Goal: Task Accomplishment & Management: Use online tool/utility

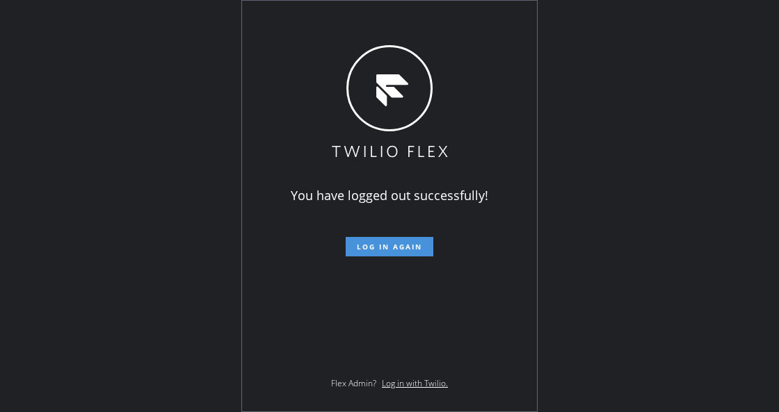
click at [378, 250] on span "Log in again" at bounding box center [389, 247] width 65 height 10
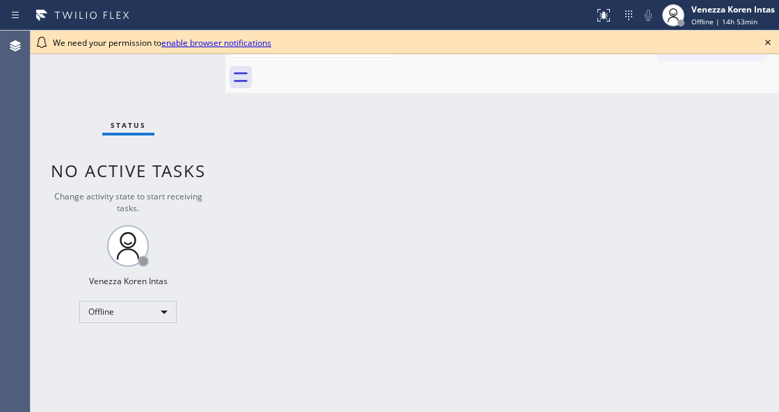
click at [247, 225] on div "Back to Dashboard Change Sender ID Customers Technicians Select a contact Outbo…" at bounding box center [501, 222] width 553 height 382
click at [773, 45] on icon at bounding box center [767, 42] width 17 height 17
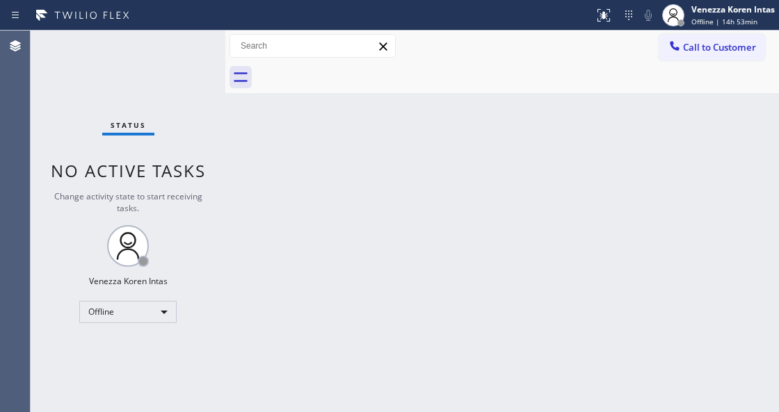
click at [448, 144] on div "Back to Dashboard Change Sender ID Customers Technicians Select a contact Outbo…" at bounding box center [501, 222] width 553 height 382
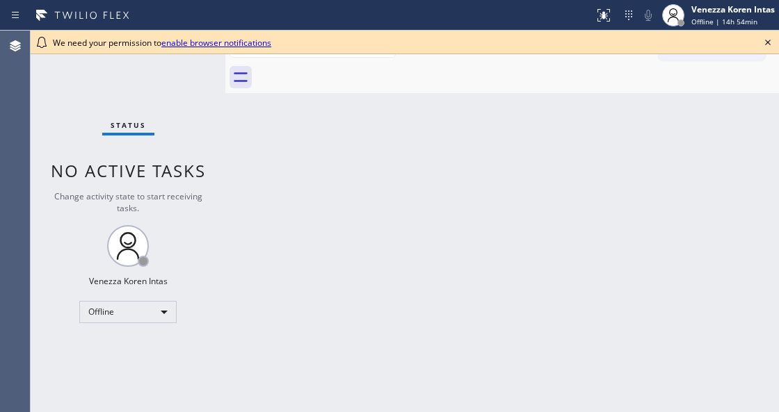
click at [771, 45] on icon at bounding box center [767, 42] width 17 height 17
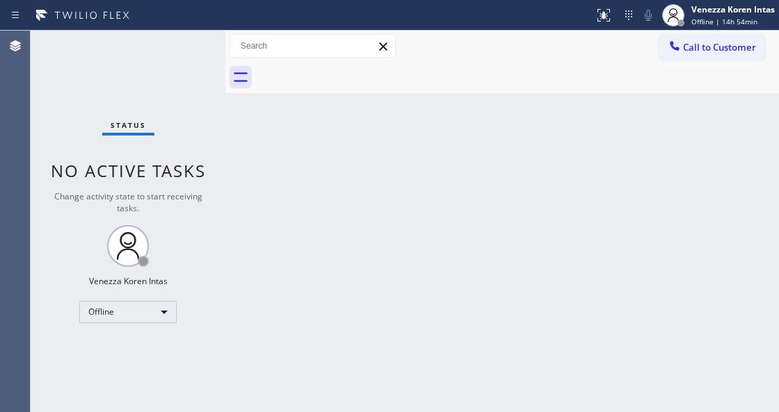
drag, startPoint x: 392, startPoint y: 161, endPoint x: 20, endPoint y: 90, distance: 378.7
click at [380, 161] on div "Back to Dashboard Change Sender ID Customers Technicians Select a contact Outbo…" at bounding box center [501, 222] width 553 height 382
click at [211, 138] on div "Status No active tasks Change activity state to start receiving tasks. Venezza …" at bounding box center [128, 222] width 195 height 382
drag, startPoint x: 202, startPoint y: 193, endPoint x: 191, endPoint y: 162, distance: 33.2
click at [202, 193] on div "Change activity state to start receiving tasks." at bounding box center [128, 203] width 167 height 24
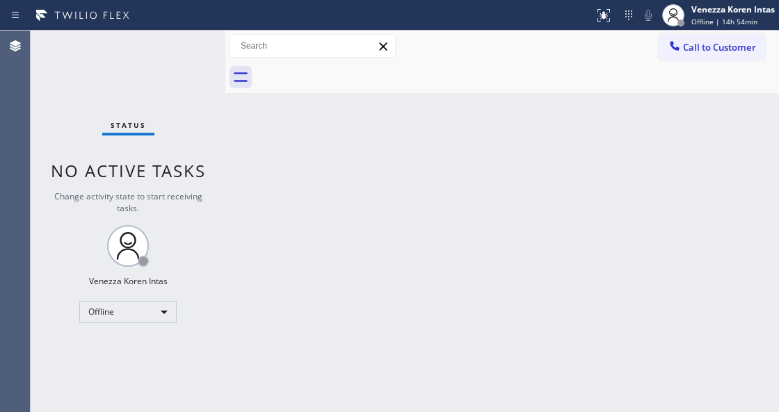
click at [170, 122] on div "Status No active tasks Change activity state to start receiving tasks. Venezza …" at bounding box center [128, 222] width 195 height 382
drag, startPoint x: 223, startPoint y: 150, endPoint x: 338, endPoint y: 179, distance: 119.1
click at [225, 150] on div at bounding box center [225, 222] width 0 height 382
click at [711, 25] on span "Offline | 14h 54min" at bounding box center [724, 22] width 66 height 10
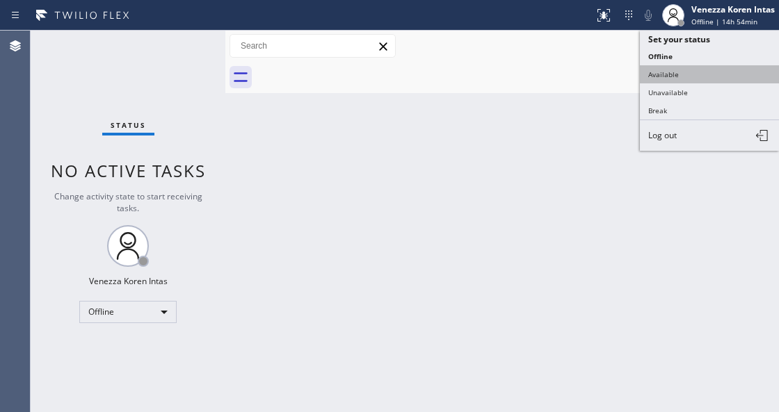
click at [700, 70] on button "Available" at bounding box center [709, 74] width 139 height 18
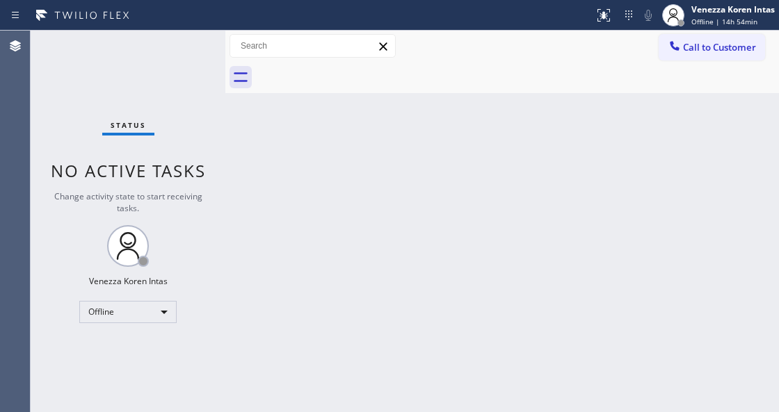
click at [149, 72] on div "Status No active tasks Change activity state to start receiving tasks. Venezza …" at bounding box center [128, 222] width 195 height 382
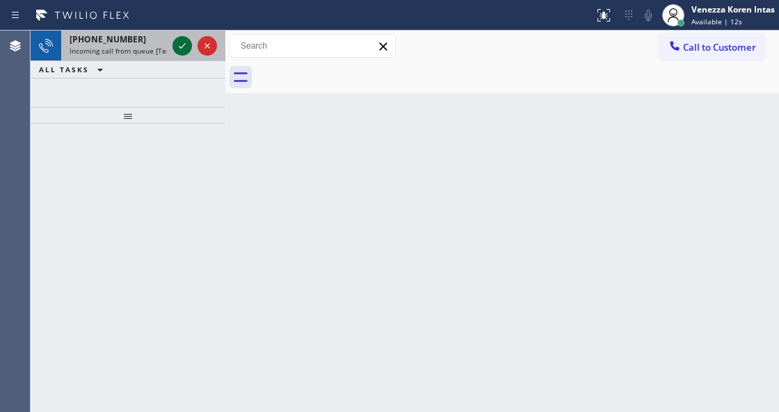
click at [179, 49] on icon at bounding box center [182, 46] width 17 height 17
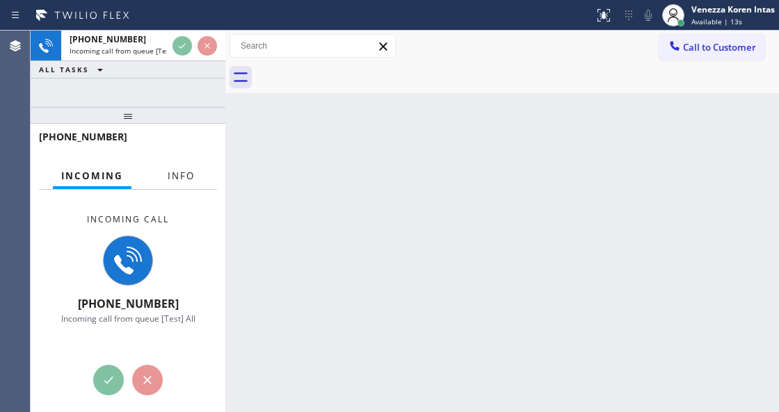
click at [172, 172] on span "Info" at bounding box center [181, 176] width 27 height 13
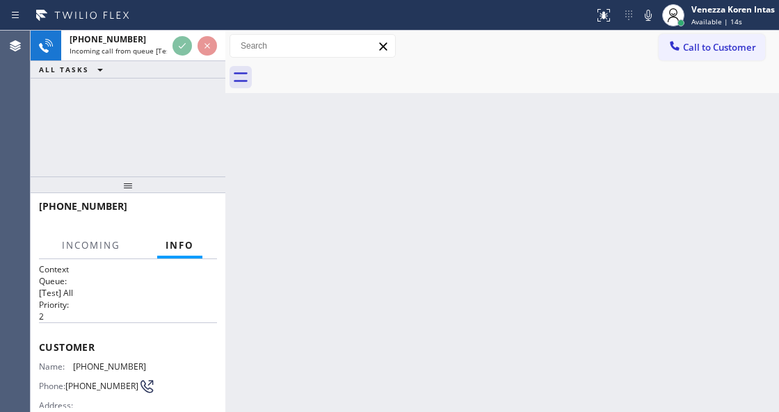
drag, startPoint x: 147, startPoint y: 124, endPoint x: 151, endPoint y: 211, distance: 87.0
click at [150, 193] on div at bounding box center [128, 185] width 195 height 17
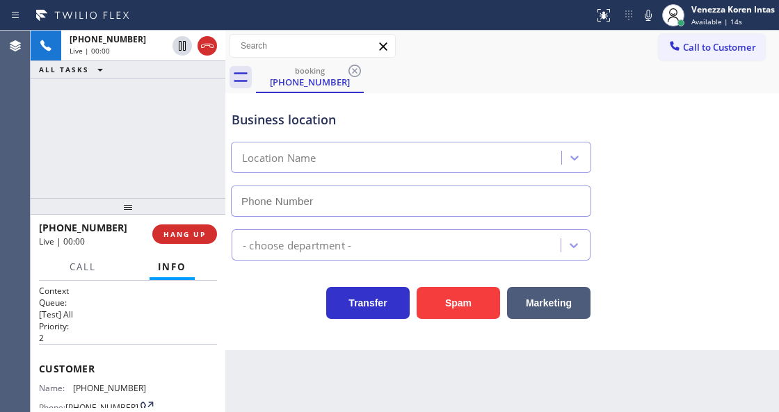
type input "(562) 489-9480"
drag, startPoint x: 144, startPoint y: 206, endPoint x: 144, endPoint y: 185, distance: 20.9
click at [144, 198] on div at bounding box center [128, 206] width 195 height 17
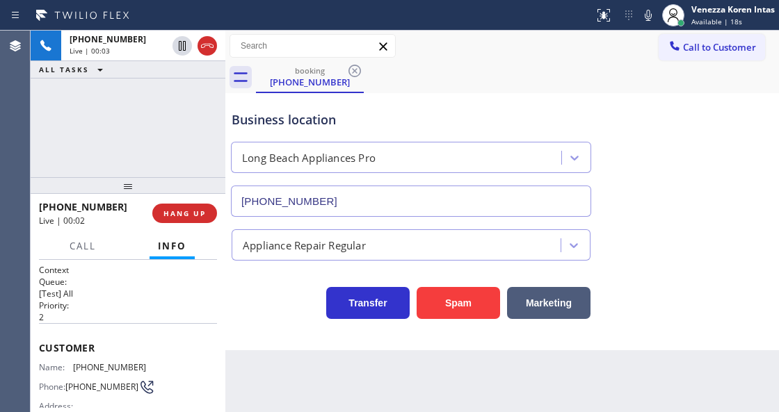
click at [426, 411] on div "Back to Dashboard Change Sender ID Customers Technicians Select a contact Outbo…" at bounding box center [501, 222] width 553 height 382
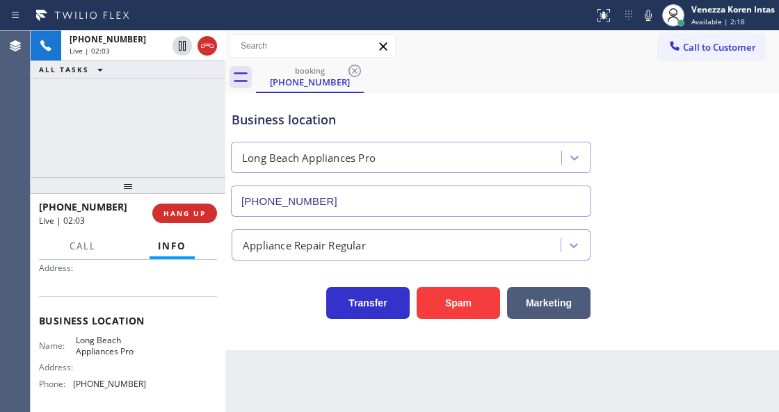
scroll to position [139, 0]
drag, startPoint x: 74, startPoint y: 337, endPoint x: 139, endPoint y: 357, distance: 68.4
click at [139, 357] on div "Name: Long Beach Appliances Pro Address: Phone: (562) 489-9480" at bounding box center [92, 364] width 107 height 60
copy span "Long Beach Appliances Pro"
click at [561, 63] on div "booking (562) 477-5532" at bounding box center [517, 77] width 523 height 31
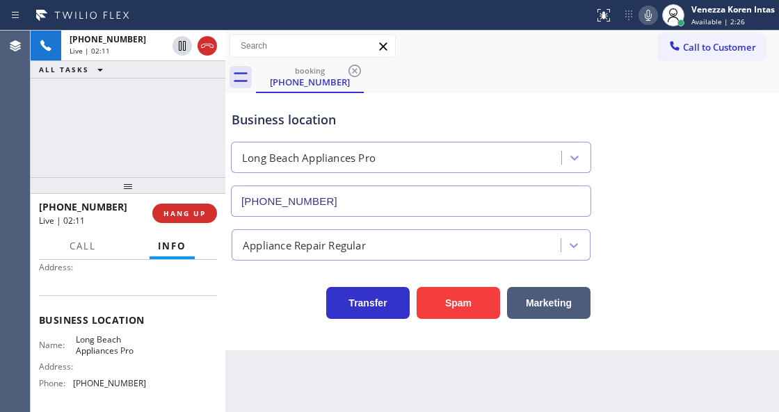
click at [641, 17] on icon at bounding box center [648, 15] width 17 height 17
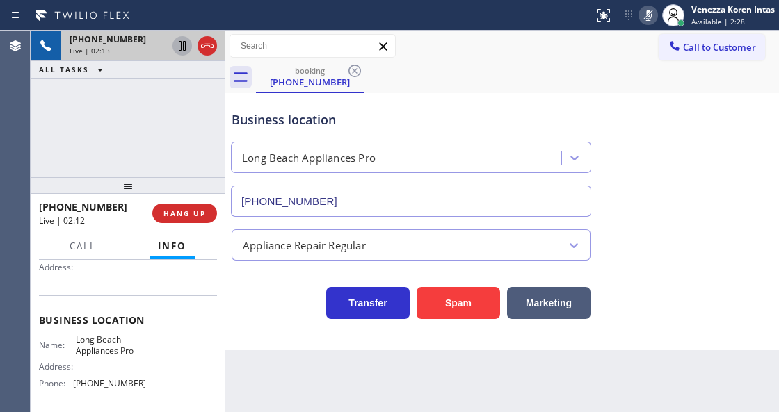
click at [182, 51] on icon at bounding box center [182, 46] width 17 height 17
click at [647, 19] on icon at bounding box center [648, 15] width 7 height 11
click at [181, 43] on icon at bounding box center [182, 46] width 17 height 17
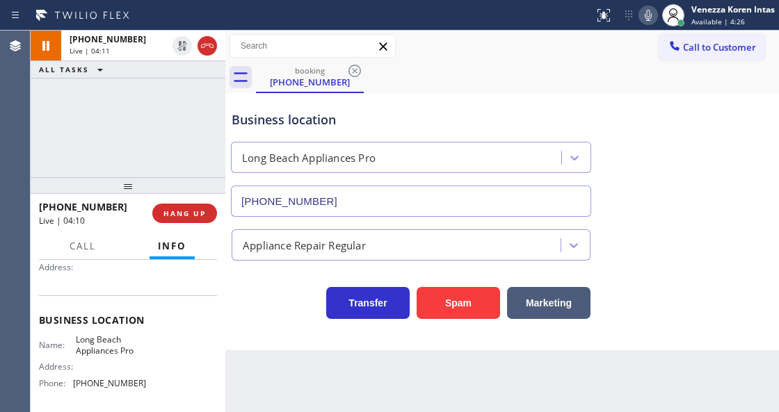
click at [522, 38] on div "Call to Customer Outbound call Location Search location Your caller id phone nu…" at bounding box center [501, 46] width 553 height 24
click at [442, 67] on div "booking (562) 477-5532" at bounding box center [517, 77] width 523 height 31
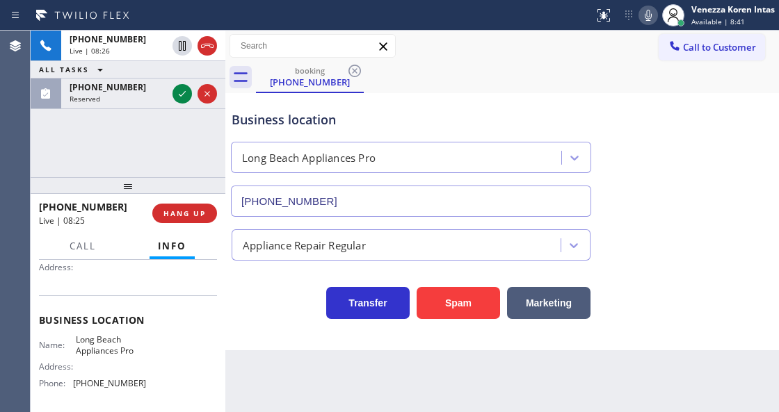
click at [530, 100] on div "Business location Long Beach Appliances Pro (562) 489-9480" at bounding box center [411, 157] width 364 height 120
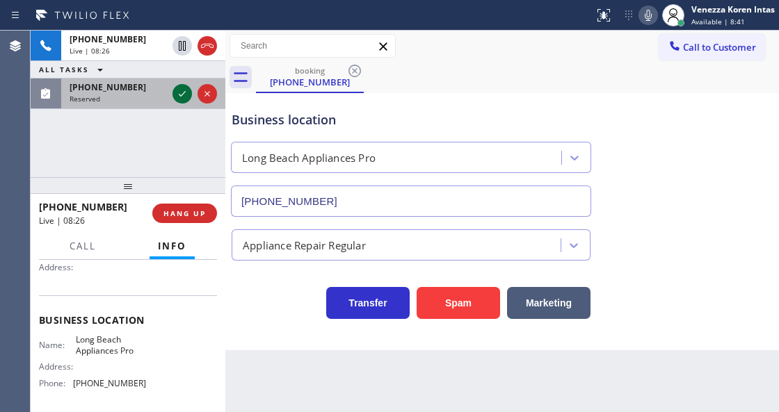
click at [184, 95] on icon at bounding box center [182, 94] width 17 height 17
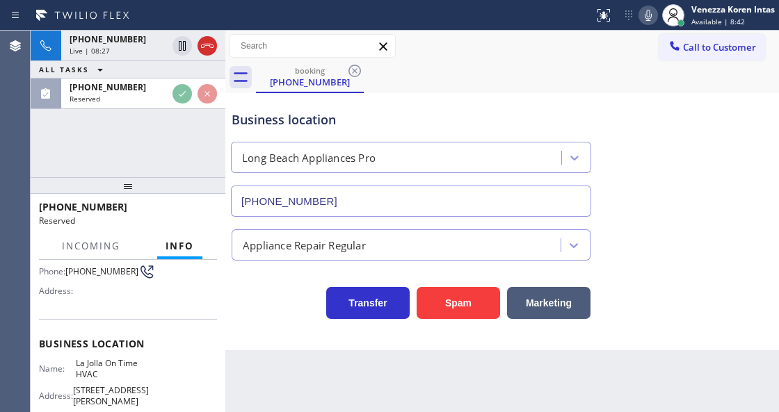
scroll to position [161, 0]
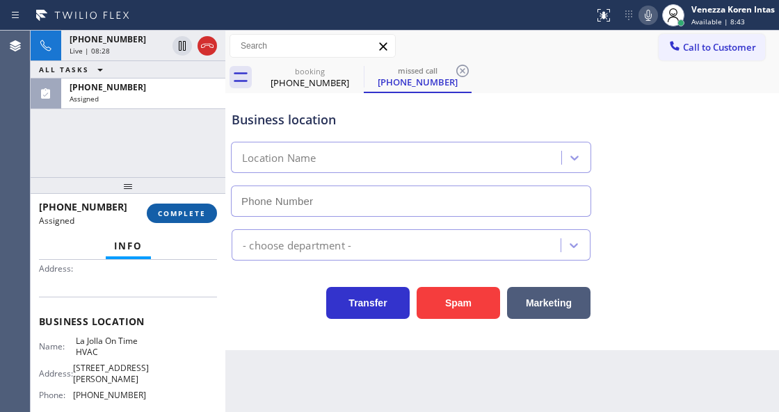
type input "(858) 999-3031"
click at [209, 204] on button "COMPLETE" at bounding box center [182, 213] width 70 height 19
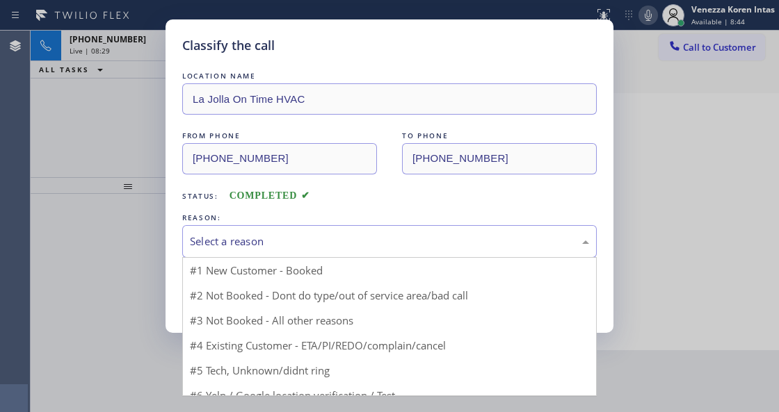
click at [343, 239] on div "Select a reason" at bounding box center [389, 242] width 399 height 16
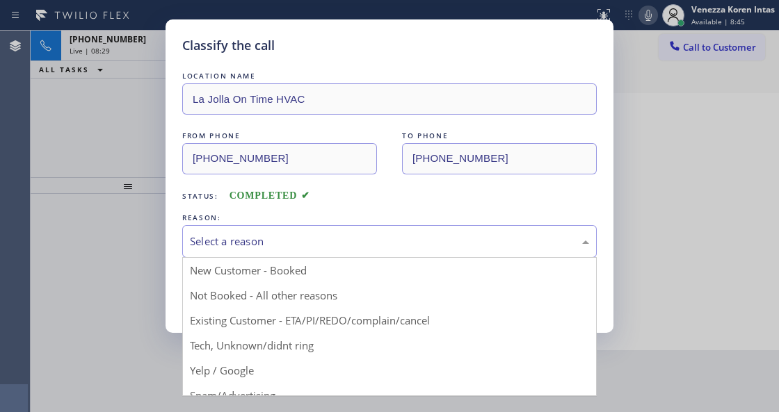
drag, startPoint x: 332, startPoint y: 348, endPoint x: 289, endPoint y: 332, distance: 45.7
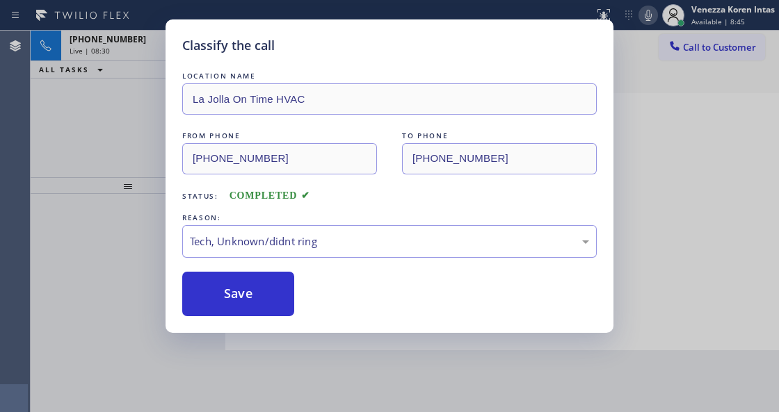
click at [260, 323] on div "Classify the call LOCATION NAME La Jolla On Time HVAC FROM PHONE (858) 997-4868…" at bounding box center [389, 176] width 448 height 314
click at [260, 303] on button "Save" at bounding box center [238, 294] width 112 height 45
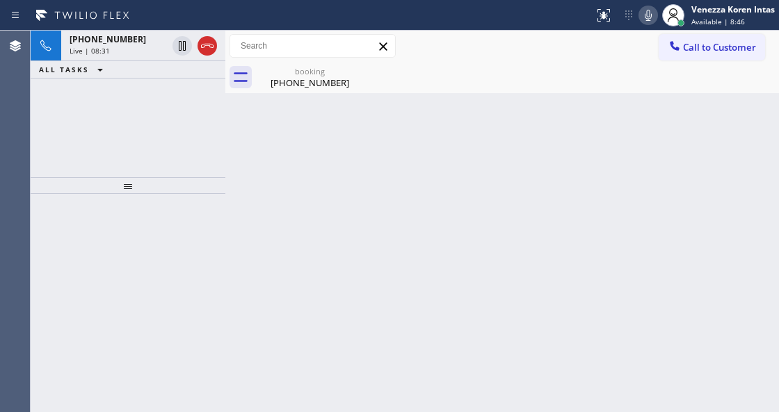
drag, startPoint x: 650, startPoint y: 18, endPoint x: 332, endPoint y: 166, distance: 350.6
click at [649, 18] on icon at bounding box center [648, 15] width 17 height 17
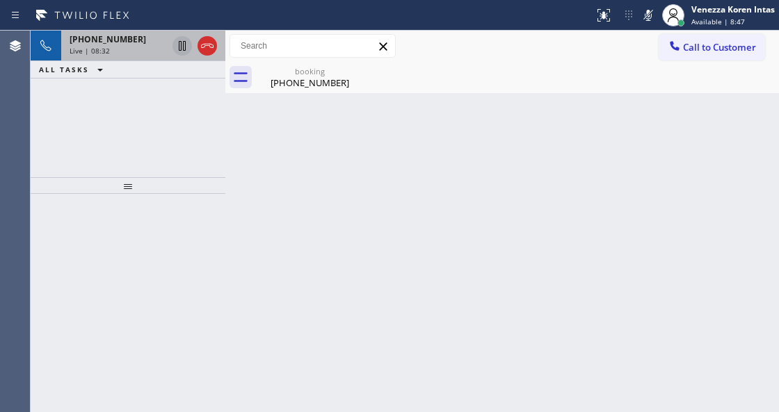
click at [180, 47] on icon at bounding box center [182, 46] width 17 height 17
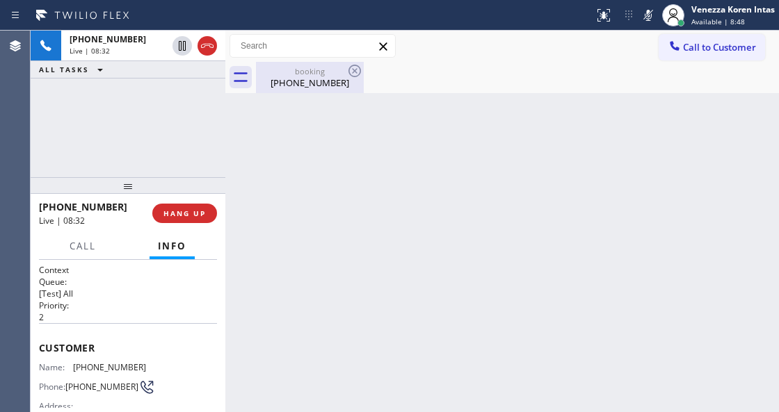
click at [303, 68] on div "booking" at bounding box center [309, 71] width 105 height 10
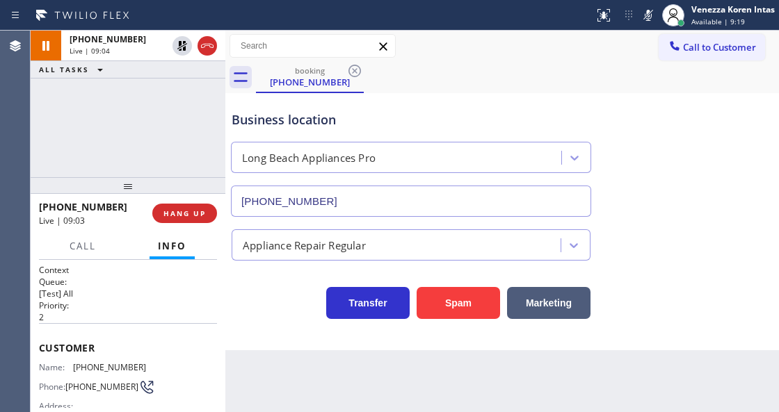
drag, startPoint x: 653, startPoint y: 17, endPoint x: 565, endPoint y: 62, distance: 99.2
click at [653, 17] on icon at bounding box center [648, 15] width 17 height 17
click at [654, 14] on icon at bounding box center [648, 15] width 17 height 17
click at [642, 18] on icon at bounding box center [648, 15] width 17 height 17
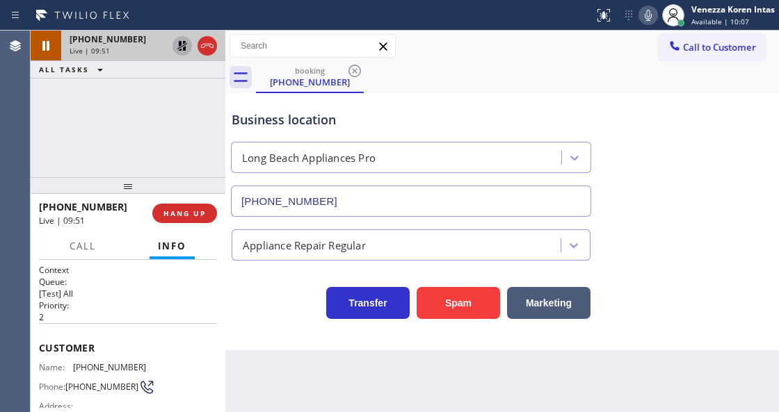
click at [184, 43] on icon at bounding box center [182, 46] width 10 height 10
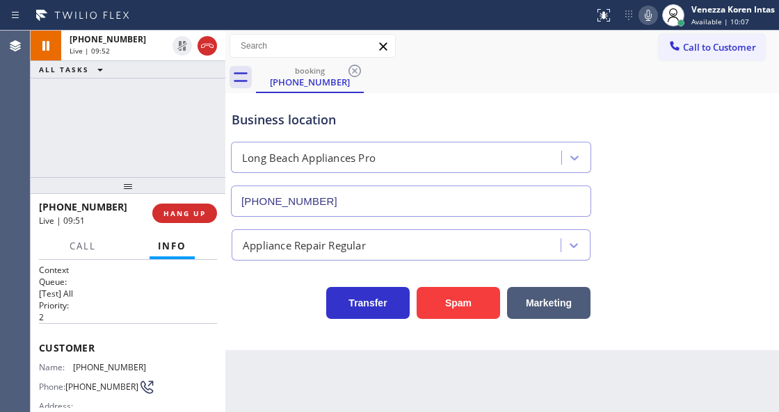
click at [455, 75] on div "booking (562) 477-5532" at bounding box center [517, 77] width 523 height 31
click at [143, 129] on div "+15624775532 Live | 09:55 ALL TASKS ALL TASKS ACTIVE TASKS TASKS IN WRAP UP" at bounding box center [128, 104] width 195 height 147
click at [473, 130] on div "Business location Long Beach Appliances Pro (562) 489-9480" at bounding box center [411, 157] width 364 height 120
click at [496, 70] on div "booking (562) 477-5532" at bounding box center [517, 77] width 523 height 31
click at [641, 18] on icon at bounding box center [648, 15] width 17 height 17
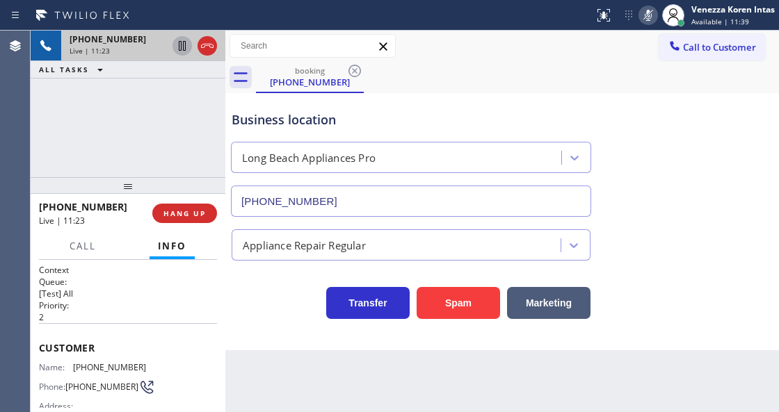
click at [185, 47] on icon at bounding box center [182, 46] width 7 height 10
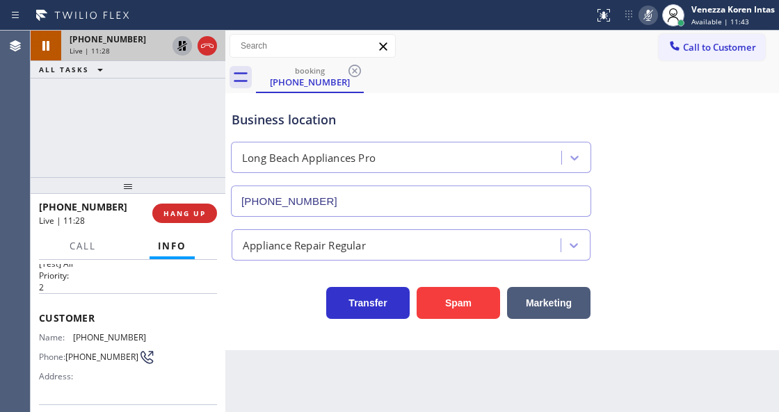
scroll to position [46, 0]
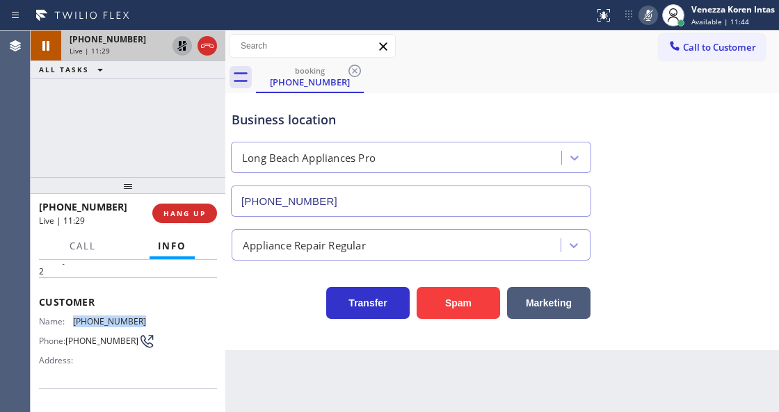
drag, startPoint x: 110, startPoint y: 312, endPoint x: 74, endPoint y: 315, distance: 35.6
click at [74, 316] on div "Name: (562) 477-5532 Phone: (562) 477-5532 Address:" at bounding box center [128, 343] width 178 height 55
copy span "(562) 477-5532"
click at [645, 15] on icon at bounding box center [648, 15] width 17 height 17
click at [184, 51] on icon at bounding box center [182, 46] width 17 height 17
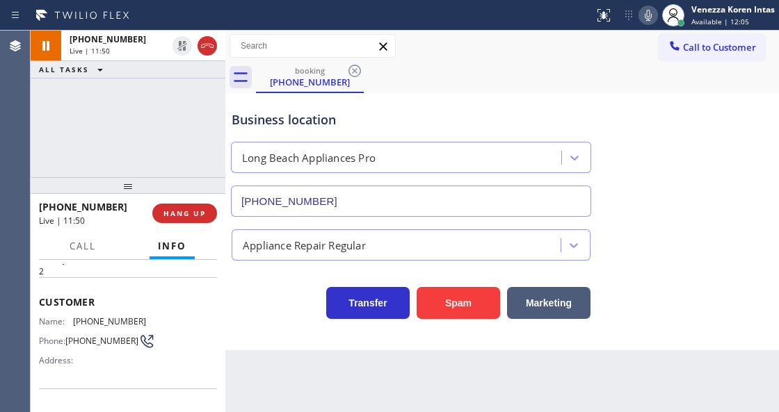
click at [510, 116] on div "Business location" at bounding box center [411, 120] width 359 height 19
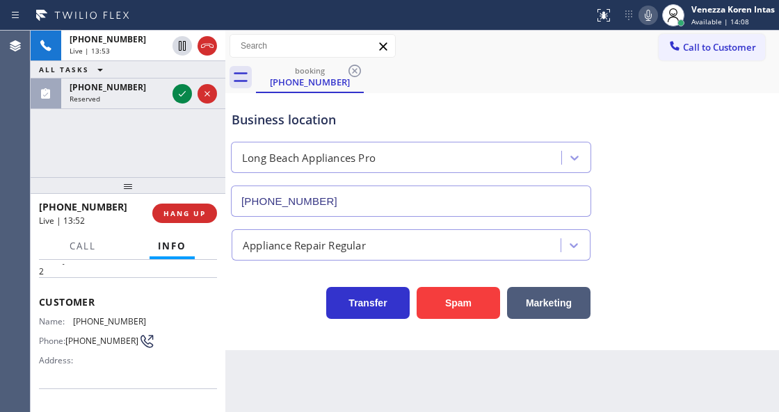
drag, startPoint x: 182, startPoint y: 98, endPoint x: 200, endPoint y: 250, distance: 153.3
click at [182, 98] on icon at bounding box center [182, 94] width 17 height 17
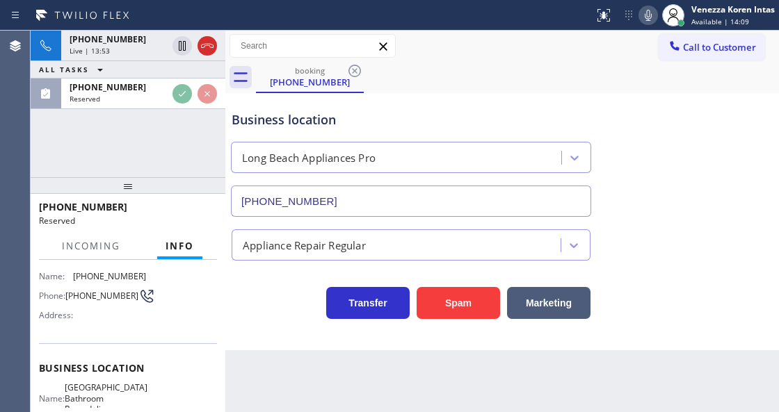
scroll to position [139, 0]
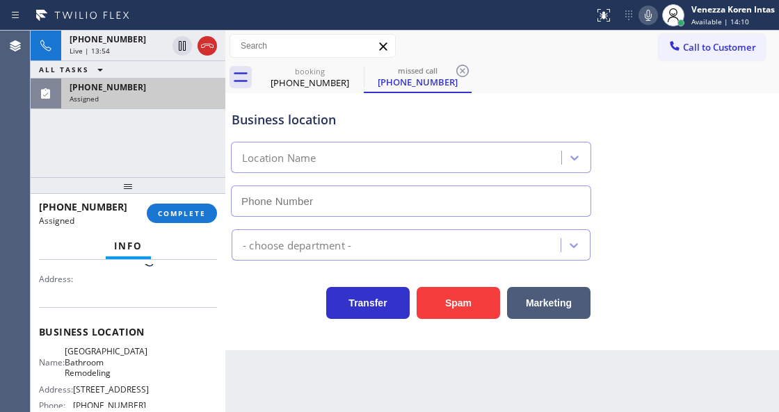
type input "(805) 273-5045"
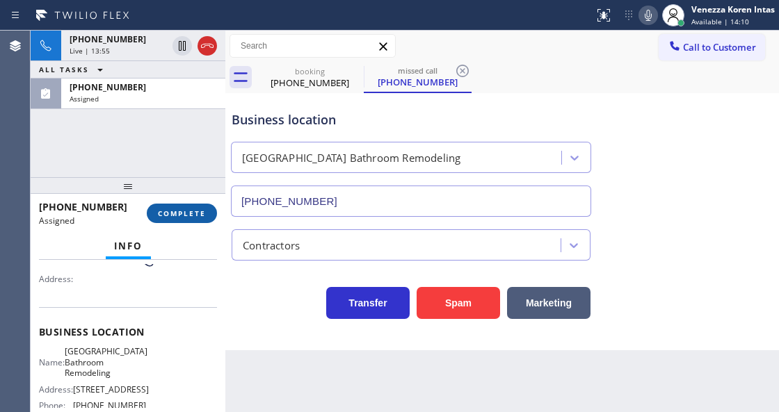
click at [203, 223] on button "COMPLETE" at bounding box center [182, 213] width 70 height 19
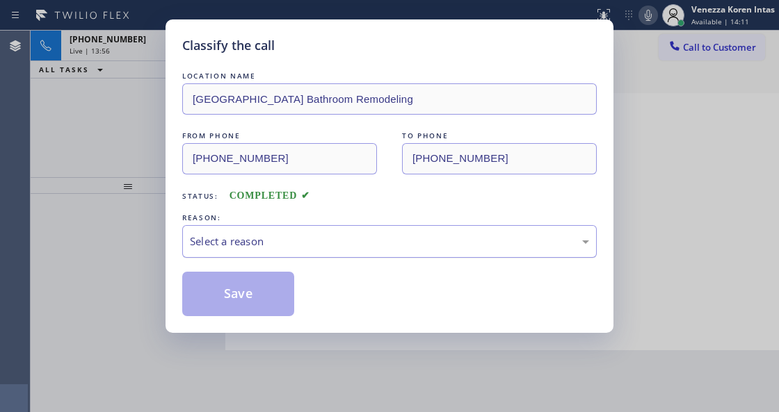
click at [318, 249] on div "Select a reason" at bounding box center [389, 242] width 399 height 16
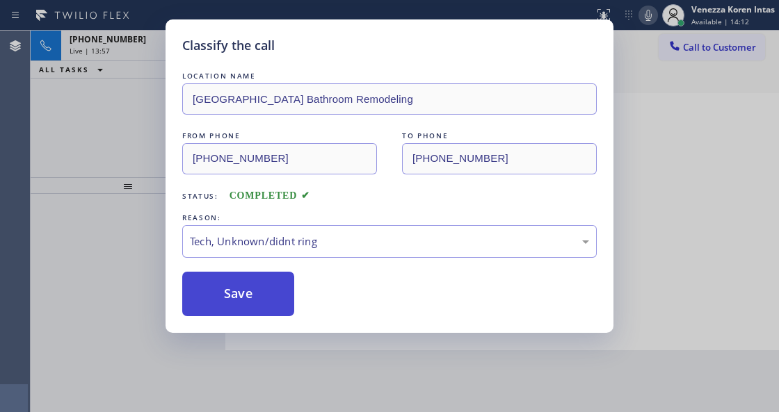
click at [278, 316] on button "Save" at bounding box center [238, 294] width 112 height 45
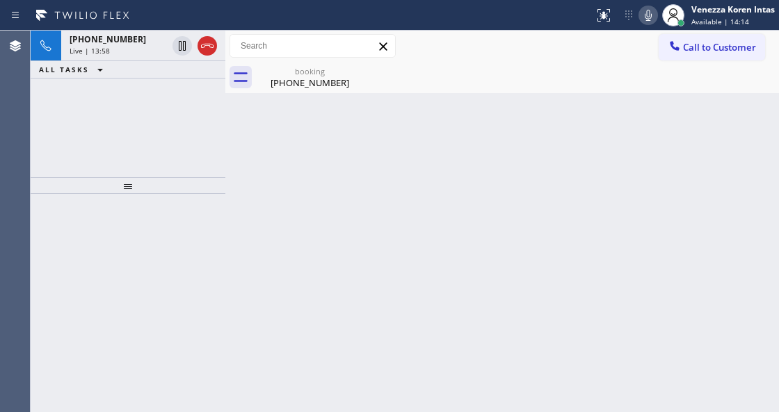
click at [108, 41] on span "+15624775532" at bounding box center [108, 39] width 76 height 12
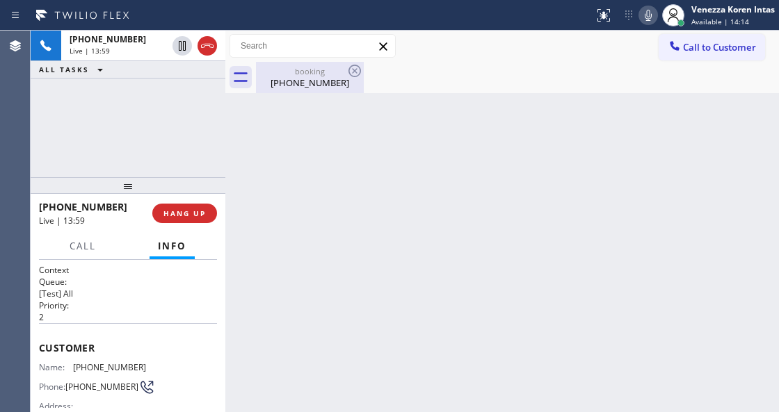
click at [317, 90] on div "booking (562) 477-5532" at bounding box center [309, 77] width 105 height 31
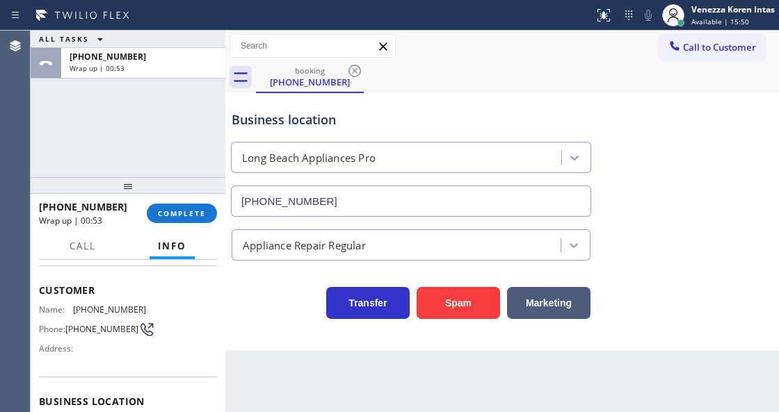
scroll to position [139, 0]
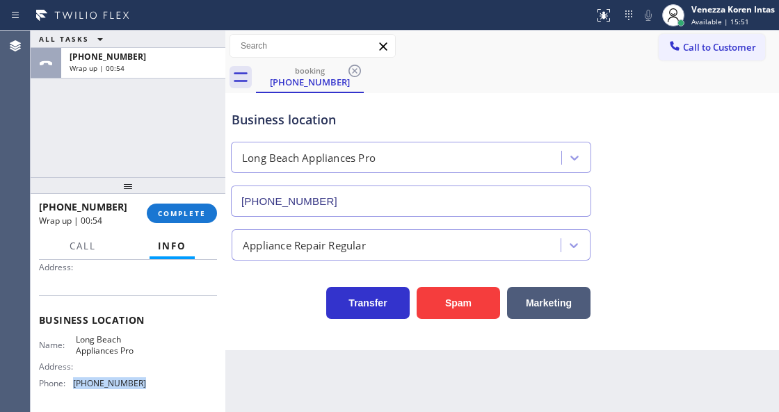
drag, startPoint x: 152, startPoint y: 384, endPoint x: 69, endPoint y: 380, distance: 82.8
click at [69, 380] on div "Name: Long Beach Appliances Pro Address: Phone: (562) 489-9480" at bounding box center [128, 364] width 178 height 60
copy div "(562) 489-9480"
click at [175, 217] on span "COMPLETE" at bounding box center [182, 214] width 48 height 10
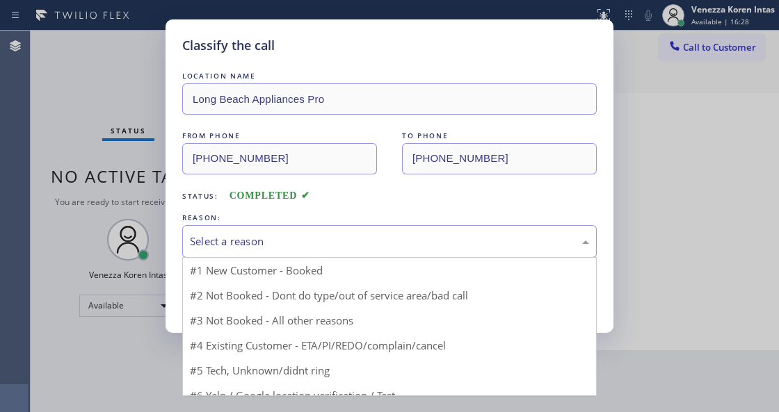
click at [282, 228] on div "Select a reason" at bounding box center [389, 241] width 414 height 33
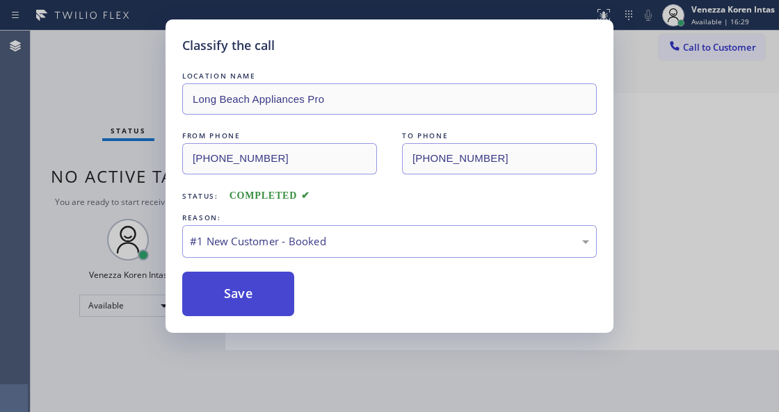
click at [264, 288] on button "Save" at bounding box center [238, 294] width 112 height 45
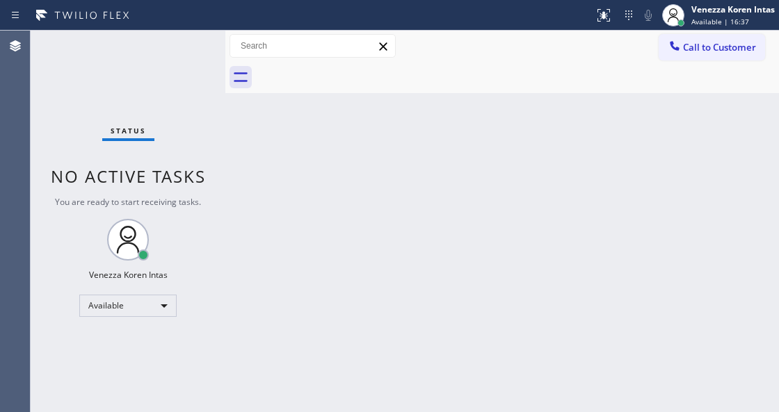
click at [178, 48] on div "Status No active tasks You are ready to start receiving tasks. Venezza Koren In…" at bounding box center [128, 222] width 195 height 382
click at [461, 73] on div at bounding box center [517, 77] width 523 height 31
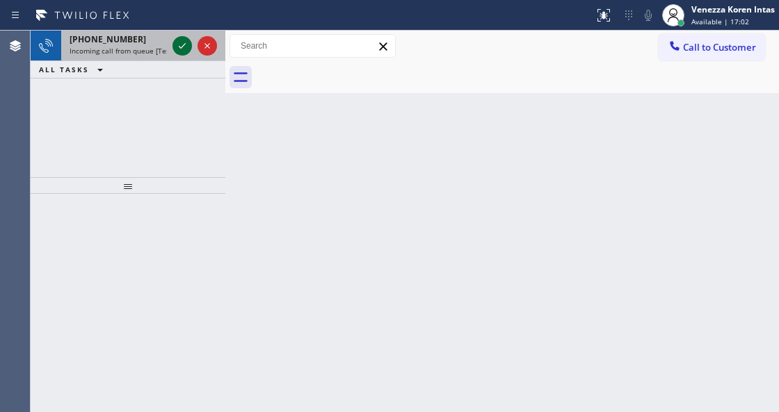
click at [184, 45] on icon at bounding box center [182, 46] width 17 height 17
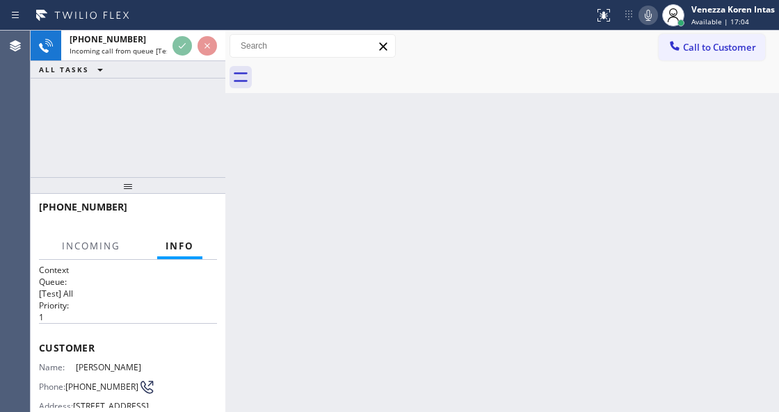
scroll to position [139, 0]
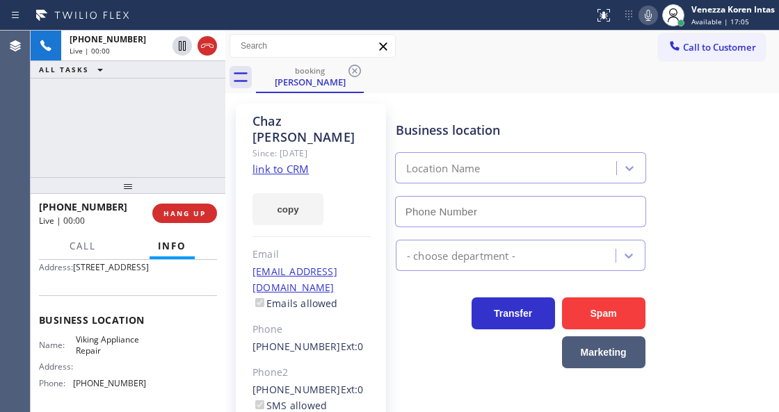
type input "(855) 393-3634"
click at [295, 162] on link "link to CRM" at bounding box center [280, 169] width 56 height 14
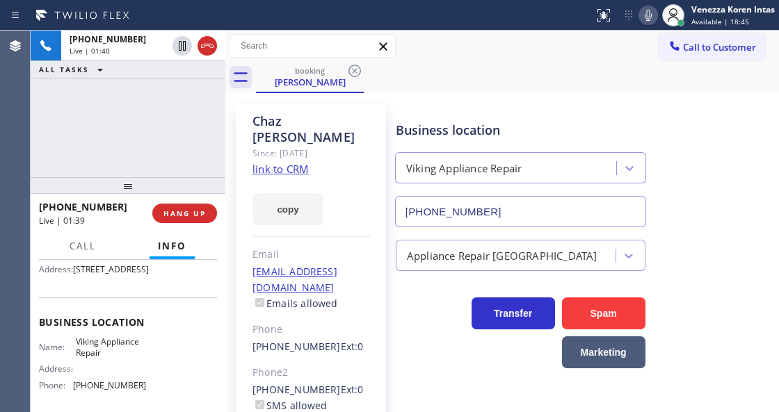
scroll to position [92, 0]
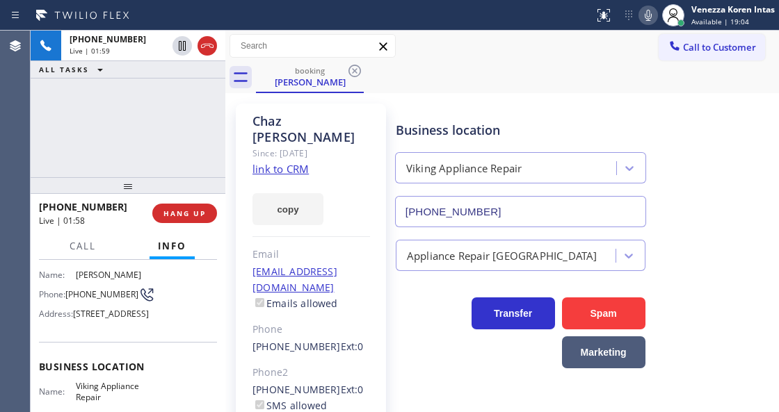
click at [645, 16] on icon at bounding box center [648, 15] width 7 height 11
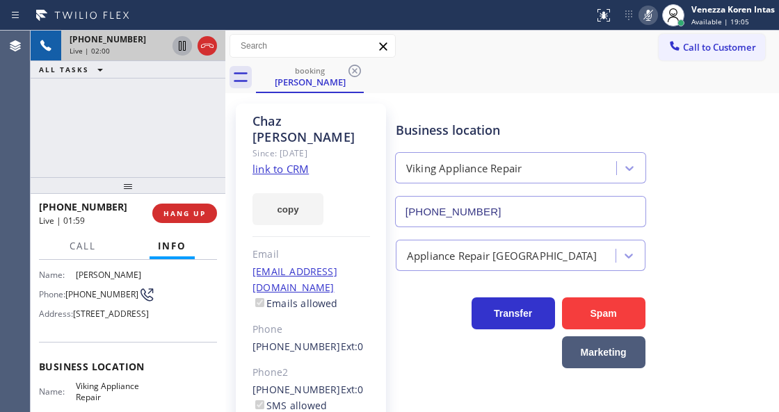
click at [183, 44] on icon at bounding box center [182, 46] width 7 height 10
click at [214, 151] on div "+17023018020 Live | 03:50 ALL TASKS ALL TASKS ACTIVE TASKS TASKS IN WRAP UP" at bounding box center [128, 104] width 195 height 147
click at [410, 120] on div "Business location Viking Appliance Repair (855) 393-3634" at bounding box center [520, 167] width 255 height 120
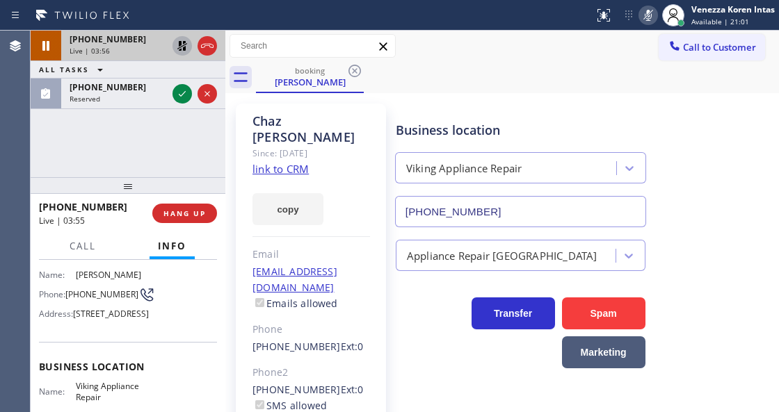
drag, startPoint x: 181, startPoint y: 97, endPoint x: 163, endPoint y: 259, distance: 162.4
click at [181, 97] on icon at bounding box center [182, 94] width 17 height 17
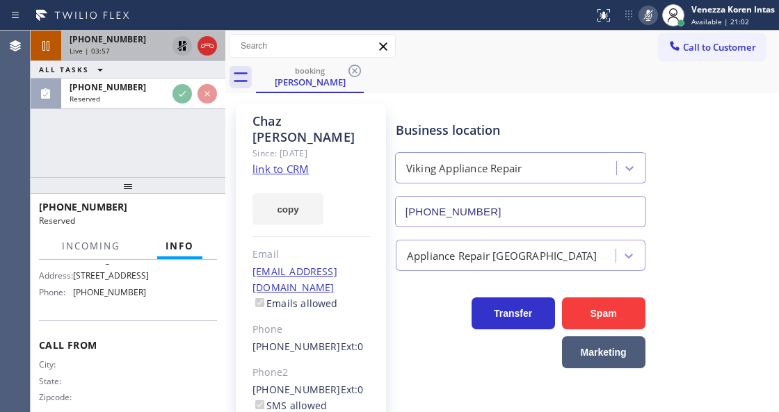
scroll to position [243, 0]
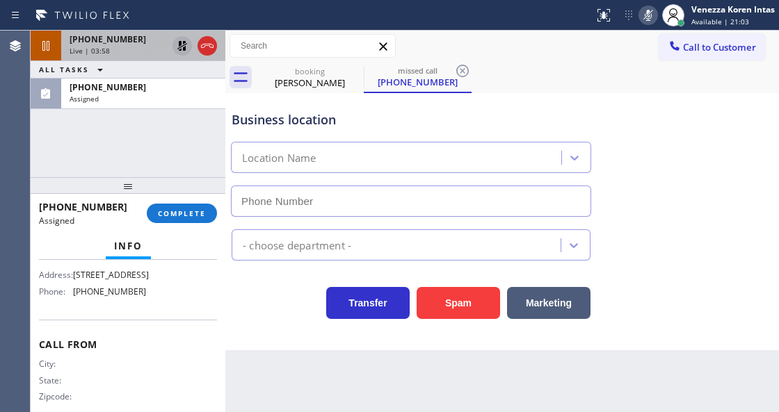
click at [188, 209] on span "COMPLETE" at bounding box center [182, 214] width 48 height 10
type input "(206) 202-1006"
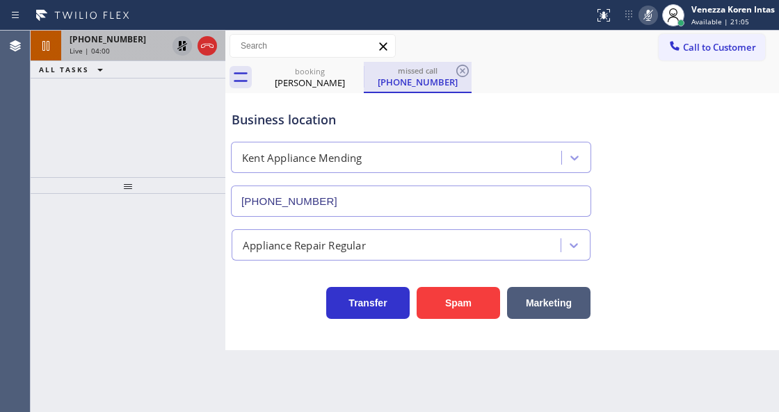
click at [407, 86] on div "(206) 861-9801" at bounding box center [417, 82] width 105 height 13
click at [466, 74] on icon at bounding box center [462, 71] width 17 height 17
type input "(855) 393-3634"
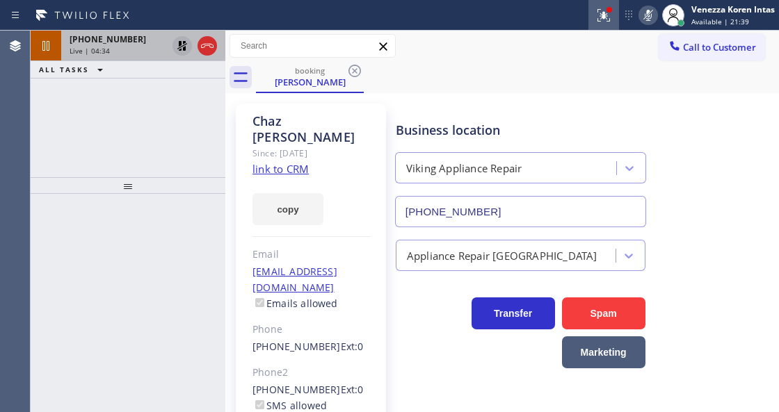
click at [606, 1] on button at bounding box center [603, 15] width 31 height 31
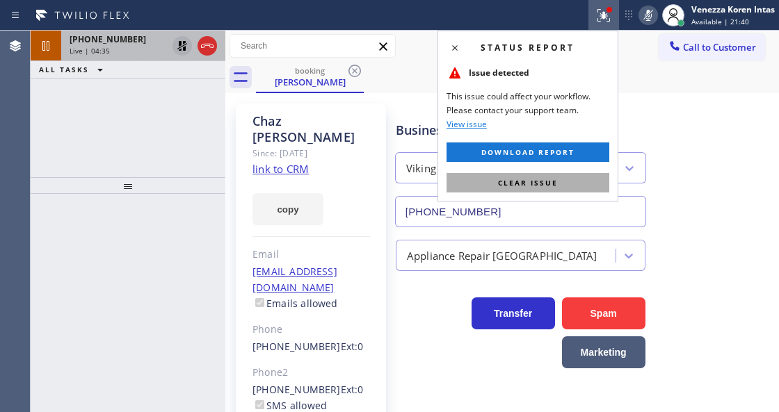
click at [551, 177] on button "Clear issue" at bounding box center [527, 182] width 163 height 19
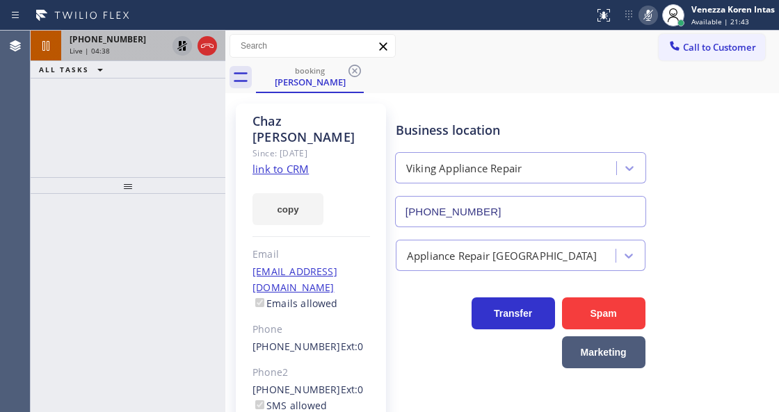
click at [129, 55] on div "+17023018020 Live | 04:38" at bounding box center [115, 46] width 108 height 31
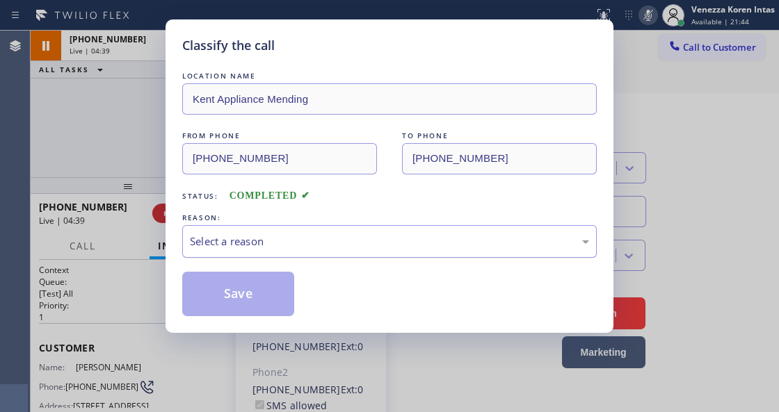
click at [327, 248] on div "Select a reason" at bounding box center [389, 242] width 399 height 16
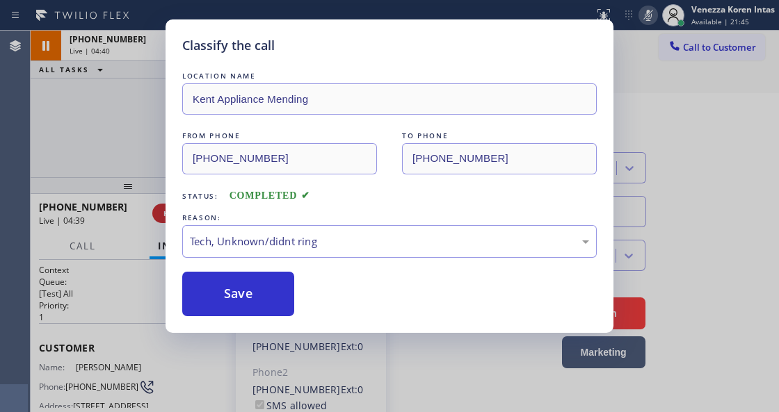
click at [302, 298] on div "Save" at bounding box center [389, 294] width 414 height 45
click at [268, 291] on button "Save" at bounding box center [238, 294] width 112 height 45
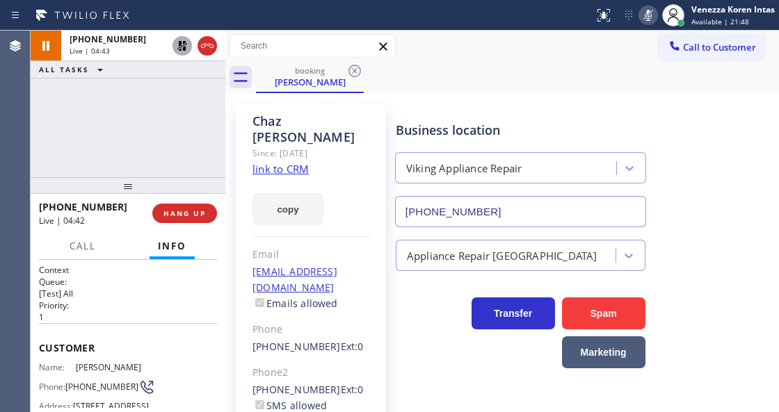
drag, startPoint x: 217, startPoint y: 139, endPoint x: 268, endPoint y: 135, distance: 51.6
click at [217, 139] on div "+17023018020 Live | 04:43 ALL TASKS ALL TASKS ACTIVE TASKS TASKS IN WRAP UP" at bounding box center [128, 104] width 195 height 147
click at [349, 113] on div "Chaz Brewer Since: 20 may 2020 link to CRM copy Email cbrewer84@gmail.com Email…" at bounding box center [311, 327] width 150 height 446
click at [616, 107] on div "Business location Viking Appliance Repair (855) 393-3634" at bounding box center [520, 167] width 255 height 120
click at [609, 102] on div "Business location Viking Appliance Repair (855) 393-3634" at bounding box center [584, 165] width 382 height 126
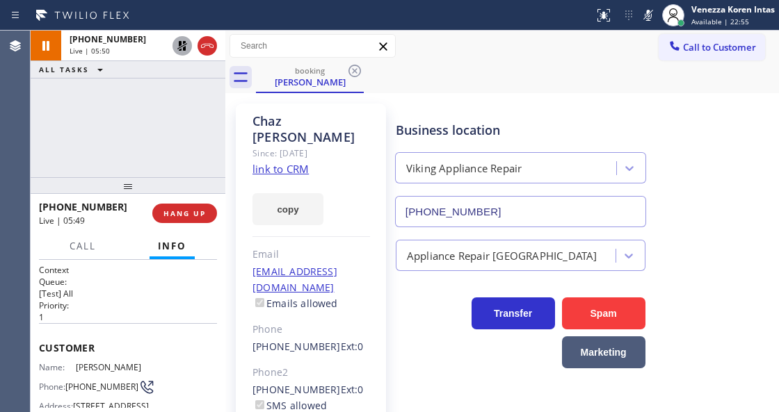
drag, startPoint x: 647, startPoint y: 21, endPoint x: 626, endPoint y: 37, distance: 26.3
click at [647, 21] on icon at bounding box center [648, 15] width 17 height 17
click at [182, 47] on icon at bounding box center [182, 46] width 17 height 17
click at [444, 78] on div "booking Chaz Brewer" at bounding box center [517, 77] width 523 height 31
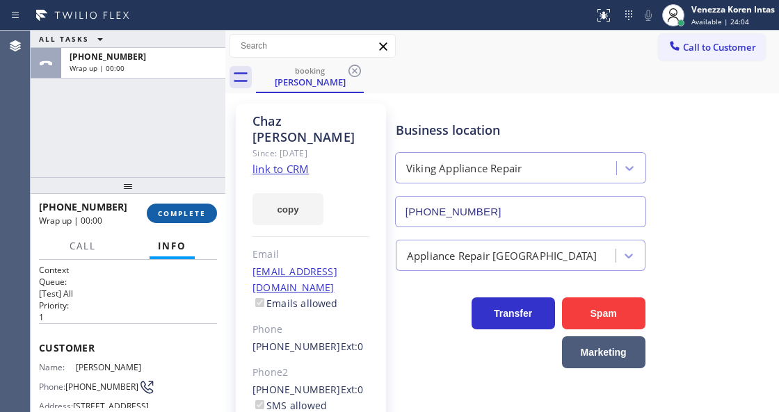
drag, startPoint x: 185, startPoint y: 208, endPoint x: 196, endPoint y: 213, distance: 12.1
click at [185, 208] on button "COMPLETE" at bounding box center [182, 213] width 70 height 19
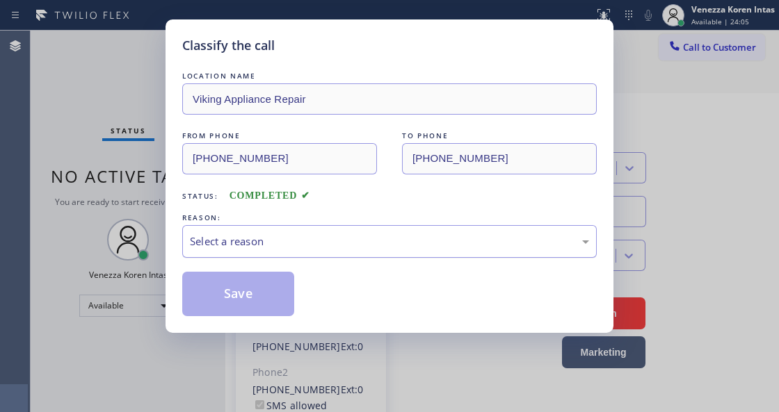
click at [340, 232] on div "Select a reason" at bounding box center [389, 241] width 414 height 33
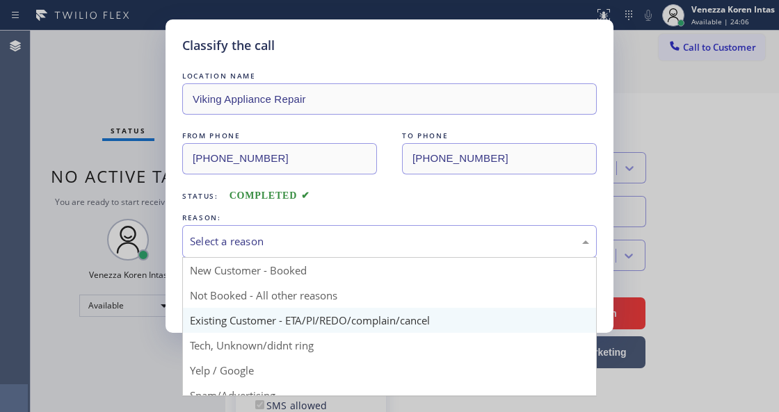
drag, startPoint x: 361, startPoint y: 317, endPoint x: 330, endPoint y: 309, distance: 32.2
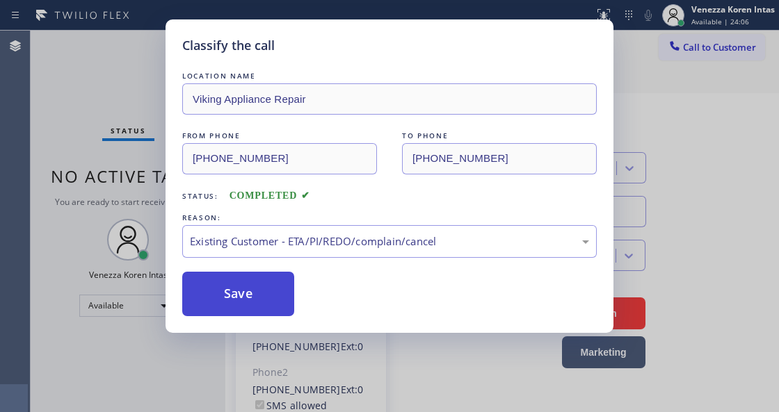
click at [278, 296] on button "Save" at bounding box center [238, 294] width 112 height 45
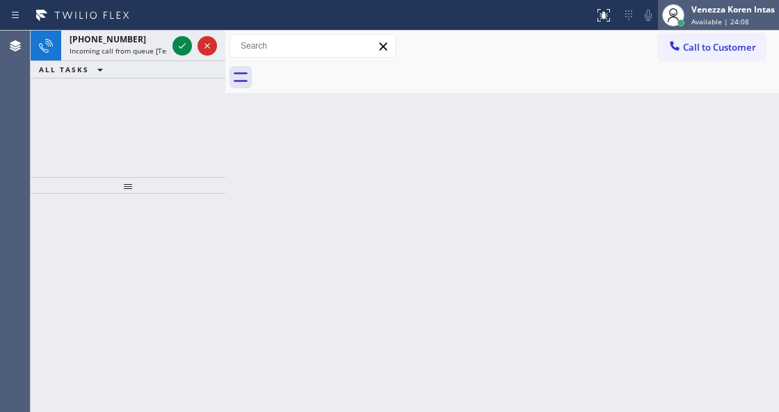
click at [715, 17] on span "Available | 24:08" at bounding box center [720, 22] width 58 height 10
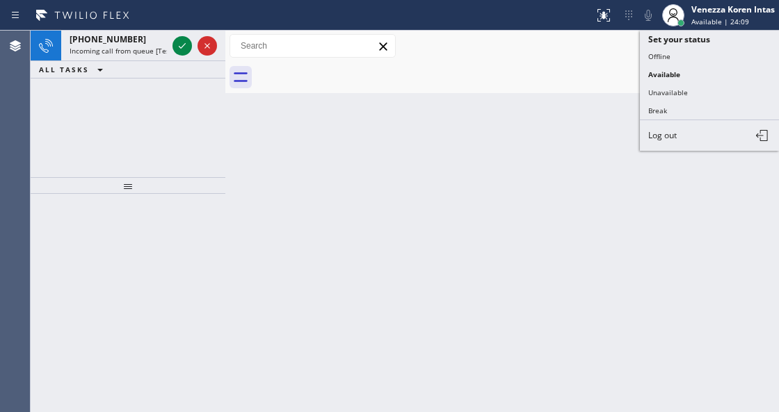
click at [677, 87] on button "Unavailable" at bounding box center [709, 92] width 139 height 18
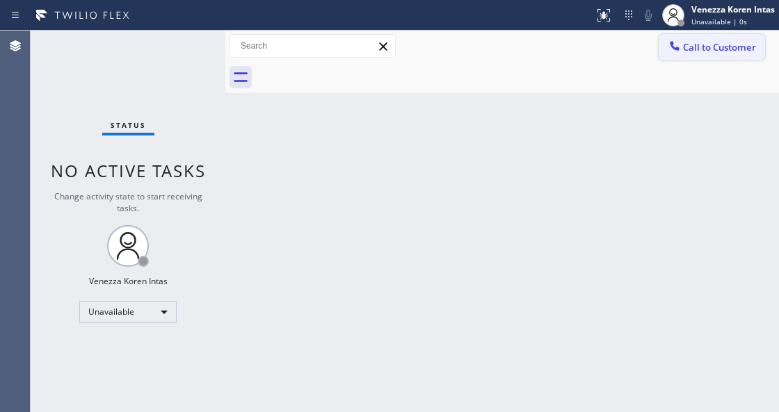
click at [701, 45] on span "Call to Customer" at bounding box center [719, 47] width 73 height 13
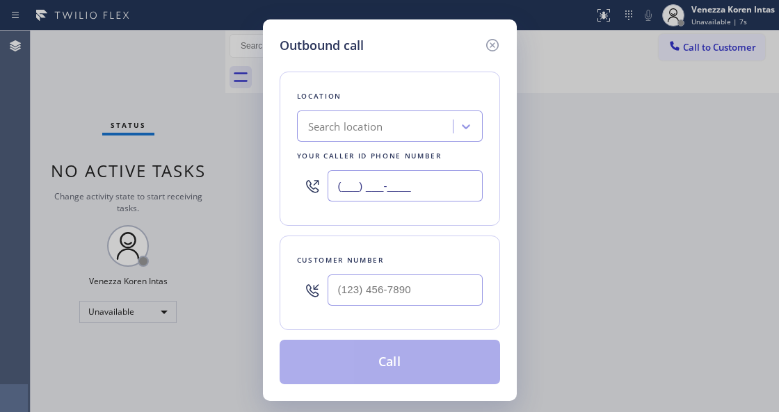
click at [407, 186] on input "(___) ___-____" at bounding box center [404, 185] width 155 height 31
paste input "855) 393-3634"
type input "(855) 393-3634"
click at [356, 286] on input "(___) ___-____" at bounding box center [404, 290] width 155 height 31
paste input "909) 917-8154"
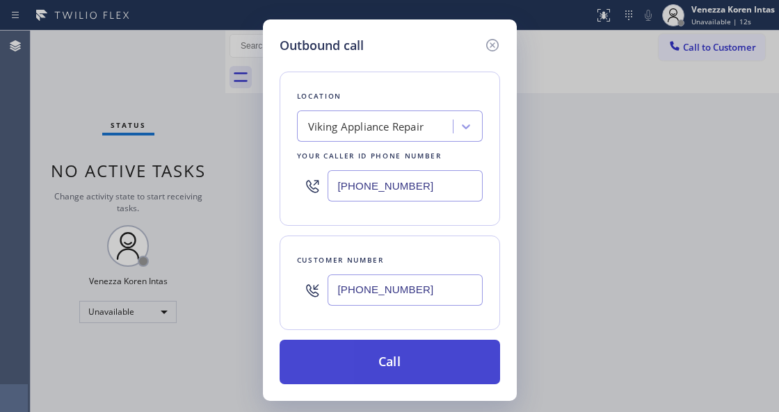
type input "(909) 917-8154"
click at [358, 358] on button "Call" at bounding box center [390, 362] width 220 height 45
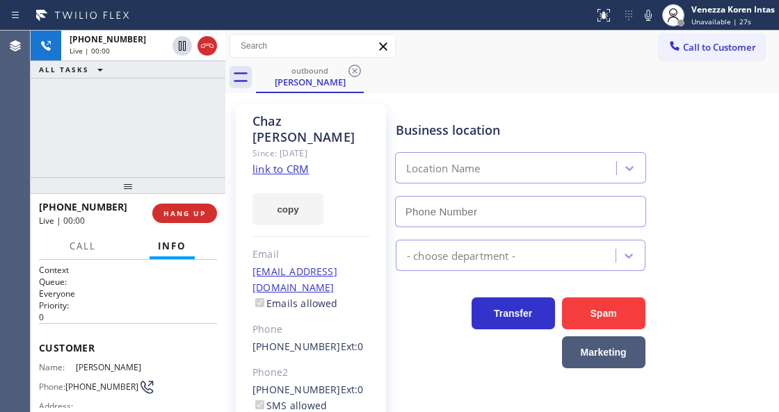
type input "(855) 393-3634"
click at [525, 120] on div "Business location Viking Appliance Repair (855) 393-3634" at bounding box center [520, 167] width 255 height 120
click at [225, 267] on div at bounding box center [225, 222] width 0 height 382
click at [278, 145] on div "Since: [DATE]" at bounding box center [311, 153] width 118 height 16
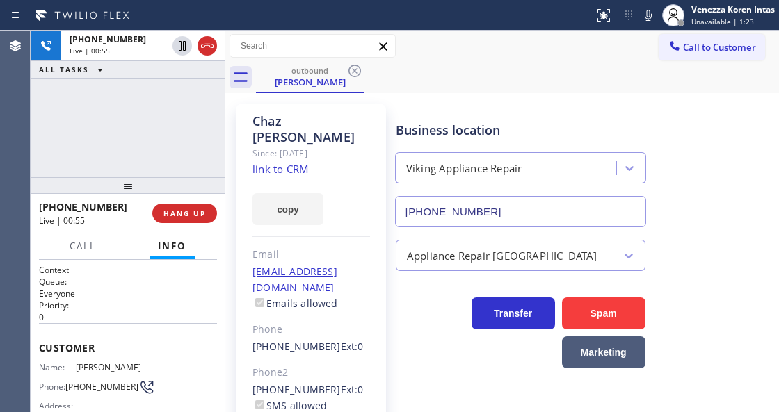
click at [362, 145] on div "Chaz Brewer Since: 20 may 2020 link to CRM copy Email cbrewer84@gmail.com Email…" at bounding box center [311, 327] width 150 height 446
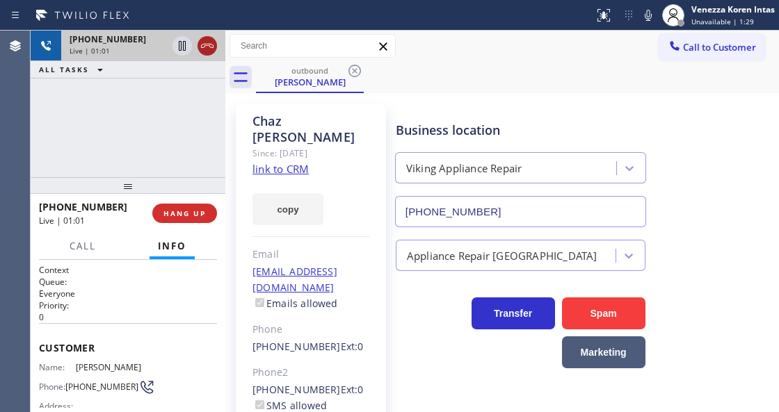
click at [204, 49] on icon at bounding box center [207, 46] width 17 height 17
click at [166, 215] on span "HANG UP" at bounding box center [184, 214] width 42 height 10
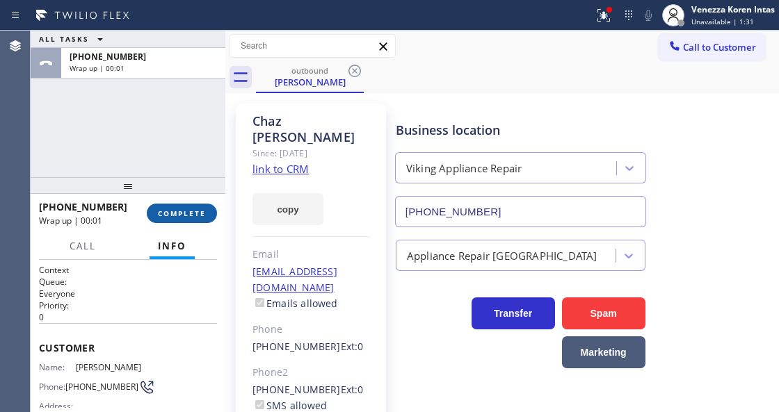
click at [205, 204] on button "COMPLETE" at bounding box center [182, 213] width 70 height 19
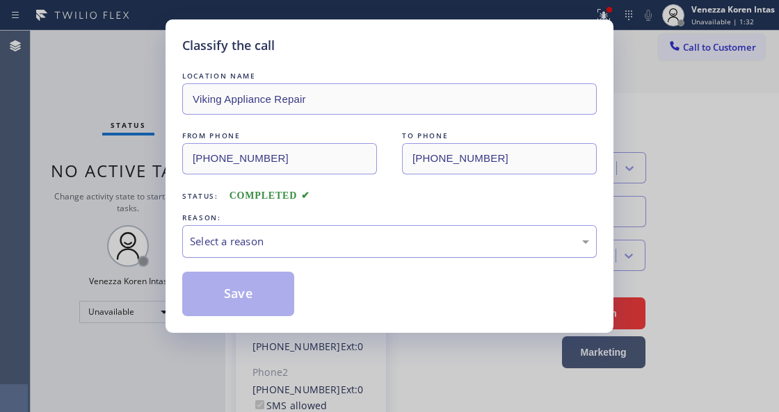
drag, startPoint x: 287, startPoint y: 230, endPoint x: 292, endPoint y: 255, distance: 25.5
click at [287, 232] on div "Select a reason" at bounding box center [389, 241] width 414 height 33
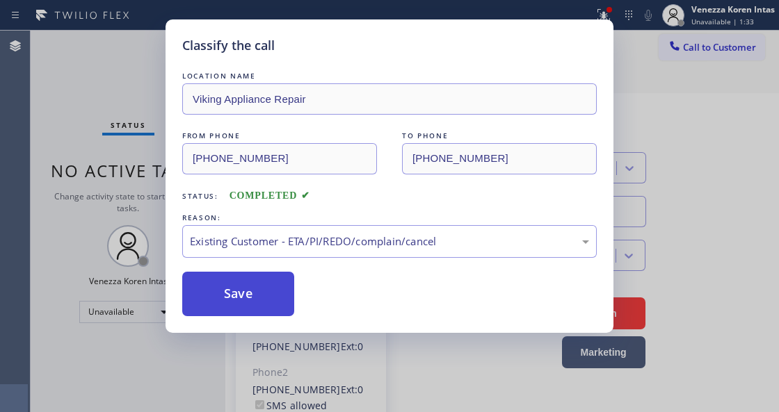
click at [256, 296] on button "Save" at bounding box center [238, 294] width 112 height 45
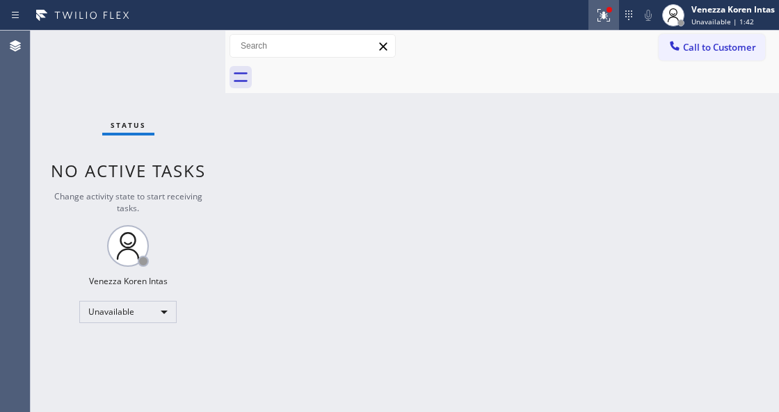
click at [602, 21] on icon at bounding box center [603, 15] width 17 height 17
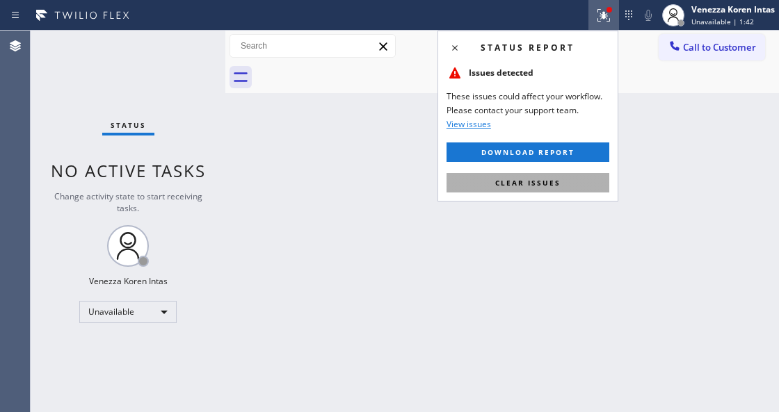
drag, startPoint x: 541, startPoint y: 181, endPoint x: 736, endPoint y: 90, distance: 214.7
click at [542, 181] on span "Clear issues" at bounding box center [527, 183] width 65 height 10
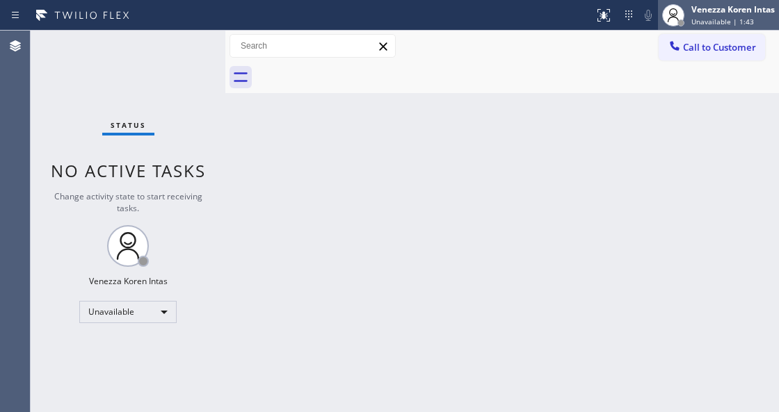
click at [735, 29] on div "Venezza Koren Intas Unavailable | 1:43" at bounding box center [718, 15] width 121 height 31
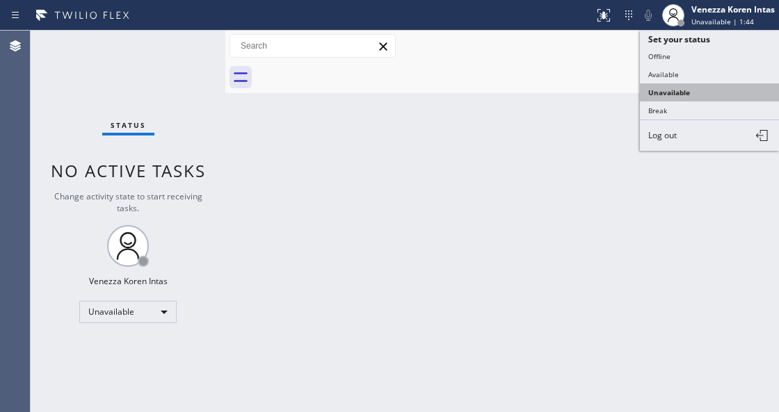
click at [654, 86] on button "Unavailable" at bounding box center [709, 92] width 139 height 18
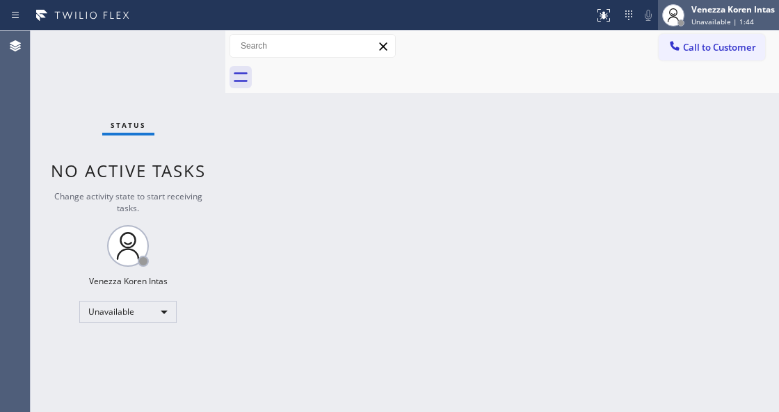
click at [708, 17] on span "Unavailable | 1:44" at bounding box center [722, 22] width 63 height 10
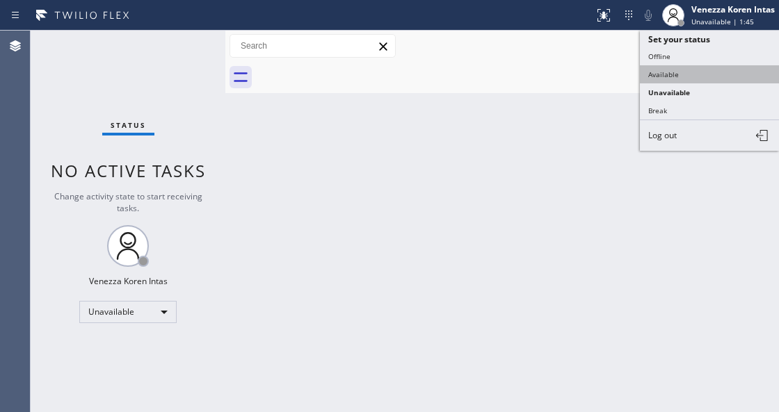
click at [689, 67] on button "Available" at bounding box center [709, 74] width 139 height 18
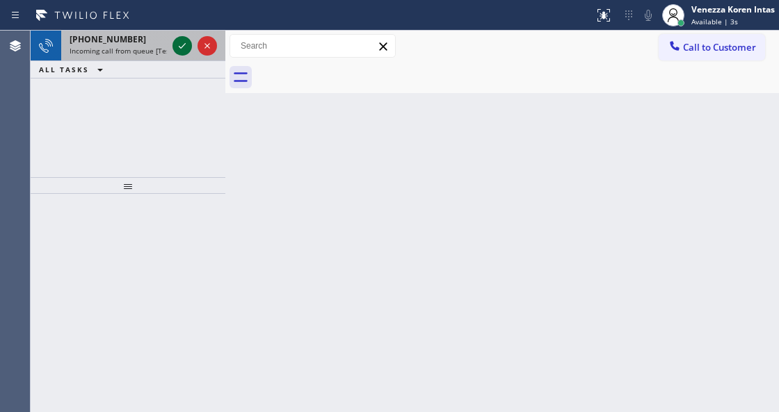
click at [178, 45] on icon at bounding box center [182, 46] width 17 height 17
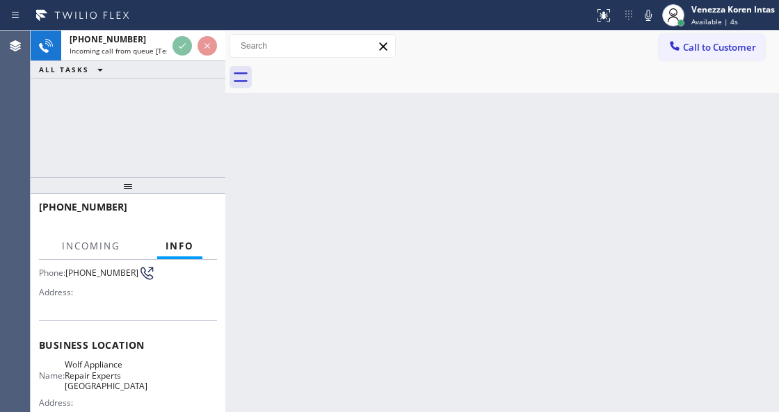
scroll to position [185, 0]
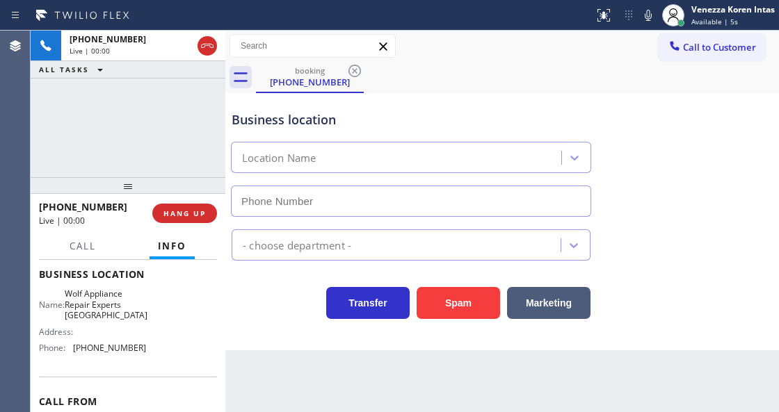
type input "(415) 231-7353"
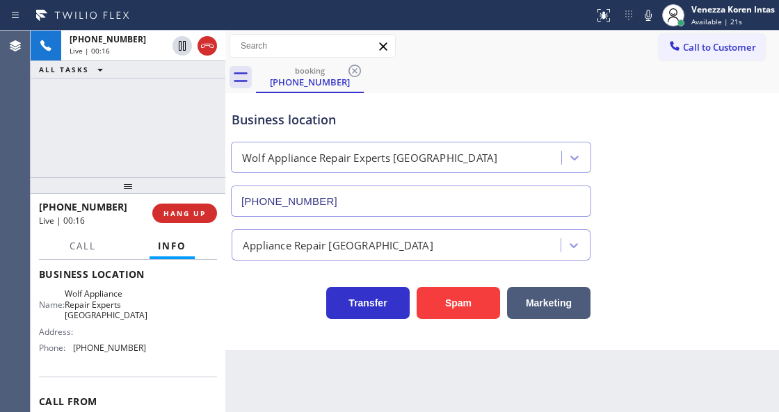
click at [197, 203] on div "+14154776679 Live | 00:16 HANG UP" at bounding box center [128, 213] width 178 height 36
click at [197, 216] on span "HANG UP" at bounding box center [184, 214] width 42 height 10
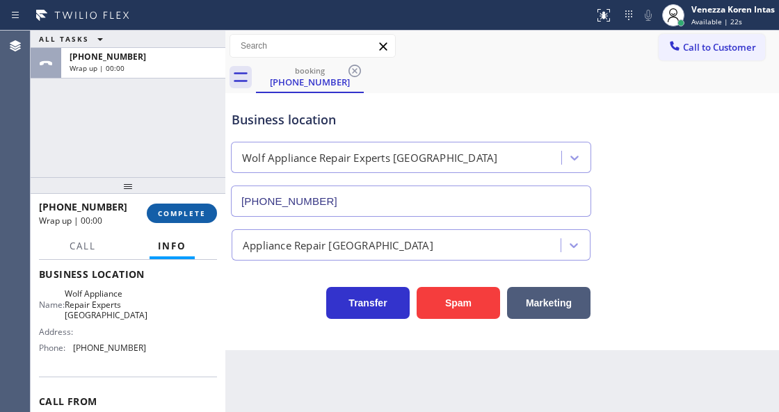
click at [197, 216] on span "COMPLETE" at bounding box center [182, 214] width 48 height 10
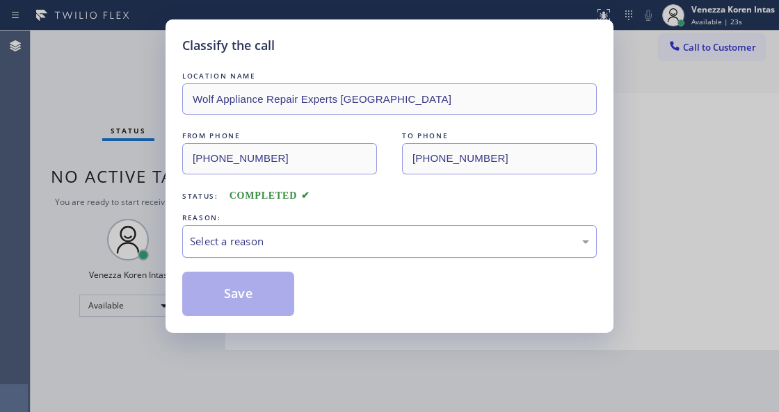
click at [316, 234] on div "Select a reason" at bounding box center [389, 241] width 414 height 33
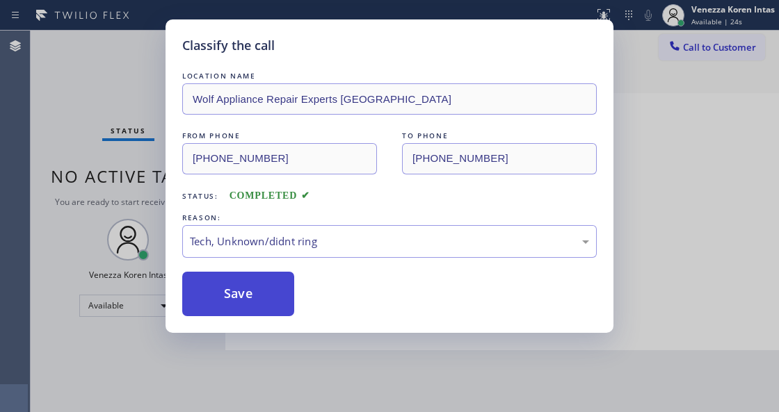
click at [236, 285] on button "Save" at bounding box center [238, 294] width 112 height 45
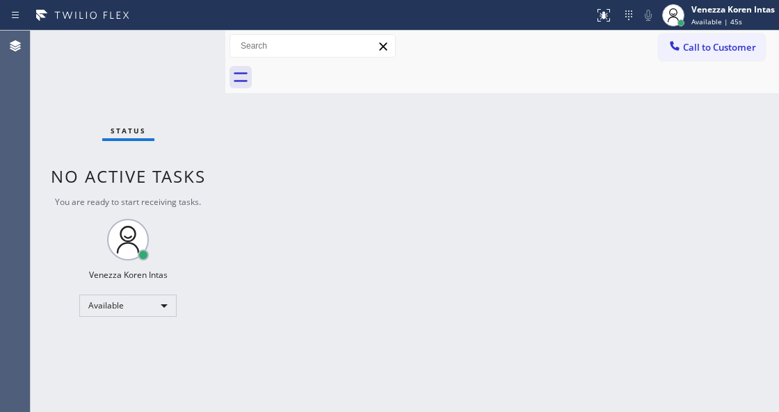
click at [249, 231] on div "Back to Dashboard Change Sender ID Customers Technicians Select a contact Outbo…" at bounding box center [501, 222] width 553 height 382
click at [77, 67] on div "Status No active tasks You are ready to start receiving tasks. Venezza Koren In…" at bounding box center [128, 222] width 195 height 382
drag, startPoint x: 163, startPoint y: 72, endPoint x: 231, endPoint y: 164, distance: 113.9
click at [163, 72] on div "Status No active tasks You are ready to start receiving tasks. Venezza Koren In…" at bounding box center [128, 222] width 195 height 382
click at [280, 210] on div "Back to Dashboard Change Sender ID Customers Technicians Select a contact Outbo…" at bounding box center [501, 222] width 553 height 382
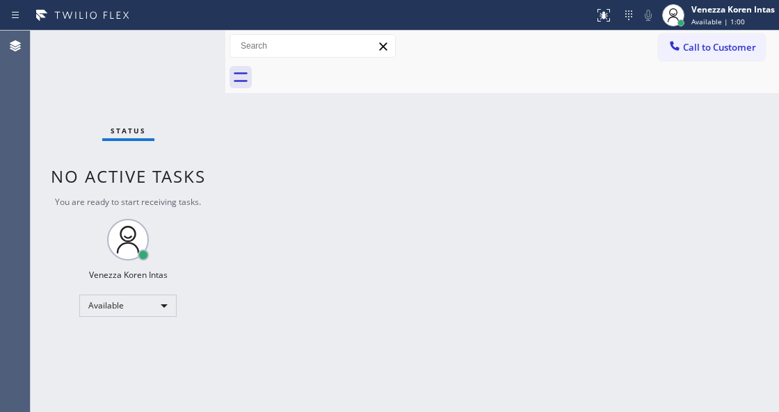
click at [519, 154] on div "Back to Dashboard Change Sender ID Customers Technicians Select a contact Outbo…" at bounding box center [501, 222] width 553 height 382
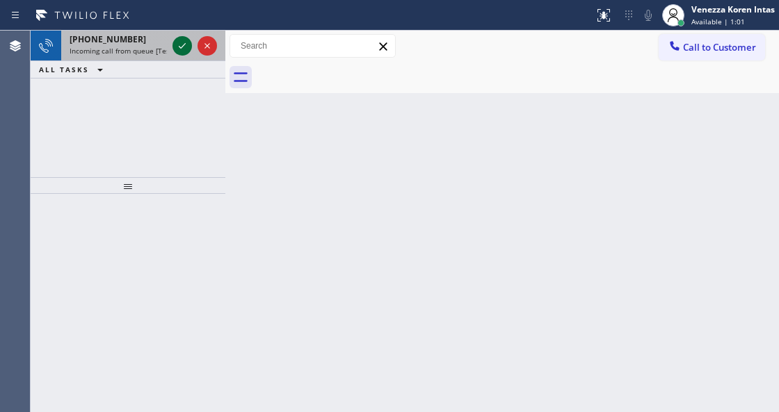
click at [185, 49] on icon at bounding box center [182, 46] width 17 height 17
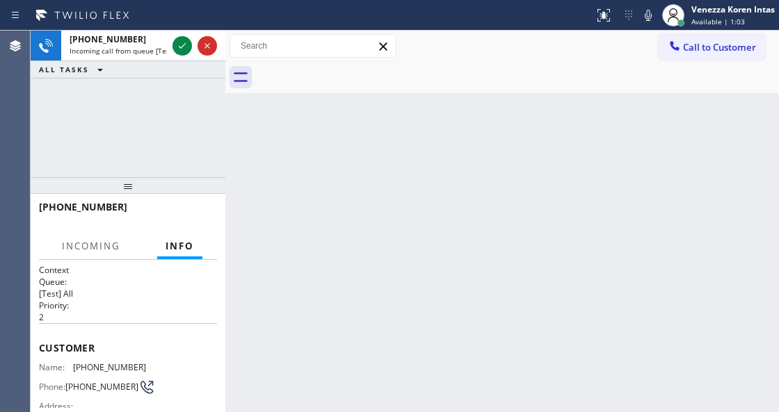
scroll to position [139, 0]
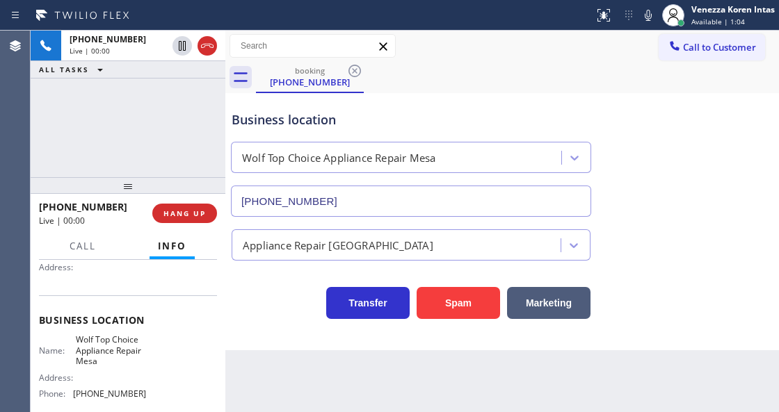
type input "(623) 292-5313"
drag, startPoint x: 72, startPoint y: 138, endPoint x: 99, endPoint y: 161, distance: 36.5
click at [72, 138] on div "+16232800358 Live | 00:02 ALL TASKS ALL TASKS ACTIVE TASKS TASKS IN WRAP UP" at bounding box center [128, 104] width 195 height 147
drag, startPoint x: 161, startPoint y: 96, endPoint x: 284, endPoint y: 103, distance: 122.6
click at [161, 96] on div "+16232800358 Live | 00:07 ALL TASKS ALL TASKS ACTIVE TASKS TASKS IN WRAP UP" at bounding box center [128, 104] width 195 height 147
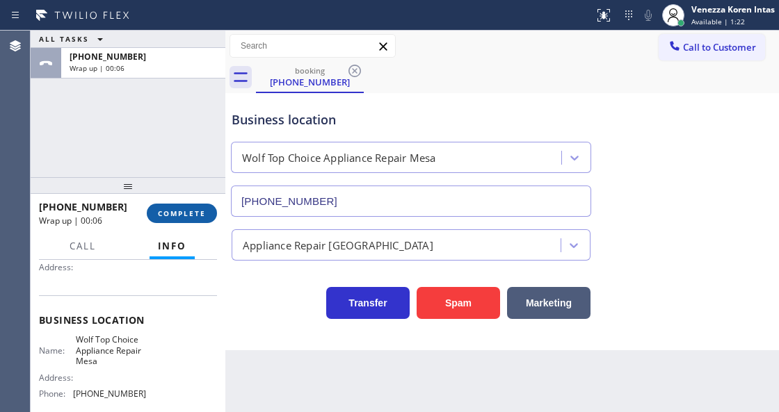
click at [199, 214] on span "COMPLETE" at bounding box center [182, 214] width 48 height 10
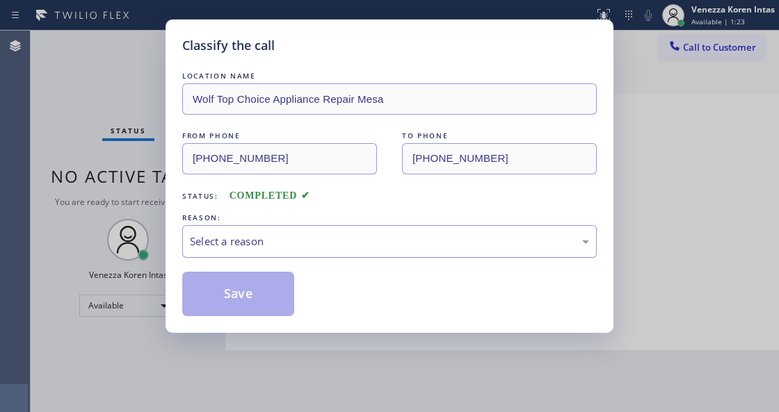
click at [308, 236] on div "Select a reason" at bounding box center [389, 242] width 399 height 16
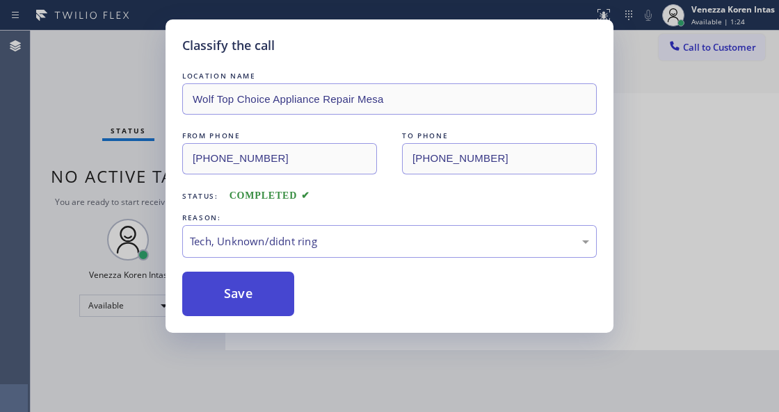
click at [275, 289] on button "Save" at bounding box center [238, 294] width 112 height 45
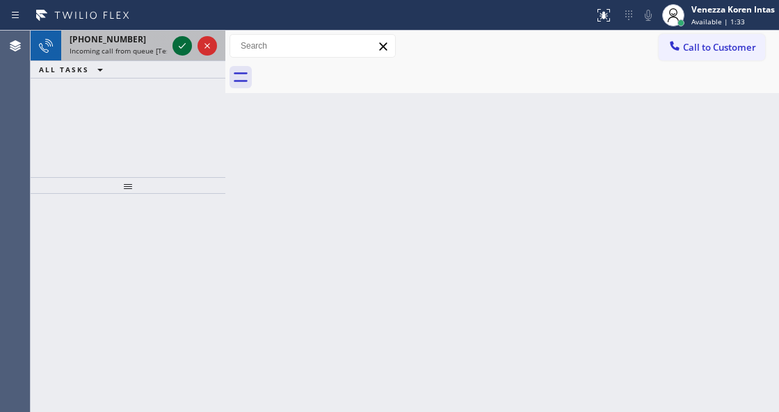
click at [178, 45] on icon at bounding box center [182, 46] width 17 height 17
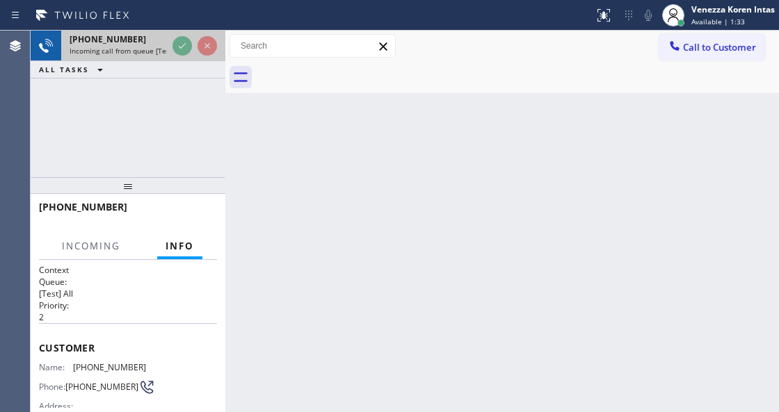
click at [173, 56] on div at bounding box center [195, 46] width 50 height 31
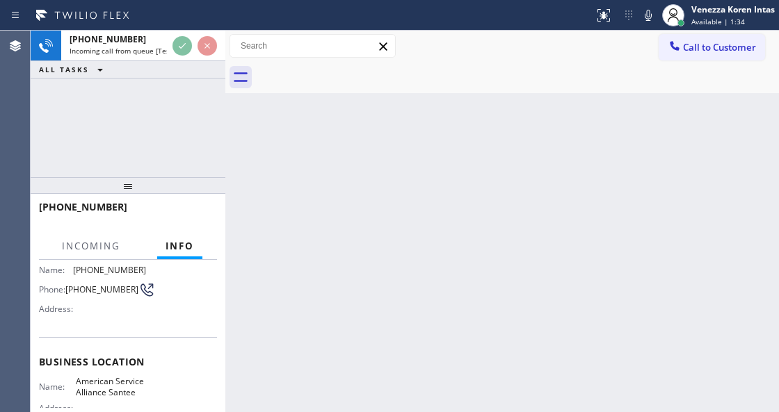
scroll to position [139, 0]
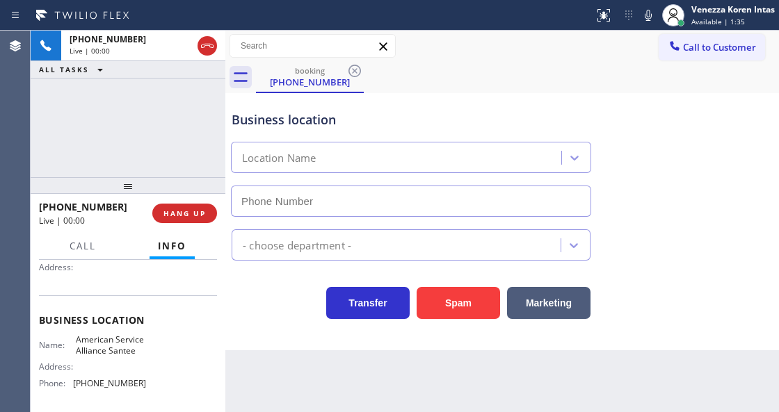
type input "(619) 658-8983"
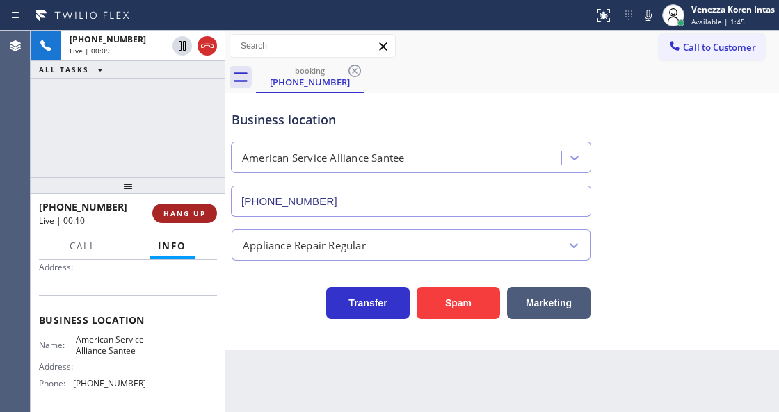
click at [184, 220] on button "HANG UP" at bounding box center [184, 213] width 65 height 19
click at [195, 219] on button "HANG UP" at bounding box center [184, 213] width 65 height 19
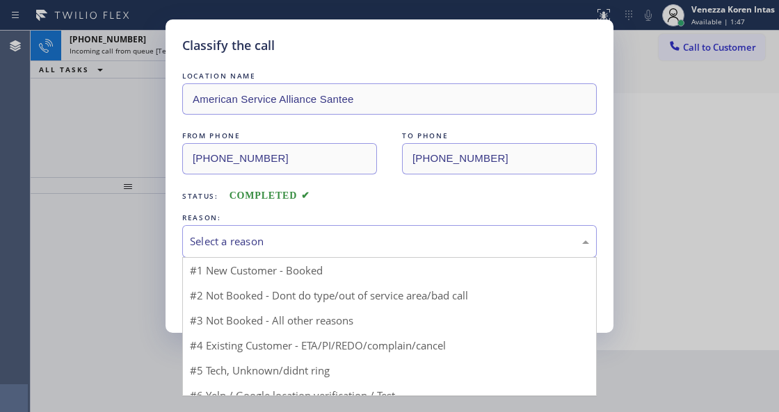
click at [268, 237] on div "Select a reason" at bounding box center [389, 242] width 399 height 16
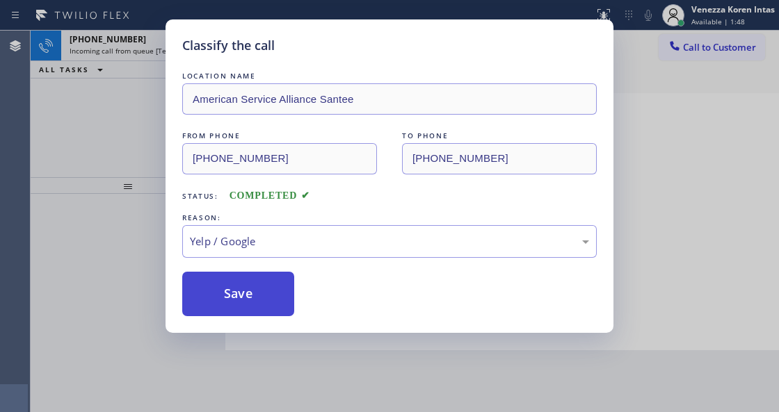
click at [261, 311] on button "Save" at bounding box center [238, 294] width 112 height 45
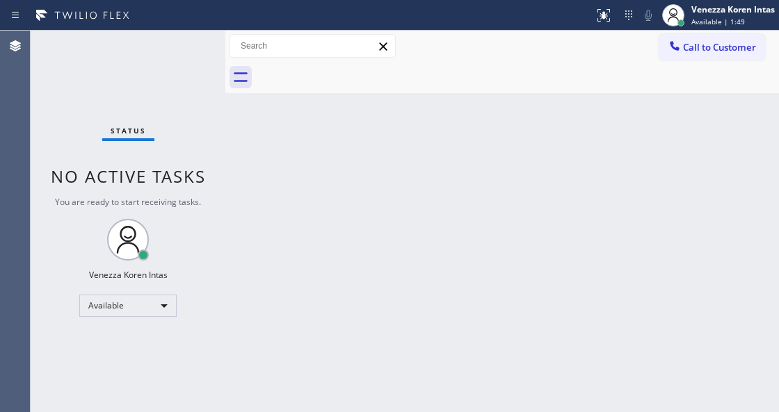
click at [185, 47] on div "Status No active tasks You are ready to start receiving tasks. Venezza Koren In…" at bounding box center [128, 222] width 195 height 382
click at [185, 46] on div "Status No active tasks You are ready to start receiving tasks. Venezza Koren In…" at bounding box center [128, 222] width 195 height 382
click at [184, 47] on div "Status No active tasks You are ready to start receiving tasks. Venezza Koren In…" at bounding box center [128, 222] width 195 height 382
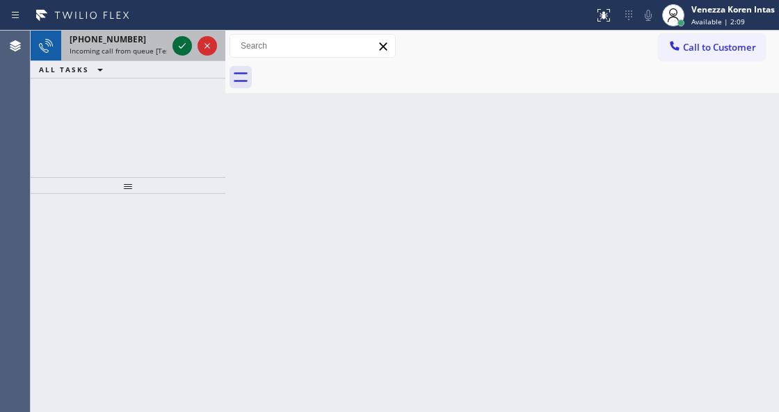
click at [182, 47] on icon at bounding box center [182, 46] width 7 height 6
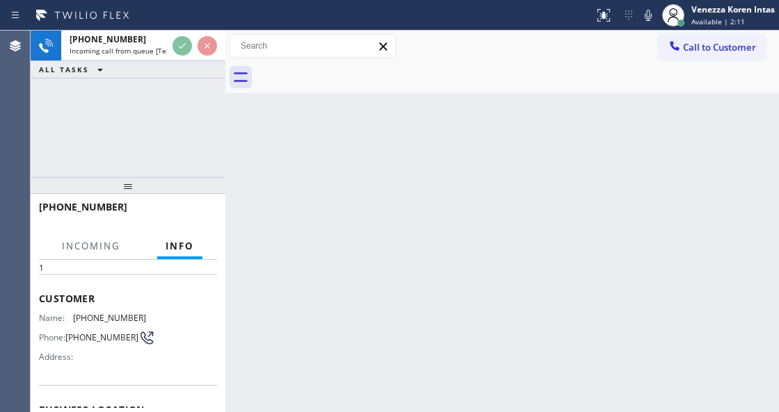
scroll to position [139, 0]
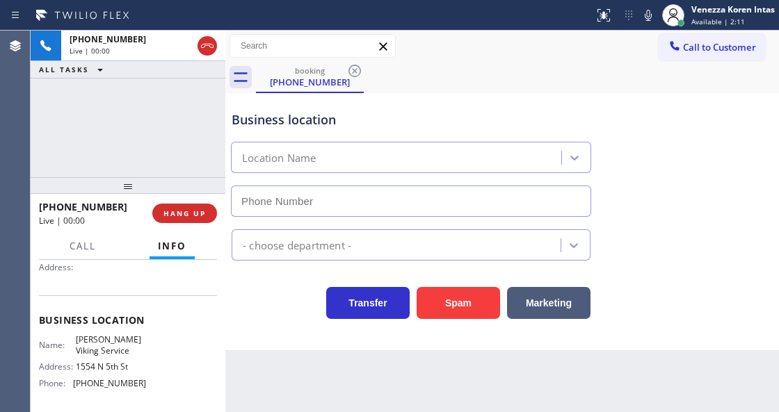
type input "(215) 876-2714"
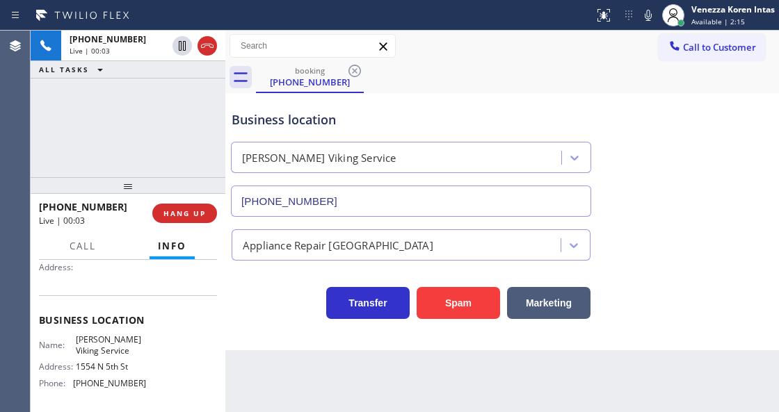
click at [111, 105] on div "+17197923561 Live | 00:03 ALL TASKS ALL TASKS ACTIVE TASKS TASKS IN WRAP UP" at bounding box center [128, 104] width 195 height 147
click at [220, 114] on div "+17197923561 Live | 00:08 ALL TASKS ALL TASKS ACTIVE TASKS TASKS IN WRAP UP" at bounding box center [128, 104] width 195 height 147
click at [117, 405] on div "Business location Name: Mr Schultz Viking Service Address: 1554 N 5th St Phone:…" at bounding box center [128, 354] width 178 height 116
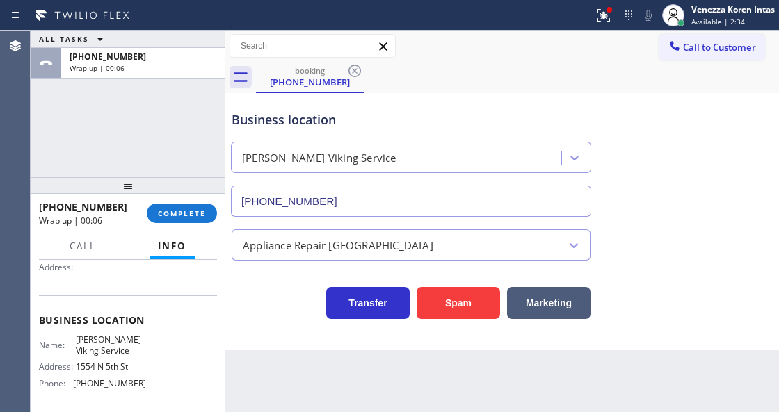
click at [225, 225] on div at bounding box center [225, 222] width 0 height 382
click at [203, 217] on span "COMPLETE" at bounding box center [182, 214] width 48 height 10
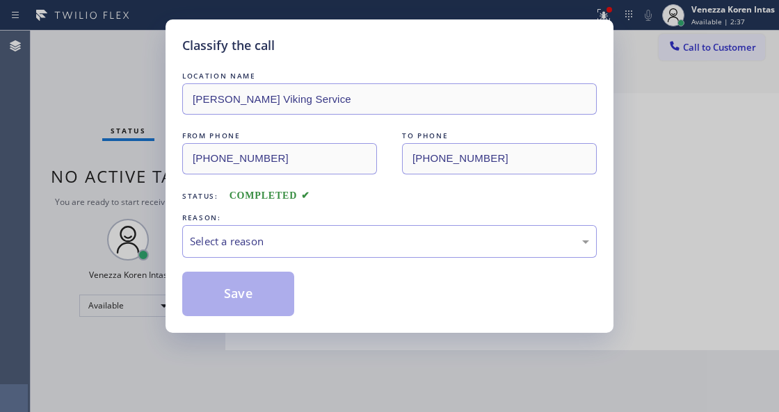
click at [264, 225] on div "REASON:" at bounding box center [389, 218] width 414 height 15
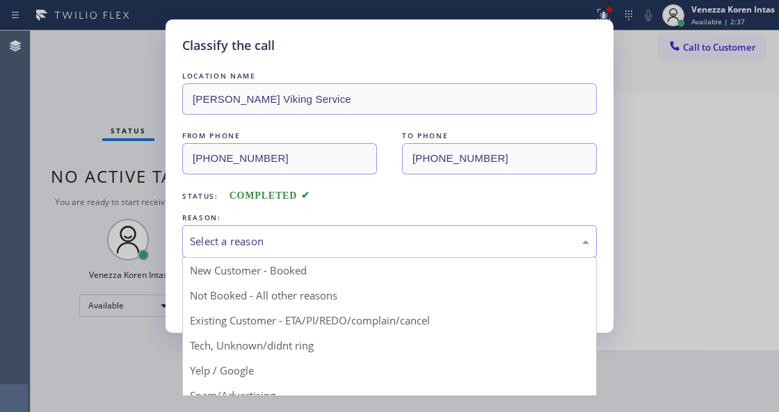
drag, startPoint x: 273, startPoint y: 246, endPoint x: 273, endPoint y: 254, distance: 8.4
click at [273, 249] on div "Select a reason" at bounding box center [389, 242] width 399 height 16
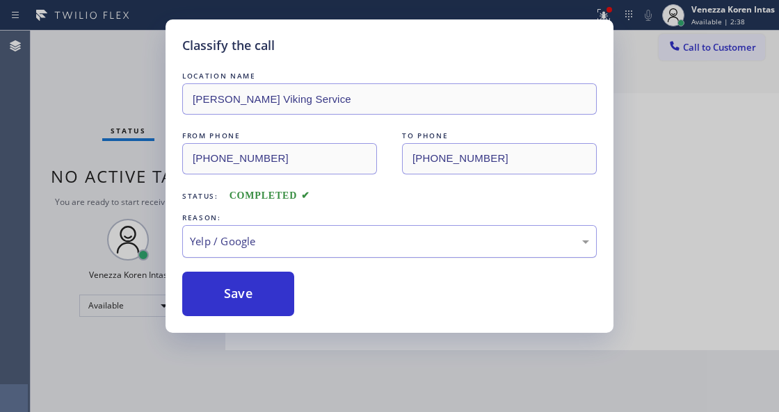
click at [268, 244] on div "Yelp / Google" at bounding box center [389, 242] width 399 height 16
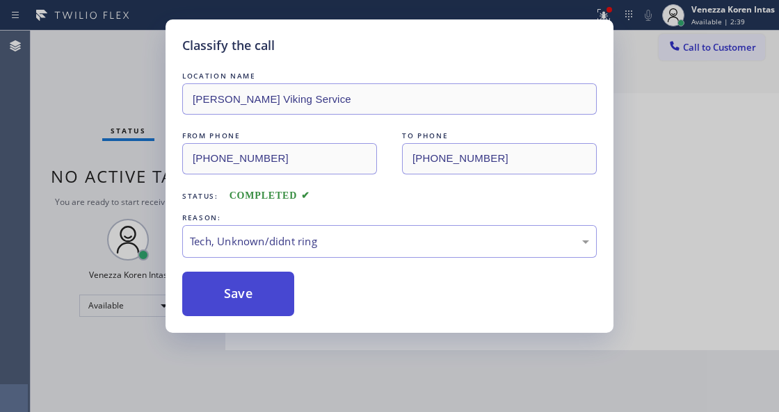
click at [256, 291] on button "Save" at bounding box center [238, 294] width 112 height 45
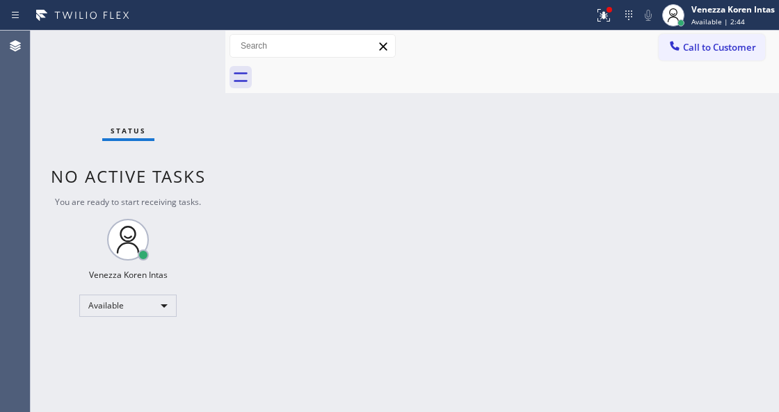
click at [177, 40] on div "Status No active tasks You are ready to start receiving tasks. Venezza Koren In…" at bounding box center [128, 222] width 195 height 382
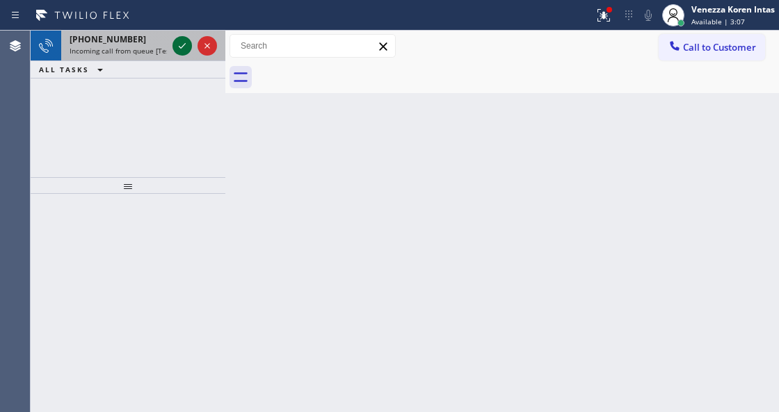
click at [181, 51] on icon at bounding box center [182, 46] width 17 height 17
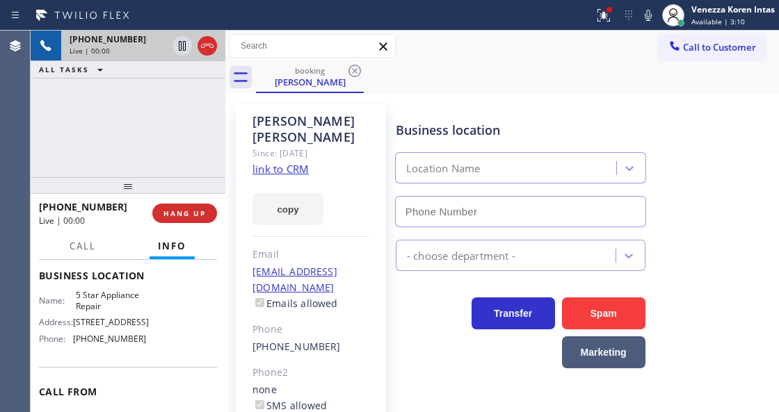
scroll to position [185, 0]
type input "[PHONE_NUMBER]"
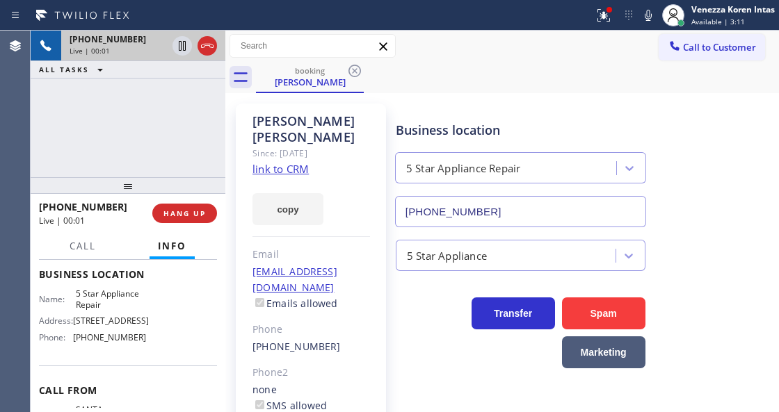
click at [305, 162] on link "link to CRM" at bounding box center [280, 169] width 56 height 14
click at [589, 7] on div at bounding box center [603, 15] width 31 height 17
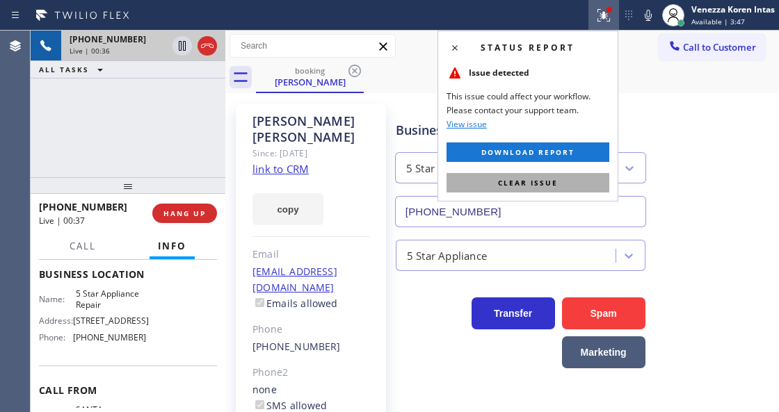
click at [569, 184] on button "Clear issue" at bounding box center [527, 182] width 163 height 19
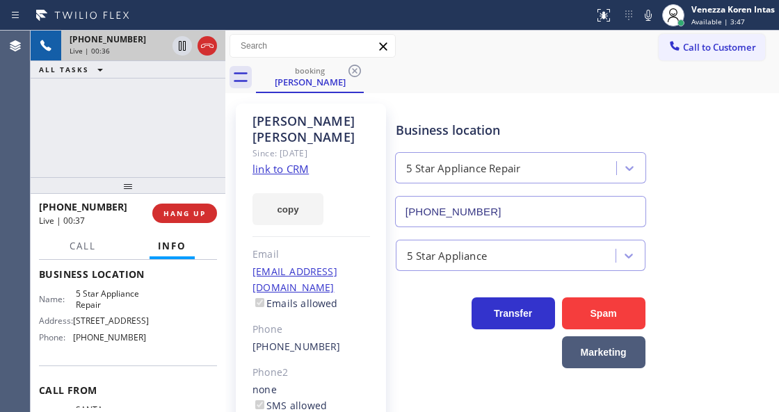
click at [700, 120] on div "Business location 5 Star Appliance Repair [PHONE_NUMBER]" at bounding box center [584, 165] width 382 height 126
click at [641, 17] on icon at bounding box center [648, 15] width 17 height 17
click at [179, 46] on icon at bounding box center [182, 46] width 17 height 17
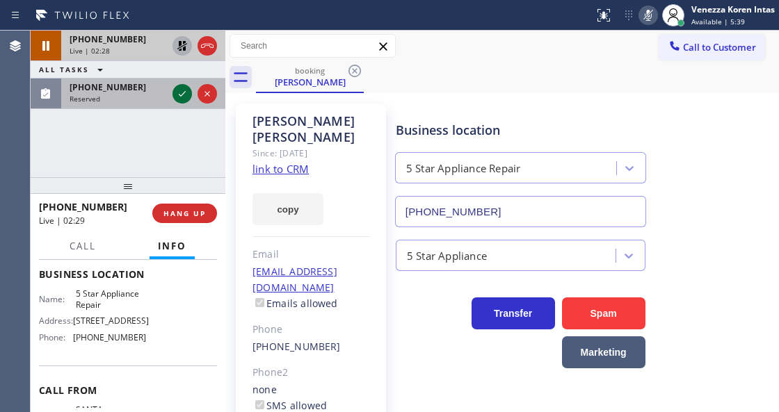
click at [184, 96] on icon at bounding box center [182, 94] width 17 height 17
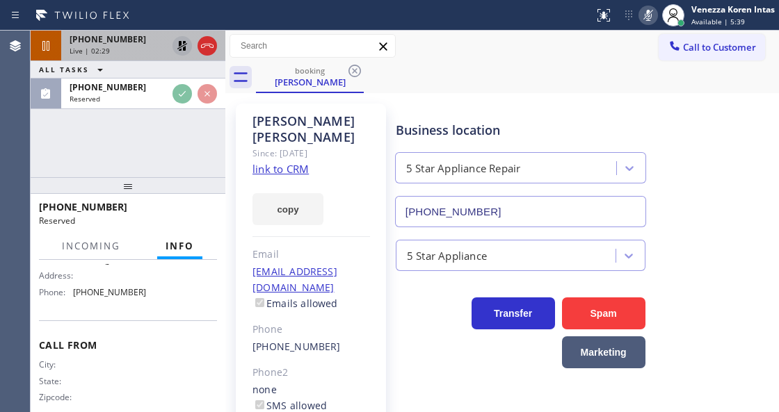
scroll to position [243, 0]
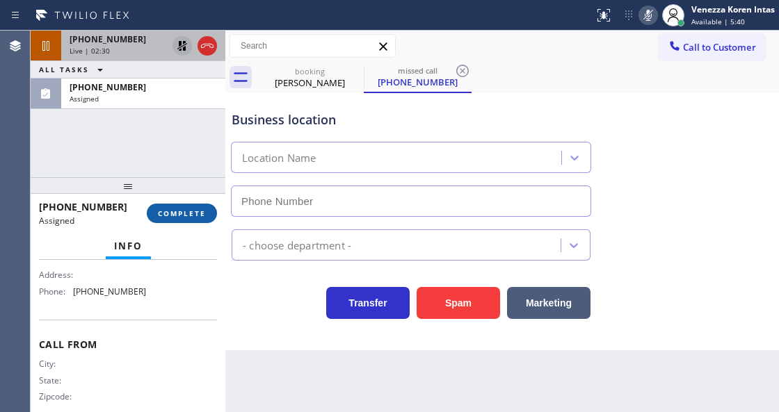
type input "(760) 388-9533"
click at [185, 217] on span "COMPLETE" at bounding box center [182, 214] width 48 height 10
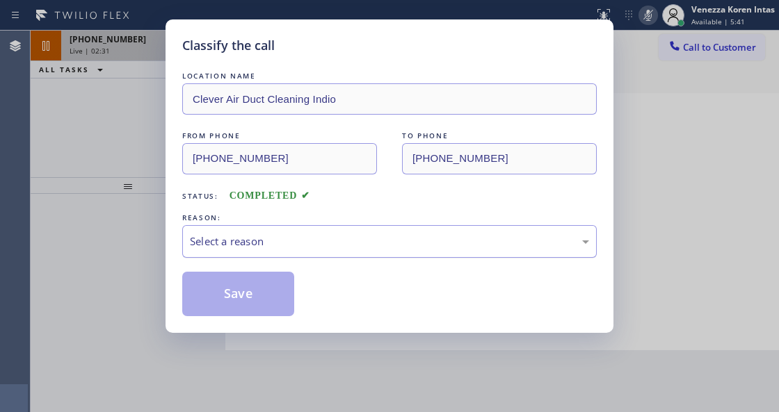
click at [285, 245] on div "Select a reason" at bounding box center [389, 242] width 399 height 16
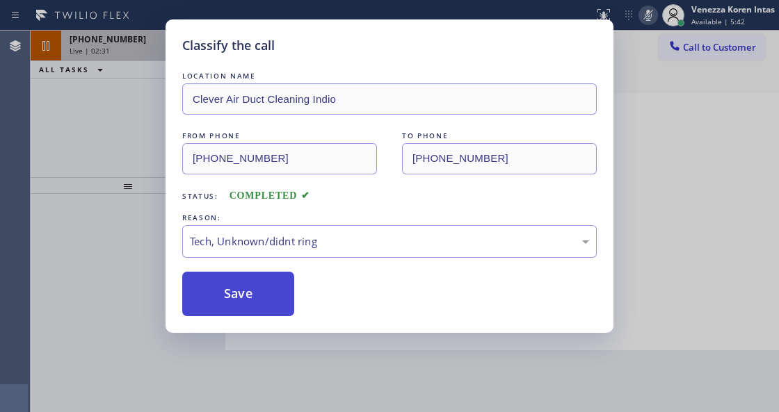
click at [285, 305] on button "Save" at bounding box center [238, 294] width 112 height 45
type input "[PHONE_NUMBER]"
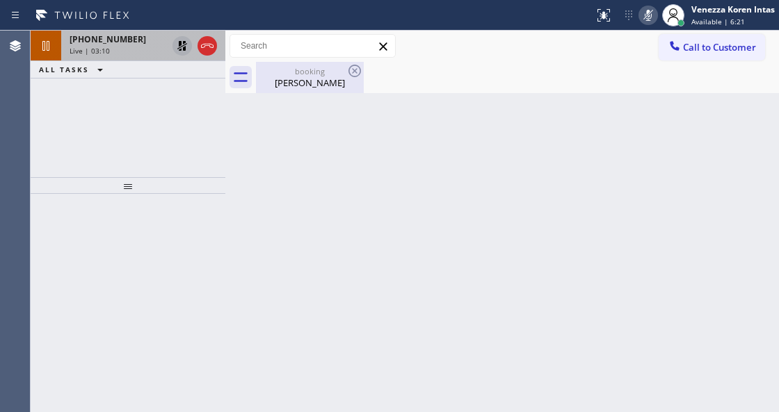
click at [296, 71] on div "booking" at bounding box center [309, 71] width 105 height 10
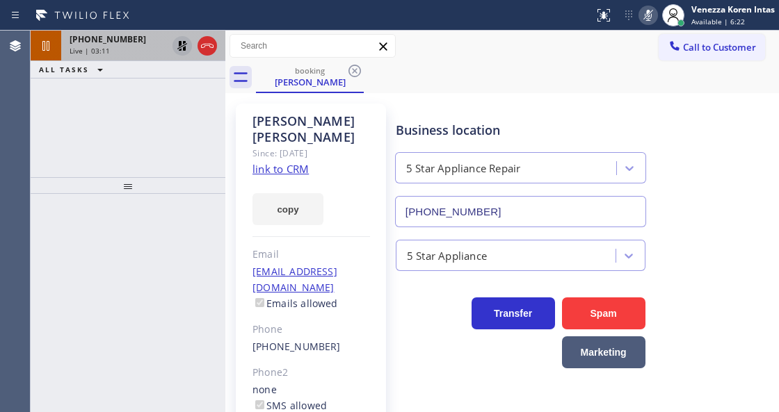
click at [111, 37] on span "+17074808385" at bounding box center [108, 39] width 76 height 12
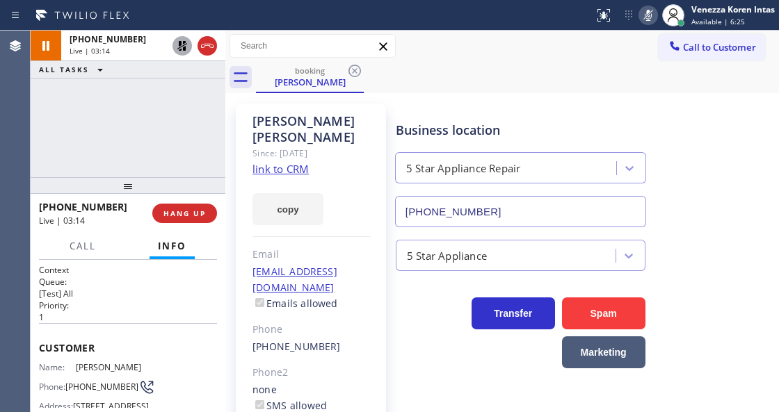
click at [177, 47] on icon at bounding box center [182, 46] width 17 height 17
click at [645, 17] on rect at bounding box center [648, 14] width 10 height 10
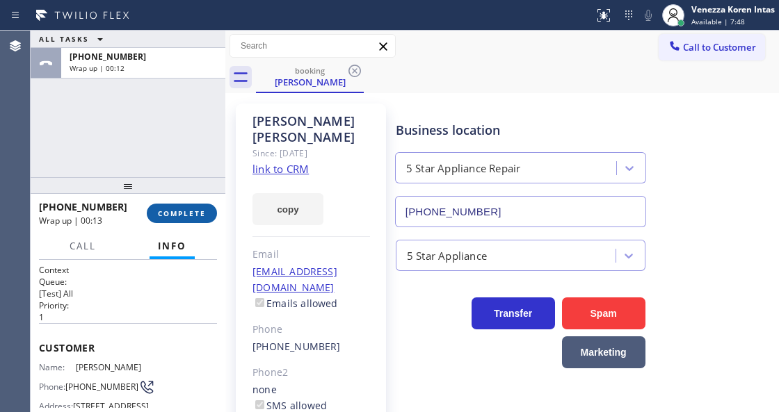
click at [204, 216] on span "COMPLETE" at bounding box center [182, 214] width 48 height 10
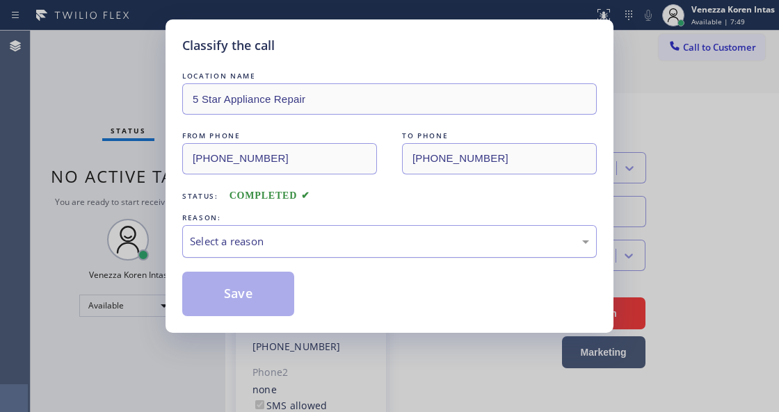
click at [327, 245] on div "Select a reason" at bounding box center [389, 242] width 399 height 16
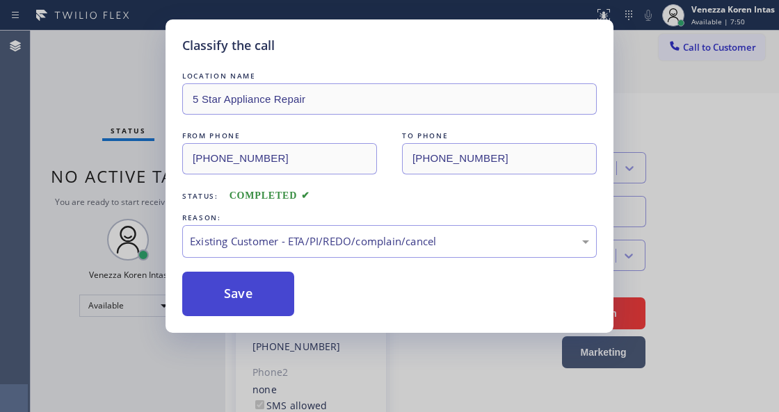
click at [242, 281] on button "Save" at bounding box center [238, 294] width 112 height 45
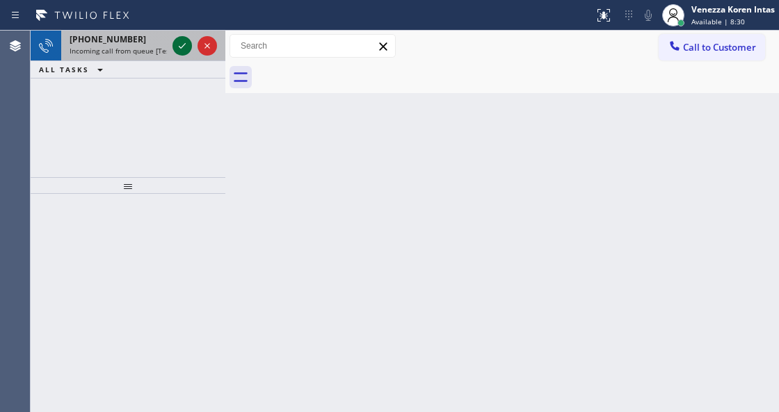
click at [184, 51] on icon at bounding box center [182, 46] width 17 height 17
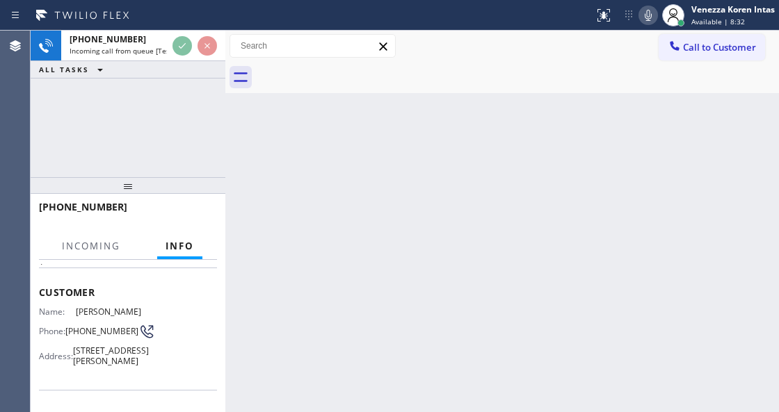
scroll to position [139, 0]
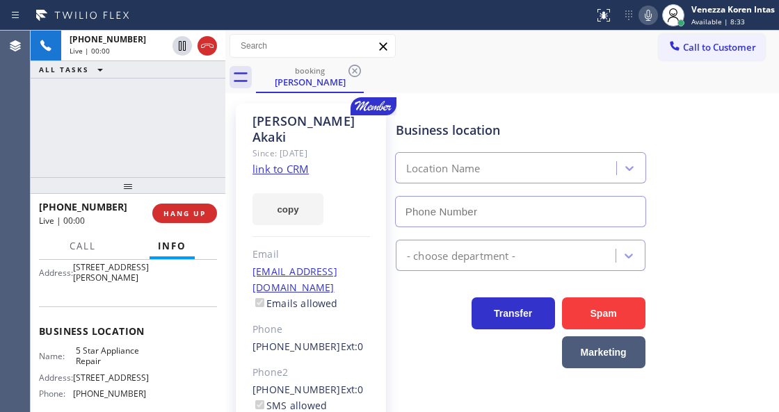
type input "[PHONE_NUMBER]"
click at [354, 187] on div "copy" at bounding box center [311, 201] width 118 height 48
click at [299, 162] on link "link to CRM" at bounding box center [280, 169] width 56 height 14
click at [467, 17] on div at bounding box center [297, 15] width 583 height 22
click at [476, 86] on div "booking Daniel Akaki" at bounding box center [517, 77] width 523 height 31
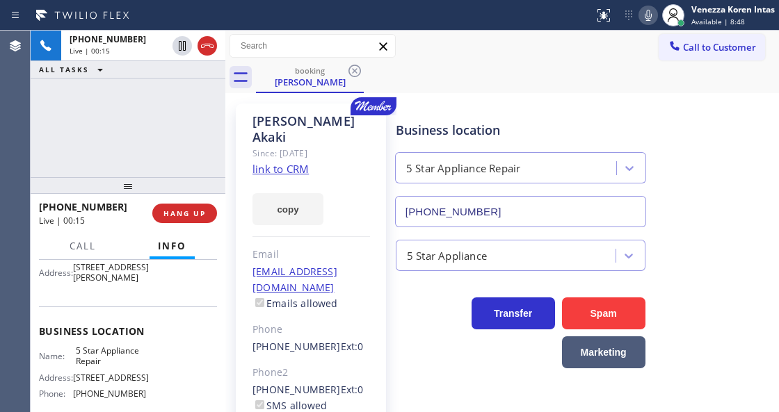
drag, startPoint x: 177, startPoint y: 127, endPoint x: 204, endPoint y: 126, distance: 27.1
click at [177, 127] on div "+14085961205 Live | 00:15 ALL TASKS ALL TASKS ACTIVE TASKS TASKS IN WRAP UP" at bounding box center [128, 104] width 195 height 147
click at [225, 163] on div at bounding box center [225, 222] width 0 height 382
click at [377, 127] on div "Daniel Akaki Since: 20 may 2020 link to CRM copy Email dkadart@att.net Emails a…" at bounding box center [311, 335] width 150 height 462
click at [436, 62] on div "booking Daniel Akaki" at bounding box center [517, 77] width 523 height 31
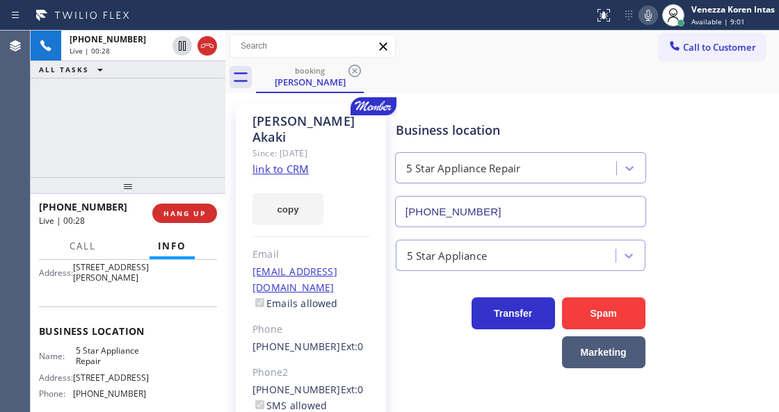
click at [443, 119] on div "Business location 5 Star Appliance Repair [PHONE_NUMBER]" at bounding box center [520, 167] width 255 height 120
click at [440, 127] on div "Business location" at bounding box center [521, 130] width 250 height 19
click at [438, 128] on div "Business location" at bounding box center [521, 130] width 250 height 19
click at [644, 10] on icon at bounding box center [648, 15] width 17 height 17
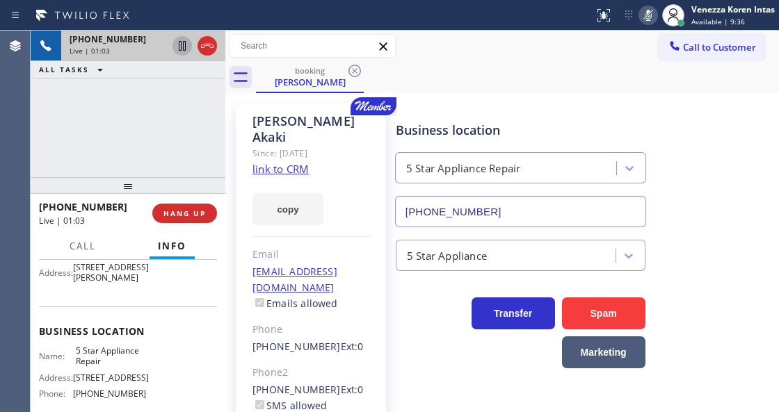
click at [181, 51] on icon at bounding box center [182, 46] width 17 height 17
drag, startPoint x: 189, startPoint y: 159, endPoint x: 238, endPoint y: 167, distance: 49.3
click at [189, 159] on div "+14085961205 Live | 01:57 ALL TASKS ALL TASKS ACTIVE TASKS TASKS IN WRAP UP" at bounding box center [128, 104] width 195 height 147
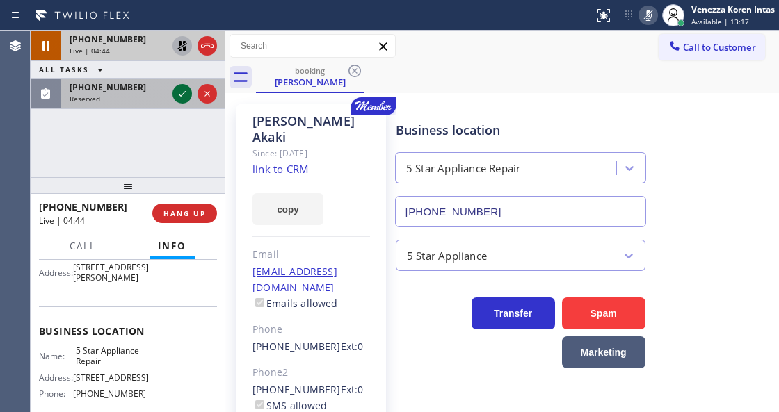
click at [180, 97] on icon at bounding box center [182, 94] width 17 height 17
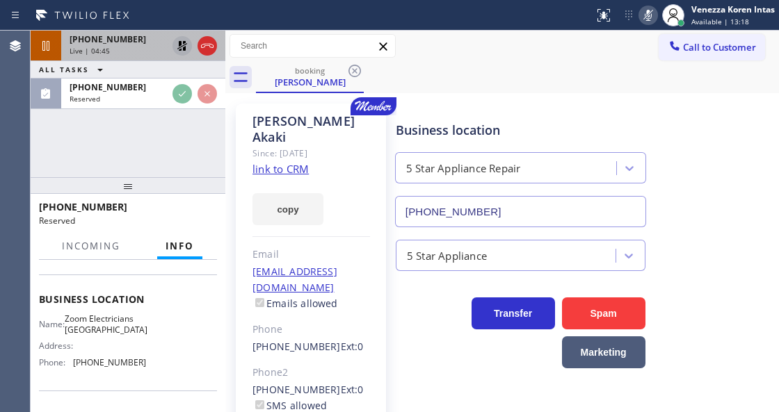
scroll to position [281, 0]
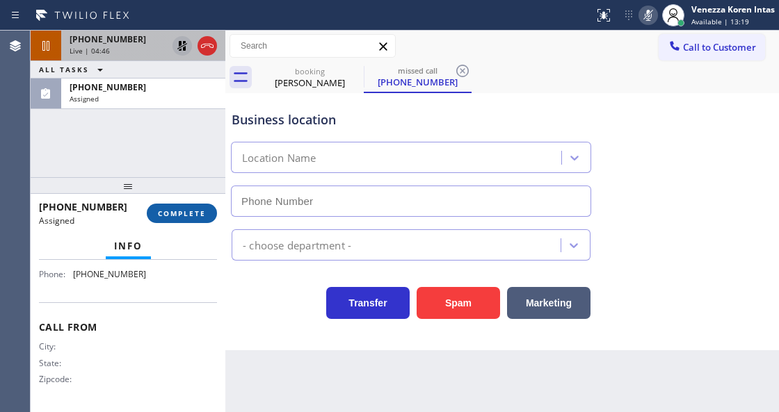
click at [178, 207] on button "COMPLETE" at bounding box center [182, 213] width 70 height 19
type input "(415) 727-8840"
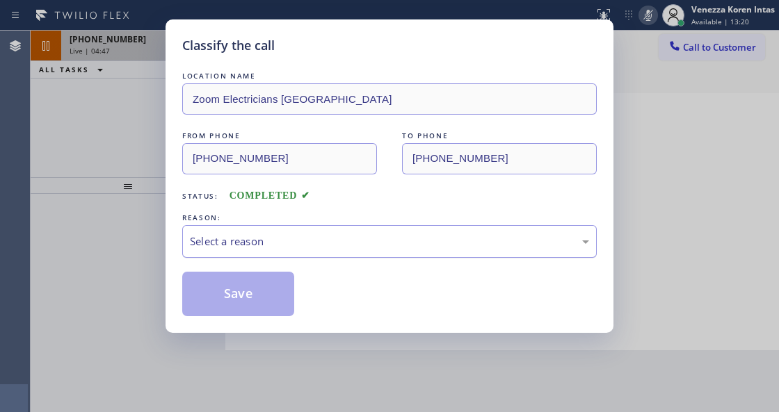
click at [286, 242] on div "Select a reason" at bounding box center [389, 242] width 399 height 16
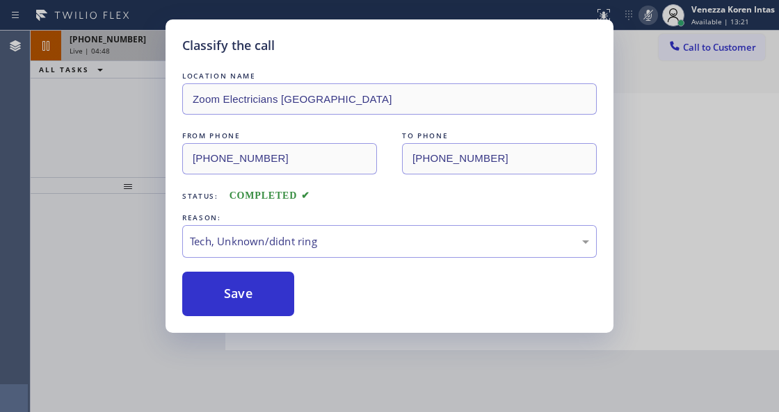
click at [260, 300] on button "Save" at bounding box center [238, 294] width 112 height 45
type input "[PHONE_NUMBER]"
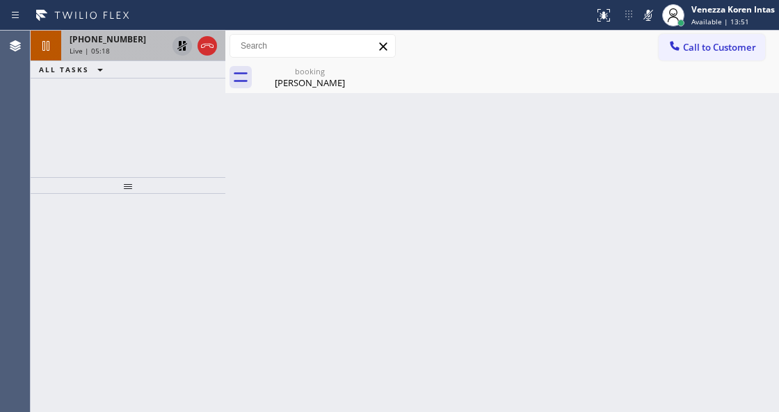
drag, startPoint x: 651, startPoint y: 15, endPoint x: 648, endPoint y: 30, distance: 15.5
click at [651, 15] on icon at bounding box center [648, 15] width 17 height 17
click at [181, 46] on icon at bounding box center [182, 46] width 10 height 10
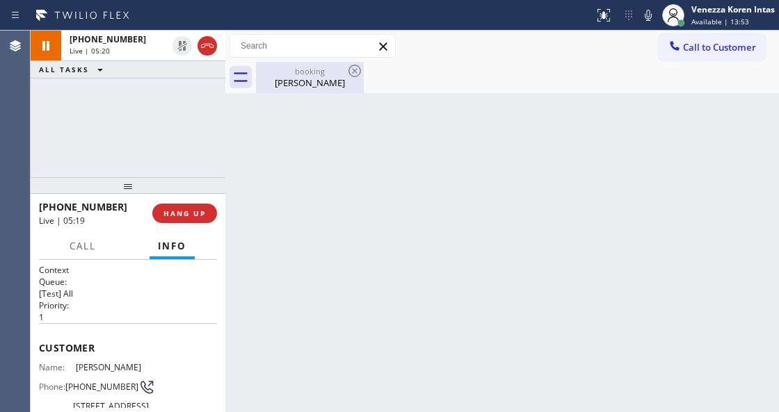
click at [296, 76] on div "Daniel Akaki" at bounding box center [309, 82] width 105 height 13
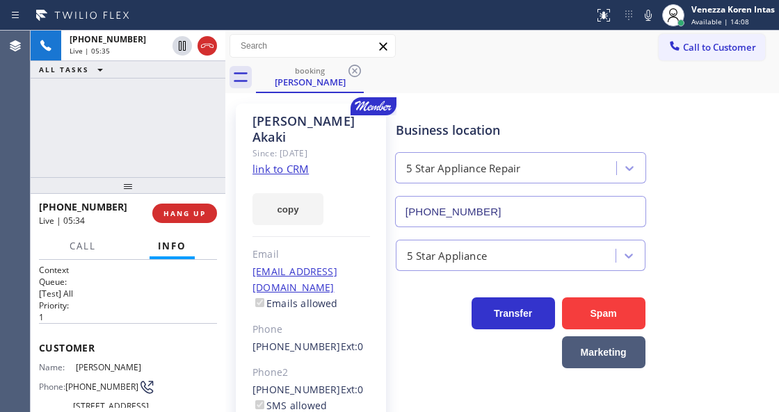
drag, startPoint x: 206, startPoint y: 153, endPoint x: 218, endPoint y: 173, distance: 23.7
click at [206, 153] on div "+14085961205 Live | 05:35 ALL TASKS ALL TASKS ACTIVE TASKS TASKS IN WRAP UP" at bounding box center [128, 104] width 195 height 147
click at [132, 300] on h2 "Priority:" at bounding box center [128, 306] width 178 height 12
drag, startPoint x: 184, startPoint y: 153, endPoint x: 223, endPoint y: 152, distance: 39.0
click at [184, 153] on div "+14085961205 Live | 06:34 ALL TASKS ALL TASKS ACTIVE TASKS TASKS IN WRAP UP" at bounding box center [128, 104] width 195 height 147
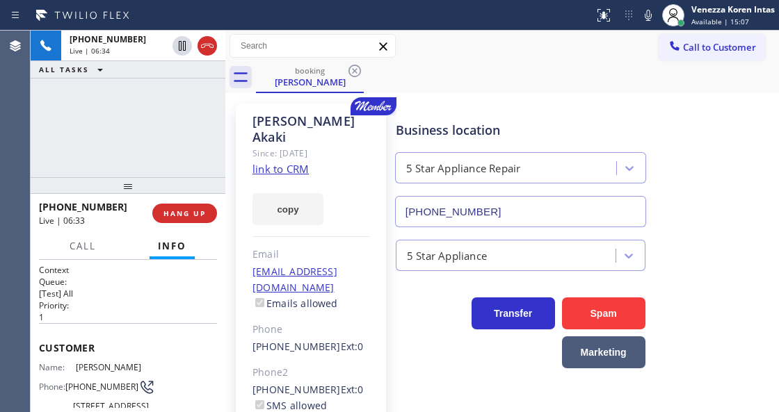
click at [330, 145] on div "Since: [DATE]" at bounding box center [311, 153] width 118 height 16
click at [644, 17] on icon at bounding box center [648, 15] width 17 height 17
click at [652, 13] on icon at bounding box center [648, 15] width 17 height 17
click at [645, 21] on icon at bounding box center [648, 15] width 17 height 17
click at [644, 21] on icon at bounding box center [648, 15] width 17 height 17
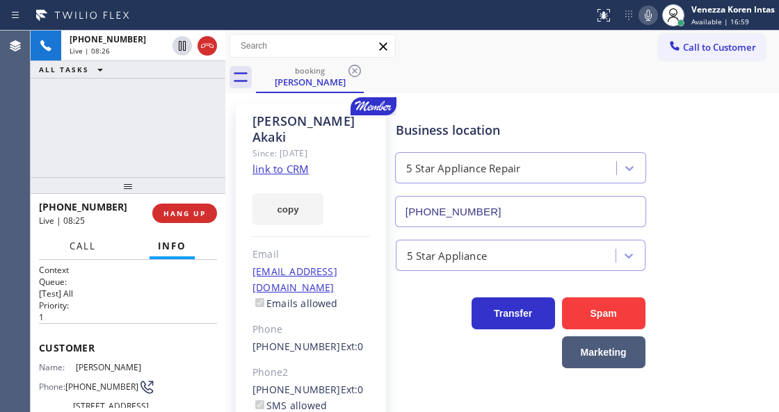
click at [65, 245] on button "Call" at bounding box center [82, 246] width 43 height 27
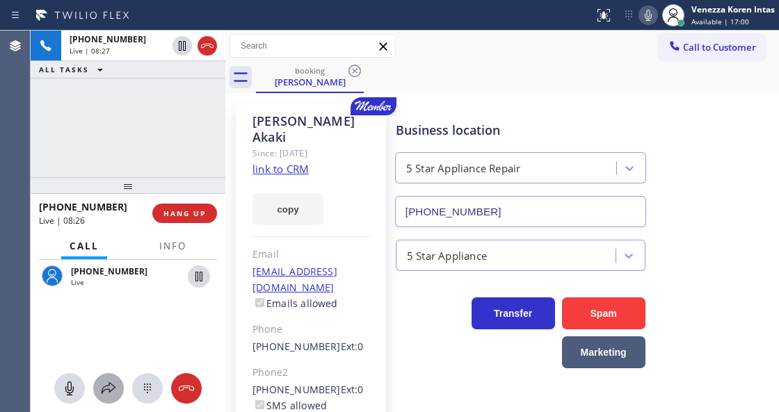
click at [111, 389] on icon at bounding box center [108, 388] width 17 height 17
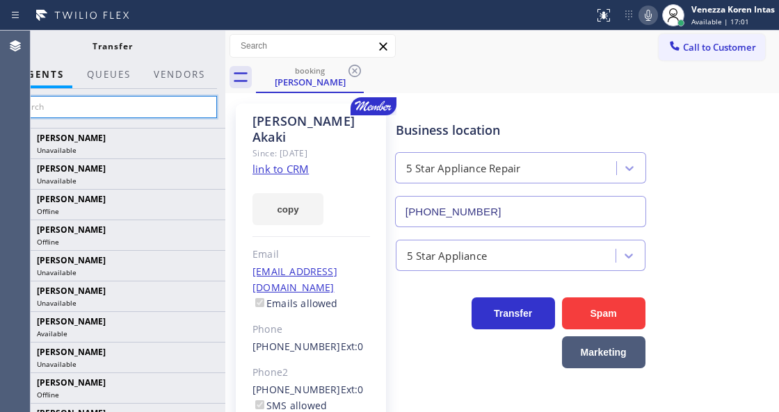
click at [178, 113] on input "text" at bounding box center [112, 107] width 209 height 22
click at [175, 108] on input "text" at bounding box center [112, 107] width 209 height 22
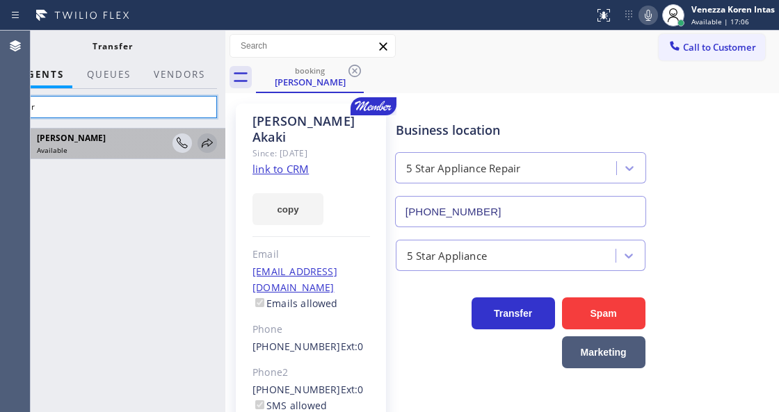
type input "amir"
click at [209, 145] on icon at bounding box center [207, 142] width 11 height 9
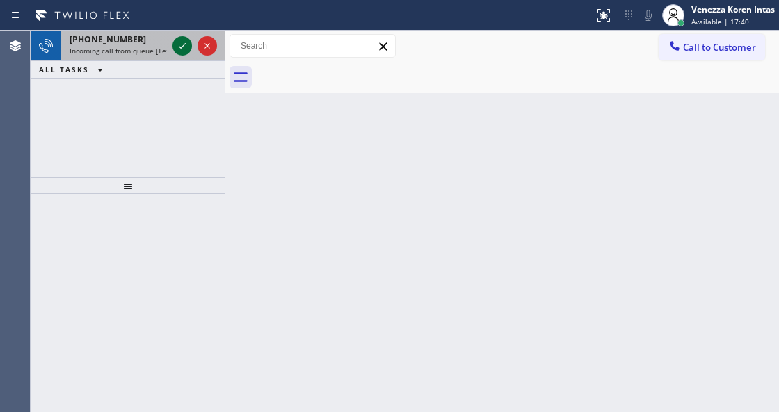
click at [184, 49] on icon at bounding box center [182, 46] width 17 height 17
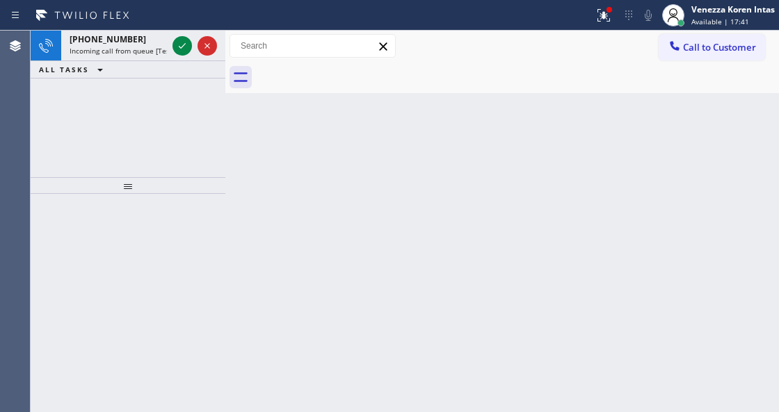
click at [184, 49] on icon at bounding box center [182, 46] width 17 height 17
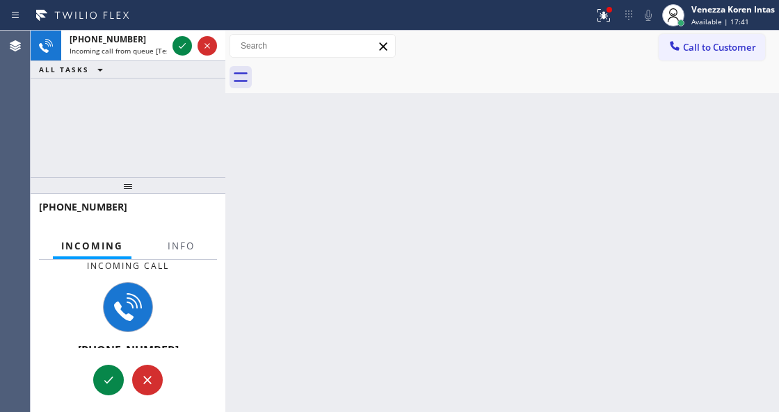
click at [184, 49] on icon at bounding box center [182, 46] width 17 height 17
click at [184, 238] on button "Info" at bounding box center [181, 246] width 44 height 27
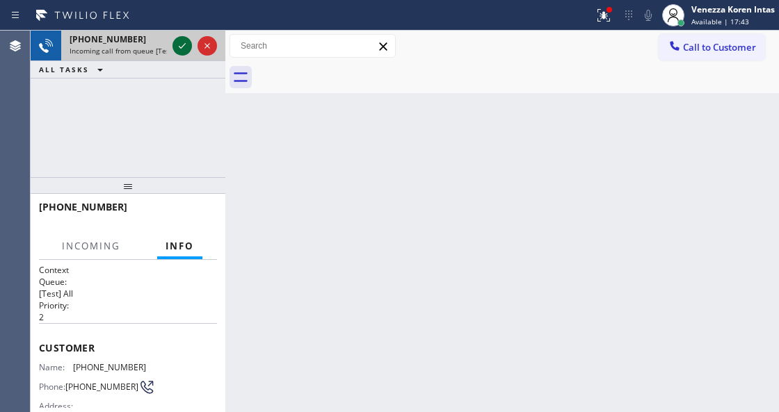
click at [178, 50] on icon at bounding box center [182, 46] width 17 height 17
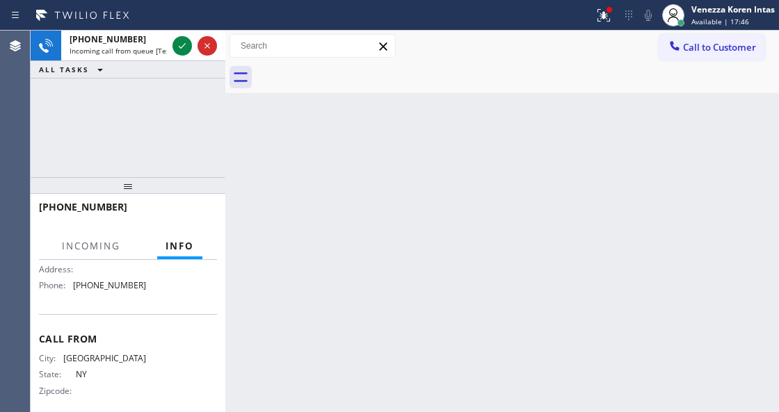
scroll to position [155, 0]
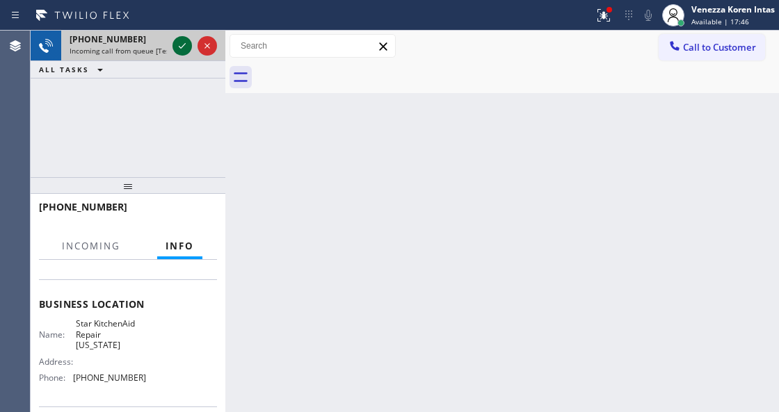
click at [181, 48] on icon at bounding box center [182, 46] width 17 height 17
click at [181, 47] on icon at bounding box center [182, 46] width 7 height 6
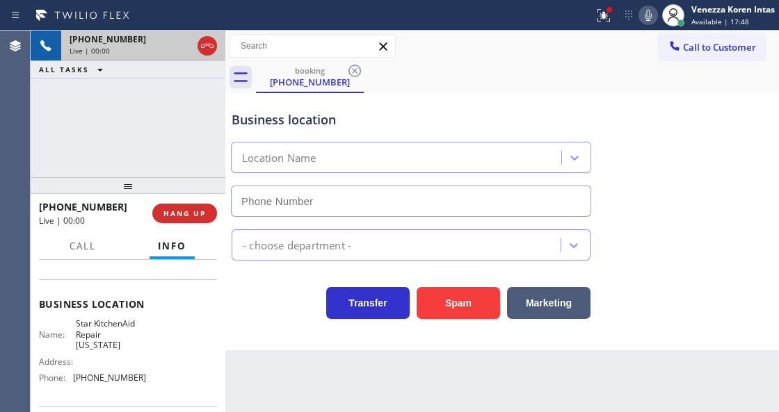
type input "(332) 334-8215"
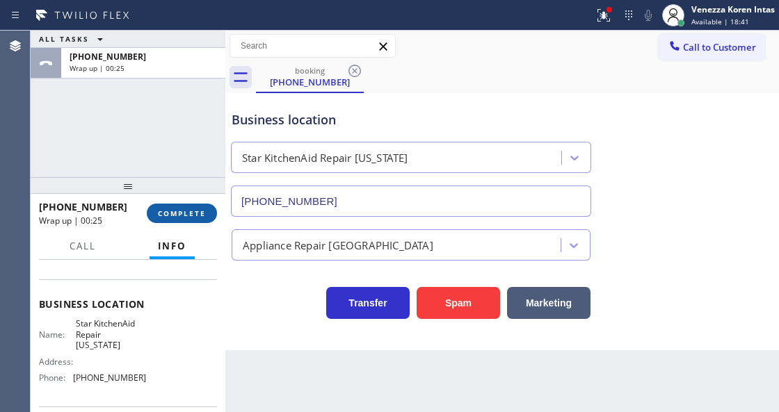
click at [196, 219] on button "COMPLETE" at bounding box center [182, 213] width 70 height 19
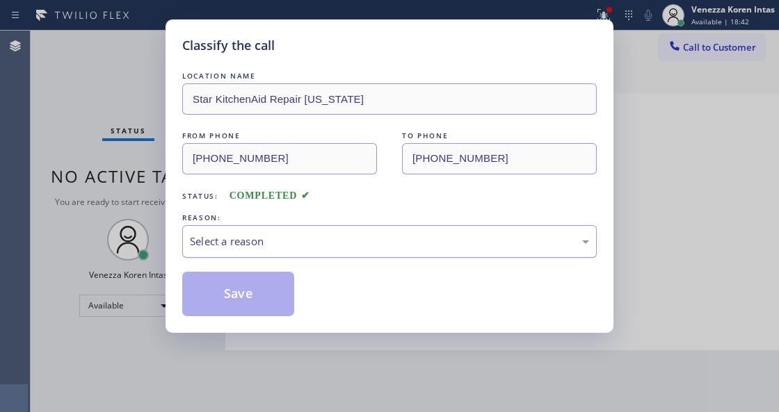
click at [337, 245] on div "Select a reason" at bounding box center [389, 242] width 399 height 16
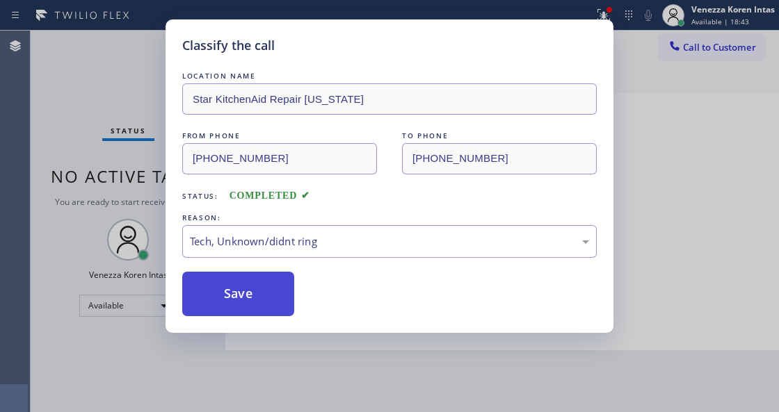
click at [253, 279] on button "Save" at bounding box center [238, 294] width 112 height 45
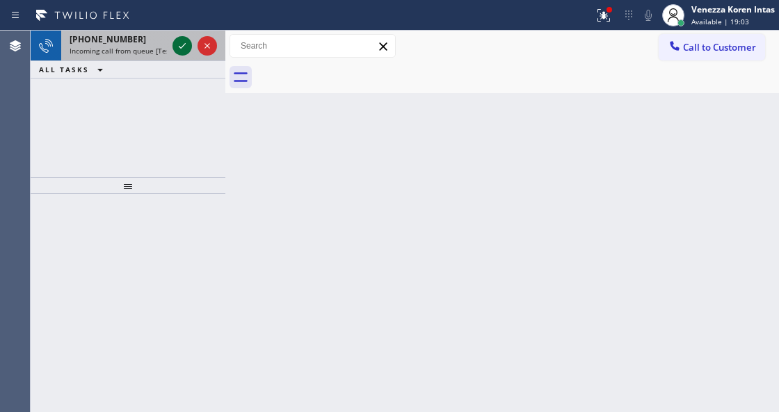
click at [178, 46] on icon at bounding box center [182, 46] width 17 height 17
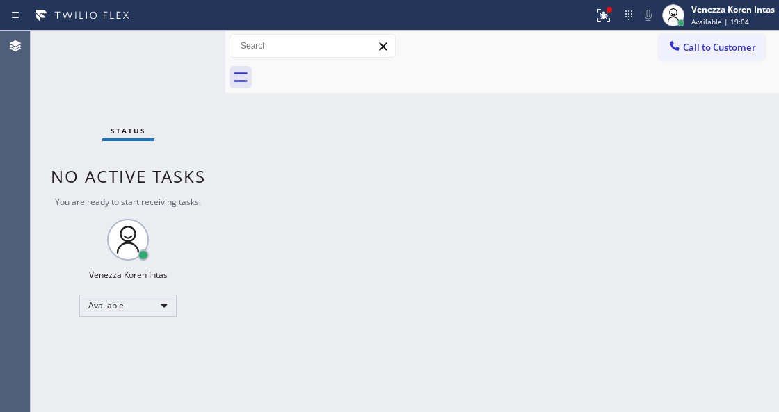
click at [178, 46] on div "Status No active tasks You are ready to start receiving tasks. Venezza Koren In…" at bounding box center [128, 222] width 195 height 382
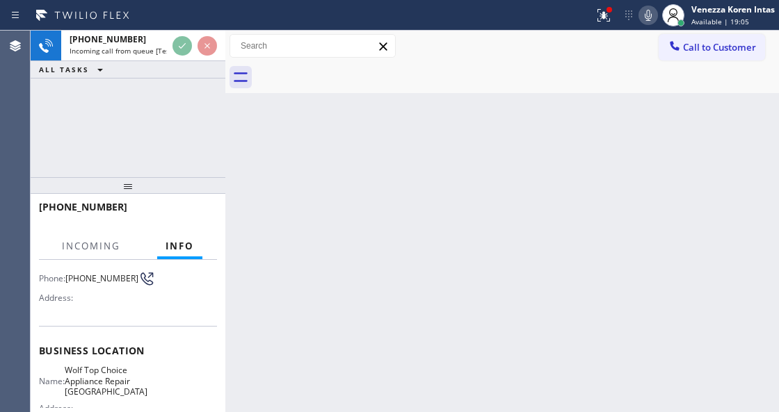
scroll to position [139, 0]
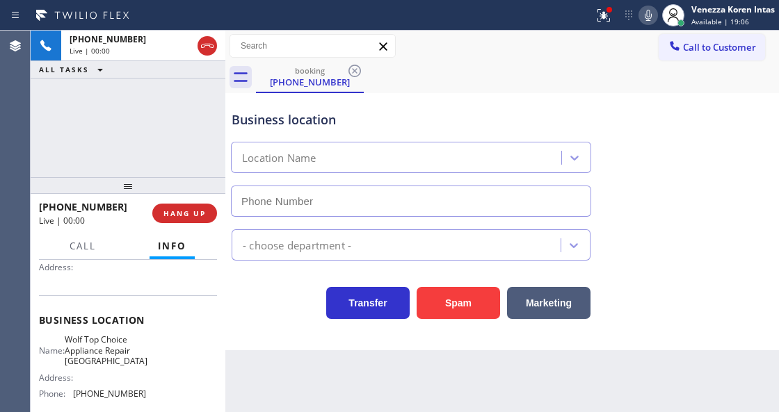
type input "(510) 399-1452"
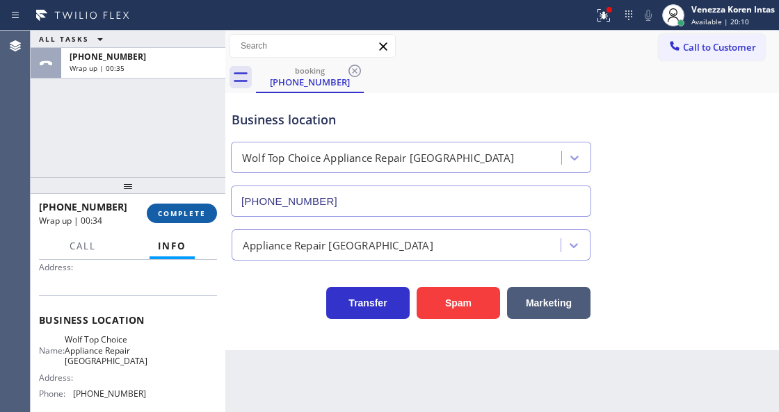
click at [205, 216] on span "COMPLETE" at bounding box center [182, 214] width 48 height 10
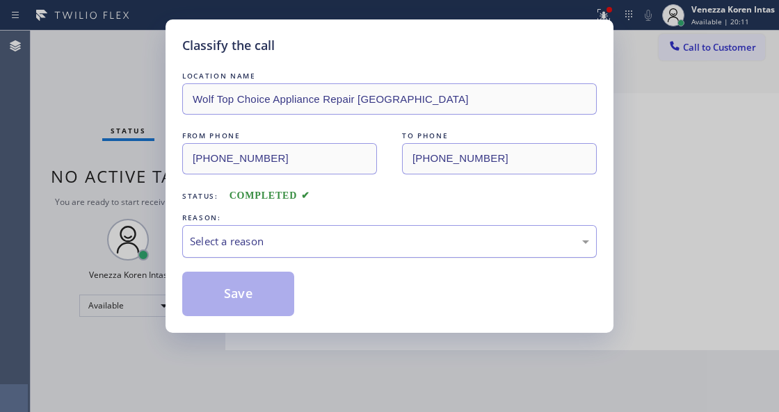
click at [300, 251] on div "Select a reason" at bounding box center [389, 241] width 414 height 33
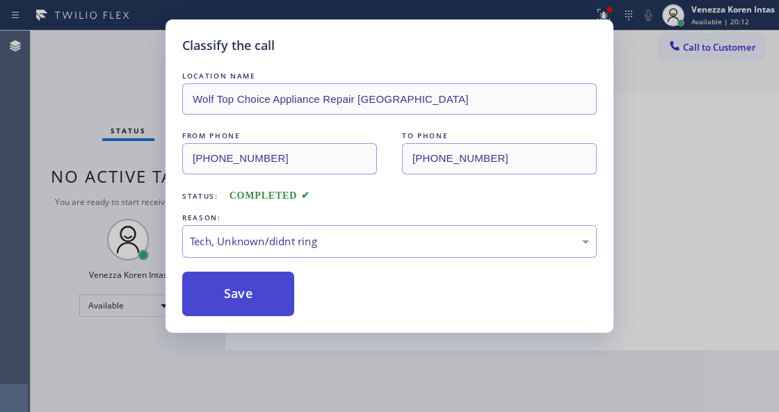
click at [266, 303] on button "Save" at bounding box center [238, 294] width 112 height 45
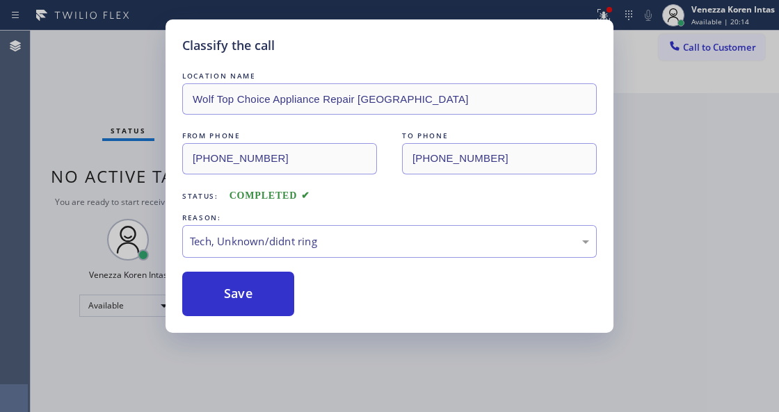
click at [609, 8] on div "Classify the call LOCATION NAME Wolf Top Choice Appliance Repair Russel City FR…" at bounding box center [389, 206] width 779 height 412
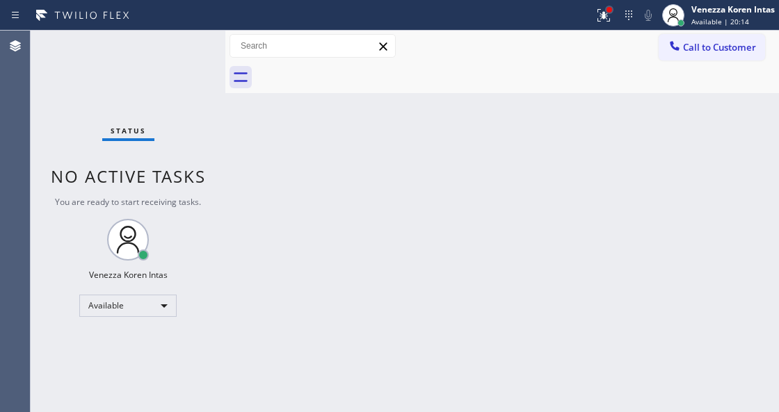
click at [607, 12] on div at bounding box center [609, 10] width 6 height 6
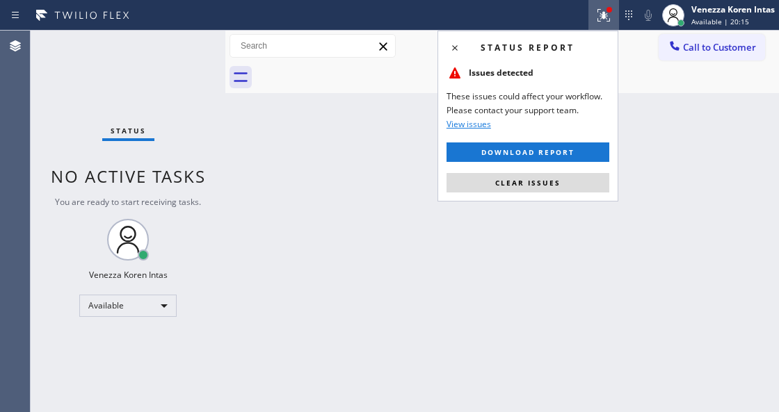
click at [578, 193] on div "Status report Issues detected These issues could affect your workflow. Please c…" at bounding box center [527, 116] width 181 height 171
click at [523, 185] on span "Clear issues" at bounding box center [527, 183] width 65 height 10
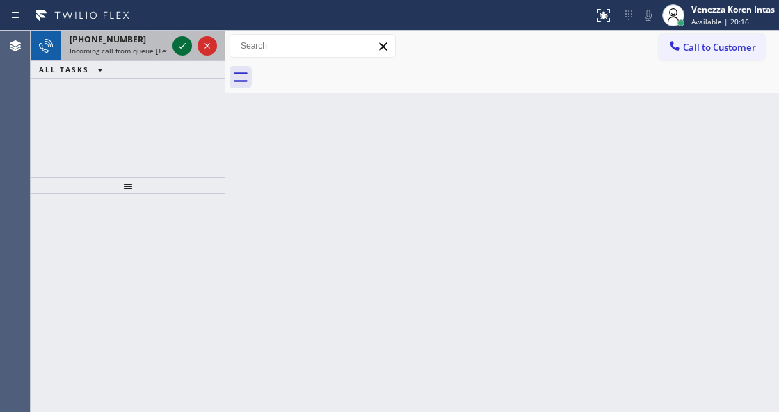
click at [188, 49] on icon at bounding box center [182, 46] width 17 height 17
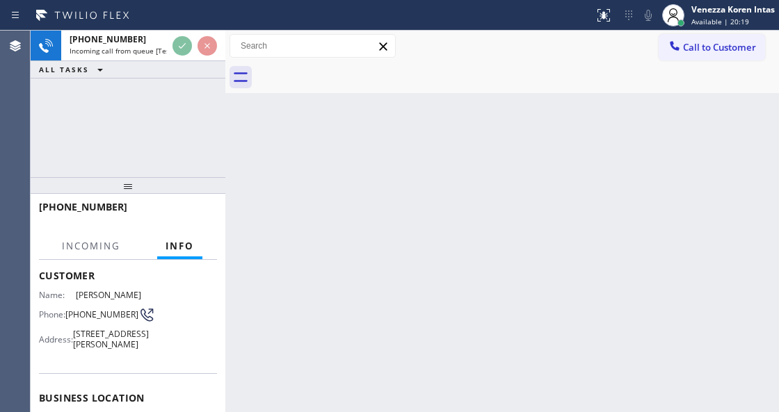
scroll to position [92, 0]
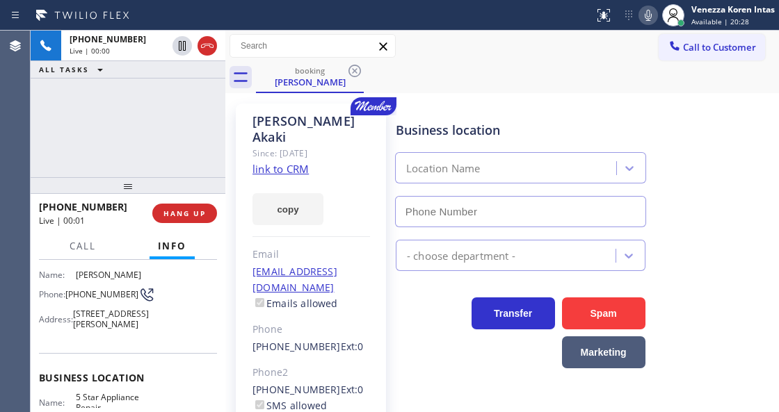
type input "[PHONE_NUMBER]"
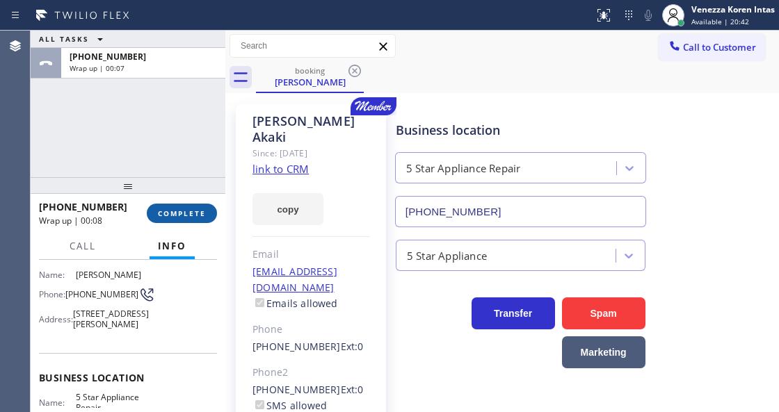
click at [174, 211] on span "COMPLETE" at bounding box center [182, 214] width 48 height 10
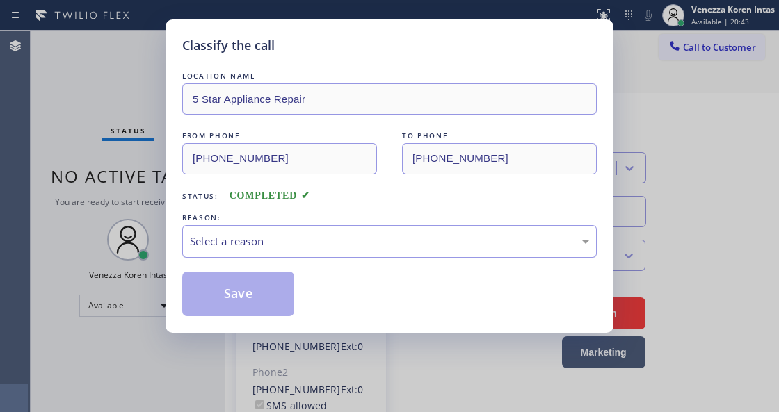
click at [317, 246] on div "Select a reason" at bounding box center [389, 242] width 399 height 16
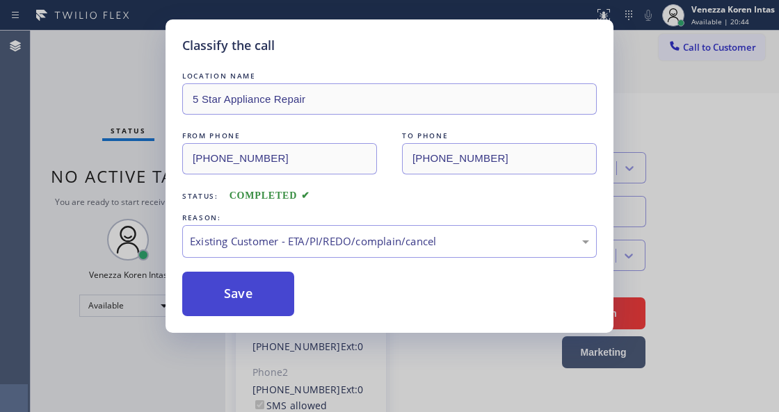
click at [253, 310] on button "Save" at bounding box center [238, 294] width 112 height 45
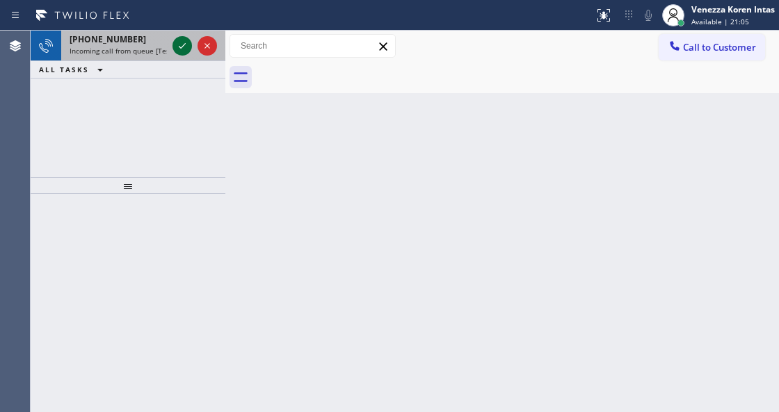
click at [188, 48] on icon at bounding box center [182, 46] width 17 height 17
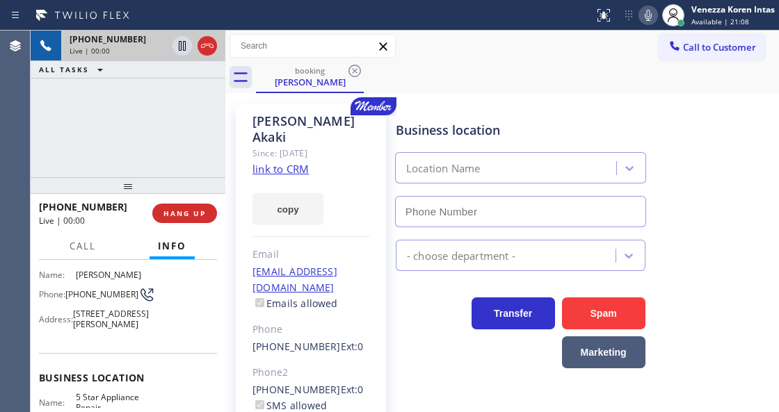
scroll to position [185, 0]
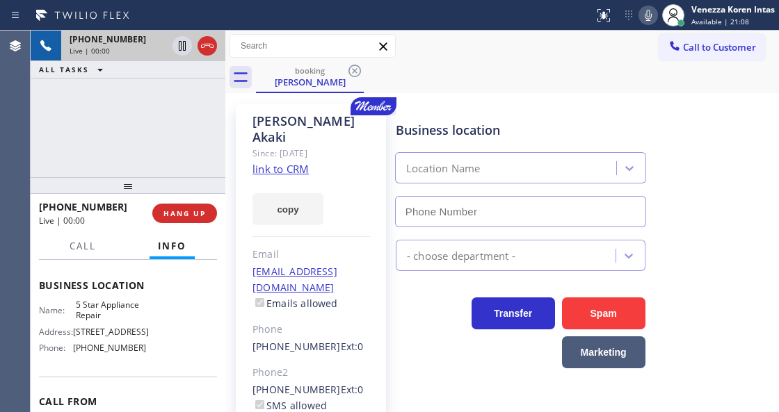
type input "[PHONE_NUMBER]"
drag, startPoint x: 89, startPoint y: 250, endPoint x: 104, endPoint y: 284, distance: 37.1
click at [89, 250] on span "Call" at bounding box center [83, 246] width 26 height 13
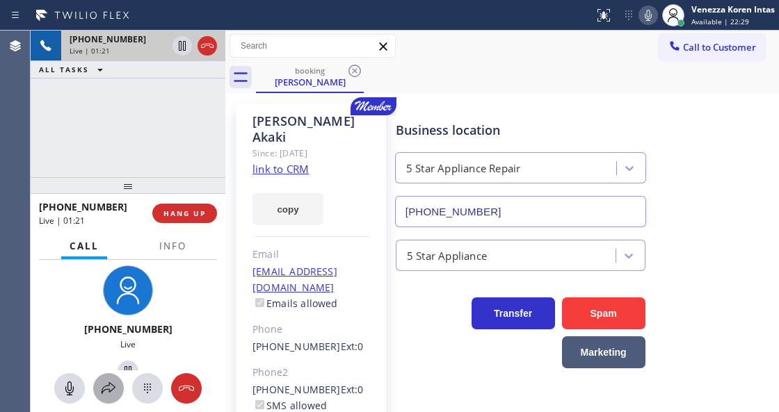
click at [111, 389] on icon at bounding box center [109, 388] width 14 height 12
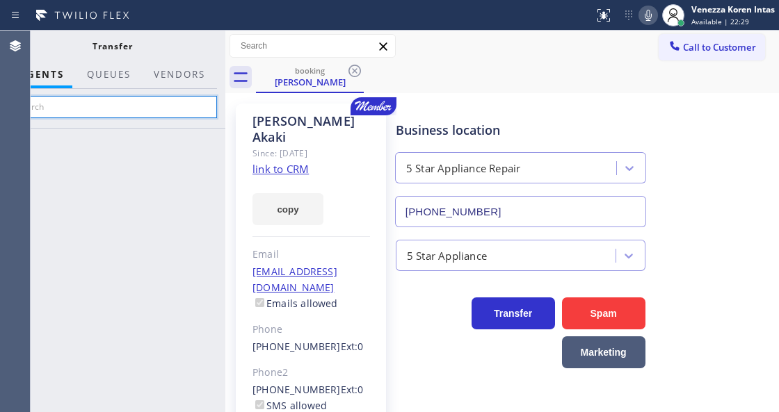
click at [181, 110] on input "text" at bounding box center [112, 107] width 209 height 22
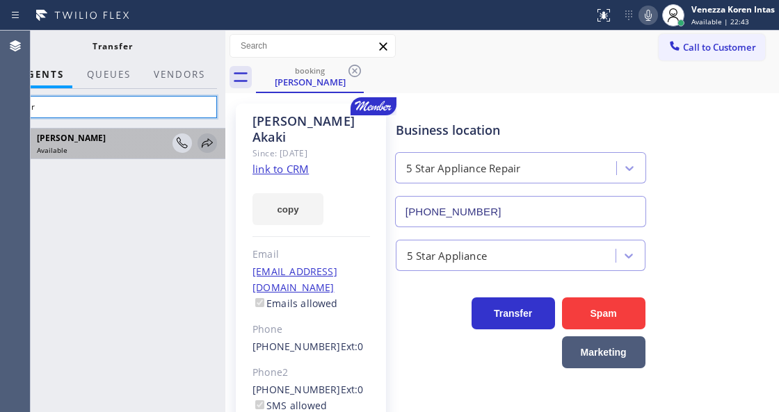
type input "amir"
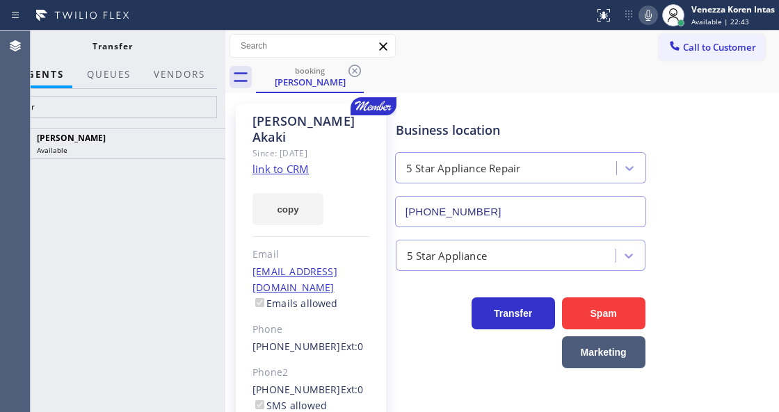
click at [0, 0] on icon at bounding box center [0, 0] width 0 height 0
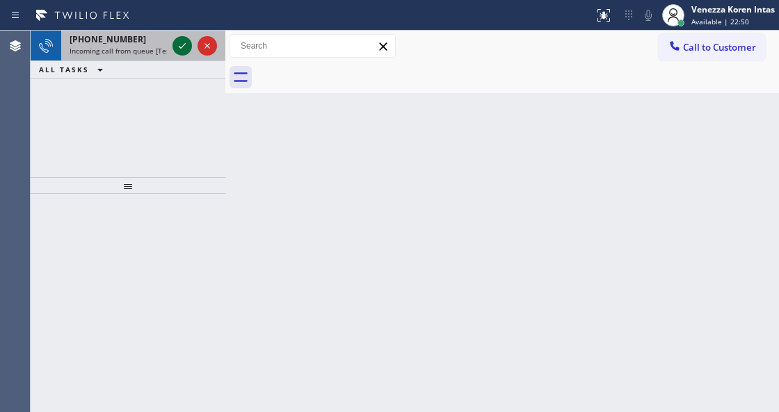
click at [186, 52] on icon at bounding box center [182, 46] width 17 height 17
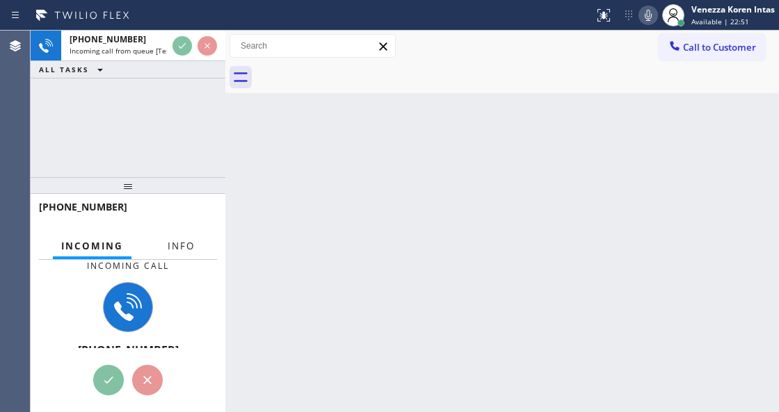
click at [188, 255] on button "Info" at bounding box center [181, 246] width 44 height 27
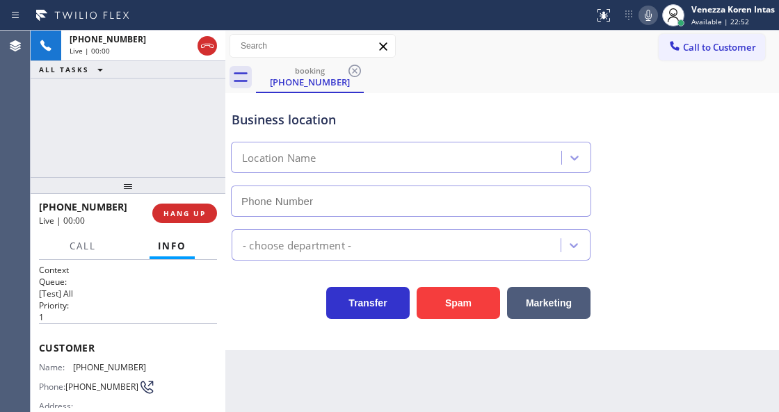
type input "(408) 775-8407"
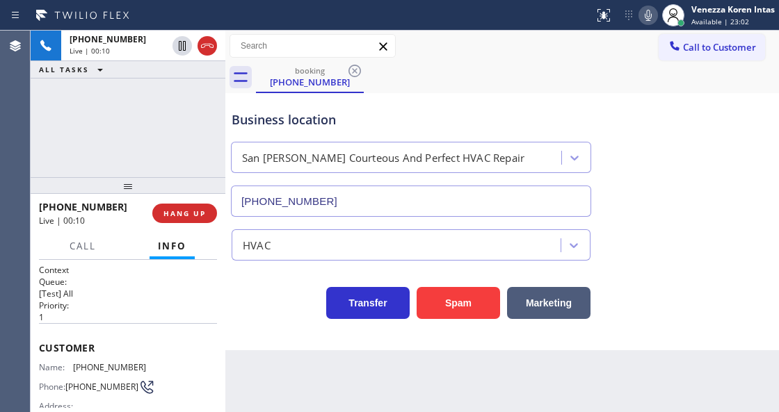
drag, startPoint x: 211, startPoint y: 51, endPoint x: 274, endPoint y: 171, distance: 135.3
click at [211, 51] on icon at bounding box center [207, 46] width 17 height 17
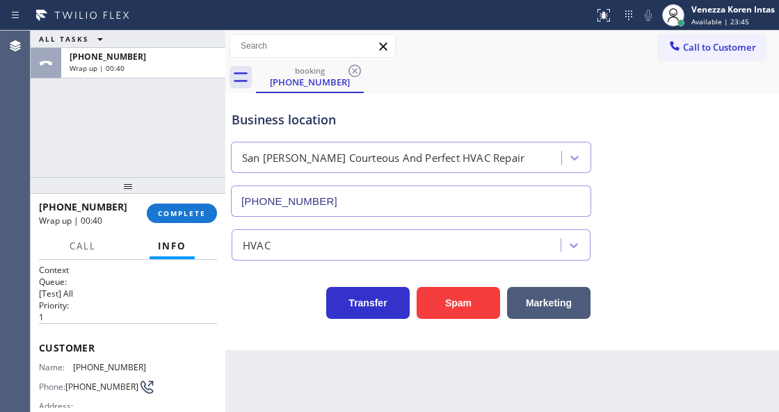
drag, startPoint x: 186, startPoint y: 220, endPoint x: 226, endPoint y: 220, distance: 40.3
click at [186, 220] on button "COMPLETE" at bounding box center [182, 213] width 70 height 19
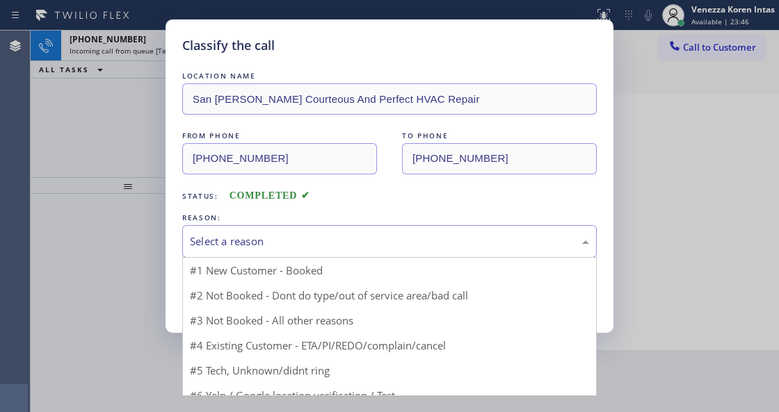
click at [292, 238] on div "Select a reason" at bounding box center [389, 242] width 399 height 16
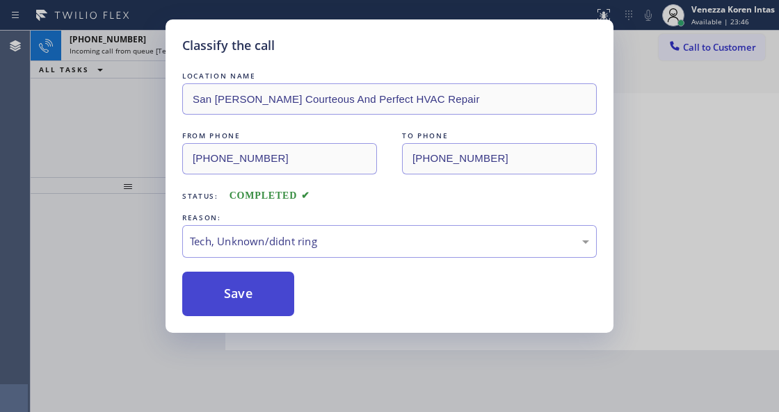
click at [236, 302] on button "Save" at bounding box center [238, 294] width 112 height 45
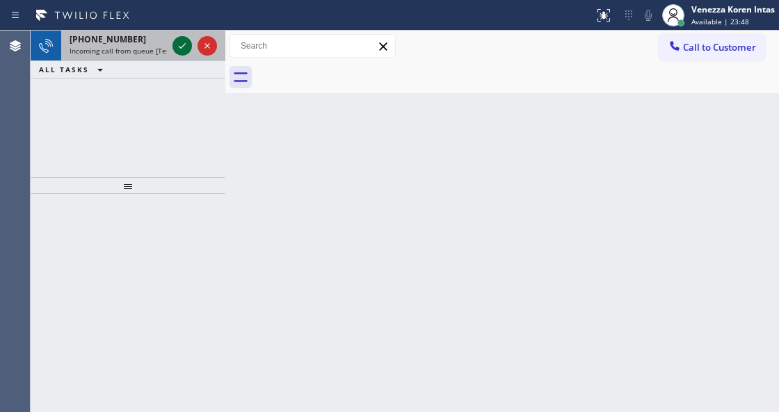
click at [186, 47] on icon at bounding box center [182, 46] width 17 height 17
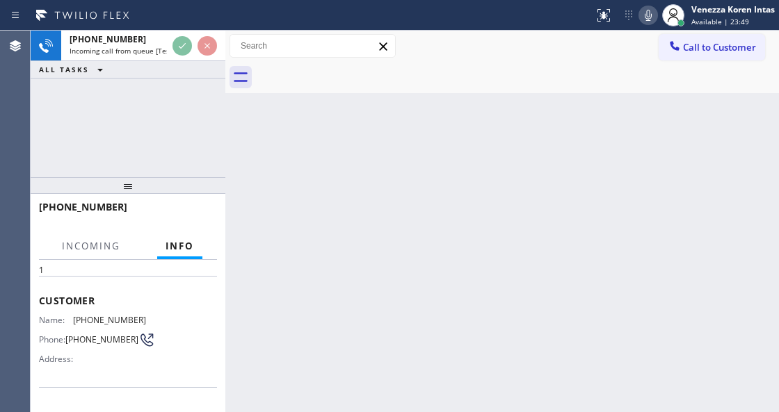
scroll to position [185, 0]
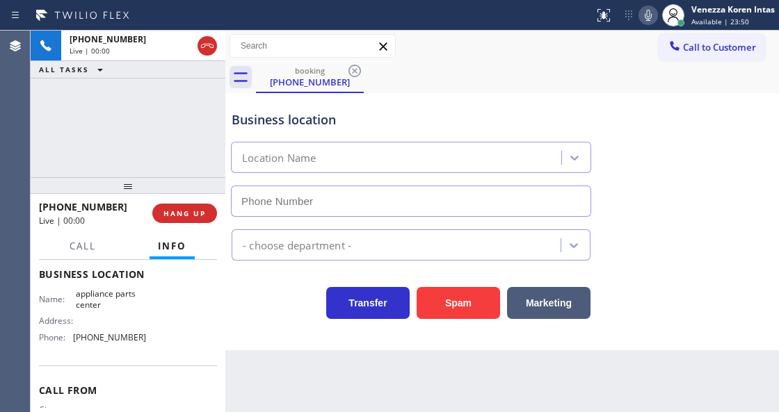
type input "(817) 482-5346"
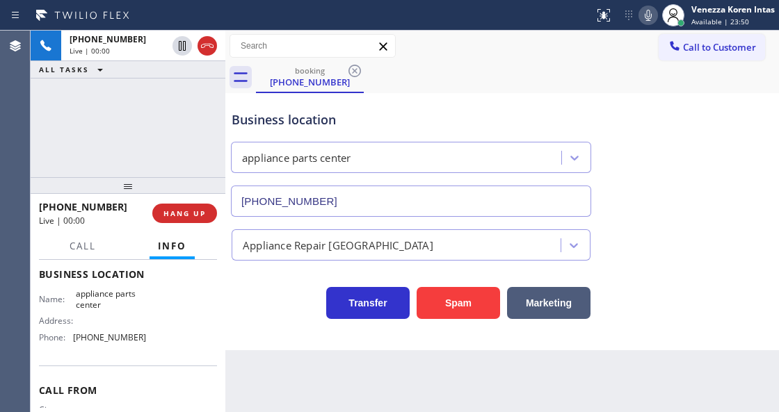
click at [174, 202] on div "+16822086382 Live | 00:00 HANG UP" at bounding box center [128, 213] width 178 height 36
click at [196, 202] on div "+16822086382 Live | 00:00 HANG UP" at bounding box center [128, 213] width 178 height 36
click at [204, 213] on span "HANG UP" at bounding box center [184, 214] width 42 height 10
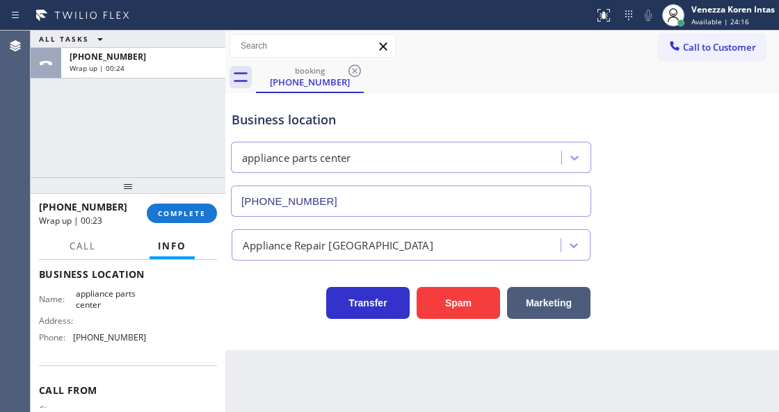
drag, startPoint x: 197, startPoint y: 211, endPoint x: 295, endPoint y: 227, distance: 98.5
click at [197, 211] on span "COMPLETE" at bounding box center [182, 214] width 48 height 10
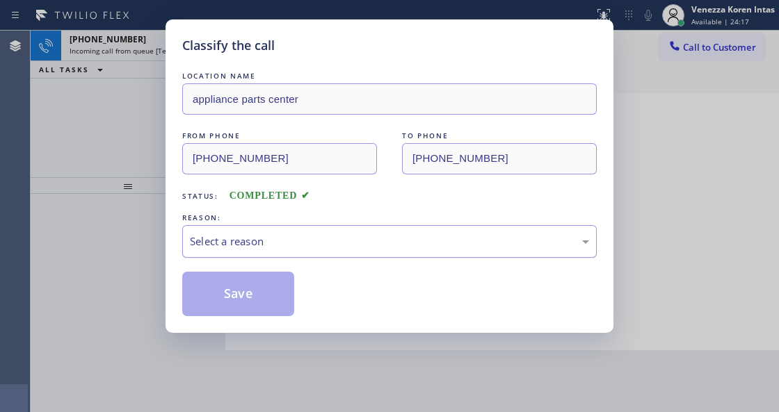
click at [370, 245] on div "Select a reason" at bounding box center [389, 242] width 399 height 16
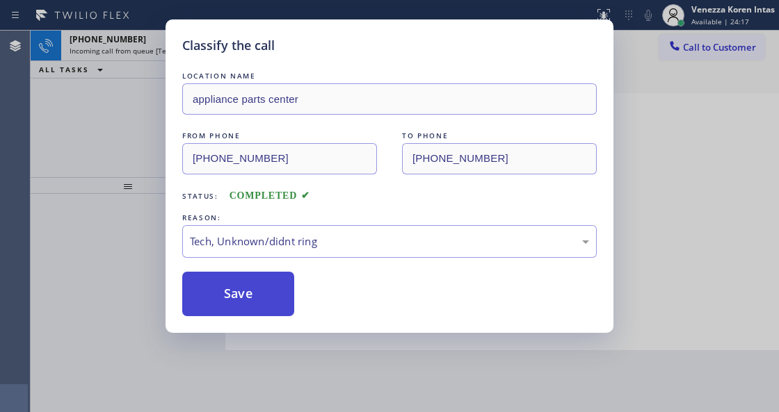
click at [273, 311] on button "Save" at bounding box center [238, 294] width 112 height 45
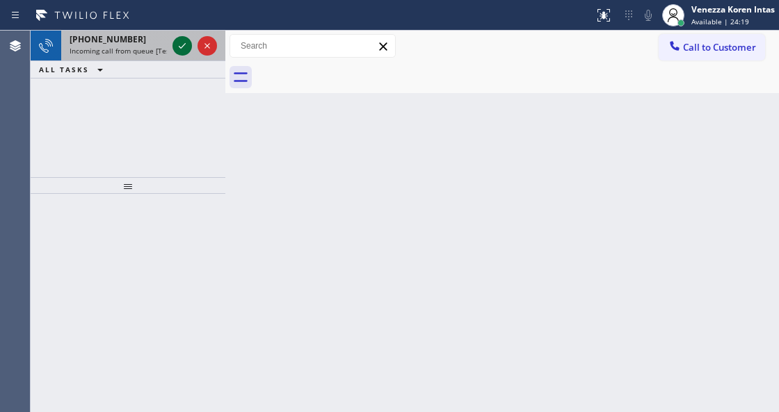
click at [177, 47] on icon at bounding box center [182, 46] width 17 height 17
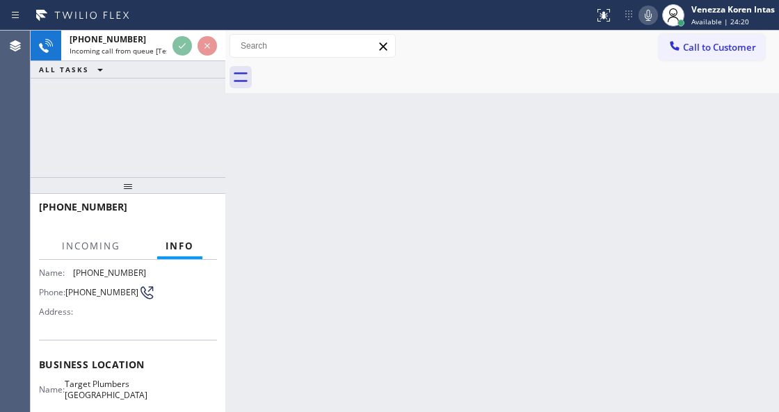
scroll to position [139, 0]
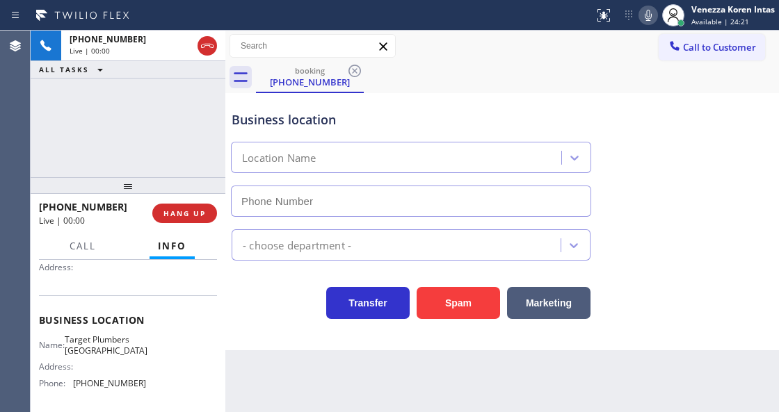
type input "(714) 559-3502"
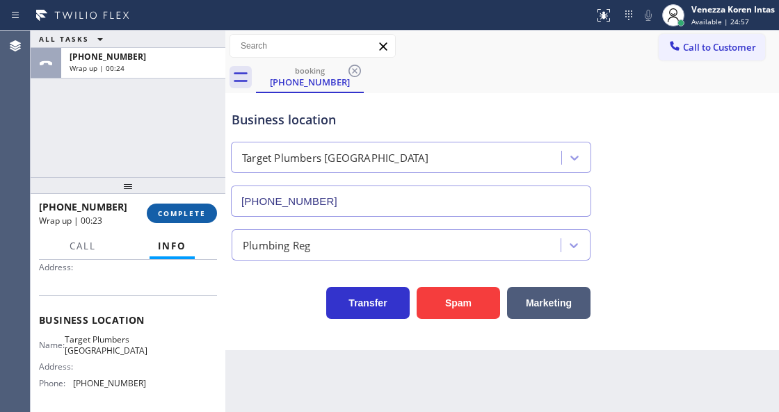
click at [200, 207] on button "COMPLETE" at bounding box center [182, 213] width 70 height 19
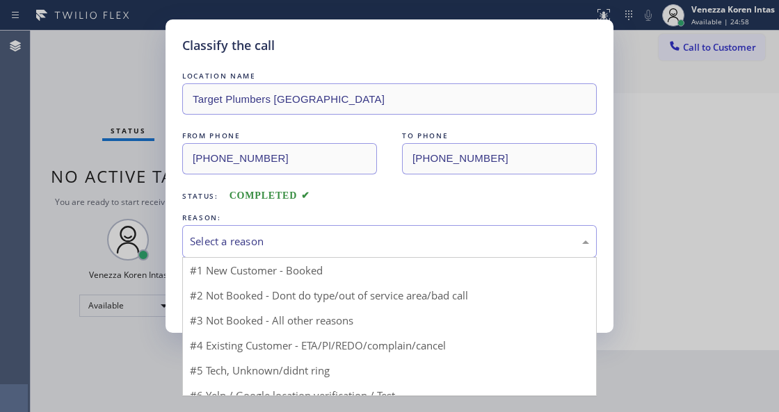
click at [355, 236] on div "Select a reason" at bounding box center [389, 242] width 399 height 16
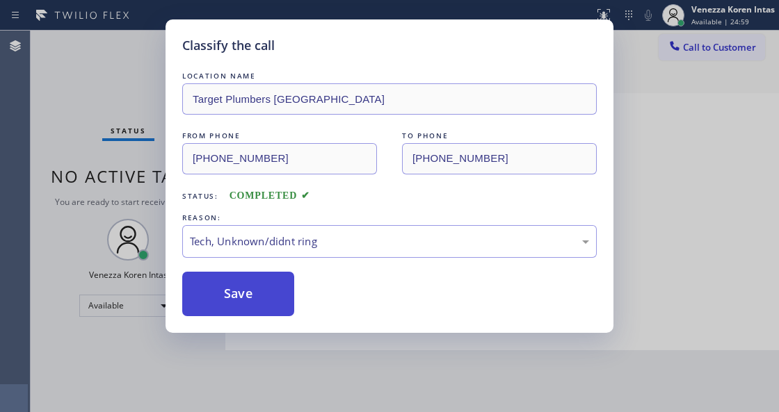
click at [266, 289] on button "Save" at bounding box center [238, 294] width 112 height 45
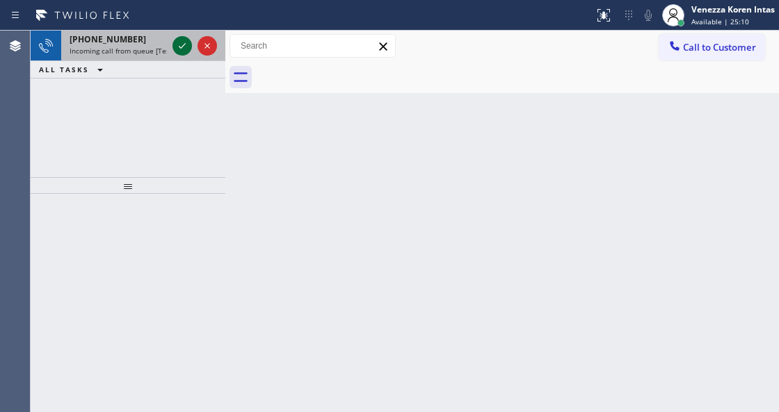
click at [179, 42] on icon at bounding box center [182, 46] width 17 height 17
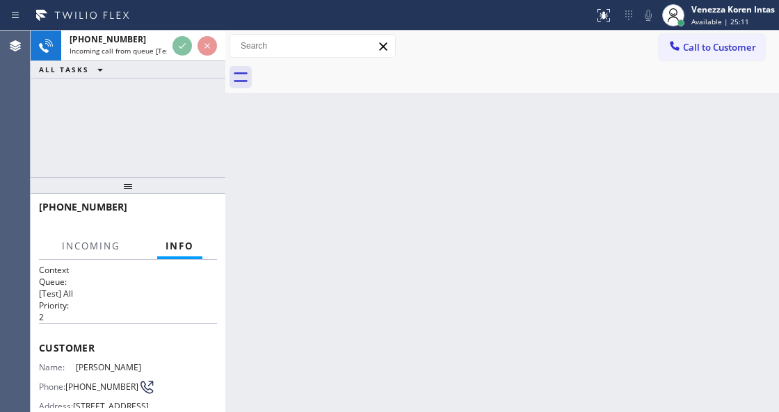
scroll to position [139, 0]
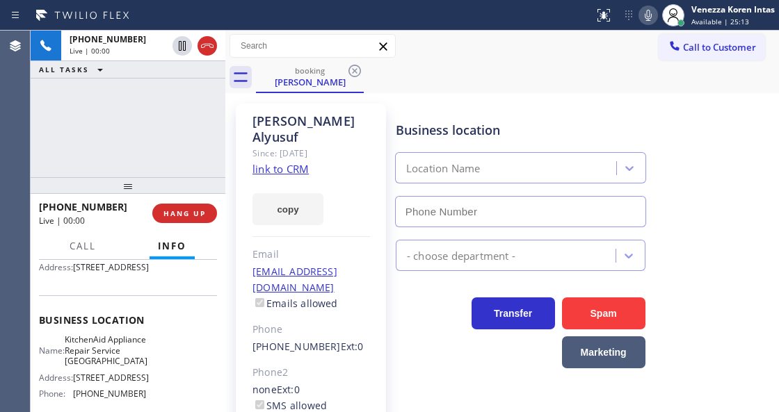
type input "(415) 908-1569"
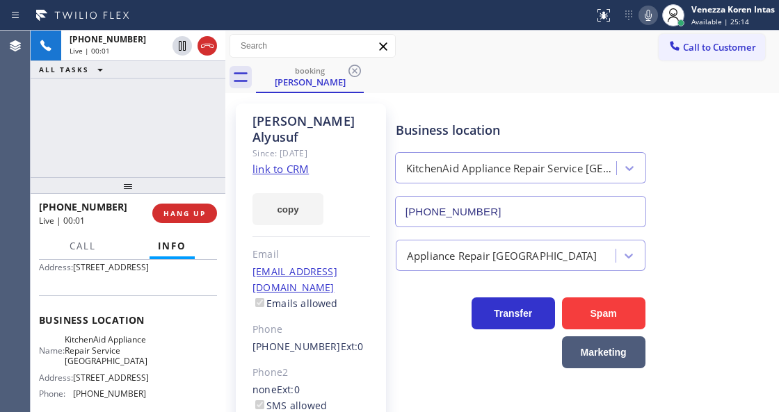
click at [352, 150] on div "Carol Alyusuf Since: 20 may 2020 link to CRM copy Email ecyusuf@yahoo.com Email…" at bounding box center [311, 319] width 150 height 430
click at [296, 162] on link "link to CRM" at bounding box center [280, 169] width 56 height 14
click at [647, 18] on icon at bounding box center [648, 15] width 17 height 17
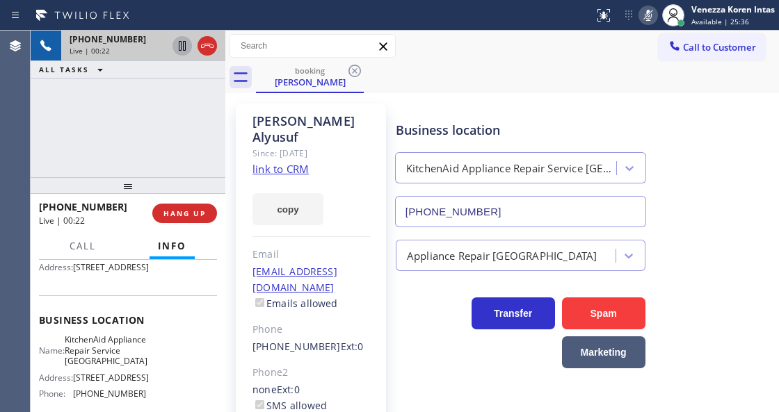
click at [185, 48] on icon at bounding box center [182, 46] width 7 height 10
click at [644, 17] on icon at bounding box center [648, 15] width 17 height 17
click at [186, 45] on icon at bounding box center [182, 46] width 17 height 17
click at [270, 145] on div "Since: [DATE]" at bounding box center [311, 153] width 118 height 16
click at [159, 123] on div "+15103753828 Live | 02:44 ALL TASKS ALL TASKS ACTIVE TASKS TASKS IN WRAP UP" at bounding box center [128, 104] width 195 height 147
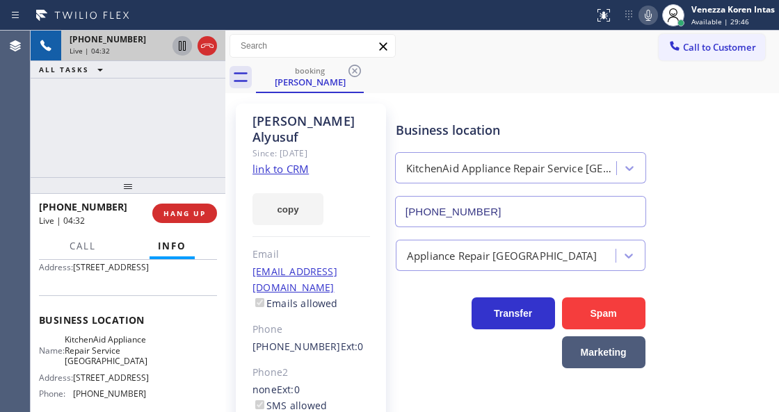
click at [520, 18] on div at bounding box center [297, 15] width 583 height 22
click at [489, 97] on div "Carol Alyusuf Since: 20 may 2020 link to CRM copy Email ecyusuf@yahoo.com Email…" at bounding box center [502, 319] width 547 height 444
click at [649, 15] on icon at bounding box center [648, 15] width 7 height 11
click at [179, 49] on icon at bounding box center [182, 46] width 7 height 10
click at [654, 10] on icon at bounding box center [648, 15] width 17 height 17
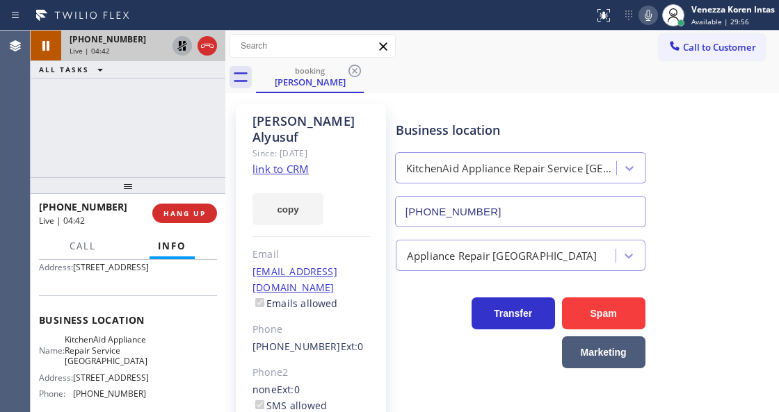
click at [183, 47] on icon at bounding box center [182, 46] width 10 height 10
click at [505, 95] on div "Carol Alyusuf Since: 20 may 2020 link to CRM copy Email ecyusuf@yahoo.com Email…" at bounding box center [501, 318] width 553 height 451
click at [544, 45] on div "Call to Customer Outbound call Location Viking Appliance Repair Your caller id …" at bounding box center [501, 46] width 553 height 24
drag, startPoint x: 642, startPoint y: 20, endPoint x: 598, endPoint y: 58, distance: 58.7
click at [642, 19] on icon at bounding box center [648, 15] width 17 height 17
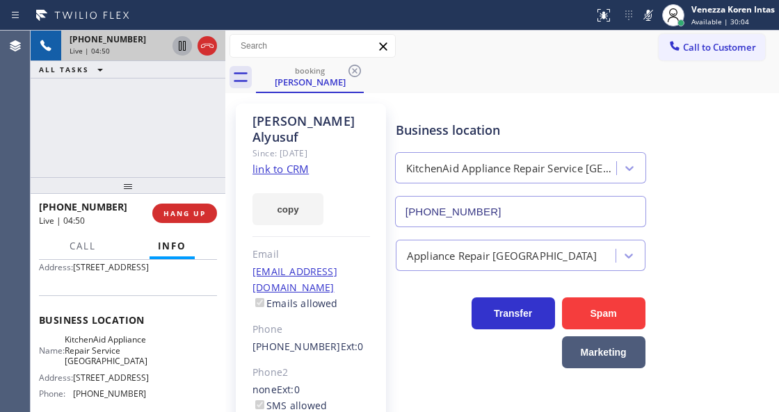
click at [182, 54] on icon at bounding box center [182, 46] width 17 height 17
click at [565, 104] on div "Business location KitchenAid Appliance Repair Service Ingleside (415) 908-1569" at bounding box center [584, 165] width 382 height 126
click at [640, 10] on icon at bounding box center [648, 15] width 17 height 17
click at [184, 51] on icon at bounding box center [182, 46] width 17 height 17
click at [433, 120] on div "Business location KitchenAid Appliance Repair Service Ingleside (415) 908-1569" at bounding box center [520, 167] width 255 height 120
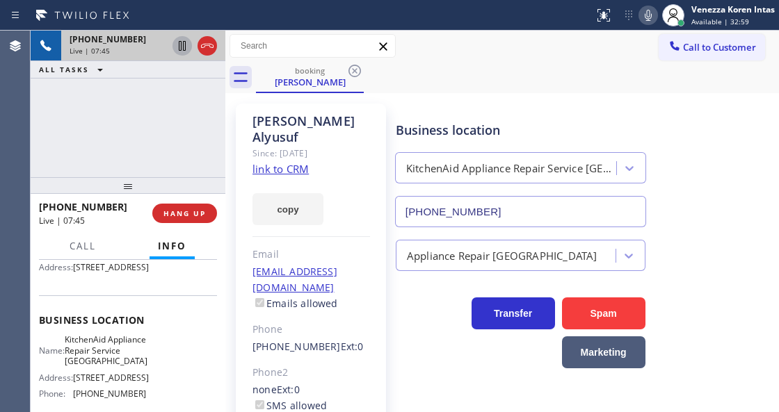
click at [446, 129] on div "Business location" at bounding box center [521, 130] width 250 height 19
click at [515, 121] on div "Business location" at bounding box center [521, 130] width 250 height 19
click at [202, 150] on div "+15103753828 Live | 08:02 ALL TASKS ALL TASKS ACTIVE TASKS TASKS IN WRAP UP" at bounding box center [128, 104] width 195 height 147
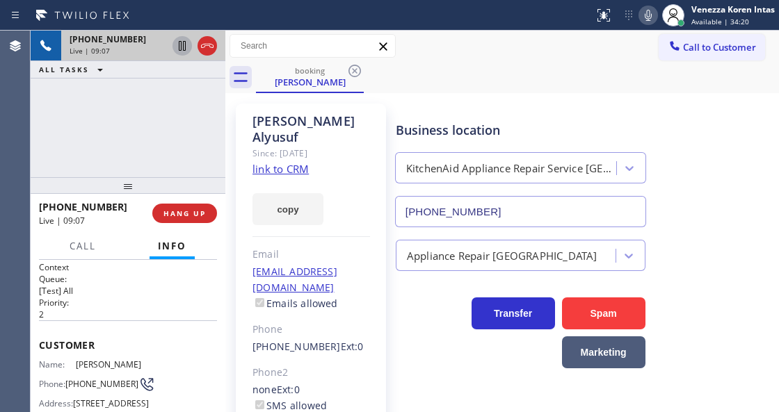
scroll to position [0, 0]
click at [370, 168] on div "Carol Alyusuf Since: 20 may 2020 link to CRM copy Email ecyusuf@yahoo.com Email…" at bounding box center [311, 319] width 150 height 430
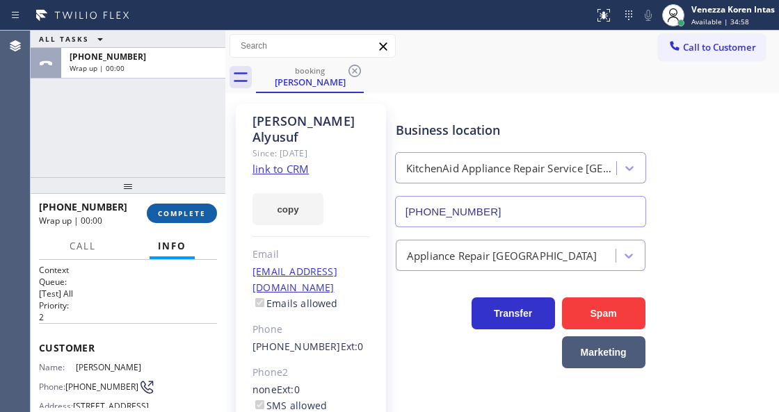
click at [200, 214] on span "COMPLETE" at bounding box center [182, 214] width 48 height 10
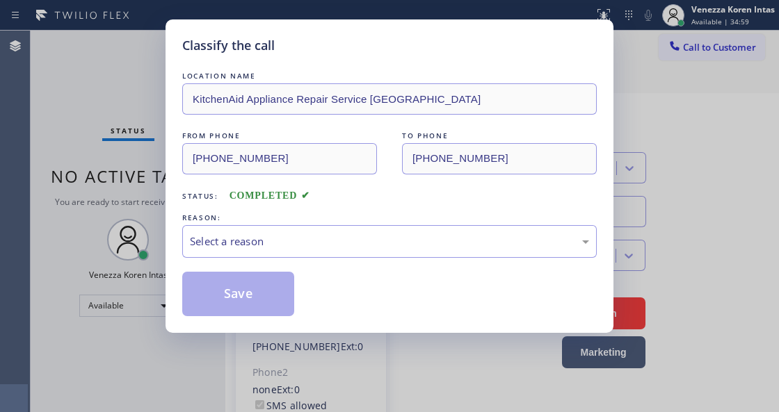
click at [312, 241] on div "Select a reason" at bounding box center [389, 242] width 399 height 16
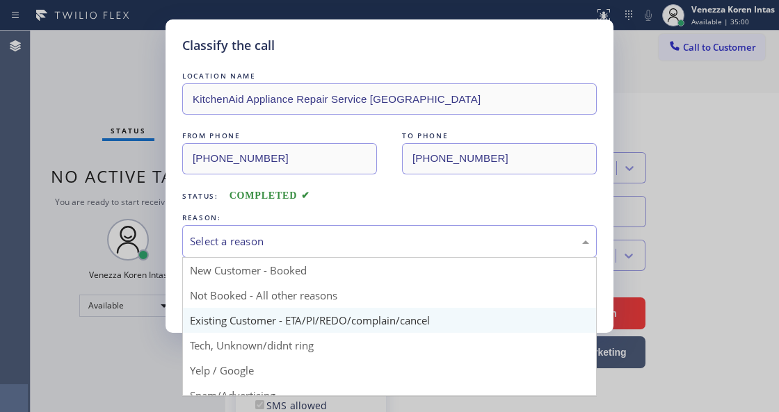
drag, startPoint x: 341, startPoint y: 322, endPoint x: 259, endPoint y: 291, distance: 87.6
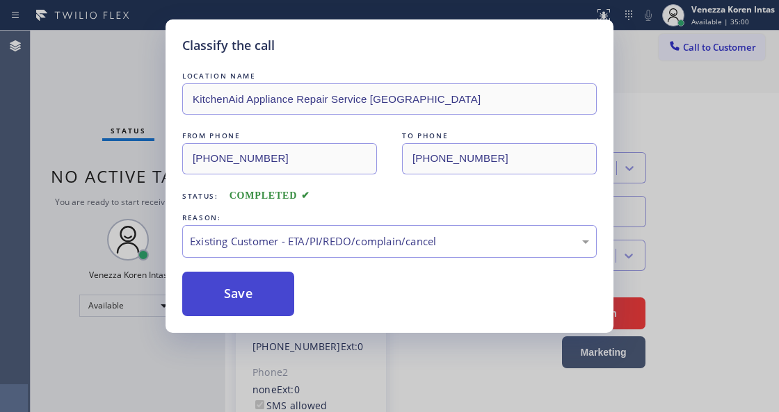
click at [259, 291] on button "Save" at bounding box center [238, 294] width 112 height 45
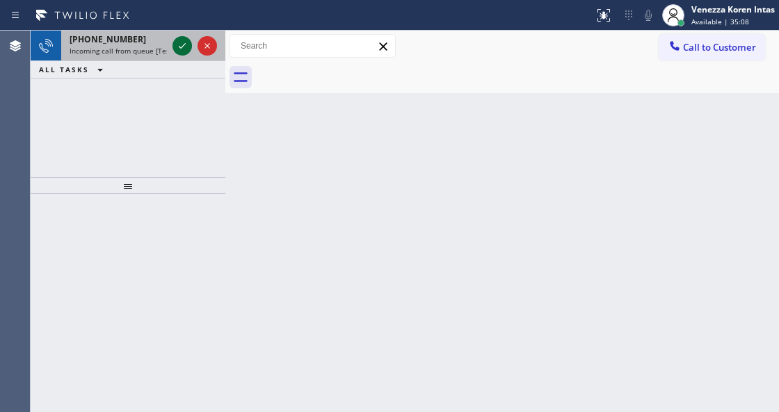
click at [184, 40] on icon at bounding box center [182, 46] width 17 height 17
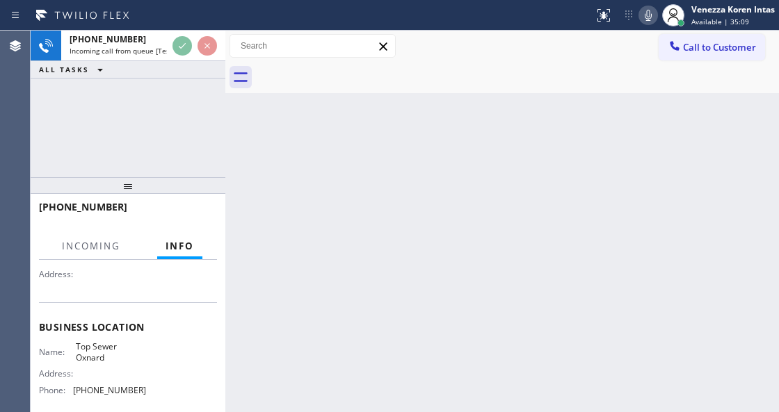
scroll to position [139, 0]
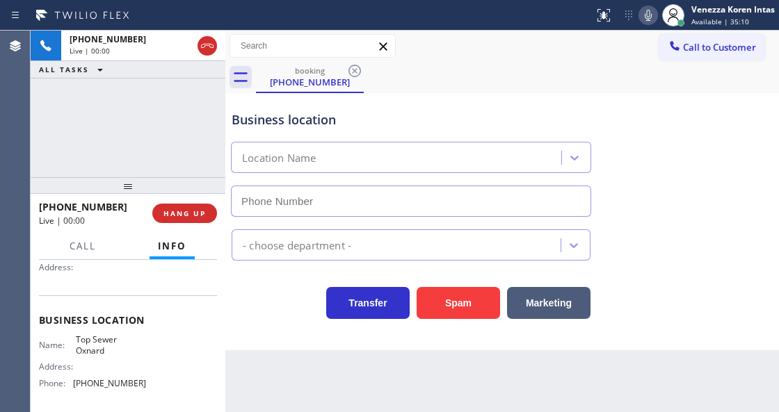
type input "(805) 519-8010"
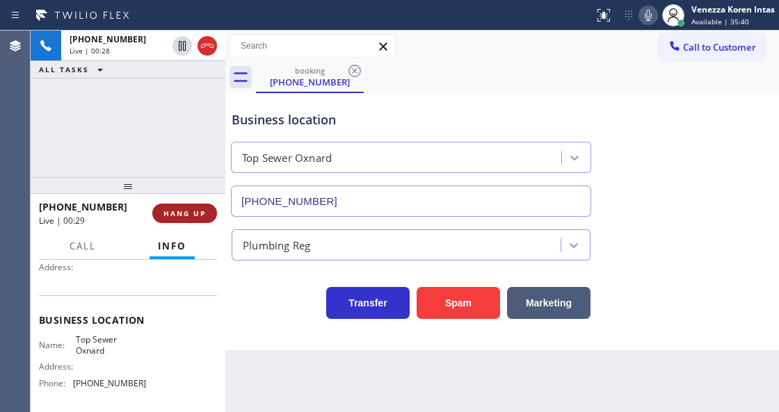
click at [207, 215] on button "HANG UP" at bounding box center [184, 213] width 65 height 19
click at [201, 217] on span "HANG UP" at bounding box center [184, 214] width 42 height 10
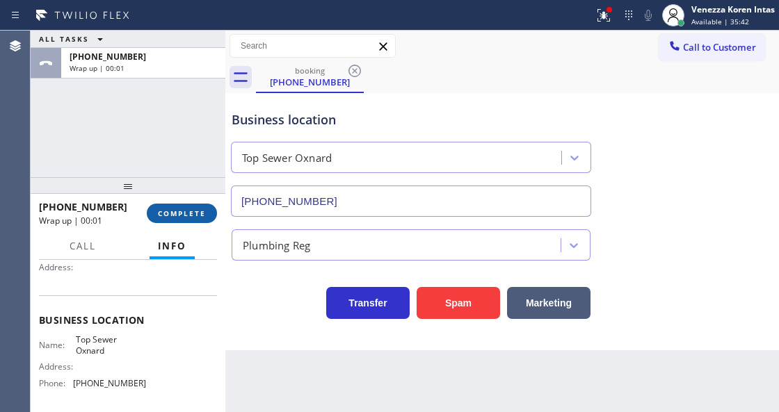
click at [195, 217] on span "COMPLETE" at bounding box center [182, 214] width 48 height 10
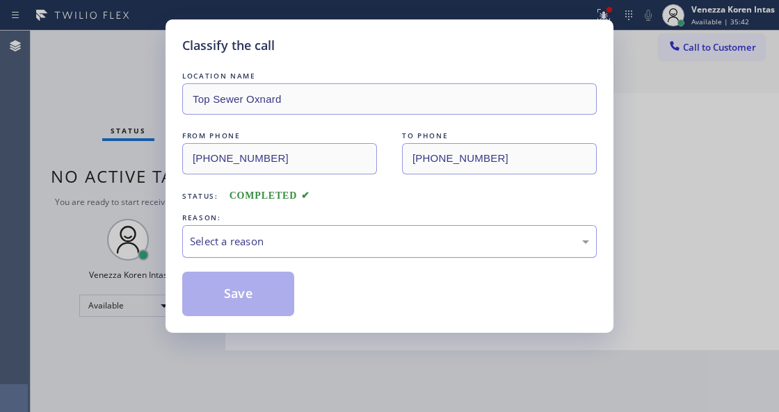
click at [291, 242] on div "Select a reason" at bounding box center [389, 242] width 399 height 16
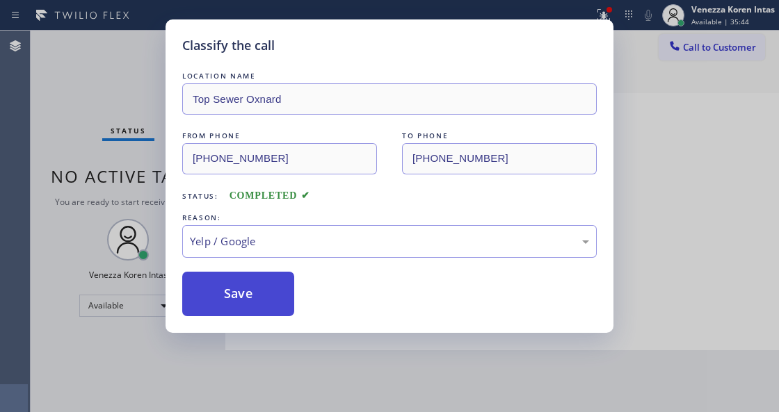
click at [253, 303] on button "Save" at bounding box center [238, 294] width 112 height 45
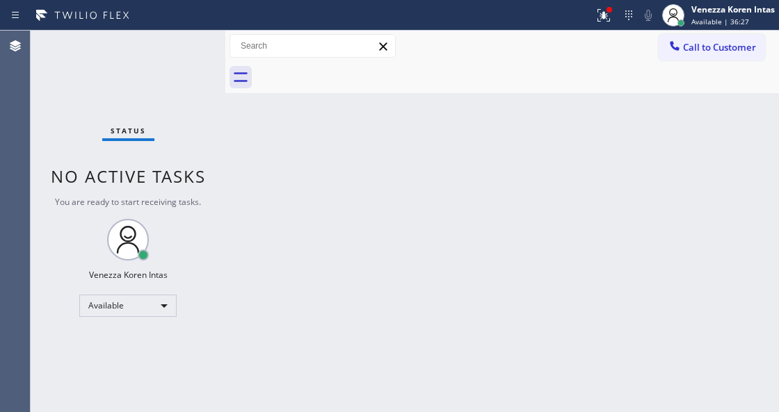
click at [396, 191] on div "Back to Dashboard Change Sender ID Customers Technicians Select a contact Outbo…" at bounding box center [501, 222] width 553 height 382
click at [207, 218] on div "Status No active tasks You are ready to start receiving tasks. Venezza Koren In…" at bounding box center [128, 222] width 195 height 382
click at [156, 57] on div "Status No active tasks You are ready to start receiving tasks. Venezza Koren In…" at bounding box center [128, 222] width 195 height 382
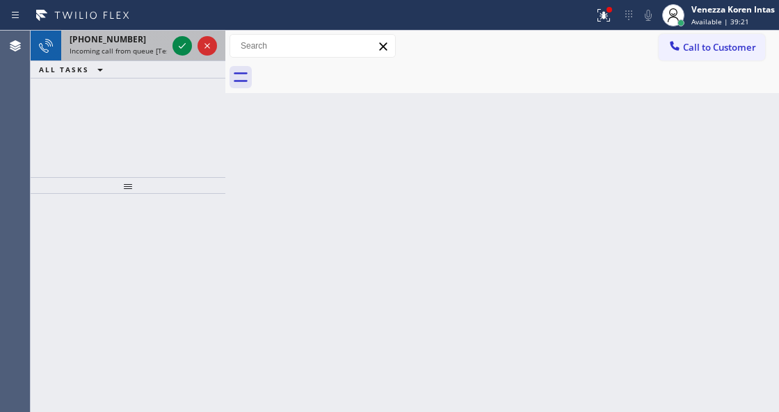
click at [172, 40] on div at bounding box center [195, 46] width 50 height 31
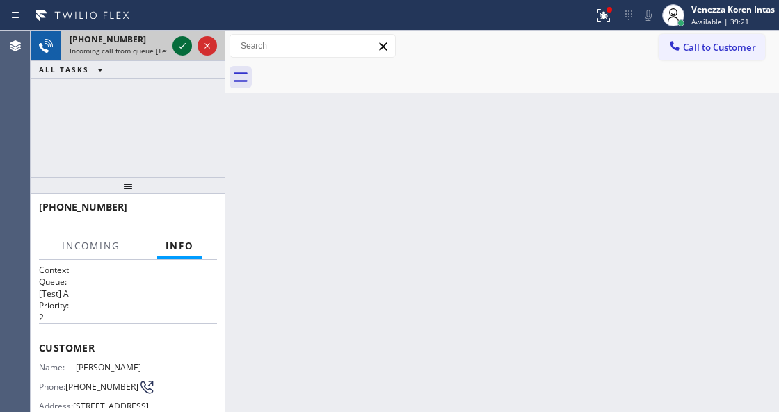
click at [179, 49] on icon at bounding box center [182, 46] width 17 height 17
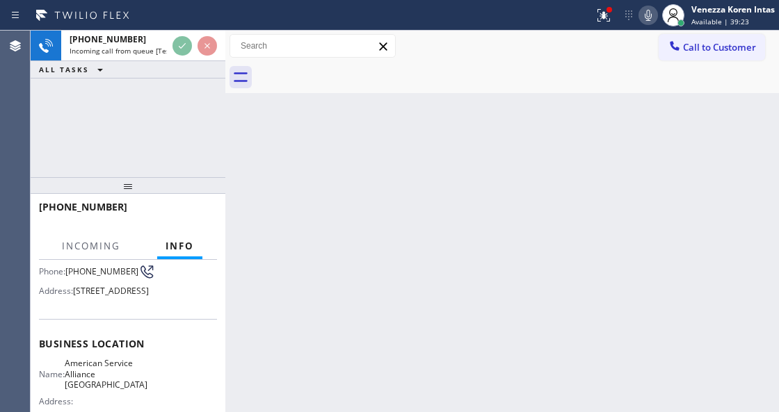
scroll to position [185, 0]
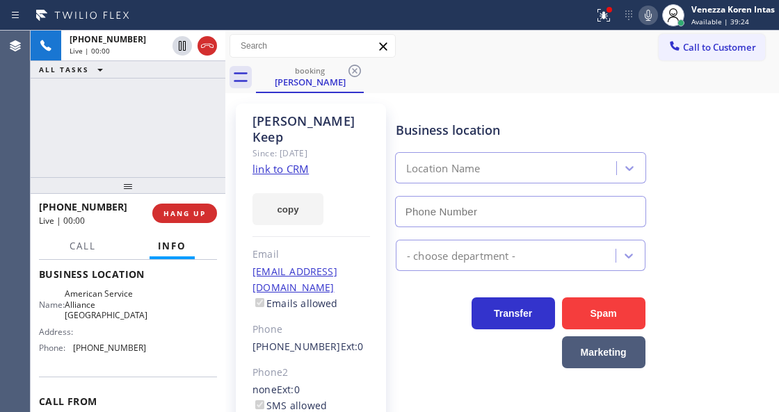
type input "(510) 756-4242"
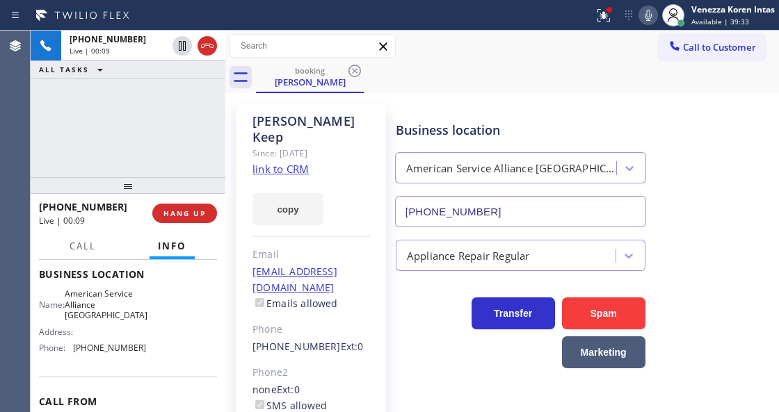
click at [286, 162] on link "link to CRM" at bounding box center [280, 169] width 56 height 14
click at [407, 67] on div "booking William Keep" at bounding box center [517, 77] width 523 height 31
click at [193, 112] on div "+15103873653 Live | 02:38 ALL TASKS ALL TASKS ACTIVE TASKS TASKS IN WRAP UP" at bounding box center [128, 104] width 195 height 147
click at [83, 254] on button "Call" at bounding box center [82, 246] width 43 height 27
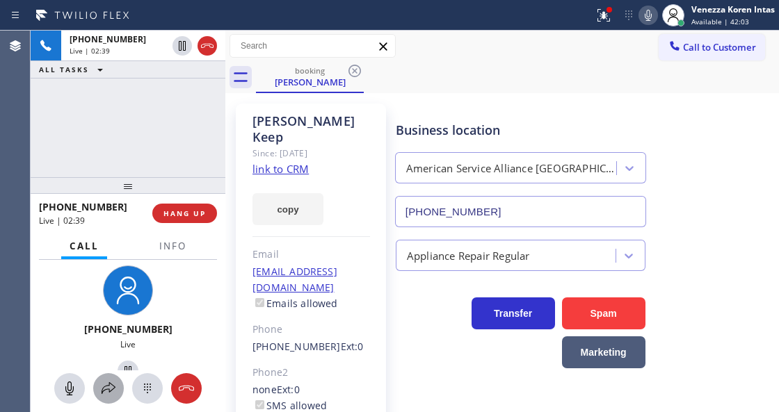
click at [112, 389] on icon at bounding box center [109, 388] width 14 height 12
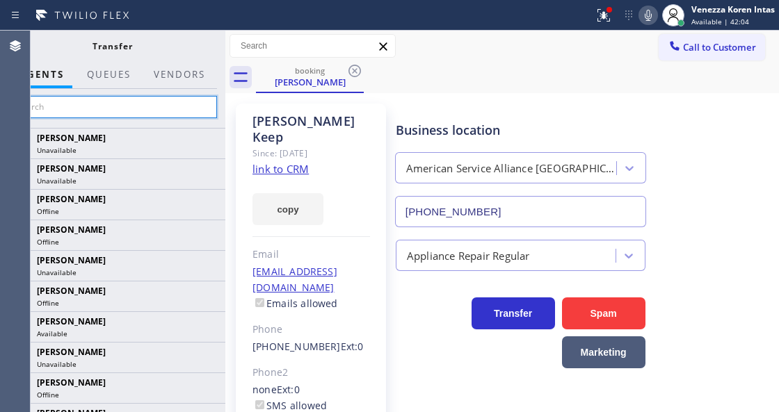
click at [167, 99] on input "text" at bounding box center [112, 107] width 209 height 22
click at [477, 76] on div "booking William Keep" at bounding box center [517, 77] width 523 height 31
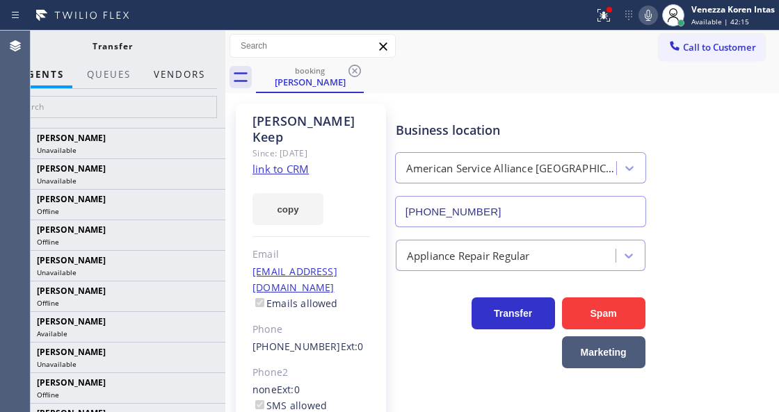
click at [184, 69] on button "Vendors" at bounding box center [179, 74] width 68 height 27
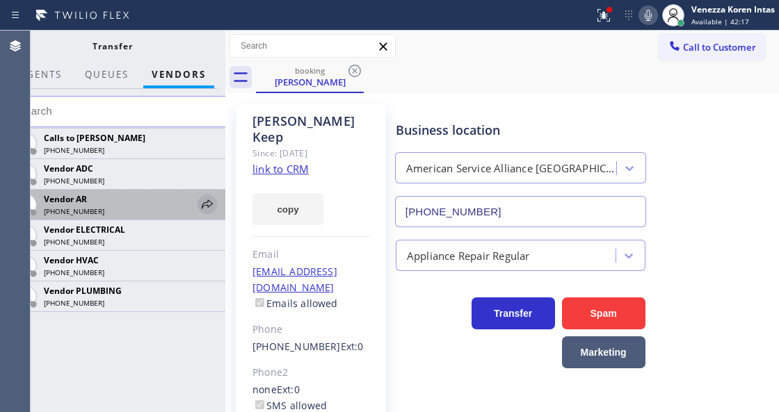
click at [204, 200] on icon at bounding box center [207, 204] width 17 height 17
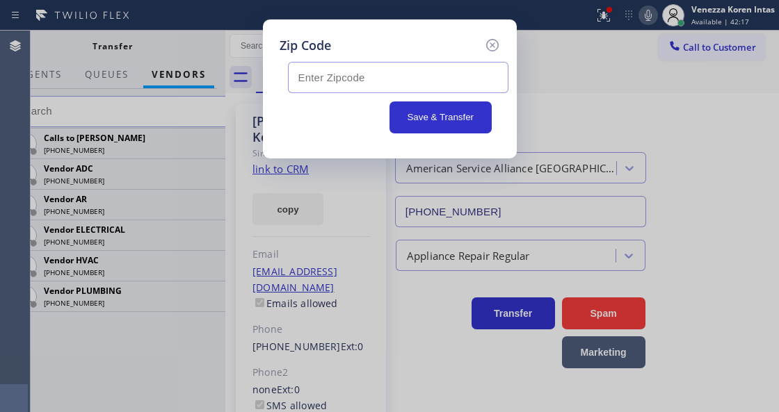
click at [320, 79] on input "text" at bounding box center [398, 77] width 220 height 31
paste input "94610"
type input "94610"
click at [304, 116] on div "Save & Transfer" at bounding box center [390, 118] width 204 height 32
click at [426, 113] on button "Save & Transfer" at bounding box center [440, 118] width 102 height 32
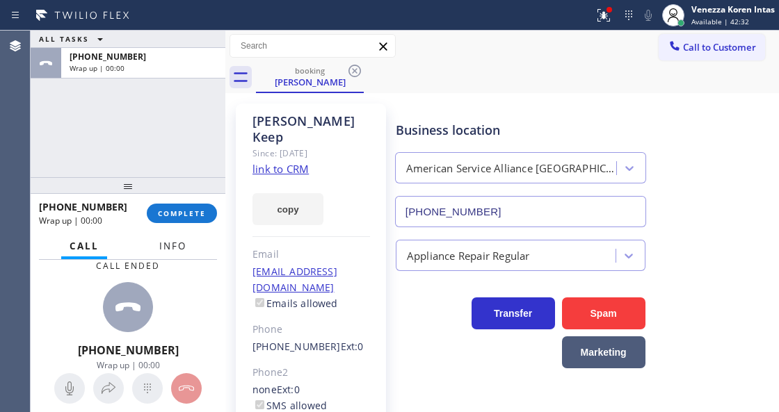
click at [179, 250] on span "Info" at bounding box center [172, 246] width 27 height 13
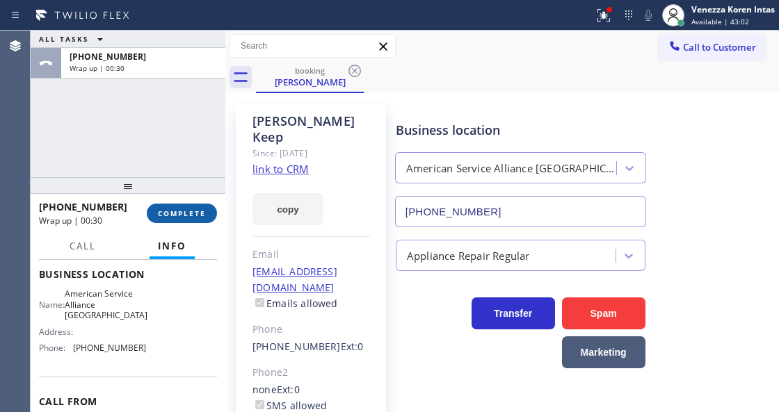
click at [218, 218] on div "+15103873653 Wrap up | 00:30 COMPLETE" at bounding box center [128, 213] width 195 height 39
click at [203, 213] on span "COMPLETE" at bounding box center [182, 214] width 48 height 10
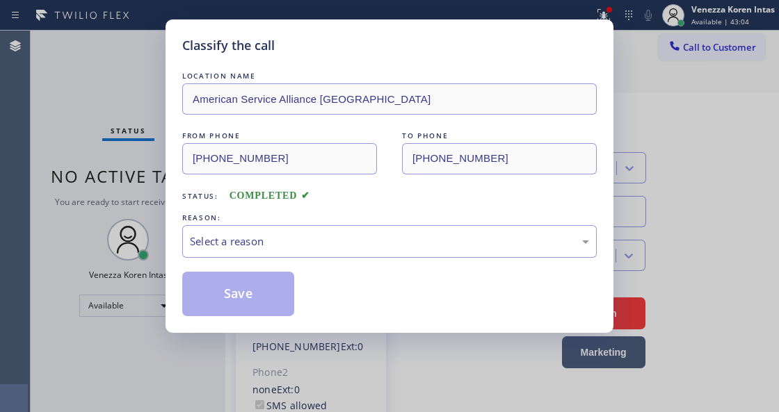
click at [286, 226] on div "Select a reason" at bounding box center [389, 241] width 414 height 33
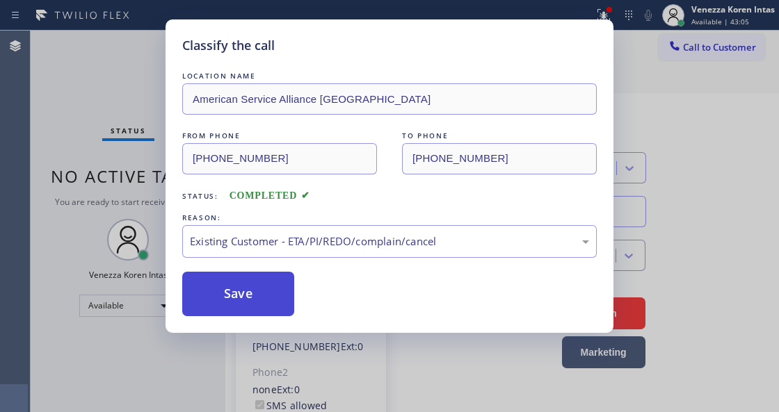
click at [246, 286] on button "Save" at bounding box center [238, 294] width 112 height 45
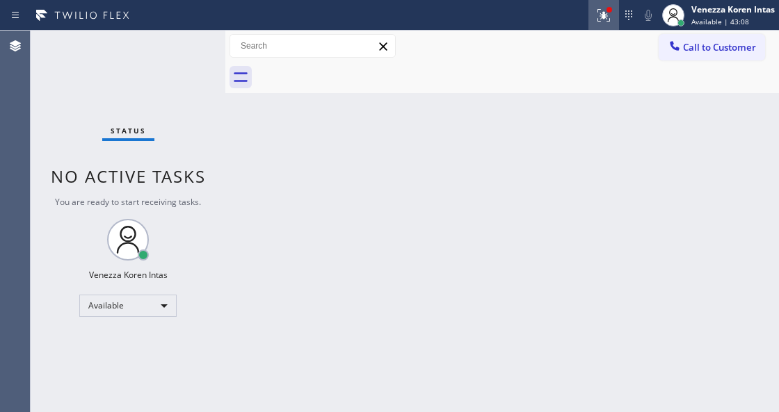
click at [609, 15] on icon at bounding box center [603, 15] width 17 height 17
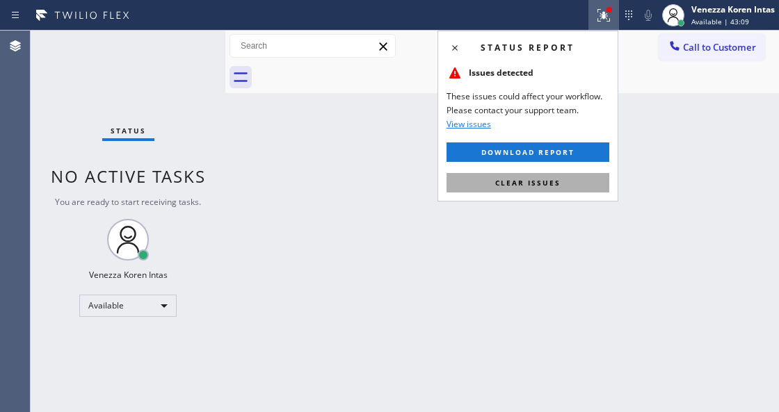
click at [580, 186] on button "Clear issues" at bounding box center [527, 182] width 163 height 19
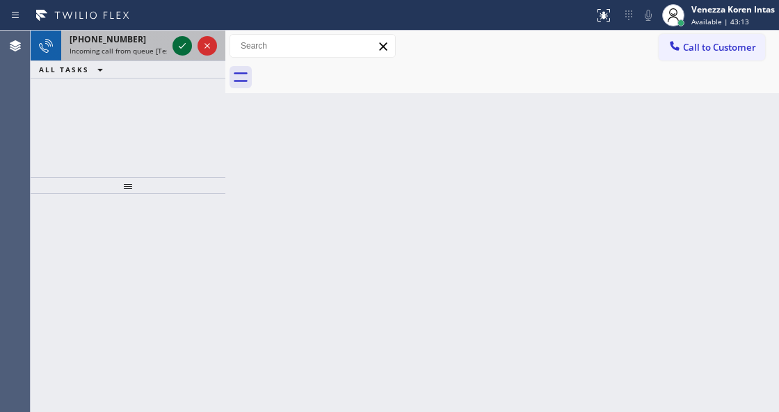
click at [186, 48] on icon at bounding box center [182, 46] width 17 height 17
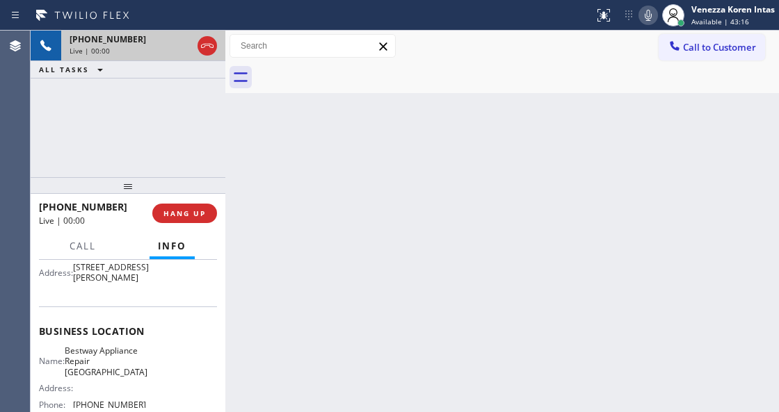
scroll to position [185, 0]
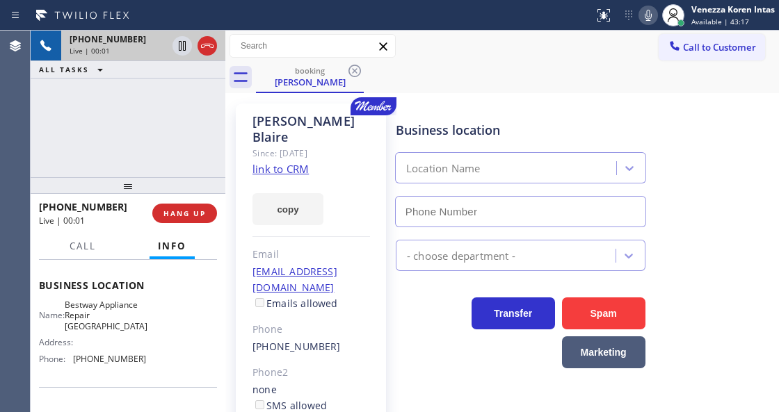
click at [268, 162] on link "link to CRM" at bounding box center [280, 169] width 56 height 14
type input "(253) 303-5296"
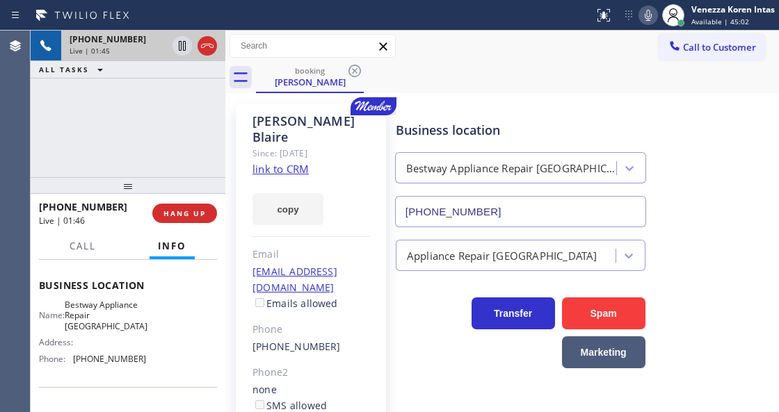
click at [430, 63] on div "booking David Blaire" at bounding box center [517, 77] width 523 height 31
click at [193, 137] on div "+12063516548 Live | 01:52 ALL TASKS ALL TASKS ACTIVE TASKS TASKS IN WRAP UP" at bounding box center [128, 104] width 195 height 147
click at [642, 19] on icon at bounding box center [648, 15] width 17 height 17
click at [638, 13] on div at bounding box center [647, 15] width 19 height 17
click at [387, 26] on div at bounding box center [297, 15] width 583 height 22
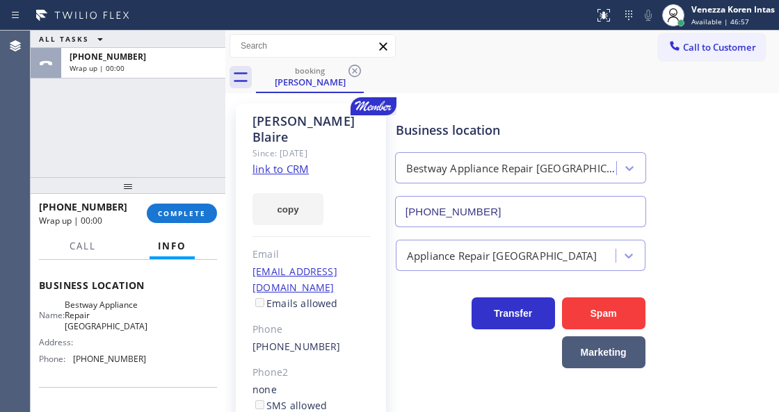
click at [417, 86] on div "booking David Blaire" at bounding box center [517, 77] width 523 height 31
click at [154, 211] on button "COMPLETE" at bounding box center [182, 213] width 70 height 19
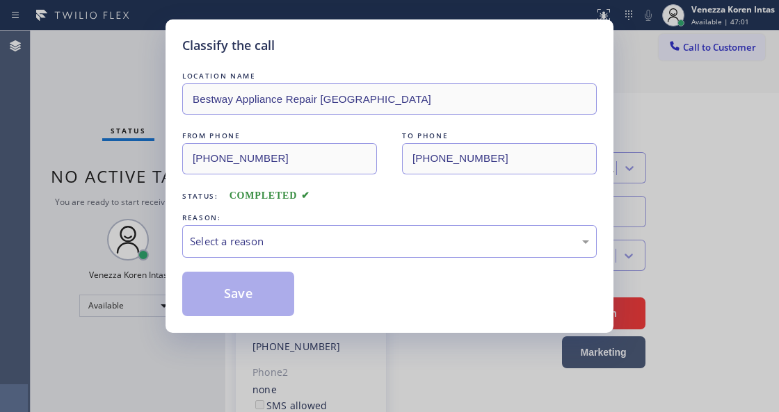
click at [273, 238] on div "Select a reason" at bounding box center [389, 242] width 399 height 16
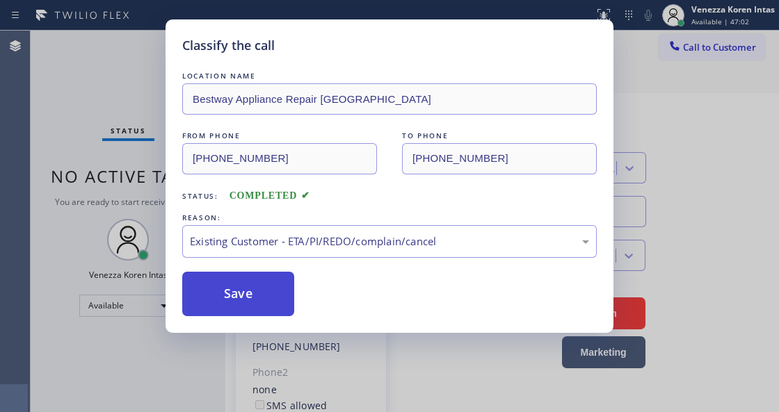
click at [243, 287] on button "Save" at bounding box center [238, 294] width 112 height 45
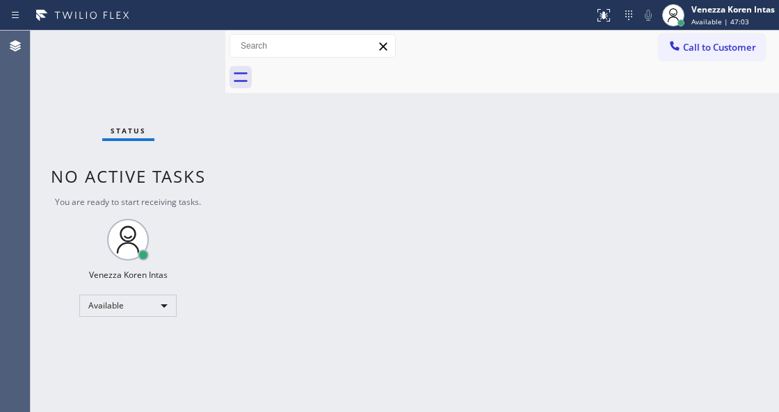
click at [146, 91] on div "Status No active tasks You are ready to start receiving tasks. Venezza Koren In…" at bounding box center [128, 222] width 195 height 382
click at [210, 124] on div "Status No active tasks You are ready to start receiving tasks. Venezza Koren In…" at bounding box center [128, 222] width 195 height 382
click at [389, 214] on div "Back to Dashboard Change Sender ID Customers Technicians Select a contact Outbo…" at bounding box center [501, 222] width 553 height 382
click at [407, 229] on div "Back to Dashboard Change Sender ID Customers Technicians Select a contact Outbo…" at bounding box center [501, 222] width 553 height 382
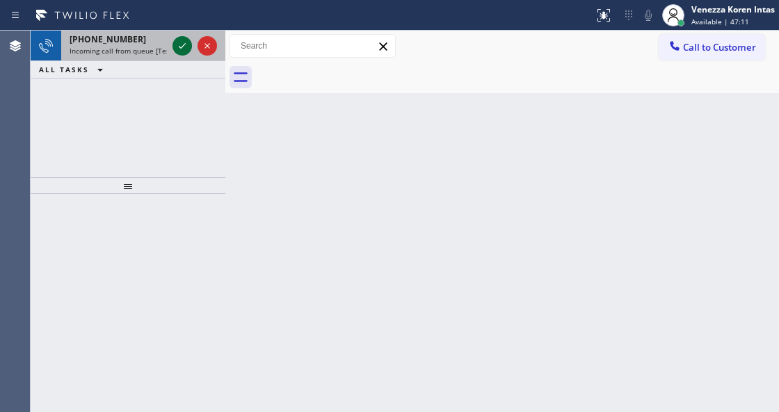
click at [182, 51] on icon at bounding box center [182, 46] width 17 height 17
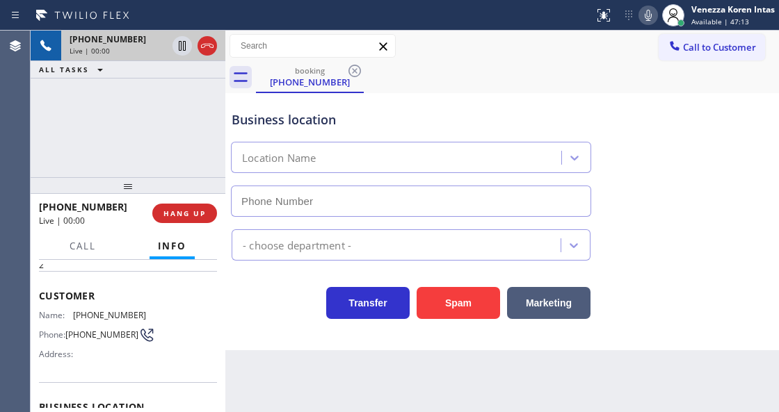
scroll to position [92, 0]
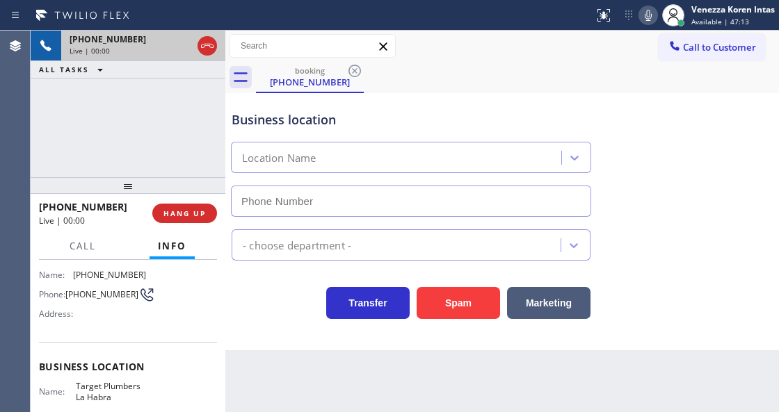
type input "(562) 414-6410"
click at [652, 19] on icon at bounding box center [648, 15] width 17 height 17
click at [207, 53] on icon at bounding box center [207, 46] width 17 height 17
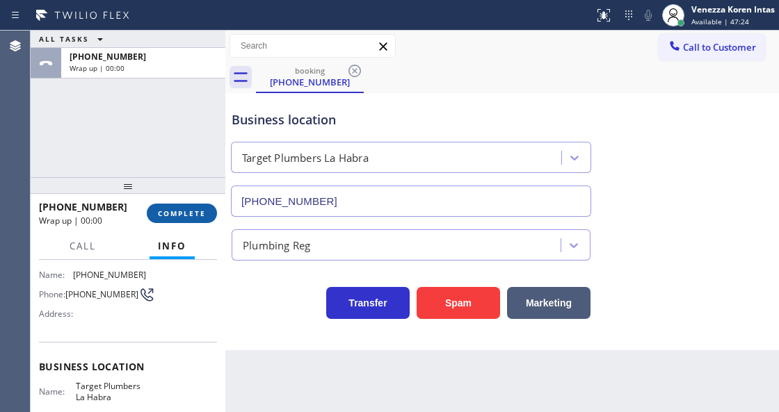
click at [194, 217] on span "COMPLETE" at bounding box center [182, 214] width 48 height 10
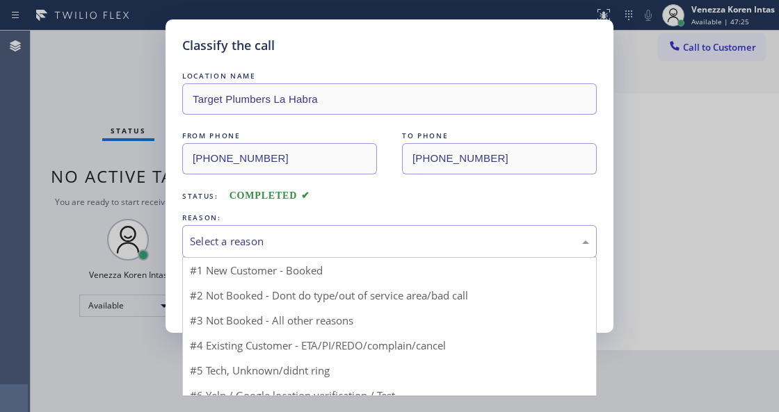
click at [286, 236] on div "Select a reason" at bounding box center [389, 242] width 399 height 16
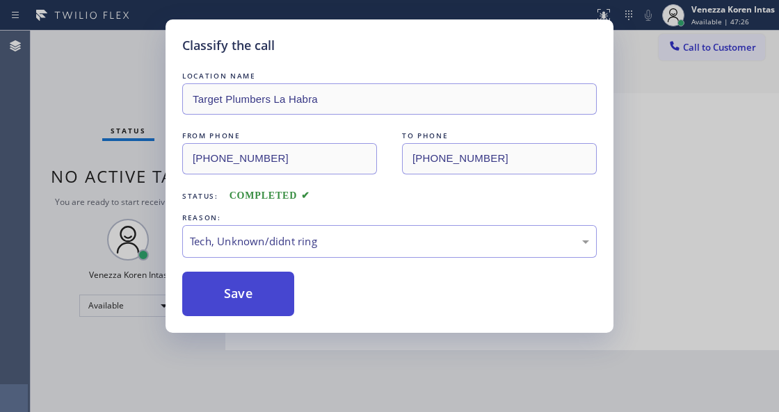
click at [228, 303] on button "Save" at bounding box center [238, 294] width 112 height 45
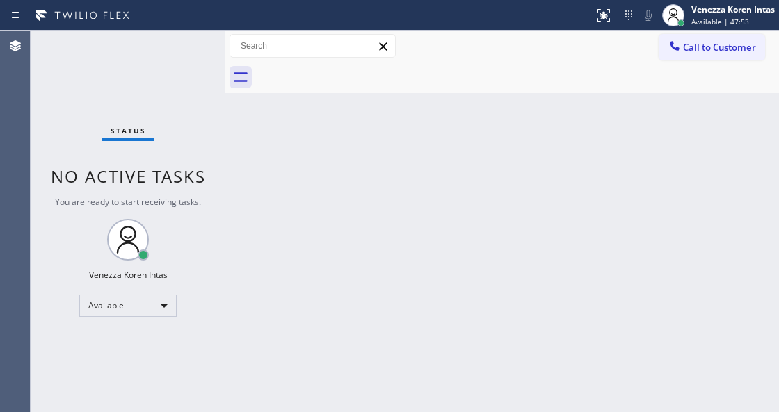
click at [186, 47] on div "Status No active tasks You are ready to start receiving tasks. Venezza Koren In…" at bounding box center [128, 222] width 195 height 382
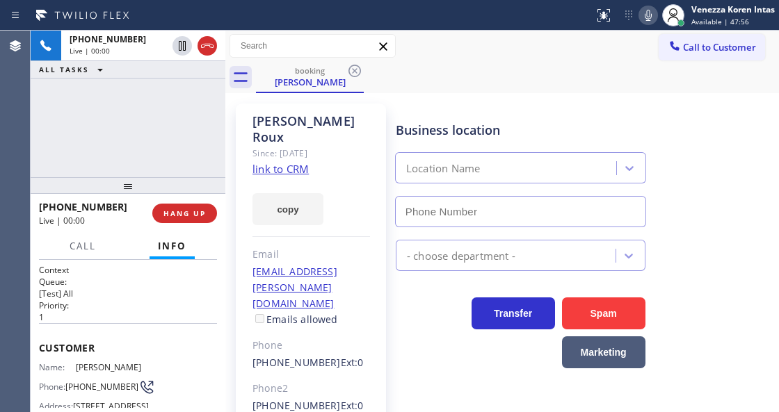
type input "(866) 936-2504"
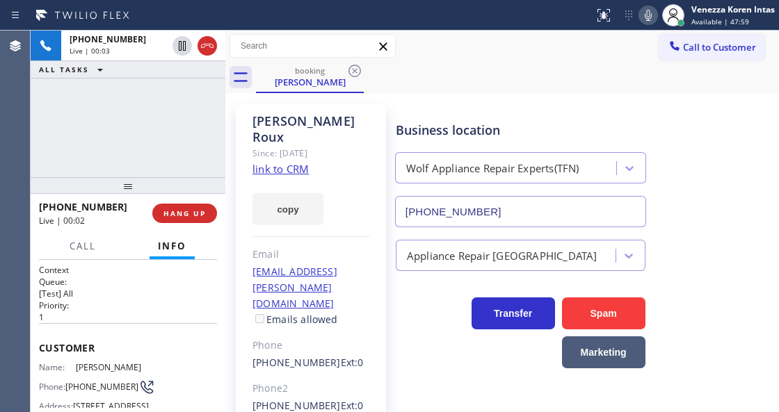
click at [286, 162] on link "link to CRM" at bounding box center [280, 169] width 56 height 14
click at [658, 10] on div at bounding box center [673, 15] width 31 height 31
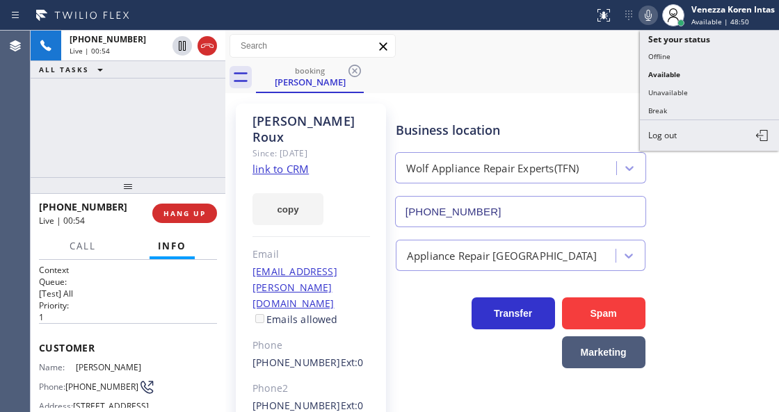
click at [645, 17] on icon at bounding box center [648, 15] width 17 height 17
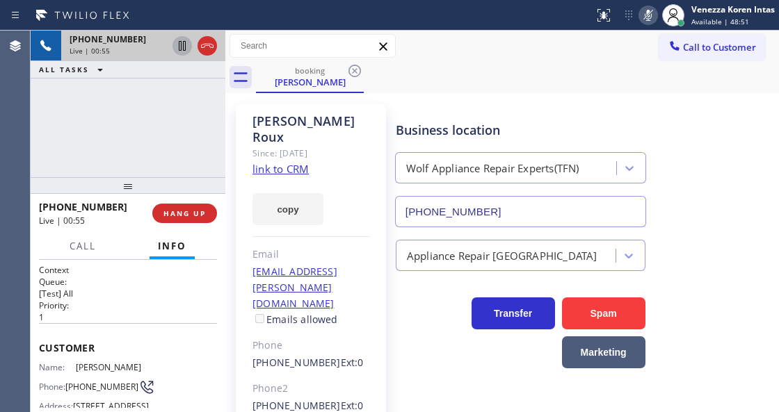
click at [182, 47] on icon at bounding box center [182, 46] width 17 height 17
click at [537, 86] on div "booking Benoit Roux" at bounding box center [517, 77] width 523 height 31
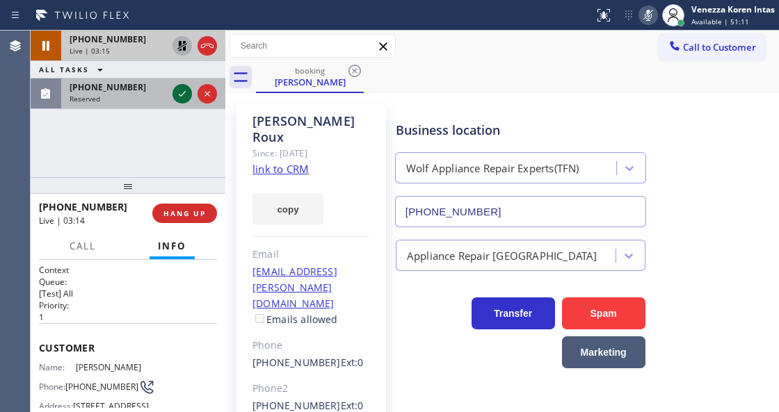
click at [181, 97] on icon at bounding box center [182, 94] width 17 height 17
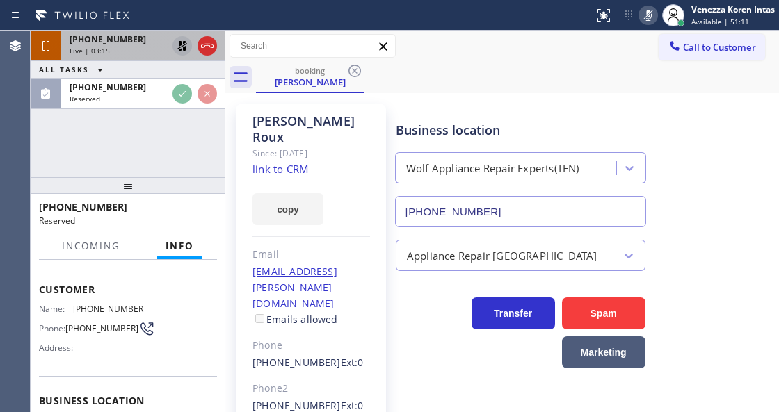
scroll to position [139, 0]
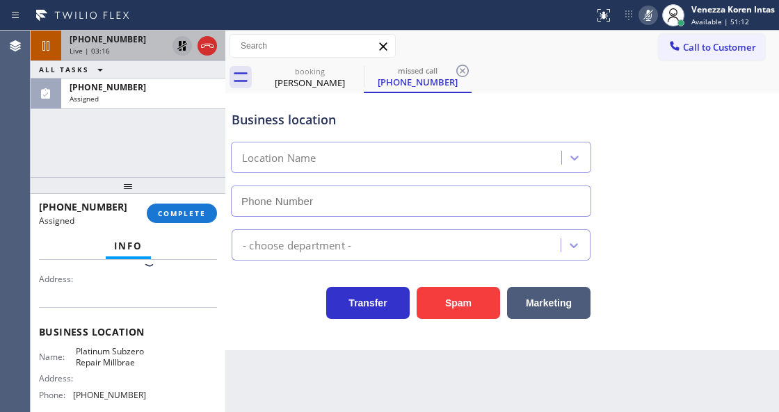
type input "(650) 677-1715"
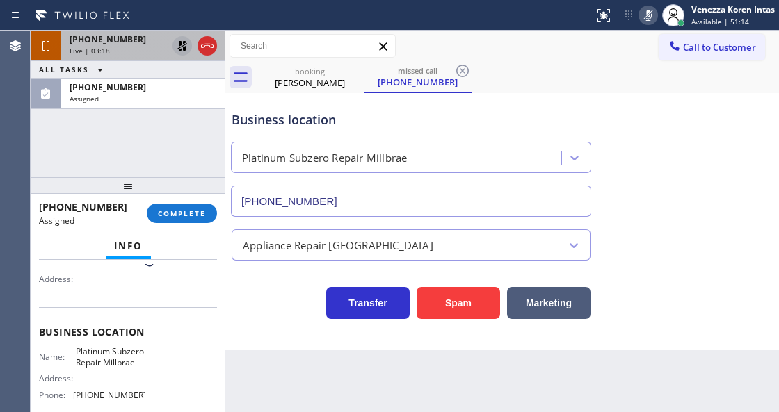
drag, startPoint x: 172, startPoint y: 222, endPoint x: 207, endPoint y: 254, distance: 47.7
click at [172, 221] on button "COMPLETE" at bounding box center [182, 213] width 70 height 19
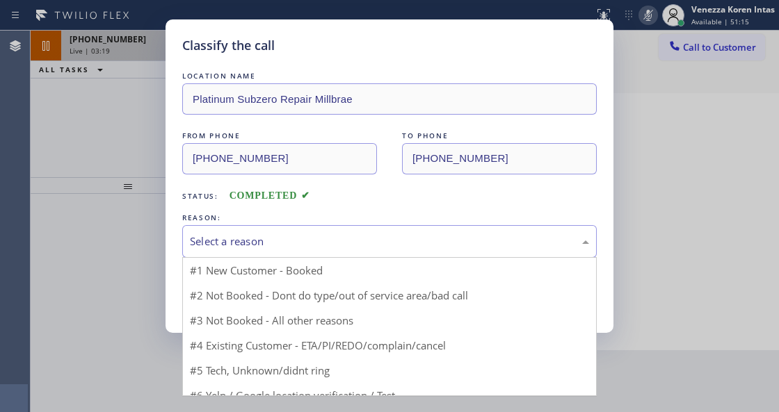
click at [296, 236] on div "Select a reason" at bounding box center [389, 242] width 399 height 16
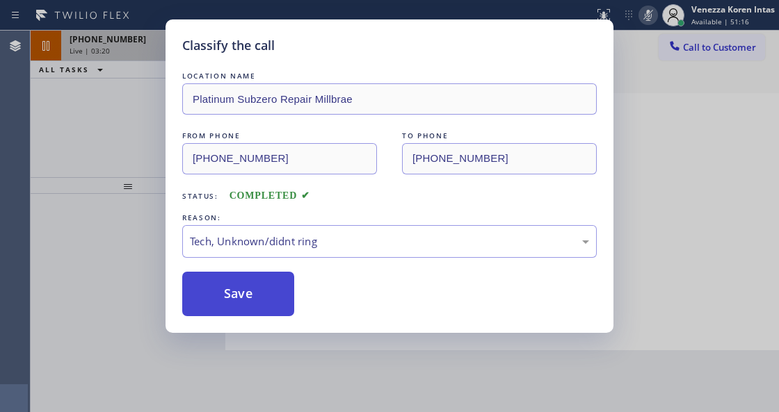
click at [264, 299] on button "Save" at bounding box center [238, 294] width 112 height 45
type input "(866) 936-2504"
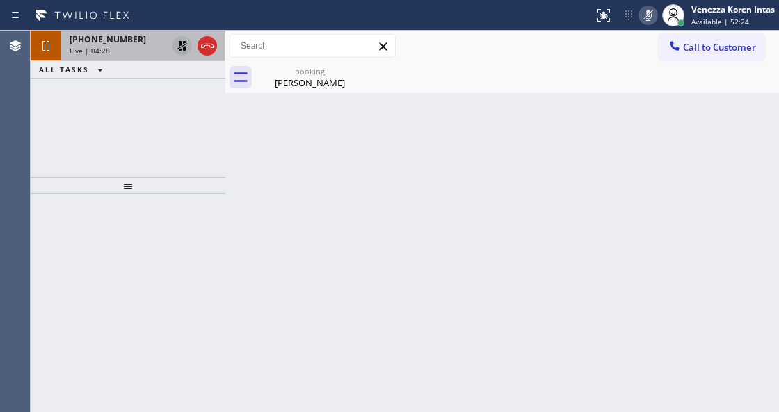
click at [225, 198] on div at bounding box center [225, 222] width 0 height 382
drag, startPoint x: 298, startPoint y: 72, endPoint x: 293, endPoint y: 106, distance: 35.2
click at [298, 72] on div "booking" at bounding box center [309, 71] width 105 height 10
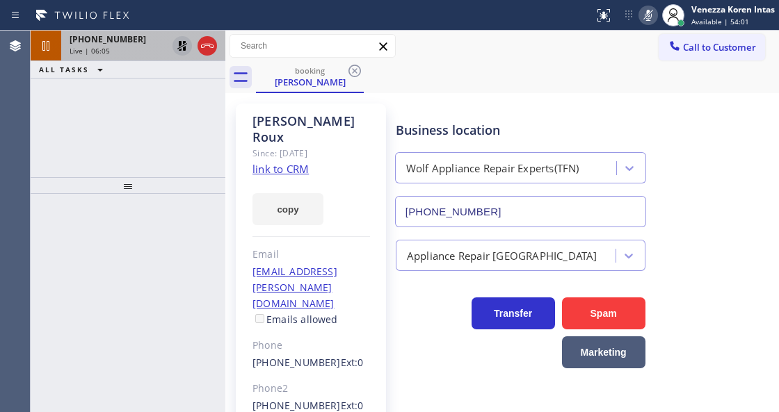
click at [649, 20] on icon at bounding box center [648, 15] width 7 height 11
click at [181, 46] on icon at bounding box center [182, 46] width 17 height 17
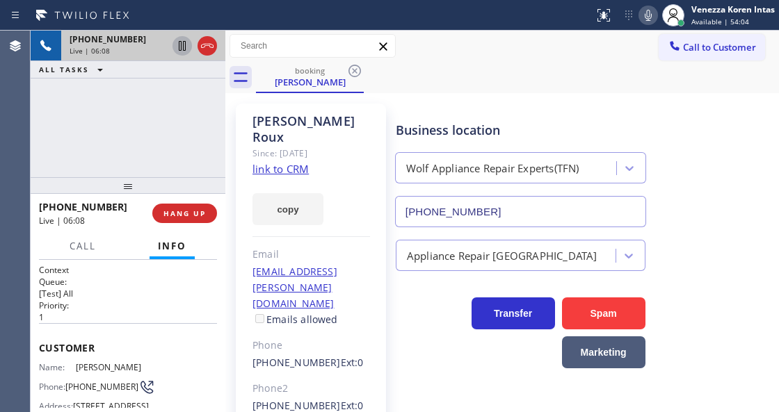
click at [164, 121] on div "+16464790628 Live | 06:08 ALL TASKS ALL TASKS ACTIVE TASKS TASKS IN WRAP UP" at bounding box center [128, 104] width 195 height 147
click at [341, 177] on div "copy" at bounding box center [311, 201] width 118 height 48
click at [645, 24] on button at bounding box center [647, 15] width 19 height 19
click at [182, 49] on icon at bounding box center [182, 46] width 17 height 17
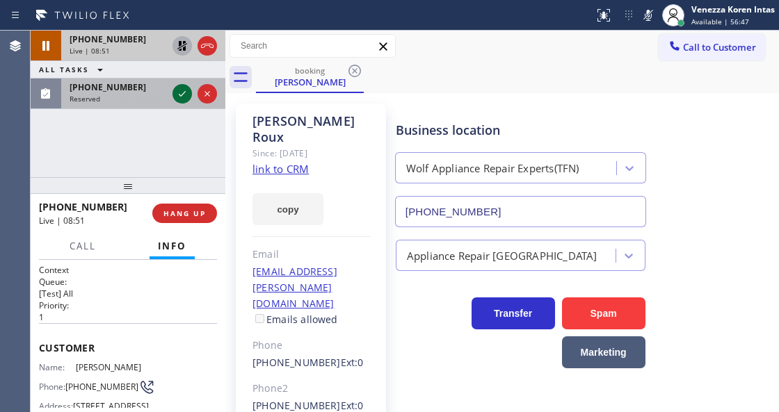
click at [182, 97] on icon at bounding box center [182, 94] width 17 height 17
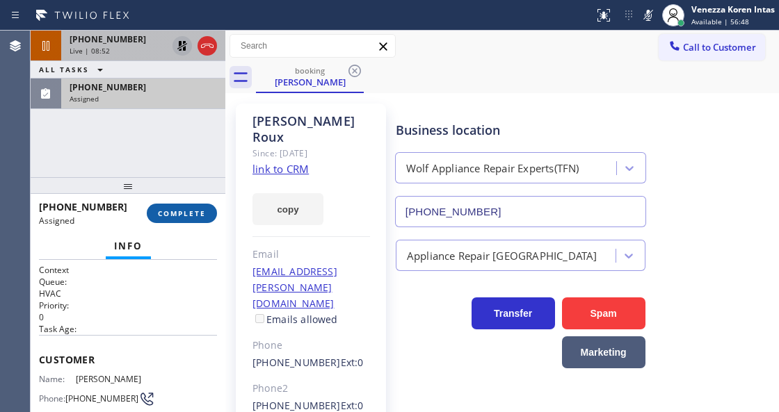
click at [178, 220] on button "COMPLETE" at bounding box center [182, 213] width 70 height 19
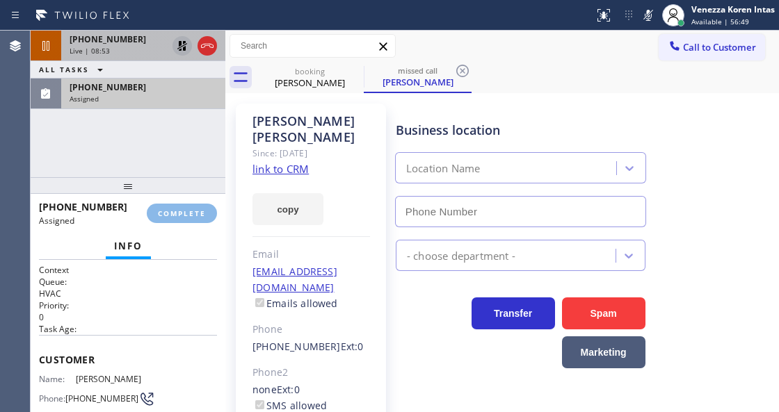
type input "(323) 924-3103"
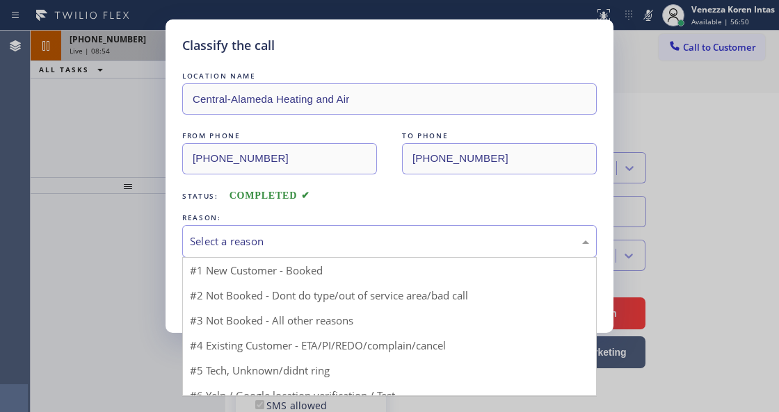
click at [335, 252] on div "Select a reason" at bounding box center [389, 241] width 414 height 33
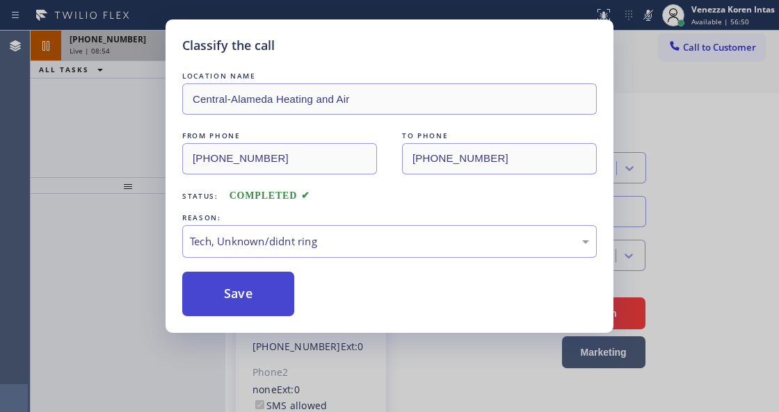
click at [266, 295] on button "Save" at bounding box center [238, 294] width 112 height 45
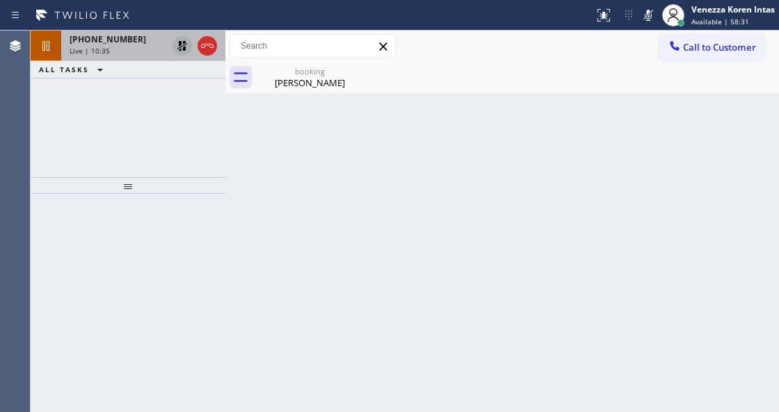
click at [649, 15] on icon at bounding box center [648, 15] width 17 height 17
click at [183, 47] on icon at bounding box center [182, 46] width 10 height 10
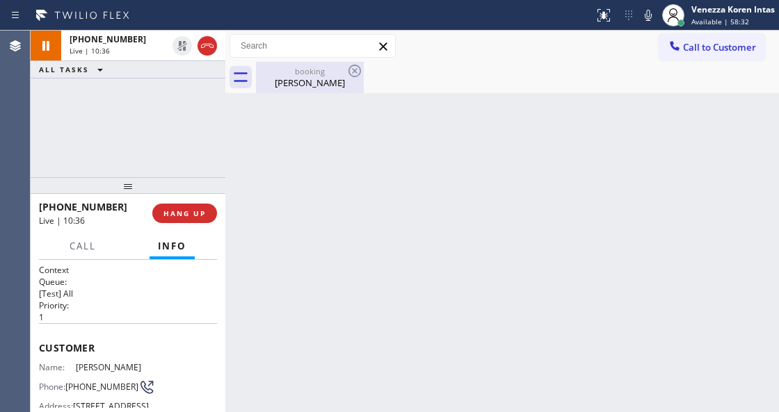
click at [314, 81] on div "Benoit Roux" at bounding box center [309, 82] width 105 height 13
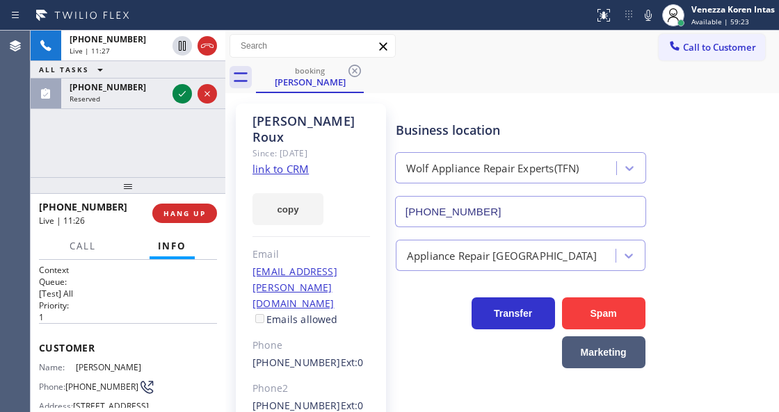
click at [640, 23] on icon at bounding box center [648, 15] width 17 height 17
click at [641, 23] on icon at bounding box center [648, 15] width 17 height 17
click at [642, 17] on icon at bounding box center [648, 15] width 17 height 17
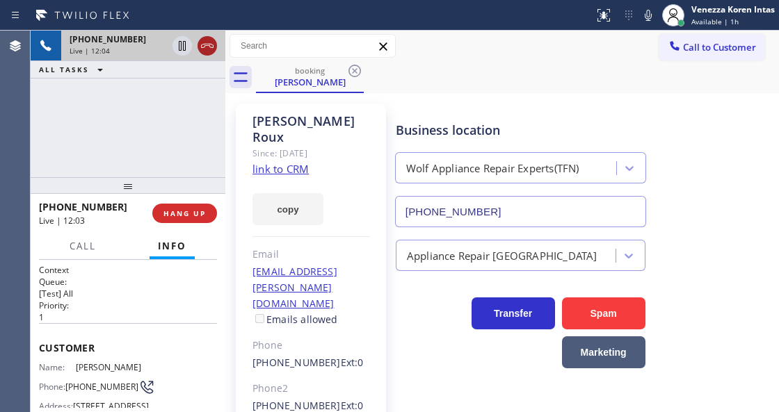
click at [203, 42] on icon at bounding box center [207, 46] width 17 height 17
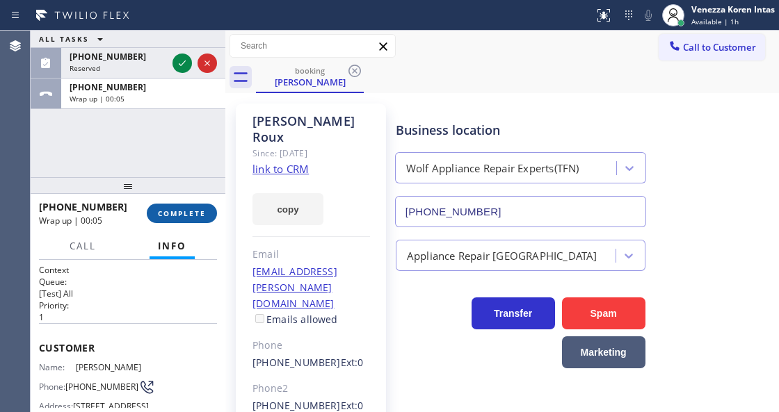
click at [197, 206] on button "COMPLETE" at bounding box center [182, 213] width 70 height 19
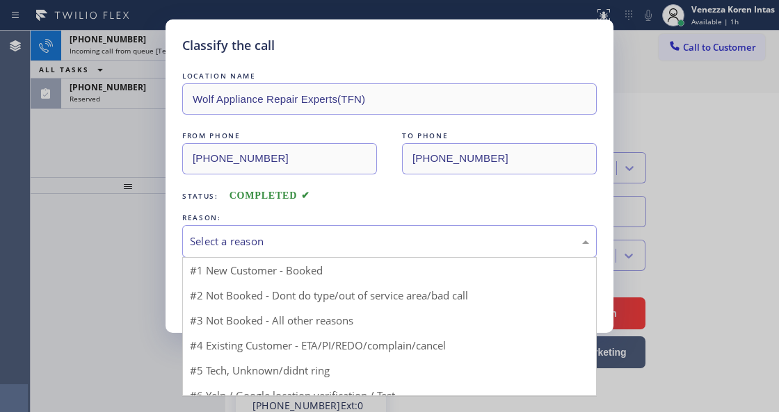
click at [310, 227] on div "Select a reason" at bounding box center [389, 241] width 414 height 33
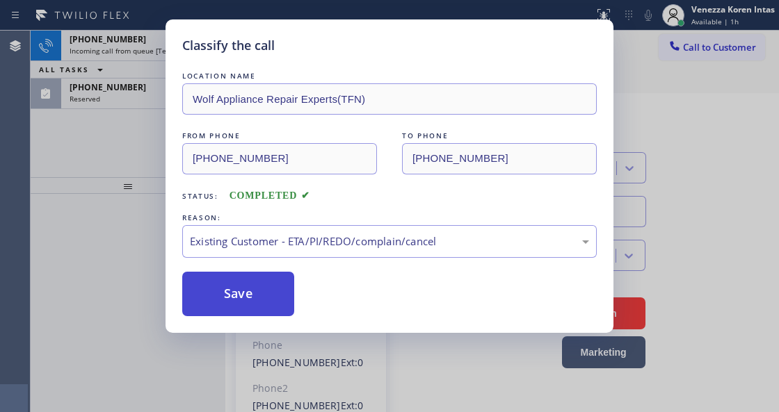
click at [238, 289] on button "Save" at bounding box center [238, 294] width 112 height 45
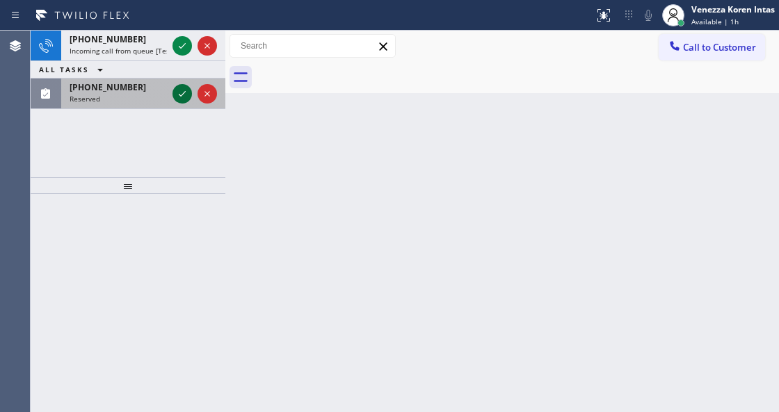
click at [177, 92] on icon at bounding box center [182, 94] width 17 height 17
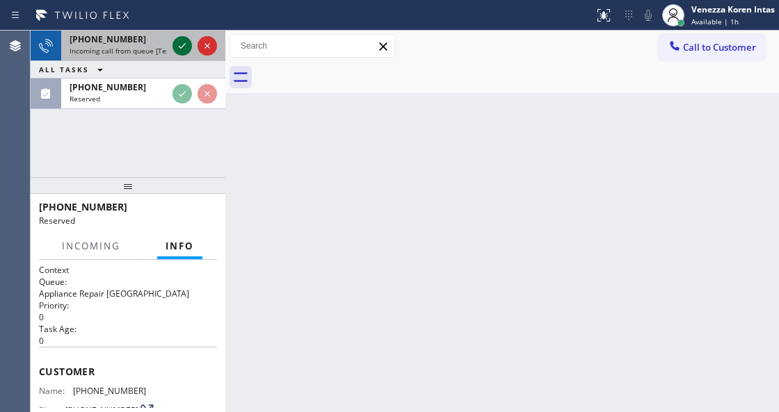
click at [177, 45] on icon at bounding box center [182, 46] width 17 height 17
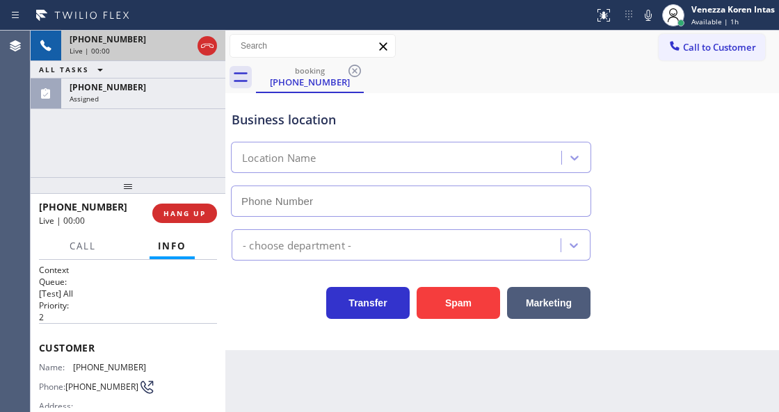
type input "(347) 744-9547"
click at [191, 101] on div "Assigned" at bounding box center [143, 99] width 147 height 10
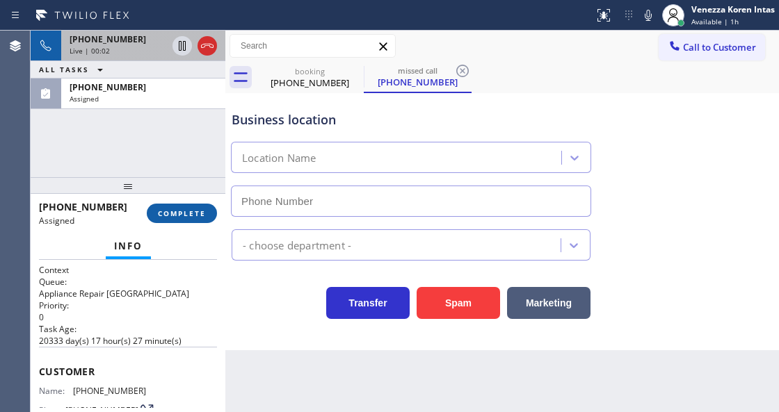
type input "(847) 241-1817"
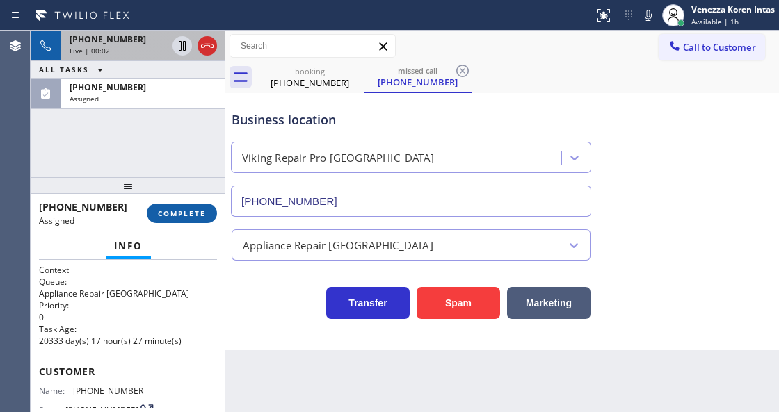
click at [186, 209] on span "COMPLETE" at bounding box center [182, 214] width 48 height 10
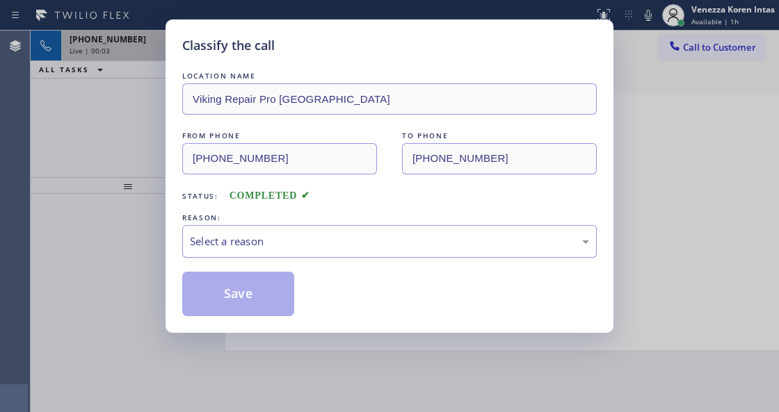
click at [307, 242] on div "Select a reason" at bounding box center [389, 242] width 399 height 16
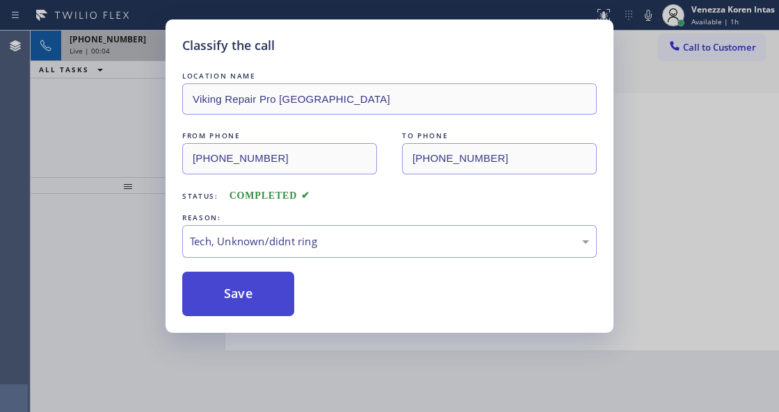
click at [246, 278] on button "Save" at bounding box center [238, 294] width 112 height 45
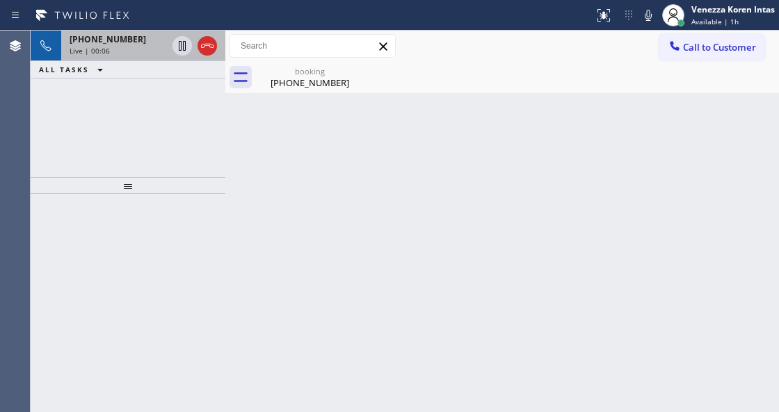
click at [140, 59] on div "+13476677930 Live | 00:06" at bounding box center [115, 46] width 108 height 31
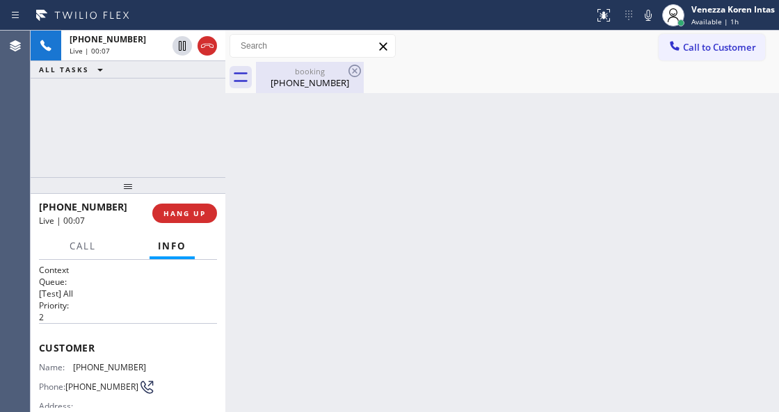
click at [289, 83] on div "(347) 667-7930" at bounding box center [309, 82] width 105 height 13
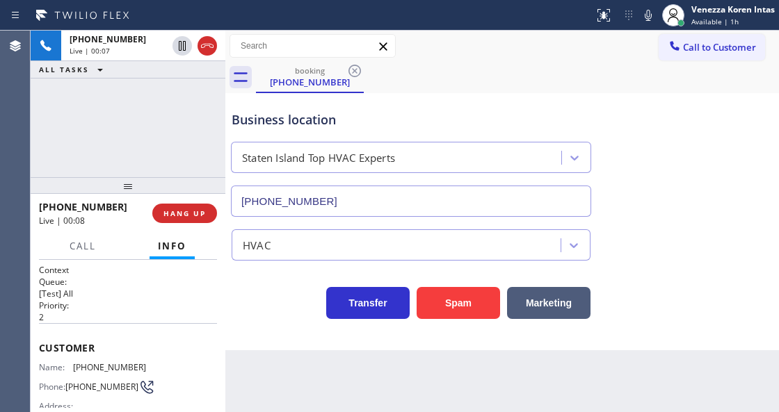
click at [641, 14] on icon at bounding box center [648, 15] width 17 height 17
click at [207, 45] on icon at bounding box center [207, 46] width 17 height 17
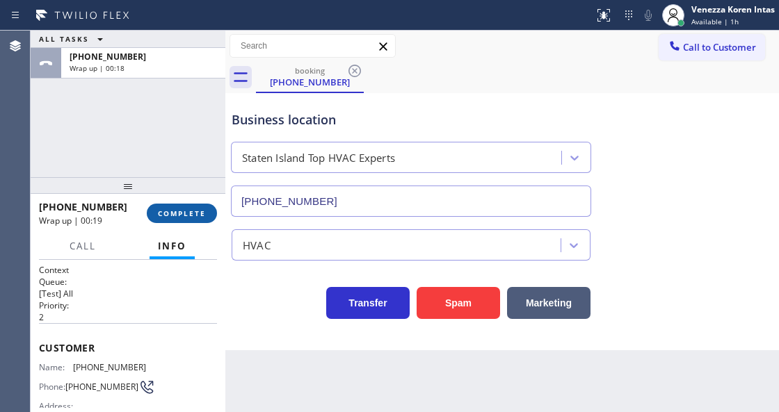
click at [209, 214] on button "COMPLETE" at bounding box center [182, 213] width 70 height 19
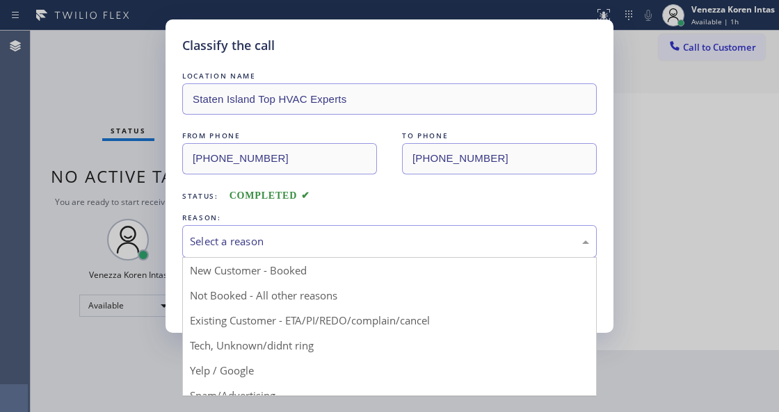
click at [327, 245] on div "Select a reason" at bounding box center [389, 242] width 399 height 16
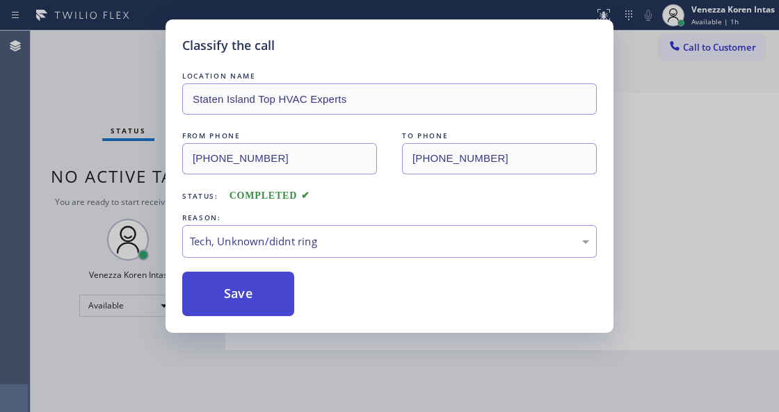
click at [252, 300] on button "Save" at bounding box center [238, 294] width 112 height 45
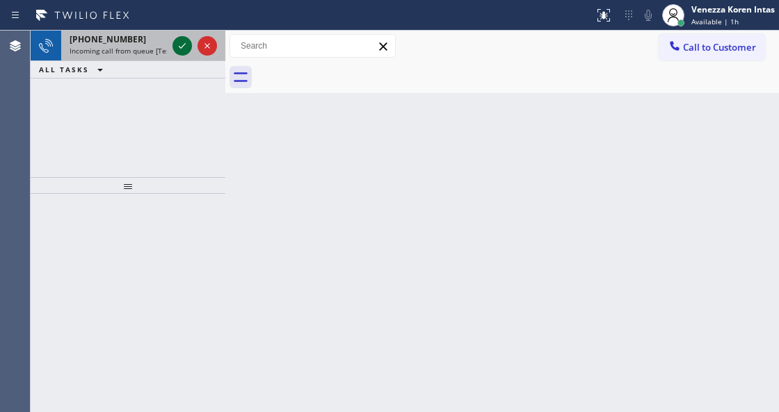
click at [174, 43] on icon at bounding box center [182, 46] width 17 height 17
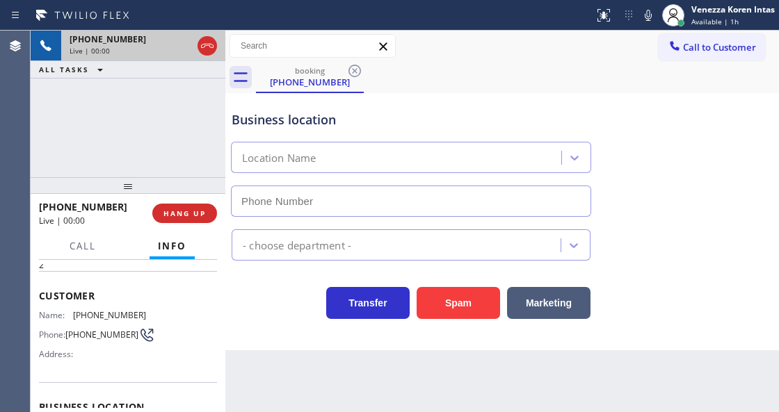
scroll to position [185, 0]
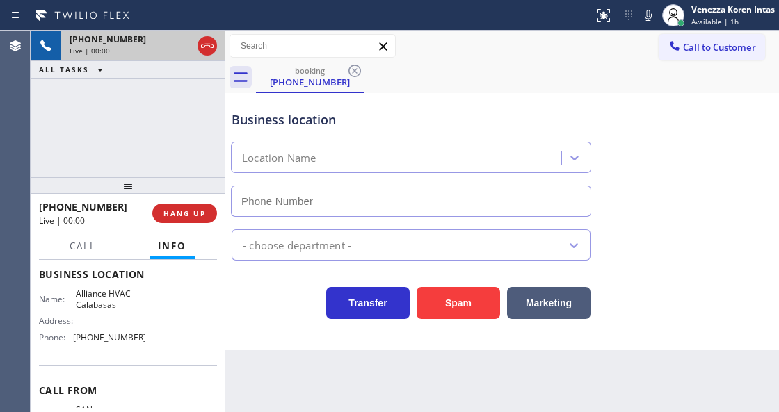
type input "(310) 868-0866"
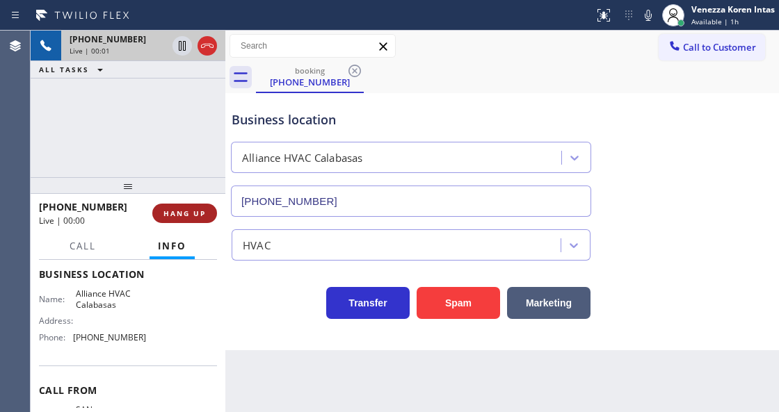
click at [175, 210] on span "HANG UP" at bounding box center [184, 214] width 42 height 10
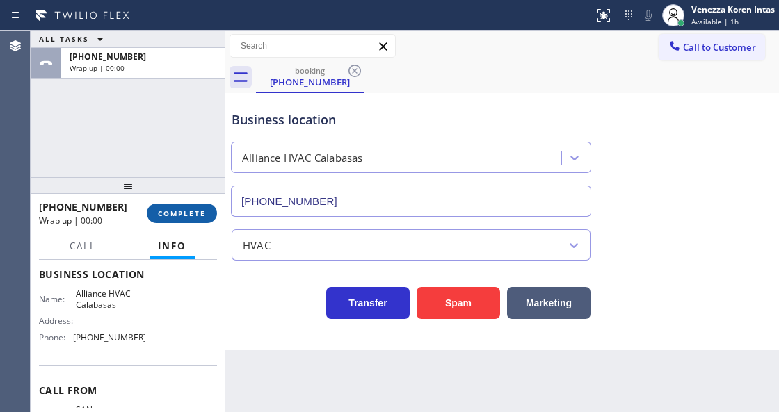
click at [175, 210] on span "COMPLETE" at bounding box center [182, 214] width 48 height 10
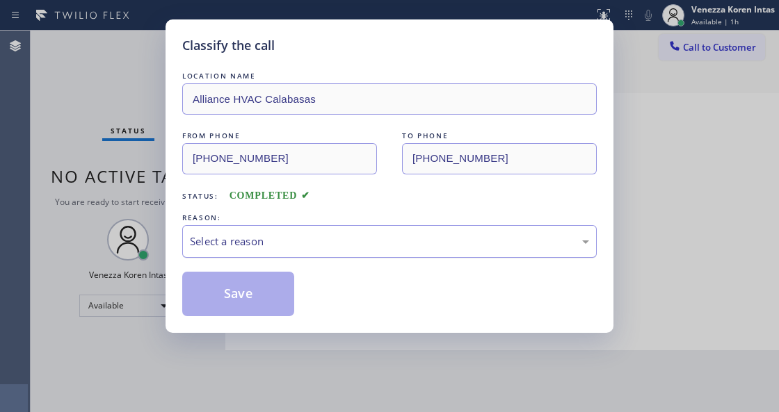
click at [284, 230] on div "Select a reason" at bounding box center [389, 241] width 414 height 33
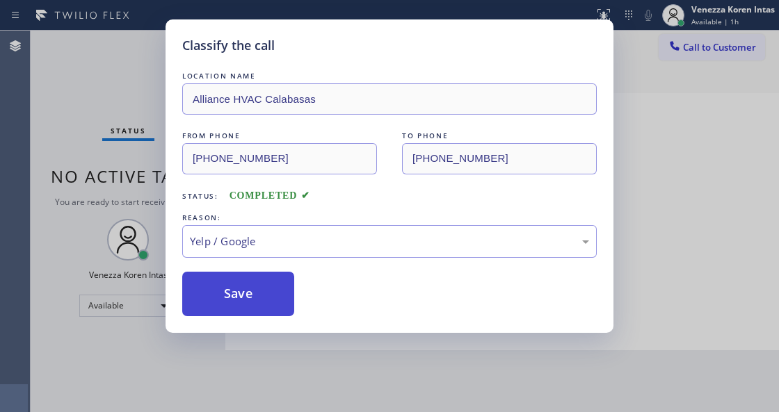
click at [264, 299] on button "Save" at bounding box center [238, 294] width 112 height 45
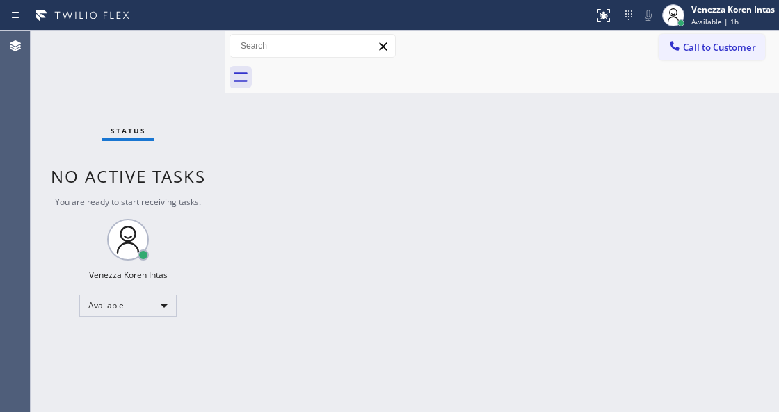
drag, startPoint x: 120, startPoint y: 120, endPoint x: 339, endPoint y: 195, distance: 231.5
click at [122, 124] on div "Status No active tasks You are ready to start receiving tasks. Venezza Koren In…" at bounding box center [128, 222] width 195 height 382
click at [350, 195] on div "Back to Dashboard Change Sender ID Customers Technicians Select a contact Outbo…" at bounding box center [501, 222] width 553 height 382
click at [419, 196] on div "Back to Dashboard Change Sender ID Customers Technicians Select a contact Outbo…" at bounding box center [501, 222] width 553 height 382
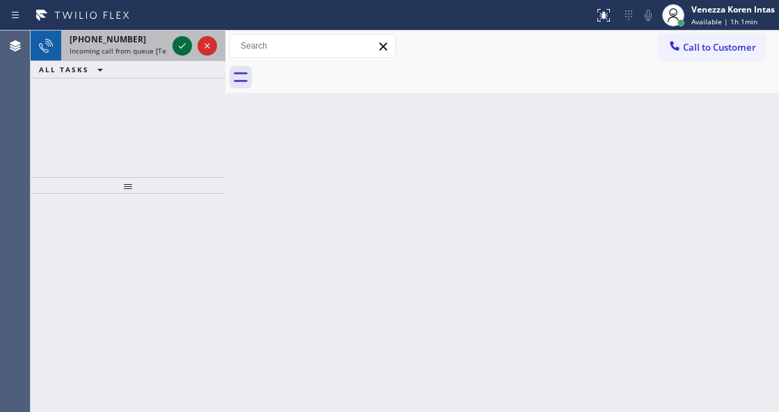
click at [184, 46] on icon at bounding box center [182, 46] width 17 height 17
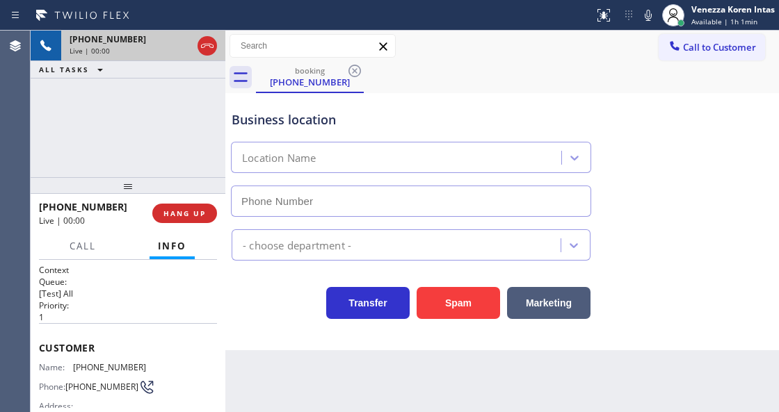
type input "(626) 240-5464"
click at [547, 60] on div "Call to Customer Outbound call Location Viking Appliance Repair Your caller id …" at bounding box center [501, 46] width 553 height 31
click at [716, 136] on div "Business location Electricians Service Team Pasadena (626) 240-5464" at bounding box center [502, 154] width 547 height 126
click at [650, 17] on icon at bounding box center [648, 15] width 7 height 11
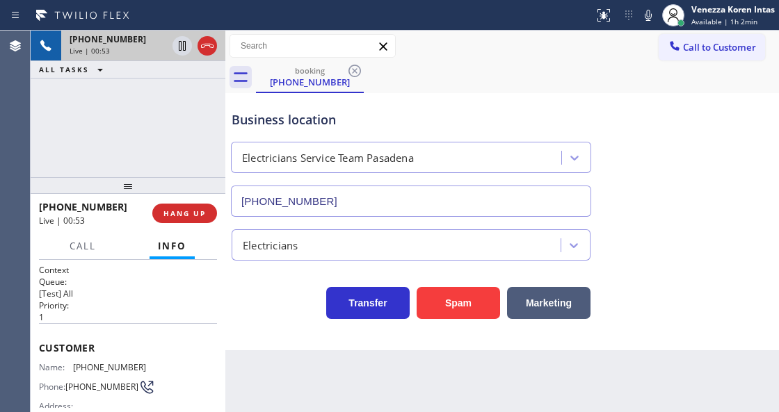
drag, startPoint x: 706, startPoint y: 112, endPoint x: 708, endPoint y: 74, distance: 38.3
click at [706, 113] on div "Business location Electricians Service Team Pasadena (626) 240-5464" at bounding box center [502, 154] width 547 height 126
click at [649, 14] on icon at bounding box center [648, 15] width 17 height 17
click at [189, 46] on icon at bounding box center [182, 46] width 17 height 17
click at [186, 46] on icon at bounding box center [182, 46] width 17 height 17
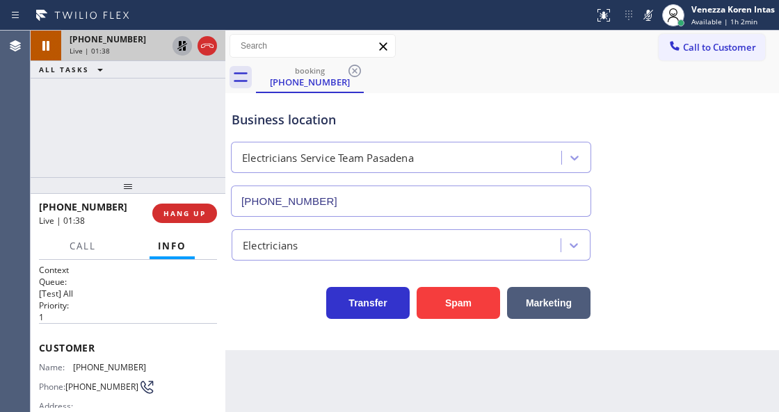
click at [453, 65] on div "booking (949) 687-5403" at bounding box center [517, 77] width 523 height 31
drag, startPoint x: 649, startPoint y: 22, endPoint x: 641, endPoint y: 29, distance: 11.3
click at [649, 22] on icon at bounding box center [648, 15] width 17 height 17
click at [185, 43] on icon at bounding box center [182, 46] width 17 height 17
click at [645, 18] on icon at bounding box center [648, 15] width 7 height 11
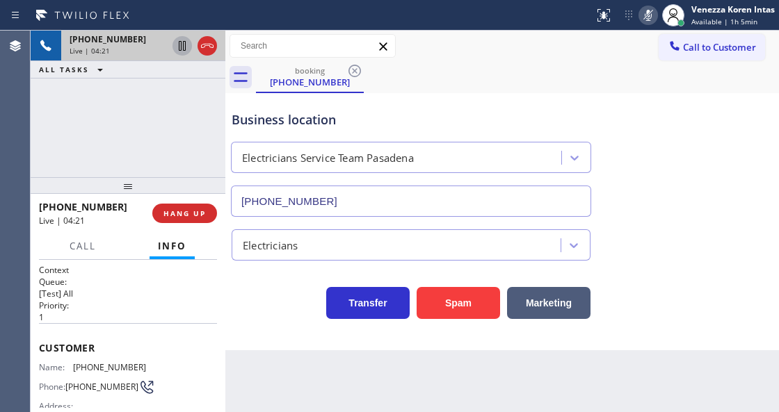
click at [181, 42] on icon at bounding box center [182, 46] width 7 height 10
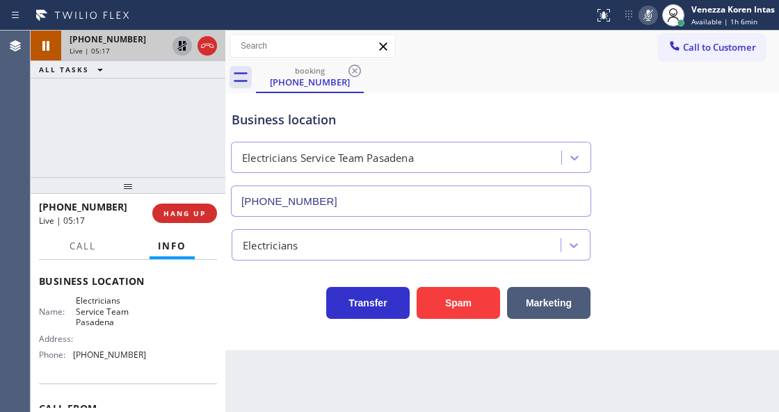
scroll to position [185, 0]
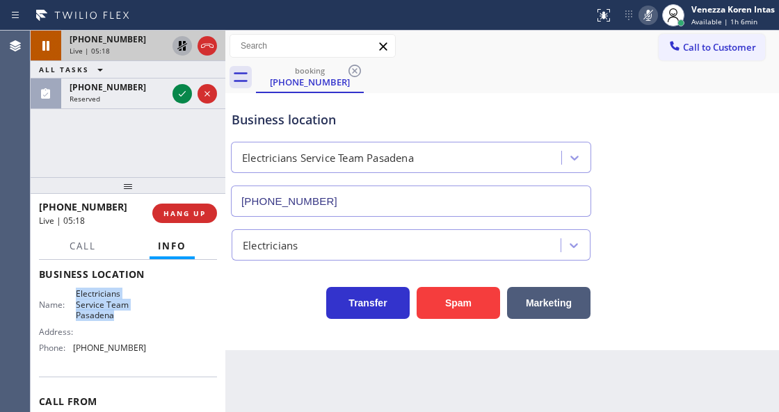
drag, startPoint x: 73, startPoint y: 287, endPoint x: 118, endPoint y: 317, distance: 53.6
click at [118, 317] on div "Business location Name: Electricians Service Team Pasadena Address: Phone: (626…" at bounding box center [128, 313] width 178 height 127
copy span "Electricians Service Team Pasadena"
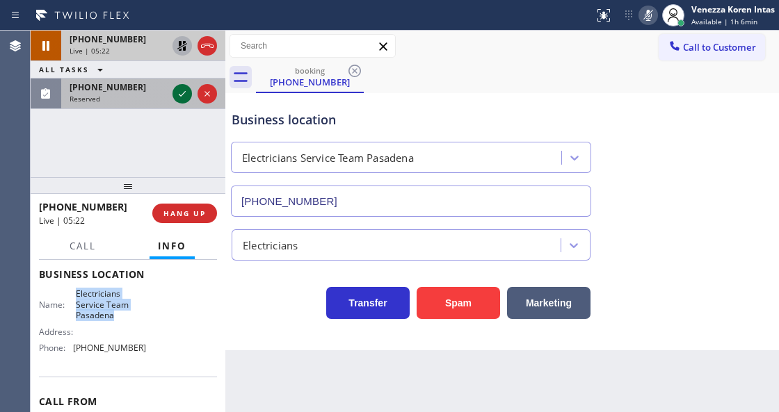
click at [181, 100] on icon at bounding box center [182, 94] width 17 height 17
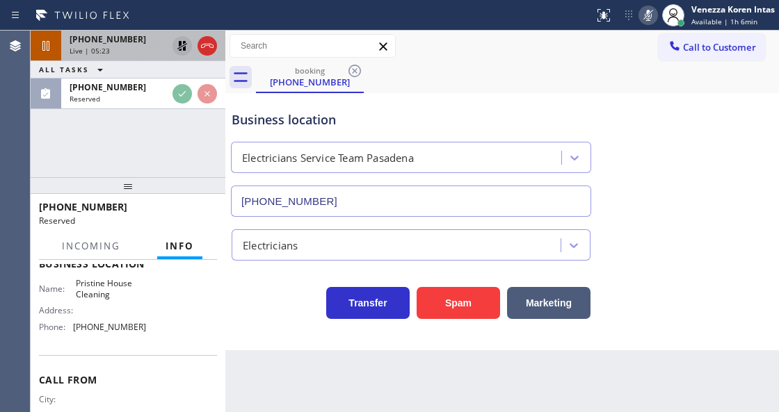
scroll to position [196, 0]
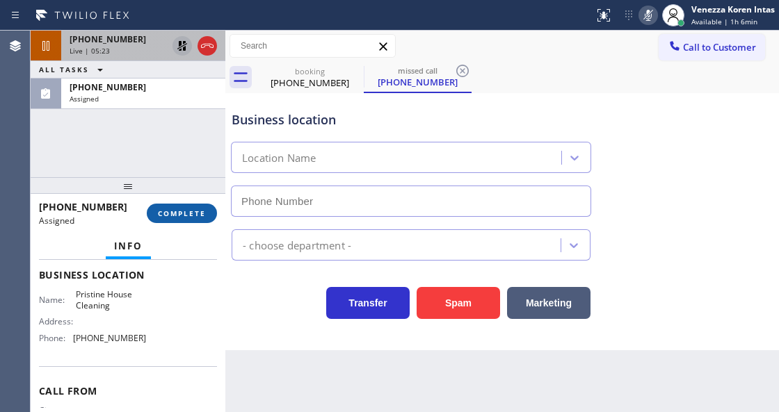
click at [192, 218] on span "COMPLETE" at bounding box center [182, 214] width 48 height 10
type input "[PHONE_NUMBER]"
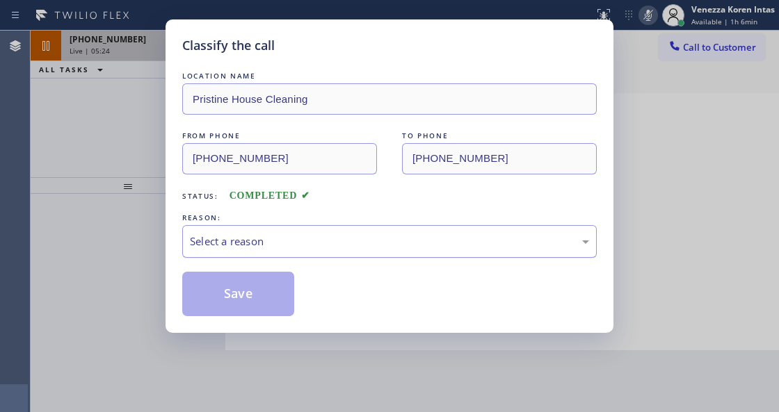
click at [314, 243] on div "Select a reason" at bounding box center [389, 242] width 399 height 16
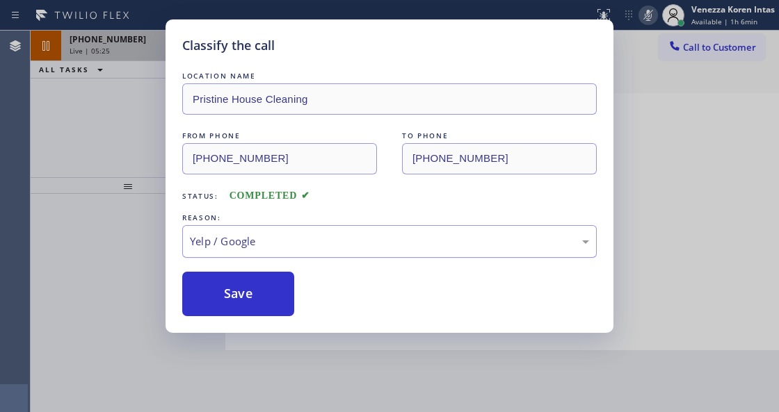
click at [273, 241] on div "Yelp / Google" at bounding box center [389, 242] width 399 height 16
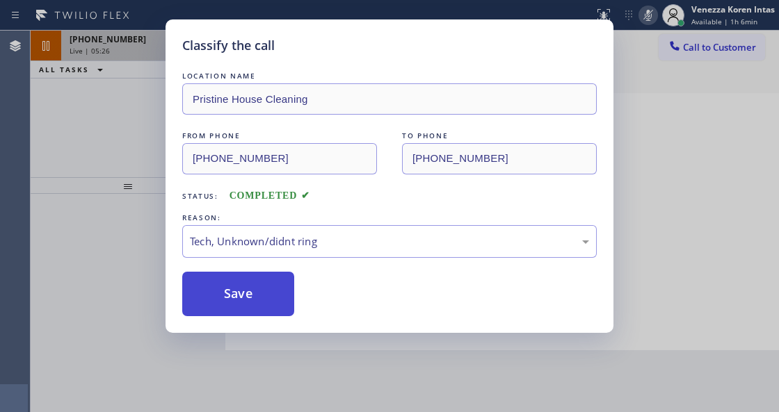
click at [260, 292] on button "Save" at bounding box center [238, 294] width 112 height 45
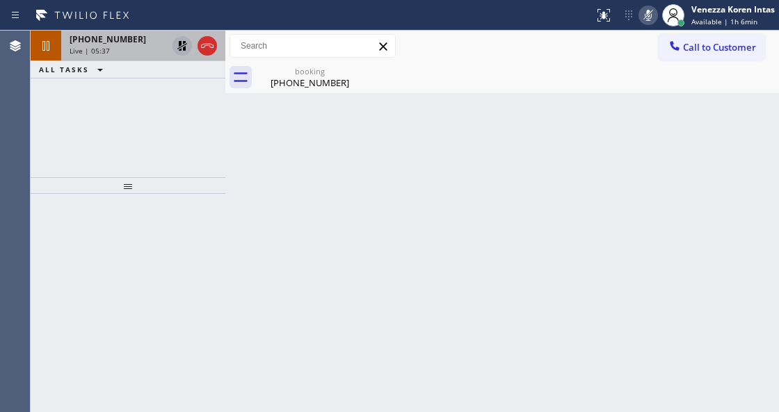
click at [645, 24] on div "Status report No issues detected If you experience an issue, please download th…" at bounding box center [683, 15] width 191 height 31
click at [182, 49] on icon at bounding box center [182, 46] width 17 height 17
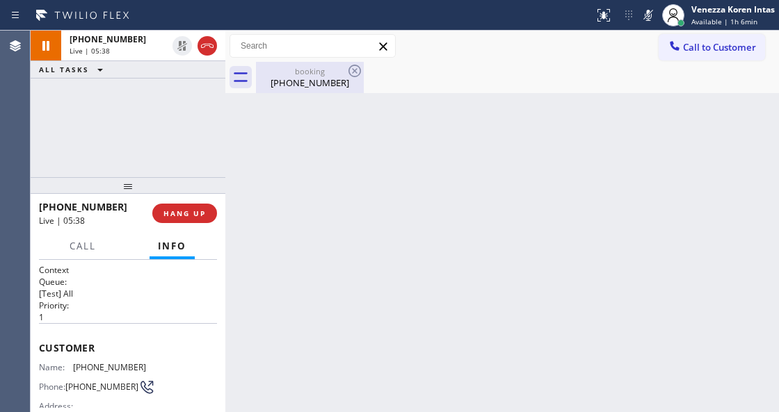
click at [330, 86] on div "(949) 687-5403" at bounding box center [309, 82] width 105 height 13
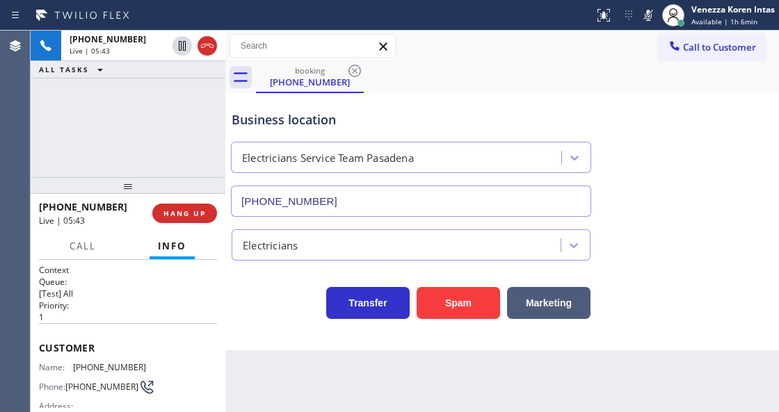
click at [645, 19] on icon at bounding box center [648, 15] width 17 height 17
click at [649, 19] on icon at bounding box center [648, 15] width 17 height 17
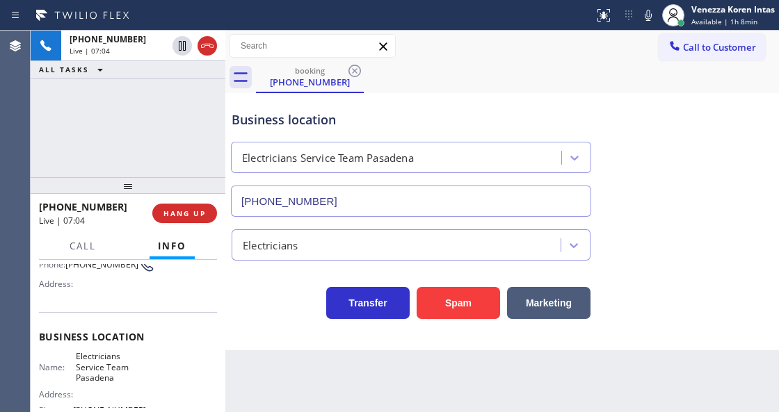
scroll to position [139, 0]
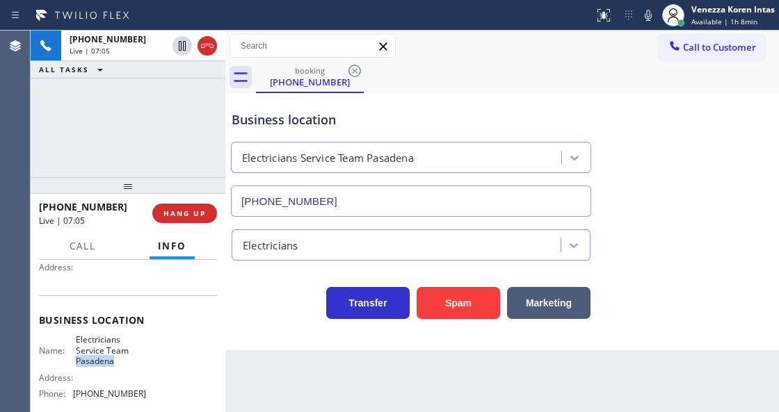
drag, startPoint x: 125, startPoint y: 364, endPoint x: 70, endPoint y: 369, distance: 55.8
click at [70, 369] on div "Name: Electricians Service Team Pasadena Address: Phone: (626) 240-5464" at bounding box center [92, 369] width 107 height 70
click at [528, 95] on div "Business location Electricians Service Team Pasadena (626) 240-5464" at bounding box center [502, 154] width 547 height 126
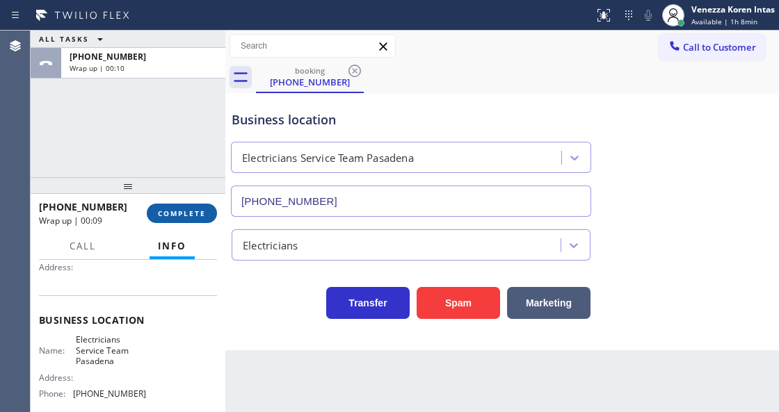
click at [191, 218] on button "COMPLETE" at bounding box center [182, 213] width 70 height 19
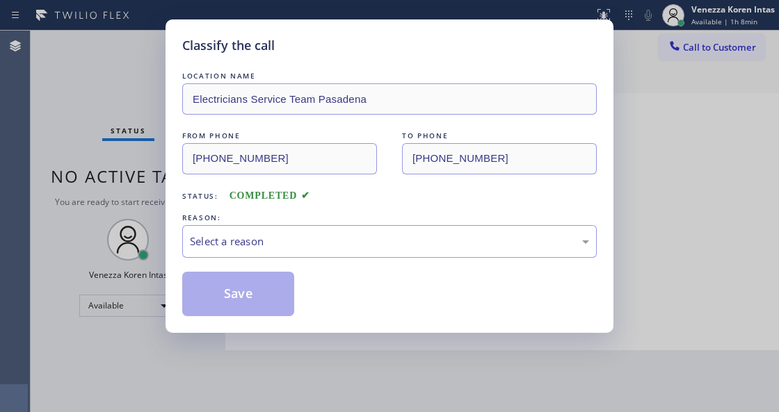
click at [298, 248] on div "Select a reason" at bounding box center [389, 242] width 399 height 16
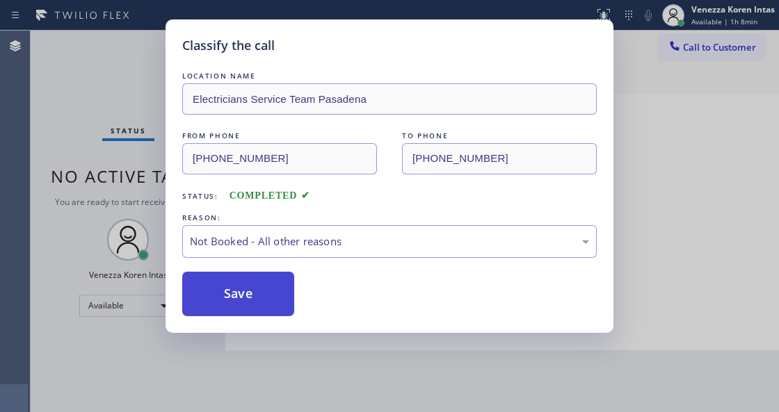
drag, startPoint x: 316, startPoint y: 304, endPoint x: 277, endPoint y: 309, distance: 39.9
click at [277, 309] on button "Save" at bounding box center [238, 294] width 112 height 45
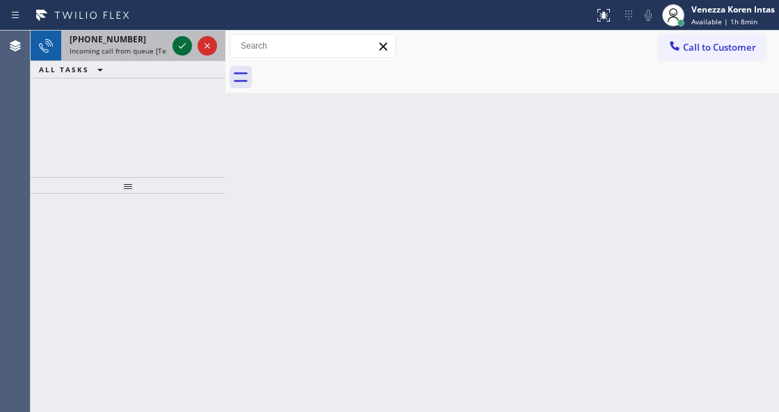
click at [185, 49] on icon at bounding box center [182, 46] width 17 height 17
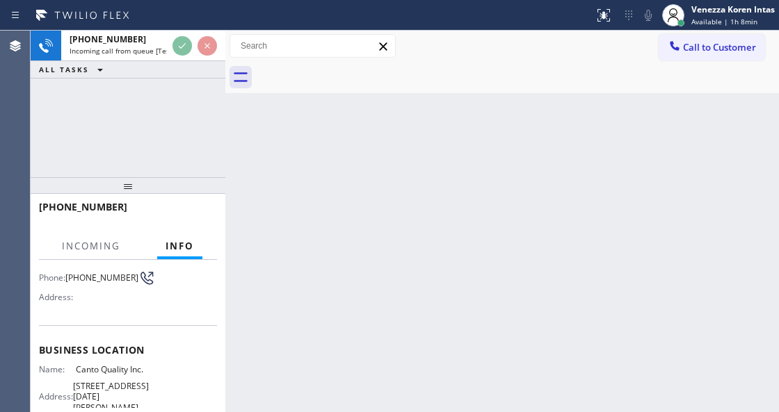
scroll to position [139, 0]
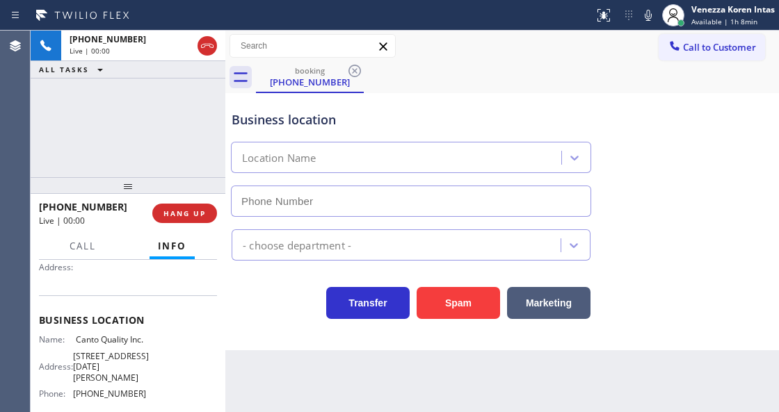
type input "(623) 321-2307"
drag, startPoint x: 208, startPoint y: 45, endPoint x: 236, endPoint y: 99, distance: 61.9
click at [207, 45] on icon at bounding box center [207, 46] width 17 height 17
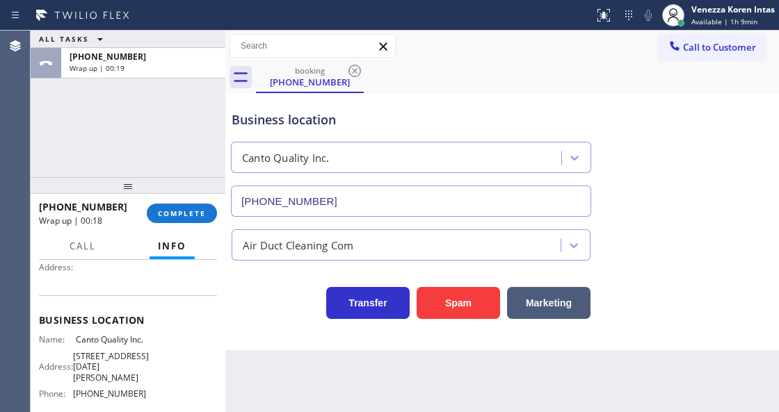
drag, startPoint x: 200, startPoint y: 210, endPoint x: 294, endPoint y: 223, distance: 95.4
click at [200, 210] on span "COMPLETE" at bounding box center [182, 214] width 48 height 10
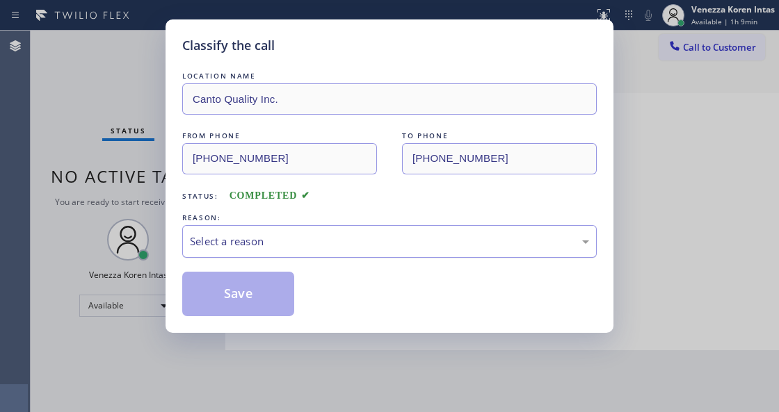
click at [316, 243] on div "Select a reason" at bounding box center [389, 242] width 399 height 16
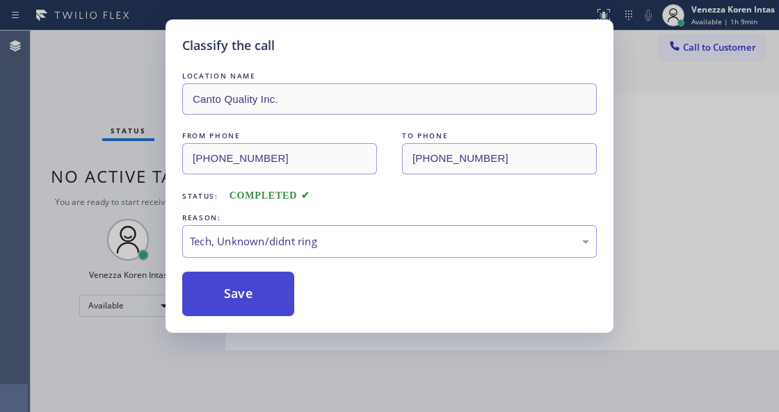
click at [246, 295] on button "Save" at bounding box center [238, 294] width 112 height 45
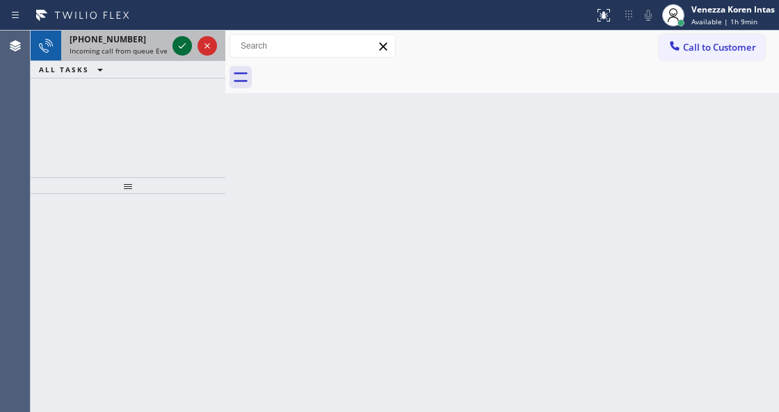
click at [179, 45] on icon at bounding box center [182, 46] width 17 height 17
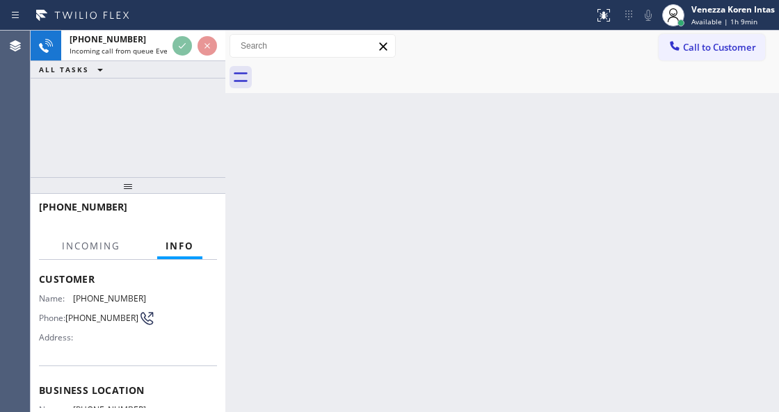
scroll to position [139, 0]
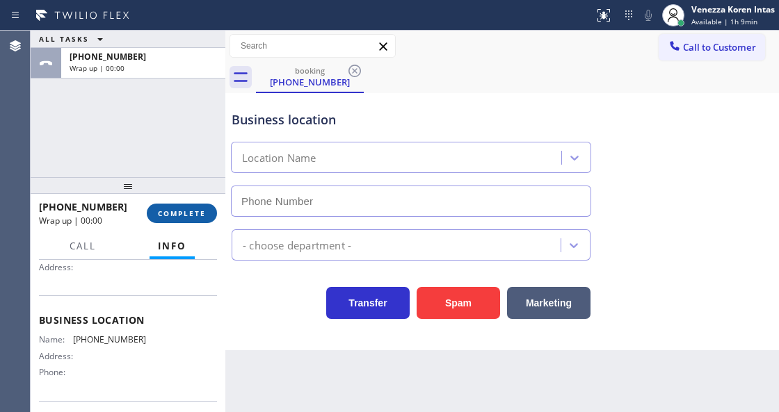
click at [195, 211] on span "COMPLETE" at bounding box center [182, 214] width 48 height 10
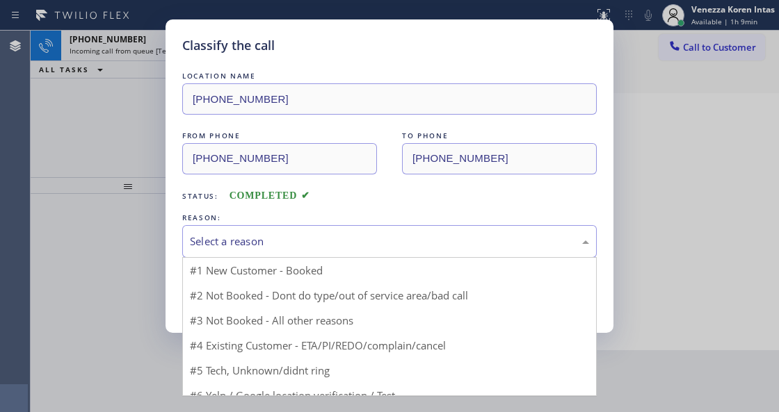
click at [318, 253] on div "Select a reason" at bounding box center [389, 241] width 414 height 33
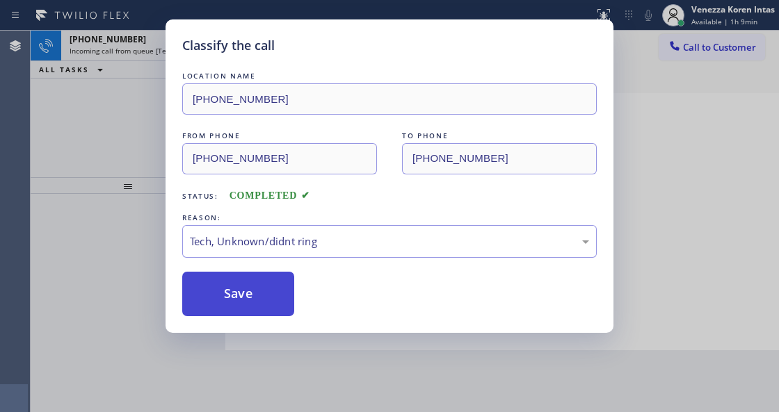
click at [282, 292] on button "Save" at bounding box center [238, 294] width 112 height 45
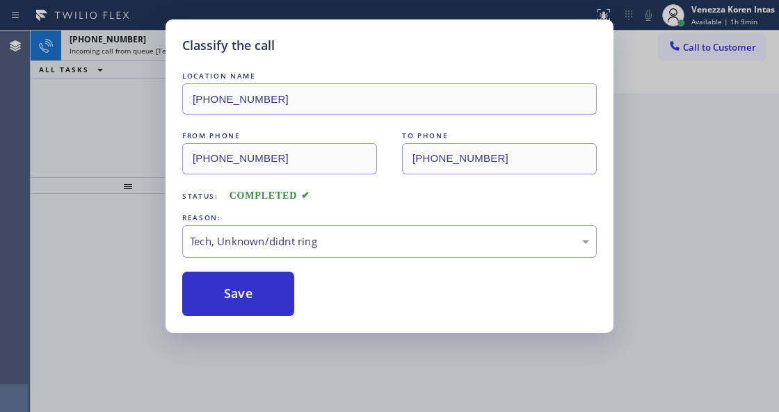
click at [181, 47] on div "Classify the call LOCATION NAME La Jolla On Time HVAC FROM PHONE (858) 997-4868…" at bounding box center [405, 222] width 748 height 382
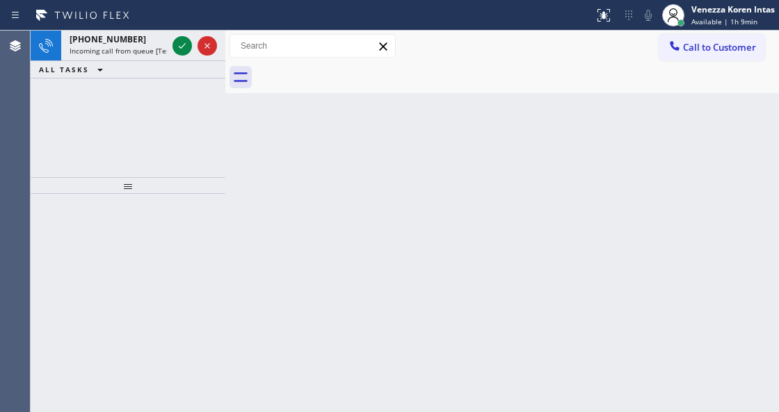
click at [181, 47] on icon at bounding box center [182, 46] width 7 height 6
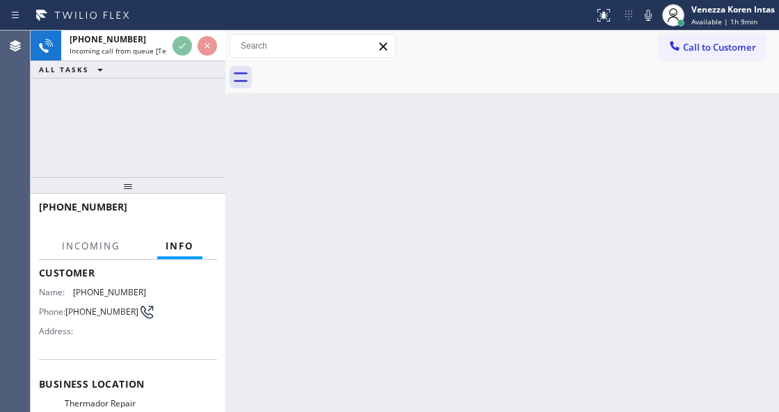
scroll to position [139, 0]
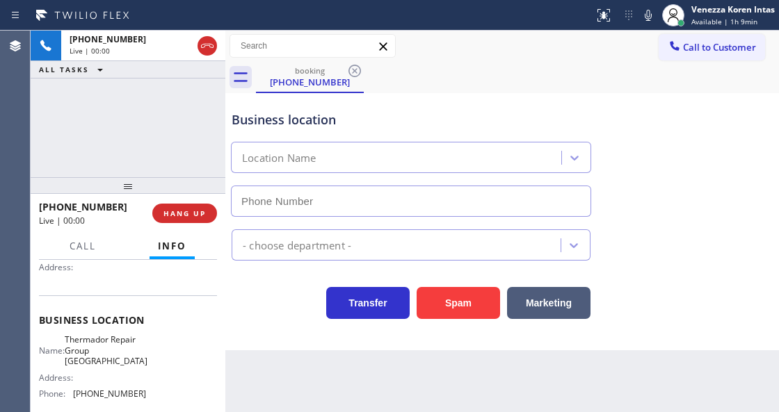
type input "(610) 686-3181"
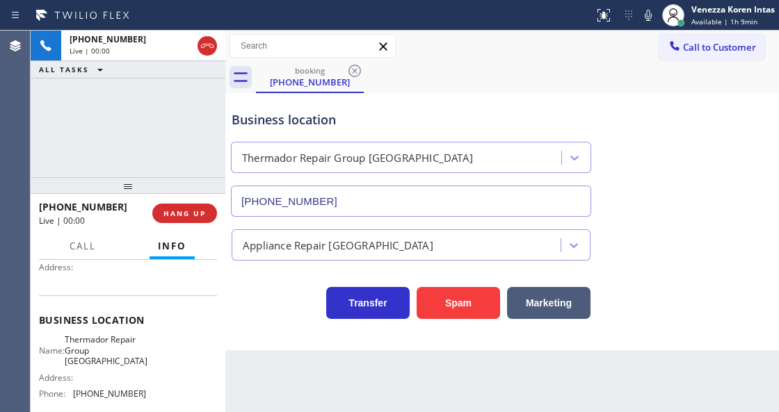
click at [284, 400] on div "Back to Dashboard Change Sender ID Customers Technicians Select a contact Outbo…" at bounding box center [501, 222] width 553 height 382
click at [200, 217] on span "HANG UP" at bounding box center [184, 214] width 42 height 10
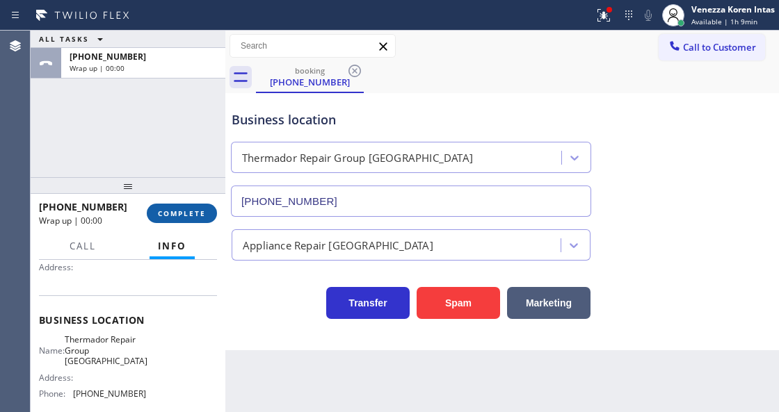
click at [200, 217] on span "COMPLETE" at bounding box center [182, 214] width 48 height 10
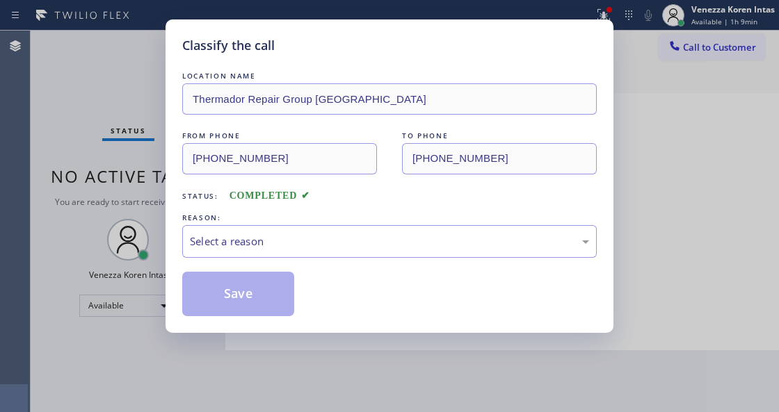
click at [304, 240] on div "Select a reason" at bounding box center [389, 242] width 399 height 16
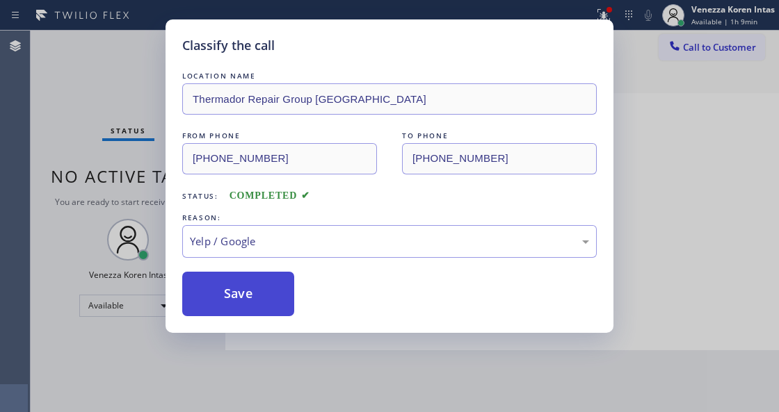
click at [248, 291] on button "Save" at bounding box center [238, 294] width 112 height 45
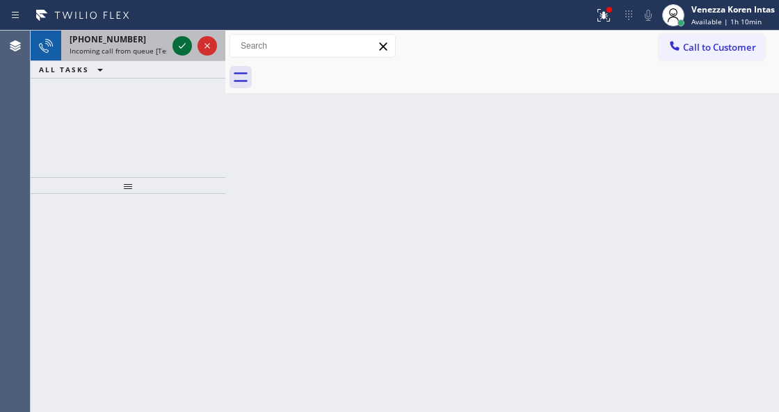
click at [186, 46] on icon at bounding box center [182, 46] width 17 height 17
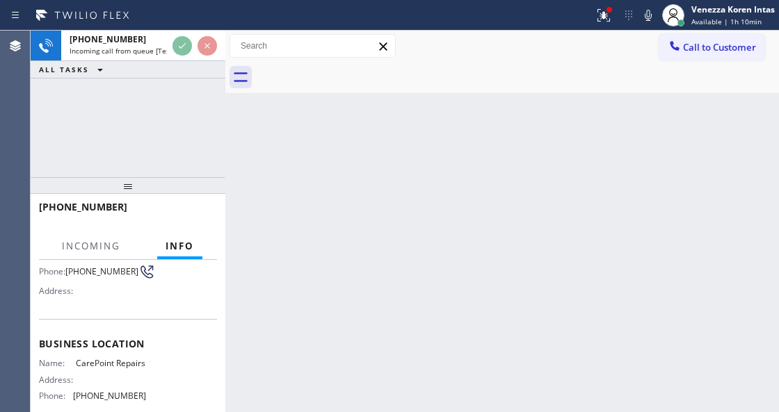
scroll to position [185, 0]
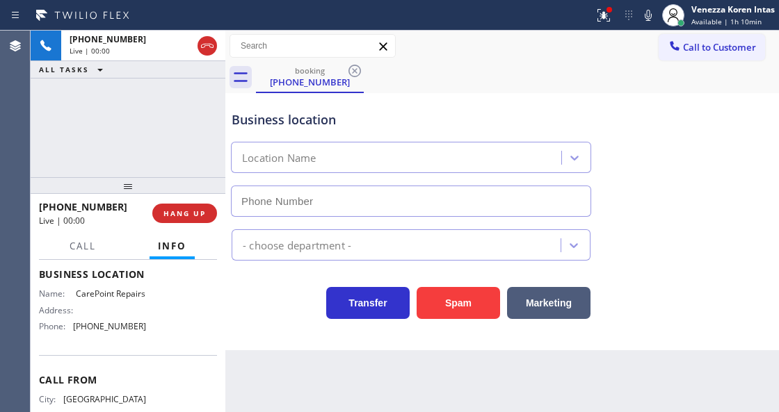
type input "(732) 641-6516"
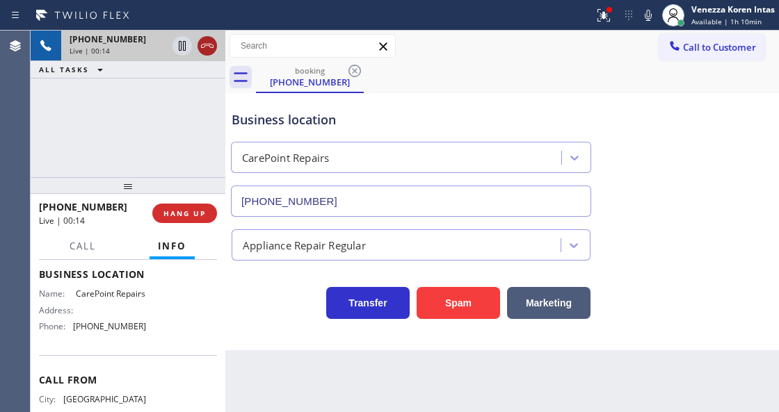
click at [209, 41] on icon at bounding box center [207, 46] width 17 height 17
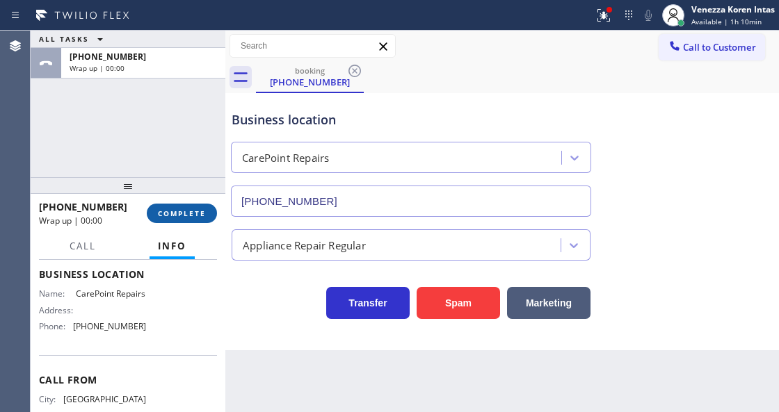
click at [188, 220] on button "COMPLETE" at bounding box center [182, 213] width 70 height 19
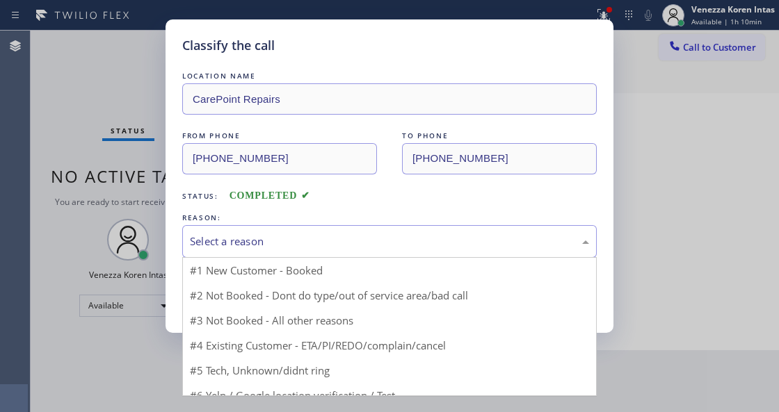
click at [368, 251] on div "Select a reason" at bounding box center [389, 241] width 414 height 33
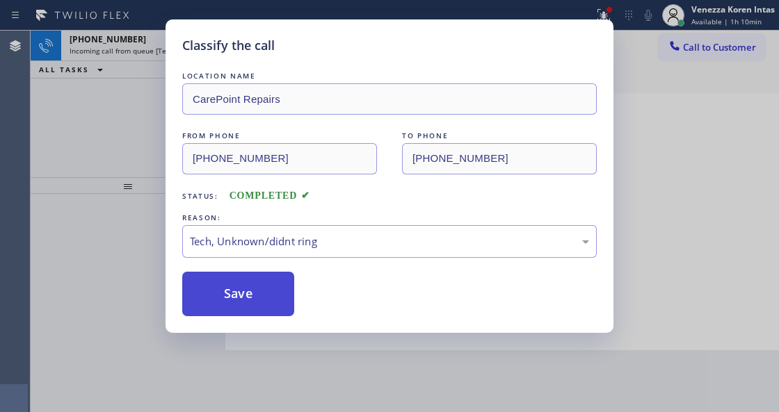
click at [244, 284] on button "Save" at bounding box center [238, 294] width 112 height 45
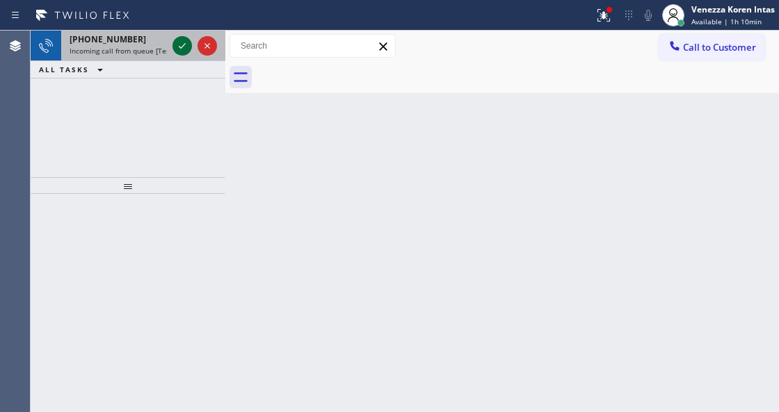
click at [181, 47] on icon at bounding box center [182, 46] width 7 height 6
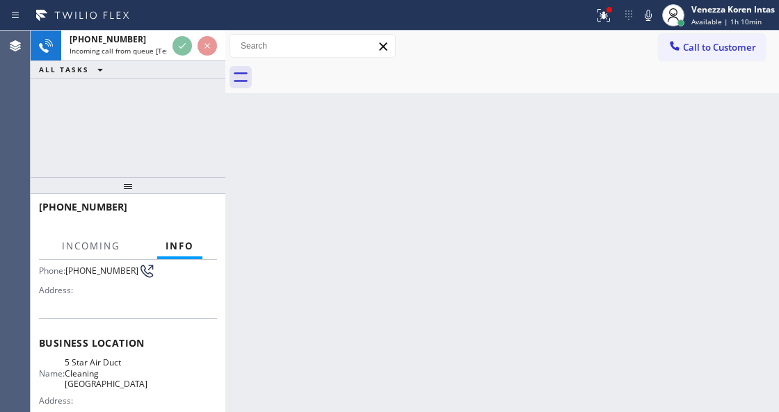
scroll to position [185, 0]
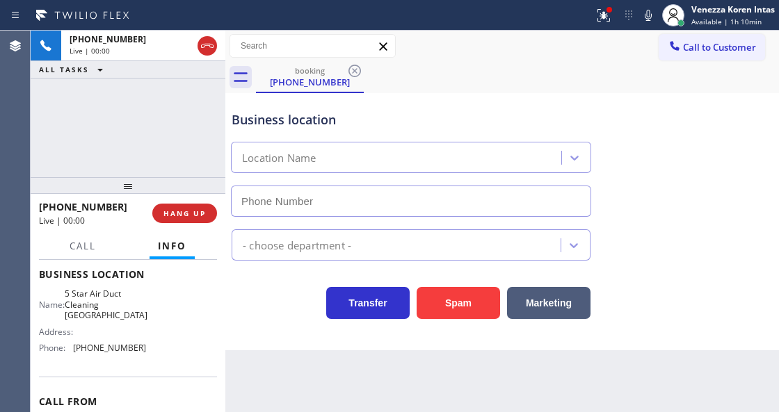
type input "(949) 732-1277"
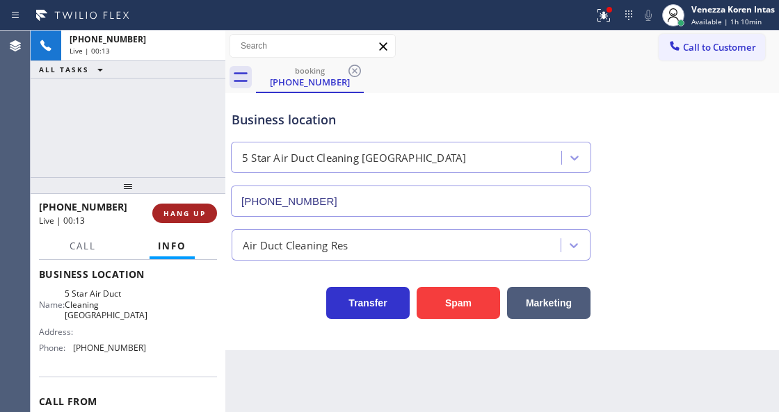
click at [193, 215] on span "HANG UP" at bounding box center [184, 214] width 42 height 10
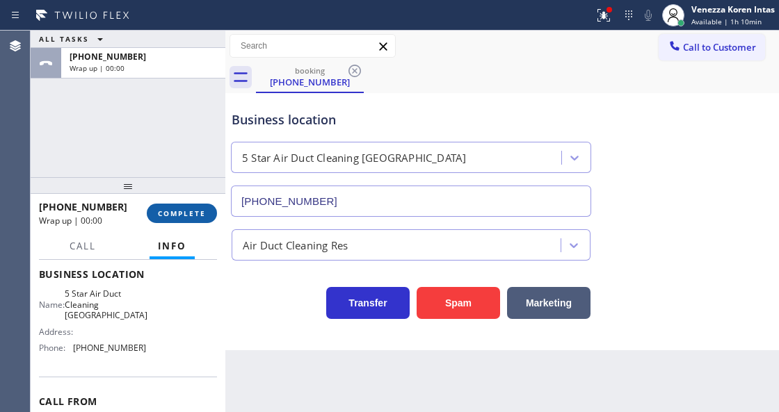
click at [194, 216] on span "COMPLETE" at bounding box center [182, 214] width 48 height 10
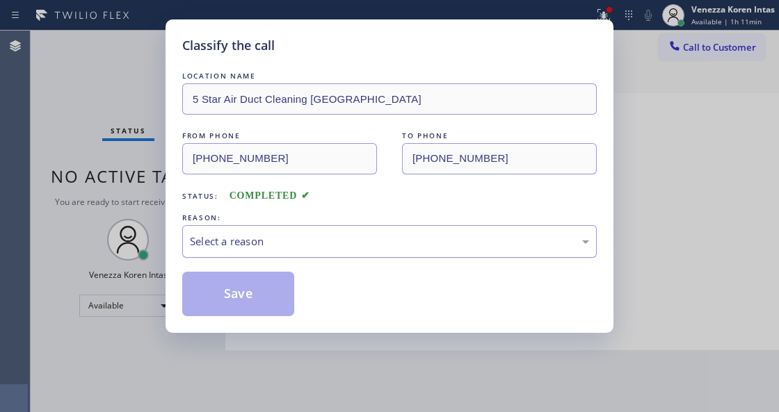
click at [331, 233] on div "Select a reason" at bounding box center [389, 241] width 414 height 33
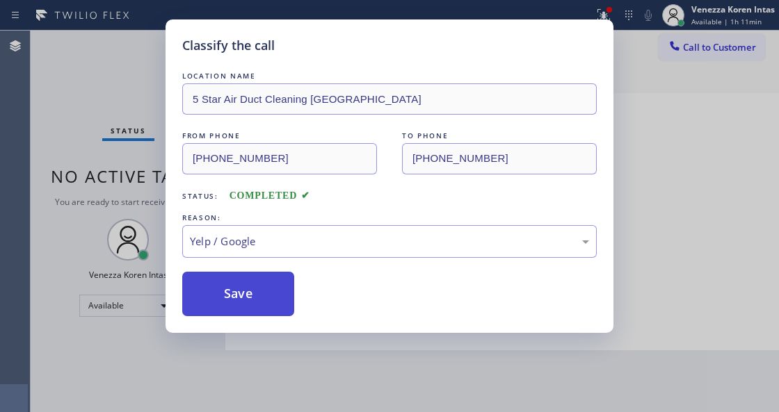
click at [263, 309] on button "Save" at bounding box center [238, 294] width 112 height 45
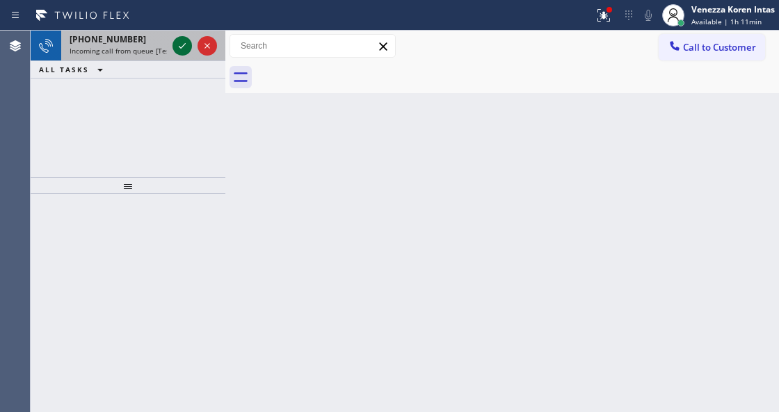
click at [177, 50] on icon at bounding box center [182, 46] width 17 height 17
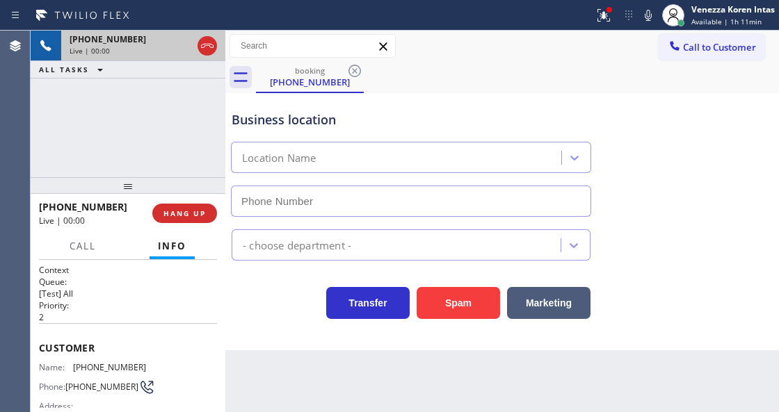
scroll to position [139, 0]
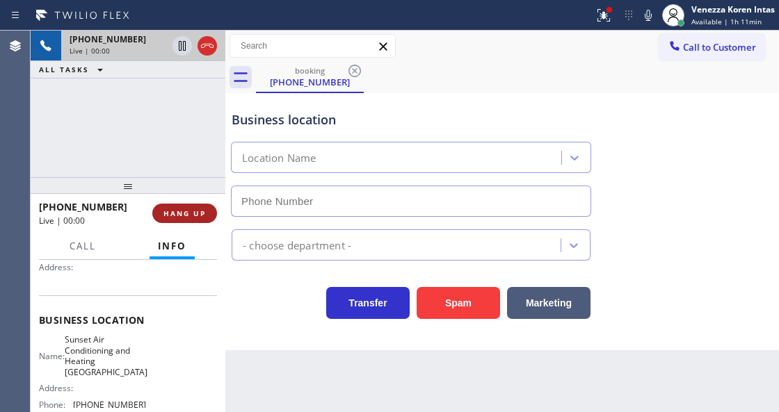
type input "(714) 844-0914"
click at [184, 206] on button "HANG UP" at bounding box center [184, 213] width 65 height 19
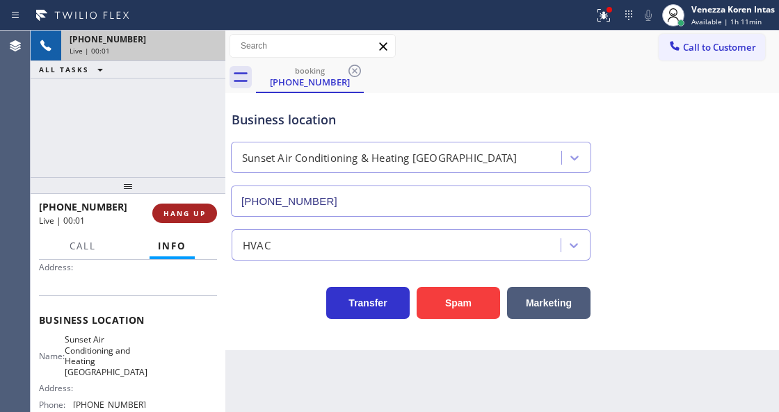
click at [185, 212] on span "HANG UP" at bounding box center [184, 214] width 42 height 10
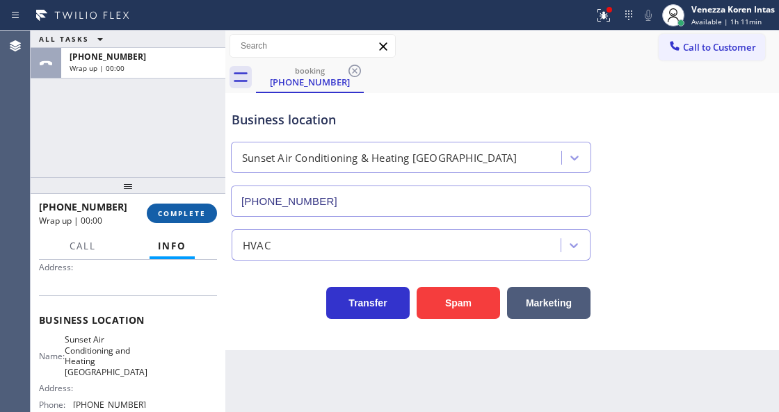
click at [185, 212] on span "COMPLETE" at bounding box center [182, 214] width 48 height 10
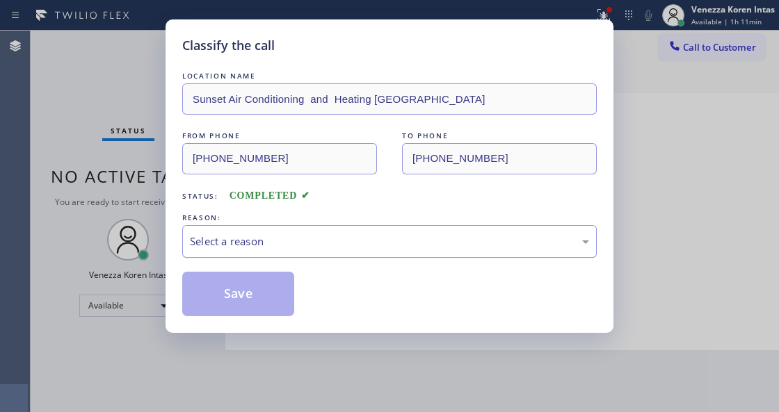
click at [256, 234] on div "Select a reason" at bounding box center [389, 241] width 414 height 33
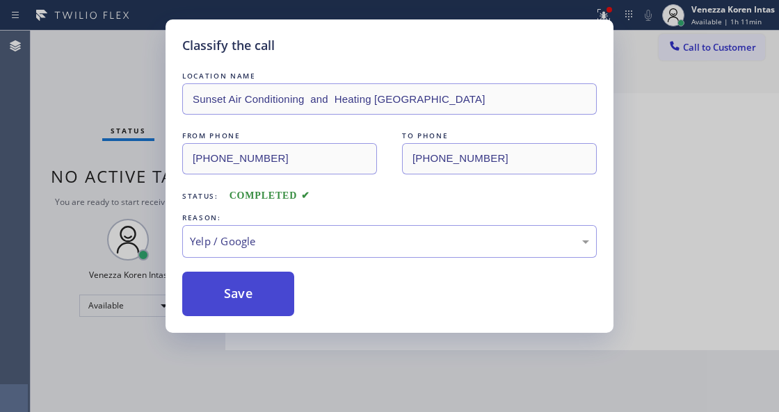
click at [232, 313] on button "Save" at bounding box center [238, 294] width 112 height 45
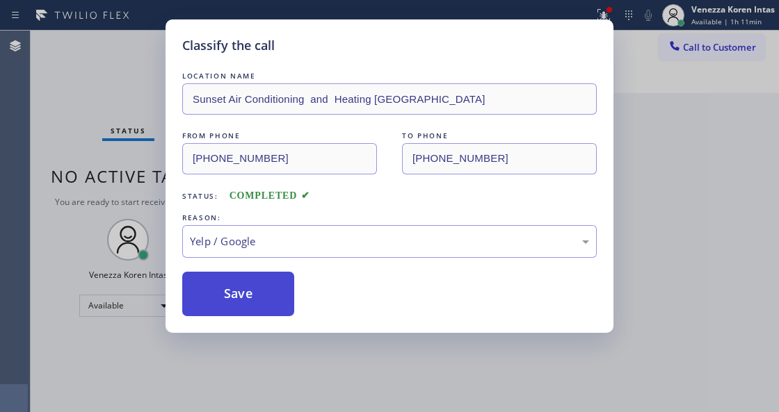
click at [247, 312] on button "Save" at bounding box center [238, 294] width 112 height 45
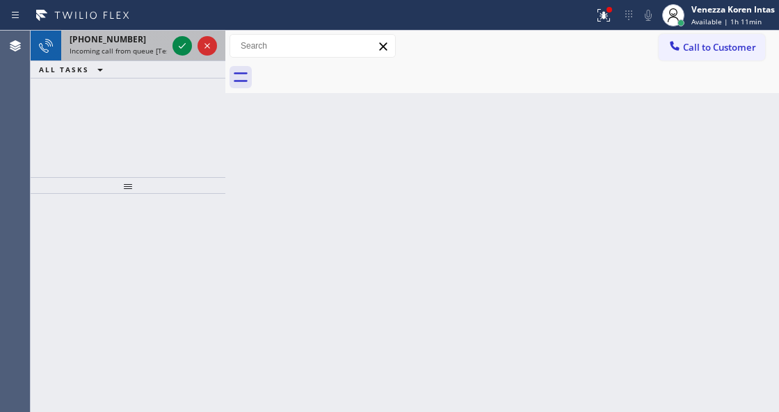
click at [179, 35] on div at bounding box center [195, 46] width 50 height 31
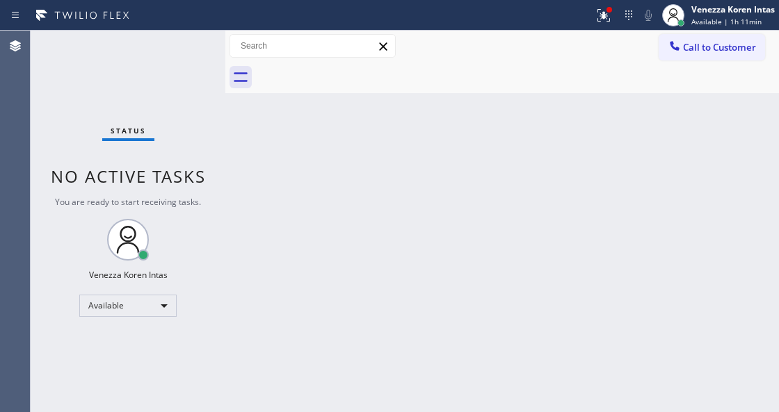
click at [178, 43] on div "Status No active tasks You are ready to start receiving tasks. Venezza Koren In…" at bounding box center [128, 222] width 195 height 382
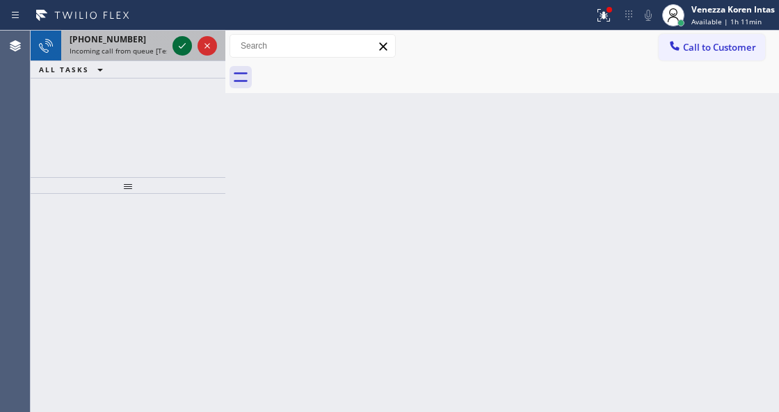
click at [181, 35] on div at bounding box center [195, 46] width 50 height 31
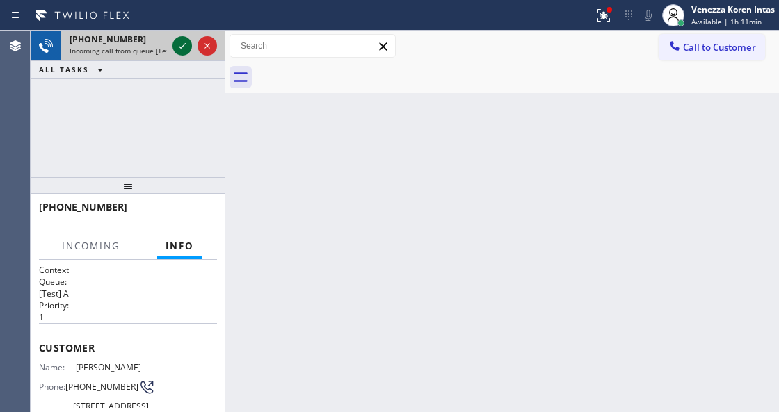
click at [181, 42] on icon at bounding box center [182, 46] width 17 height 17
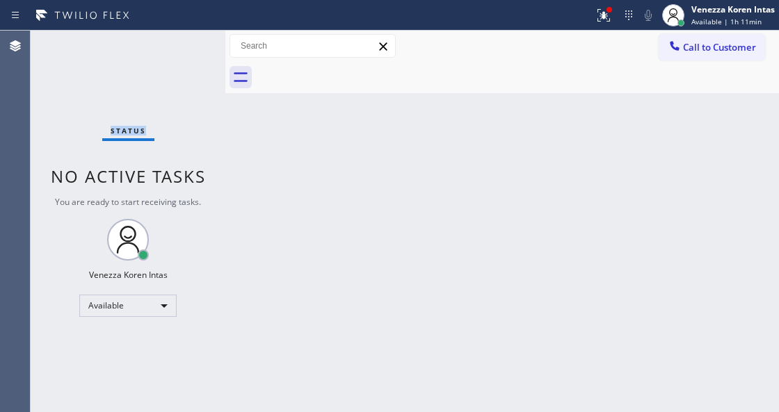
click at [181, 42] on div "Status No active tasks You are ready to start receiving tasks. Venezza Koren In…" at bounding box center [128, 222] width 195 height 382
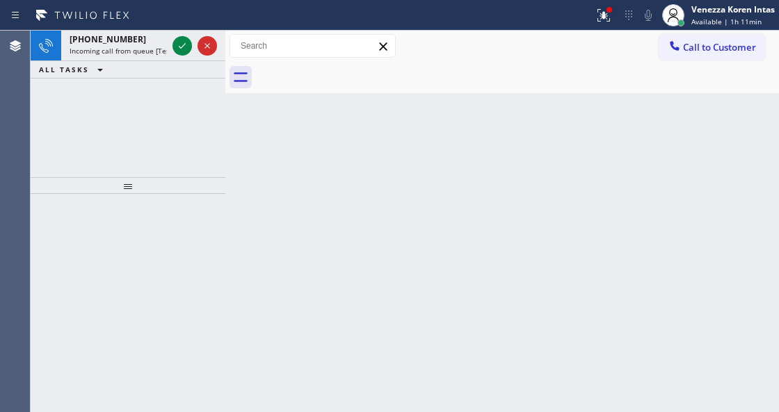
click at [181, 42] on icon at bounding box center [182, 46] width 17 height 17
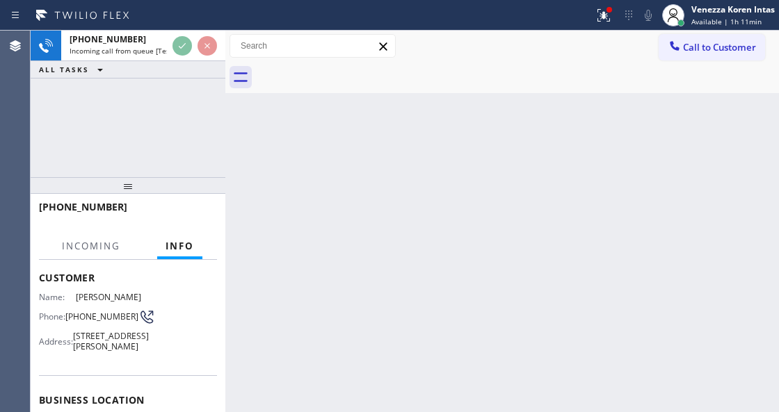
scroll to position [139, 0]
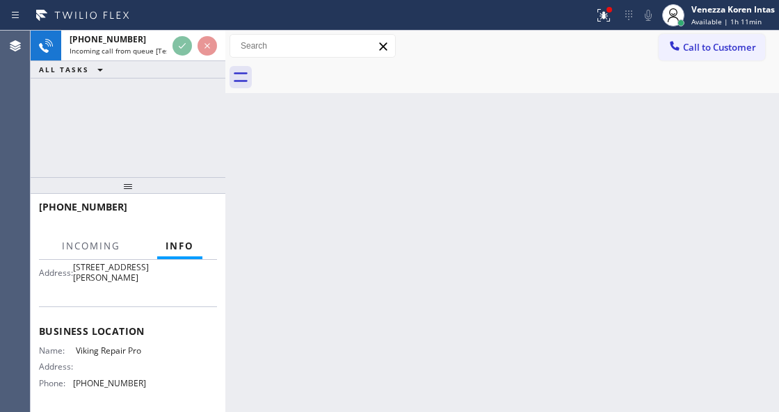
click at [274, 409] on div "Back to Dashboard Change Sender ID Customers Technicians Select a contact Outbo…" at bounding box center [501, 222] width 553 height 382
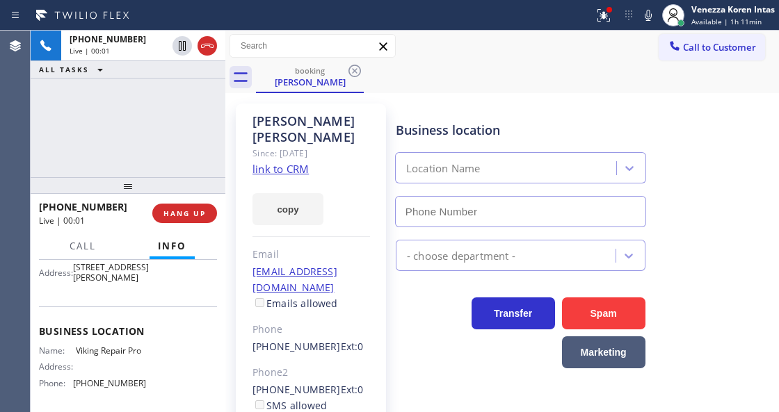
type input "(844) 988-0068"
click at [181, 135] on div "+12022905511 Live | 00:01 ALL TASKS ALL TASKS ACTIVE TASKS TASKS IN WRAP UP" at bounding box center [128, 104] width 195 height 147
click at [298, 162] on link "link to CRM" at bounding box center [280, 169] width 56 height 14
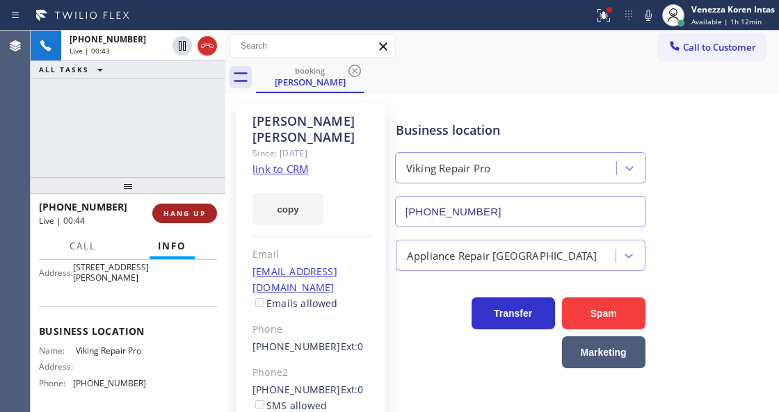
click at [192, 209] on span "HANG UP" at bounding box center [184, 214] width 42 height 10
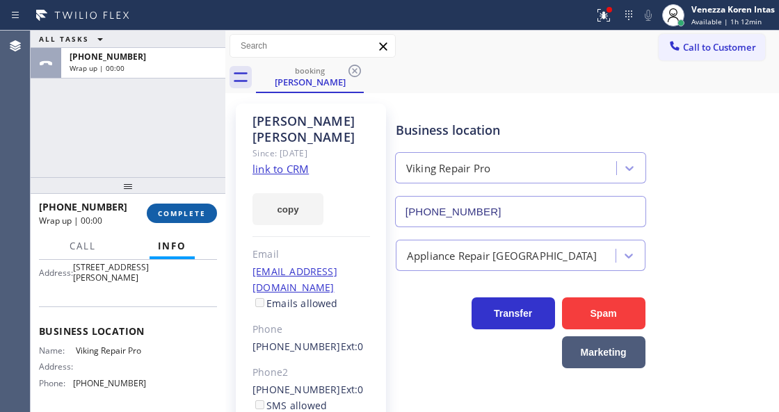
drag, startPoint x: 195, startPoint y: 184, endPoint x: 199, endPoint y: 216, distance: 31.5
click at [195, 188] on div at bounding box center [128, 185] width 195 height 17
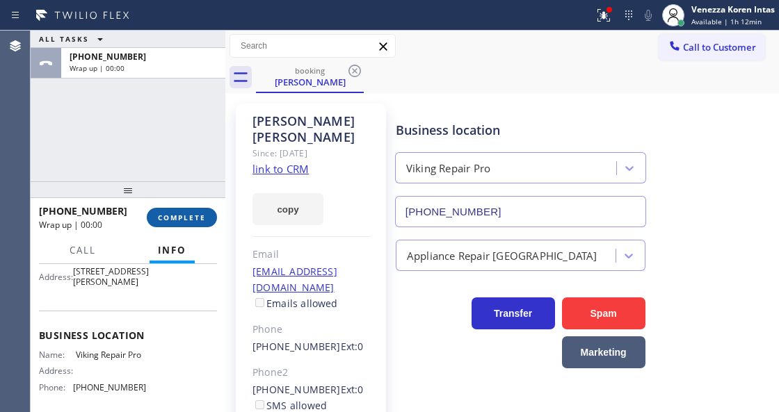
click at [199, 216] on span "COMPLETE" at bounding box center [182, 218] width 48 height 10
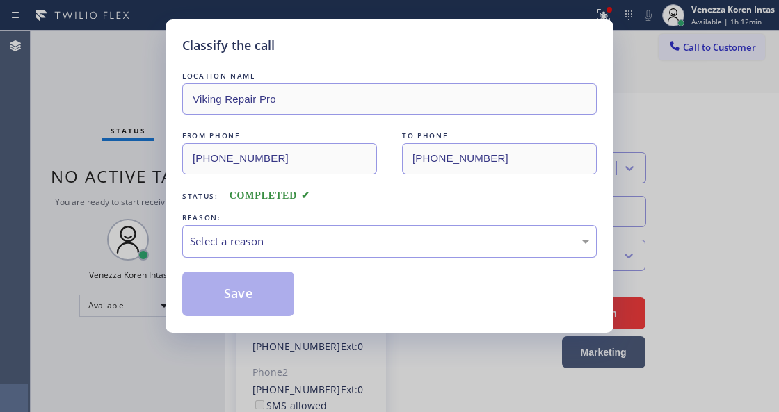
click at [277, 241] on div "Select a reason" at bounding box center [389, 242] width 399 height 16
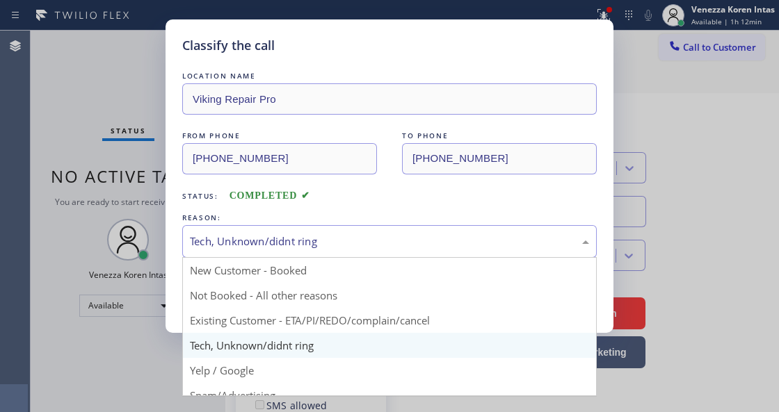
click at [298, 227] on div "Tech, Unknown/didnt ring" at bounding box center [389, 241] width 414 height 33
drag, startPoint x: 362, startPoint y: 318, endPoint x: 355, endPoint y: 316, distance: 7.3
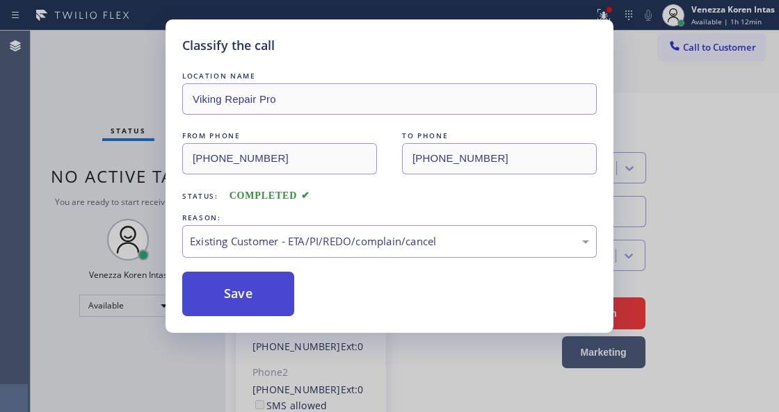
click at [250, 286] on button "Save" at bounding box center [238, 294] width 112 height 45
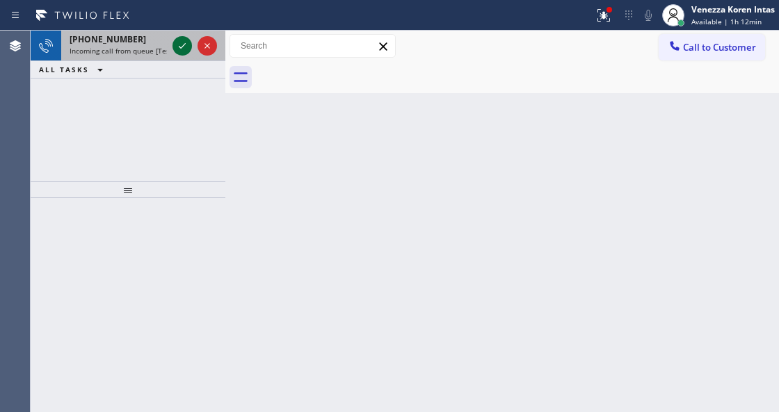
click at [184, 51] on icon at bounding box center [182, 46] width 17 height 17
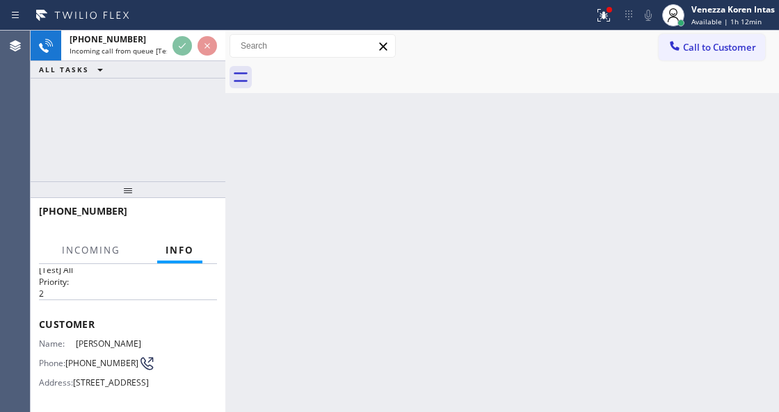
scroll to position [92, 0]
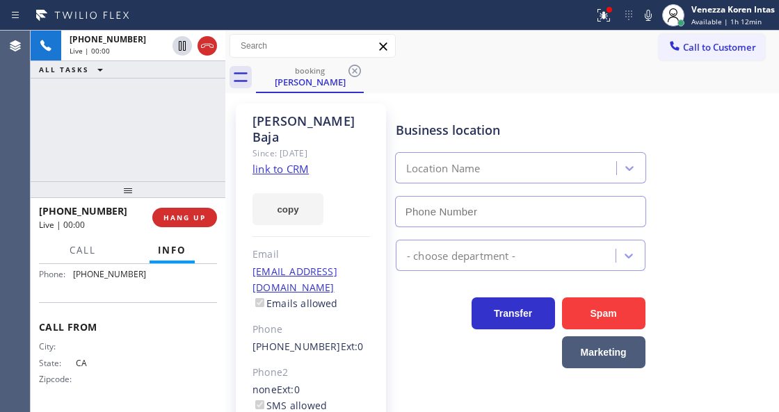
type input "[PHONE_NUMBER]"
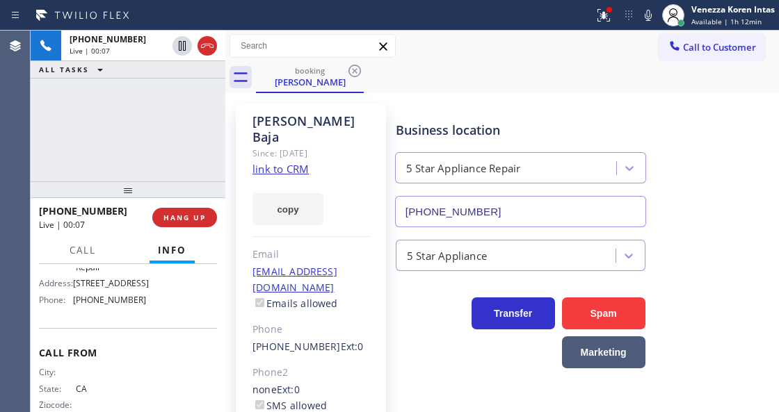
click at [296, 162] on link "link to CRM" at bounding box center [280, 169] width 56 height 14
click at [602, 10] on icon at bounding box center [603, 15] width 17 height 17
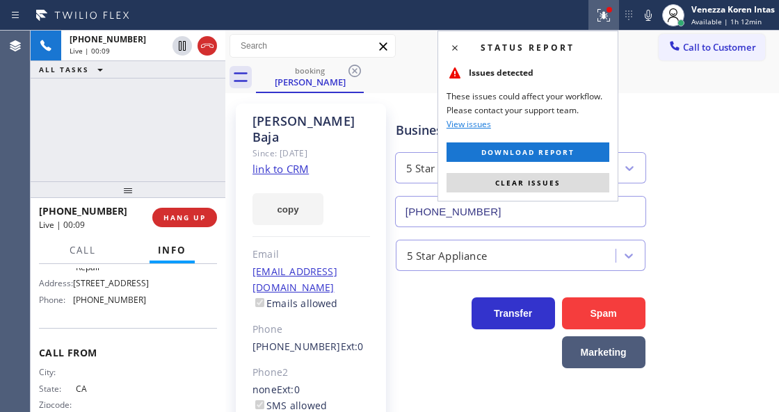
click at [585, 181] on button "Clear issues" at bounding box center [527, 182] width 163 height 19
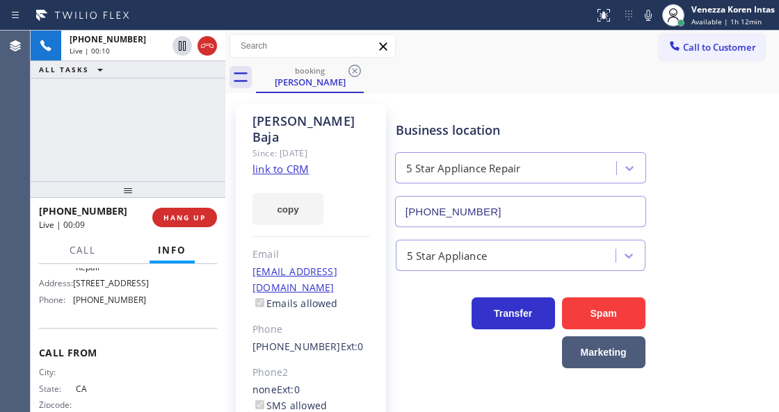
click at [656, 111] on div "Business location 5 Star Appliance Repair [PHONE_NUMBER]" at bounding box center [584, 165] width 382 height 126
click at [647, 18] on icon at bounding box center [648, 15] width 17 height 17
click at [647, 12] on icon at bounding box center [648, 15] width 7 height 11
click at [640, 11] on icon at bounding box center [648, 15] width 17 height 17
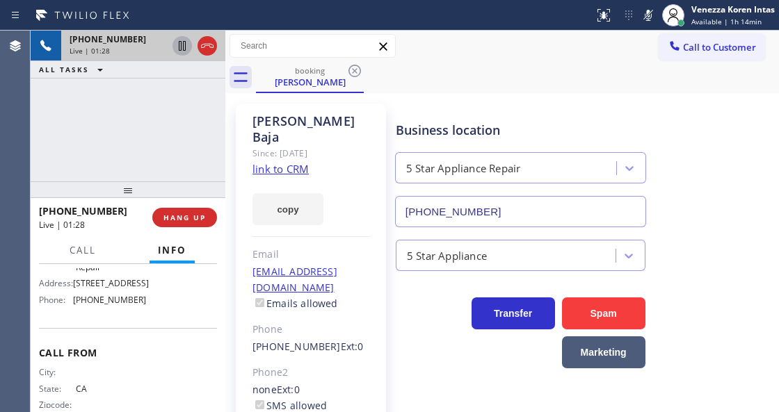
click at [181, 49] on icon at bounding box center [182, 46] width 17 height 17
click at [645, 21] on icon at bounding box center [648, 15] width 17 height 17
click at [647, 13] on icon at bounding box center [648, 15] width 17 height 17
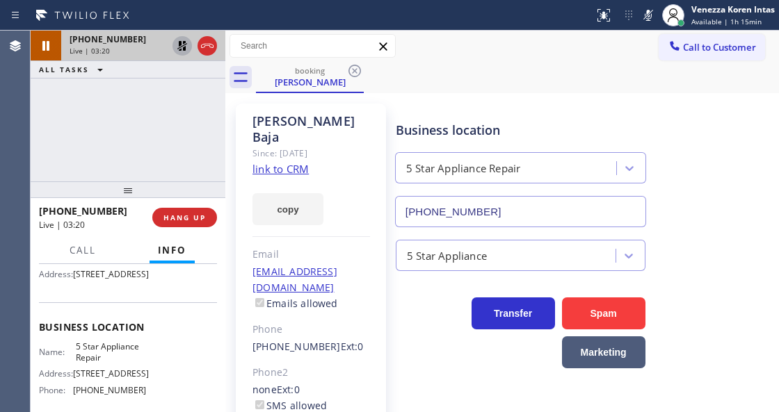
scroll to position [134, 0]
click at [644, 21] on icon at bounding box center [648, 15] width 17 height 17
click at [180, 40] on icon at bounding box center [182, 46] width 17 height 17
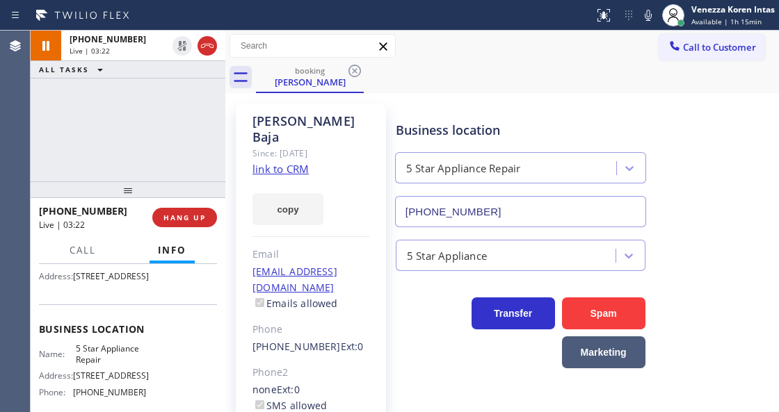
click at [446, 45] on div "Call to Customer Outbound call Location Search location Your caller id phone nu…" at bounding box center [501, 46] width 553 height 24
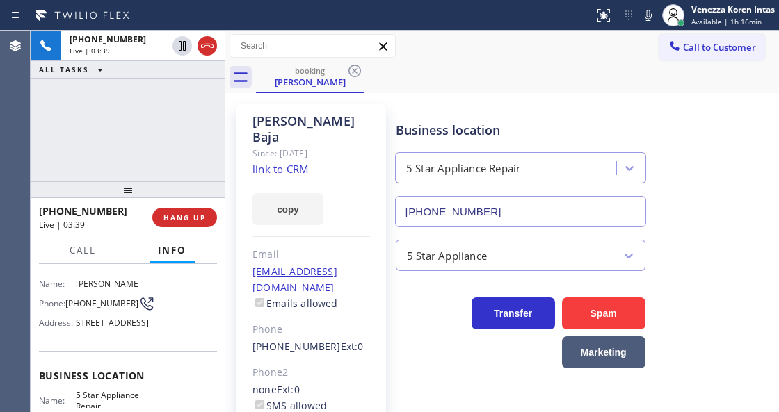
click at [79, 305] on span "(323) 452-5754" at bounding box center [101, 303] width 73 height 10
drag, startPoint x: 100, startPoint y: 309, endPoint x: 65, endPoint y: 293, distance: 38.0
click at [65, 296] on div "Phone: (323) 452-5754" at bounding box center [92, 304] width 107 height 17
click at [80, 299] on span "(323) 452-5754" at bounding box center [101, 303] width 73 height 10
drag, startPoint x: 95, startPoint y: 307, endPoint x: 69, endPoint y: 293, distance: 29.2
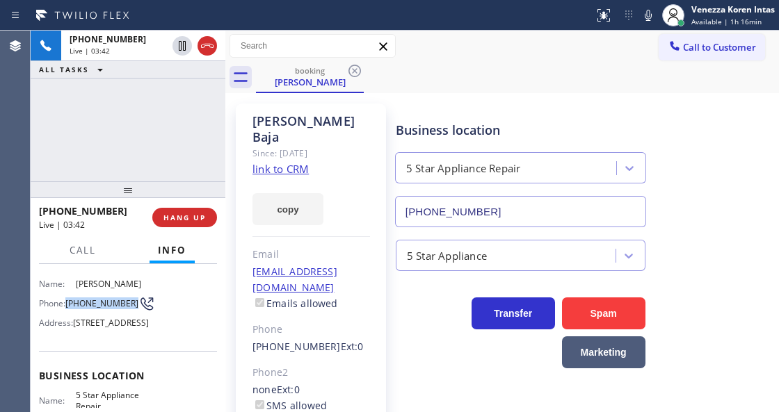
click at [69, 298] on span "(323) 452-5754" at bounding box center [101, 303] width 73 height 10
click at [647, 19] on icon at bounding box center [648, 15] width 7 height 11
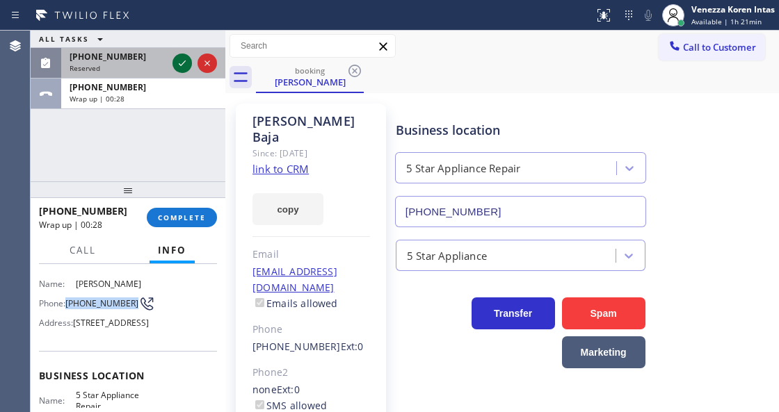
click at [183, 64] on icon at bounding box center [182, 63] width 17 height 17
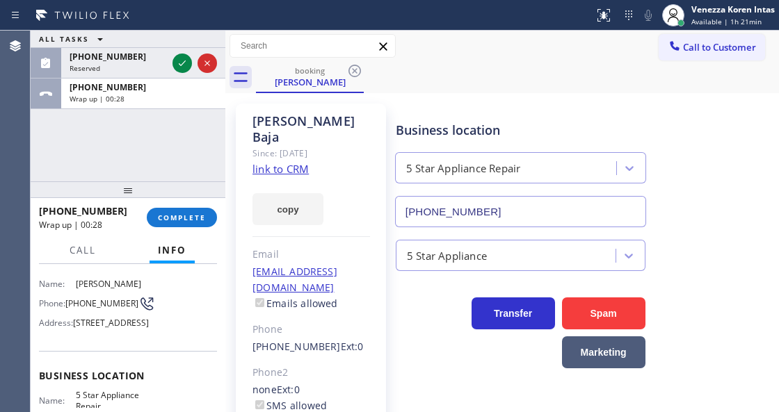
scroll to position [110, 0]
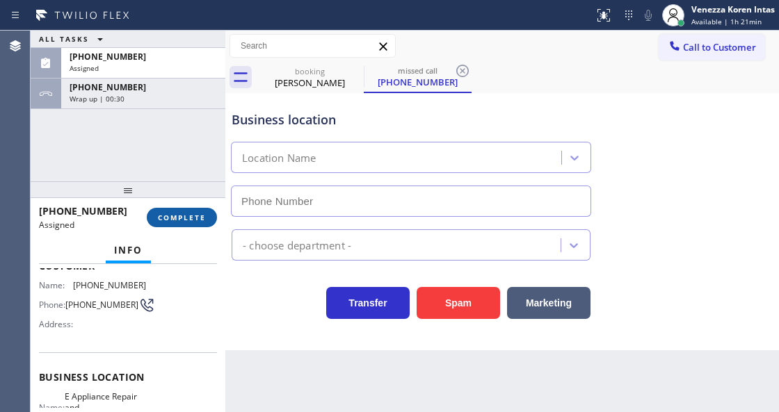
click at [190, 222] on span "COMPLETE" at bounding box center [182, 218] width 48 height 10
type input "(619) 745-1575"
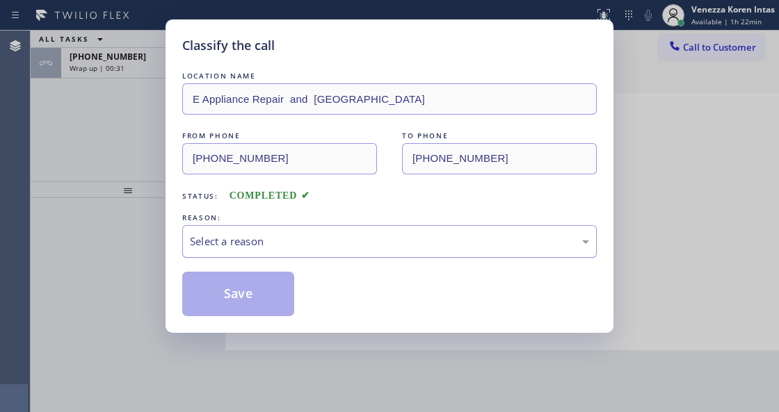
click at [298, 252] on div "Select a reason" at bounding box center [389, 241] width 414 height 33
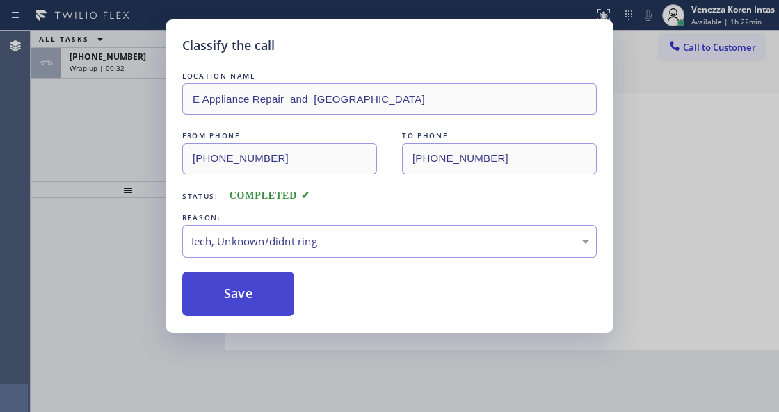
click at [246, 284] on button "Save" at bounding box center [238, 294] width 112 height 45
type input "[PHONE_NUMBER]"
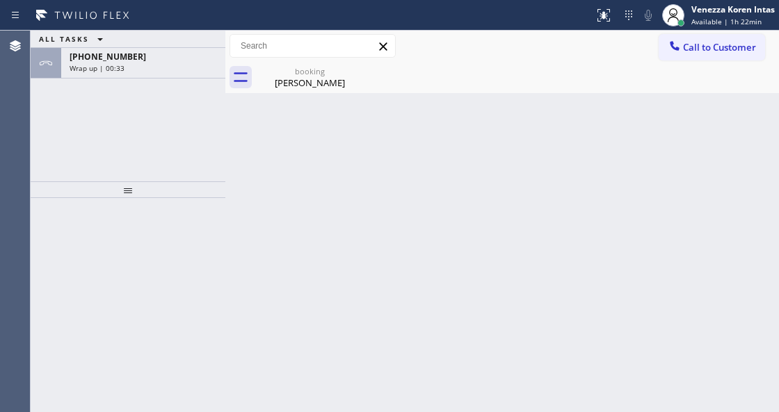
click at [110, 64] on span "Wrap up | 00:33" at bounding box center [97, 68] width 55 height 10
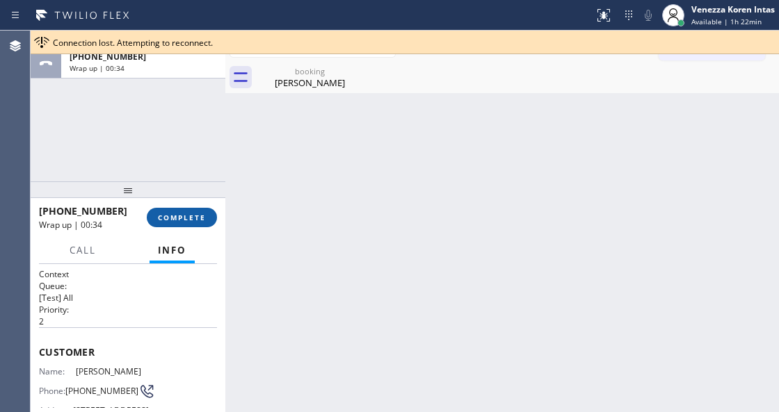
click at [179, 213] on span "COMPLETE" at bounding box center [182, 218] width 48 height 10
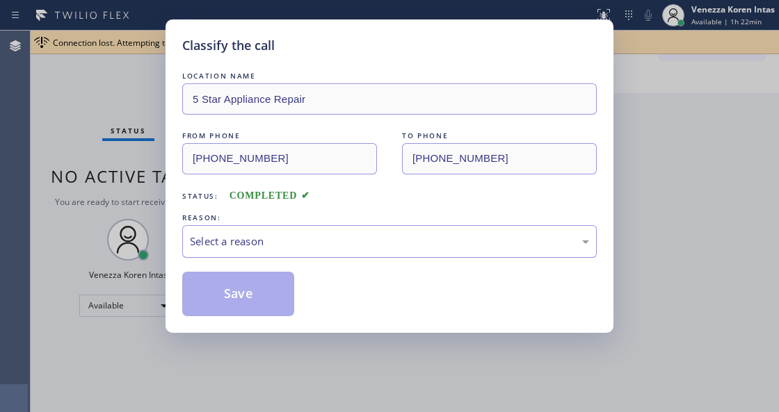
click at [321, 243] on div "Select a reason" at bounding box center [389, 242] width 399 height 16
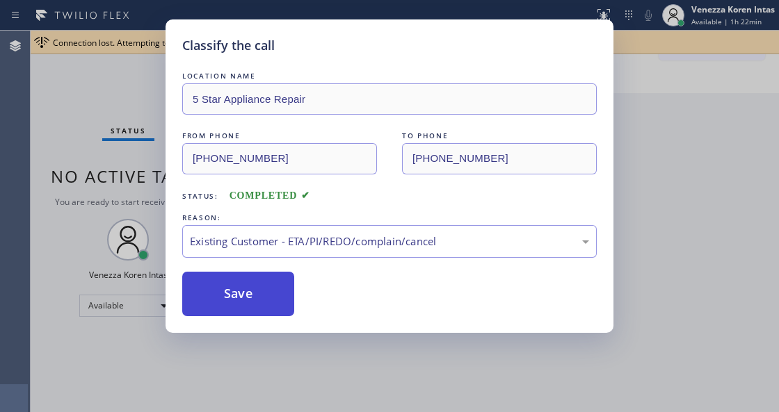
click at [234, 275] on button "Save" at bounding box center [238, 294] width 112 height 45
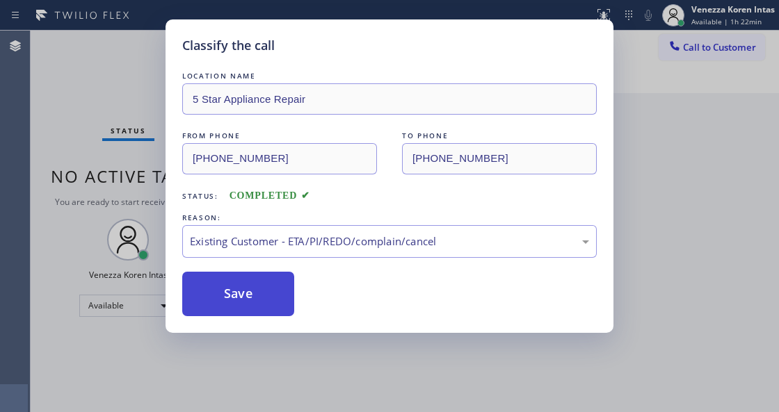
click at [266, 289] on button "Save" at bounding box center [238, 294] width 112 height 45
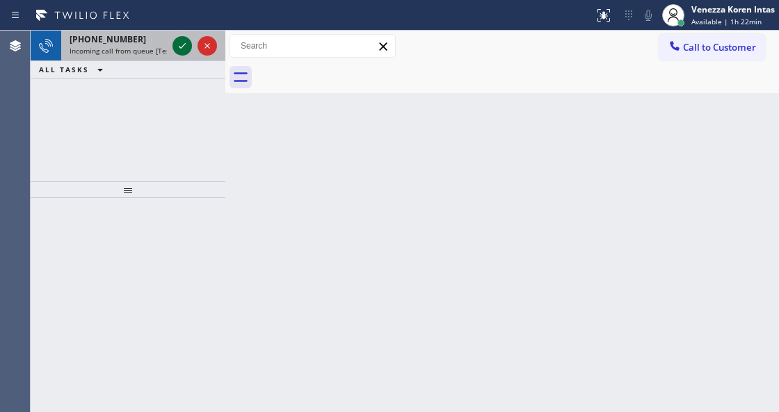
drag, startPoint x: 168, startPoint y: 35, endPoint x: 178, endPoint y: 45, distance: 14.3
click at [170, 38] on div "+14707047496 Incoming call from queue [Test] All" at bounding box center [128, 46] width 195 height 31
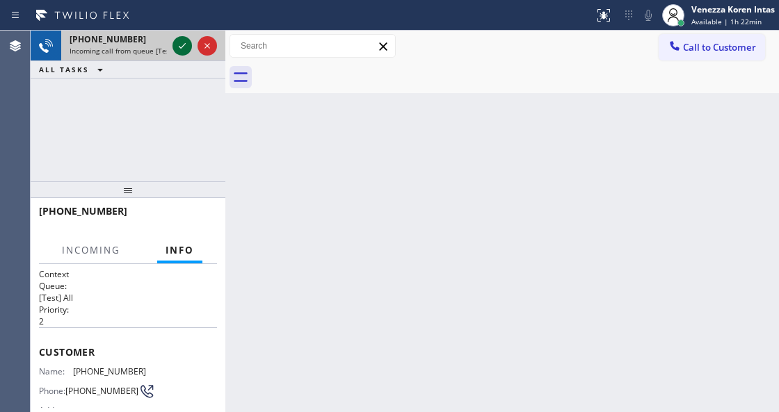
click at [178, 45] on icon at bounding box center [182, 46] width 17 height 17
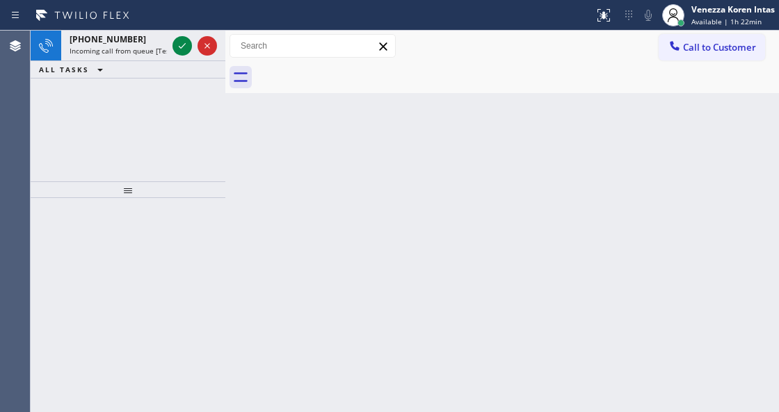
click at [178, 45] on icon at bounding box center [182, 46] width 17 height 17
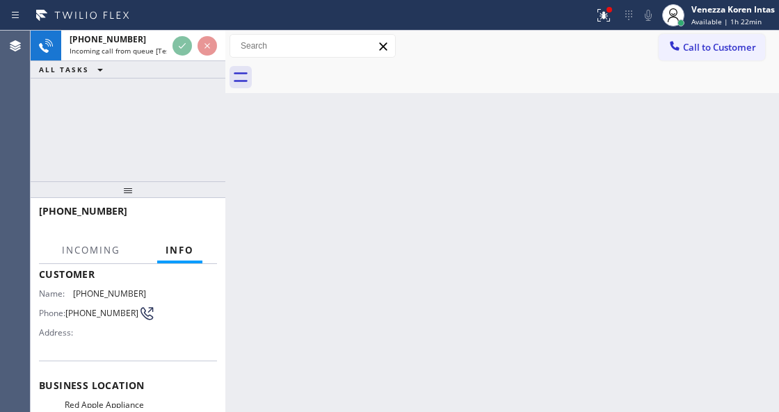
scroll to position [139, 0]
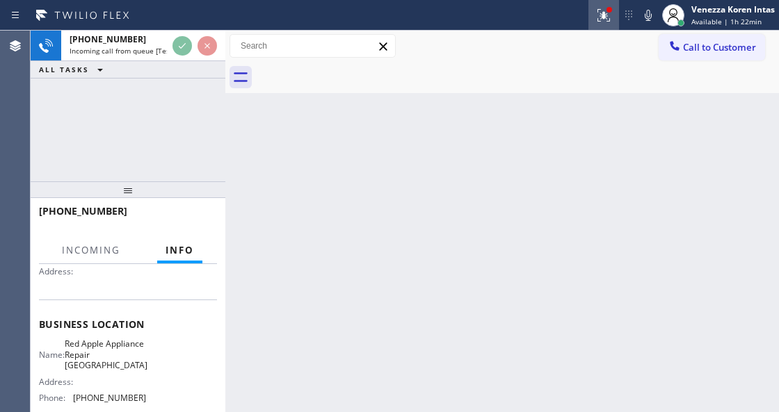
click at [593, 17] on div at bounding box center [603, 15] width 31 height 17
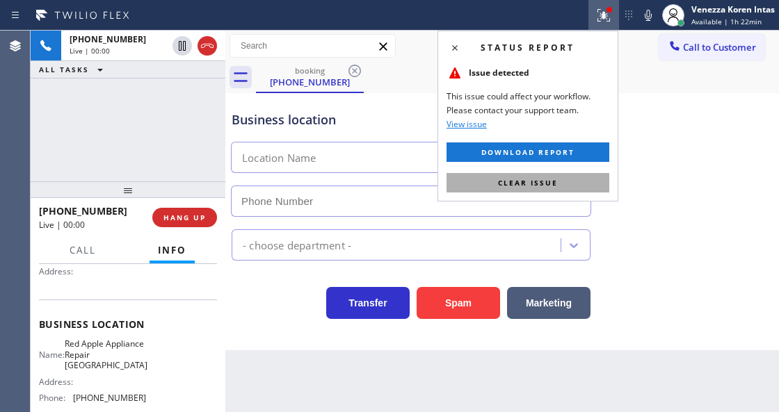
click at [562, 185] on button "Clear issue" at bounding box center [527, 182] width 163 height 19
type input "(714) 276-8010"
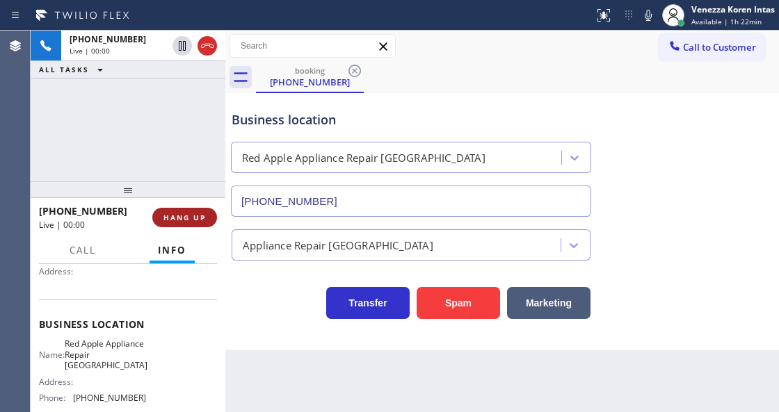
drag, startPoint x: 140, startPoint y: 216, endPoint x: 185, endPoint y: 213, distance: 44.6
click at [150, 216] on div "+12092094251 Live | 00:00" at bounding box center [95, 218] width 113 height 36
click at [185, 213] on span "HANG UP" at bounding box center [184, 218] width 42 height 10
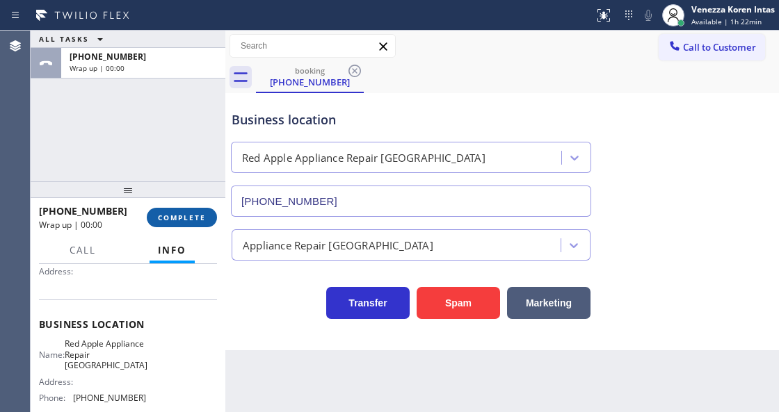
click at [186, 213] on span "COMPLETE" at bounding box center [182, 218] width 48 height 10
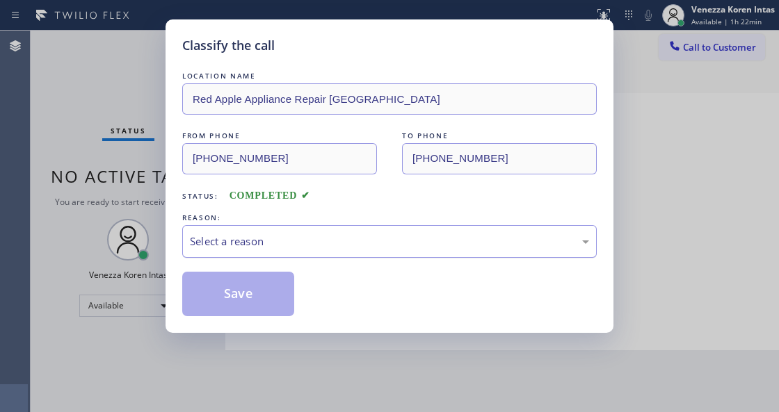
click at [318, 240] on div "Select a reason" at bounding box center [389, 242] width 399 height 16
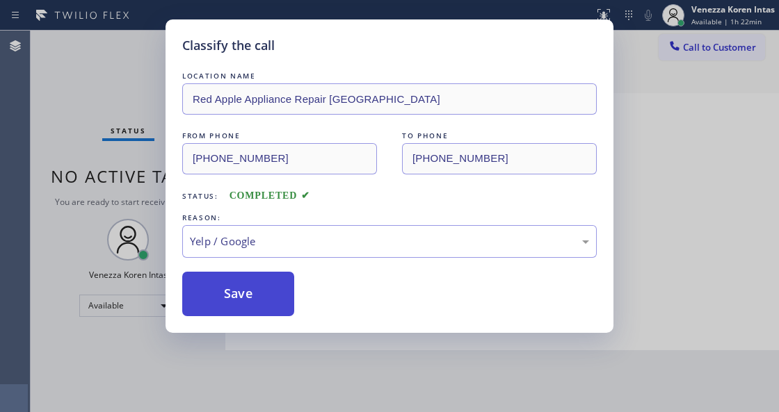
click at [256, 299] on button "Save" at bounding box center [238, 294] width 112 height 45
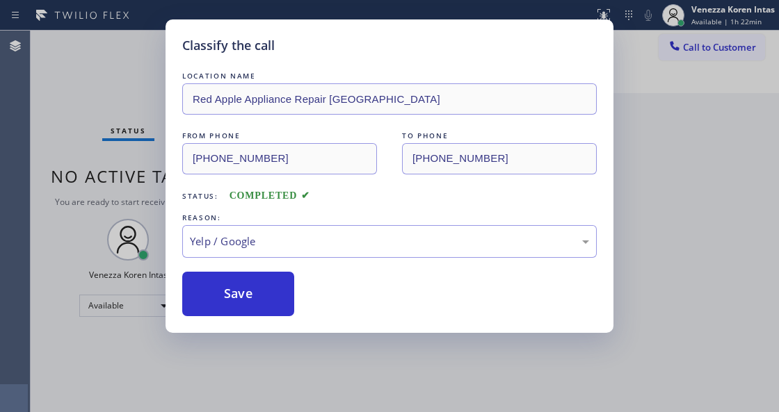
click at [296, 412] on div "Classify the call LOCATION NAME Red Apple Appliance Repair Fountain Valley FROM…" at bounding box center [389, 206] width 779 height 412
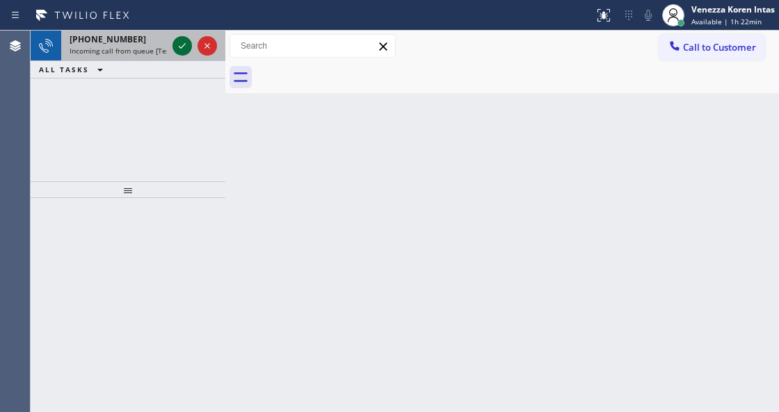
drag, startPoint x: 173, startPoint y: 41, endPoint x: 186, endPoint y: 51, distance: 16.4
click at [174, 42] on div at bounding box center [181, 46] width 19 height 17
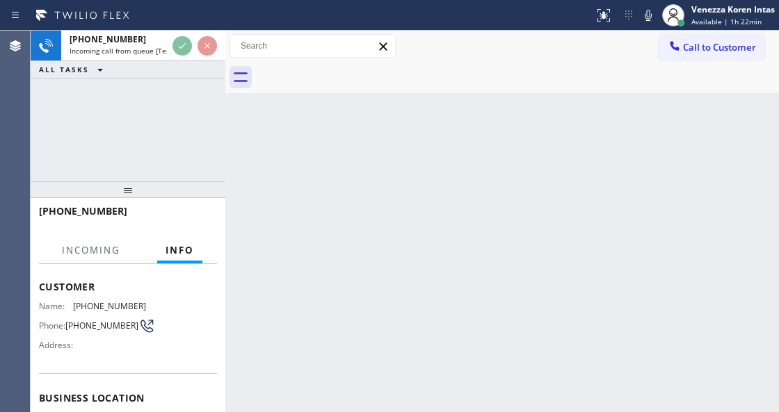
scroll to position [139, 0]
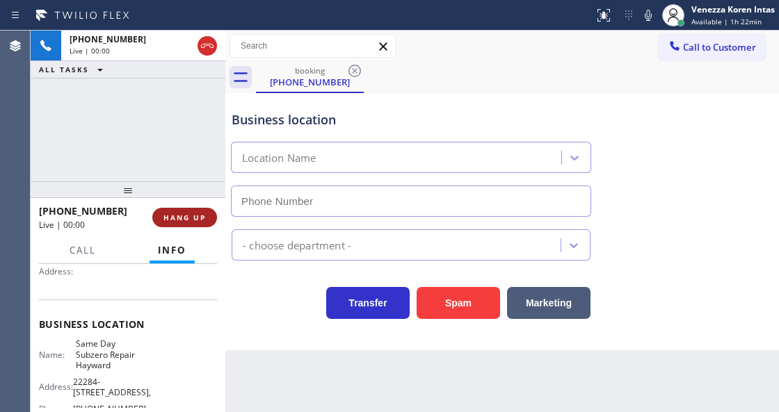
type input "(510) 822-6206"
click at [193, 221] on span "HANG UP" at bounding box center [184, 218] width 42 height 10
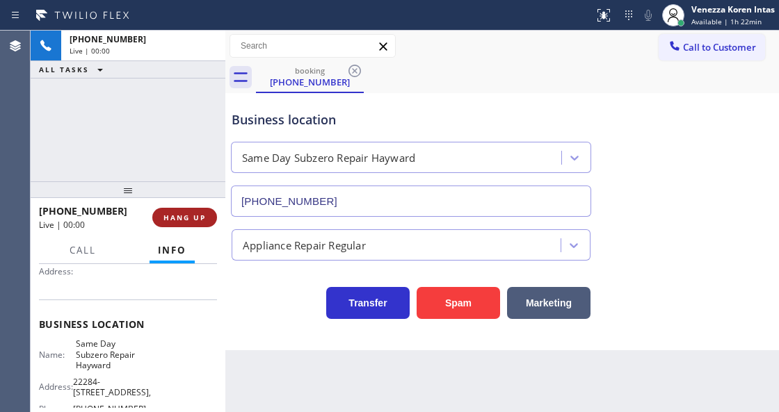
click at [193, 221] on span "HANG UP" at bounding box center [184, 218] width 42 height 10
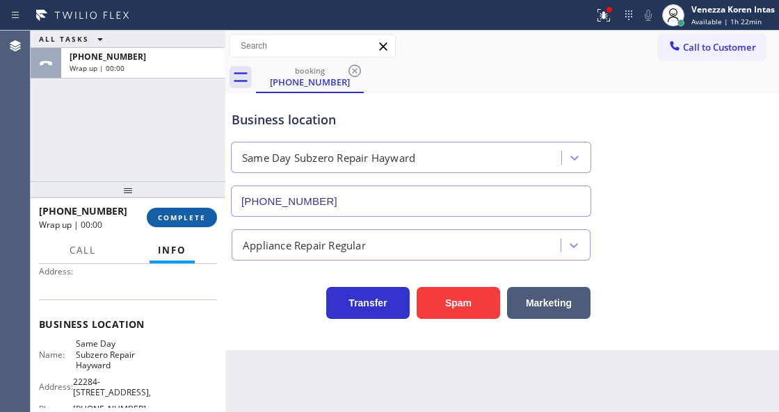
click at [193, 221] on span "COMPLETE" at bounding box center [182, 218] width 48 height 10
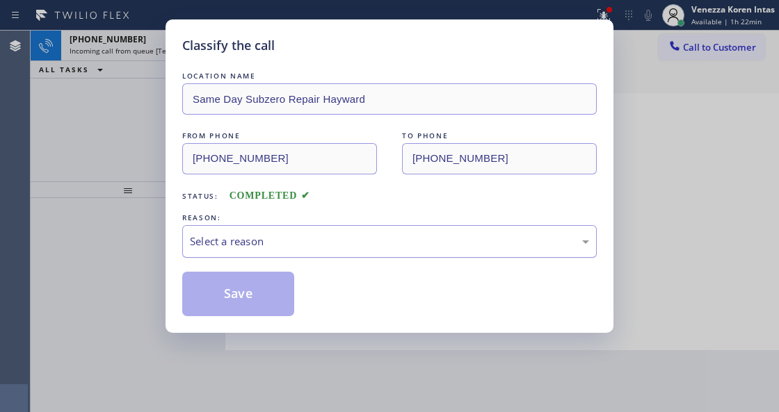
click at [271, 245] on div "Select a reason" at bounding box center [389, 242] width 399 height 16
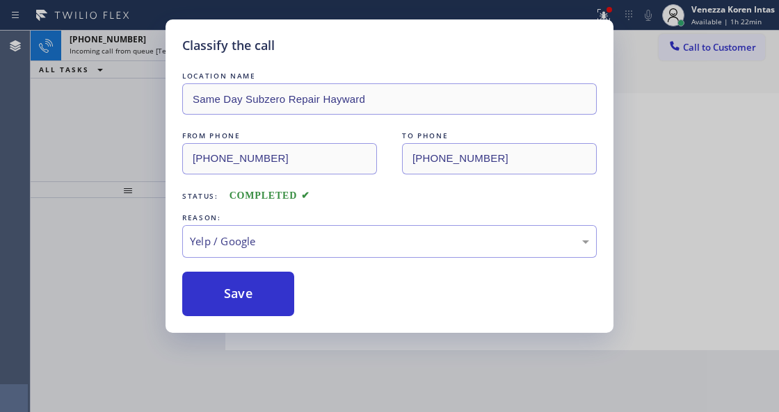
click at [251, 325] on div "Classify the call LOCATION NAME Same Day Subzero Repair Hayward FROM PHONE (510…" at bounding box center [389, 176] width 448 height 314
click at [256, 314] on button "Save" at bounding box center [238, 294] width 112 height 45
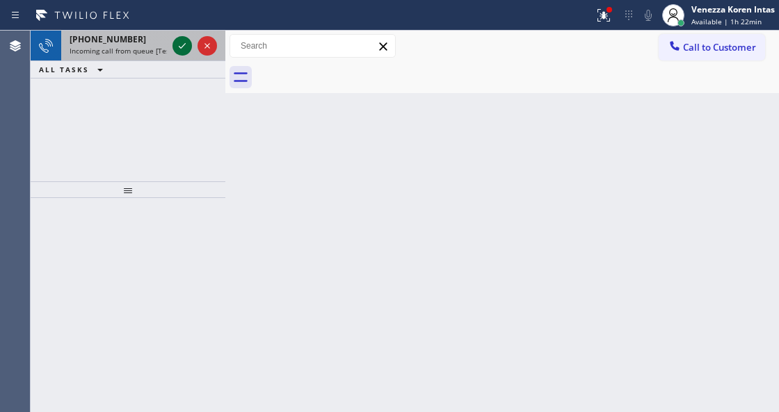
click at [180, 51] on icon at bounding box center [182, 46] width 17 height 17
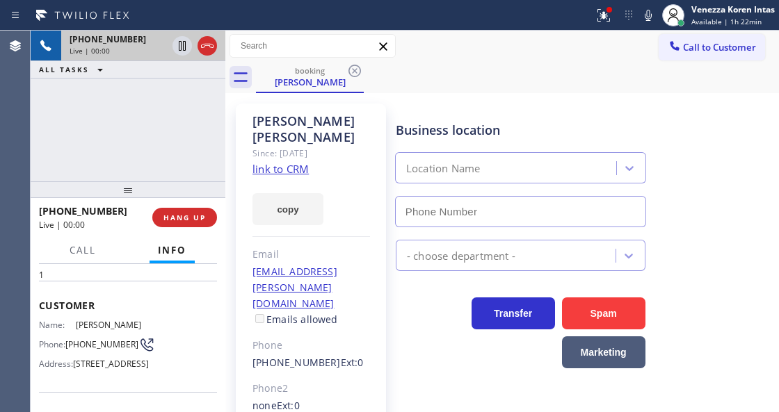
scroll to position [46, 0]
type input "(949) 396-0575"
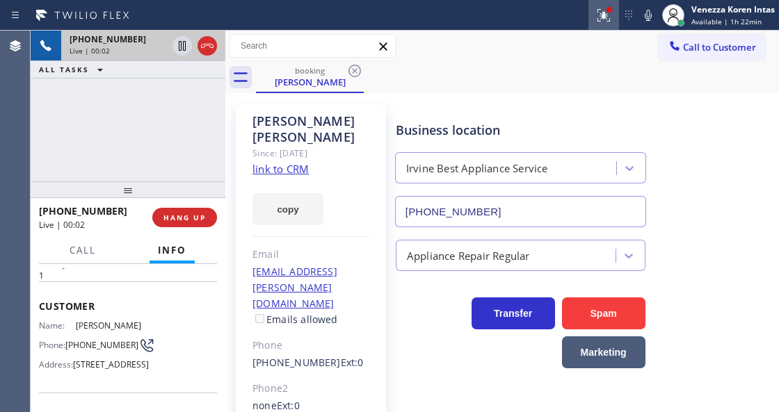
click at [599, 14] on icon at bounding box center [603, 15] width 17 height 17
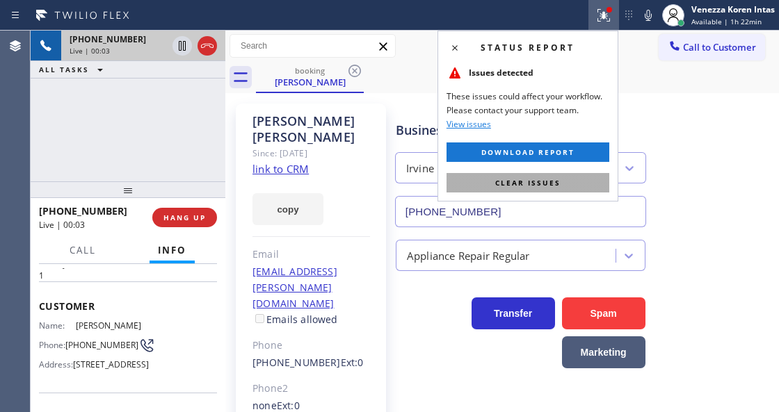
click at [565, 179] on button "Clear issues" at bounding box center [527, 182] width 163 height 19
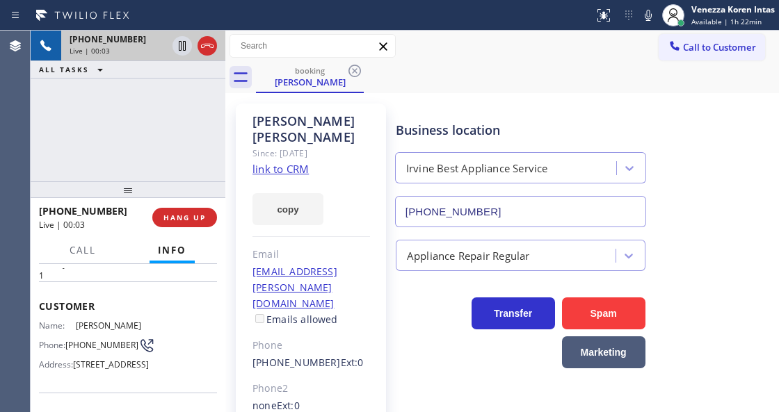
click at [636, 121] on div "Business location" at bounding box center [521, 130] width 250 height 19
click at [281, 168] on link "link to CRM" at bounding box center [280, 169] width 56 height 14
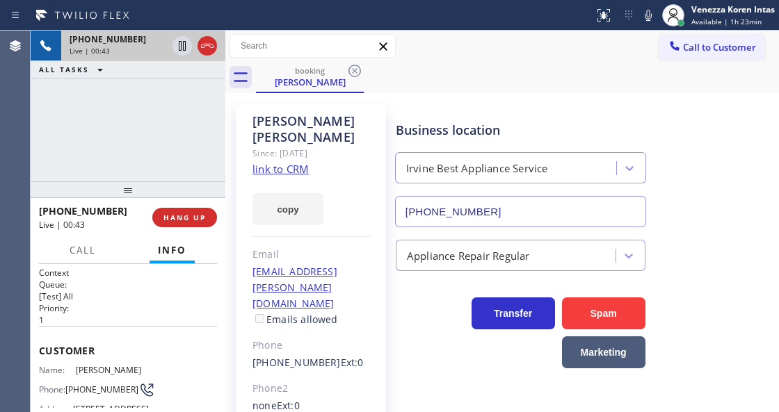
scroll to position [0, 0]
click at [39, 346] on span "Customer" at bounding box center [128, 352] width 178 height 13
click at [647, 15] on icon at bounding box center [648, 15] width 17 height 17
click at [179, 46] on icon at bounding box center [182, 46] width 17 height 17
drag, startPoint x: 225, startPoint y: 150, endPoint x: 295, endPoint y: 150, distance: 69.5
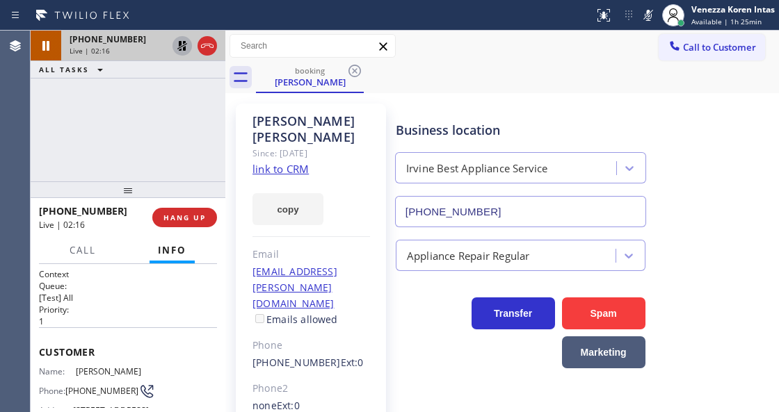
click at [225, 150] on div at bounding box center [225, 222] width 0 height 382
drag, startPoint x: 652, startPoint y: 15, endPoint x: 647, endPoint y: 31, distance: 16.9
click at [652, 15] on icon at bounding box center [648, 15] width 17 height 17
click at [179, 51] on icon at bounding box center [182, 46] width 17 height 17
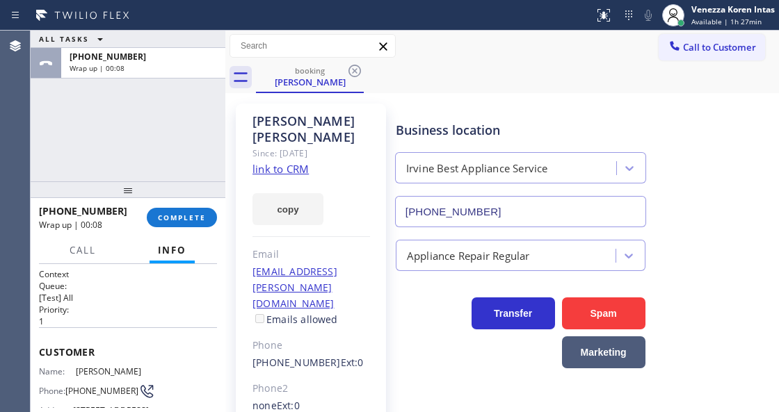
drag, startPoint x: 214, startPoint y: 224, endPoint x: 204, endPoint y: 216, distance: 13.4
click at [213, 224] on div "+19494393774 Wrap up | 00:08 COMPLETE" at bounding box center [128, 218] width 178 height 36
click at [204, 216] on span "COMPLETE" at bounding box center [182, 218] width 48 height 10
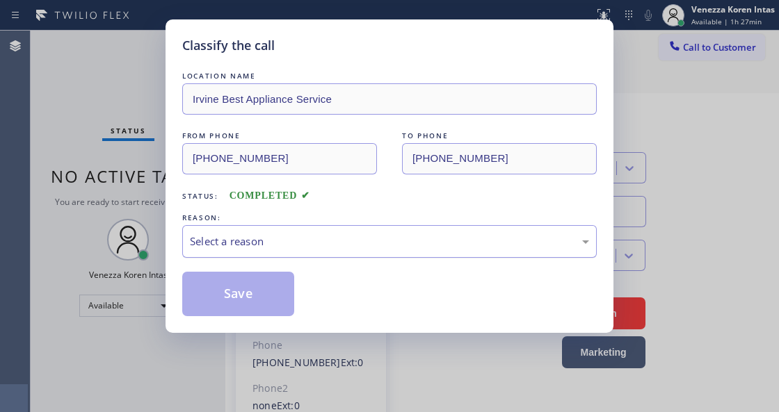
click at [342, 231] on div "Select a reason" at bounding box center [389, 241] width 414 height 33
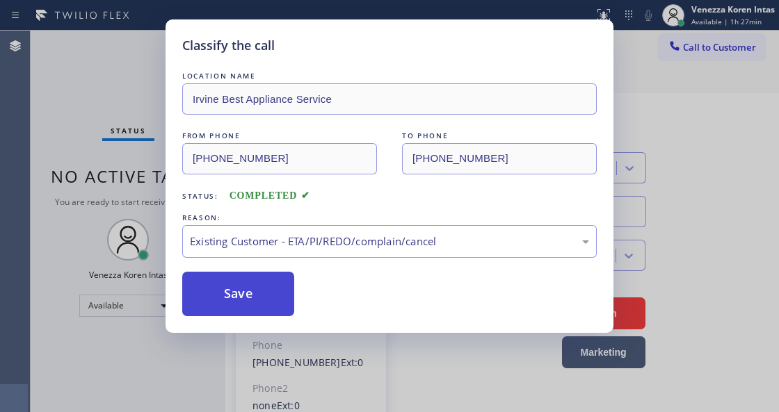
click at [259, 285] on button "Save" at bounding box center [238, 294] width 112 height 45
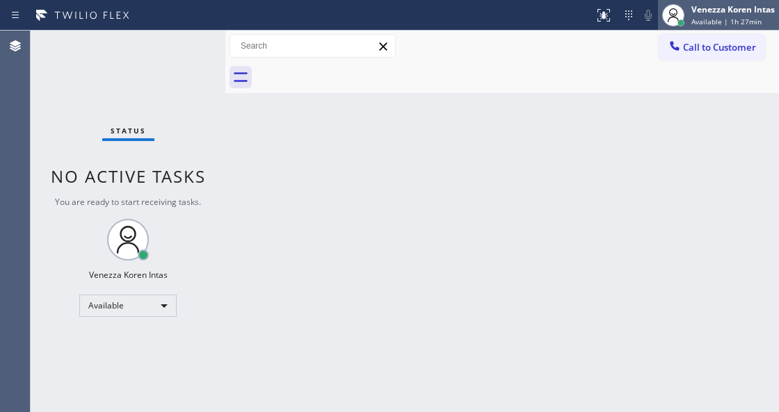
click at [724, 25] on span "Available | 1h 27min" at bounding box center [726, 22] width 70 height 10
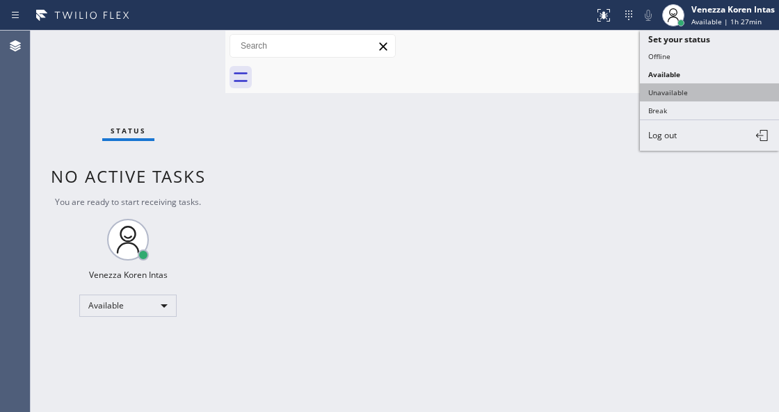
click at [703, 92] on button "Unavailable" at bounding box center [709, 92] width 139 height 18
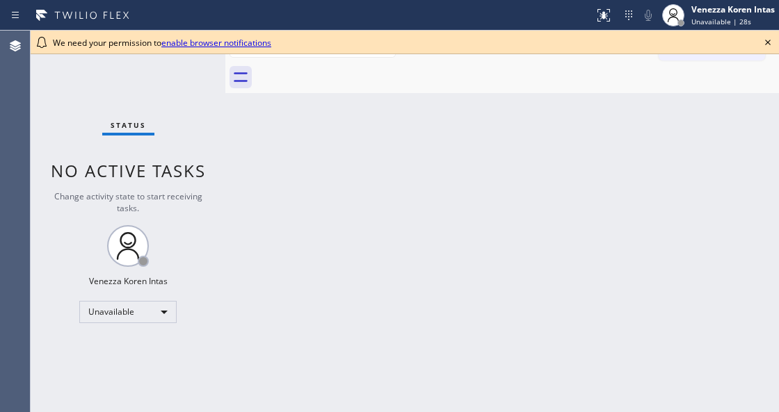
drag, startPoint x: 370, startPoint y: 182, endPoint x: 332, endPoint y: 266, distance: 91.8
click at [366, 192] on div "Back to Dashboard Change Sender ID Customers Technicians Select a contact Outbo…" at bounding box center [501, 222] width 553 height 382
click at [156, 307] on div "Unavailable" at bounding box center [127, 312] width 97 height 22
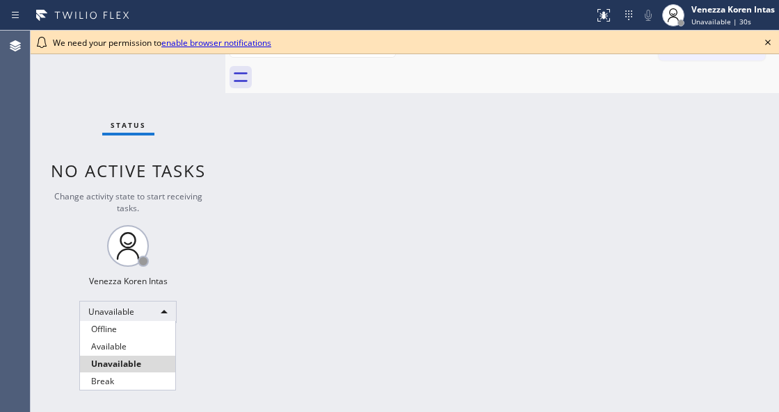
click at [134, 355] on li "Available" at bounding box center [127, 347] width 95 height 17
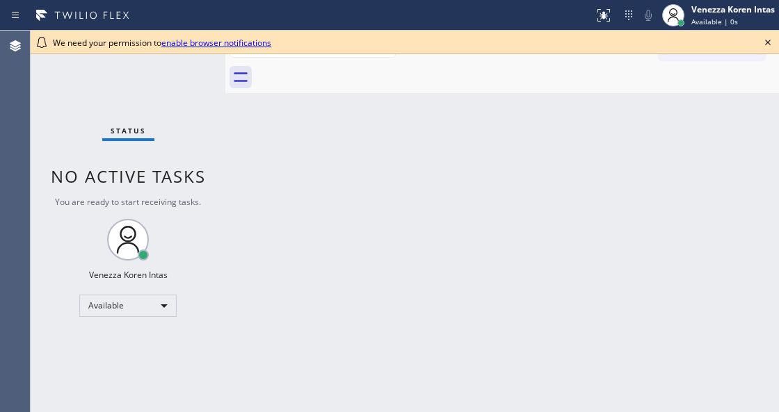
click at [765, 46] on icon at bounding box center [767, 42] width 17 height 17
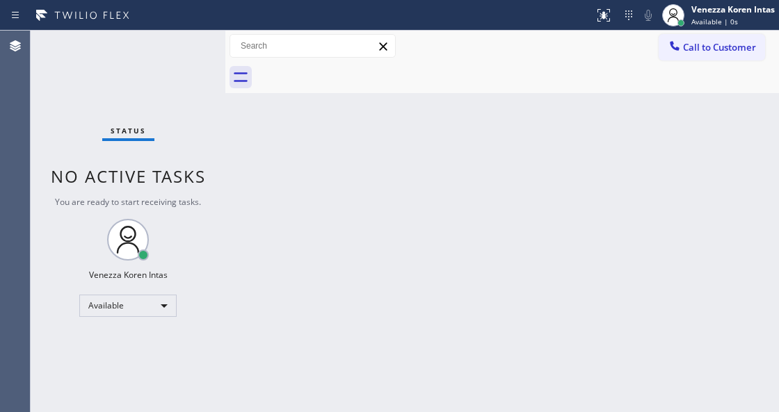
drag, startPoint x: 435, startPoint y: 189, endPoint x: 417, endPoint y: 204, distance: 23.2
click at [428, 195] on div "Back to Dashboard Change Sender ID Customers Technicians Select a contact Outbo…" at bounding box center [501, 222] width 553 height 382
click at [213, 154] on div "Status No active tasks You are ready to start receiving tasks. Venezza Koren In…" at bounding box center [128, 222] width 195 height 382
click at [159, 59] on div "Status No active tasks You are ready to start receiving tasks. Venezza Koren In…" at bounding box center [128, 222] width 195 height 382
drag, startPoint x: 252, startPoint y: 157, endPoint x: 268, endPoint y: 154, distance: 16.2
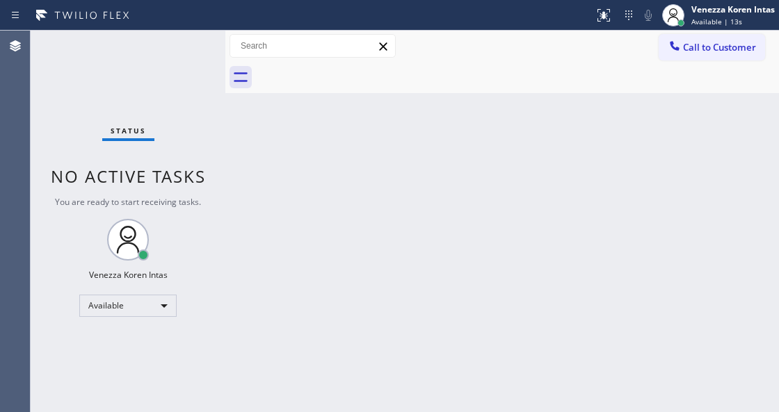
click at [252, 157] on div "Back to Dashboard Change Sender ID Customers Technicians Select a contact Outbo…" at bounding box center [501, 222] width 553 height 382
click at [176, 47] on div "Status No active tasks You are ready to start receiving tasks. Venezza Koren In…" at bounding box center [128, 222] width 195 height 382
click at [264, 264] on div "Back to Dashboard Change Sender ID Customers Technicians Select a contact Outbo…" at bounding box center [501, 222] width 553 height 382
click at [212, 74] on div "Status No active tasks You are ready to start receiving tasks. Venezza Koren In…" at bounding box center [128, 222] width 195 height 382
drag, startPoint x: 201, startPoint y: 71, endPoint x: 193, endPoint y: 72, distance: 8.5
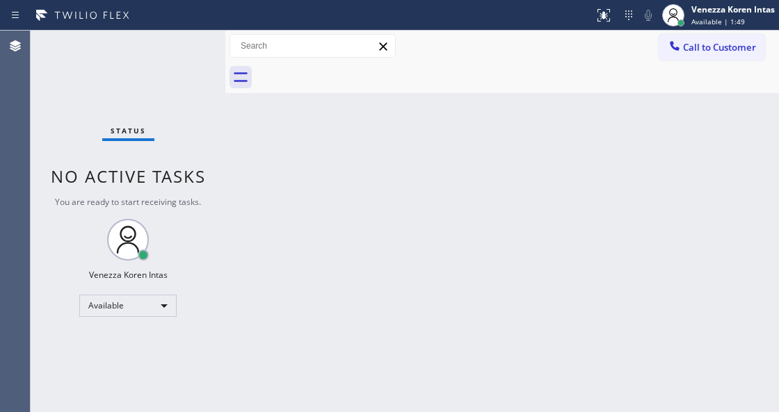
click at [199, 72] on div "Status No active tasks You are ready to start receiving tasks. Venezza Koren In…" at bounding box center [128, 222] width 195 height 382
drag, startPoint x: 181, startPoint y: 53, endPoint x: 191, endPoint y: 47, distance: 11.0
click at [182, 53] on div "Status No active tasks You are ready to start receiving tasks. Venezza Koren In…" at bounding box center [128, 222] width 195 height 382
click at [191, 46] on div "Status No active tasks You are ready to start receiving tasks. Venezza Koren In…" at bounding box center [128, 222] width 195 height 382
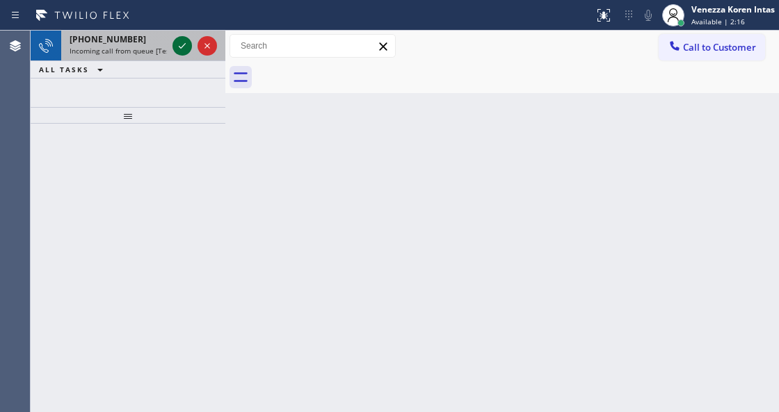
click at [179, 46] on icon at bounding box center [182, 46] width 7 height 6
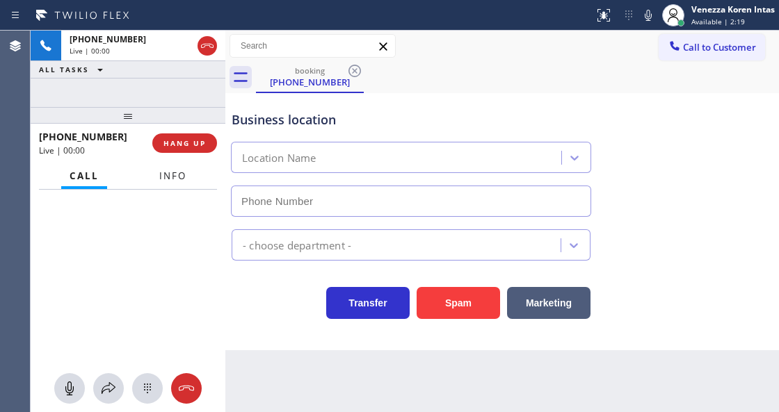
click at [170, 185] on button "Info" at bounding box center [173, 176] width 44 height 27
type input "[PHONE_NUMBER]"
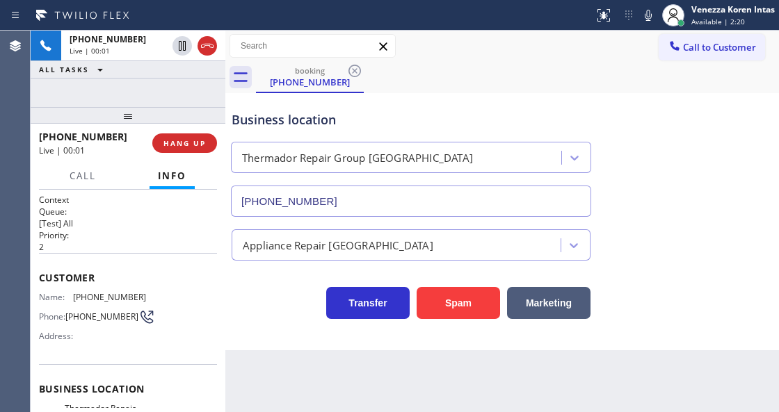
drag, startPoint x: 129, startPoint y: 115, endPoint x: 140, endPoint y: 172, distance: 58.9
click at [140, 124] on div at bounding box center [128, 115] width 195 height 17
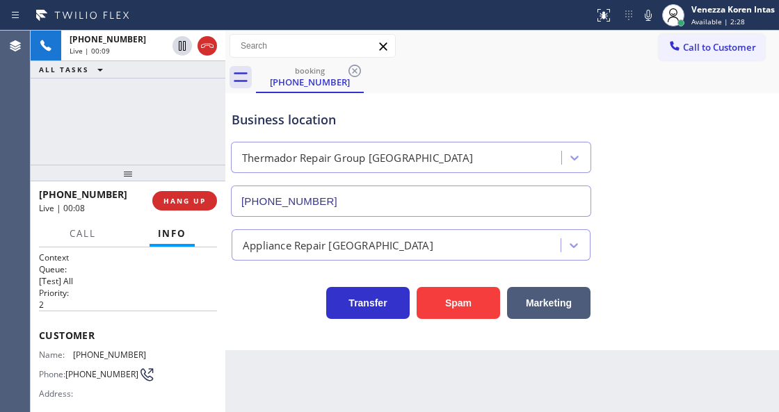
click at [298, 323] on div "Business location Thermador Repair Group [GEOGRAPHIC_DATA] [PHONE_NUMBER] Appli…" at bounding box center [501, 221] width 553 height 257
click at [292, 330] on div "Business location Thermador Repair Group [GEOGRAPHIC_DATA] [PHONE_NUMBER] Appli…" at bounding box center [501, 221] width 553 height 257
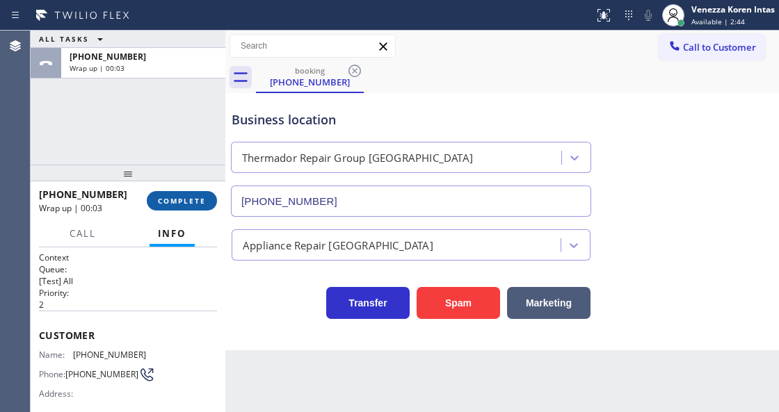
click at [192, 196] on span "COMPLETE" at bounding box center [182, 201] width 48 height 10
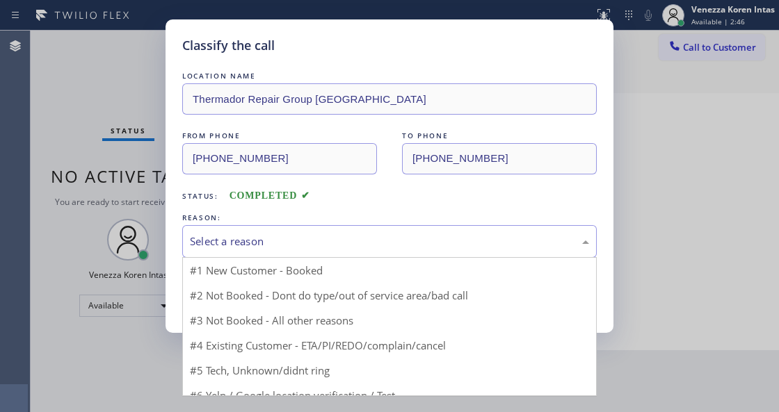
click at [291, 227] on div "Select a reason" at bounding box center [389, 241] width 414 height 33
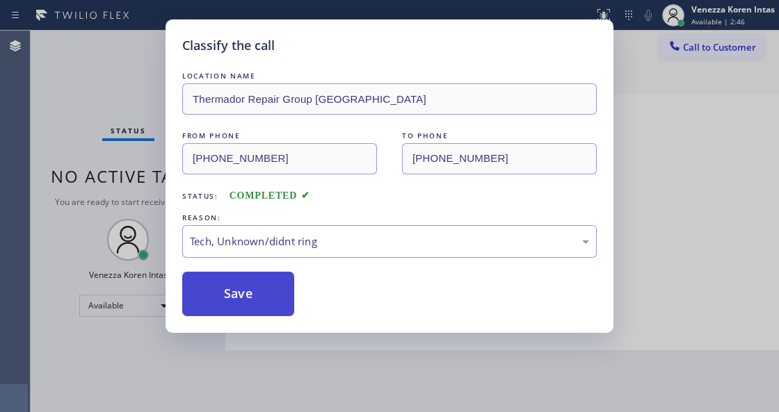
click at [254, 298] on button "Save" at bounding box center [238, 294] width 112 height 45
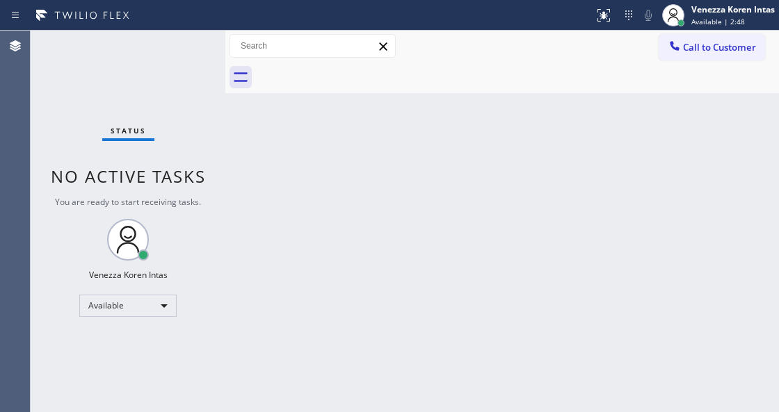
drag, startPoint x: 310, startPoint y: 381, endPoint x: 44, endPoint y: 204, distance: 319.9
click at [294, 374] on div "Back to Dashboard Change Sender ID Customers Technicians Select a contact Outbo…" at bounding box center [501, 222] width 553 height 382
click at [238, 190] on div "Status No active tasks You are ready to start receiving tasks. Venezza Koren In…" at bounding box center [405, 222] width 748 height 382
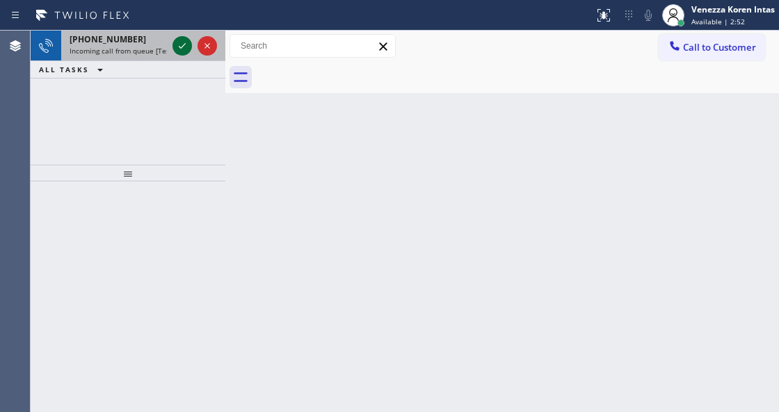
click at [177, 43] on icon at bounding box center [182, 46] width 17 height 17
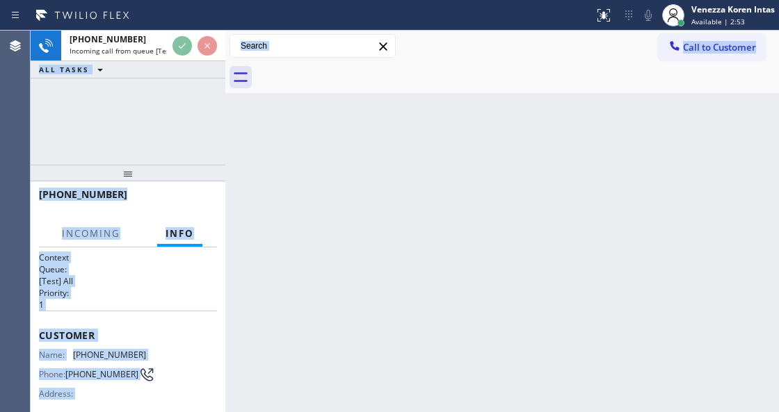
click at [358, 295] on div "Back to Dashboard Change Sender ID Customers Technicians Select a contact Outbo…" at bounding box center [501, 222] width 553 height 382
click at [175, 292] on h2 "Priority:" at bounding box center [128, 293] width 178 height 12
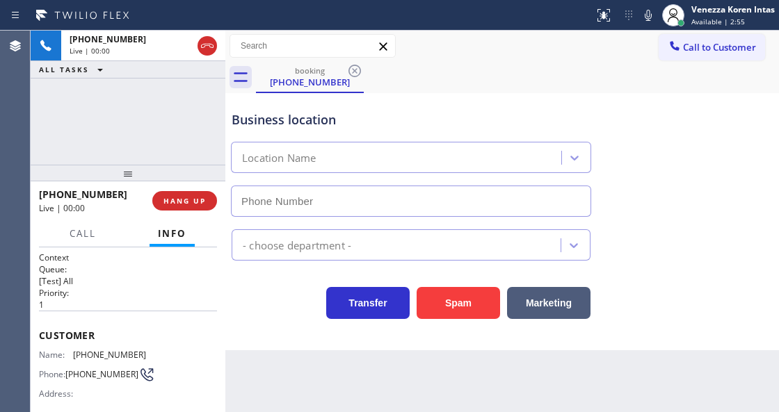
type input "[PHONE_NUMBER]"
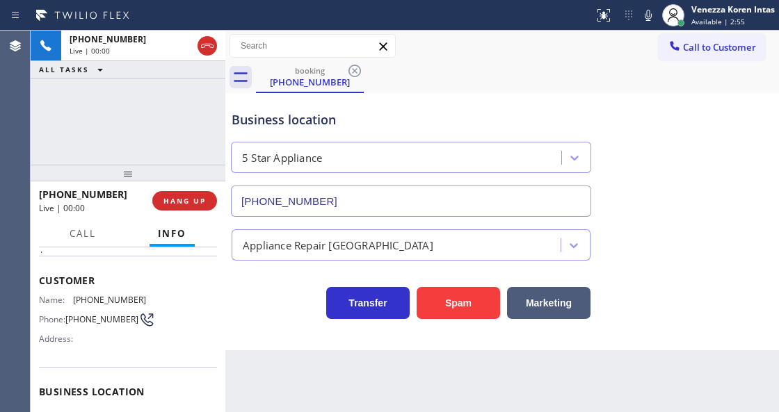
scroll to position [139, 0]
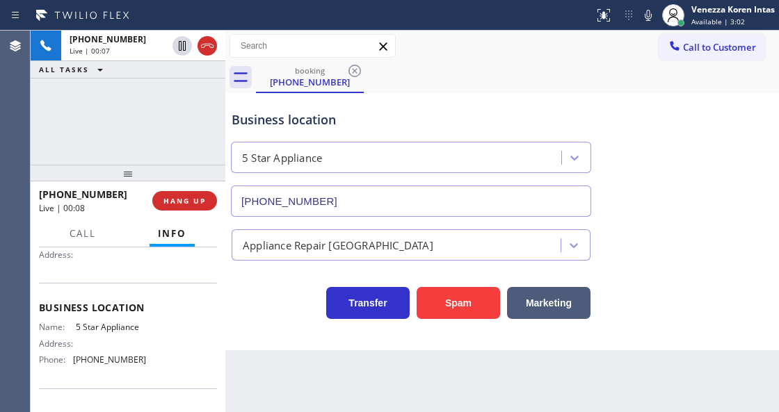
drag, startPoint x: 266, startPoint y: 119, endPoint x: 280, endPoint y: 134, distance: 20.2
click at [266, 119] on div "Business location" at bounding box center [411, 120] width 359 height 19
click at [382, 134] on div "Business location 5 Star Appliance [PHONE_NUMBER]" at bounding box center [411, 157] width 364 height 120
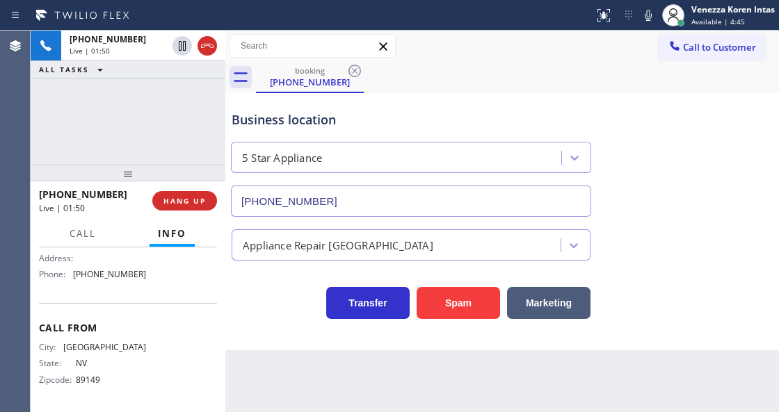
scroll to position [86, 0]
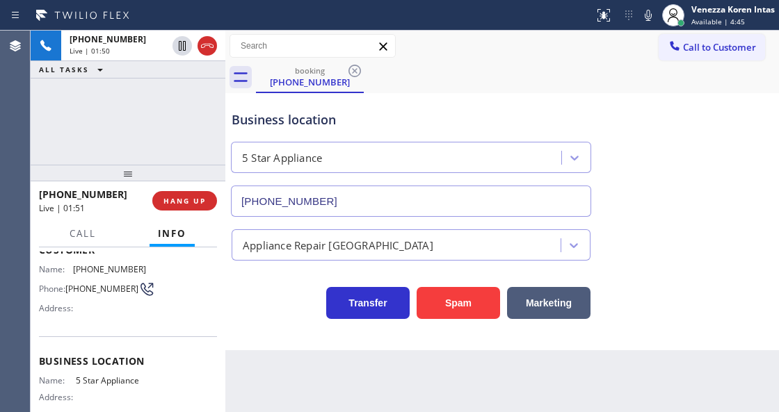
click at [533, 79] on div "booking [PHONE_NUMBER]" at bounding box center [517, 77] width 523 height 31
click at [505, 23] on div at bounding box center [297, 15] width 583 height 22
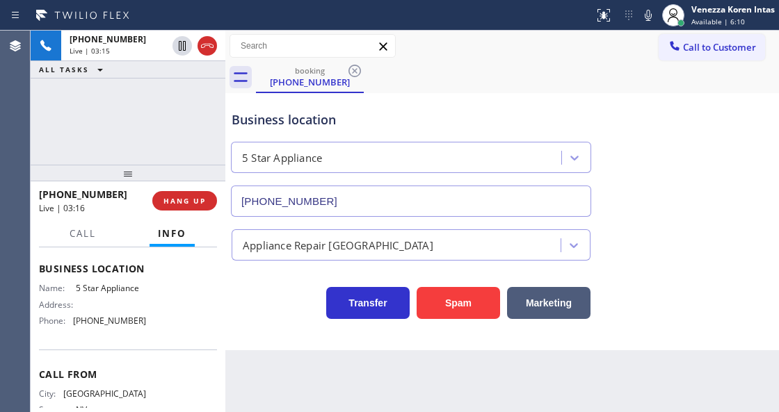
scroll to position [178, 0]
drag, startPoint x: 74, startPoint y: 286, endPoint x: 156, endPoint y: 296, distance: 82.6
click at [156, 296] on div "Name: 5 Star Appliance Address: Phone: [PHONE_NUMBER]" at bounding box center [128, 307] width 178 height 49
copy div "5 Star Appliance"
click at [645, 11] on icon at bounding box center [648, 15] width 17 height 17
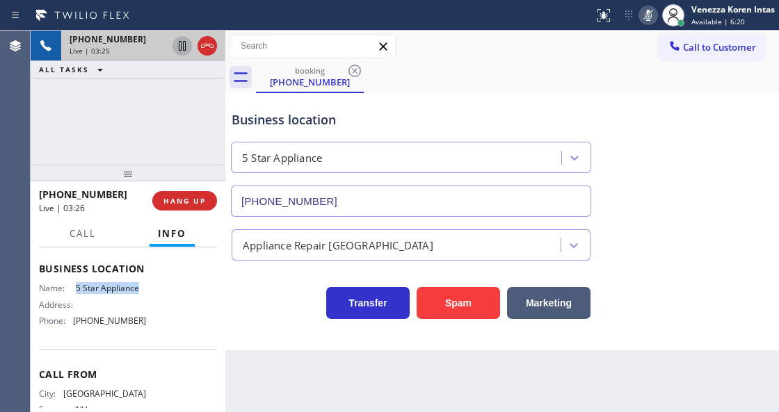
click at [180, 45] on icon at bounding box center [182, 46] width 17 height 17
drag, startPoint x: 519, startPoint y: 46, endPoint x: 528, endPoint y: 16, distance: 31.0
click at [520, 45] on div "Call to Customer Outbound call Location Search location Your caller id phone nu…" at bounding box center [501, 46] width 553 height 24
click at [510, 67] on div "booking [PHONE_NUMBER]" at bounding box center [517, 77] width 523 height 31
click at [652, 19] on icon at bounding box center [648, 15] width 17 height 17
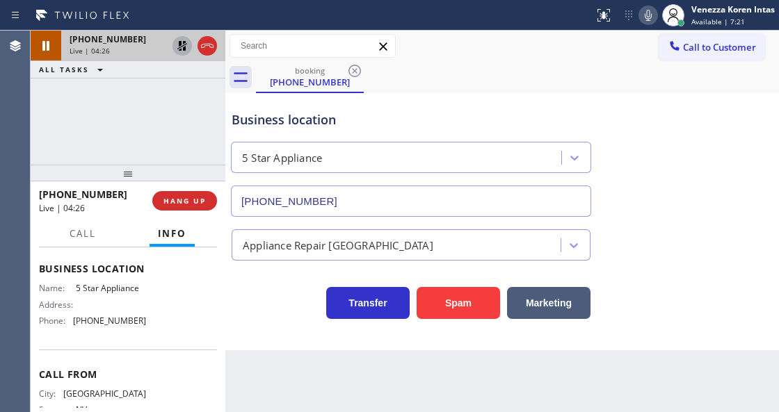
click at [179, 51] on icon at bounding box center [182, 46] width 17 height 17
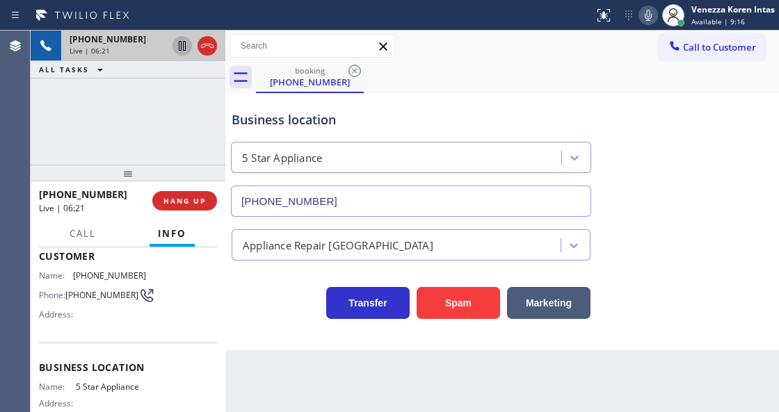
scroll to position [39, 0]
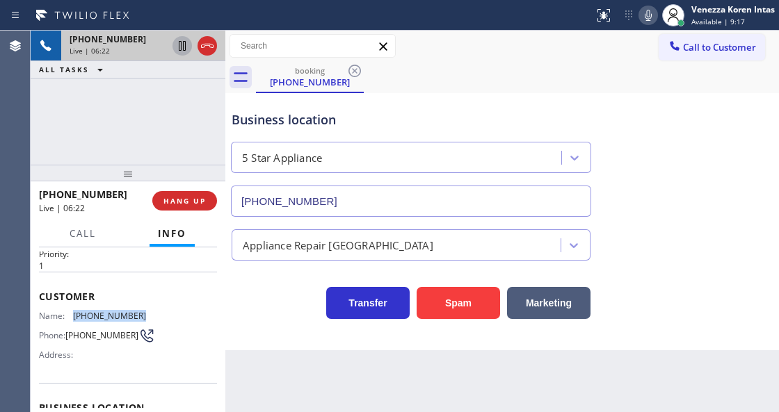
drag, startPoint x: 143, startPoint y: 315, endPoint x: 74, endPoint y: 304, distance: 69.7
click at [74, 304] on div "Customer Name: [PHONE_NUMBER] Phone: [PHONE_NUMBER] Address:" at bounding box center [128, 327] width 178 height 111
copy div "[PHONE_NUMBER]"
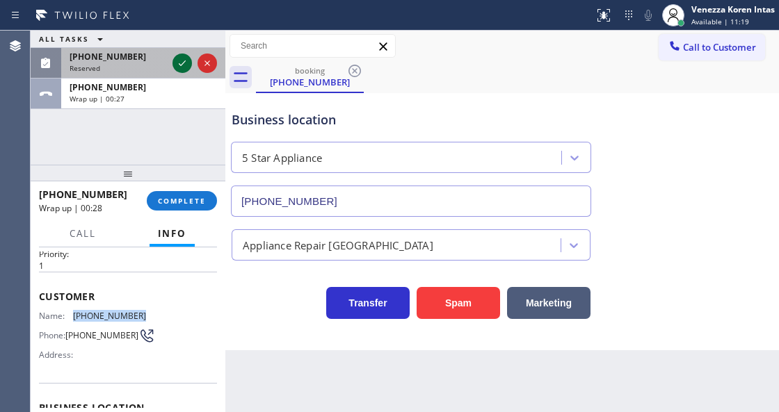
click at [177, 58] on icon at bounding box center [182, 63] width 17 height 17
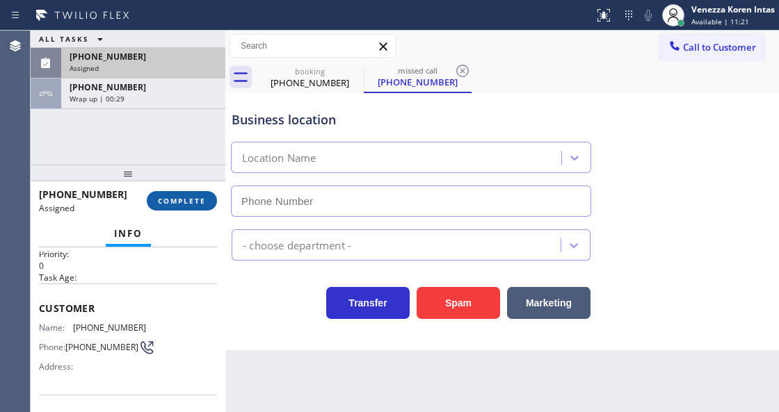
click at [195, 202] on span "COMPLETE" at bounding box center [182, 201] width 48 height 10
type input "[PHONE_NUMBER]"
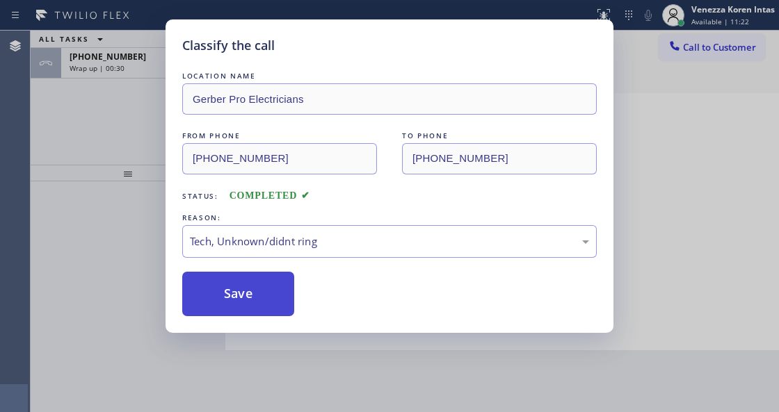
click at [251, 298] on button "Save" at bounding box center [238, 294] width 112 height 45
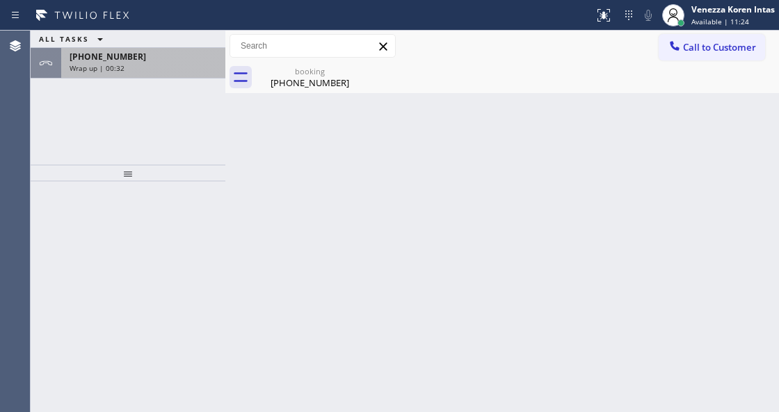
click at [163, 60] on div "[PHONE_NUMBER]" at bounding box center [143, 57] width 147 height 12
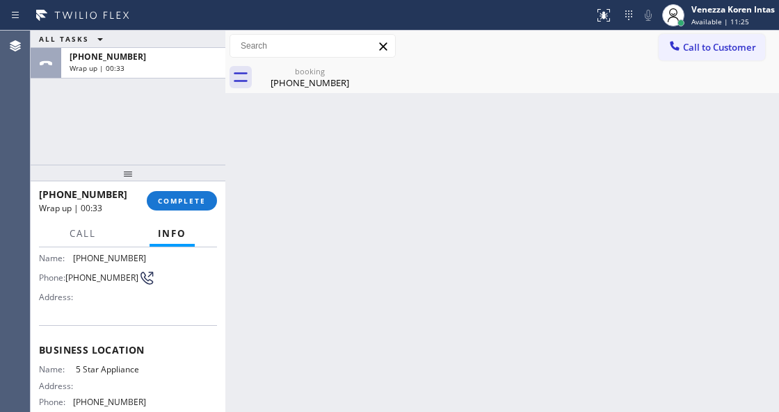
scroll to position [185, 0]
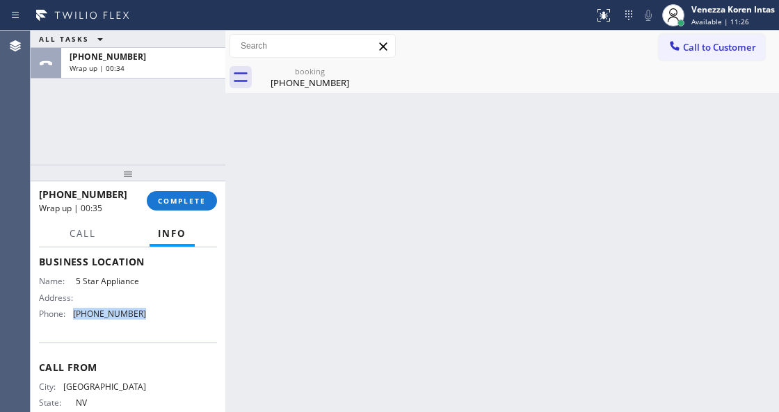
drag, startPoint x: 148, startPoint y: 314, endPoint x: 75, endPoint y: 314, distance: 73.0
click at [75, 314] on div "Name: 5 Star Appliance Address: Phone: [PHONE_NUMBER]" at bounding box center [128, 300] width 178 height 49
copy span "[PHONE_NUMBER]"
click at [190, 207] on button "COMPLETE" at bounding box center [182, 200] width 70 height 19
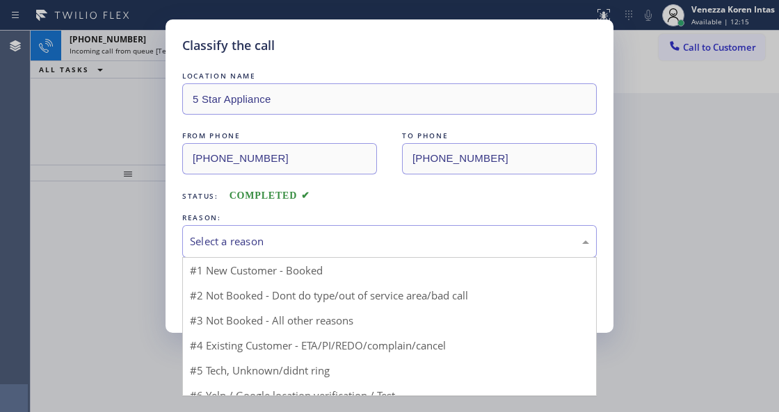
click at [280, 234] on div "Select a reason" at bounding box center [389, 242] width 399 height 16
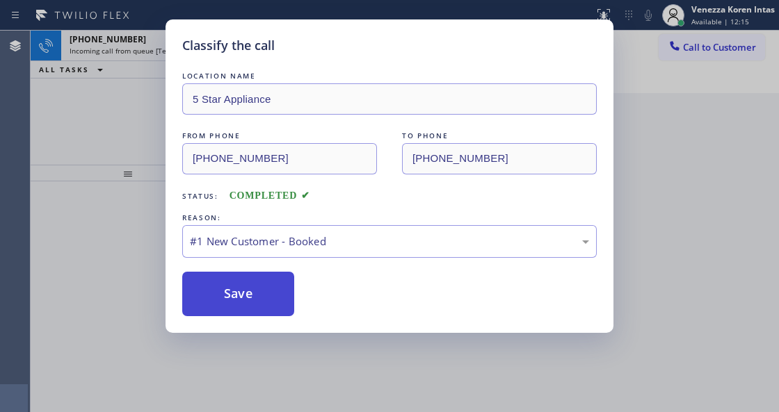
click at [282, 289] on button "Save" at bounding box center [238, 294] width 112 height 45
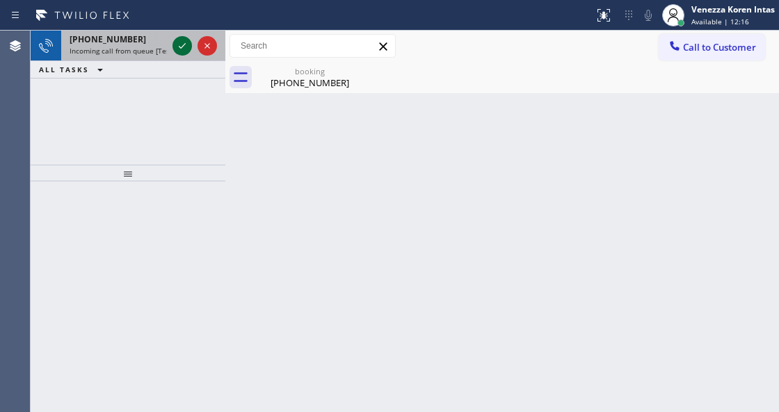
click at [184, 49] on icon at bounding box center [182, 46] width 17 height 17
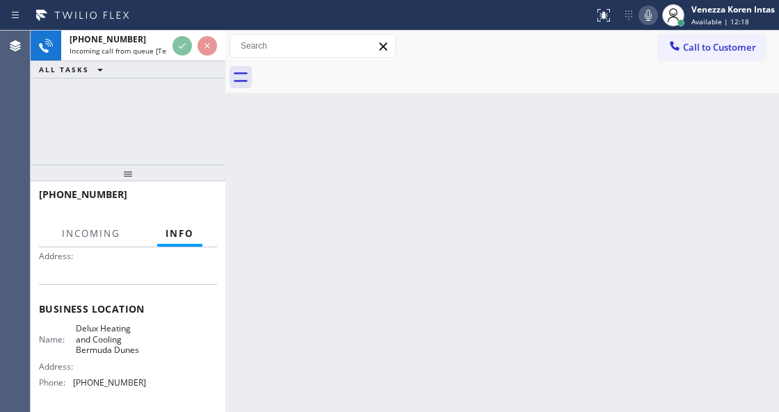
scroll to position [185, 0]
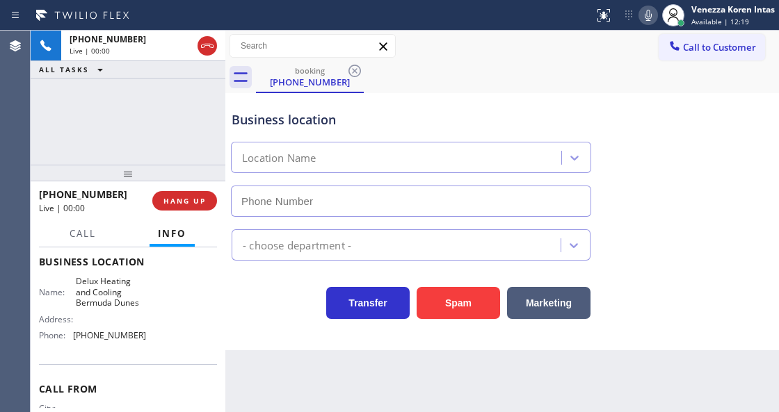
type input "[PHONE_NUMBER]"
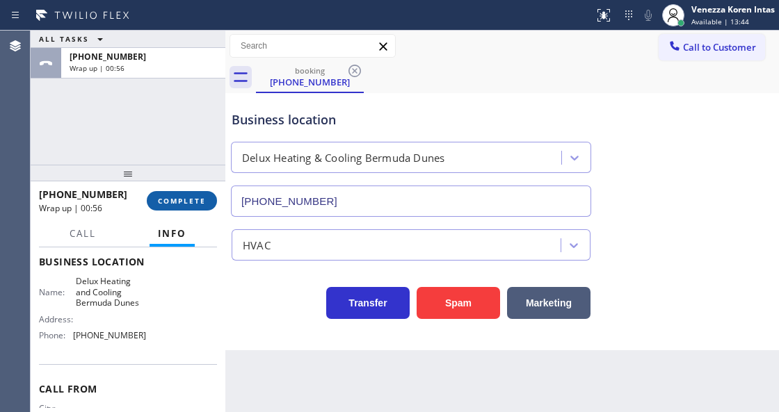
click at [193, 192] on button "COMPLETE" at bounding box center [182, 200] width 70 height 19
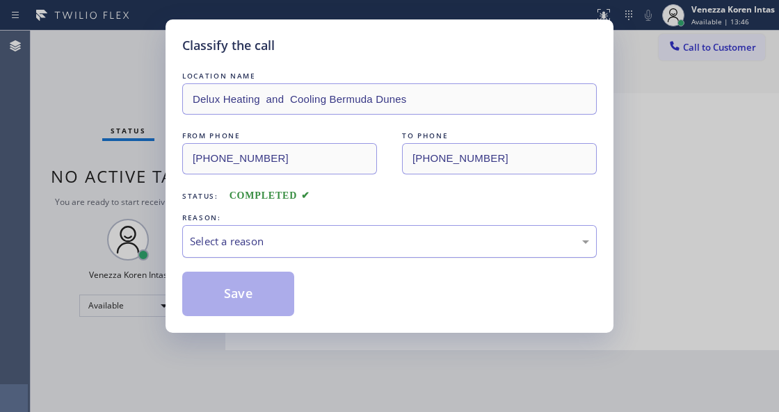
click at [273, 240] on div "Select a reason" at bounding box center [389, 242] width 399 height 16
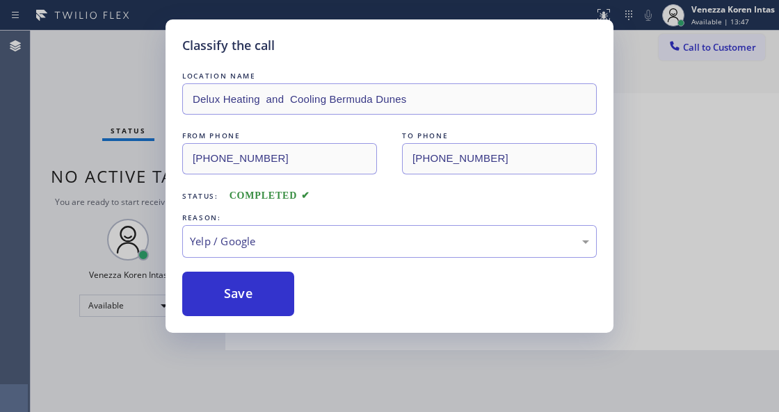
click at [250, 324] on div "Classify the call LOCATION NAME Delux Heating and Cooling Bermuda Dunes FROM PH…" at bounding box center [389, 176] width 448 height 314
click at [252, 288] on button "Save" at bounding box center [238, 294] width 112 height 45
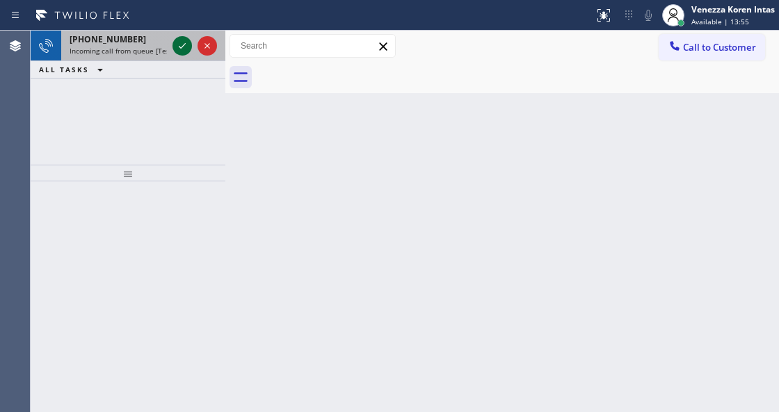
click at [177, 45] on icon at bounding box center [182, 46] width 17 height 17
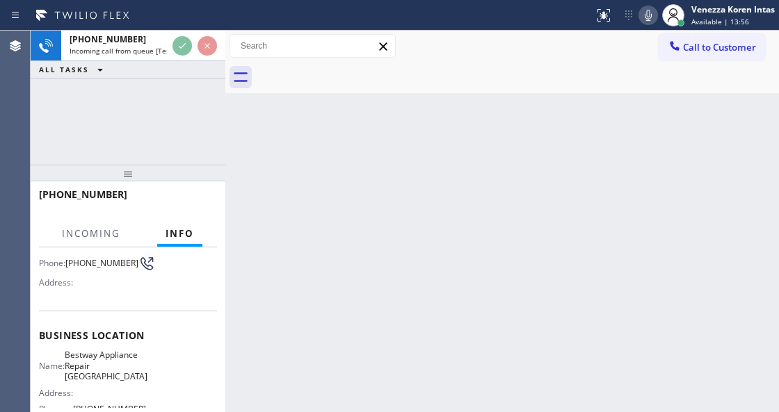
scroll to position [139, 0]
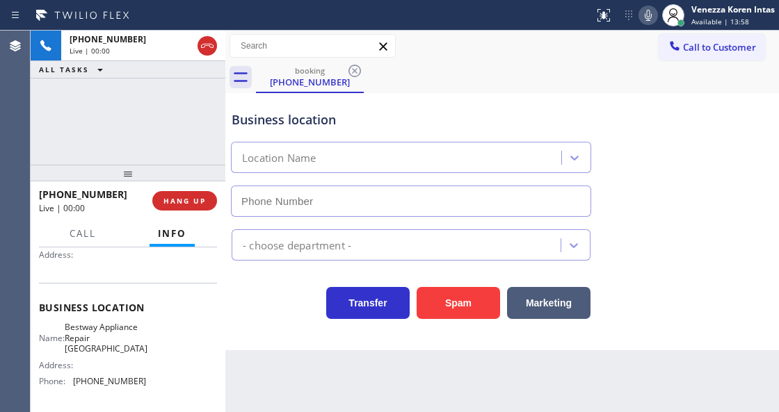
type input "[PHONE_NUMBER]"
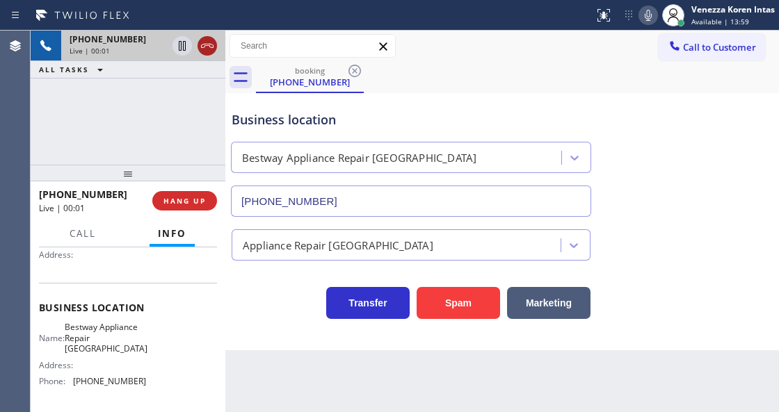
click at [203, 43] on icon at bounding box center [207, 46] width 17 height 17
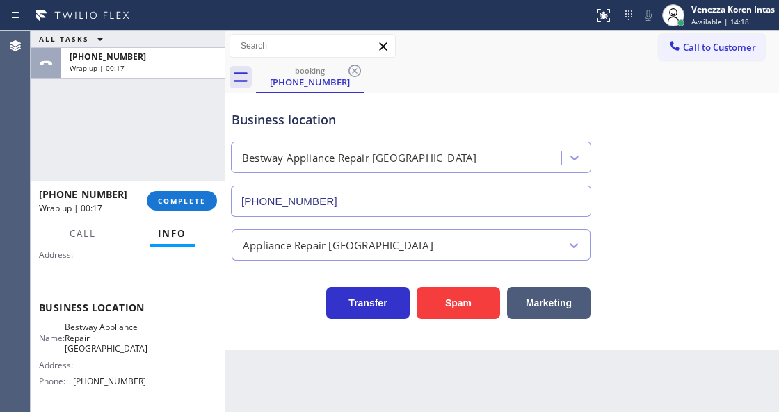
drag, startPoint x: 186, startPoint y: 199, endPoint x: 293, endPoint y: 238, distance: 113.3
click at [186, 199] on span "COMPLETE" at bounding box center [182, 201] width 48 height 10
click at [295, 229] on div "Appliance Repair [GEOGRAPHIC_DATA]" at bounding box center [502, 242] width 547 height 37
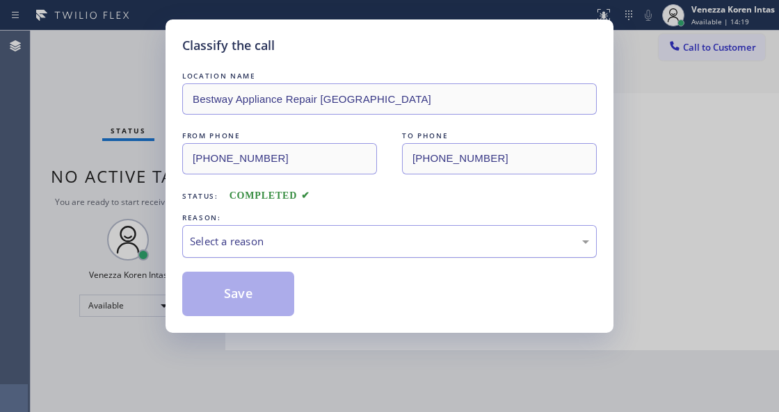
click at [291, 230] on div "Select a reason" at bounding box center [389, 241] width 414 height 33
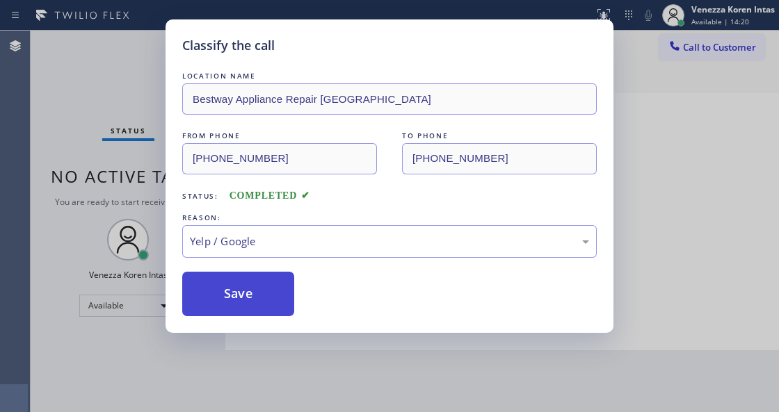
click at [250, 316] on button "Save" at bounding box center [238, 294] width 112 height 45
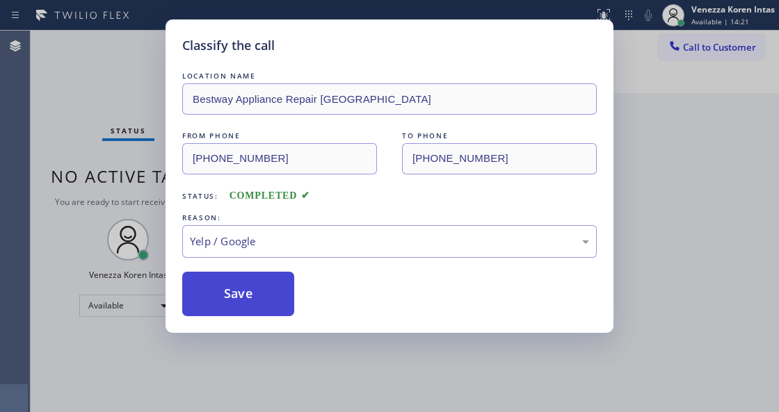
click at [252, 307] on button "Save" at bounding box center [238, 294] width 112 height 45
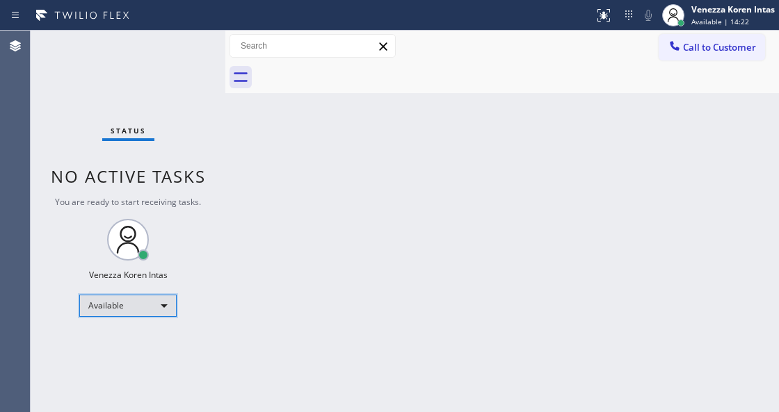
click at [138, 307] on div "Available" at bounding box center [127, 306] width 97 height 22
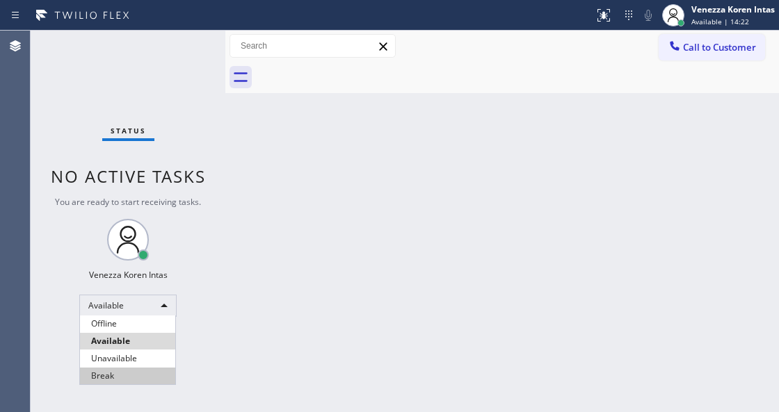
click at [163, 374] on li "Break" at bounding box center [127, 376] width 95 height 17
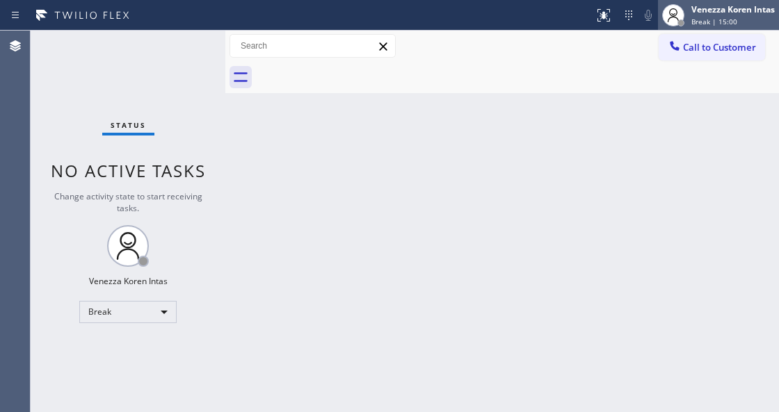
click at [734, 14] on div "Venezza Koren Intas" at bounding box center [732, 9] width 83 height 12
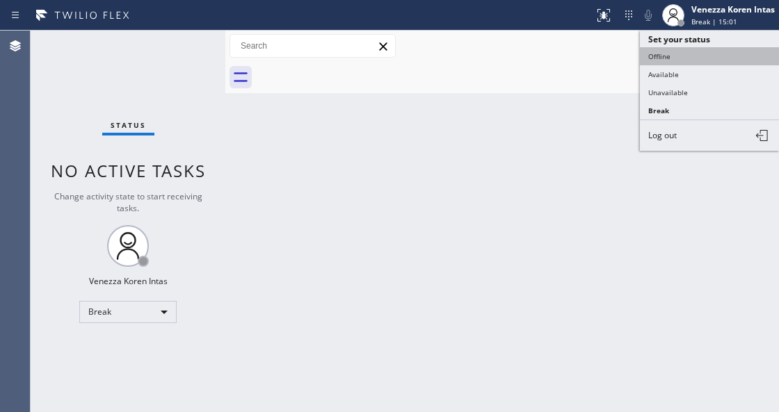
click at [701, 58] on button "Offline" at bounding box center [709, 56] width 139 height 18
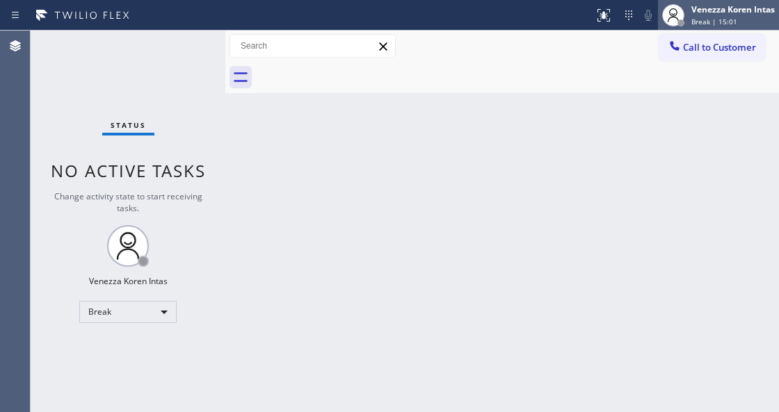
click at [713, 13] on div "Venezza Koren Intas" at bounding box center [732, 9] width 83 height 12
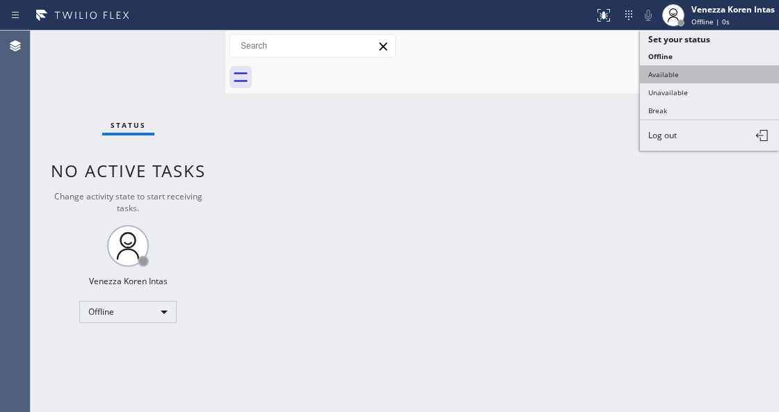
click at [702, 76] on button "Available" at bounding box center [709, 74] width 139 height 18
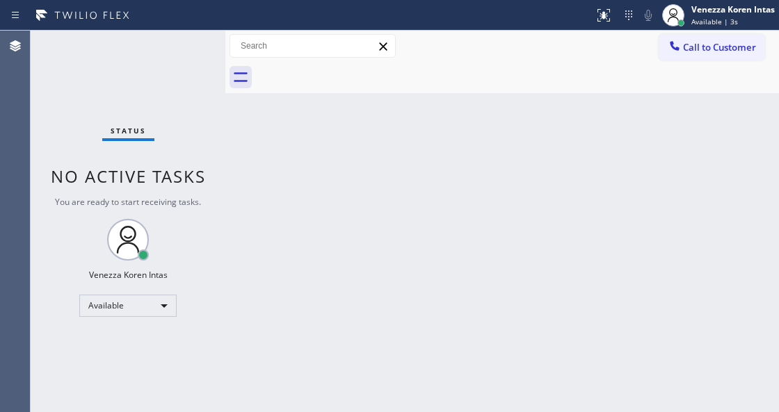
click at [430, 197] on div "Back to Dashboard Change Sender ID Customers Technicians Select a contact Outbo…" at bounding box center [501, 222] width 553 height 382
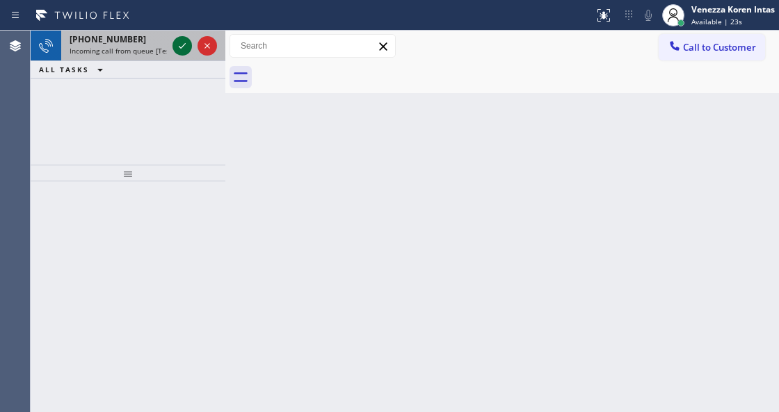
click at [181, 46] on icon at bounding box center [182, 46] width 17 height 17
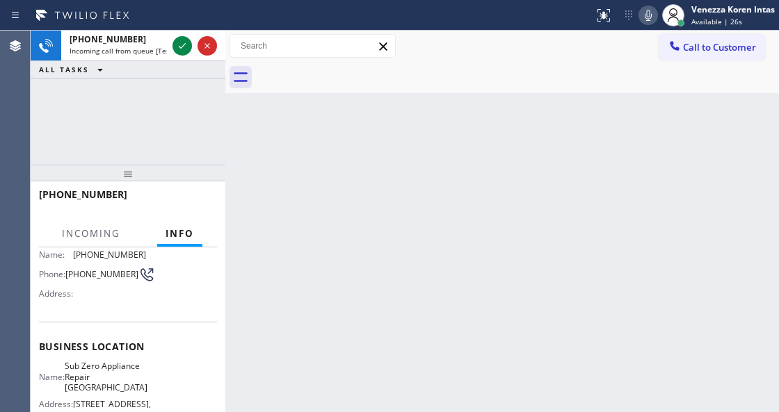
scroll to position [139, 0]
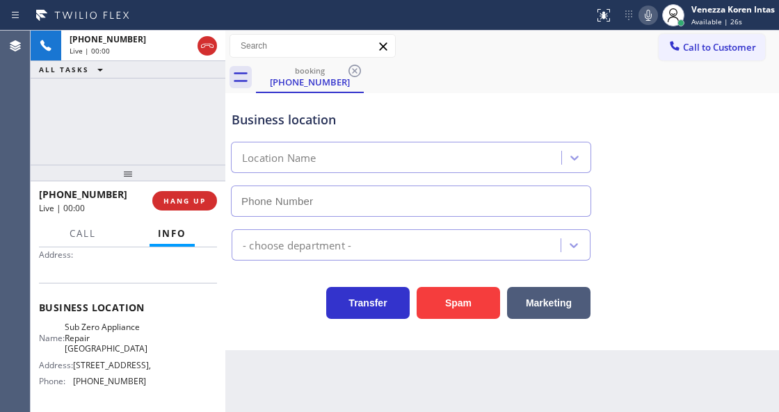
type input "[PHONE_NUMBER]"
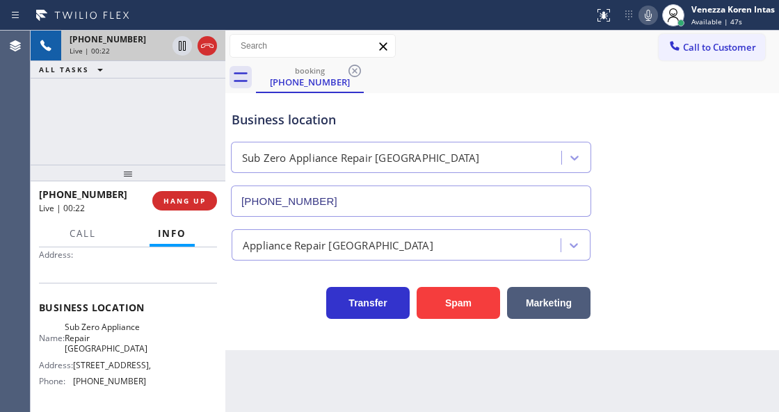
drag, startPoint x: 207, startPoint y: 47, endPoint x: 213, endPoint y: 60, distance: 14.9
click at [207, 47] on icon at bounding box center [207, 46] width 17 height 17
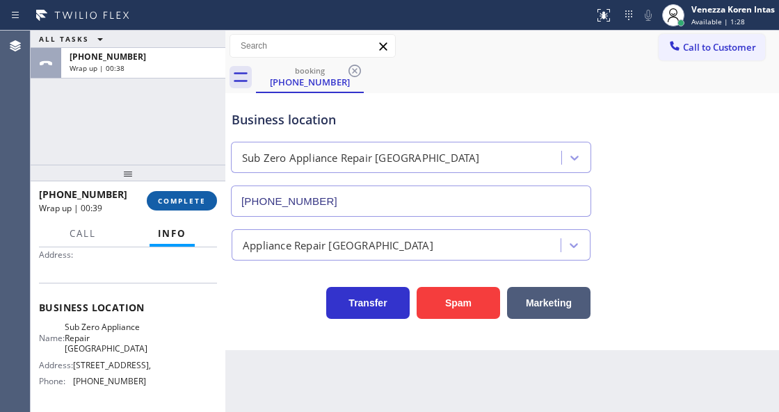
click at [184, 204] on span "COMPLETE" at bounding box center [182, 201] width 48 height 10
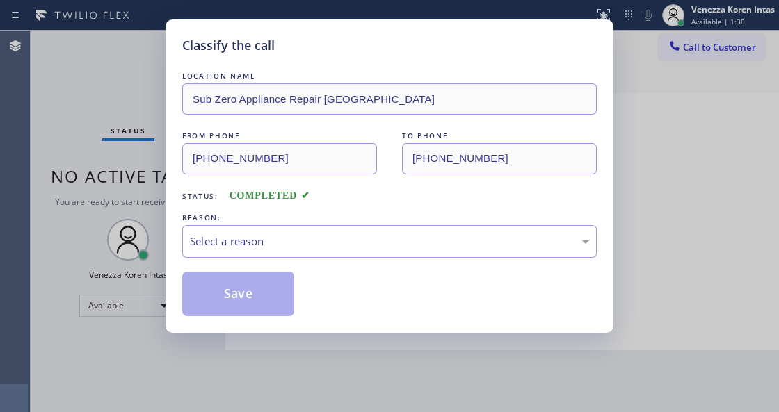
click at [274, 229] on div "Select a reason" at bounding box center [389, 241] width 414 height 33
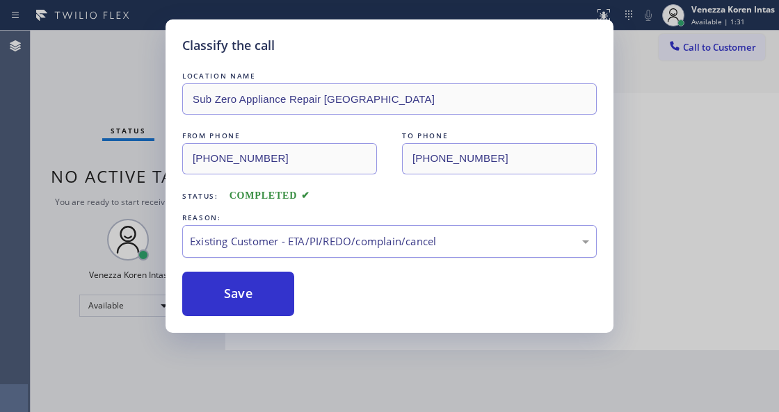
click at [274, 252] on div "Existing Customer - ETA/PI/REDO/complain/cancel" at bounding box center [389, 241] width 414 height 33
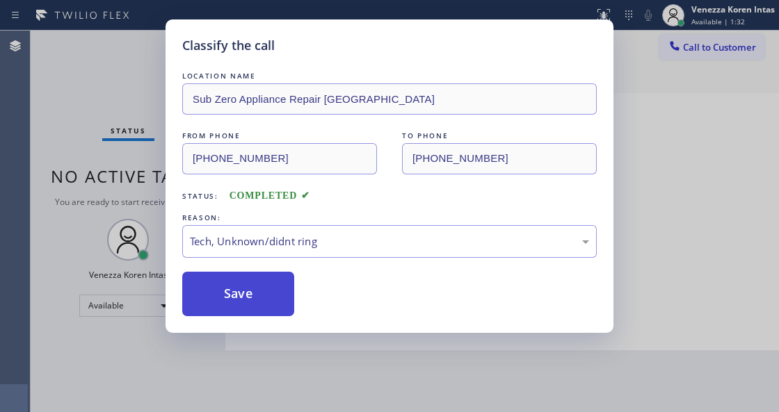
click at [236, 312] on button "Save" at bounding box center [238, 294] width 112 height 45
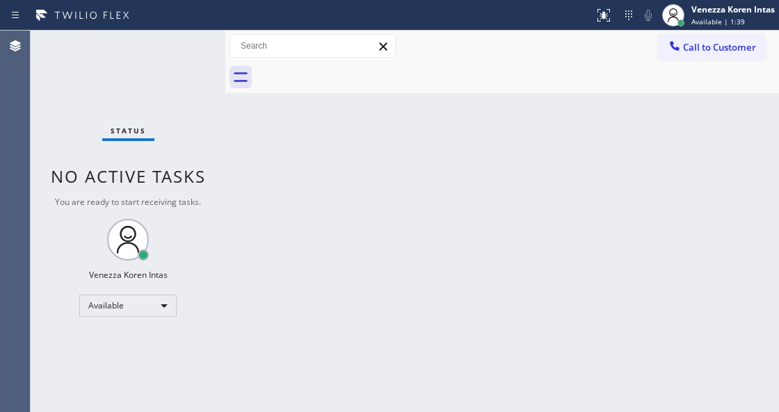
drag, startPoint x: 229, startPoint y: 68, endPoint x: 228, endPoint y: 21, distance: 47.3
click at [229, 34] on div "Call to Customer Outbound call Location Search location Your caller id phone nu…" at bounding box center [501, 62] width 553 height 63
click at [83, 79] on div "Status No active tasks You are ready to start receiving tasks. Venezza Koren In…" at bounding box center [128, 222] width 195 height 382
click at [124, 78] on div "Status No active tasks You are ready to start receiving tasks. Venezza Koren In…" at bounding box center [128, 222] width 195 height 382
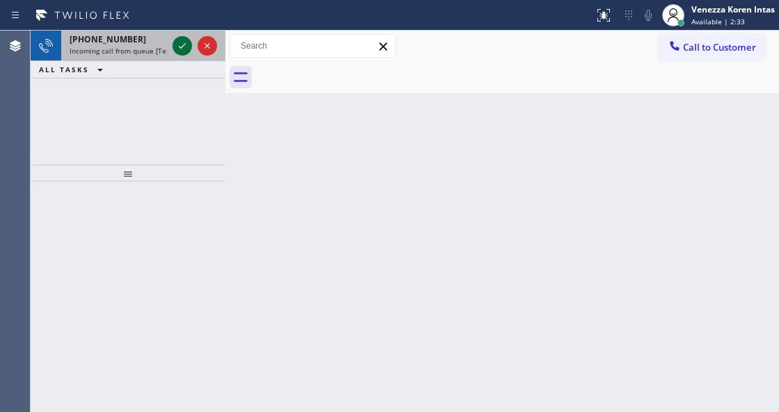
click at [181, 38] on icon at bounding box center [182, 46] width 17 height 17
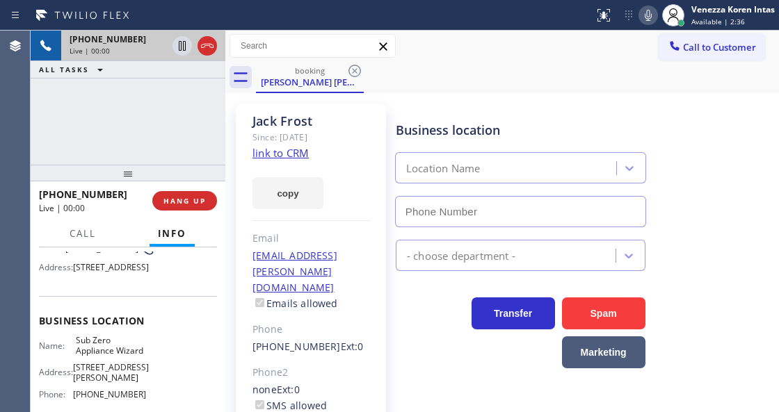
type input "[PHONE_NUMBER]"
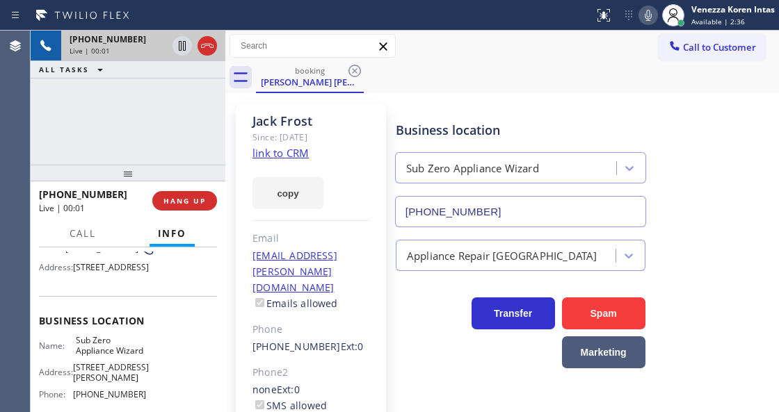
scroll to position [139, 0]
click at [296, 158] on link "link to CRM" at bounding box center [280, 153] width 56 height 14
click at [648, 15] on icon at bounding box center [648, 15] width 7 height 11
click at [77, 232] on span "Call" at bounding box center [83, 233] width 26 height 13
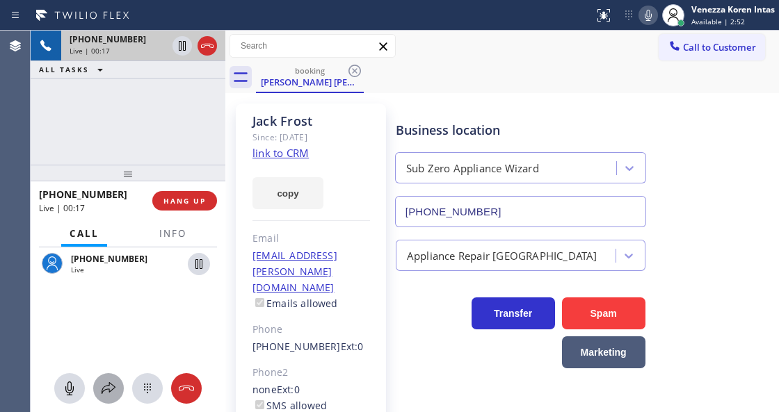
click at [115, 380] on icon at bounding box center [108, 388] width 17 height 17
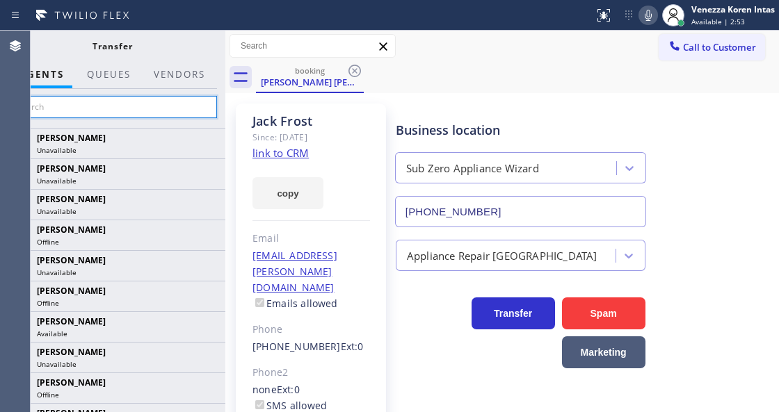
click at [157, 113] on input "text" at bounding box center [112, 107] width 209 height 22
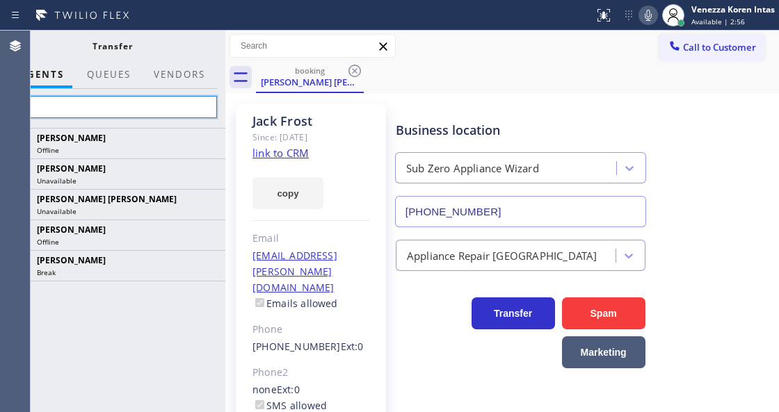
type input "a"
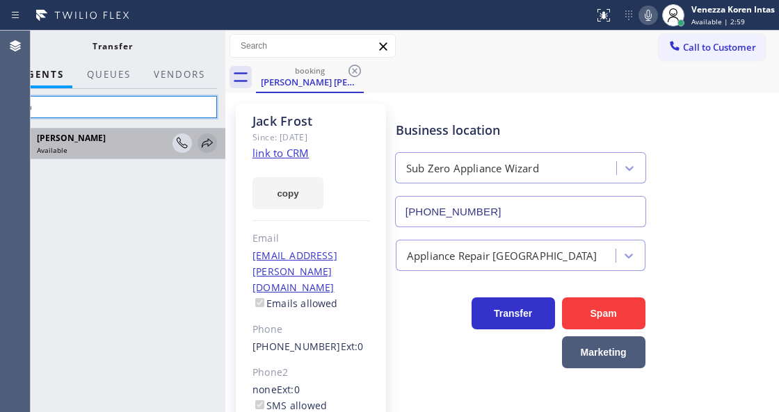
type input "lyka"
click at [204, 144] on icon at bounding box center [207, 142] width 11 height 9
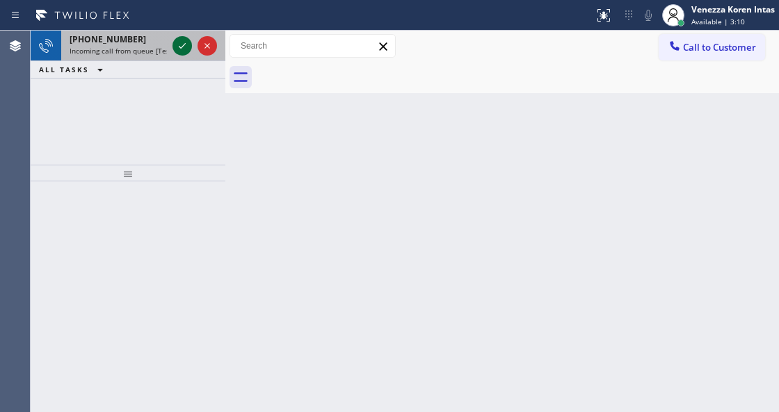
click at [179, 51] on icon at bounding box center [182, 46] width 17 height 17
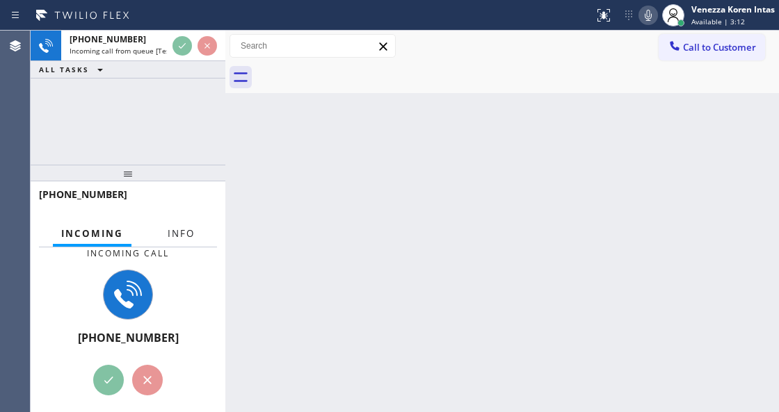
click at [177, 225] on button "Info" at bounding box center [181, 233] width 44 height 27
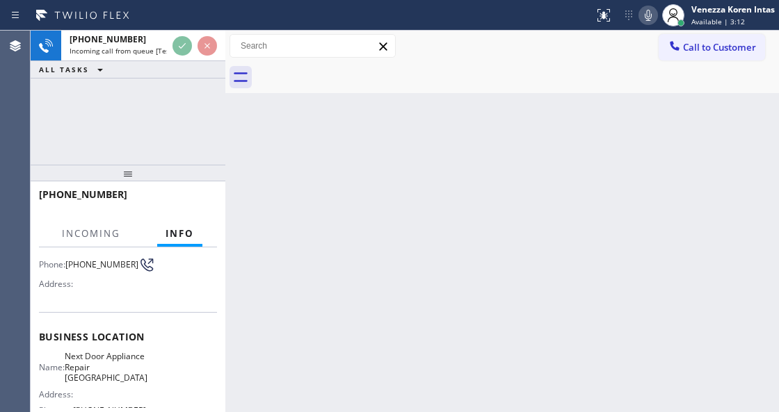
scroll to position [139, 0]
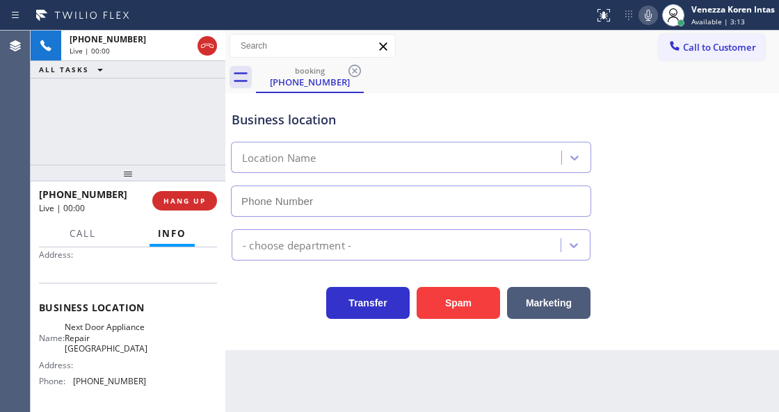
type input "[PHONE_NUMBER]"
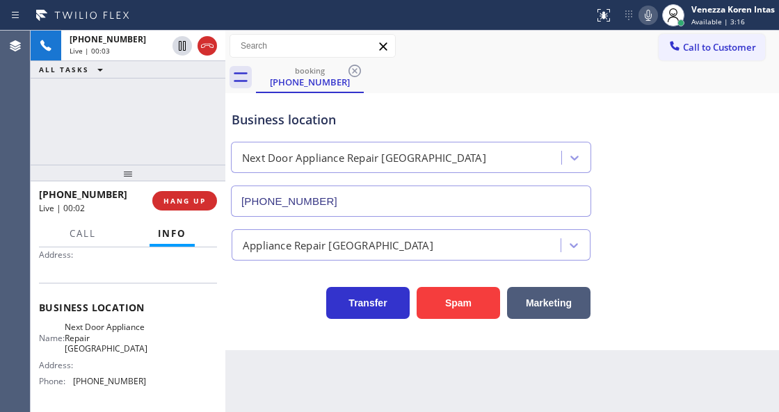
drag, startPoint x: 95, startPoint y: 112, endPoint x: 315, endPoint y: 165, distance: 226.7
click at [95, 112] on div "[PHONE_NUMBER] Live | 00:03 ALL TASKS ALL TASKS ACTIVE TASKS TASKS IN WRAP UP" at bounding box center [128, 98] width 195 height 134
click at [642, 18] on icon at bounding box center [648, 15] width 17 height 17
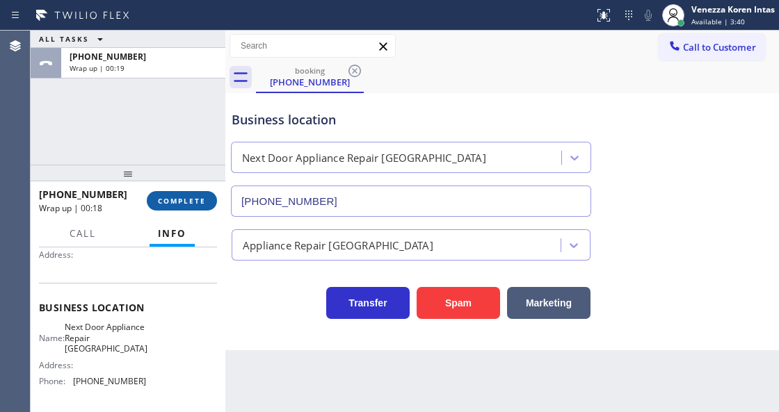
click at [186, 200] on span "COMPLETE" at bounding box center [182, 201] width 48 height 10
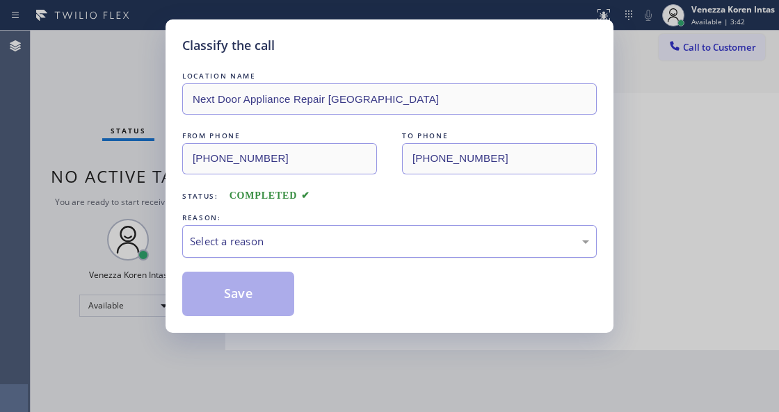
click at [291, 242] on div "Select a reason" at bounding box center [389, 242] width 399 height 16
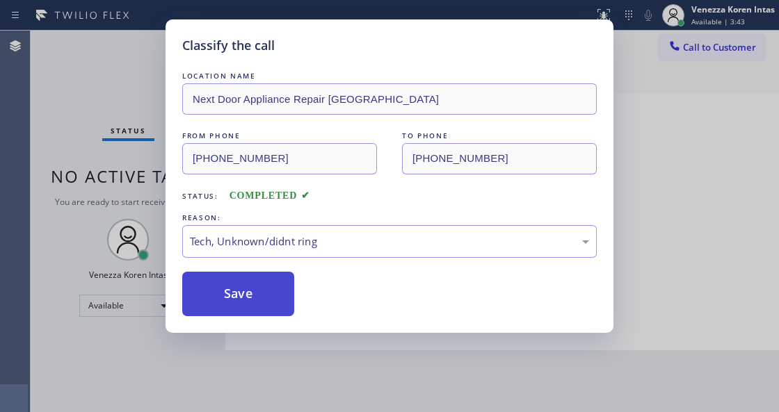
click at [276, 303] on button "Save" at bounding box center [238, 294] width 112 height 45
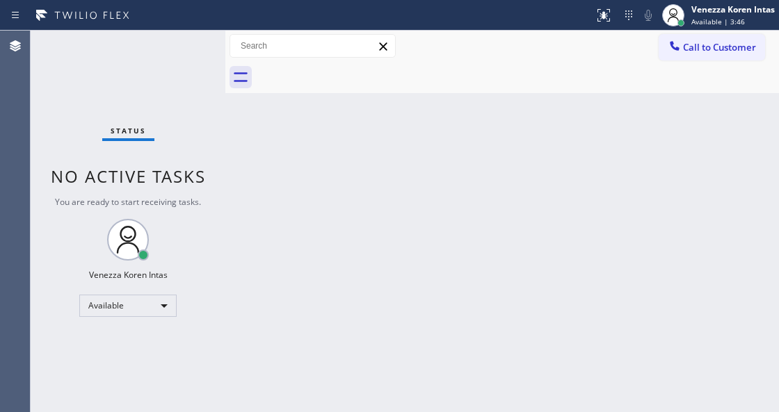
click at [188, 63] on div "Status No active tasks You are ready to start receiving tasks. Venezza Koren In…" at bounding box center [128, 222] width 195 height 382
click at [186, 51] on div "Status No active tasks You are ready to start receiving tasks. Venezza Koren In…" at bounding box center [128, 222] width 195 height 382
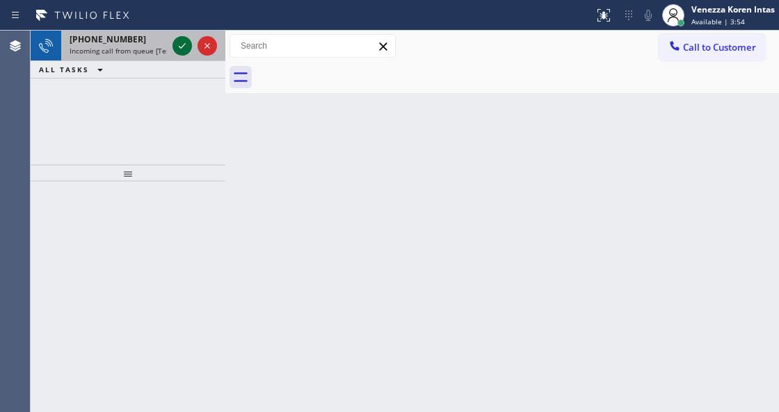
click at [178, 42] on icon at bounding box center [182, 46] width 17 height 17
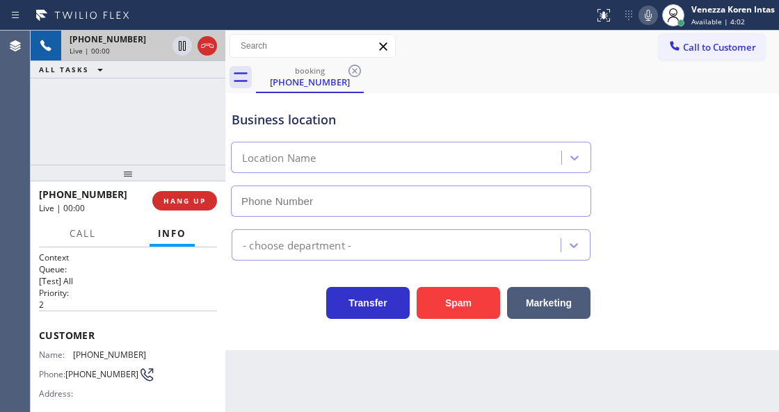
type input "[PHONE_NUMBER]"
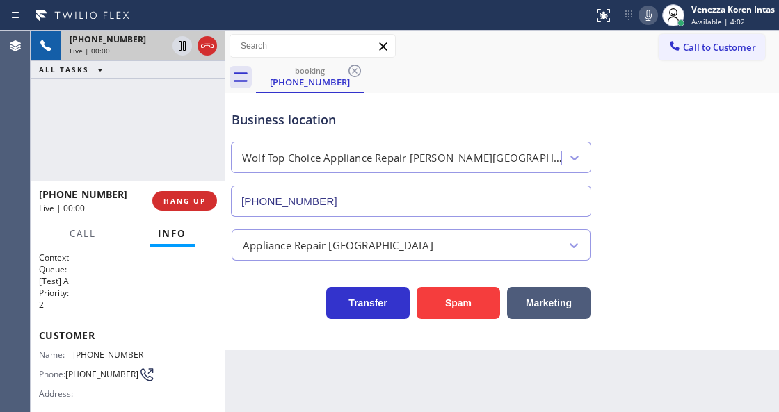
click at [194, 48] on div at bounding box center [195, 46] width 50 height 31
click at [202, 48] on icon at bounding box center [207, 46] width 17 height 17
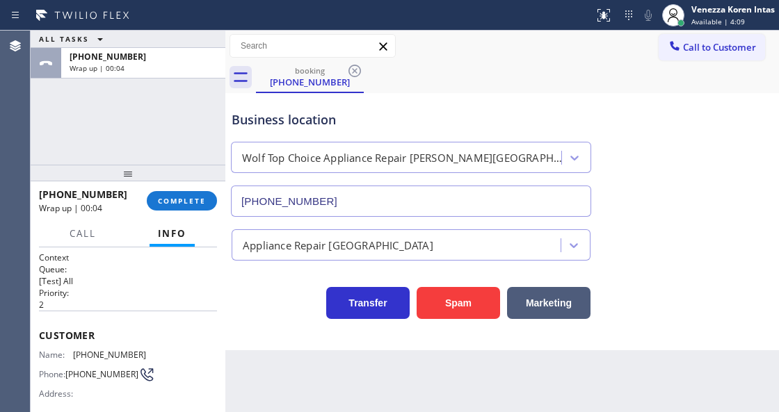
click at [195, 214] on div "[PHONE_NUMBER] Wrap up | 00:04 COMPLETE" at bounding box center [128, 201] width 178 height 36
click at [195, 197] on span "COMPLETE" at bounding box center [182, 201] width 48 height 10
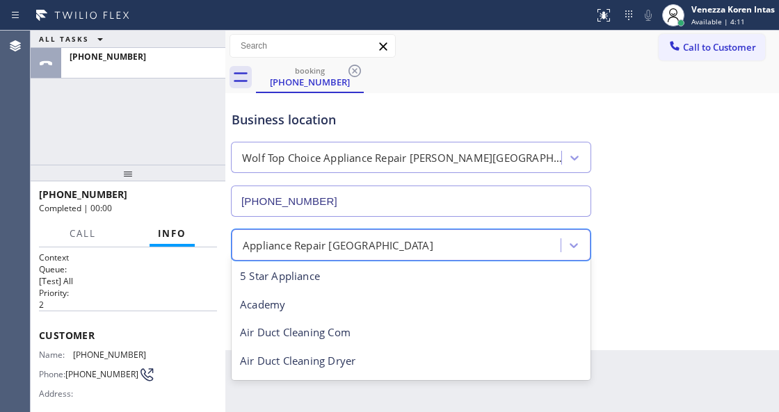
click at [292, 240] on div "Appliance Repair [GEOGRAPHIC_DATA]" at bounding box center [338, 245] width 191 height 16
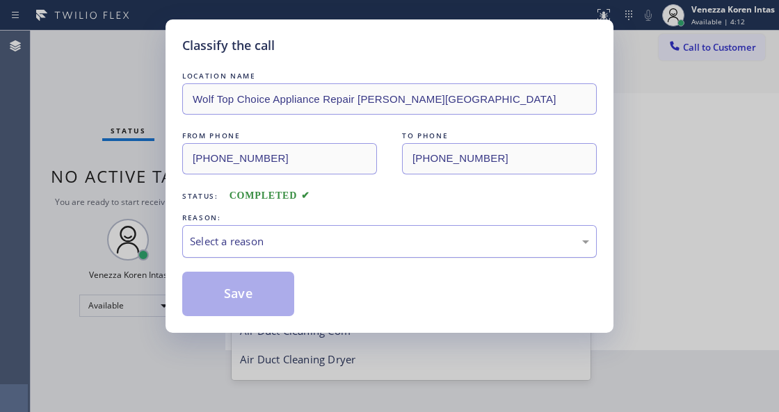
click at [284, 254] on div "Select a reason" at bounding box center [389, 241] width 414 height 33
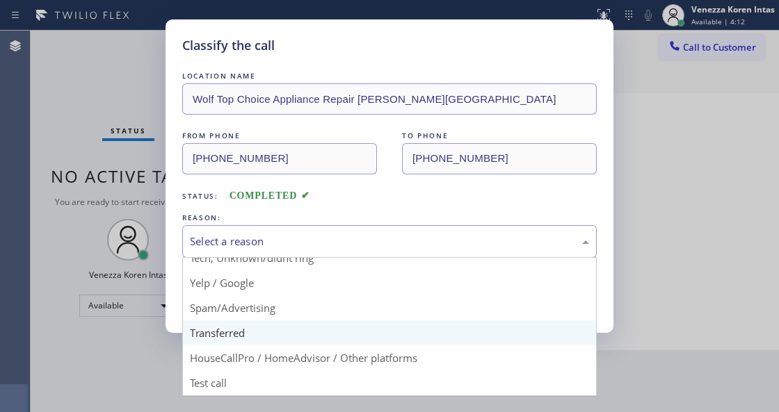
scroll to position [91, 0]
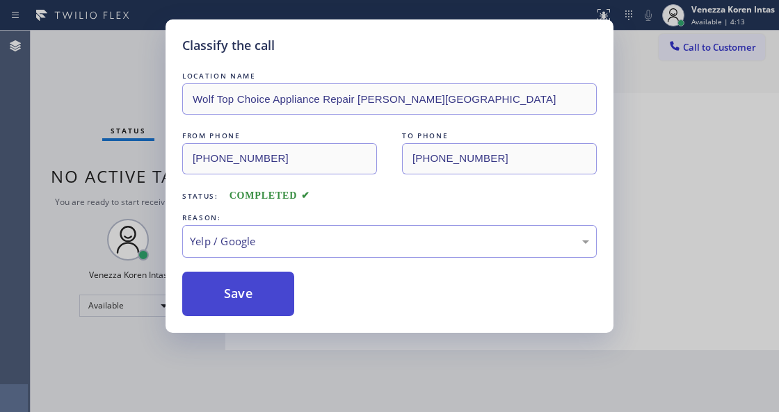
click at [263, 294] on button "Save" at bounding box center [238, 294] width 112 height 45
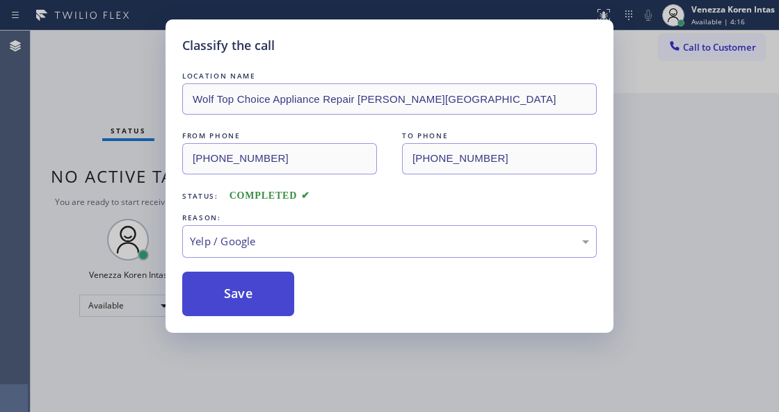
click at [235, 293] on button "Save" at bounding box center [238, 294] width 112 height 45
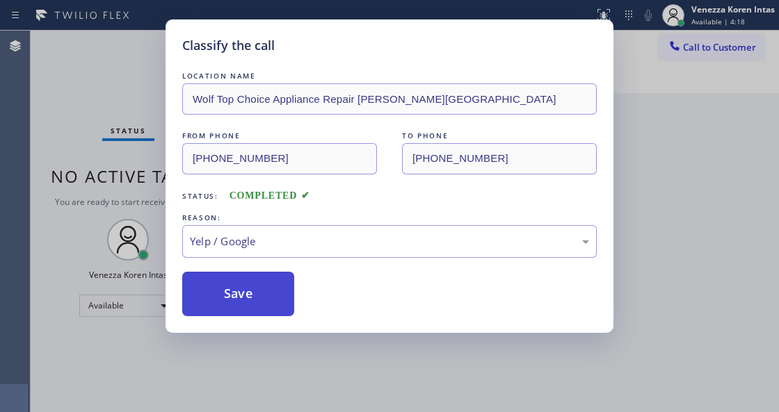
click at [235, 293] on button "Save" at bounding box center [238, 294] width 112 height 45
click at [235, 295] on button "Save" at bounding box center [238, 294] width 112 height 45
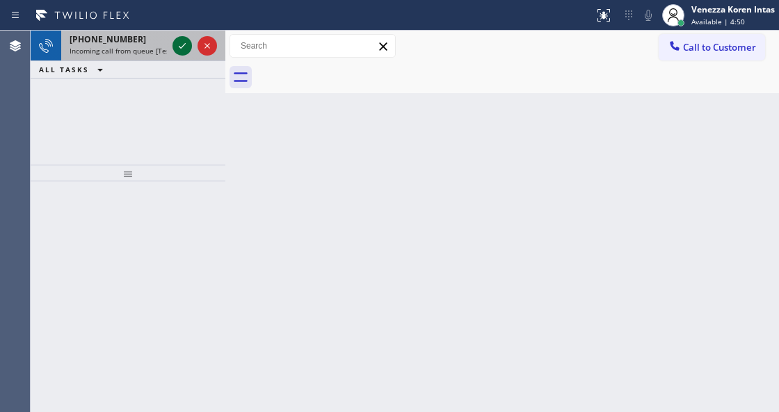
click at [181, 46] on icon at bounding box center [182, 46] width 17 height 17
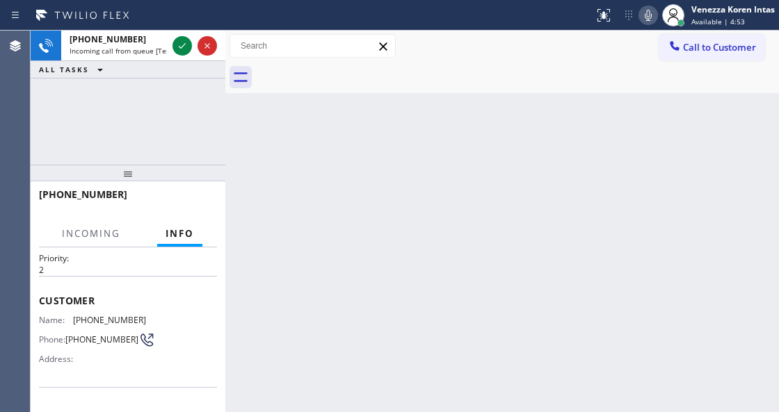
scroll to position [92, 0]
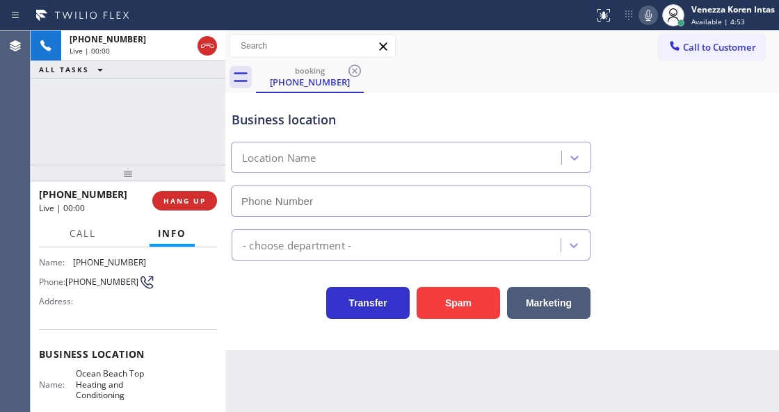
type input "[PHONE_NUMBER]"
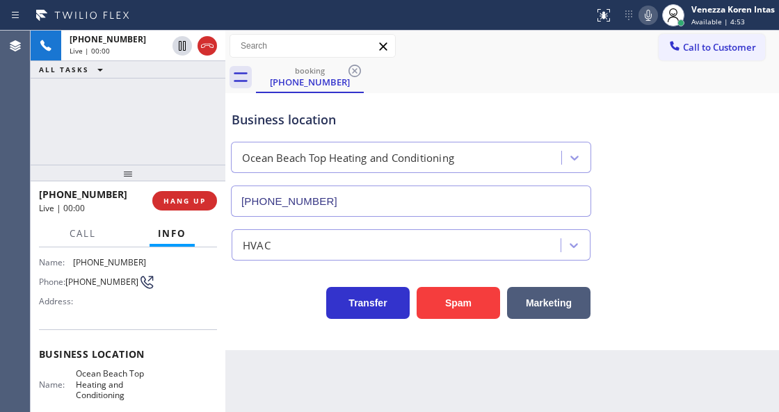
click at [175, 186] on div "[PHONE_NUMBER] Live | 00:00 HANG UP" at bounding box center [128, 201] width 178 height 36
click at [175, 194] on button "HANG UP" at bounding box center [184, 200] width 65 height 19
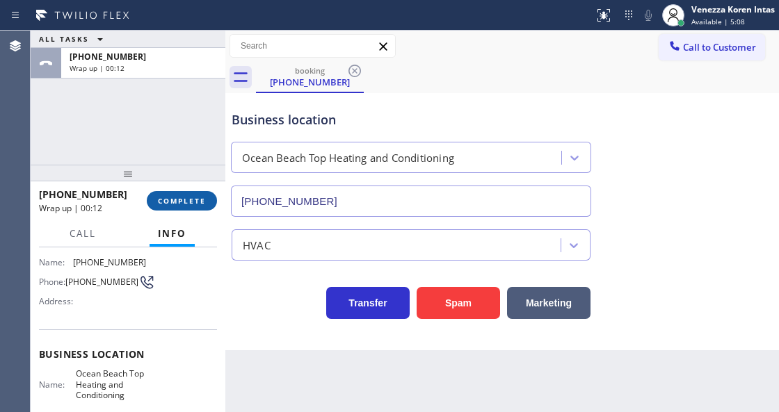
click at [175, 194] on button "COMPLETE" at bounding box center [182, 200] width 70 height 19
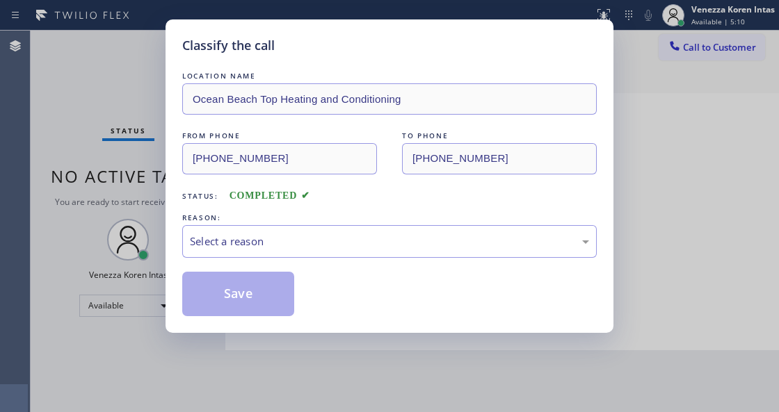
click at [271, 239] on div "Select a reason" at bounding box center [389, 242] width 399 height 16
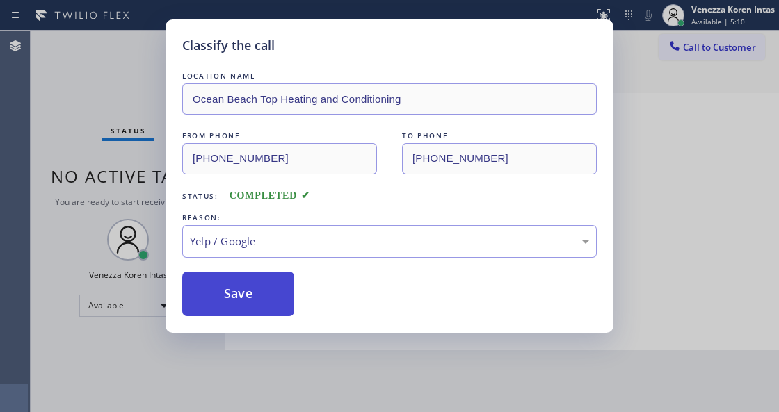
click at [261, 304] on button "Save" at bounding box center [238, 294] width 112 height 45
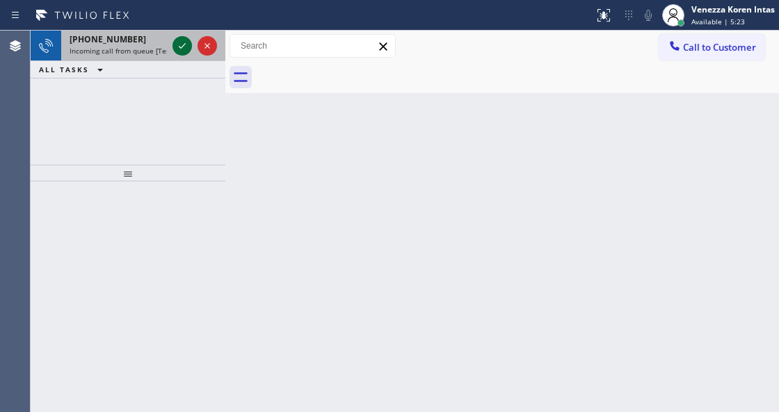
click at [184, 44] on icon at bounding box center [182, 46] width 7 height 6
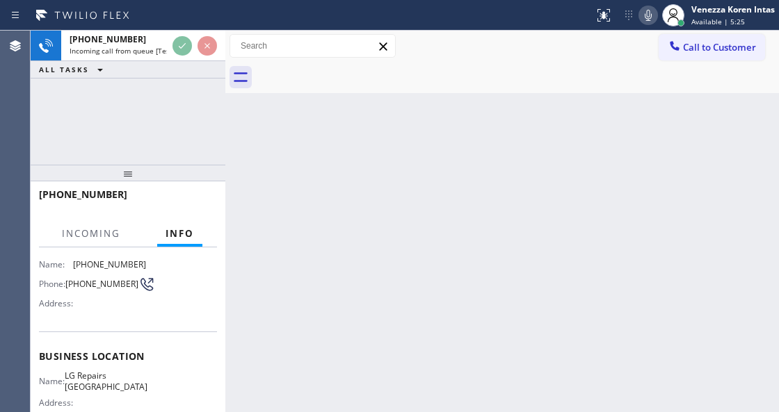
scroll to position [139, 0]
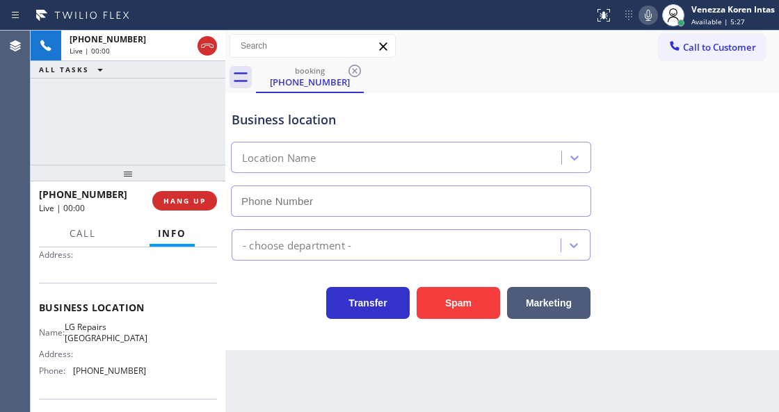
type input "[PHONE_NUMBER]"
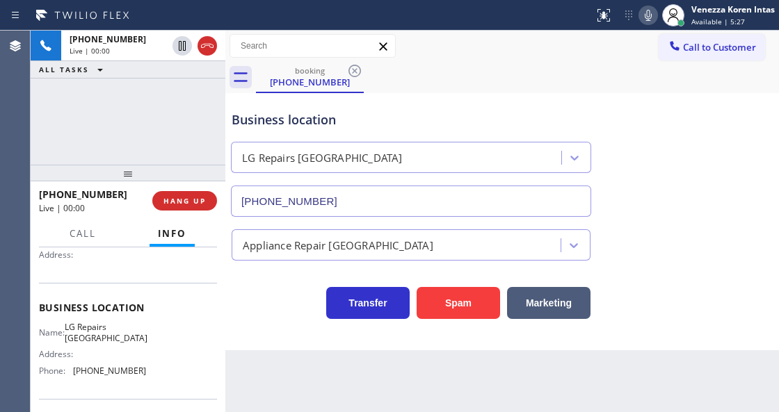
click at [68, 143] on div "[PHONE_NUMBER] Live | 00:00 ALL TASKS ALL TASKS ACTIVE TASKS TASKS IN WRAP UP" at bounding box center [128, 98] width 195 height 134
drag, startPoint x: 207, startPoint y: 51, endPoint x: 212, endPoint y: 124, distance: 72.5
click at [207, 51] on icon at bounding box center [207, 46] width 17 height 17
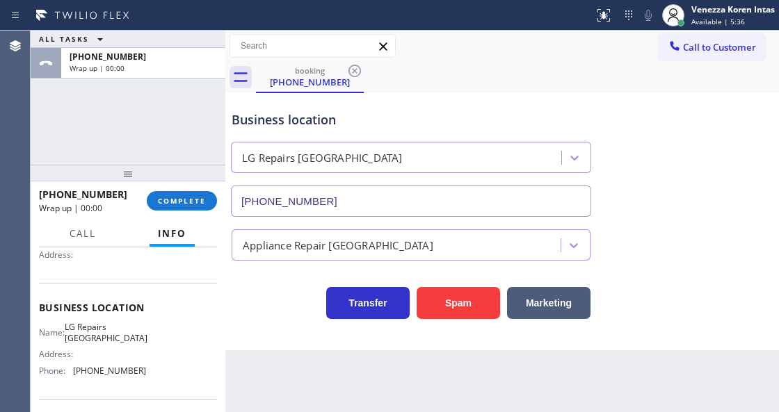
click at [471, 127] on div "Business location" at bounding box center [411, 120] width 359 height 19
click at [189, 191] on button "COMPLETE" at bounding box center [182, 200] width 70 height 19
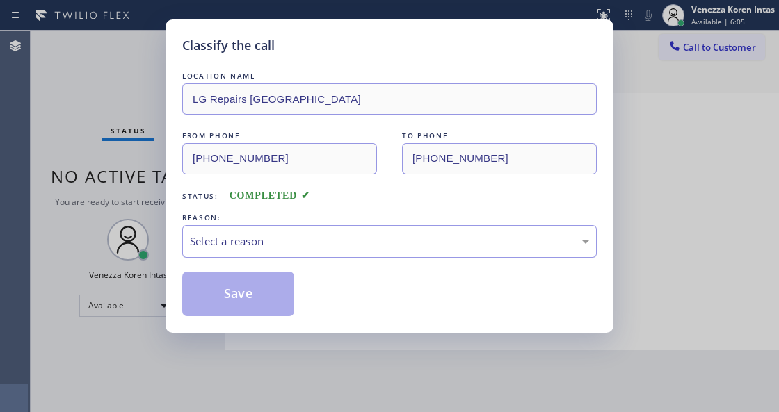
click at [251, 237] on div "Select a reason" at bounding box center [389, 242] width 399 height 16
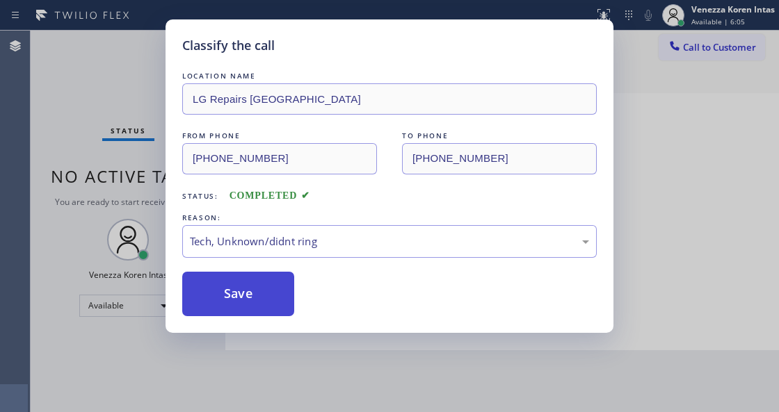
click at [247, 282] on button "Save" at bounding box center [238, 294] width 112 height 45
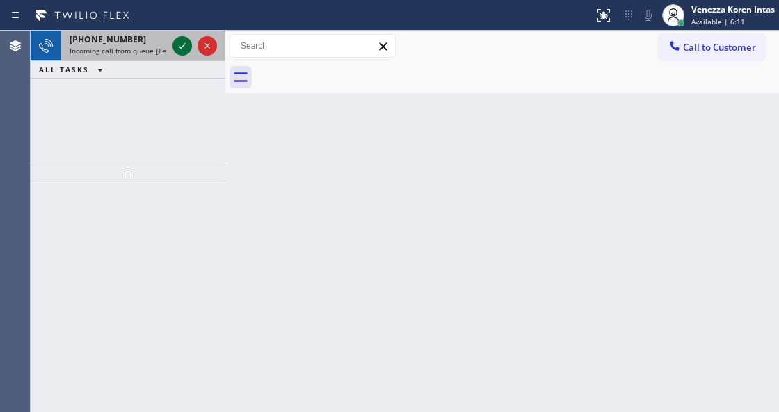
click at [177, 44] on icon at bounding box center [182, 46] width 17 height 17
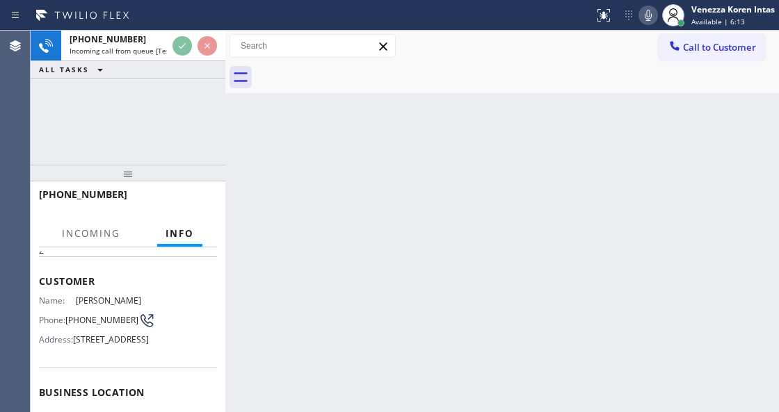
scroll to position [139, 0]
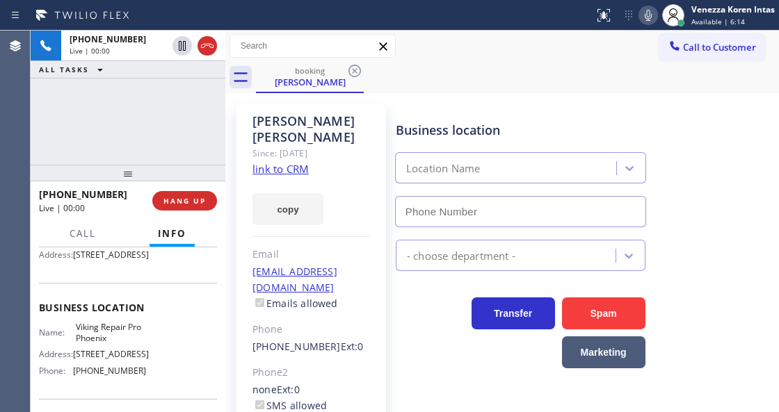
type input "[PHONE_NUMBER]"
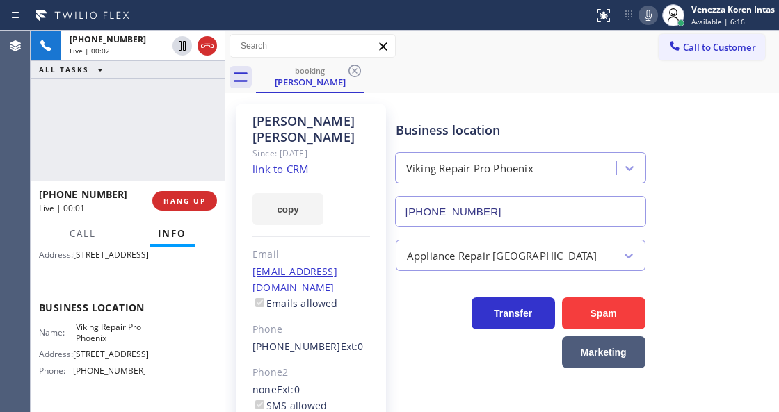
click at [300, 162] on link "link to CRM" at bounding box center [280, 169] width 56 height 14
click at [643, 18] on icon at bounding box center [648, 15] width 17 height 17
click at [643, 18] on rect at bounding box center [648, 14] width 10 height 10
click at [444, 81] on div "booking [PERSON_NAME]" at bounding box center [517, 77] width 523 height 31
drag, startPoint x: 73, startPoint y: 346, endPoint x: 125, endPoint y: 364, distance: 55.0
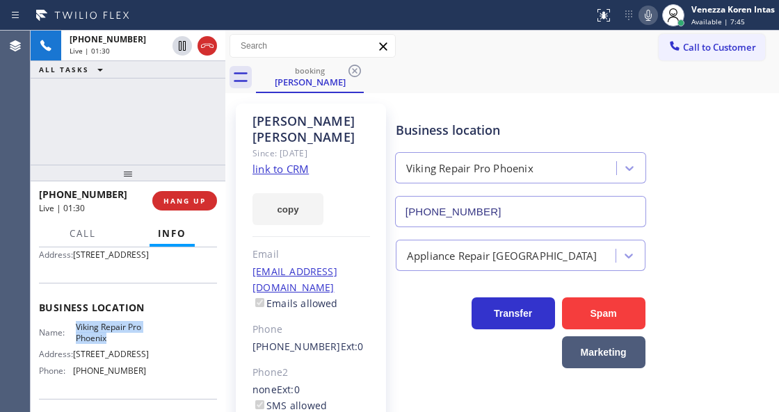
click at [125, 343] on div "Name: Viking Repair Pro Phoenix" at bounding box center [92, 333] width 107 height 22
copy span "Viking Repair Pro Phoenix"
click at [645, 21] on icon at bounding box center [648, 15] width 17 height 17
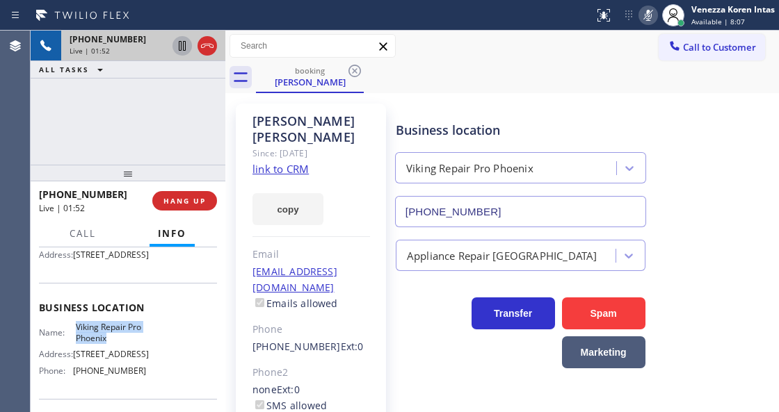
click at [180, 51] on icon at bounding box center [182, 46] width 17 height 17
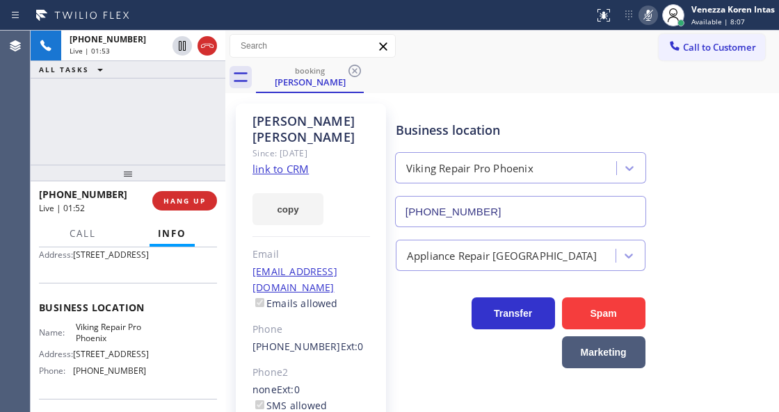
click at [531, 97] on div "[PERSON_NAME] Since: [DATE] link to CRM copy Email [EMAIL_ADDRESS][DOMAIN_NAME]…" at bounding box center [502, 319] width 547 height 444
click at [642, 14] on icon at bounding box center [648, 15] width 17 height 17
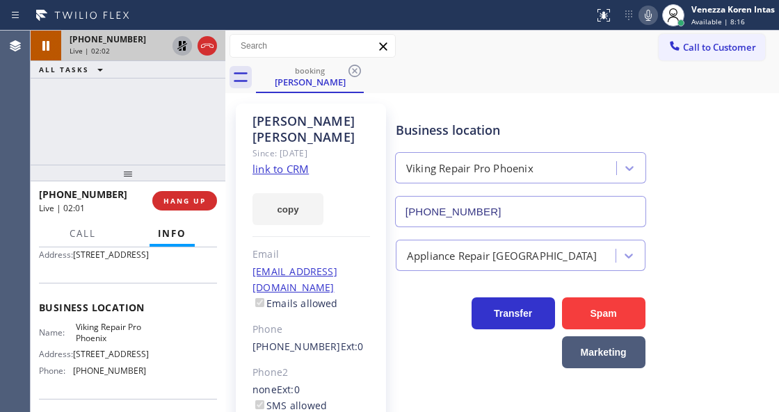
click at [179, 47] on icon at bounding box center [182, 46] width 10 height 10
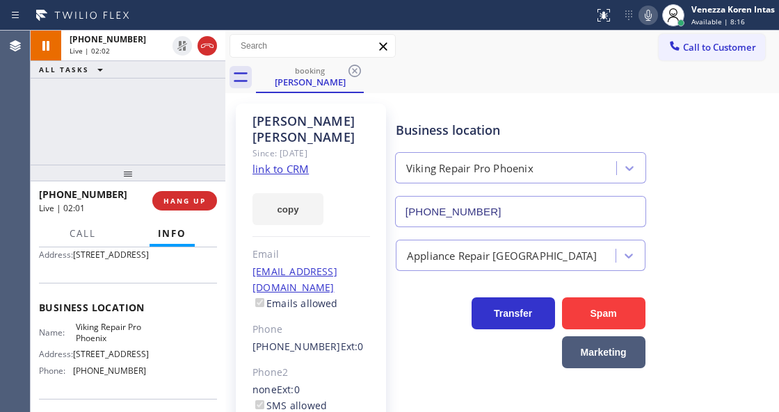
click at [532, 90] on div "booking [PERSON_NAME]" at bounding box center [517, 77] width 523 height 31
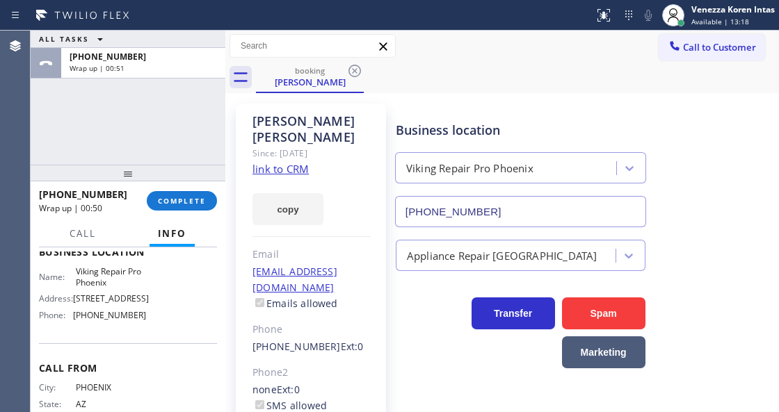
scroll to position [257, 0]
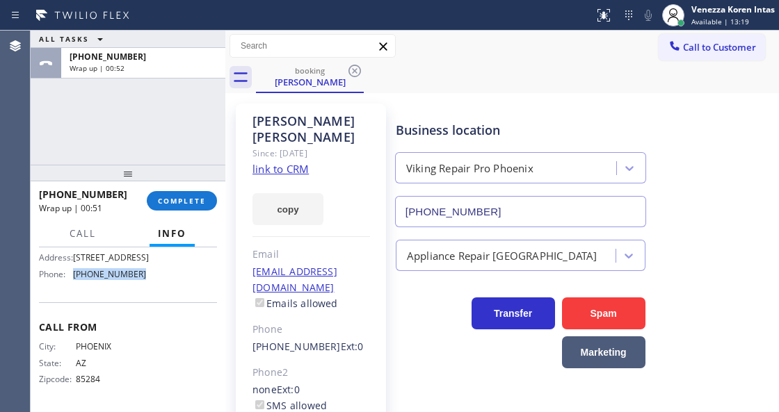
drag, startPoint x: 136, startPoint y: 281, endPoint x: 74, endPoint y: 275, distance: 62.1
click at [74, 275] on div "Name: Viking Repair Pro Phoenix Address: [STREET_ADDRESS] Phone: [PHONE_NUMBER]" at bounding box center [128, 255] width 178 height 60
copy div "[PHONE_NUMBER]"
click at [179, 198] on span "COMPLETE" at bounding box center [182, 201] width 48 height 10
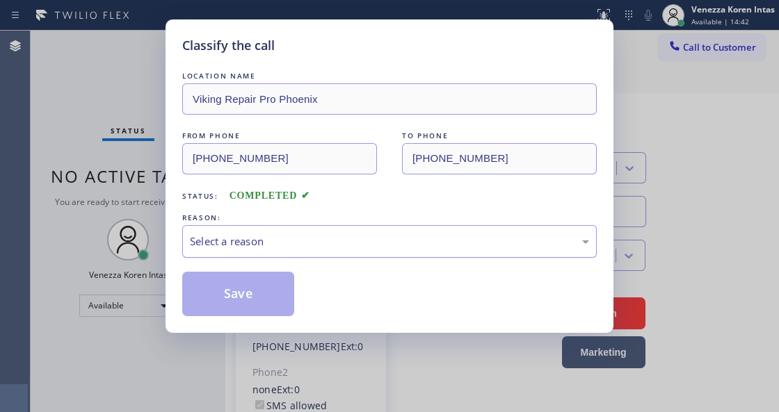
click at [286, 227] on div "Select a reason" at bounding box center [389, 241] width 414 height 33
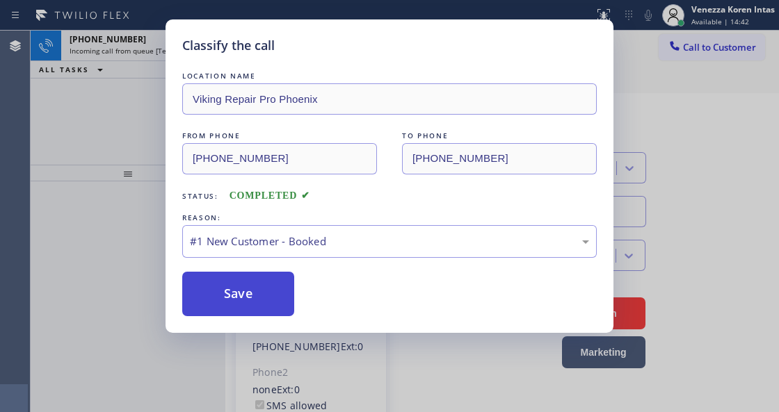
click at [264, 282] on button "Save" at bounding box center [238, 294] width 112 height 45
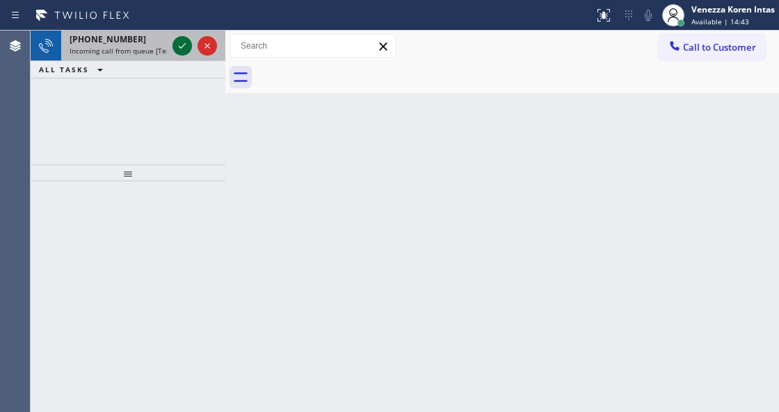
click at [182, 48] on icon at bounding box center [182, 46] width 17 height 17
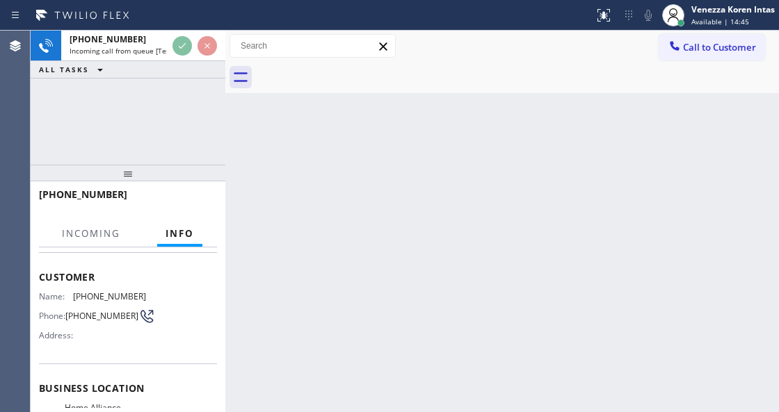
scroll to position [92, 0]
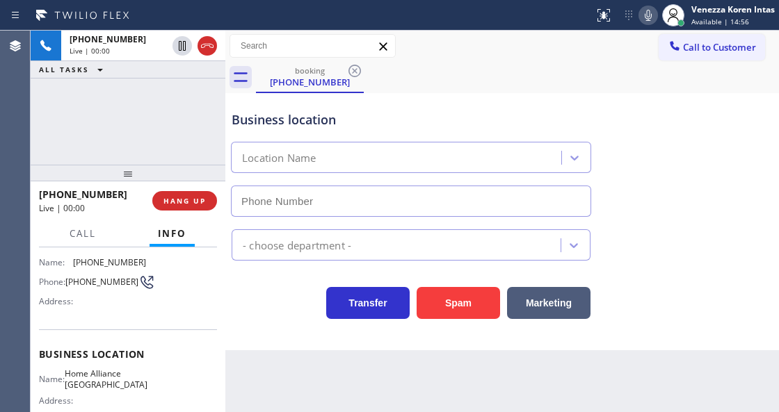
type input "[PHONE_NUMBER]"
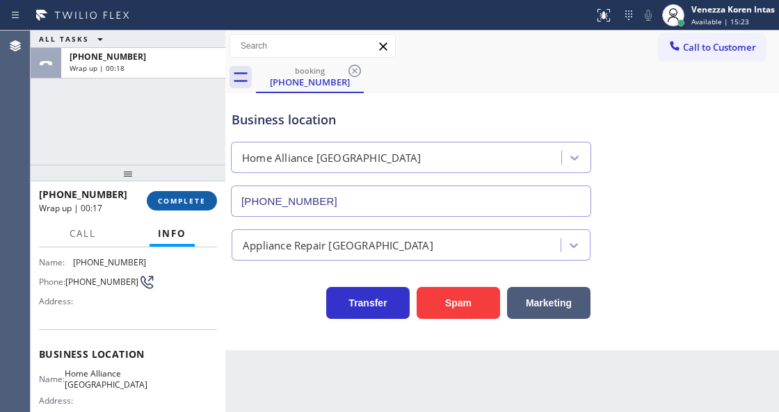
click at [202, 206] on button "COMPLETE" at bounding box center [182, 200] width 70 height 19
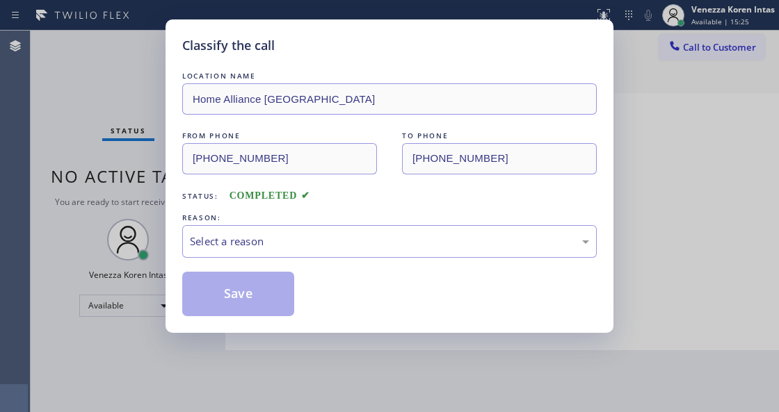
click at [328, 234] on div "Select a reason" at bounding box center [389, 242] width 399 height 16
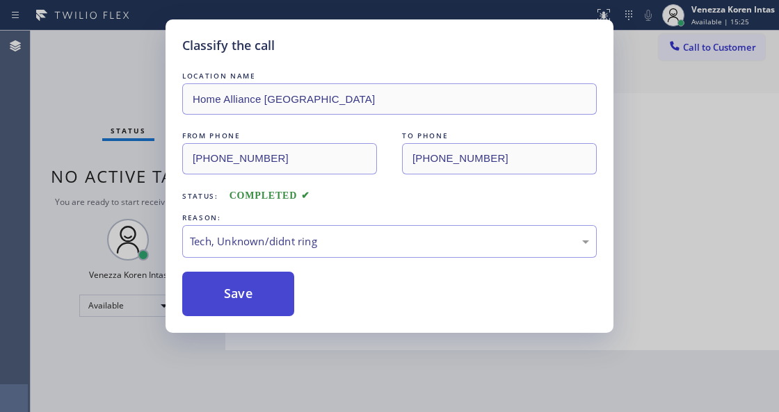
click at [249, 293] on button "Save" at bounding box center [238, 294] width 112 height 45
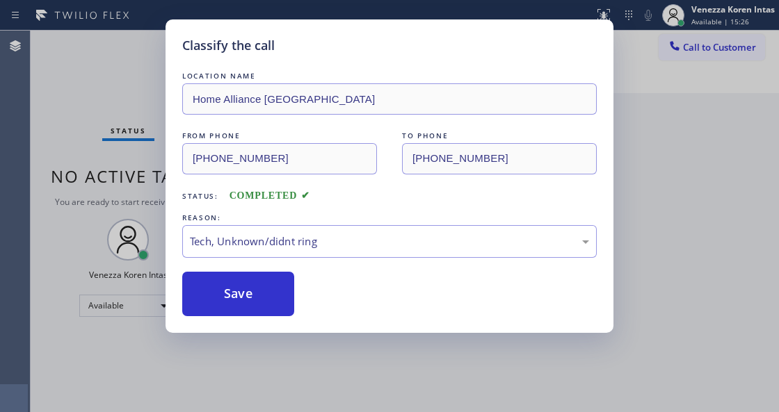
click at [281, 410] on div "Classify the call LOCATION NAME Home Alliance [GEOGRAPHIC_DATA] FROM PHONE [PHO…" at bounding box center [389, 206] width 779 height 412
click at [293, 412] on div "Classify the call LOCATION NAME Home Alliance [GEOGRAPHIC_DATA] FROM PHONE [PHO…" at bounding box center [389, 206] width 779 height 412
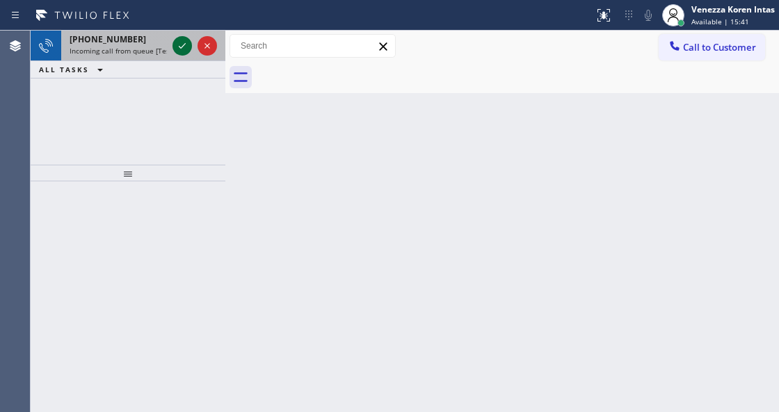
click at [182, 49] on icon at bounding box center [182, 46] width 17 height 17
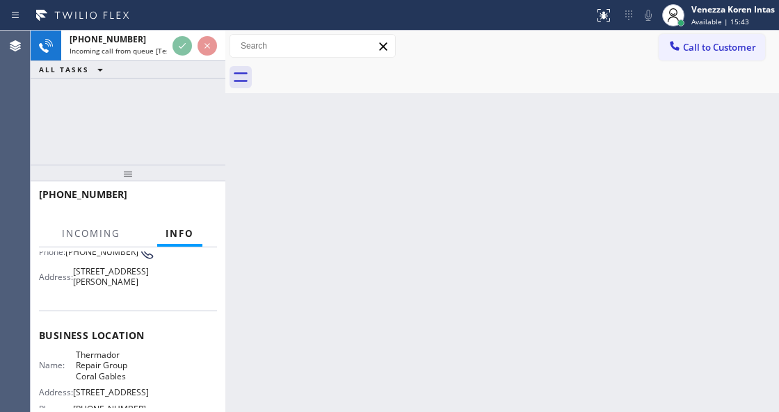
scroll to position [185, 0]
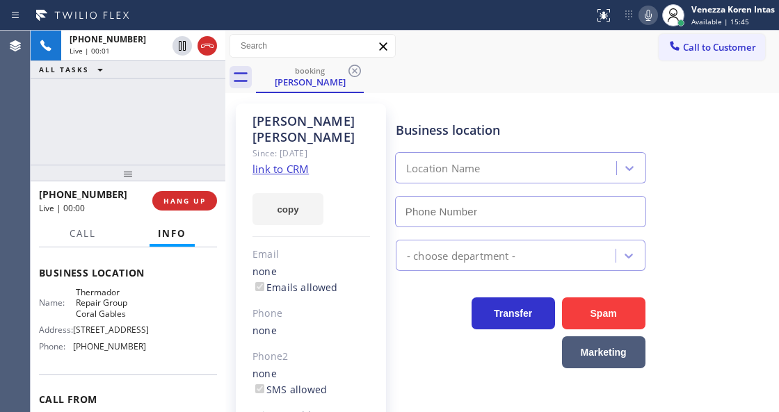
type input "[PHONE_NUMBER]"
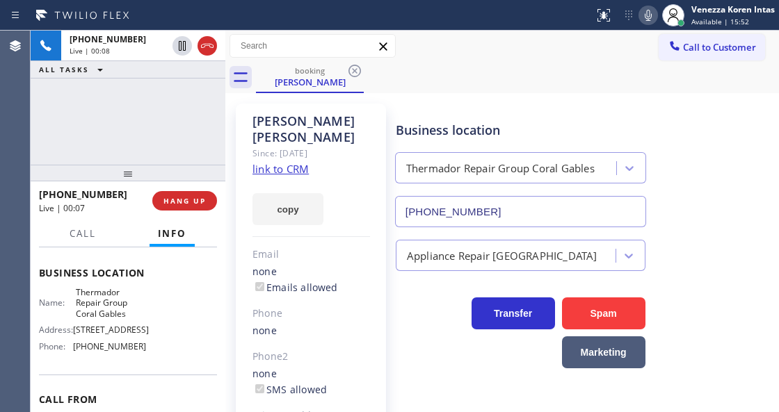
drag, startPoint x: 212, startPoint y: 133, endPoint x: 293, endPoint y: 152, distance: 83.6
click at [212, 133] on div "[PHONE_NUMBER] Live | 00:08 ALL TASKS ALL TASKS ACTIVE TASKS TASKS IN WRAP UP" at bounding box center [128, 98] width 195 height 134
click at [293, 162] on link "link to CRM" at bounding box center [280, 169] width 56 height 14
click at [647, 17] on icon at bounding box center [648, 15] width 17 height 17
click at [249, 97] on div "[PERSON_NAME] Since: [DATE] link to CRM copy Email none Emails allowed Phone no…" at bounding box center [311, 311] width 164 height 428
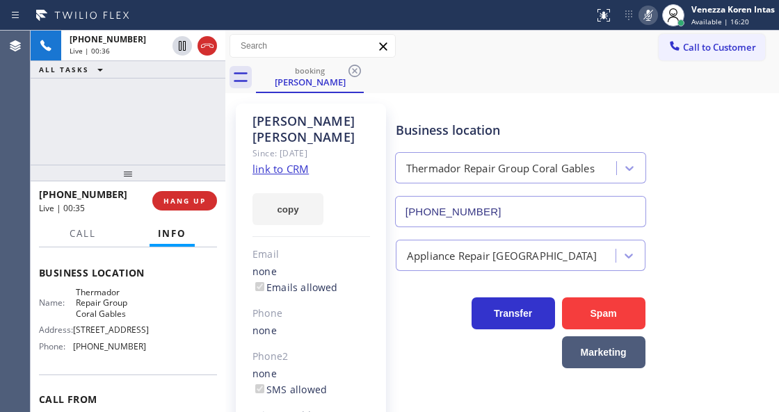
click at [652, 13] on icon at bounding box center [648, 15] width 17 height 17
click at [77, 235] on span "Call" at bounding box center [83, 233] width 26 height 13
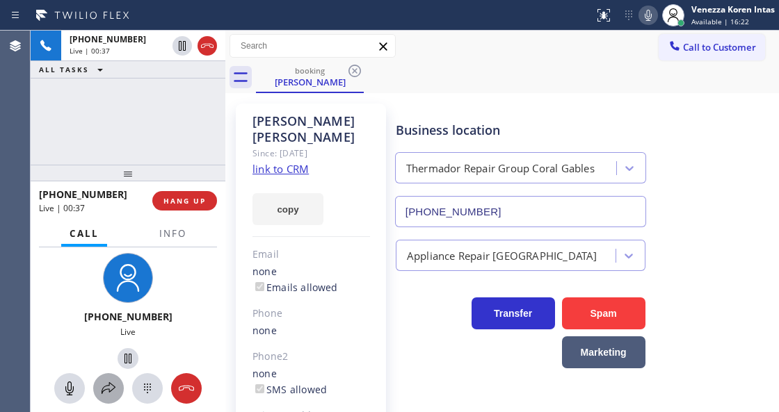
click at [104, 397] on button at bounding box center [108, 388] width 31 height 31
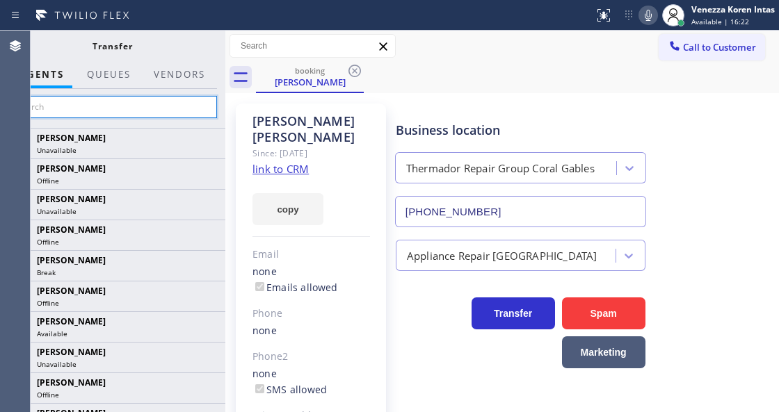
click at [147, 110] on input "text" at bounding box center [112, 107] width 209 height 22
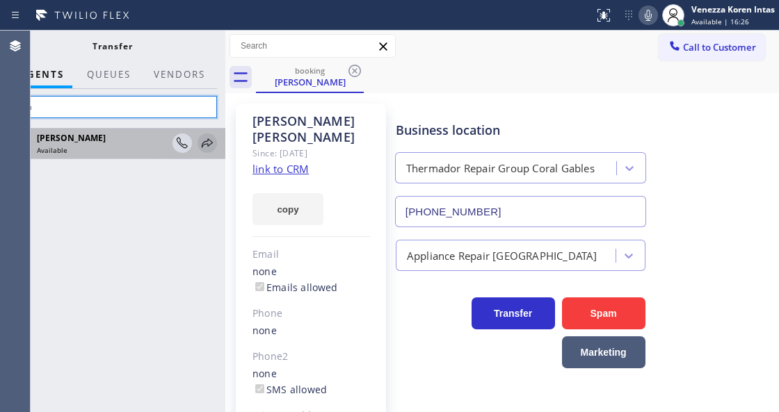
type input "lyka"
click at [210, 145] on icon at bounding box center [207, 142] width 11 height 9
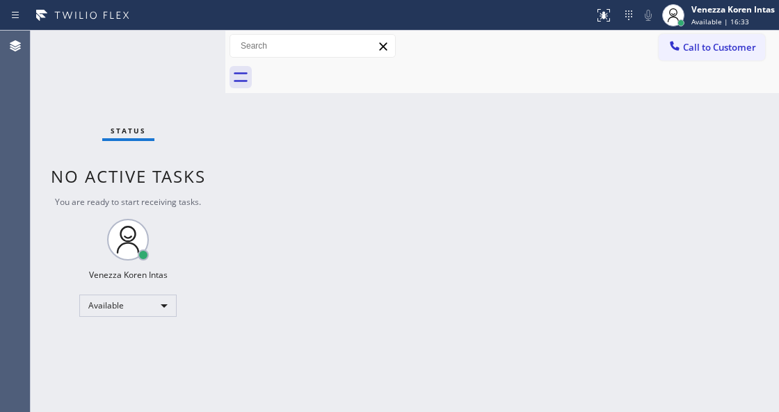
click at [464, 34] on div "Call to Customer Outbound call Location Search location Your caller id phone nu…" at bounding box center [501, 46] width 553 height 24
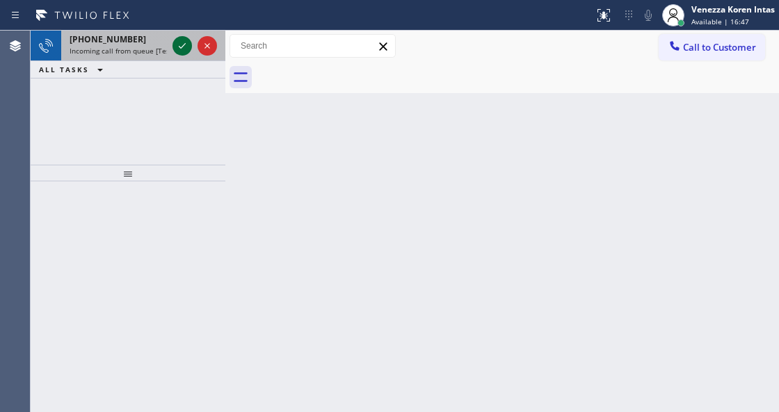
click at [177, 48] on icon at bounding box center [182, 46] width 17 height 17
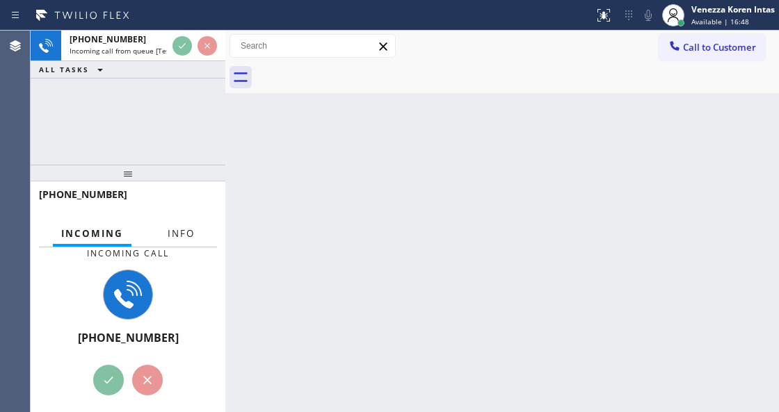
click at [171, 241] on button "Info" at bounding box center [181, 233] width 44 height 27
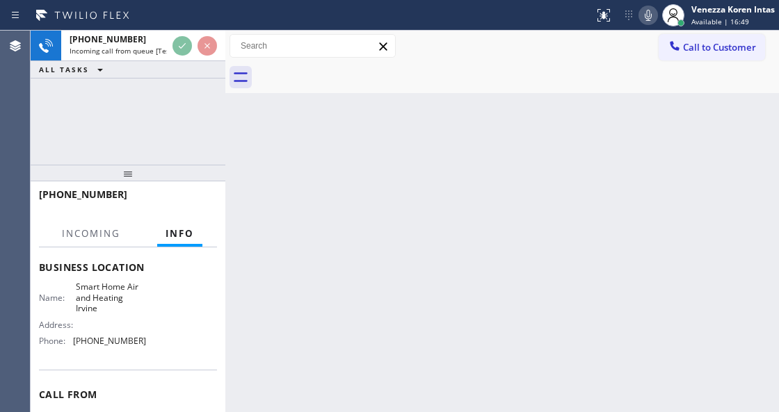
scroll to position [185, 0]
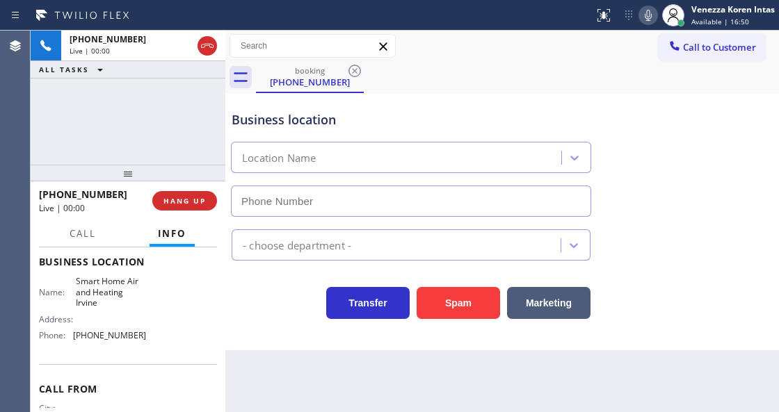
type input "[PHONE_NUMBER]"
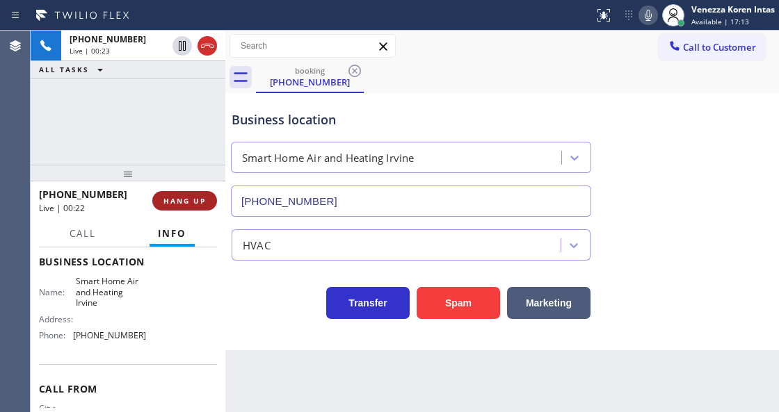
click at [191, 203] on span "HANG UP" at bounding box center [184, 201] width 42 height 10
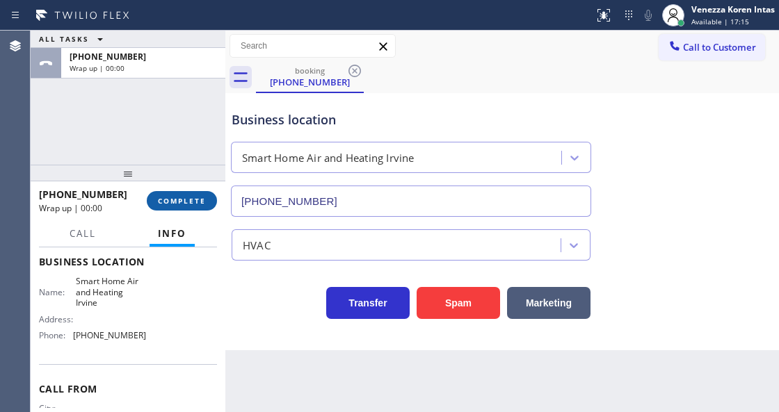
click at [193, 202] on span "COMPLETE" at bounding box center [182, 201] width 48 height 10
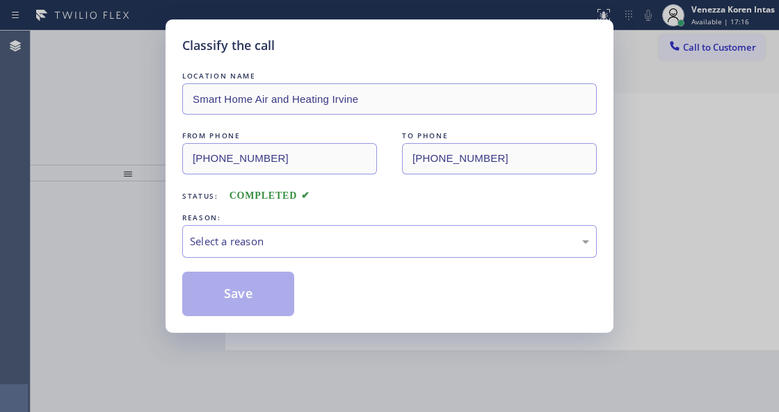
click at [290, 225] on div "REASON:" at bounding box center [389, 218] width 414 height 15
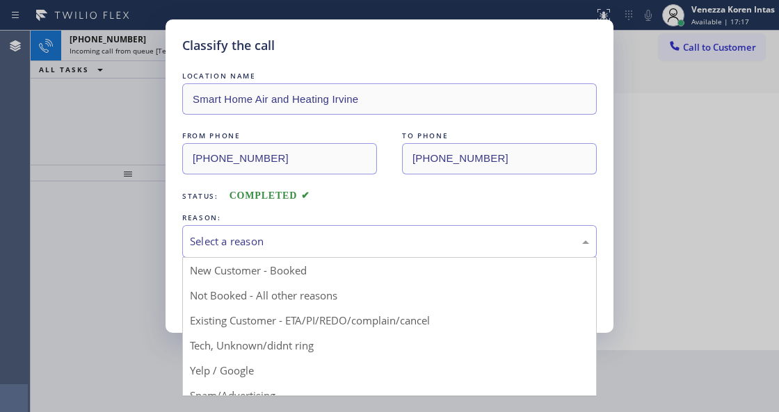
click at [302, 249] on div "Select a reason" at bounding box center [389, 242] width 399 height 16
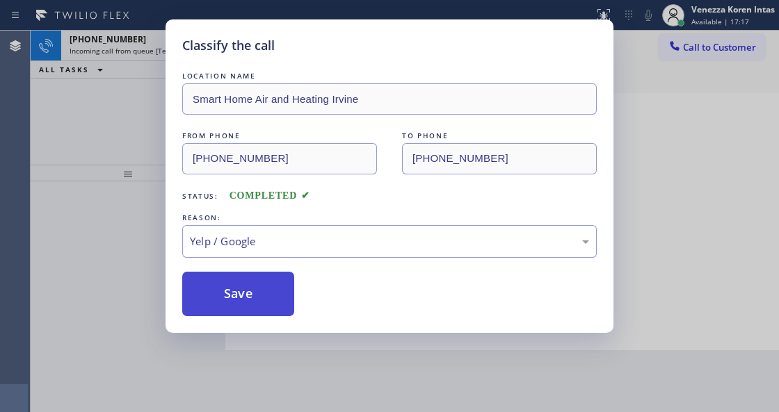
click at [267, 294] on button "Save" at bounding box center [238, 294] width 112 height 45
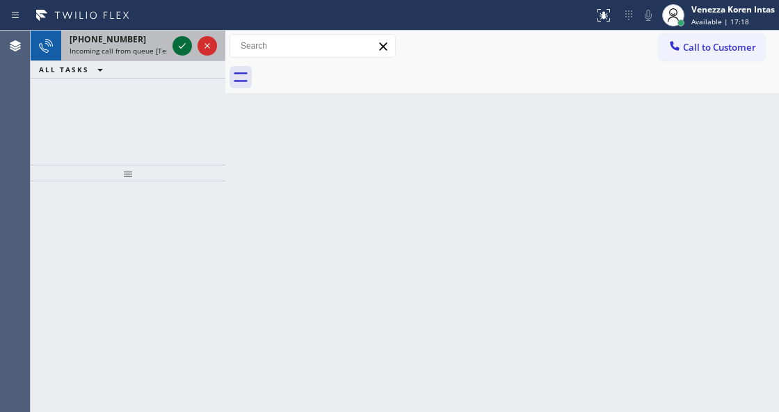
click at [179, 45] on icon at bounding box center [182, 46] width 17 height 17
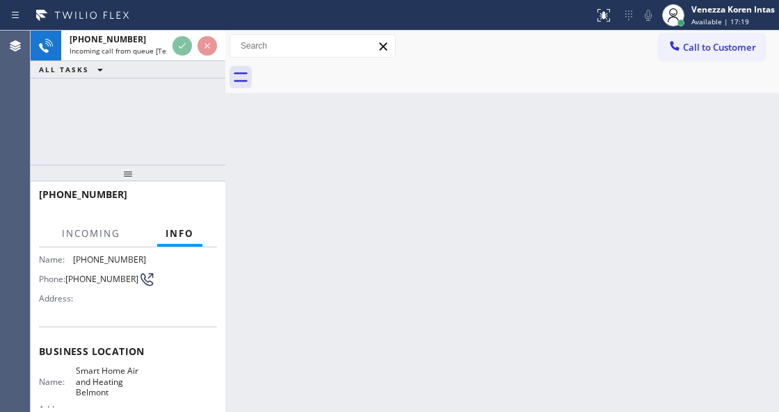
scroll to position [185, 0]
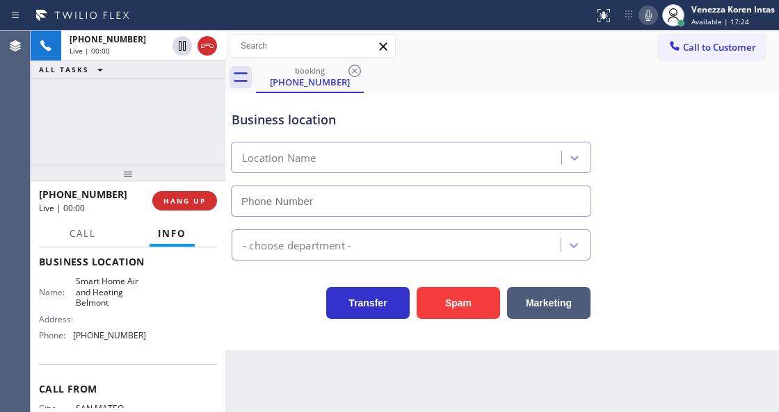
type input "[PHONE_NUMBER]"
click at [438, 88] on div "booking [PHONE_NUMBER]" at bounding box center [517, 77] width 523 height 31
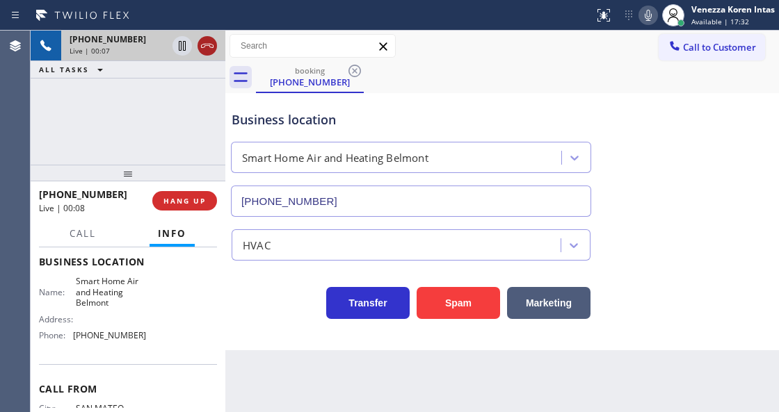
click at [198, 47] on div at bounding box center [206, 46] width 19 height 17
click at [194, 197] on span "HANG UP" at bounding box center [184, 201] width 42 height 10
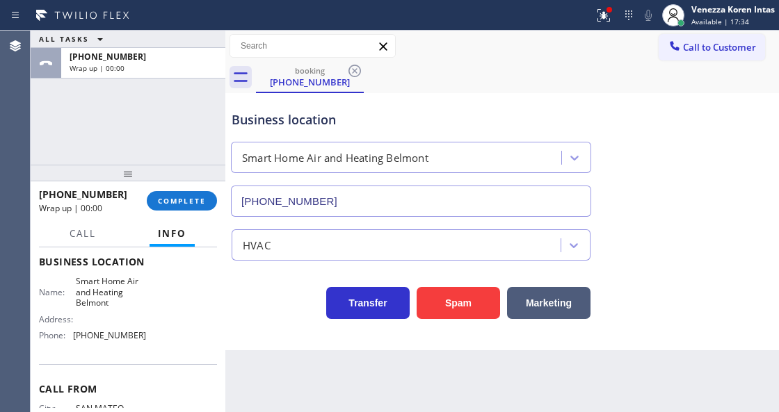
click at [214, 213] on div "[PHONE_NUMBER] Wrap up | 00:00 COMPLETE" at bounding box center [128, 201] width 178 height 36
click at [207, 187] on div "[PHONE_NUMBER] Wrap up | 00:00 COMPLETE" at bounding box center [128, 201] width 178 height 36
click at [212, 193] on button "COMPLETE" at bounding box center [182, 200] width 70 height 19
click at [373, 245] on div "HVAC" at bounding box center [398, 245] width 325 height 24
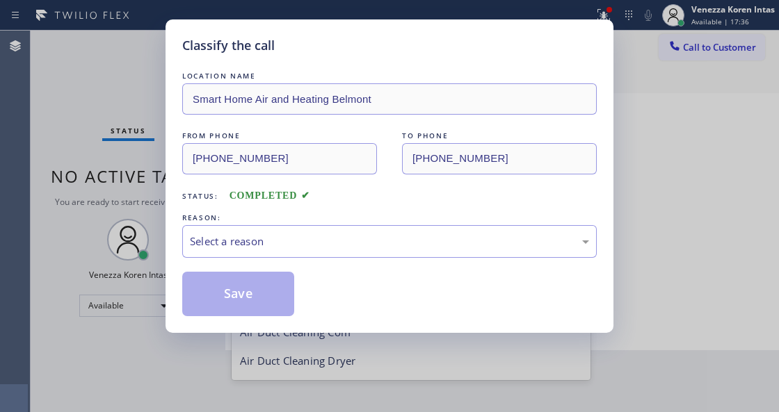
scroll to position [171, 0]
click at [299, 248] on div "Select a reason" at bounding box center [389, 242] width 399 height 16
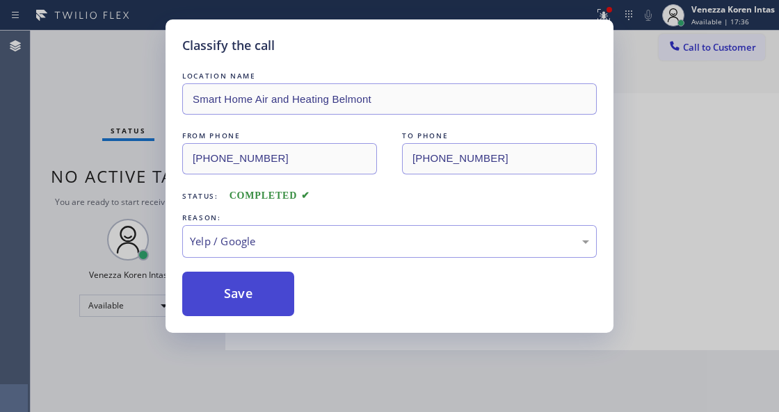
click at [250, 305] on button "Save" at bounding box center [238, 294] width 112 height 45
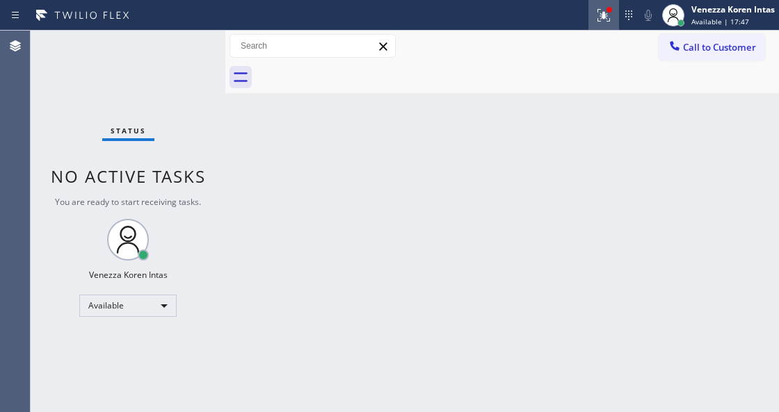
click at [602, 22] on icon at bounding box center [603, 15] width 17 height 17
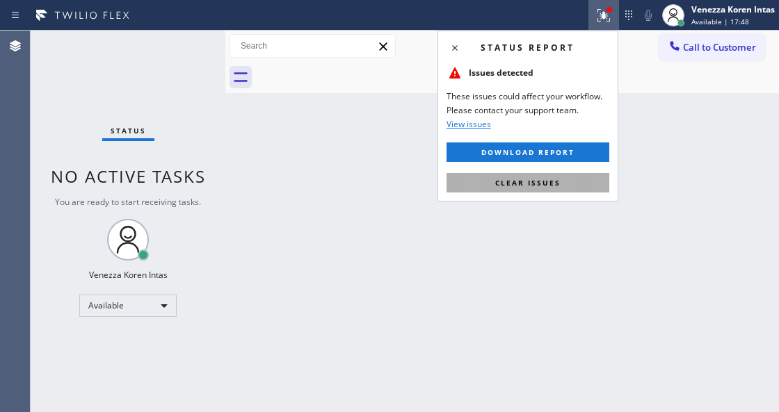
click at [559, 183] on button "Clear issues" at bounding box center [527, 182] width 163 height 19
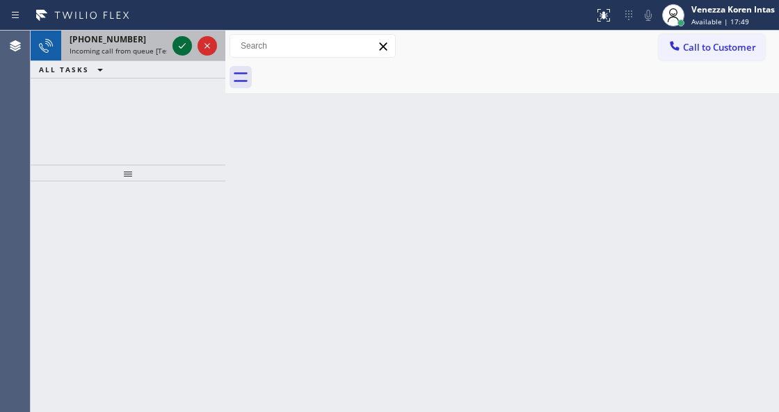
click at [186, 47] on icon at bounding box center [182, 46] width 17 height 17
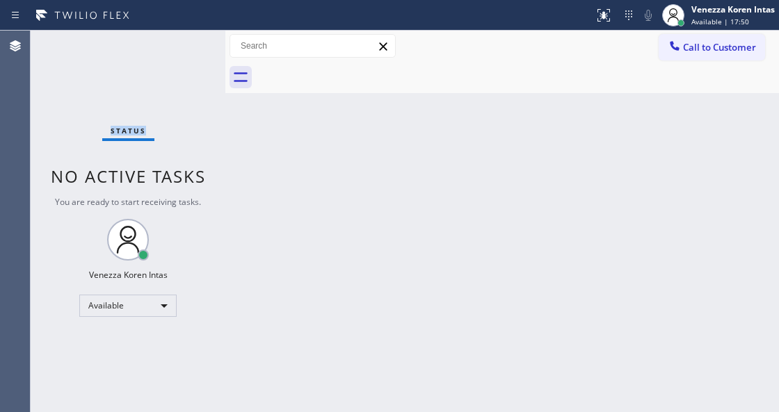
click at [186, 47] on div "Status No active tasks You are ready to start receiving tasks. Venezza Koren In…" at bounding box center [128, 222] width 195 height 382
click at [325, 82] on div at bounding box center [517, 77] width 523 height 31
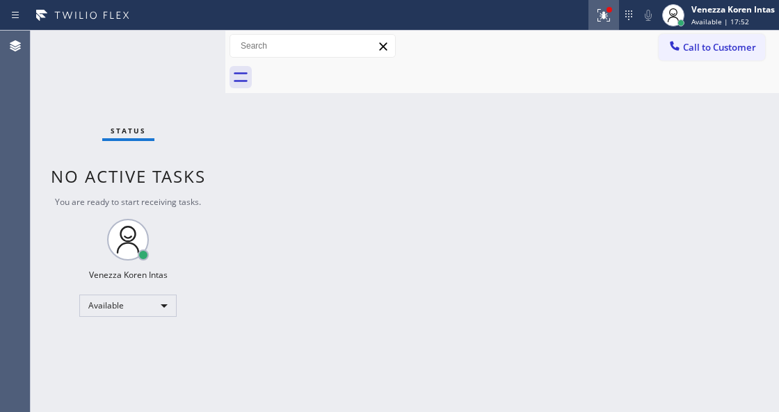
click at [615, 17] on div at bounding box center [603, 15] width 31 height 17
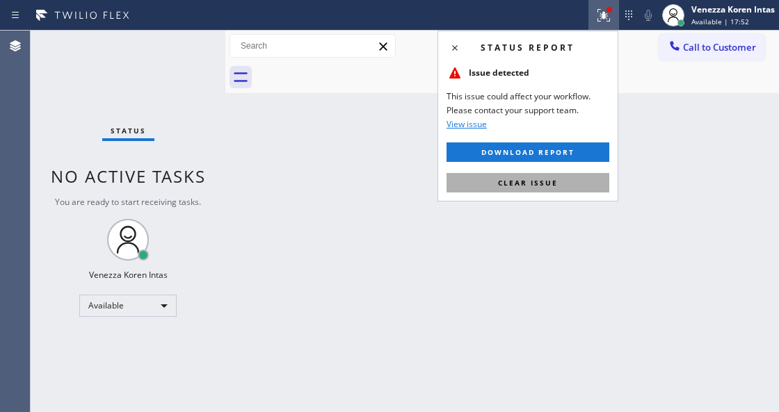
click at [563, 181] on button "Clear issue" at bounding box center [527, 182] width 163 height 19
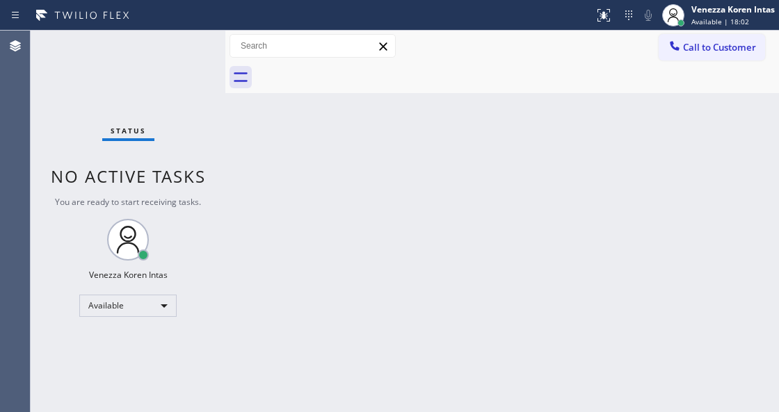
click at [245, 241] on div "Back to Dashboard Change Sender ID Customers Technicians Select a contact Outbo…" at bounding box center [501, 222] width 553 height 382
click at [426, 257] on div "Back to Dashboard Change Sender ID Customers Technicians Select a contact Outbo…" at bounding box center [501, 222] width 553 height 382
click at [232, 235] on div "Back to Dashboard Change Sender ID Customers Technicians Select a contact Outbo…" at bounding box center [501, 222] width 553 height 382
drag, startPoint x: 414, startPoint y: 54, endPoint x: 447, endPoint y: 167, distance: 118.0
click at [414, 54] on div "Call to Customer Outbound call Location Search location Your caller id phone nu…" at bounding box center [501, 46] width 553 height 24
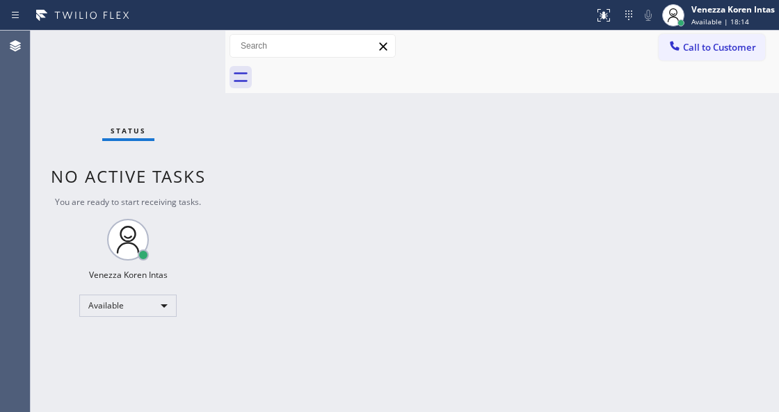
drag, startPoint x: 448, startPoint y: 215, endPoint x: 339, endPoint y: 378, distance: 196.5
click at [445, 228] on div "Back to Dashboard Change Sender ID Customers Technicians Select a contact Outbo…" at bounding box center [501, 222] width 553 height 382
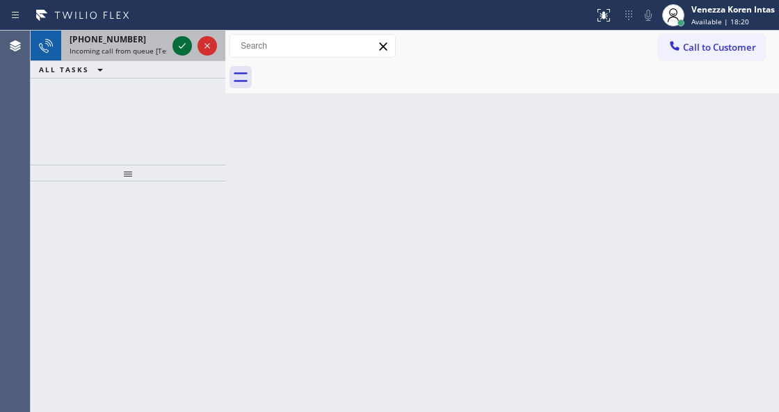
click at [178, 48] on icon at bounding box center [182, 46] width 17 height 17
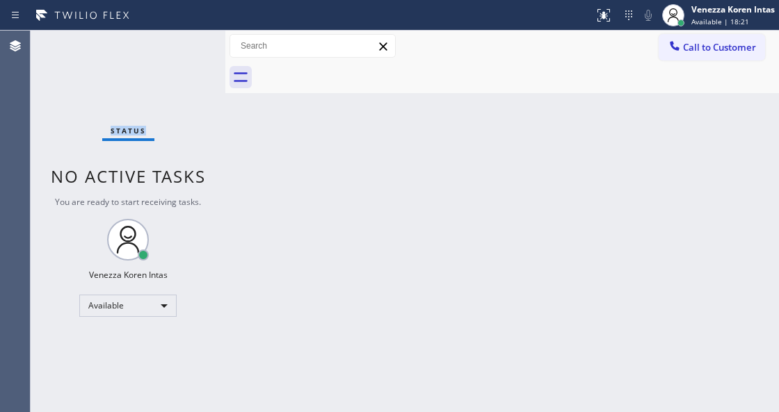
click at [178, 48] on div "Status No active tasks You are ready to start receiving tasks. Venezza Koren In…" at bounding box center [128, 222] width 195 height 382
click at [273, 241] on div "Back to Dashboard Change Sender ID Customers Technicians Select a contact Outbo…" at bounding box center [501, 222] width 553 height 382
click at [297, 256] on div "Back to Dashboard Change Sender ID Customers Technicians Select a contact Outbo…" at bounding box center [501, 222] width 553 height 382
click at [144, 82] on div "Status No active tasks You are ready to start receiving tasks. Venezza Koren In…" at bounding box center [128, 222] width 195 height 382
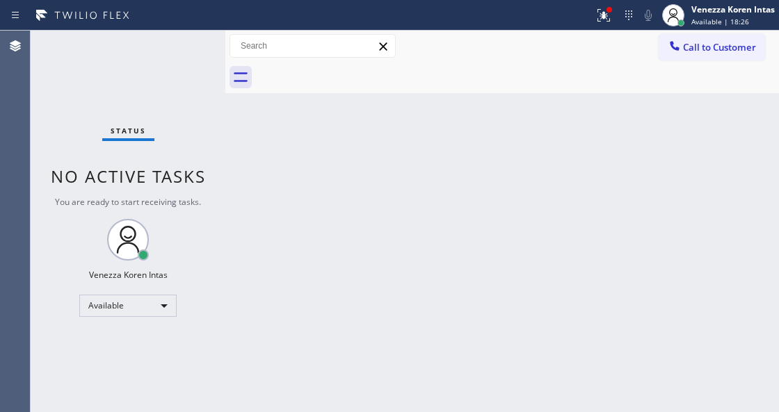
click at [391, 211] on div "Back to Dashboard Change Sender ID Customers Technicians Select a contact Outbo…" at bounding box center [501, 222] width 553 height 382
click at [405, 228] on div "Back to Dashboard Change Sender ID Customers Technicians Select a contact Outbo…" at bounding box center [501, 222] width 553 height 382
click at [357, 182] on div "Back to Dashboard Change Sender ID Customers Technicians Select a contact Outbo…" at bounding box center [501, 222] width 553 height 382
click at [355, 173] on div "Back to Dashboard Change Sender ID Customers Technicians Select a contact Outbo…" at bounding box center [501, 222] width 553 height 382
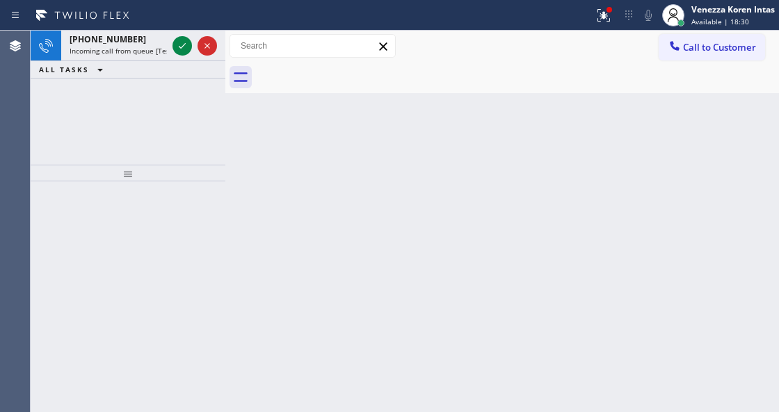
click at [325, 168] on div "Back to Dashboard Change Sender ID Customers Technicians Select a contact Outbo…" at bounding box center [501, 222] width 553 height 382
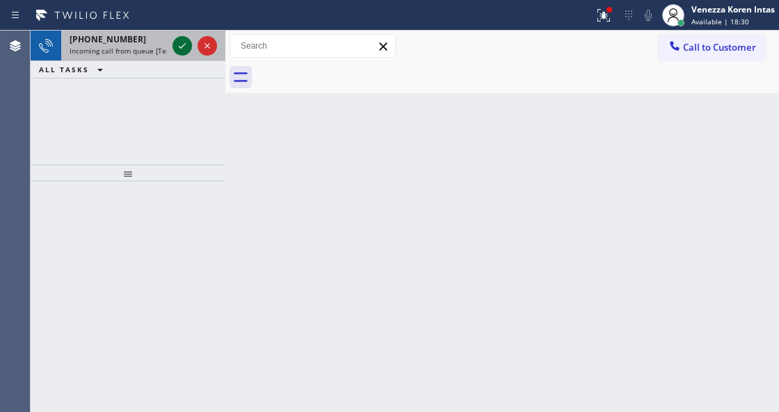
click at [177, 45] on icon at bounding box center [182, 46] width 17 height 17
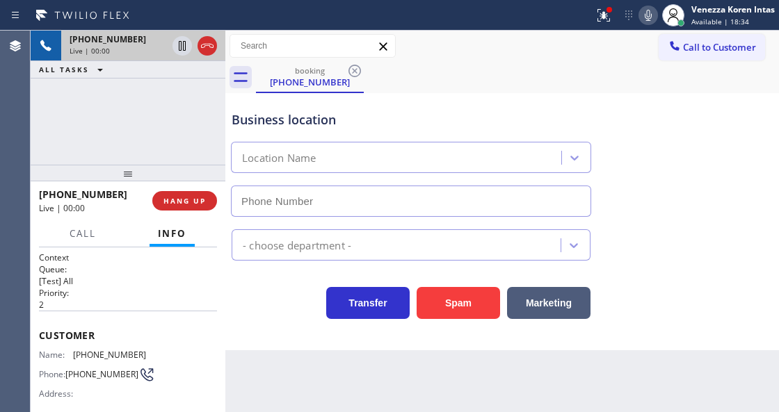
scroll to position [139, 0]
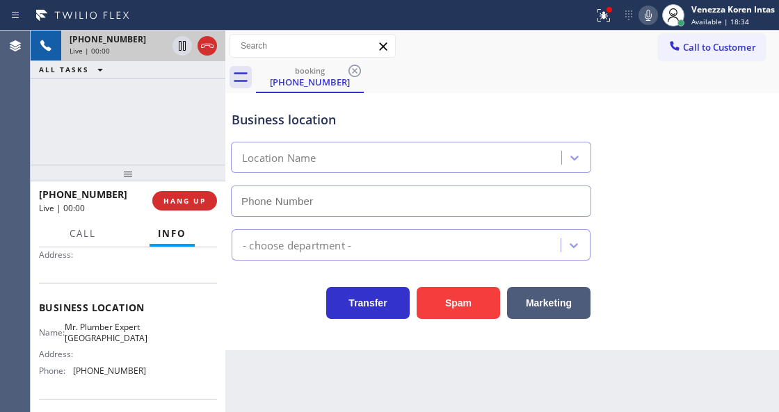
type input "[PHONE_NUMBER]"
click at [246, 330] on div "Business location Mr. Plumber Expert [GEOGRAPHIC_DATA] [PHONE_NUMBER] Plumbing …" at bounding box center [501, 221] width 553 height 257
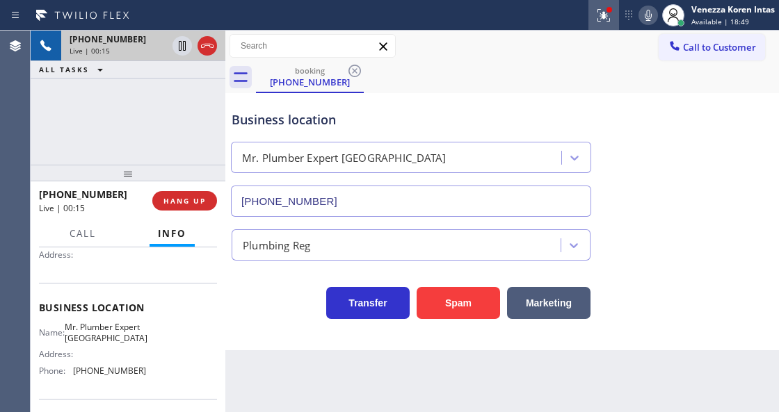
click at [606, 14] on icon at bounding box center [603, 15] width 17 height 17
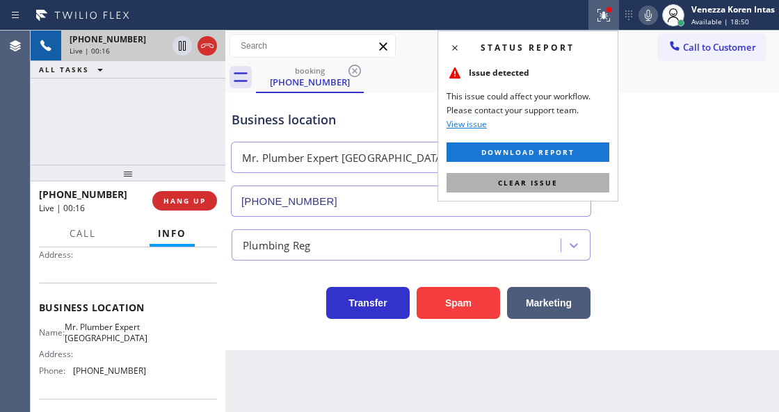
click at [572, 177] on button "Clear issue" at bounding box center [527, 182] width 163 height 19
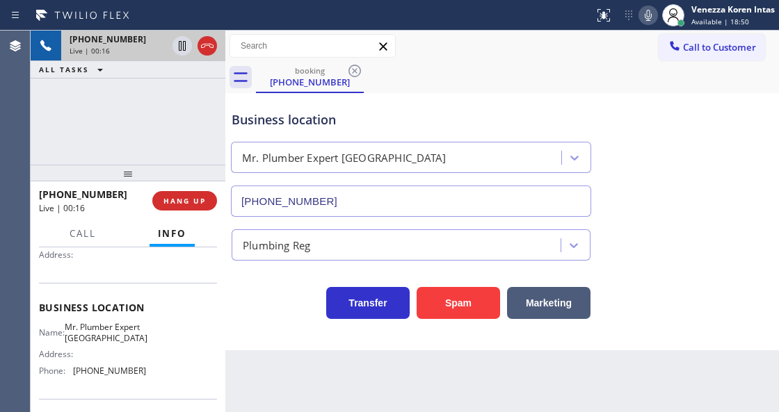
click at [687, 175] on div "Business location Mr. Plumber Expert [GEOGRAPHIC_DATA] [PHONE_NUMBER]" at bounding box center [502, 154] width 547 height 126
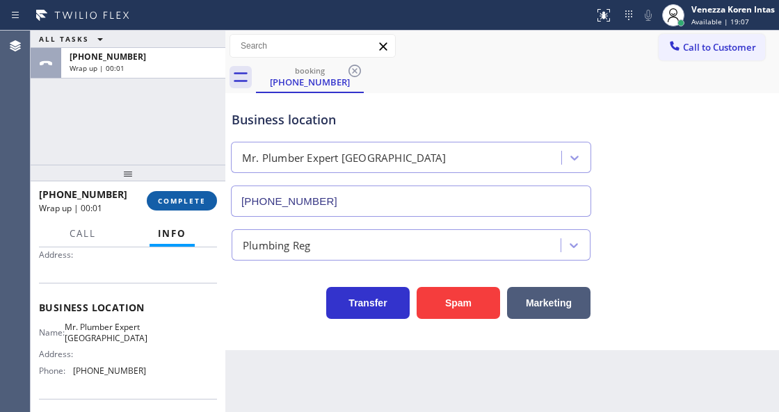
click at [206, 207] on button "COMPLETE" at bounding box center [182, 200] width 70 height 19
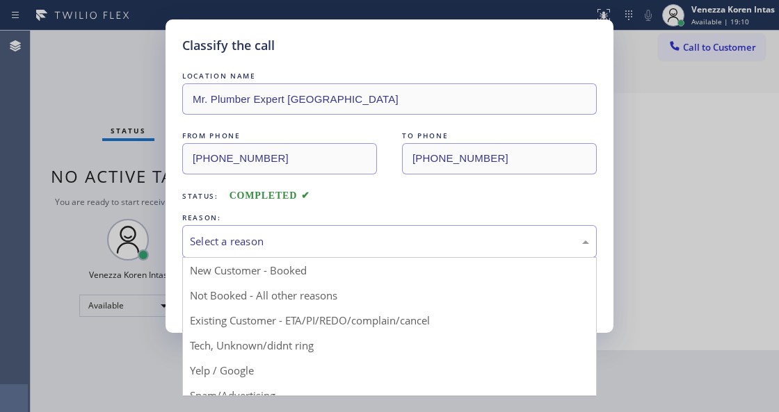
click at [284, 252] on div "Select a reason" at bounding box center [389, 241] width 414 height 33
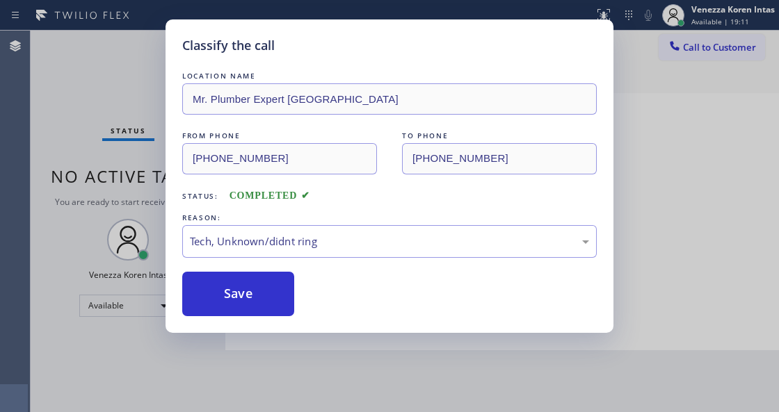
click at [261, 319] on div "Classify the call LOCATION NAME Mr. Plumber Expert [GEOGRAPHIC_DATA] FROM PHONE…" at bounding box center [389, 176] width 448 height 314
click at [252, 284] on button "Save" at bounding box center [238, 294] width 112 height 45
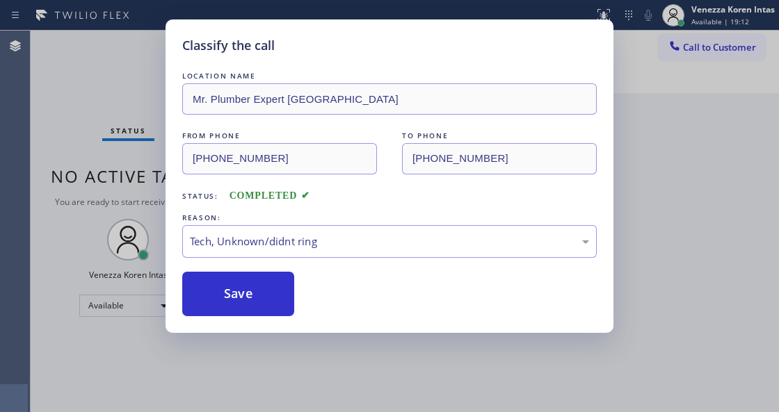
click at [19, 142] on div "Classify the call LOCATION NAME Mr. Plumber Expert [GEOGRAPHIC_DATA] FROM PHONE…" at bounding box center [389, 206] width 779 height 412
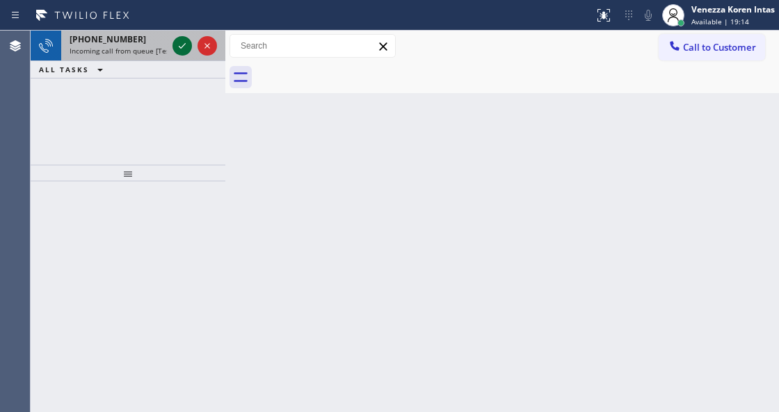
click at [182, 48] on icon at bounding box center [182, 46] width 17 height 17
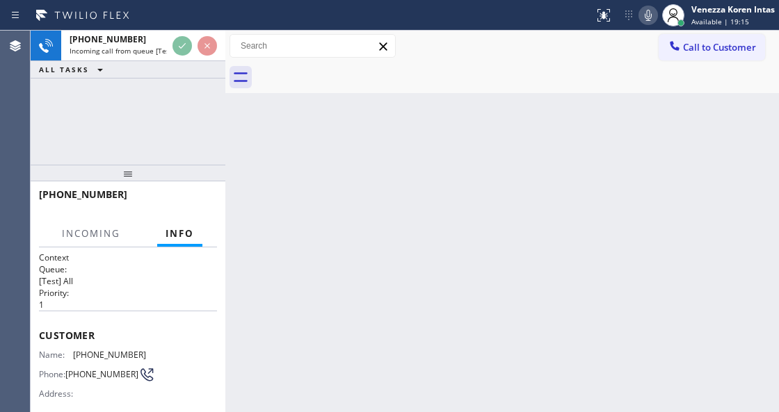
scroll to position [185, 0]
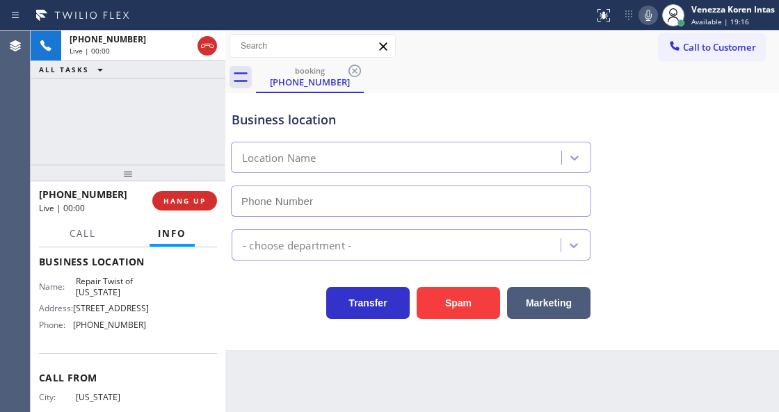
type input "[PHONE_NUMBER]"
click at [307, 327] on div "Business location Repair Twist of [US_STATE] [PHONE_NUMBER] Appliance Repair Re…" at bounding box center [501, 221] width 553 height 257
click at [448, 387] on div "Back to Dashboard Change Sender ID Customers Technicians Select a contact Outbo…" at bounding box center [501, 222] width 553 height 382
click at [472, 79] on div "booking [PHONE_NUMBER]" at bounding box center [517, 77] width 523 height 31
click at [469, 29] on div "Status report No issues detected If you experience an issue, please download th…" at bounding box center [389, 15] width 779 height 31
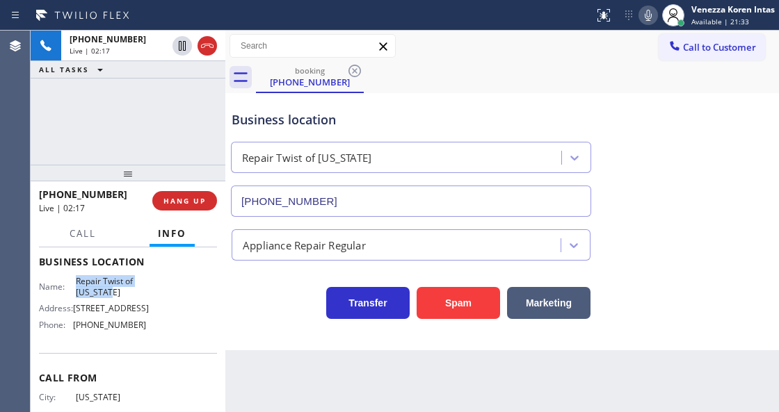
drag, startPoint x: 70, startPoint y: 277, endPoint x: 124, endPoint y: 292, distance: 56.4
click at [124, 292] on div "Name: Repair Twist of [US_STATE]" at bounding box center [92, 287] width 107 height 22
copy span "Repair Twist of [US_STATE]"
drag, startPoint x: 642, startPoint y: 18, endPoint x: 353, endPoint y: 100, distance: 300.7
click at [642, 18] on icon at bounding box center [648, 15] width 17 height 17
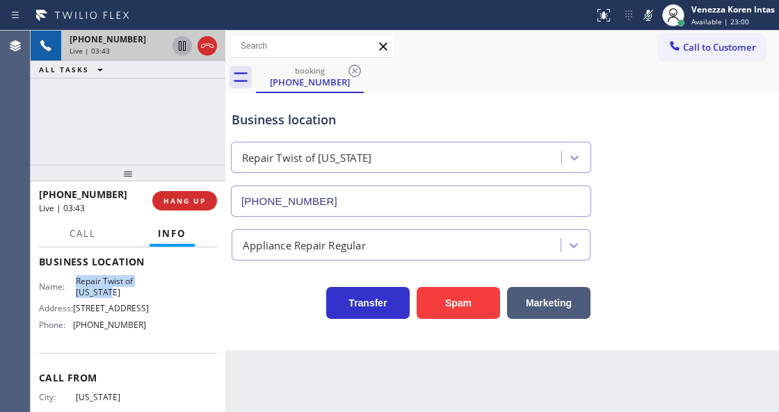
click at [177, 48] on icon at bounding box center [182, 46] width 17 height 17
click at [451, 41] on div "Call to Customer Outbound call Location Search location Your caller id phone nu…" at bounding box center [501, 46] width 553 height 24
drag, startPoint x: 74, startPoint y: 280, endPoint x: 135, endPoint y: 297, distance: 62.9
click at [135, 297] on span "Repair Twist of [US_STATE]" at bounding box center [111, 287] width 70 height 22
copy span "Repair Twist of [US_STATE]"
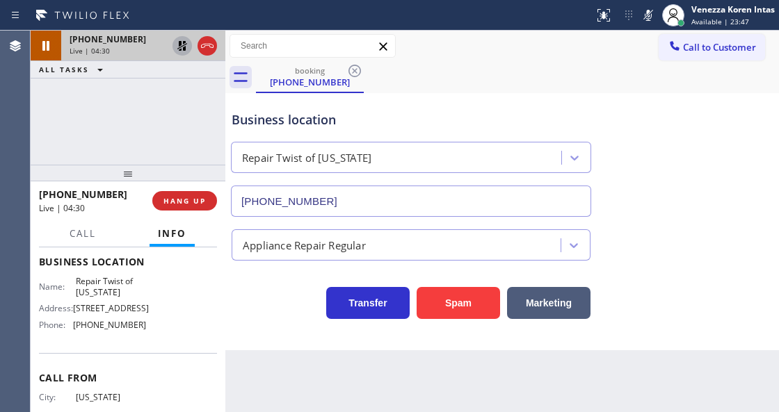
click at [282, 305] on div "Transfer Spam Marketing" at bounding box center [411, 299] width 364 height 39
click at [132, 141] on div "[PHONE_NUMBER] Live | 04:32 ALL TASKS ALL TASKS ACTIVE TASKS TASKS IN WRAP UP" at bounding box center [128, 98] width 195 height 134
click at [651, 19] on icon at bounding box center [648, 15] width 17 height 17
click at [180, 38] on icon at bounding box center [182, 46] width 17 height 17
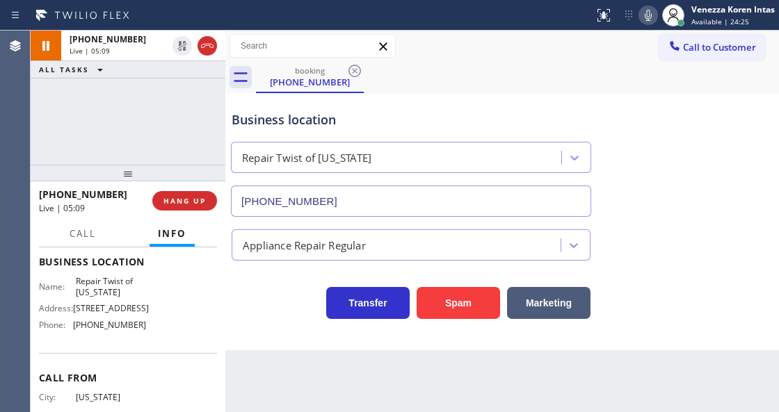
click at [471, 81] on div "booking [PHONE_NUMBER]" at bounding box center [517, 77] width 523 height 31
click at [419, 412] on div "Back to Dashboard Change Sender ID Customers Technicians Select a contact Outbo…" at bounding box center [501, 222] width 553 height 382
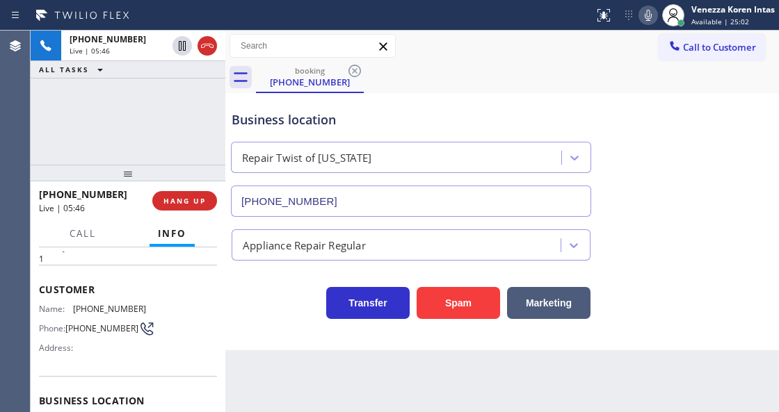
scroll to position [0, 0]
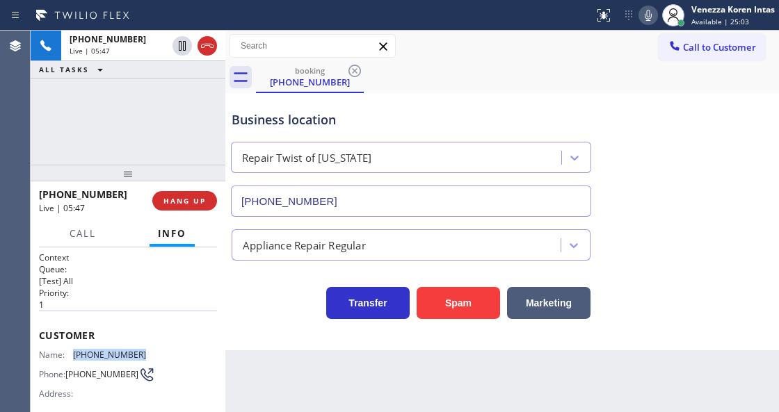
drag, startPoint x: 131, startPoint y: 357, endPoint x: 74, endPoint y: 354, distance: 57.1
click at [74, 354] on div "Name: [PHONE_NUMBER] Phone: [PHONE_NUMBER] Address:" at bounding box center [128, 377] width 178 height 55
copy span "[PHONE_NUMBER]"
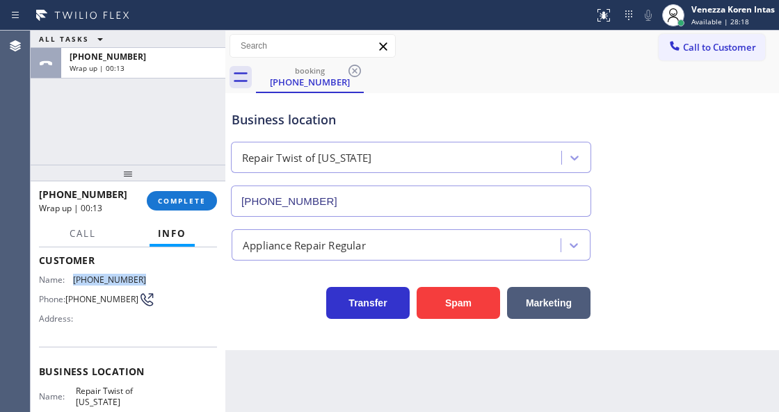
scroll to position [139, 0]
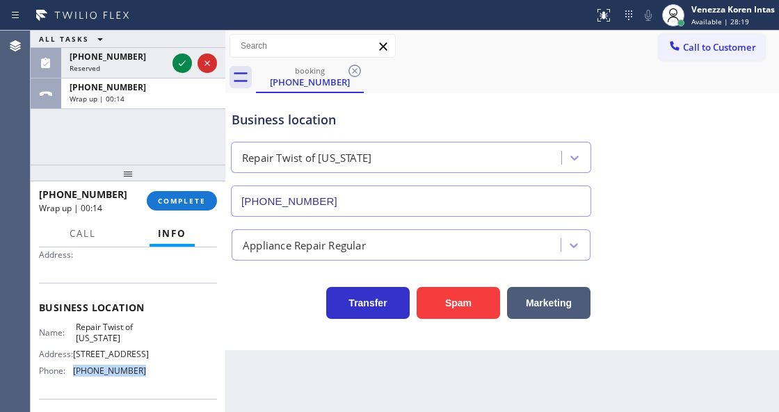
drag, startPoint x: 122, startPoint y: 391, endPoint x: 68, endPoint y: 392, distance: 53.5
click at [68, 376] on div "Phone: [PHONE_NUMBER]" at bounding box center [92, 371] width 107 height 10
copy div "[PHONE_NUMBER]"
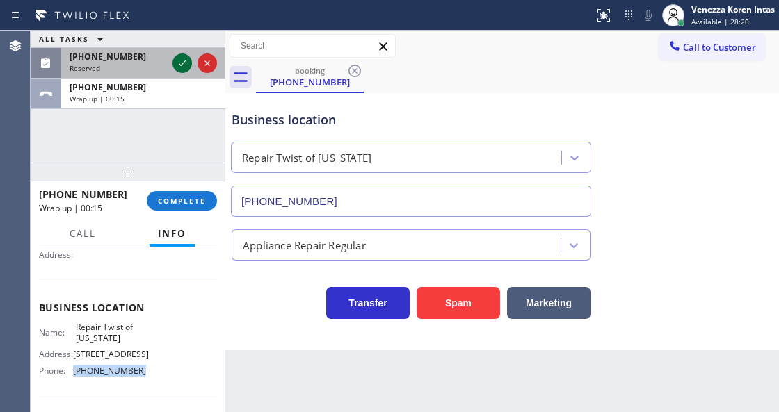
click at [179, 70] on icon at bounding box center [182, 63] width 17 height 17
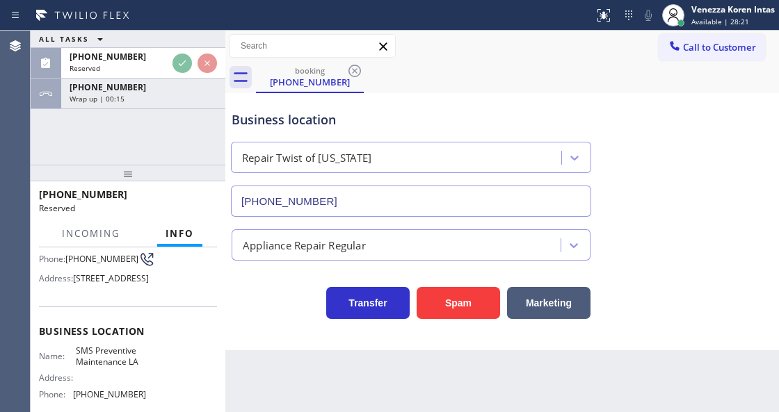
scroll to position [161, 0]
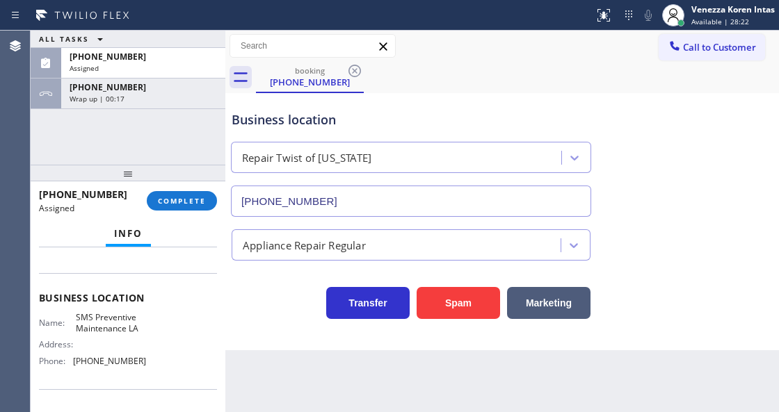
click at [196, 188] on div "[PHONE_NUMBER] Assigned COMPLETE" at bounding box center [128, 201] width 178 height 36
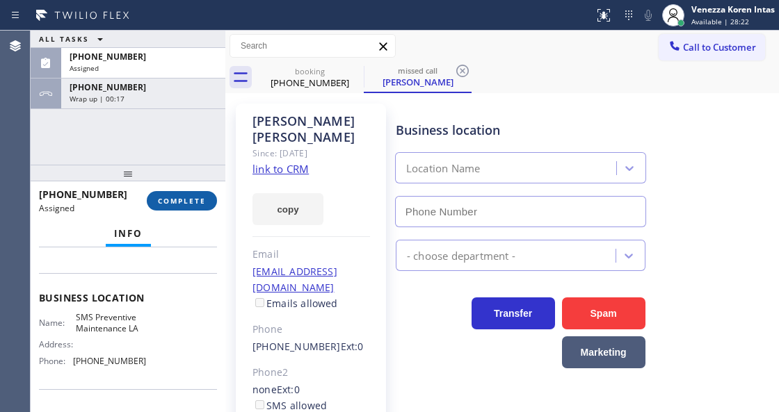
click at [199, 197] on span "COMPLETE" at bounding box center [182, 201] width 48 height 10
type input "[PHONE_NUMBER]"
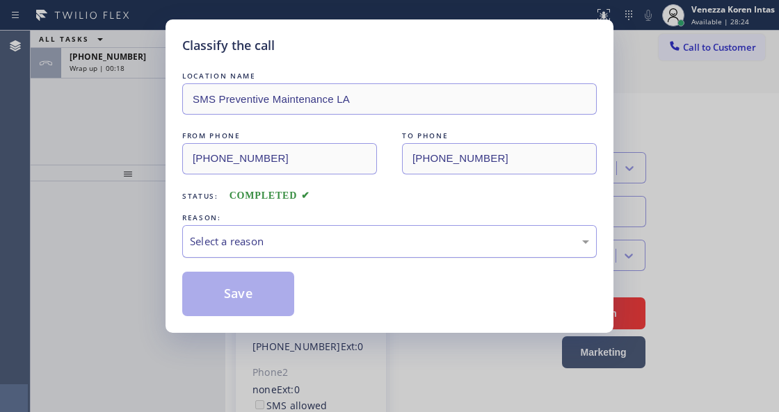
click at [340, 249] on div "Select a reason" at bounding box center [389, 242] width 399 height 16
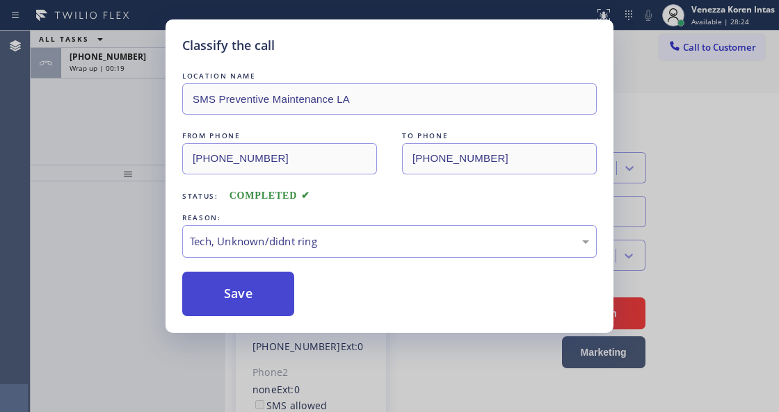
click at [253, 301] on button "Save" at bounding box center [238, 294] width 112 height 45
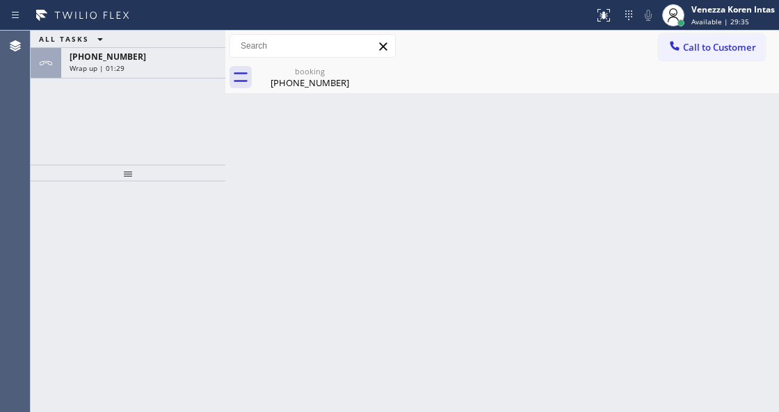
click at [128, 45] on div "ALL TASKS ALL TASKS ACTIVE TASKS TASKS IN WRAP UP" at bounding box center [128, 39] width 195 height 17
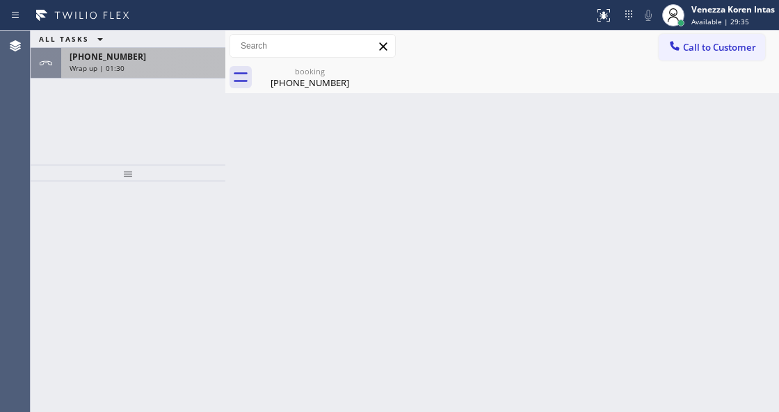
click at [135, 69] on div "Wrap up | 01:30" at bounding box center [143, 68] width 147 height 10
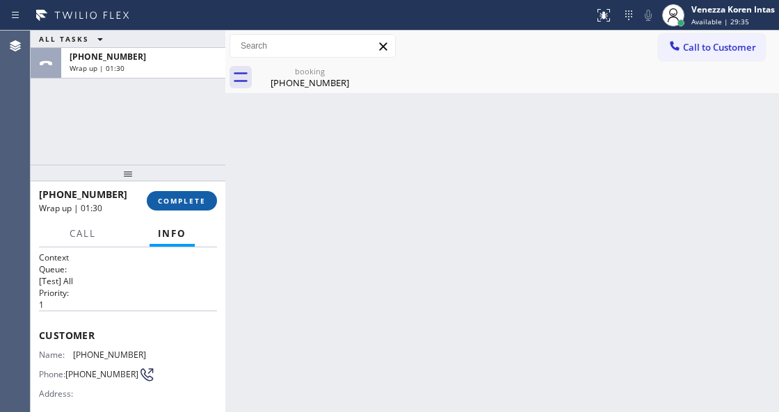
click at [177, 201] on span "COMPLETE" at bounding box center [182, 201] width 48 height 10
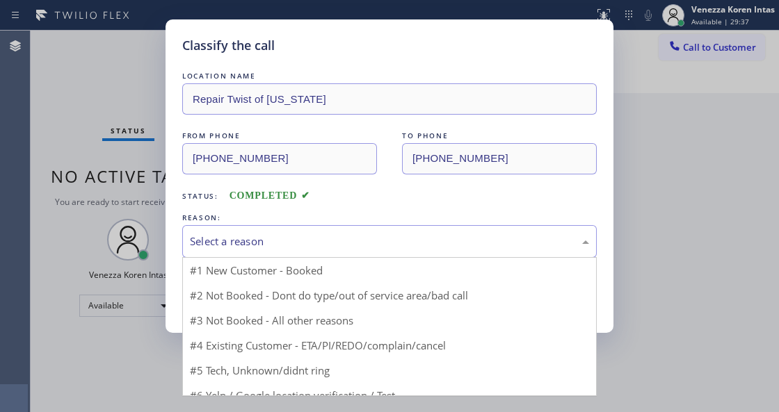
click at [291, 228] on div "Select a reason" at bounding box center [389, 241] width 414 height 33
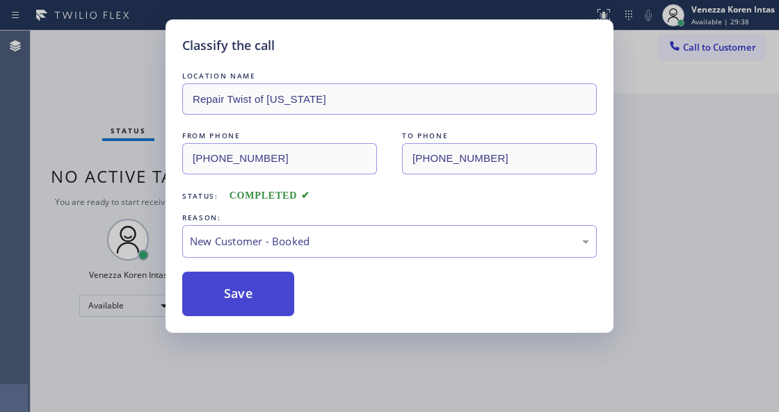
drag, startPoint x: 268, startPoint y: 281, endPoint x: 285, endPoint y: 274, distance: 18.1
click at [268, 281] on button "Save" at bounding box center [238, 294] width 112 height 45
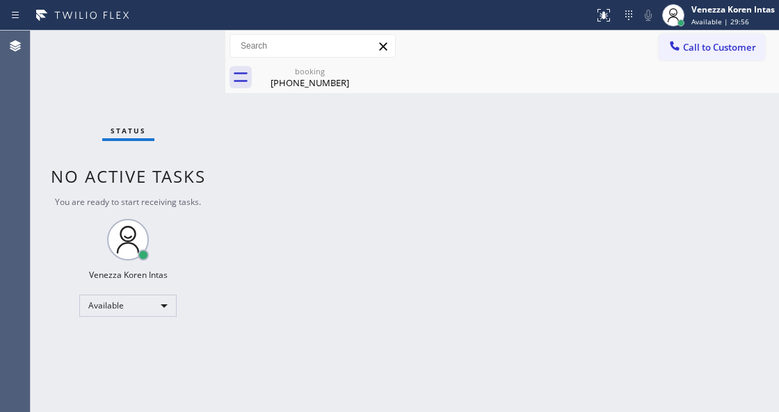
click at [334, 111] on div "Back to Dashboard Change Sender ID Customers Technicians Select a contact Outbo…" at bounding box center [501, 222] width 553 height 382
click at [332, 84] on div "[PHONE_NUMBER]" at bounding box center [309, 82] width 105 height 13
click at [179, 49] on div "Status No active tasks You are ready to start receiving tasks. Venezza Koren In…" at bounding box center [128, 222] width 195 height 382
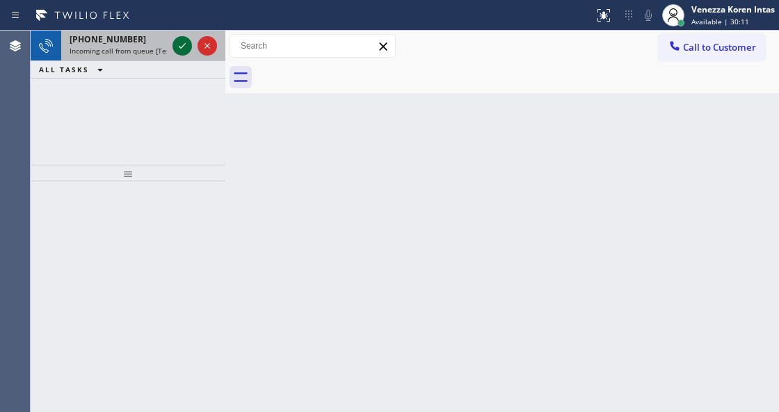
drag, startPoint x: 163, startPoint y: 40, endPoint x: 179, endPoint y: 47, distance: 18.4
click at [169, 42] on div "[PHONE_NUMBER] Incoming call from queue [Test] All" at bounding box center [115, 46] width 108 height 31
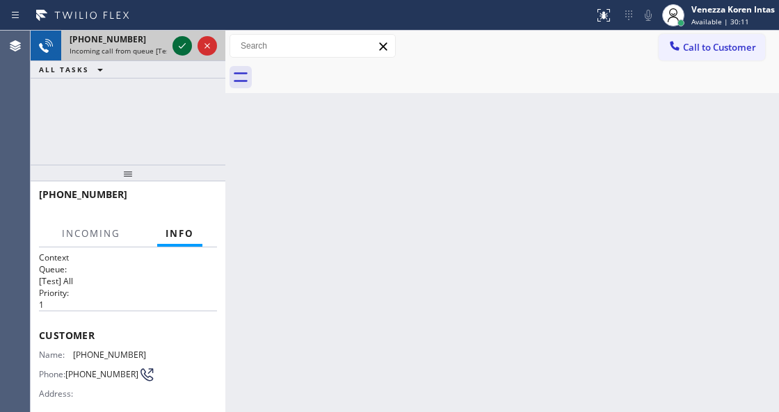
click at [179, 47] on icon at bounding box center [182, 46] width 7 height 6
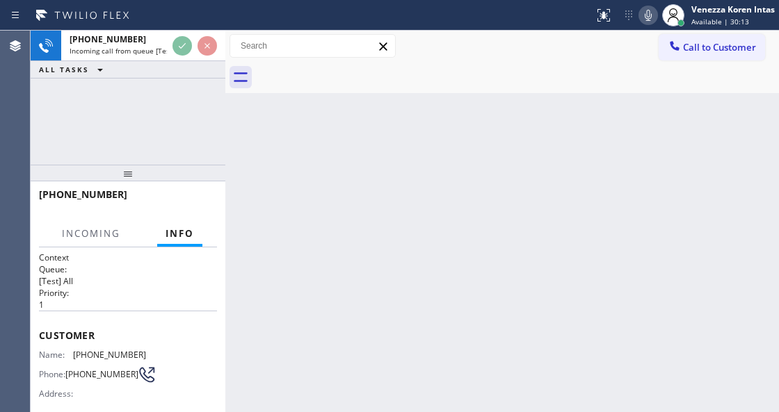
scroll to position [139, 0]
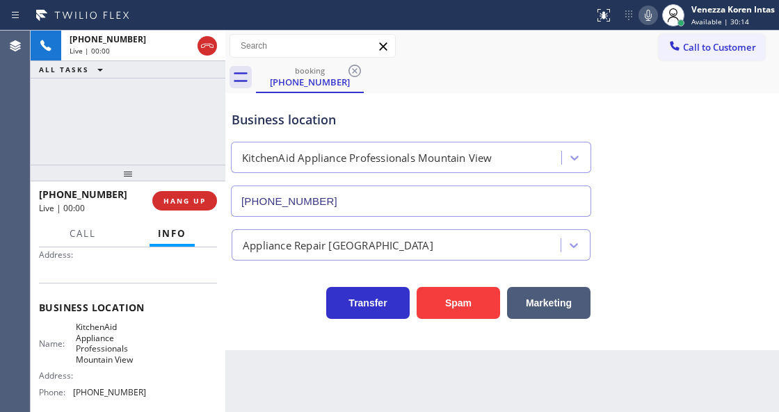
type input "[PHONE_NUMBER]"
drag, startPoint x: 78, startPoint y: 327, endPoint x: 140, endPoint y: 362, distance: 71.9
click at [140, 362] on div "Name: KitchenAid Appliance Professionals Mountain View" at bounding box center [92, 343] width 107 height 43
copy span "KitchenAid Appliance Professionals Mountain View"
click at [647, 14] on icon at bounding box center [648, 15] width 17 height 17
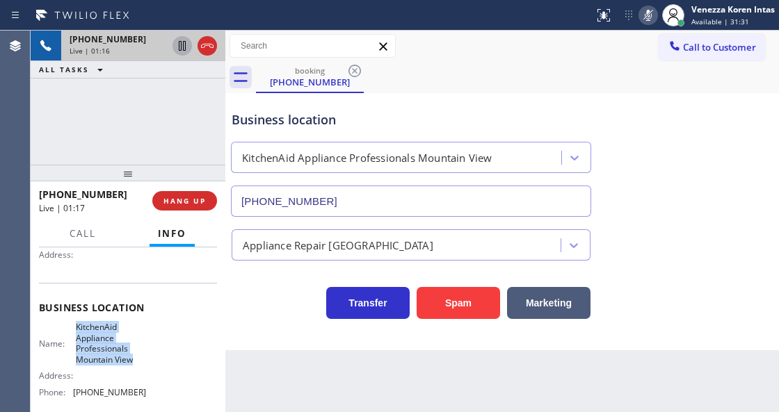
click at [181, 49] on icon at bounding box center [182, 46] width 7 height 10
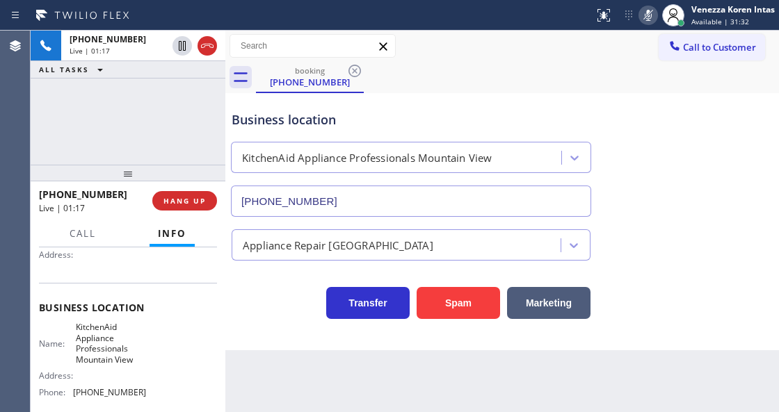
click at [406, 407] on div "Back to Dashboard Change Sender ID Customers Technicians Select a contact Outbo…" at bounding box center [501, 222] width 553 height 382
drag, startPoint x: 644, startPoint y: 15, endPoint x: 470, endPoint y: 79, distance: 185.2
click at [645, 15] on icon at bounding box center [648, 15] width 7 height 11
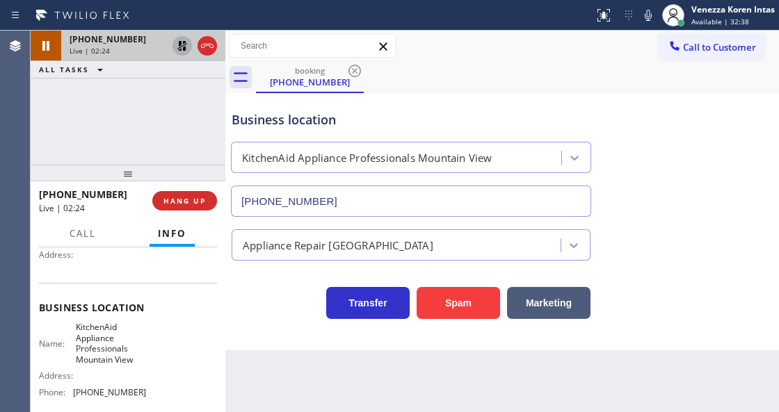
click at [186, 45] on icon at bounding box center [182, 46] width 17 height 17
click at [161, 156] on div "[PHONE_NUMBER] Live | 02:26 ALL TASKS ALL TASKS ACTIVE TASKS TASKS IN WRAP UP" at bounding box center [128, 98] width 195 height 134
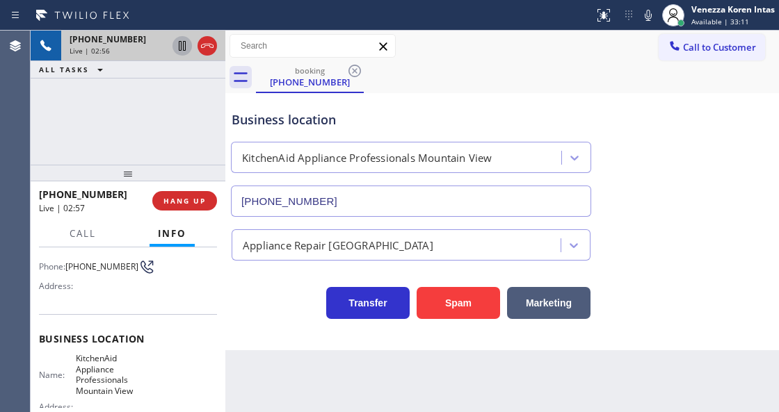
scroll to position [46, 0]
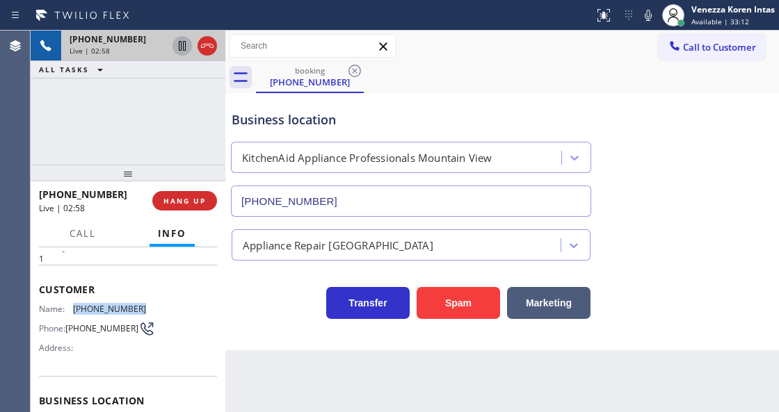
drag, startPoint x: 142, startPoint y: 306, endPoint x: 68, endPoint y: 303, distance: 73.8
click at [68, 304] on div "Name: [PHONE_NUMBER] Phone: [PHONE_NUMBER] Address:" at bounding box center [128, 331] width 178 height 55
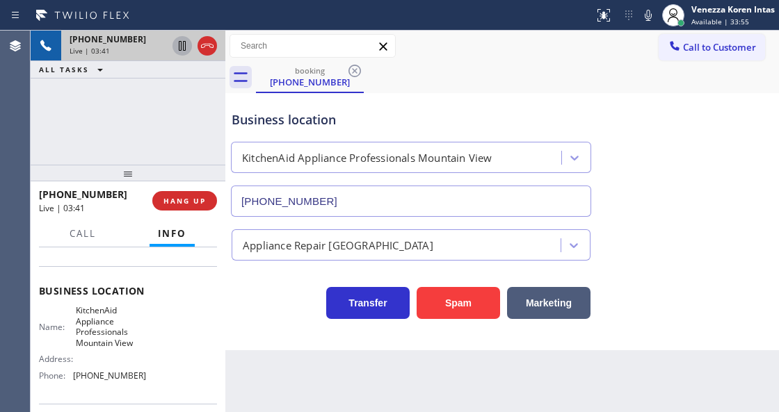
scroll to position [185, 0]
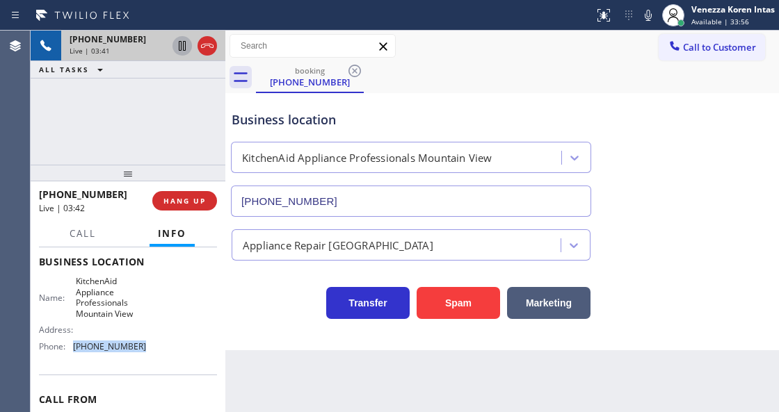
drag, startPoint x: 147, startPoint y: 353, endPoint x: 71, endPoint y: 350, distance: 75.8
click at [71, 350] on div "Name: KitchenAid Appliance Professionals Mountain View Address: Phone: [PHONE_N…" at bounding box center [128, 316] width 178 height 81
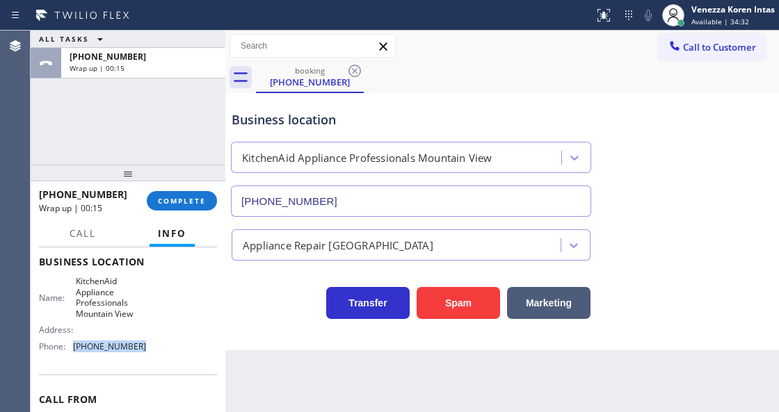
drag, startPoint x: 202, startPoint y: 199, endPoint x: 300, endPoint y: 238, distance: 105.5
click at [202, 200] on span "COMPLETE" at bounding box center [182, 201] width 48 height 10
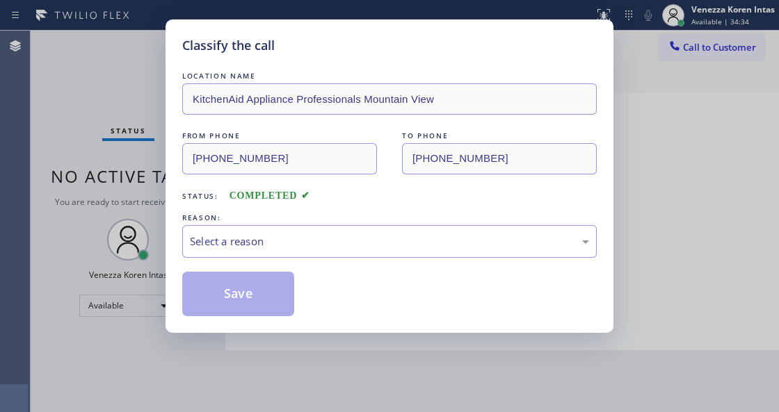
click at [299, 236] on div "Select a reason" at bounding box center [389, 242] width 399 height 16
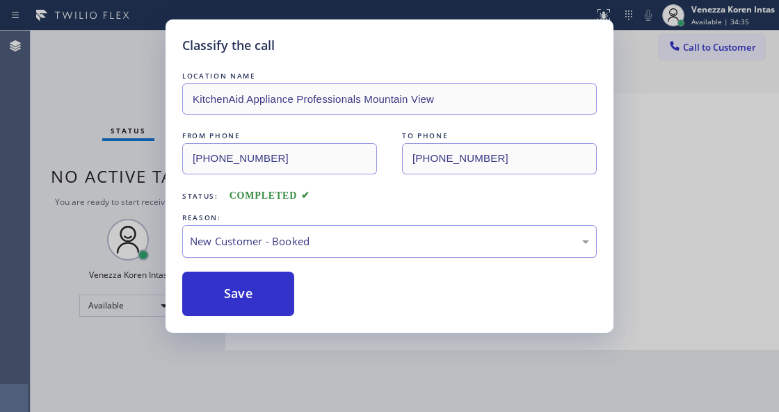
click at [295, 241] on div "New Customer - Booked" at bounding box center [389, 242] width 399 height 16
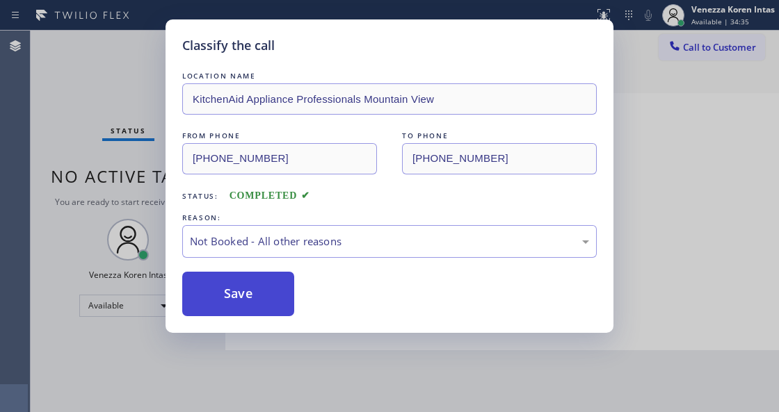
click at [267, 300] on button "Save" at bounding box center [238, 294] width 112 height 45
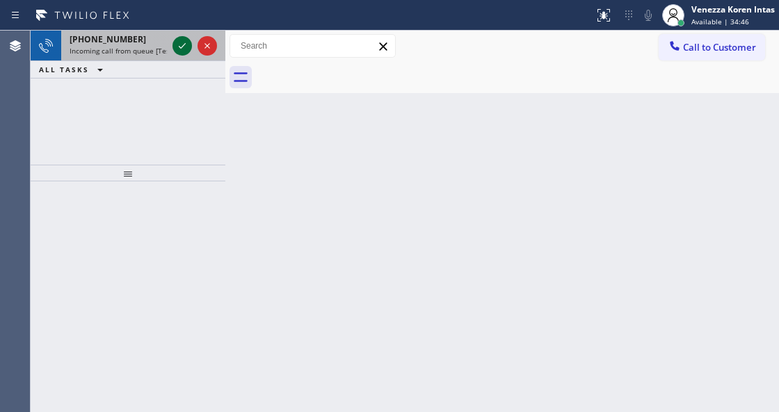
click at [177, 49] on icon at bounding box center [182, 46] width 17 height 17
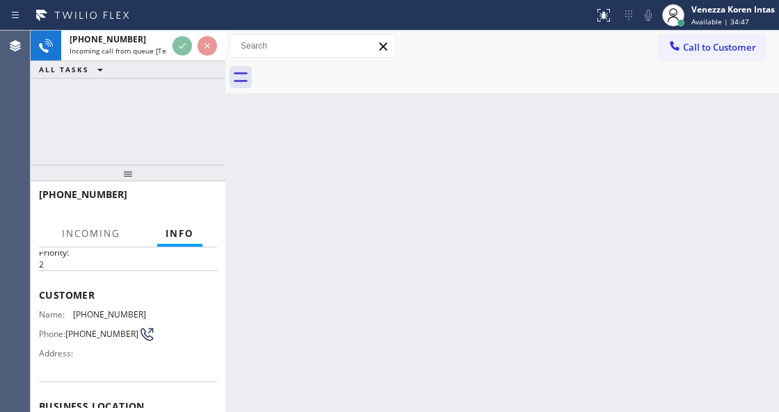
scroll to position [139, 0]
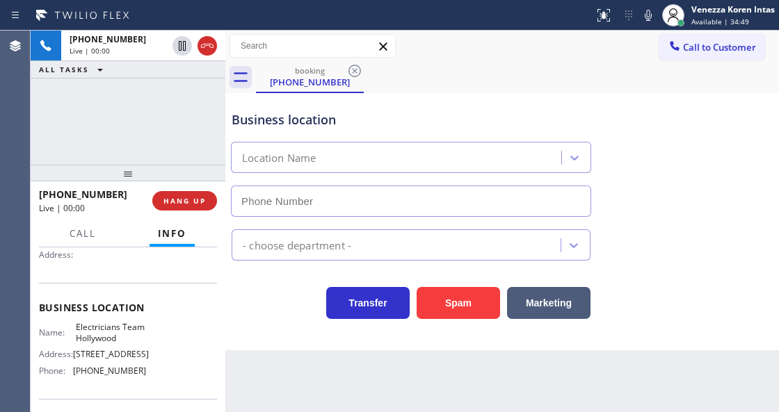
type input "[PHONE_NUMBER]"
click at [492, 1] on div "Status report No issues detected If you experience an issue, please download th…" at bounding box center [389, 15] width 779 height 31
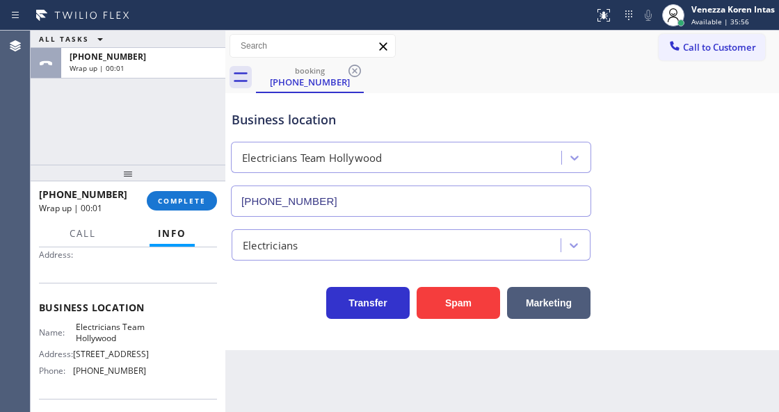
click at [449, 83] on div "booking [PHONE_NUMBER]" at bounding box center [517, 77] width 523 height 31
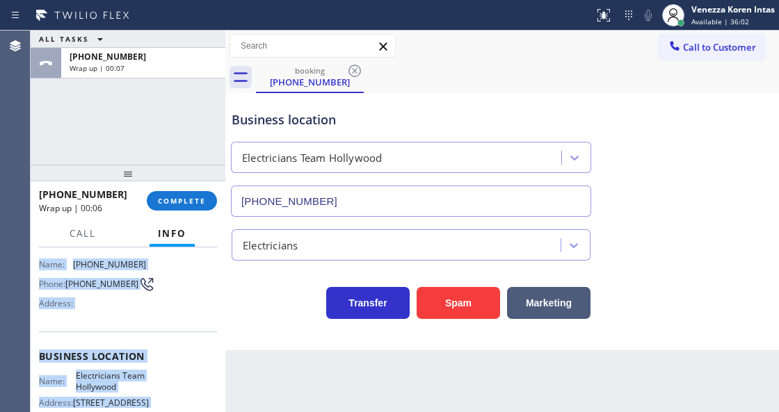
scroll to position [246, 0]
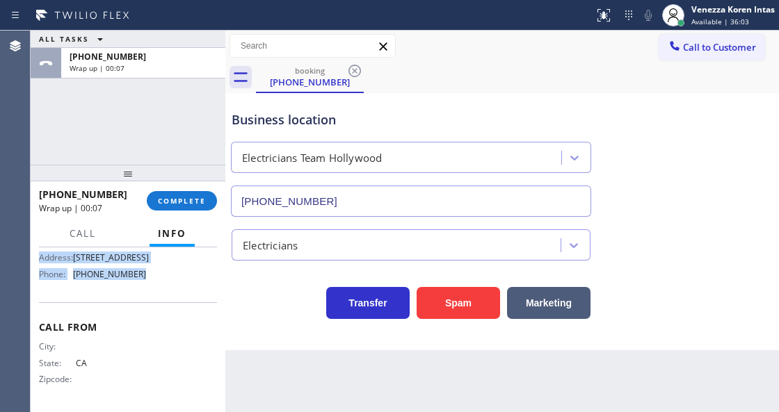
drag, startPoint x: 39, startPoint y: 325, endPoint x: 163, endPoint y: 285, distance: 130.2
click at [163, 285] on div "Context Queue: [Test] All Priority: 2 Customer Name: [PHONE_NUMBER] Phone: [PHO…" at bounding box center [128, 211] width 178 height 391
drag, startPoint x: 165, startPoint y: 193, endPoint x: 242, endPoint y: 205, distance: 77.5
click at [167, 192] on button "COMPLETE" at bounding box center [182, 200] width 70 height 19
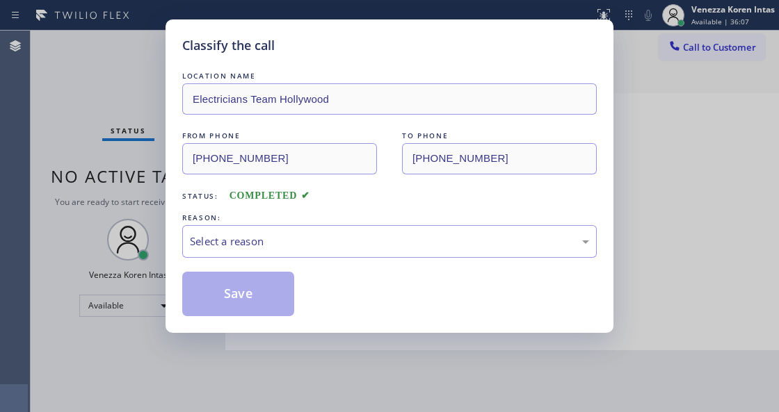
click at [304, 232] on div "Select a reason" at bounding box center [389, 241] width 414 height 33
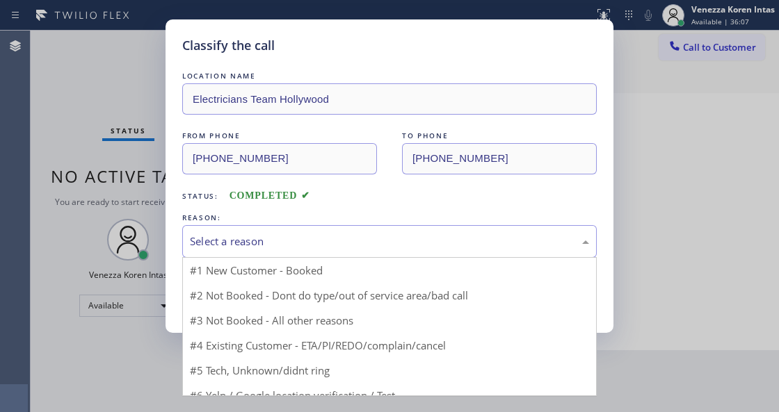
drag, startPoint x: 289, startPoint y: 307, endPoint x: 278, endPoint y: 299, distance: 13.5
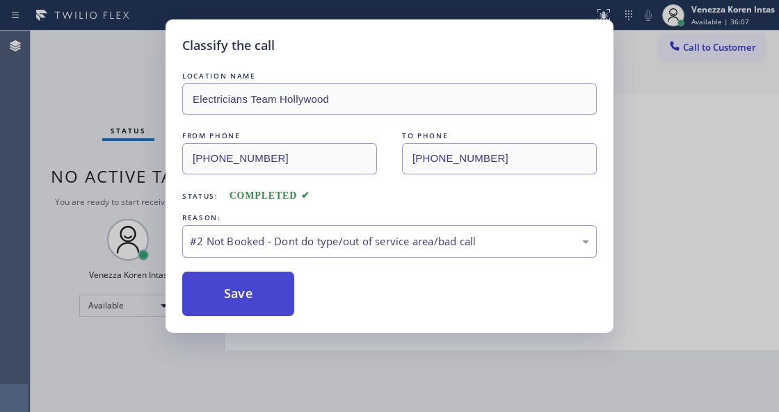
click at [278, 299] on button "Save" at bounding box center [238, 294] width 112 height 45
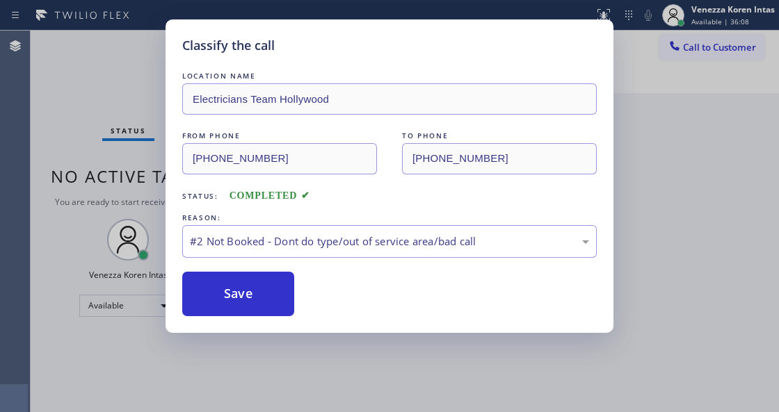
click at [701, 20] on div "Classify the call LOCATION NAME Electricians Team Hollywood FROM PHONE [PHONE_N…" at bounding box center [389, 206] width 779 height 412
click at [695, 17] on div "Classify the call LOCATION NAME Electricians Team Hollywood FROM PHONE [PHONE_N…" at bounding box center [389, 206] width 779 height 412
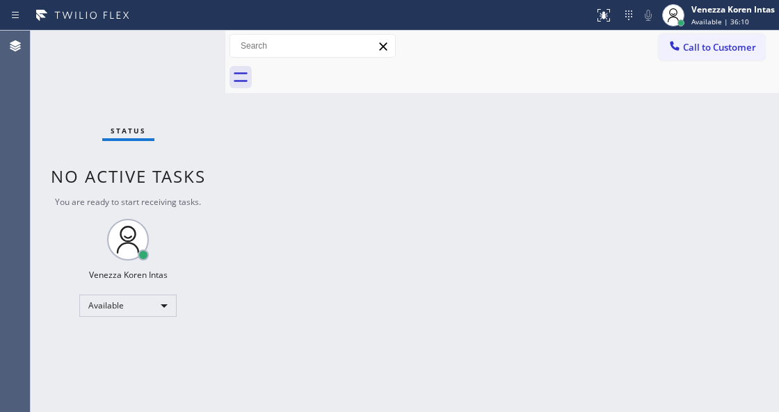
click at [683, 11] on div at bounding box center [673, 15] width 31 height 31
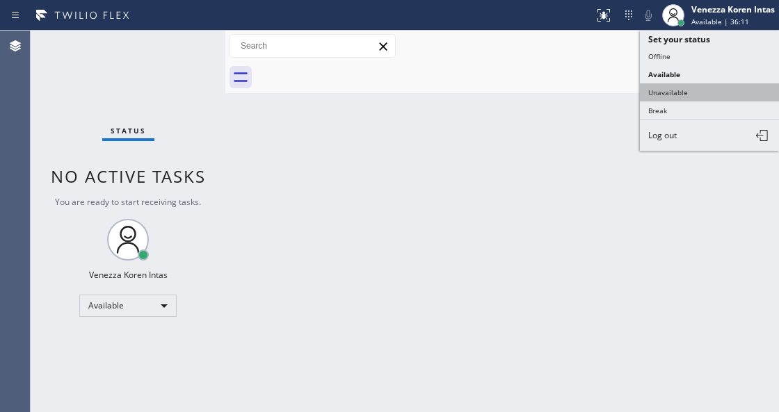
click at [681, 95] on button "Unavailable" at bounding box center [709, 92] width 139 height 18
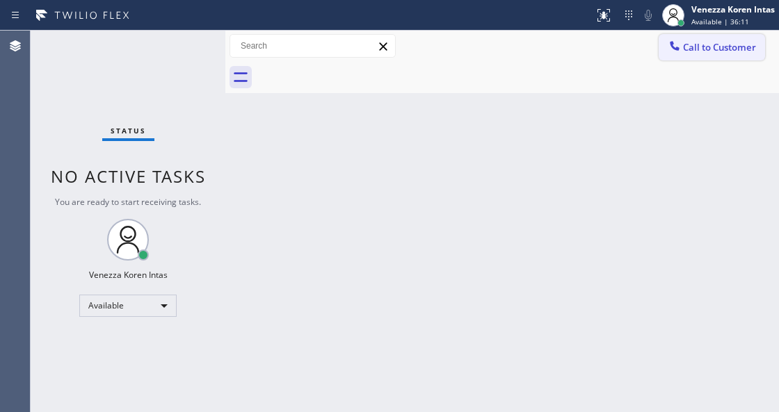
click at [708, 56] on button "Call to Customer" at bounding box center [711, 47] width 106 height 26
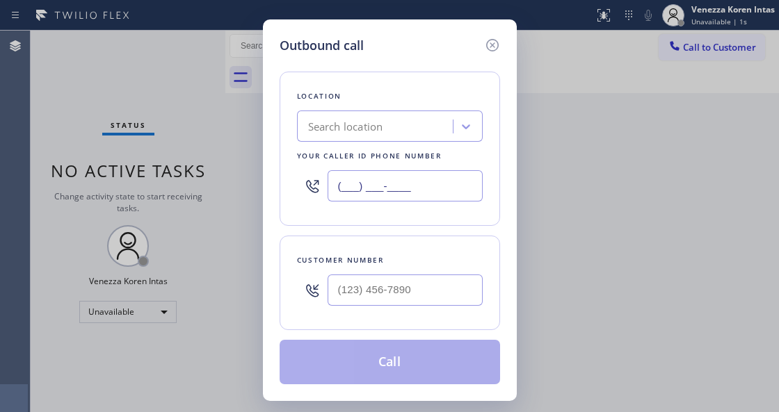
click at [374, 194] on input "(___) ___-____" at bounding box center [404, 185] width 155 height 31
paste input "213) 699-3884"
type input "[PHONE_NUMBER]"
click at [379, 288] on input "(___) ___-____" at bounding box center [404, 290] width 155 height 31
paste input "323) 949-0055"
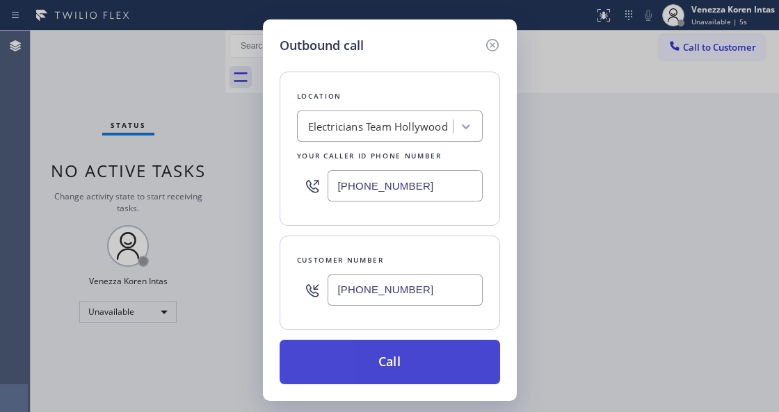
type input "[PHONE_NUMBER]"
click at [416, 360] on button "Call" at bounding box center [390, 362] width 220 height 45
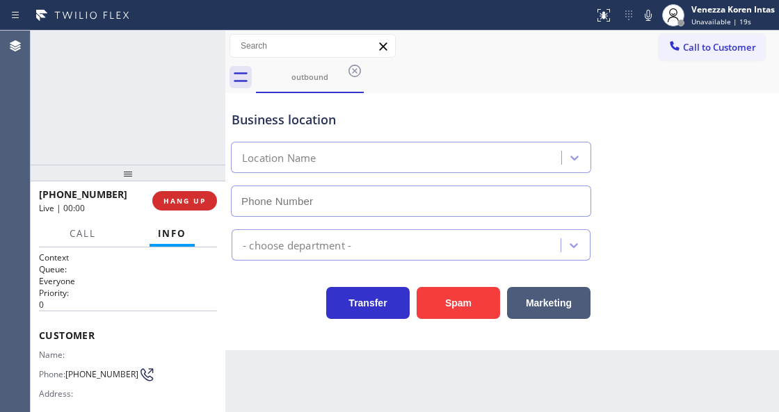
type input "[PHONE_NUMBER]"
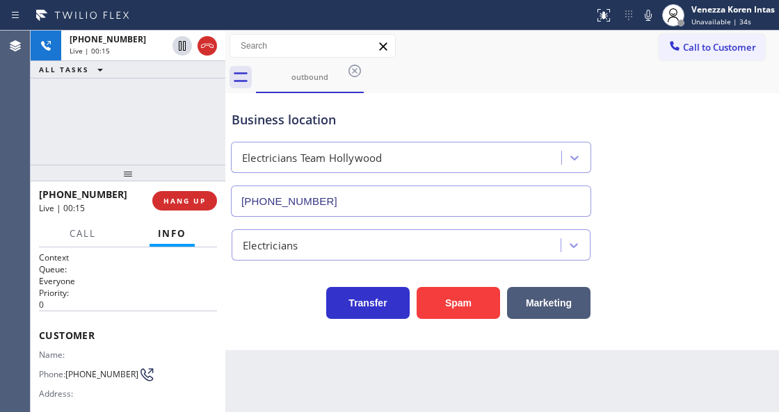
click at [259, 352] on div "Back to Dashboard Change Sender ID Customers Technicians Select a contact Outbo…" at bounding box center [501, 222] width 553 height 382
click at [488, 71] on div "outbound" at bounding box center [517, 77] width 523 height 31
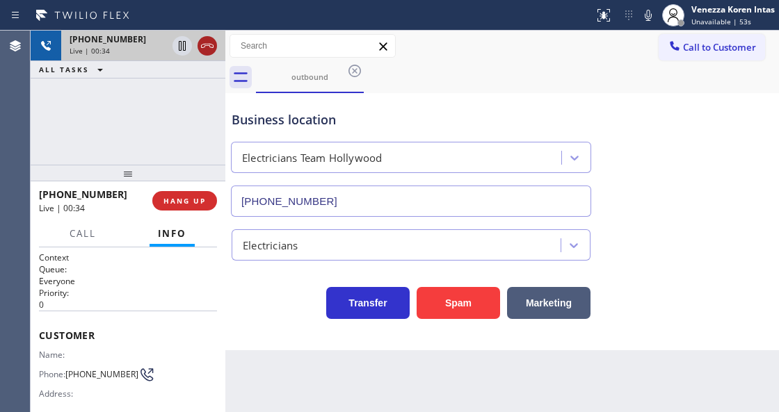
click at [211, 45] on icon at bounding box center [207, 46] width 17 height 17
click at [184, 207] on button "HANG UP" at bounding box center [184, 200] width 65 height 19
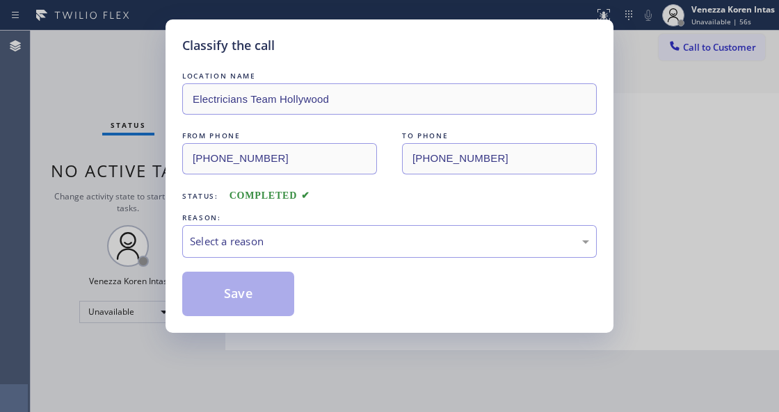
click at [277, 234] on div "Select a reason" at bounding box center [389, 242] width 399 height 16
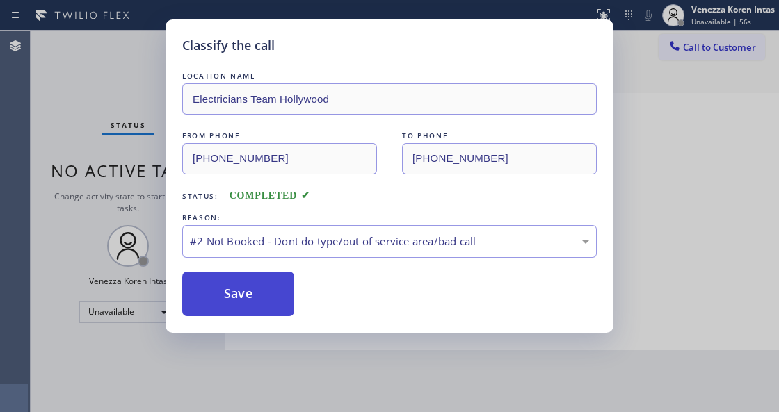
click at [268, 300] on button "Save" at bounding box center [238, 294] width 112 height 45
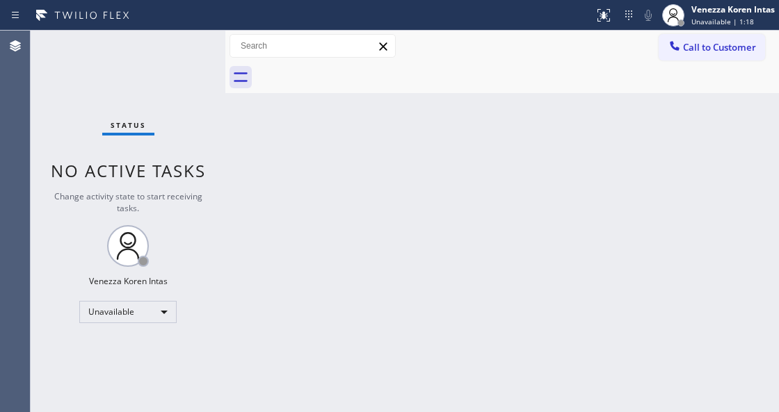
drag, startPoint x: 420, startPoint y: 135, endPoint x: 345, endPoint y: 206, distance: 103.3
click at [420, 135] on div "Back to Dashboard Change Sender ID Customers Technicians Select a contact Outbo…" at bounding box center [501, 222] width 553 height 382
click at [690, 55] on button "Call to Customer" at bounding box center [711, 47] width 106 height 26
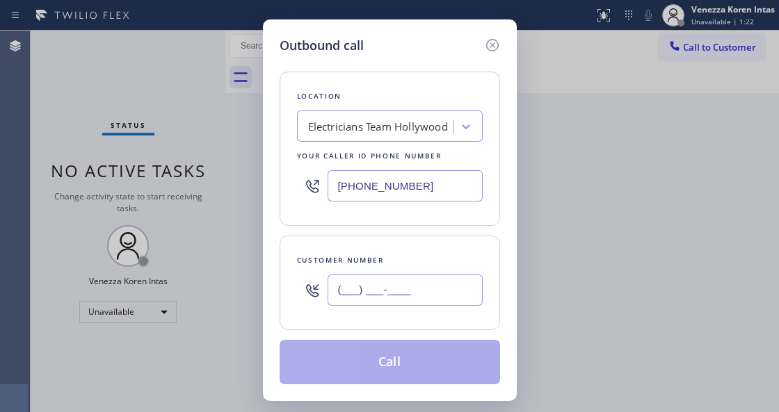
click at [380, 278] on input "(___) ___-____" at bounding box center [404, 290] width 155 height 31
paste input "323) 949-0055"
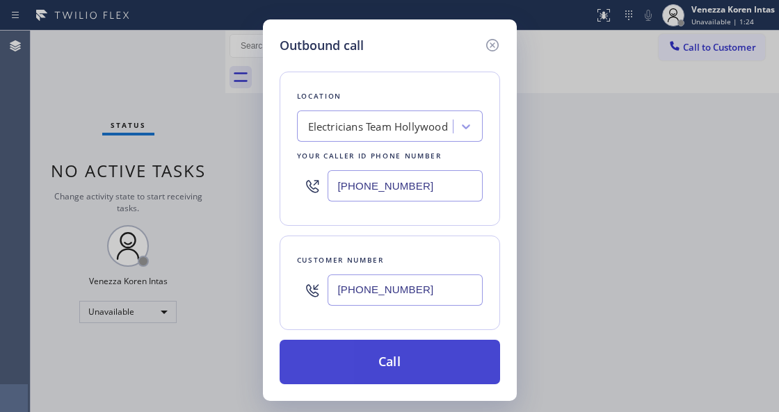
type input "[PHONE_NUMBER]"
click at [411, 373] on button "Call" at bounding box center [390, 362] width 220 height 45
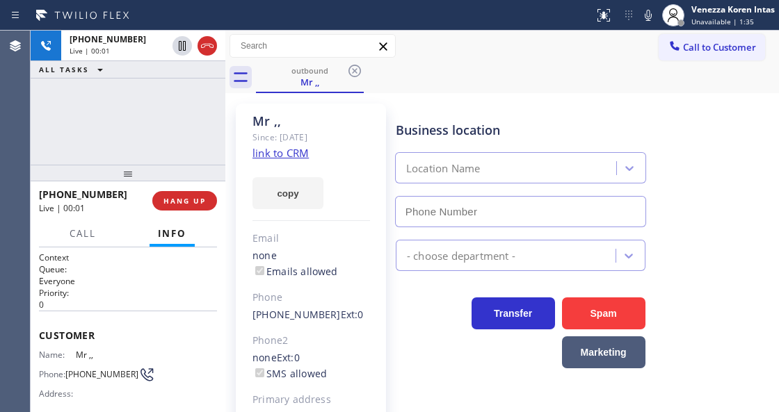
type input "[PHONE_NUMBER]"
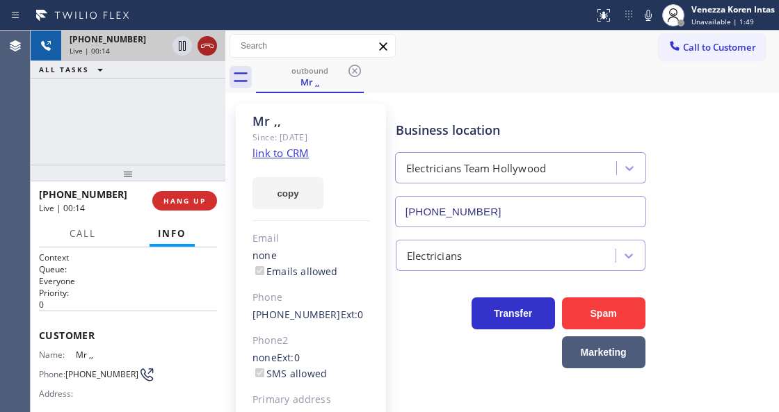
click at [203, 39] on icon at bounding box center [207, 46] width 17 height 17
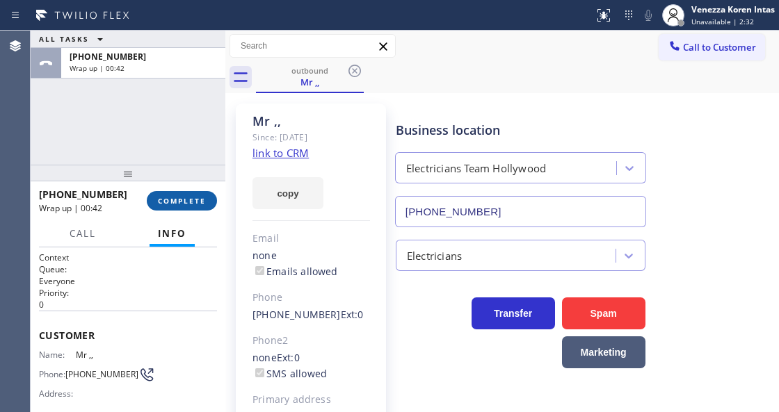
drag, startPoint x: 193, startPoint y: 211, endPoint x: 210, endPoint y: 200, distance: 20.1
click at [193, 211] on div "[PHONE_NUMBER] Wrap up | 00:42 COMPLETE" at bounding box center [128, 201] width 178 height 36
click at [210, 200] on button "COMPLETE" at bounding box center [182, 200] width 70 height 19
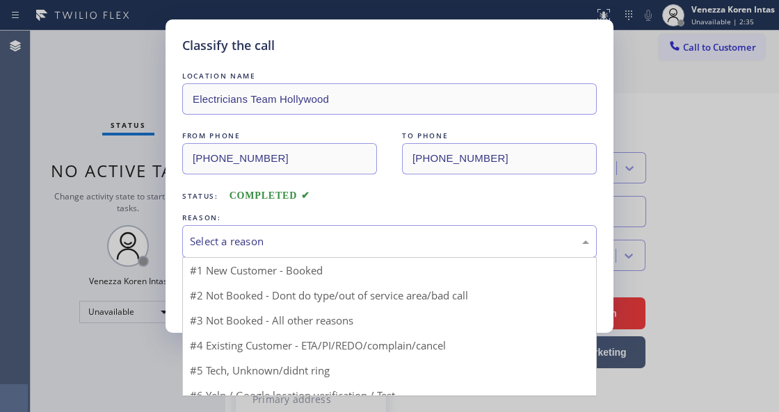
click at [311, 245] on div "Select a reason" at bounding box center [389, 242] width 399 height 16
drag, startPoint x: 317, startPoint y: 298, endPoint x: 284, endPoint y: 293, distance: 33.6
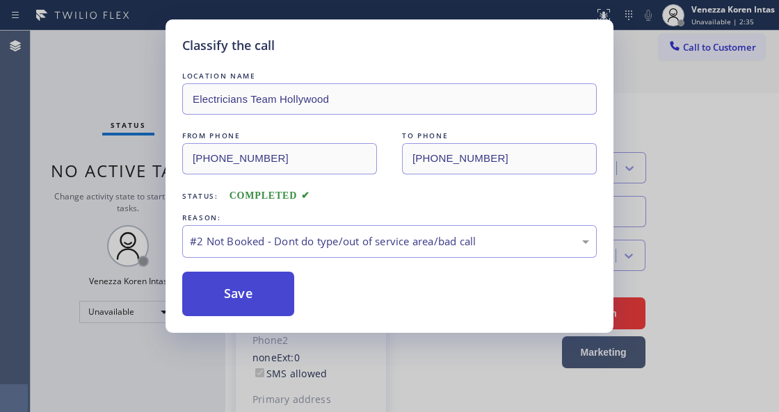
click at [284, 293] on button "Save" at bounding box center [238, 294] width 112 height 45
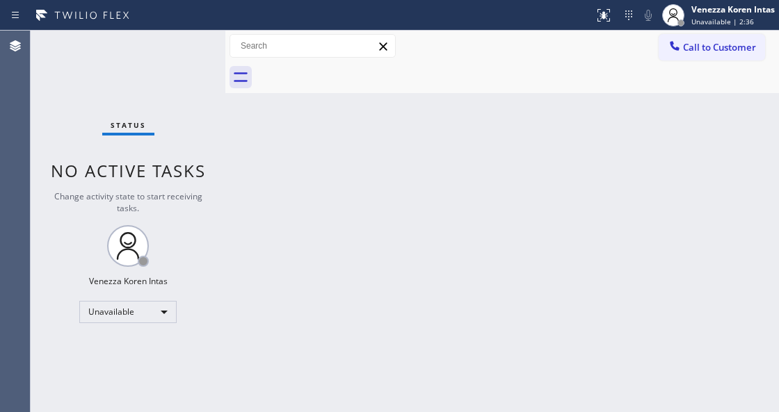
click at [729, 17] on span "Unavailable | 2:36" at bounding box center [722, 22] width 63 height 10
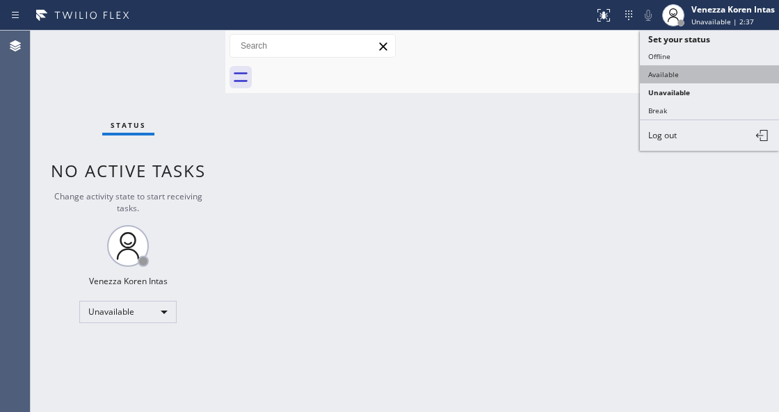
click at [684, 81] on button "Available" at bounding box center [709, 74] width 139 height 18
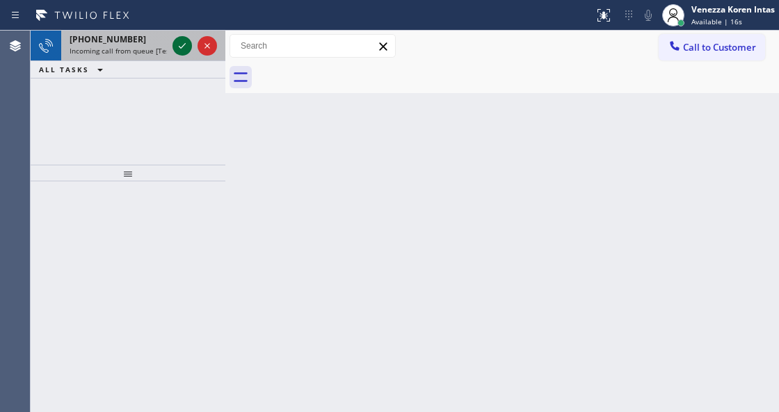
click at [185, 46] on icon at bounding box center [182, 46] width 17 height 17
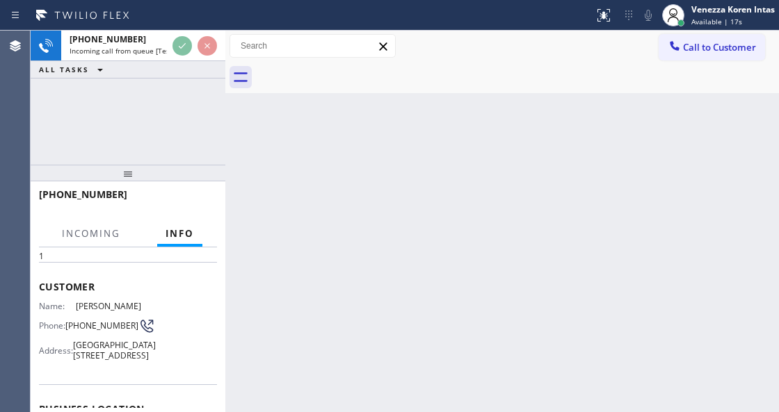
scroll to position [139, 0]
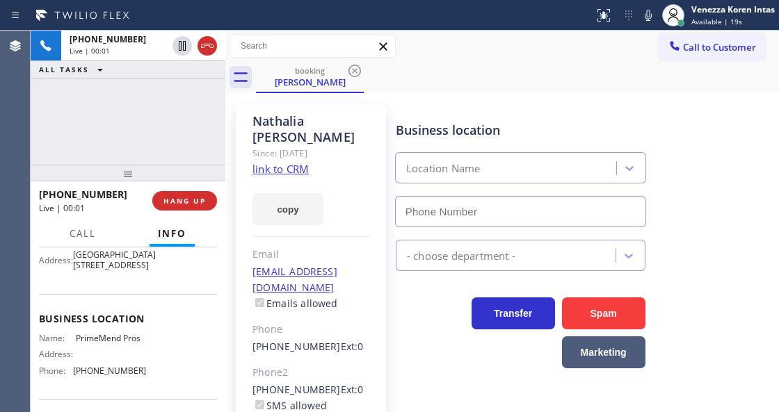
type input "[PHONE_NUMBER]"
click at [282, 162] on link "link to CRM" at bounding box center [280, 169] width 56 height 14
click at [647, 8] on icon at bounding box center [648, 15] width 17 height 17
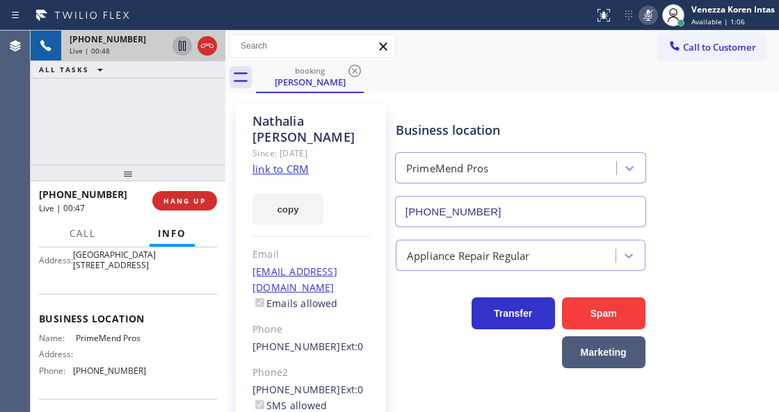
click at [185, 49] on icon at bounding box center [182, 46] width 7 height 10
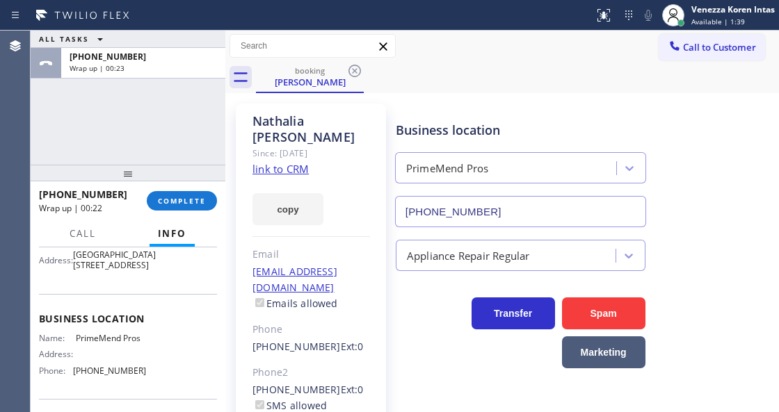
click at [202, 159] on div "ALL TASKS ALL TASKS ACTIVE TASKS TASKS IN WRAP UP [PHONE_NUMBER] Wrap up | 00:23" at bounding box center [128, 98] width 195 height 134
click at [209, 205] on button "COMPLETE" at bounding box center [182, 200] width 70 height 19
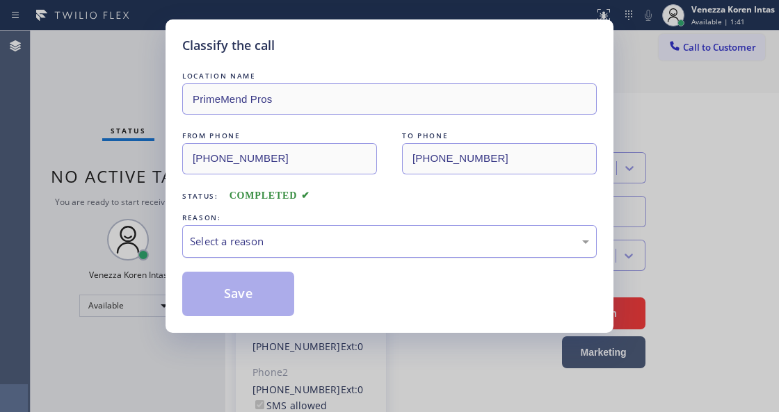
click at [288, 238] on div "Select a reason" at bounding box center [389, 242] width 399 height 16
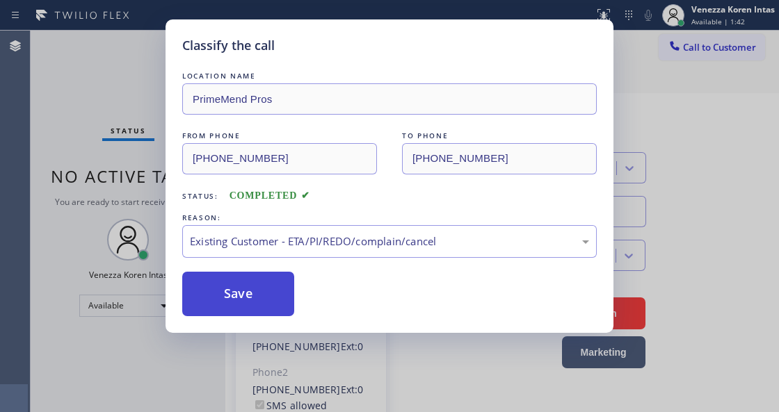
click at [281, 290] on button "Save" at bounding box center [238, 294] width 112 height 45
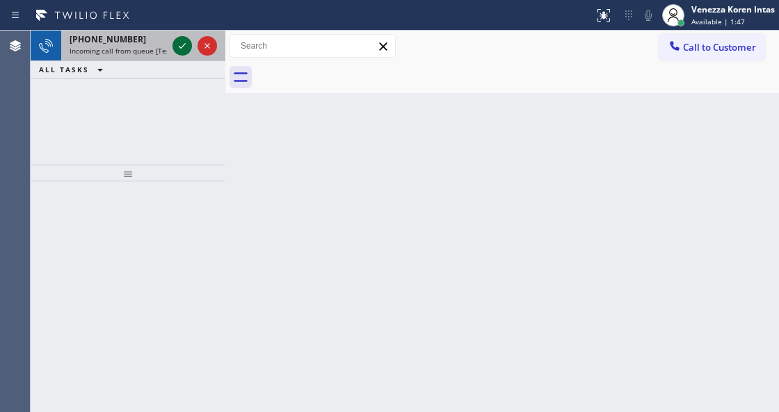
click at [184, 43] on icon at bounding box center [182, 46] width 17 height 17
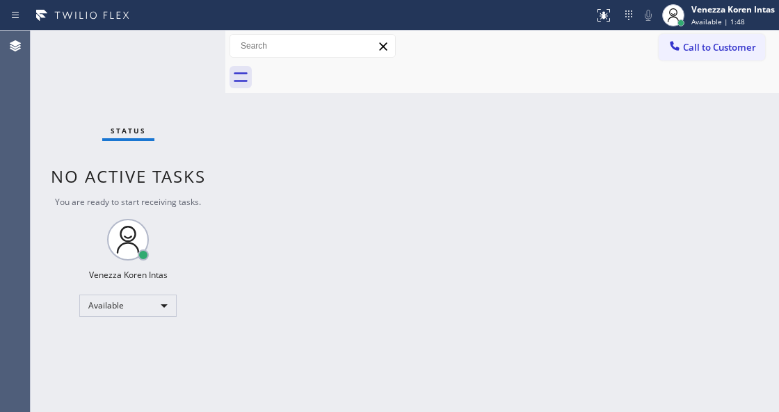
click at [184, 45] on div "Status No active tasks You are ready to start receiving tasks. Venezza Koren In…" at bounding box center [128, 222] width 195 height 382
click at [433, 127] on div "Back to Dashboard Change Sender ID Customers Technicians Select a contact Outbo…" at bounding box center [501, 222] width 553 height 382
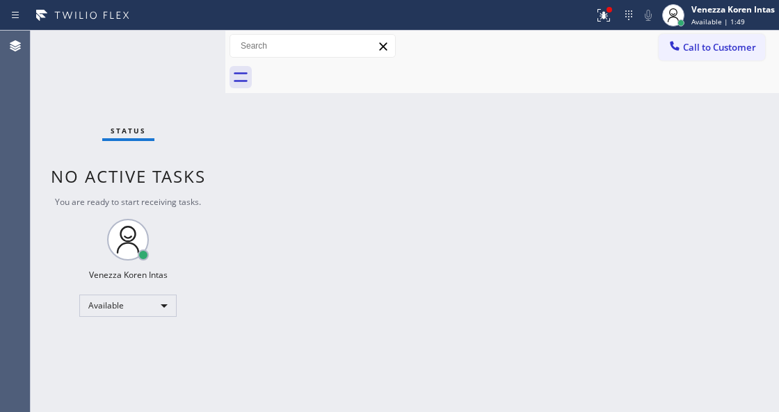
click at [632, 24] on div "Status report Issue detected This issue could affect your workflow. Please cont…" at bounding box center [683, 15] width 191 height 31
click at [615, 19] on div at bounding box center [603, 15] width 31 height 17
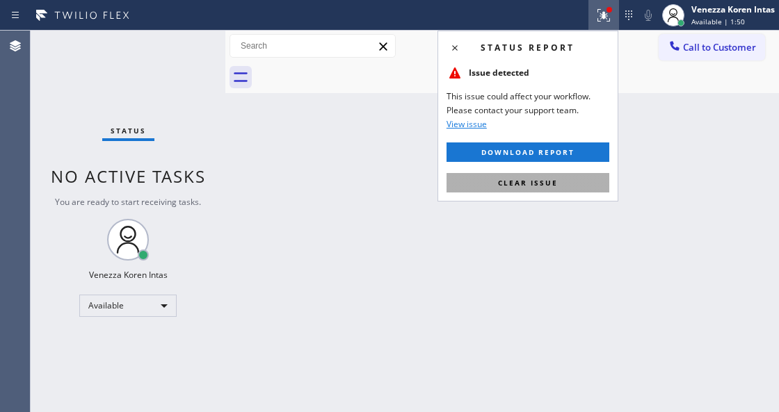
click at [571, 186] on button "Clear issue" at bounding box center [527, 182] width 163 height 19
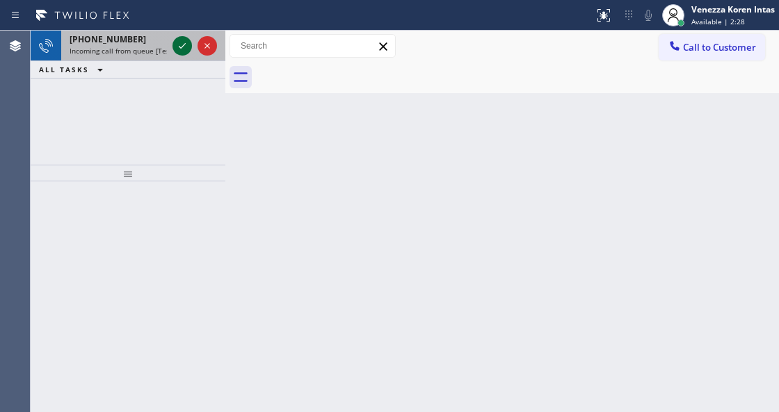
click at [177, 46] on icon at bounding box center [182, 46] width 17 height 17
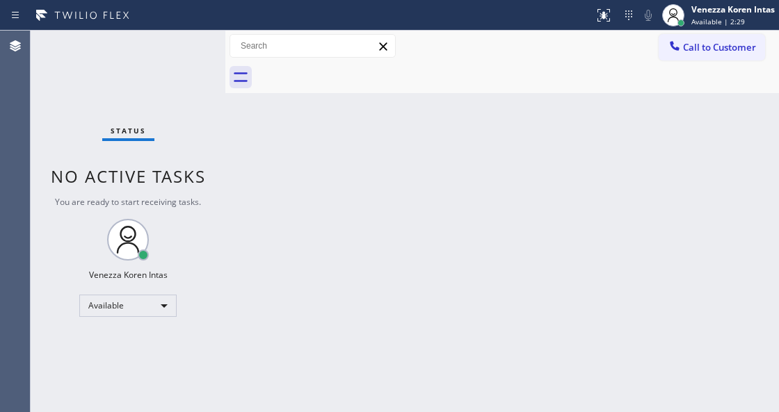
click at [177, 46] on div "Status No active tasks You are ready to start receiving tasks. Venezza Koren In…" at bounding box center [128, 222] width 195 height 382
click at [597, 4] on button at bounding box center [603, 15] width 31 height 31
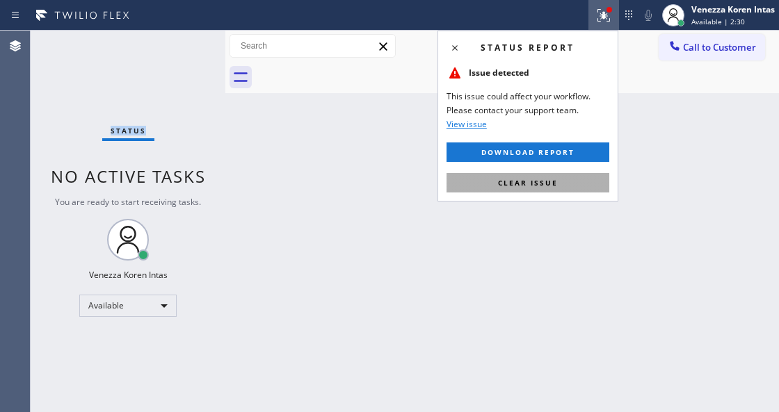
click at [550, 182] on span "Clear issue" at bounding box center [528, 183] width 60 height 10
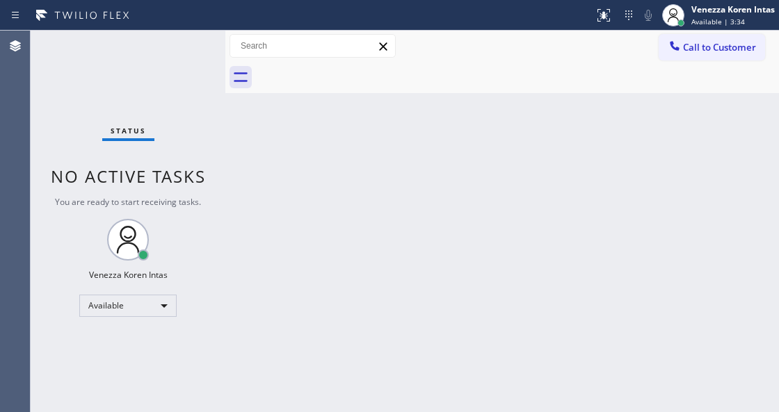
click at [184, 46] on div "Status No active tasks You are ready to start receiving tasks. Venezza Koren In…" at bounding box center [128, 222] width 195 height 382
click at [159, 42] on div "Status No active tasks You are ready to start receiving tasks. Venezza Koren In…" at bounding box center [128, 222] width 195 height 382
click at [200, 42] on div "Status No active tasks You are ready to start receiving tasks. Venezza Koren In…" at bounding box center [128, 222] width 195 height 382
drag, startPoint x: 160, startPoint y: 56, endPoint x: 74, endPoint y: 85, distance: 90.8
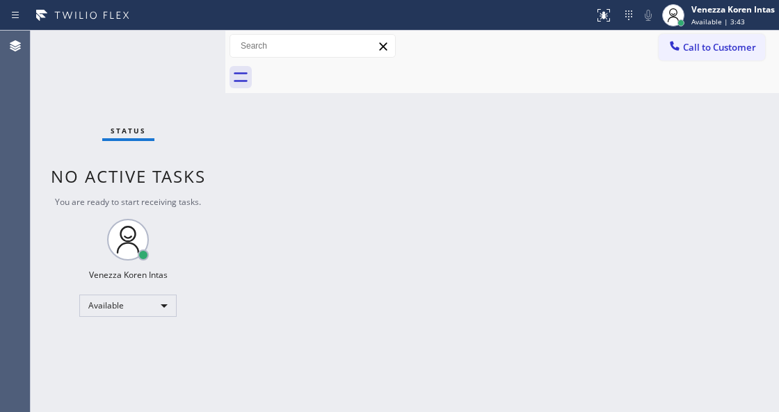
click at [159, 56] on div "Status No active tasks You are ready to start receiving tasks. Venezza Koren In…" at bounding box center [128, 222] width 195 height 382
click at [177, 57] on div "Status No active tasks You are ready to start receiving tasks. Venezza Koren In…" at bounding box center [128, 222] width 195 height 382
click at [466, 138] on div "Back to Dashboard Change Sender ID Customers Technicians Select a contact Outbo…" at bounding box center [501, 222] width 553 height 382
drag, startPoint x: 361, startPoint y: 254, endPoint x: 288, endPoint y: 380, distance: 145.5
click at [361, 254] on div "Back to Dashboard Change Sender ID Customers Technicians Select a contact Outbo…" at bounding box center [501, 222] width 553 height 382
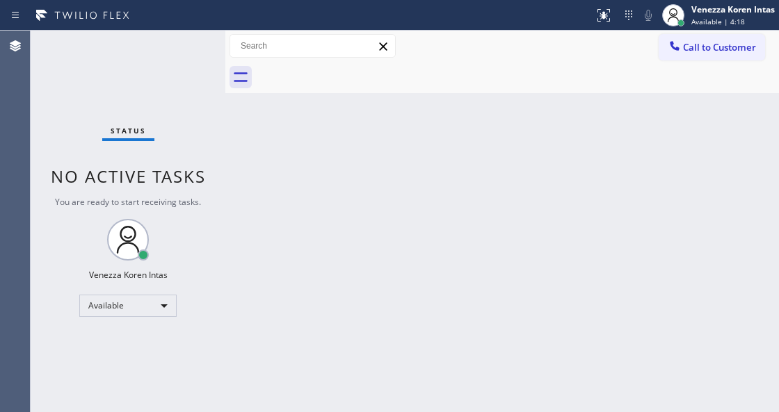
drag, startPoint x: 261, startPoint y: 249, endPoint x: 242, endPoint y: 257, distance: 20.9
click at [261, 249] on div "Back to Dashboard Change Sender ID Customers Technicians Select a contact Outbo…" at bounding box center [501, 222] width 553 height 382
drag, startPoint x: 157, startPoint y: 81, endPoint x: 165, endPoint y: 89, distance: 11.8
click at [157, 81] on div "Status No active tasks You are ready to start receiving tasks. Venezza Koren In…" at bounding box center [128, 222] width 195 height 382
click at [213, 59] on div "Status No active tasks You are ready to start receiving tasks. Venezza Koren In…" at bounding box center [128, 222] width 195 height 382
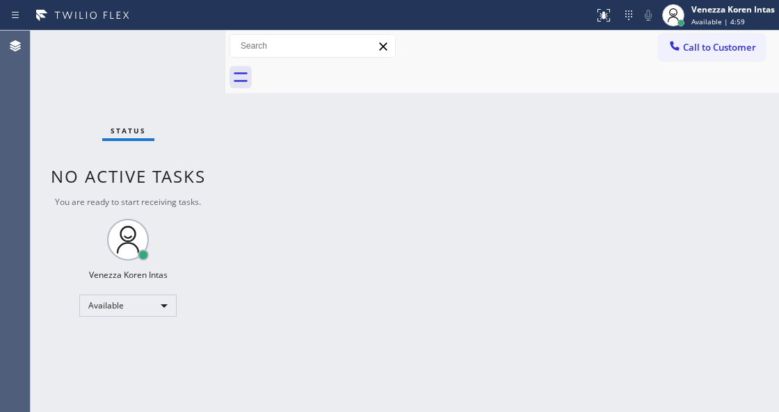
click at [410, 152] on div "Back to Dashboard Change Sender ID Customers Technicians Select a contact Outbo…" at bounding box center [501, 222] width 553 height 382
click at [666, 195] on div "Back to Dashboard Change Sender ID Customers Technicians Select a contact Outbo…" at bounding box center [501, 222] width 553 height 382
drag, startPoint x: 202, startPoint y: 129, endPoint x: 261, endPoint y: 360, distance: 238.3
click at [202, 129] on div "Status No active tasks You are ready to start receiving tasks. Venezza Koren In…" at bounding box center [128, 222] width 195 height 382
drag, startPoint x: 261, startPoint y: 243, endPoint x: 277, endPoint y: 257, distance: 21.2
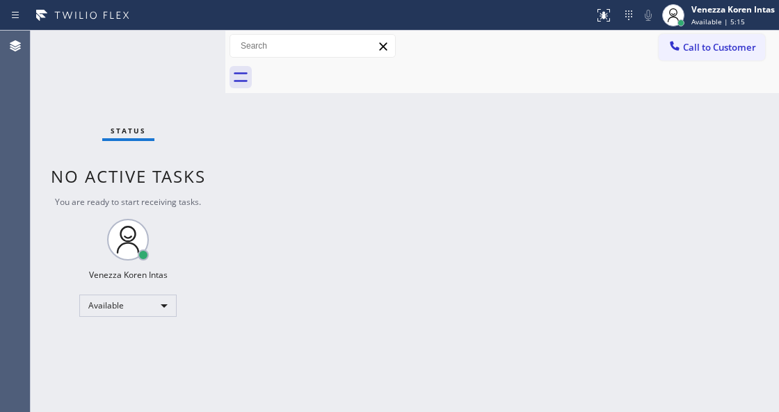
click at [261, 243] on div "Back to Dashboard Change Sender ID Customers Technicians Select a contact Outbo…" at bounding box center [501, 222] width 553 height 382
click at [234, 200] on div "Back to Dashboard Change Sender ID Customers Technicians Select a contact Outbo…" at bounding box center [501, 222] width 553 height 382
drag, startPoint x: 179, startPoint y: 76, endPoint x: 188, endPoint y: 112, distance: 36.4
click at [179, 76] on div "Status No active tasks You are ready to start receiving tasks. Venezza Koren In…" at bounding box center [128, 222] width 195 height 382
click at [225, 212] on div at bounding box center [225, 222] width 0 height 382
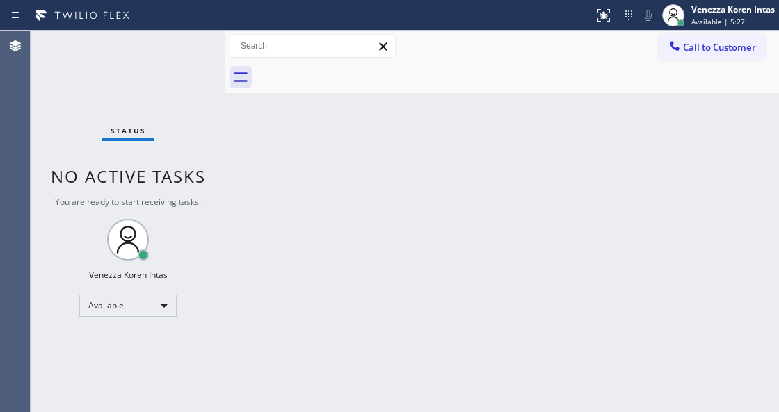
click at [181, 90] on div "Status No active tasks You are ready to start receiving tasks. Venezza Koren In…" at bounding box center [128, 222] width 195 height 382
click at [186, 50] on div "Status No active tasks You are ready to start receiving tasks. Venezza Koren In…" at bounding box center [128, 222] width 195 height 382
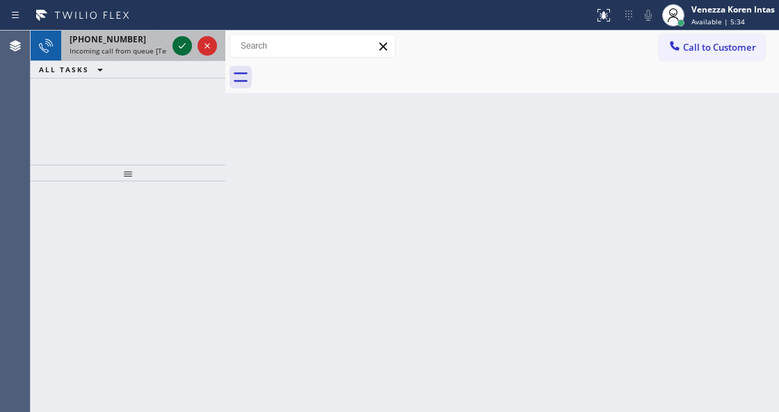
click at [186, 50] on icon at bounding box center [182, 46] width 17 height 17
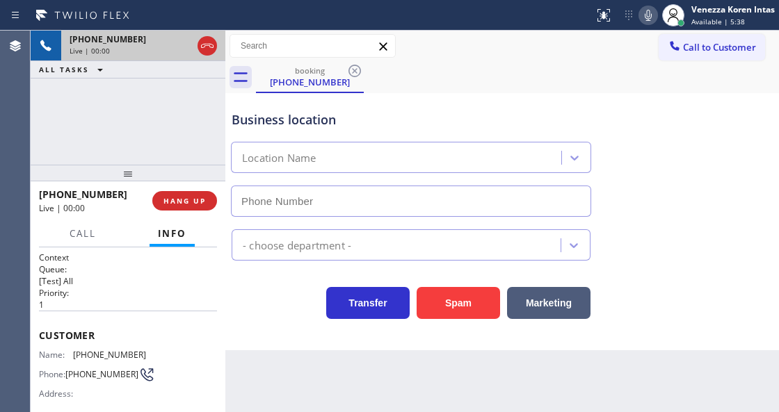
type input "[PHONE_NUMBER]"
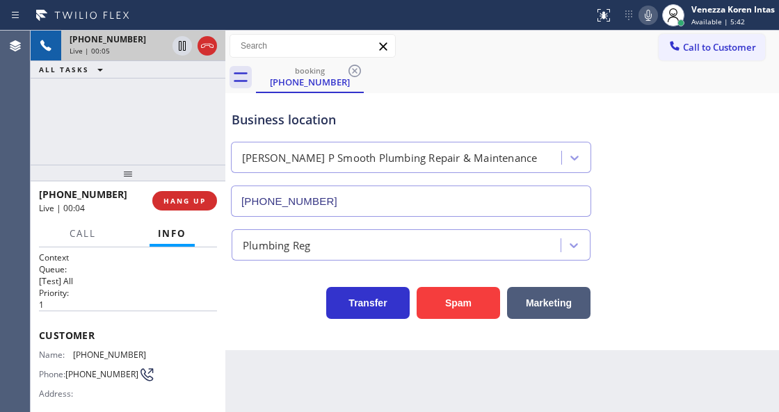
click at [651, 12] on icon at bounding box center [648, 15] width 17 height 17
click at [200, 47] on icon at bounding box center [207, 46] width 17 height 17
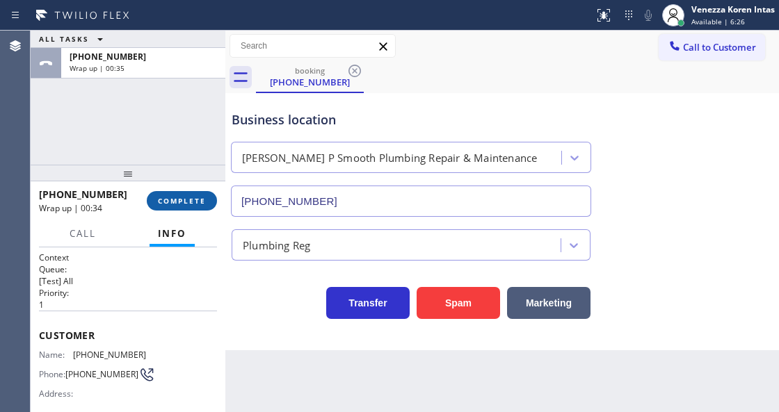
click at [177, 193] on button "COMPLETE" at bounding box center [182, 200] width 70 height 19
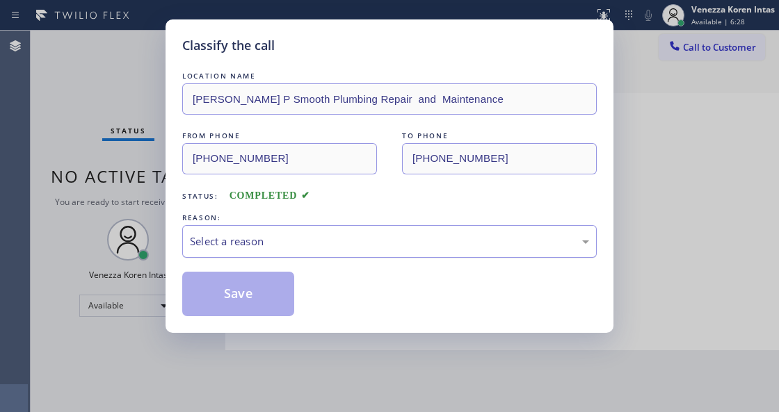
click at [364, 233] on div "Select a reason" at bounding box center [389, 241] width 414 height 33
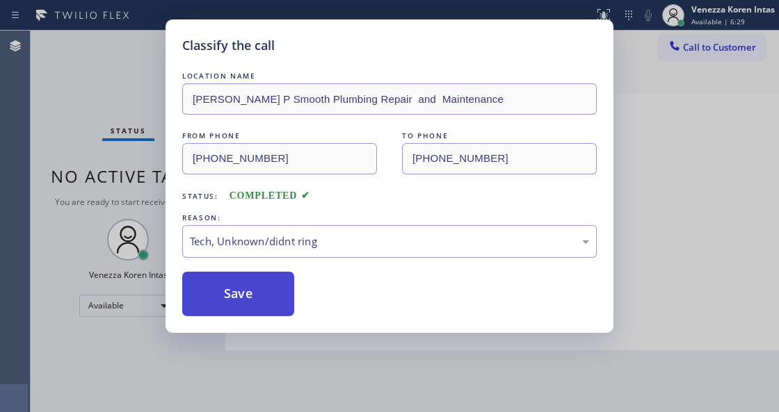
click at [257, 286] on button "Save" at bounding box center [238, 294] width 112 height 45
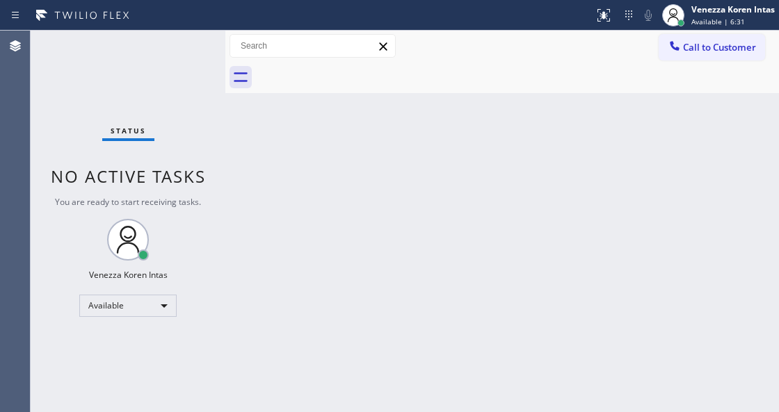
drag, startPoint x: 114, startPoint y: 64, endPoint x: 127, endPoint y: 62, distance: 12.7
click at [114, 64] on div "Status No active tasks You are ready to start receiving tasks. Venezza Koren In…" at bounding box center [128, 222] width 195 height 382
click at [145, 58] on div "Status No active tasks You are ready to start receiving tasks. Venezza Koren In…" at bounding box center [128, 222] width 195 height 382
click at [175, 51] on div "Status No active tasks You are ready to start receiving tasks. Venezza Koren In…" at bounding box center [128, 222] width 195 height 382
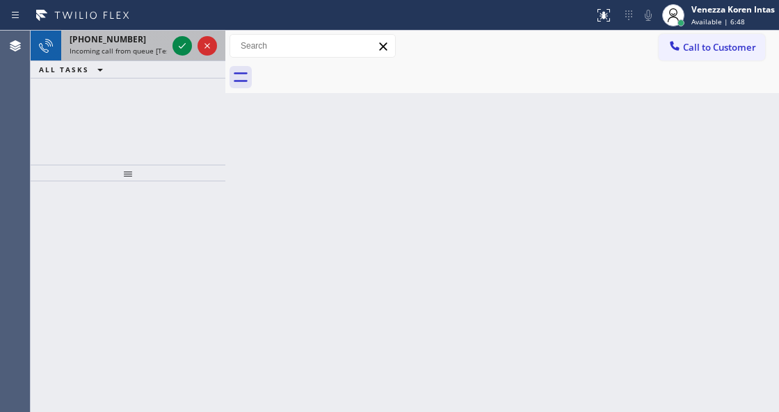
click at [155, 50] on span "Incoming call from queue [Test] All" at bounding box center [127, 51] width 115 height 10
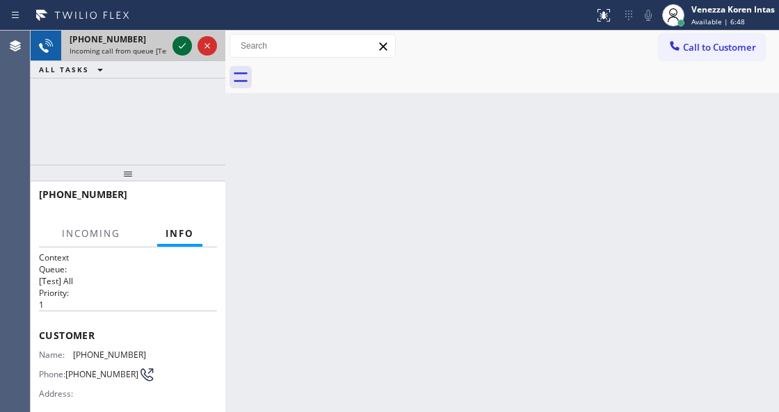
click at [181, 45] on icon at bounding box center [182, 46] width 17 height 17
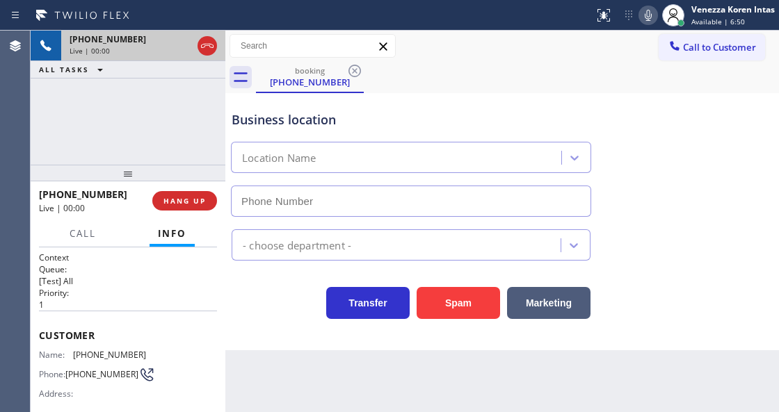
scroll to position [185, 0]
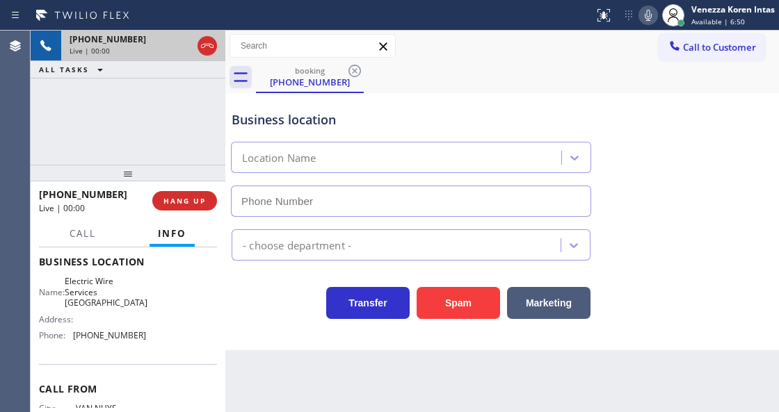
type input "[PHONE_NUMBER]"
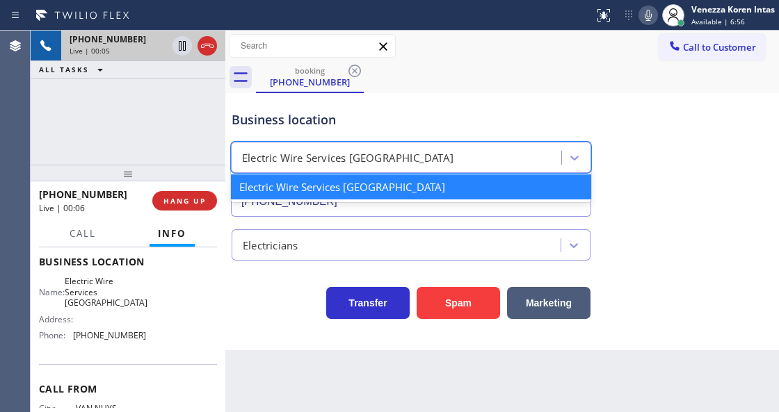
click at [313, 154] on div "Electric Wire Services [GEOGRAPHIC_DATA]" at bounding box center [347, 158] width 211 height 16
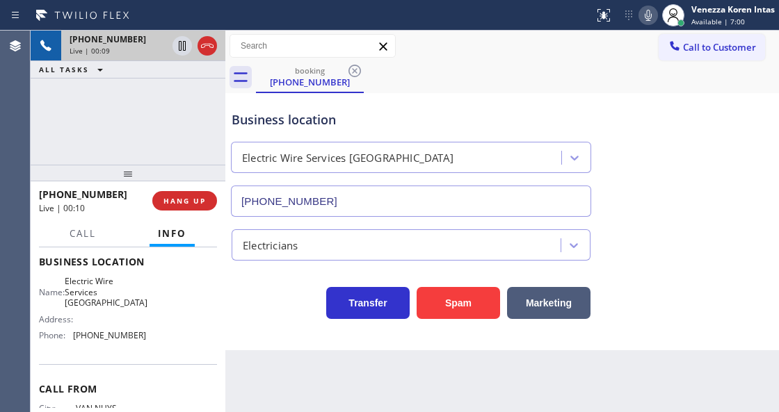
click at [195, 135] on div "[PHONE_NUMBER] Live | 00:09 ALL TASKS ALL TASKS ACTIVE TASKS TASKS IN WRAP UP" at bounding box center [128, 98] width 195 height 134
click at [647, 19] on icon at bounding box center [648, 15] width 17 height 17
click at [620, 178] on div "Business location Electric Wire Services [GEOGRAPHIC_DATA] [PHONE_NUMBER]" at bounding box center [502, 154] width 547 height 126
click at [724, 108] on div "Business location Electric Wire Services [GEOGRAPHIC_DATA] [PHONE_NUMBER]" at bounding box center [502, 154] width 547 height 126
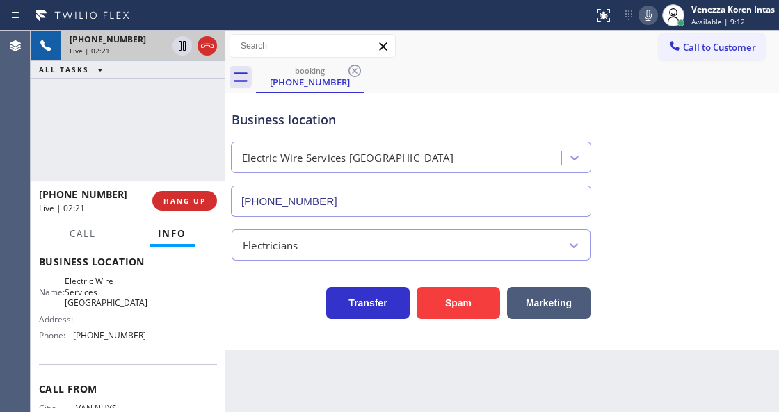
click at [498, 21] on div at bounding box center [297, 15] width 583 height 22
click at [642, 13] on icon at bounding box center [648, 15] width 17 height 17
click at [181, 42] on icon at bounding box center [182, 46] width 17 height 17
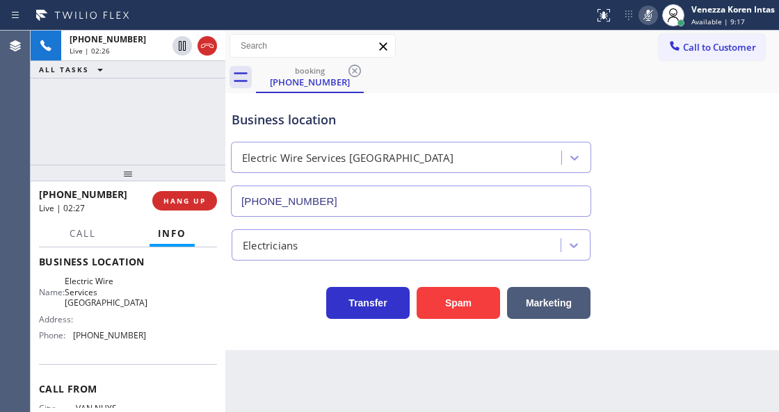
click at [401, 85] on div "booking [PHONE_NUMBER]" at bounding box center [517, 77] width 523 height 31
click at [487, 97] on div "Business location Electric Wire Services [GEOGRAPHIC_DATA] [PHONE_NUMBER]" at bounding box center [411, 157] width 364 height 120
click at [384, 132] on div "Business location Electric Wire Services [GEOGRAPHIC_DATA] [PHONE_NUMBER]" at bounding box center [411, 157] width 364 height 120
click at [698, 313] on div "Transfer Spam Marketing" at bounding box center [502, 297] width 547 height 45
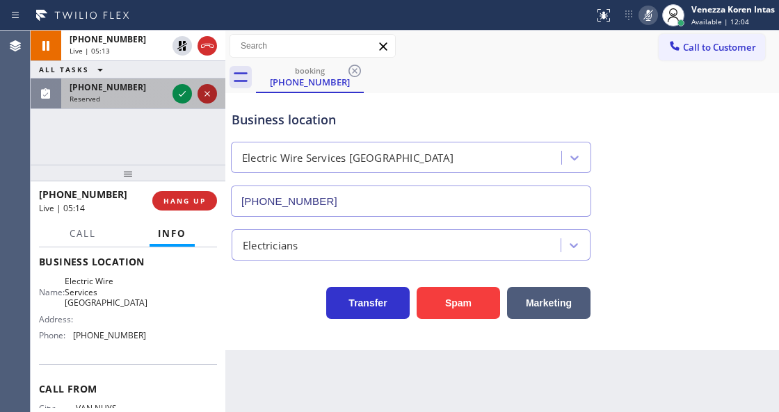
drag, startPoint x: 185, startPoint y: 79, endPoint x: 200, endPoint y: 86, distance: 16.2
click at [185, 79] on div at bounding box center [195, 94] width 50 height 31
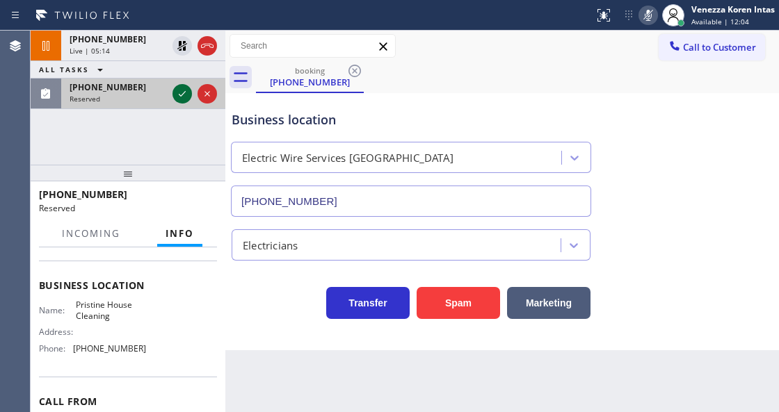
scroll to position [207, 0]
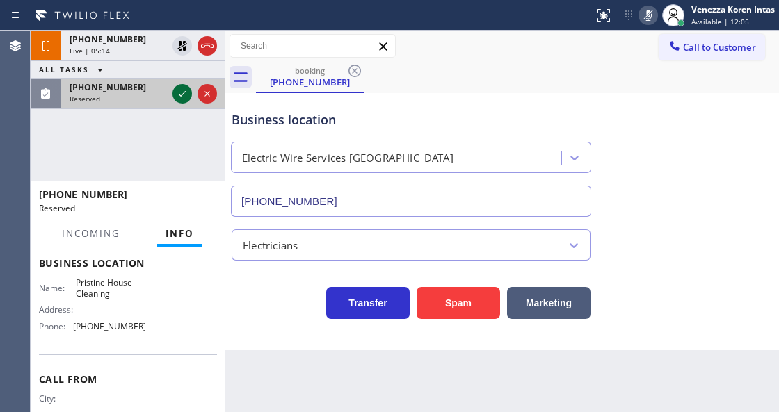
click at [183, 91] on icon at bounding box center [182, 94] width 17 height 17
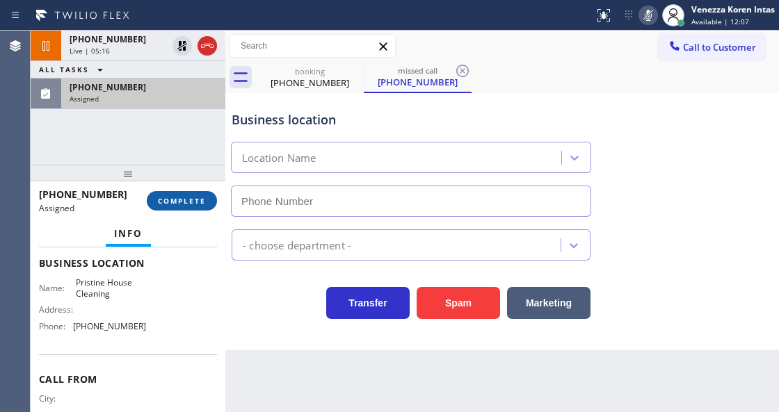
type input "[PHONE_NUMBER]"
click at [201, 193] on button "COMPLETE" at bounding box center [182, 200] width 70 height 19
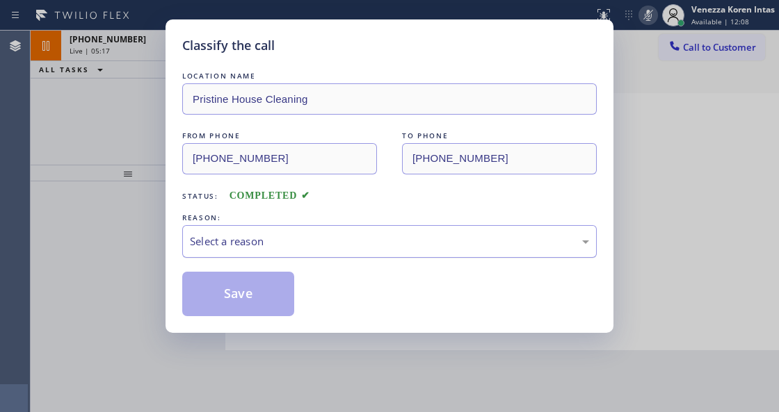
drag, startPoint x: 350, startPoint y: 238, endPoint x: 343, endPoint y: 248, distance: 12.0
click at [348, 239] on div "Select a reason" at bounding box center [389, 242] width 399 height 16
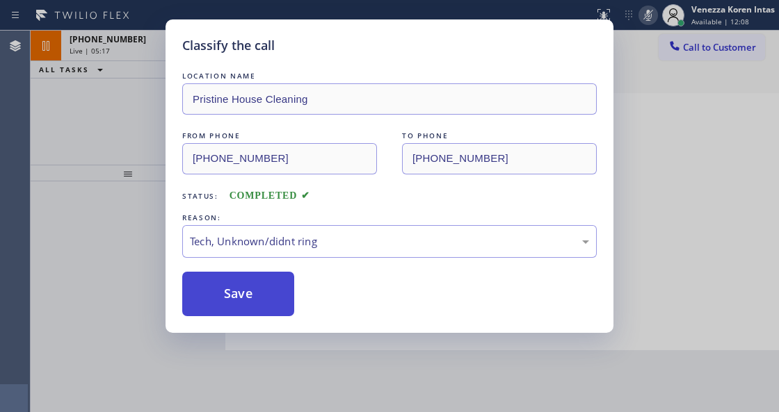
click at [270, 302] on button "Save" at bounding box center [238, 294] width 112 height 45
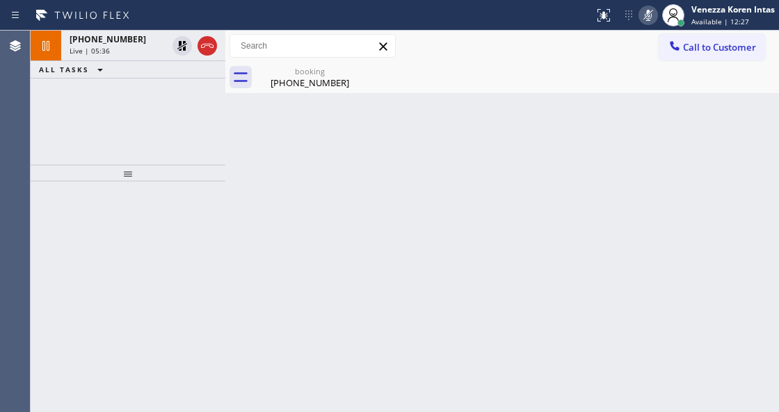
click at [649, 11] on icon at bounding box center [648, 15] width 17 height 17
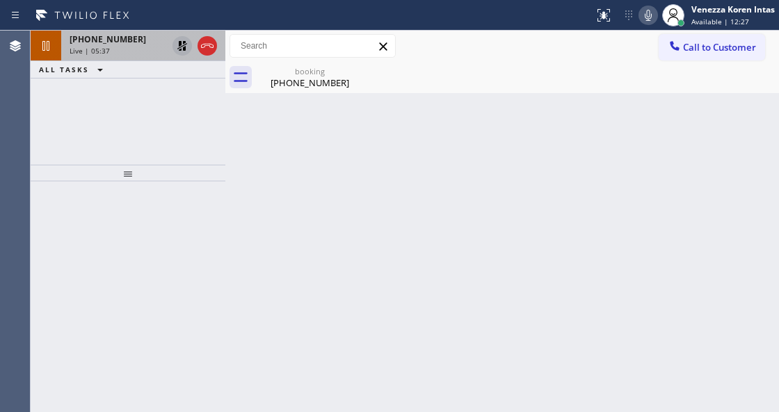
click at [184, 42] on icon at bounding box center [182, 46] width 10 height 10
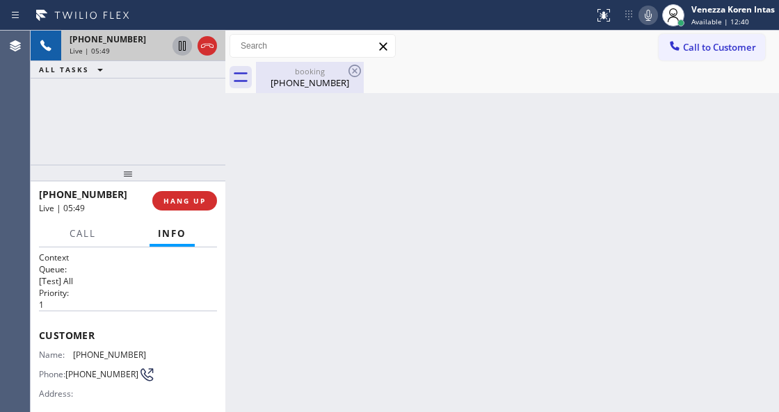
click at [317, 78] on div "[PHONE_NUMBER]" at bounding box center [309, 82] width 105 height 13
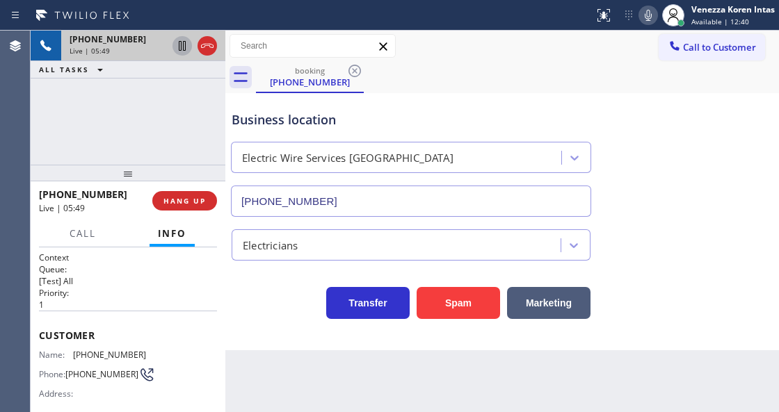
click at [527, 97] on div "Business location Electric Wire Services [GEOGRAPHIC_DATA] [PHONE_NUMBER]" at bounding box center [411, 157] width 364 height 120
drag, startPoint x: 648, startPoint y: 14, endPoint x: 645, endPoint y: 60, distance: 46.0
click at [648, 14] on icon at bounding box center [648, 15] width 7 height 11
click at [179, 47] on icon at bounding box center [182, 46] width 17 height 17
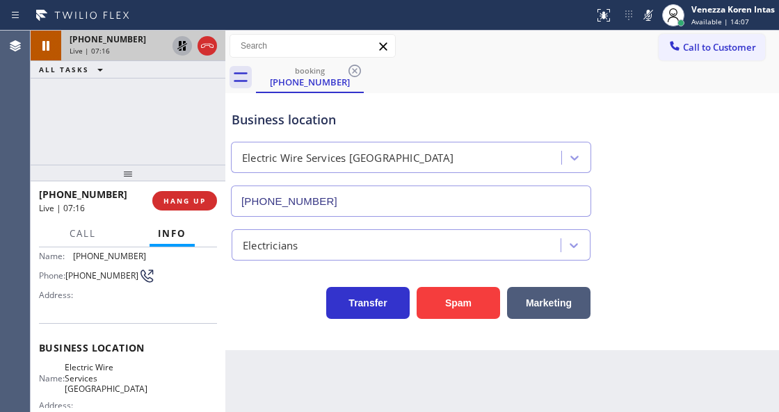
scroll to position [139, 0]
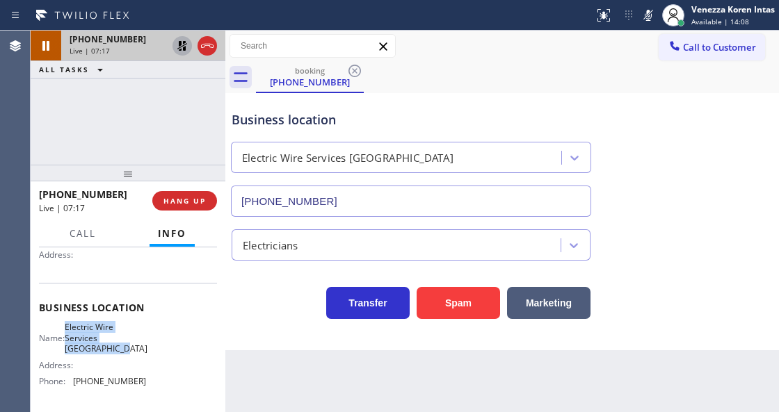
drag, startPoint x: 74, startPoint y: 327, endPoint x: 147, endPoint y: 353, distance: 77.4
click at [147, 353] on div "Name: Electric Wire Services [GEOGRAPHIC_DATA] Address: Phone: [PHONE_NUMBER]" at bounding box center [128, 357] width 178 height 70
click at [183, 49] on icon at bounding box center [182, 46] width 10 height 10
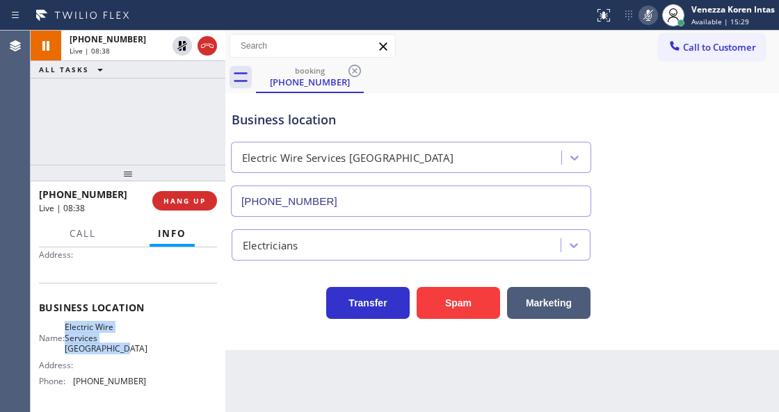
click at [641, 17] on icon at bounding box center [648, 15] width 17 height 17
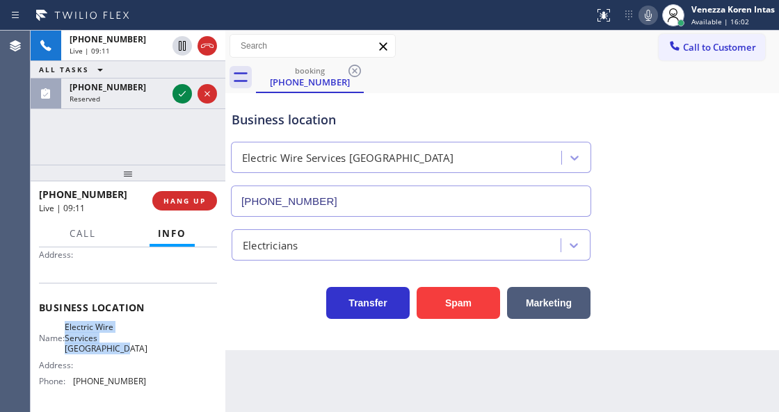
drag, startPoint x: 178, startPoint y: 94, endPoint x: 184, endPoint y: 122, distance: 29.0
click at [178, 94] on icon at bounding box center [182, 94] width 17 height 17
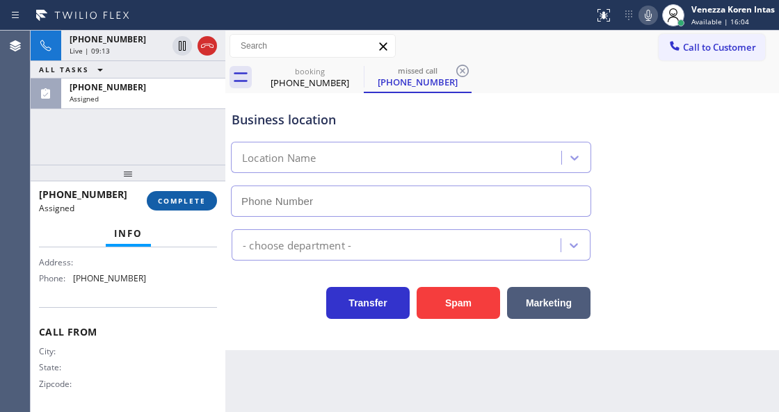
scroll to position [243, 0]
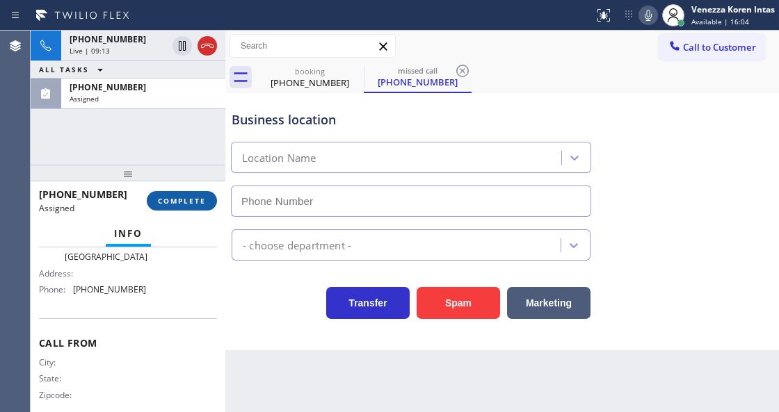
click at [191, 209] on button "COMPLETE" at bounding box center [182, 200] width 70 height 19
type input "[PHONE_NUMBER]"
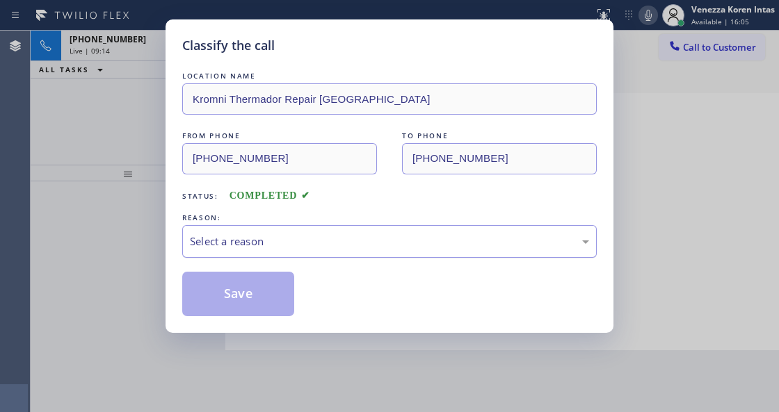
click at [315, 238] on div "Select a reason" at bounding box center [389, 242] width 399 height 16
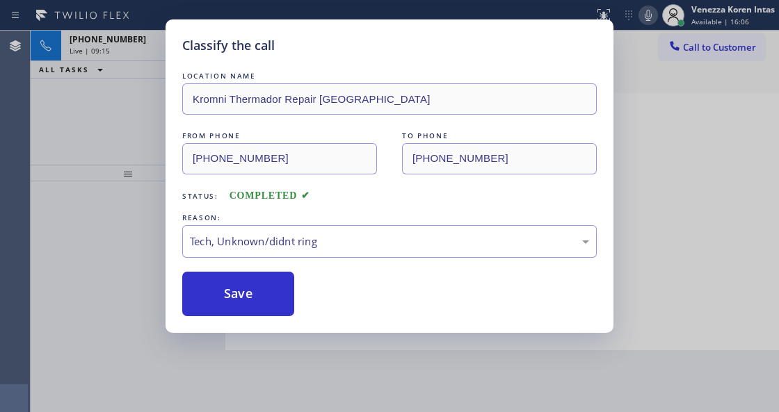
drag, startPoint x: 238, startPoint y: 281, endPoint x: 315, endPoint y: 373, distance: 119.9
click at [238, 281] on button "Save" at bounding box center [238, 294] width 112 height 45
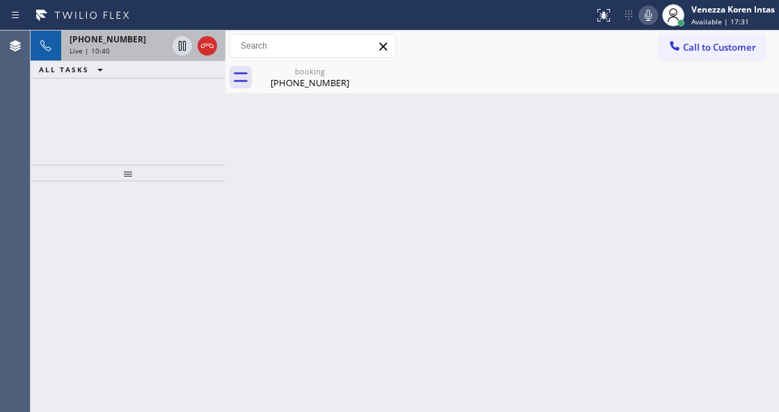
click at [144, 48] on div "Live | 10:40" at bounding box center [118, 51] width 97 height 10
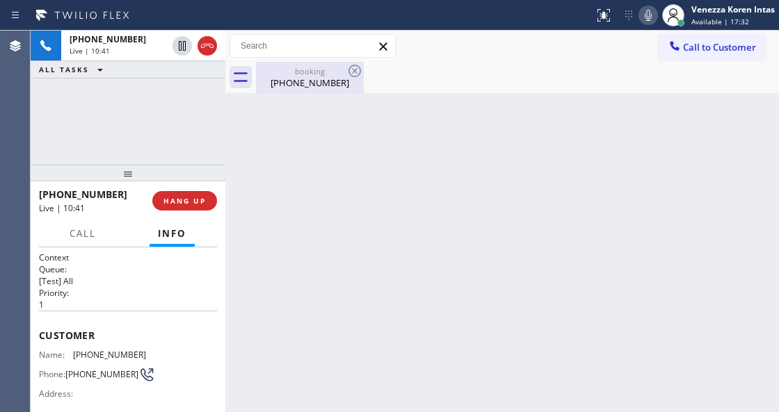
click at [300, 69] on div "booking" at bounding box center [309, 71] width 105 height 10
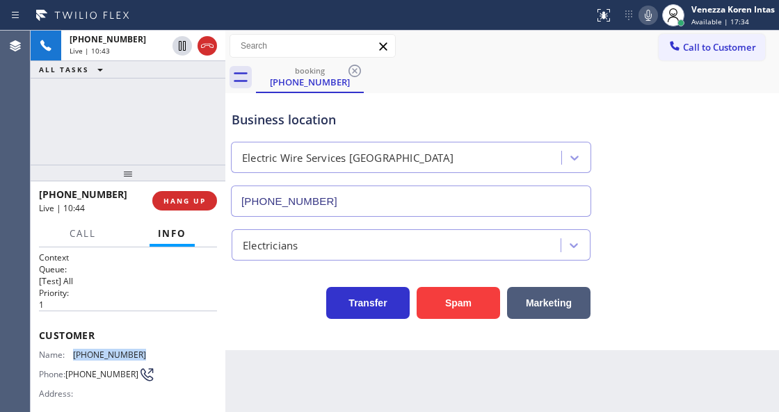
drag, startPoint x: 147, startPoint y: 355, endPoint x: 75, endPoint y: 352, distance: 72.4
click at [75, 352] on div "Name: [PHONE_NUMBER] Phone: [PHONE_NUMBER] Address:" at bounding box center [128, 377] width 178 height 55
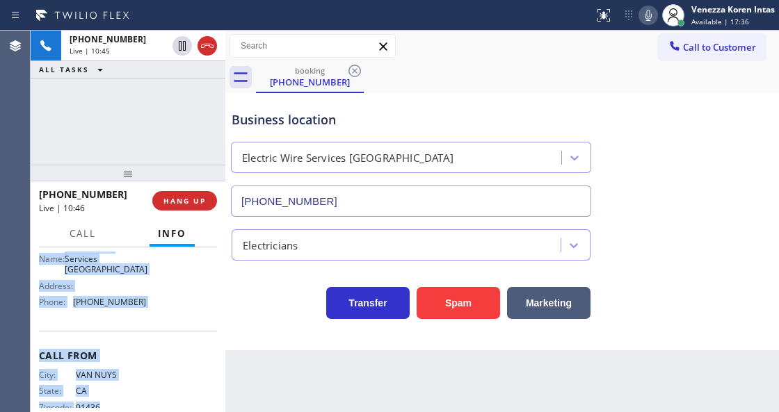
scroll to position [246, 0]
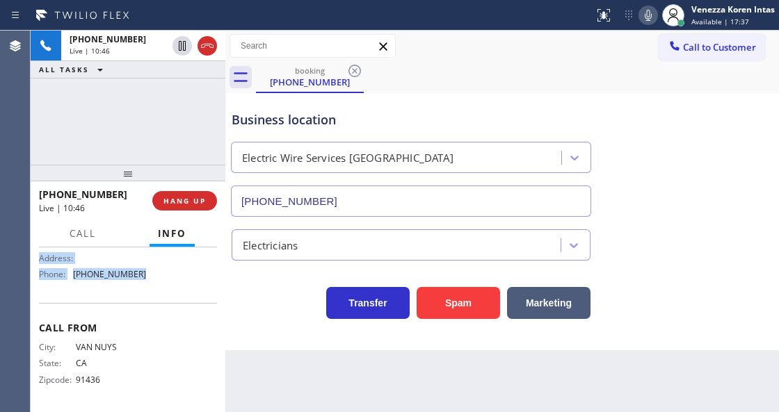
drag, startPoint x: 36, startPoint y: 321, endPoint x: 147, endPoint y: 299, distance: 113.3
click at [147, 299] on div "Context Queue: [Test] All Priority: 1 Customer Name: [PHONE_NUMBER] Phone: [PHO…" at bounding box center [128, 330] width 195 height 164
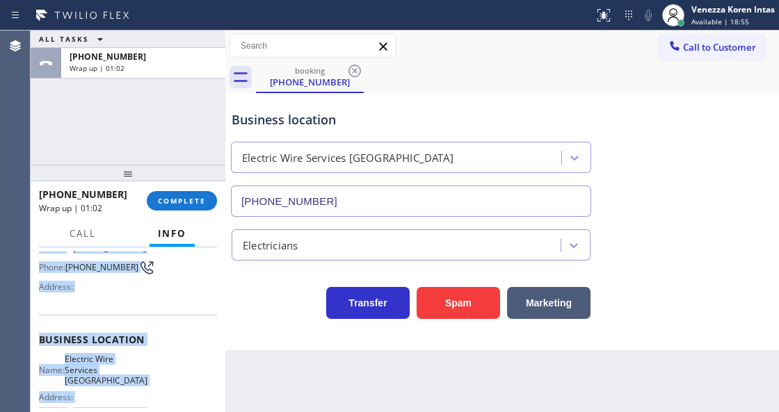
click at [99, 327] on div "Business location Name: Electric Wire Services [GEOGRAPHIC_DATA] Address: Phone…" at bounding box center [128, 378] width 178 height 127
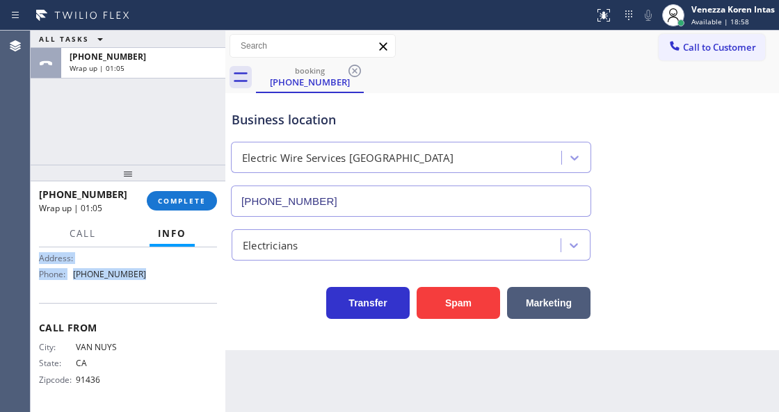
drag, startPoint x: 36, startPoint y: 312, endPoint x: 153, endPoint y: 288, distance: 119.3
click at [153, 288] on div "Context Queue: [Test] All Priority: 1 Customer Name: [PHONE_NUMBER] Phone: [PHO…" at bounding box center [128, 330] width 195 height 164
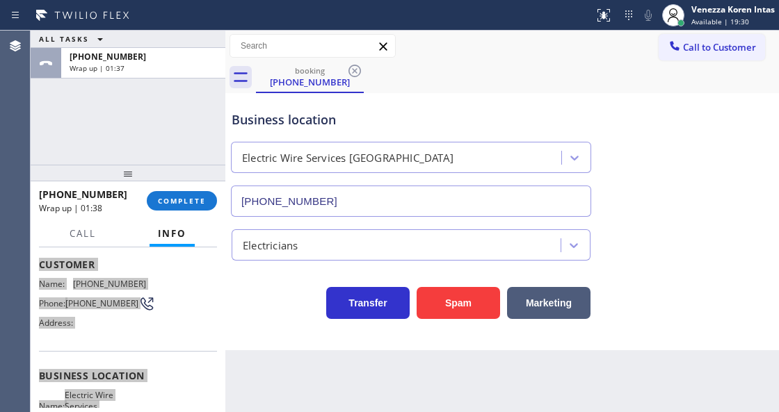
scroll to position [14, 0]
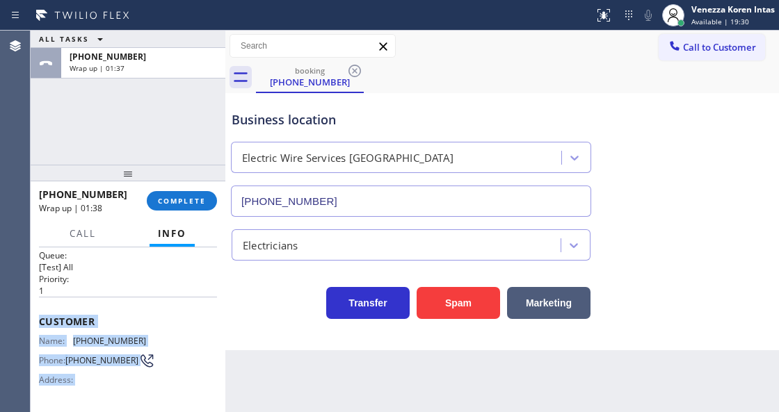
click at [88, 302] on div "Customer Name: [PHONE_NUMBER] Phone: [PHONE_NUMBER] Address:" at bounding box center [128, 352] width 178 height 111
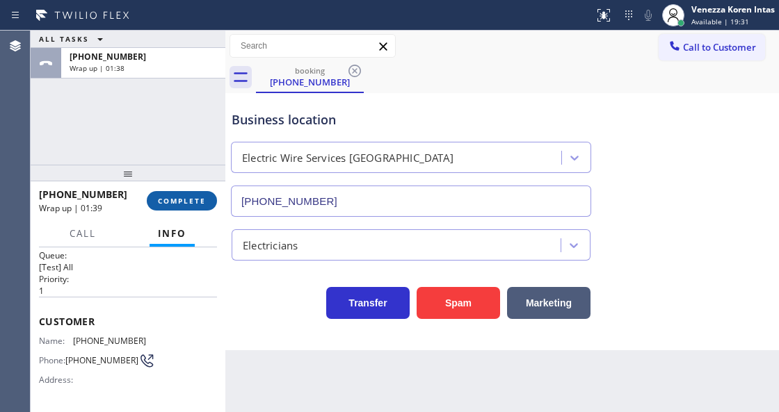
click at [181, 195] on button "COMPLETE" at bounding box center [182, 200] width 70 height 19
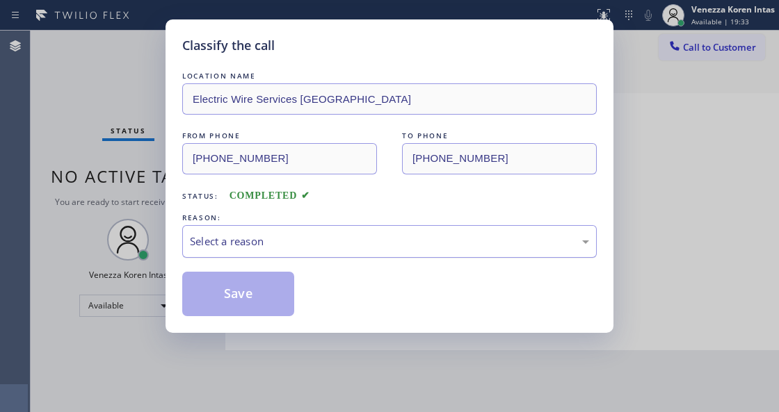
click at [306, 248] on div "Select a reason" at bounding box center [389, 242] width 399 height 16
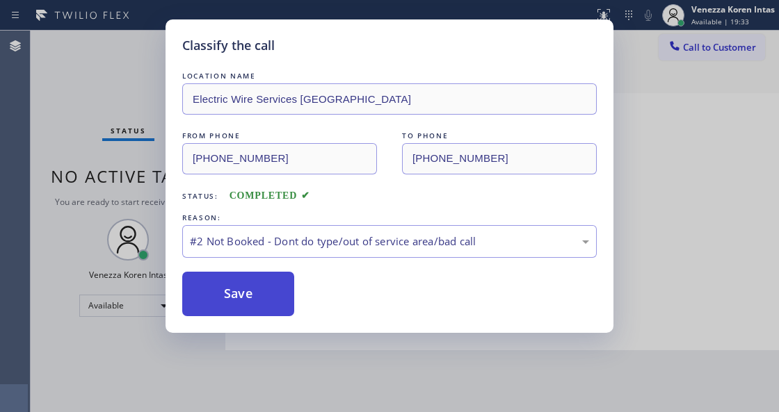
click at [263, 291] on button "Save" at bounding box center [238, 294] width 112 height 45
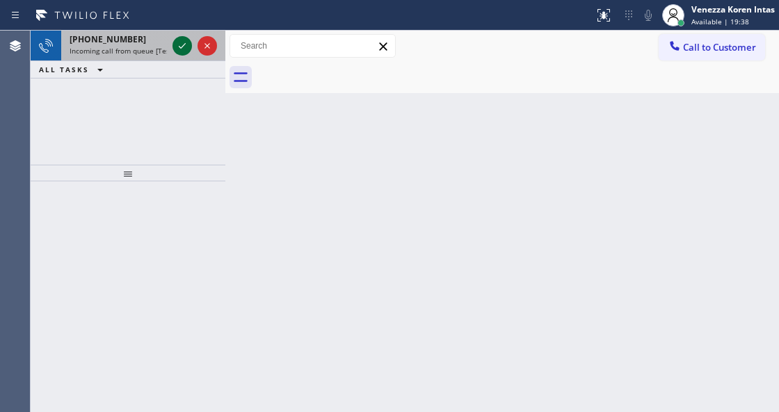
click at [184, 52] on icon at bounding box center [182, 46] width 17 height 17
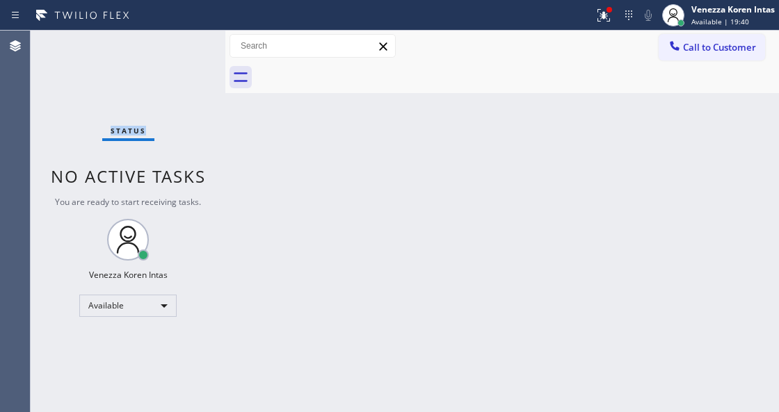
click at [179, 49] on div "Status No active tasks You are ready to start receiving tasks. Venezza Koren In…" at bounding box center [128, 222] width 195 height 382
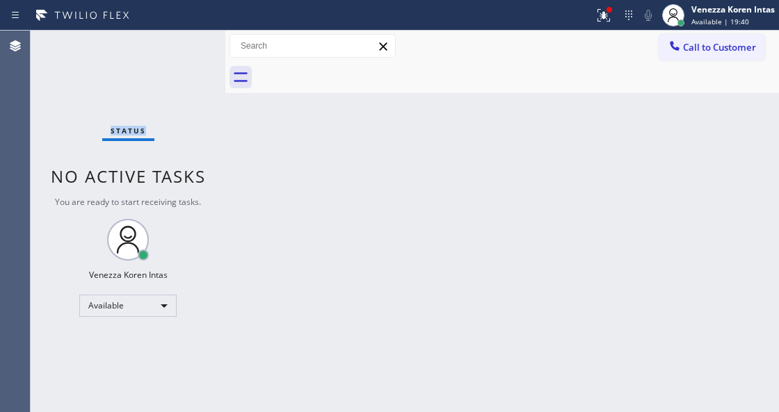
click at [179, 49] on div "Status No active tasks You are ready to start receiving tasks. Venezza Koren In…" at bounding box center [128, 222] width 195 height 382
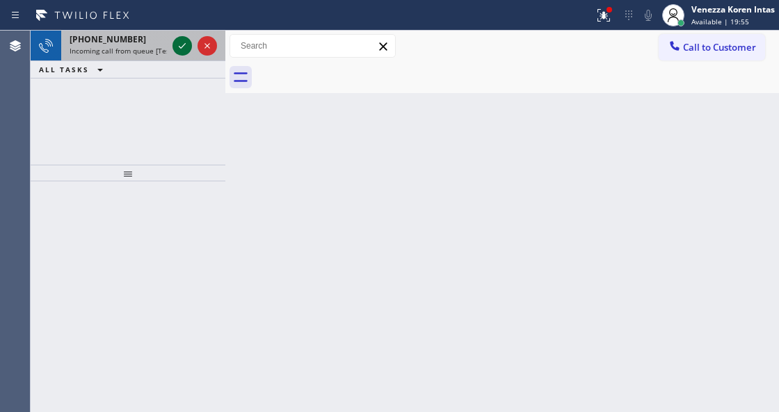
click at [181, 45] on icon at bounding box center [182, 46] width 17 height 17
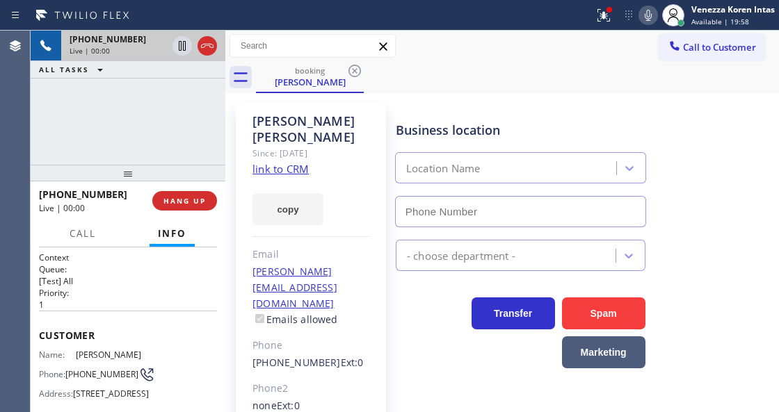
scroll to position [139, 0]
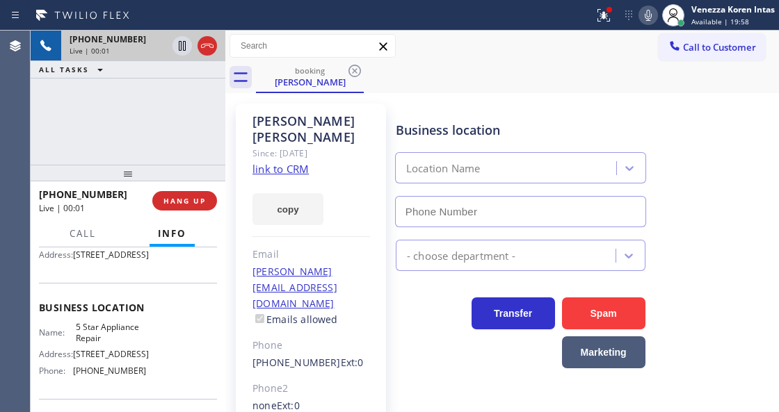
type input "[PHONE_NUMBER]"
click at [608, 23] on icon at bounding box center [603, 15] width 17 height 17
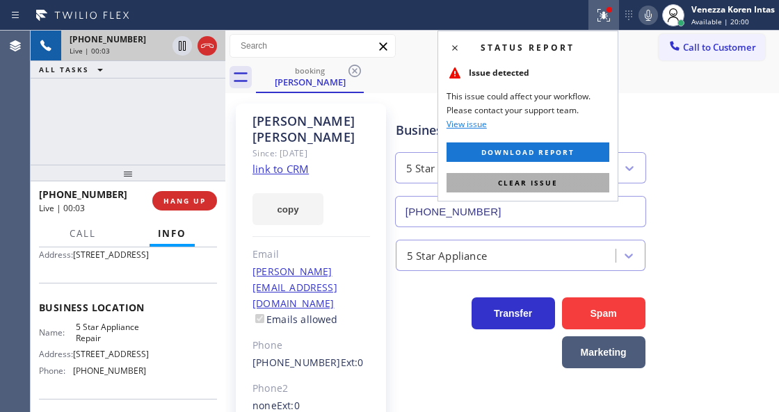
click at [601, 182] on button "Clear issue" at bounding box center [527, 182] width 163 height 19
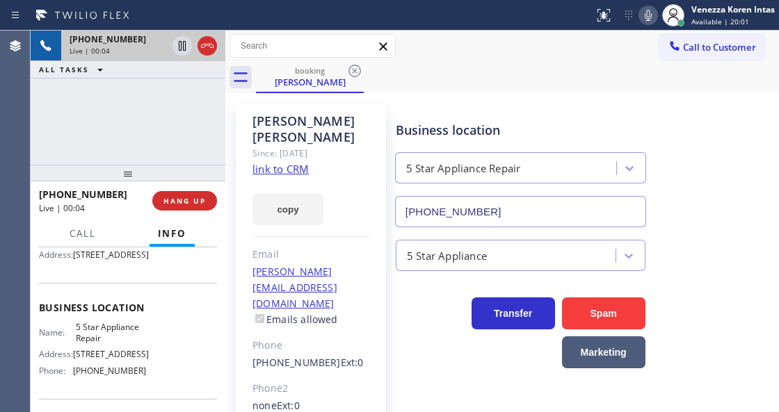
click at [648, 20] on icon at bounding box center [648, 15] width 7 height 11
click at [305, 162] on link "link to CRM" at bounding box center [280, 169] width 56 height 14
click at [647, 11] on icon at bounding box center [648, 15] width 7 height 11
click at [654, 20] on icon at bounding box center [648, 15] width 17 height 17
click at [182, 44] on icon at bounding box center [182, 46] width 17 height 17
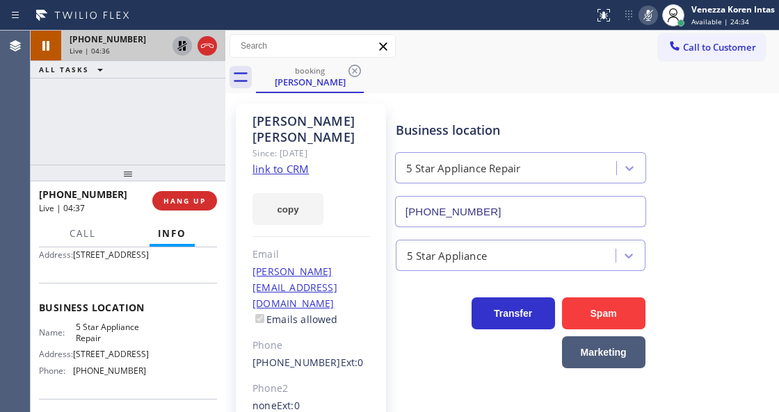
click at [647, 18] on icon at bounding box center [648, 15] width 17 height 17
click at [187, 48] on icon at bounding box center [182, 46] width 17 height 17
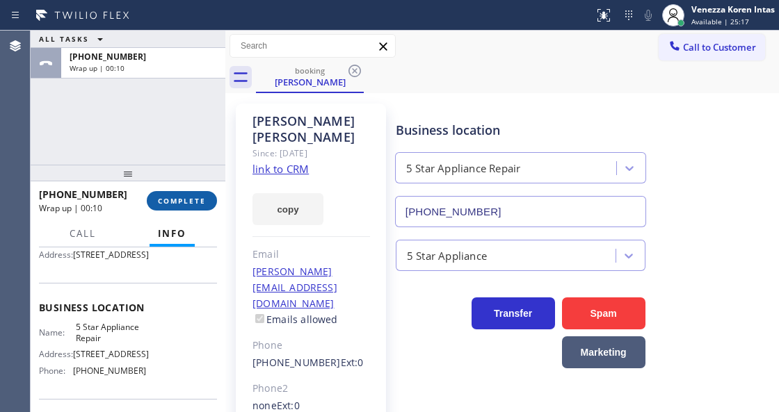
click at [216, 191] on div "[PHONE_NUMBER] Wrap up | 00:10 COMPLETE" at bounding box center [128, 201] width 178 height 36
click at [211, 195] on button "COMPLETE" at bounding box center [182, 200] width 70 height 19
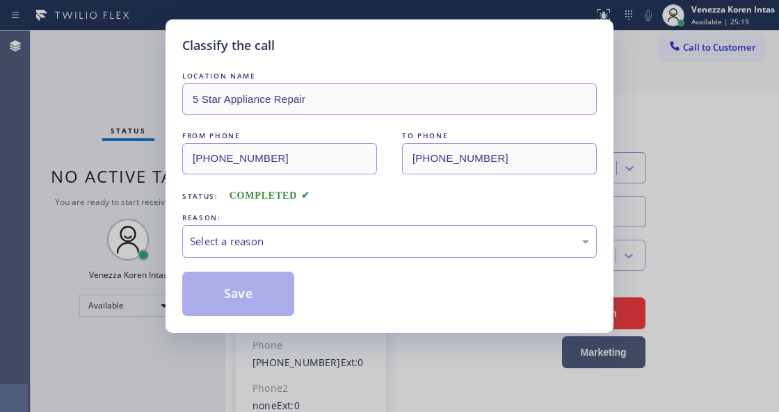
click at [329, 220] on div "REASON:" at bounding box center [389, 218] width 414 height 15
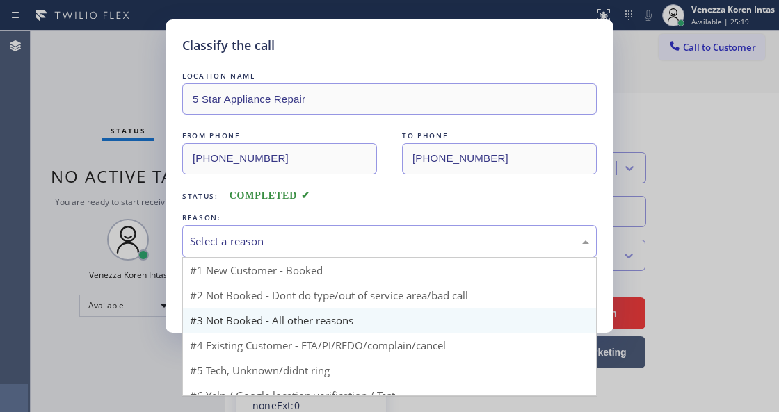
drag, startPoint x: 348, startPoint y: 247, endPoint x: 388, endPoint y: 316, distance: 80.0
click at [348, 248] on div "Select a reason" at bounding box center [389, 242] width 399 height 16
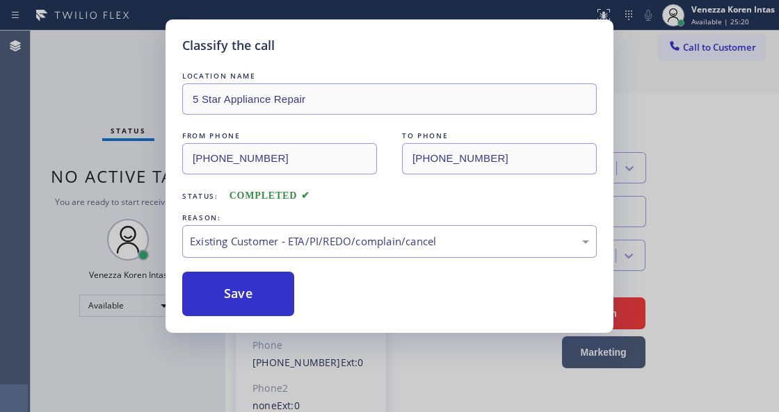
click at [296, 291] on div "Save" at bounding box center [389, 294] width 414 height 45
click at [286, 292] on button "Save" at bounding box center [238, 294] width 112 height 45
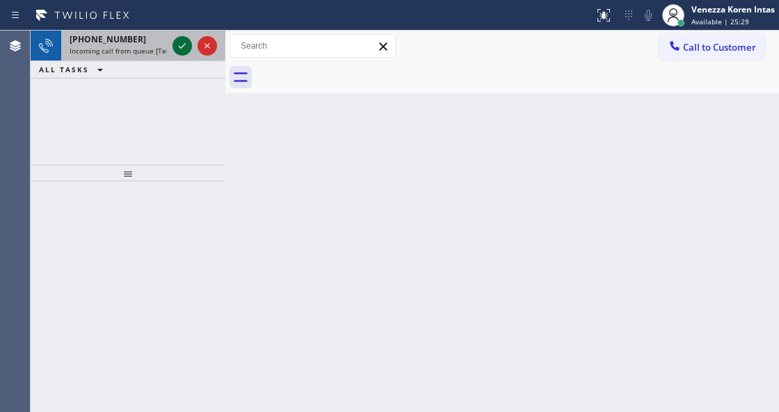
click at [177, 46] on icon at bounding box center [182, 46] width 17 height 17
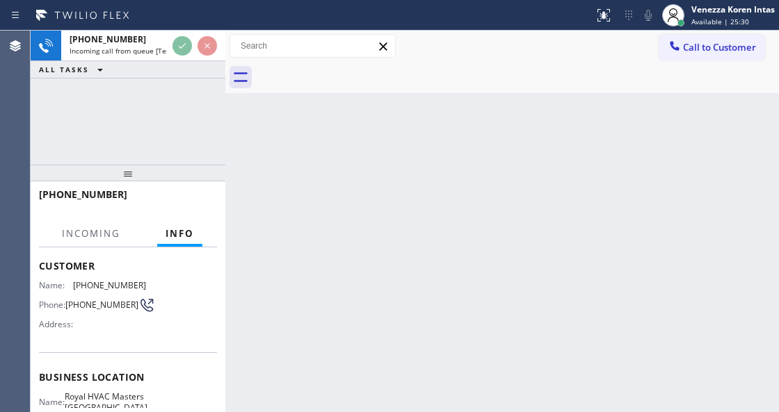
scroll to position [139, 0]
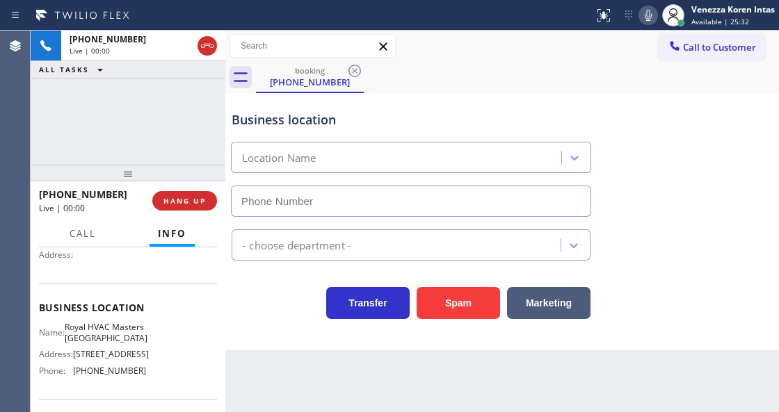
type input "[PHONE_NUMBER]"
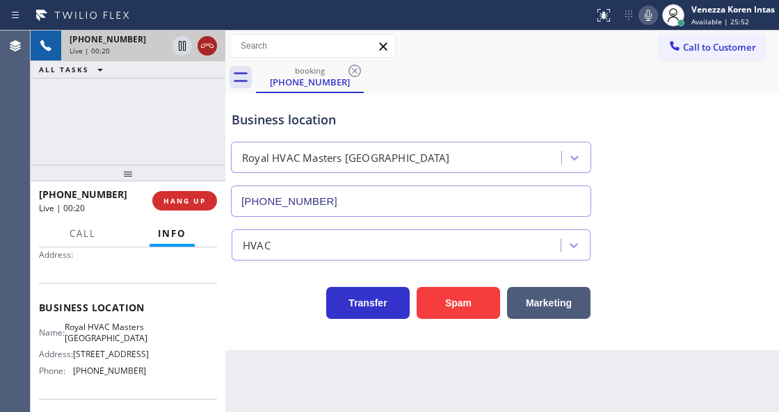
click at [201, 50] on icon at bounding box center [207, 46] width 17 height 17
click at [199, 181] on div at bounding box center [128, 173] width 195 height 17
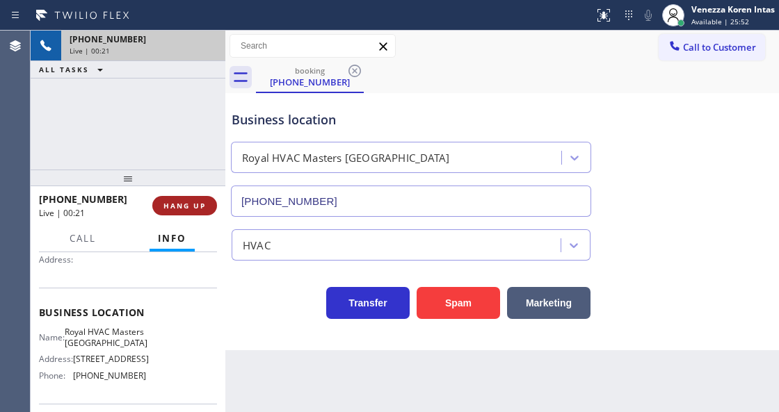
click at [193, 205] on span "HANG UP" at bounding box center [184, 206] width 42 height 10
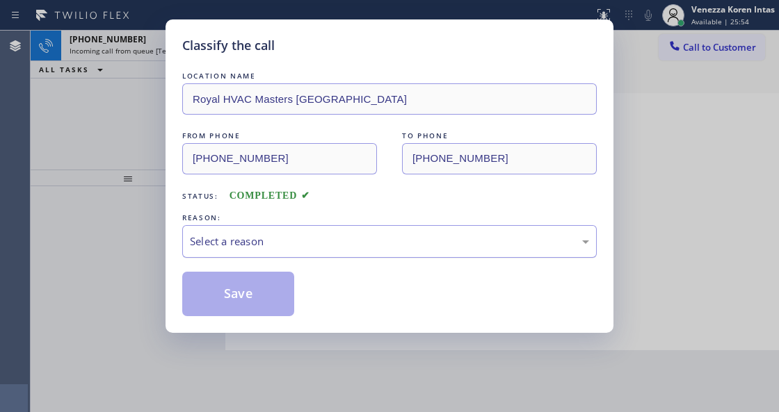
click at [257, 249] on div "Select a reason" at bounding box center [389, 242] width 399 height 16
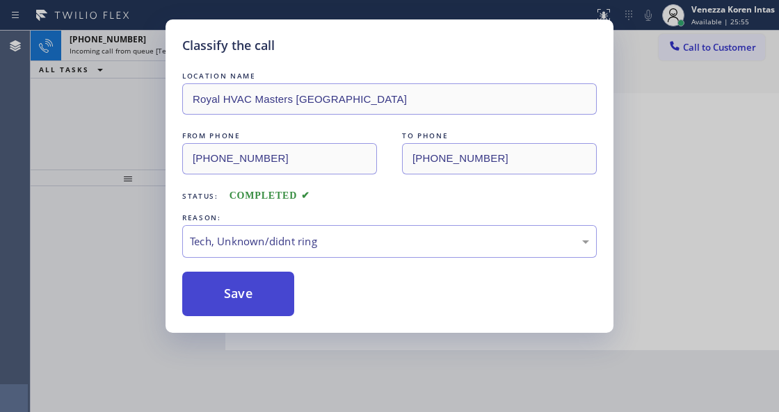
click at [253, 313] on button "Save" at bounding box center [238, 294] width 112 height 45
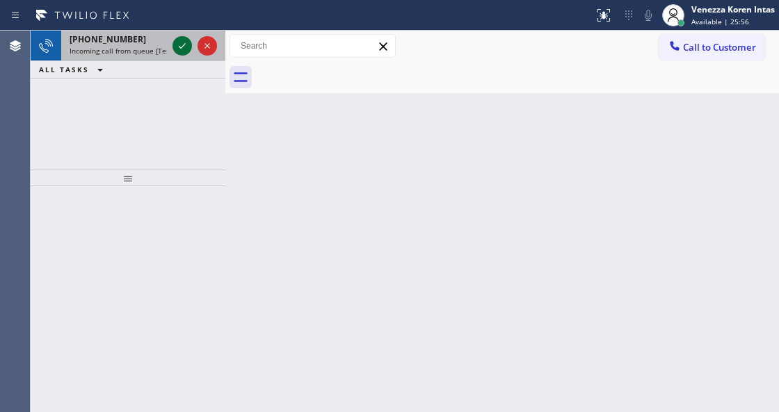
click at [176, 48] on icon at bounding box center [182, 46] width 17 height 17
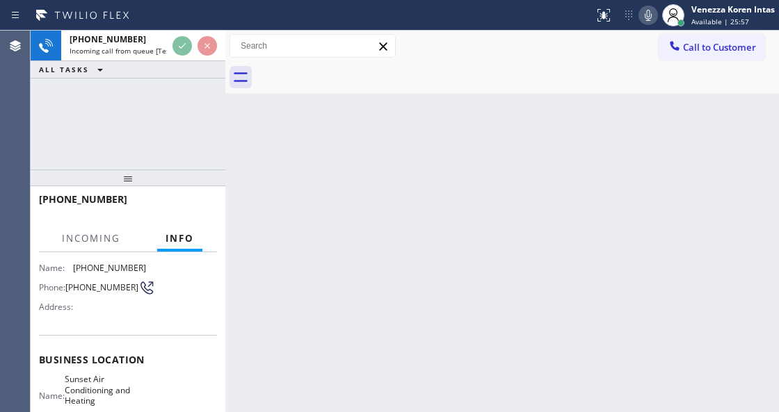
scroll to position [92, 0]
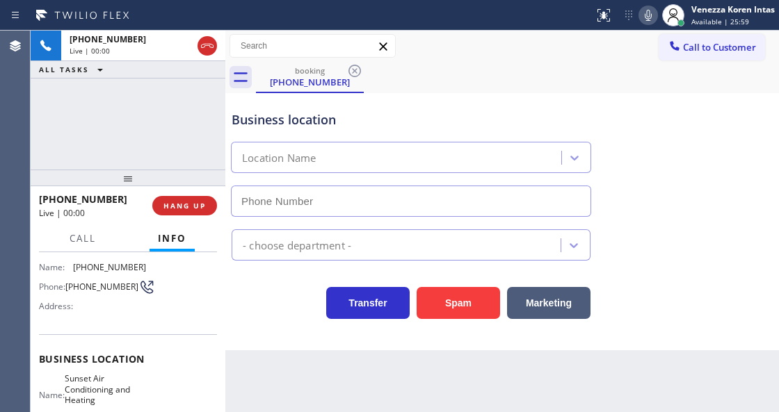
type input "[PHONE_NUMBER]"
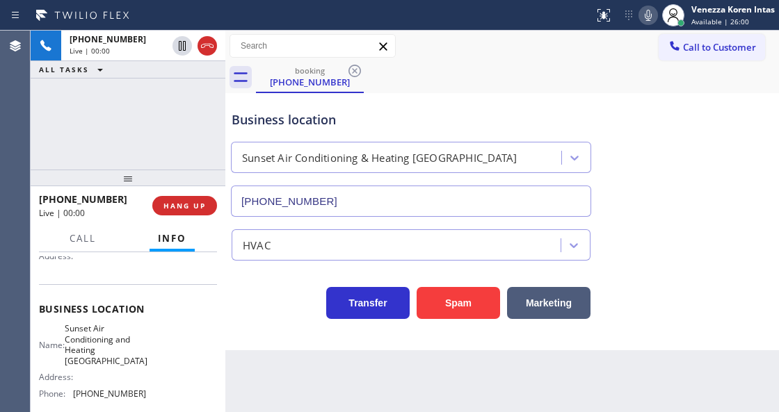
scroll to position [185, 0]
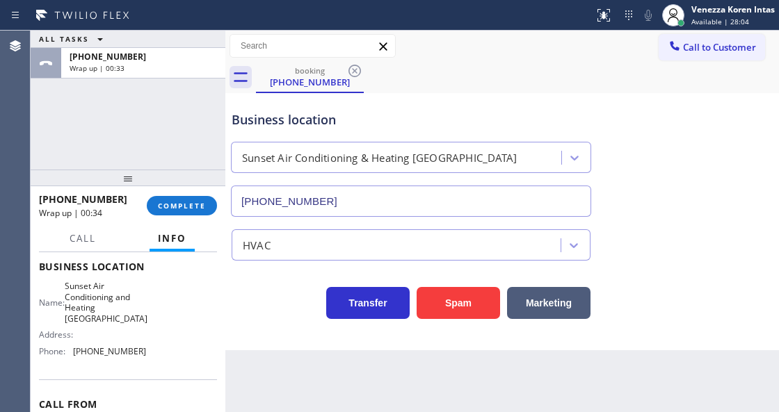
drag, startPoint x: 215, startPoint y: 209, endPoint x: 239, endPoint y: 209, distance: 24.3
click at [213, 210] on button "COMPLETE" at bounding box center [182, 205] width 70 height 19
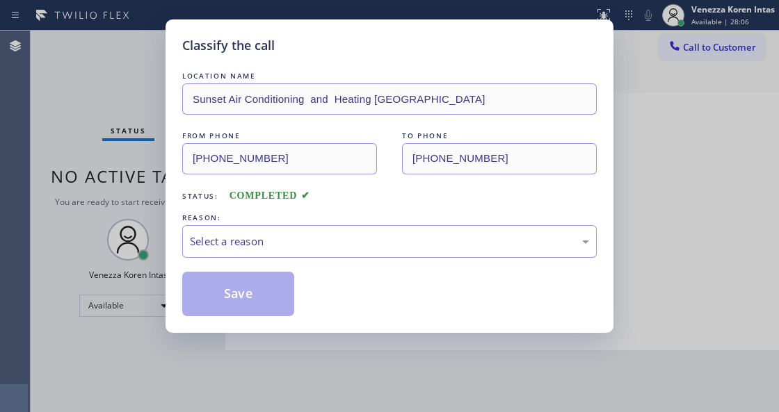
click at [326, 236] on div "Select a reason" at bounding box center [389, 242] width 399 height 16
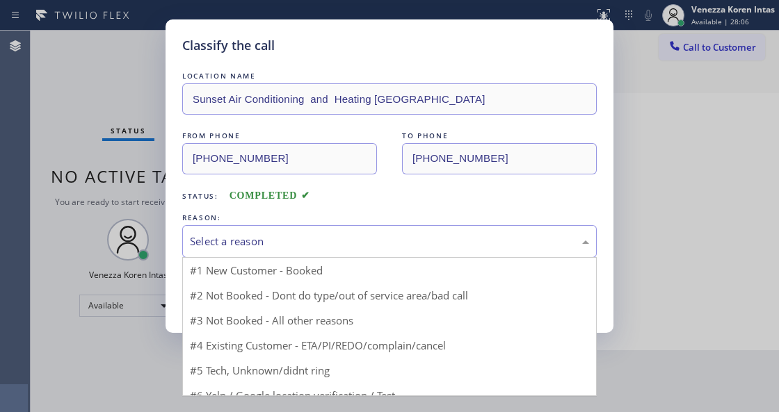
drag, startPoint x: 305, startPoint y: 342, endPoint x: 280, endPoint y: 300, distance: 49.0
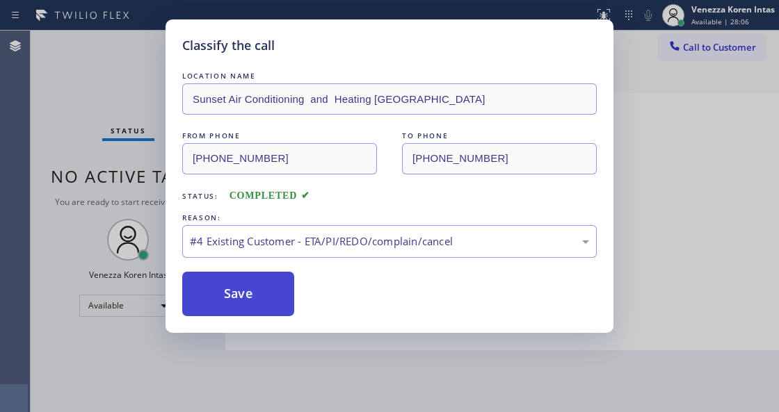
click at [280, 300] on button "Save" at bounding box center [238, 294] width 112 height 45
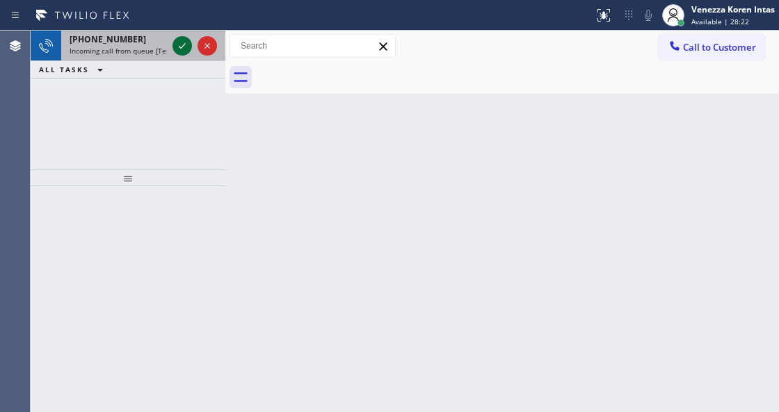
click at [179, 53] on icon at bounding box center [182, 46] width 17 height 17
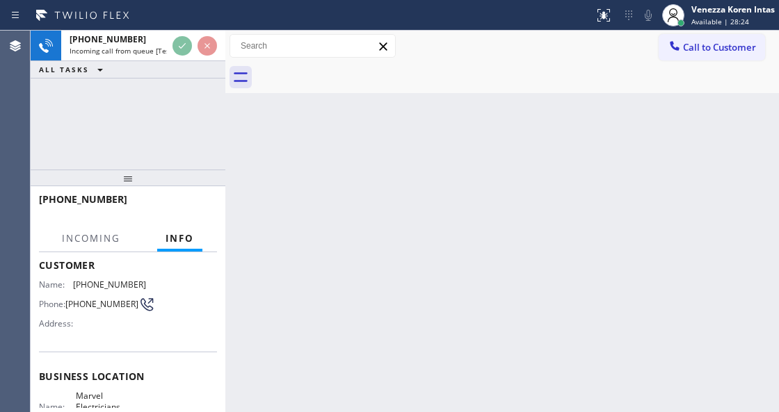
scroll to position [139, 0]
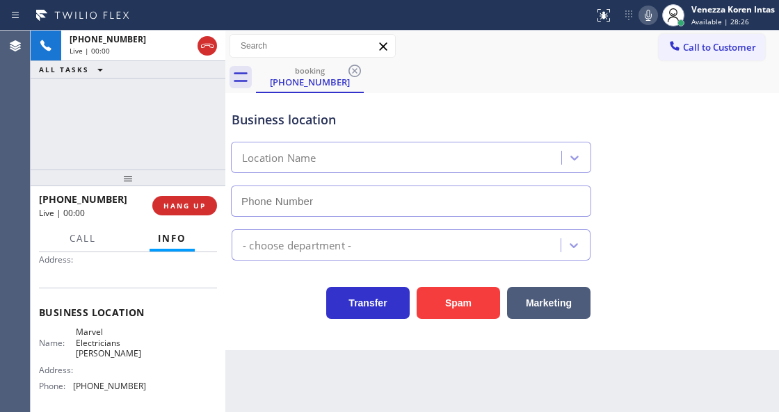
type input "[PHONE_NUMBER]"
drag, startPoint x: 314, startPoint y: 97, endPoint x: 321, endPoint y: 97, distance: 7.6
click at [314, 97] on div "Business location Marvel Electricians [PERSON_NAME] [PHONE_NUMBER]" at bounding box center [411, 157] width 364 height 120
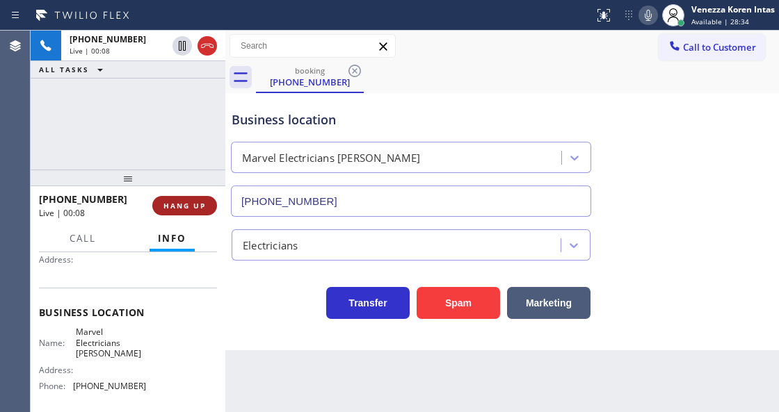
click at [202, 200] on button "HANG UP" at bounding box center [184, 205] width 65 height 19
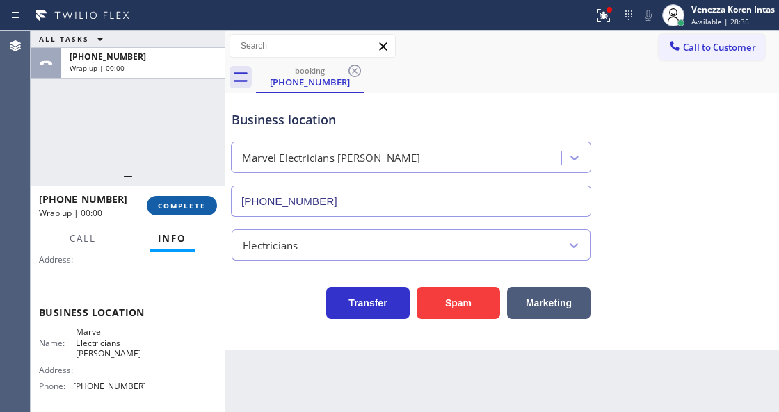
click at [201, 206] on span "COMPLETE" at bounding box center [182, 206] width 48 height 10
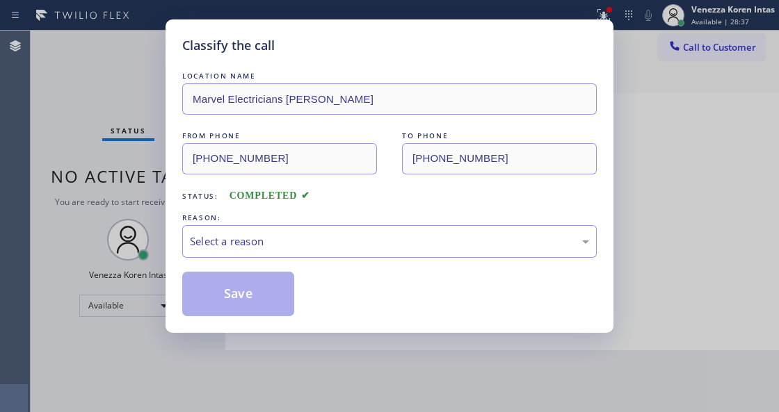
click at [359, 241] on div "Select a reason" at bounding box center [389, 242] width 399 height 16
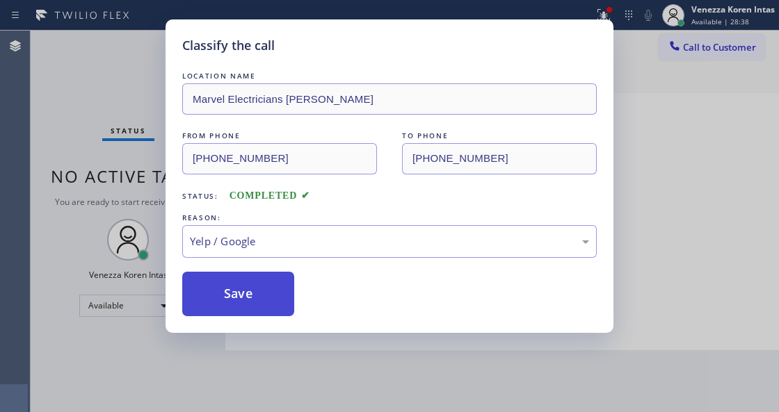
click at [273, 302] on button "Save" at bounding box center [238, 294] width 112 height 45
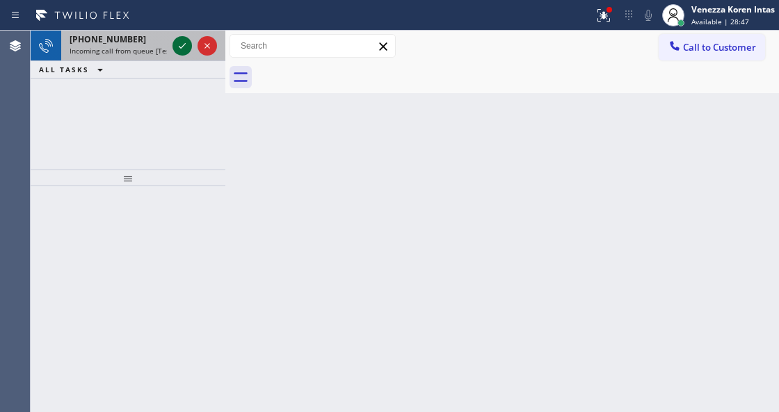
click at [179, 47] on icon at bounding box center [182, 46] width 7 height 6
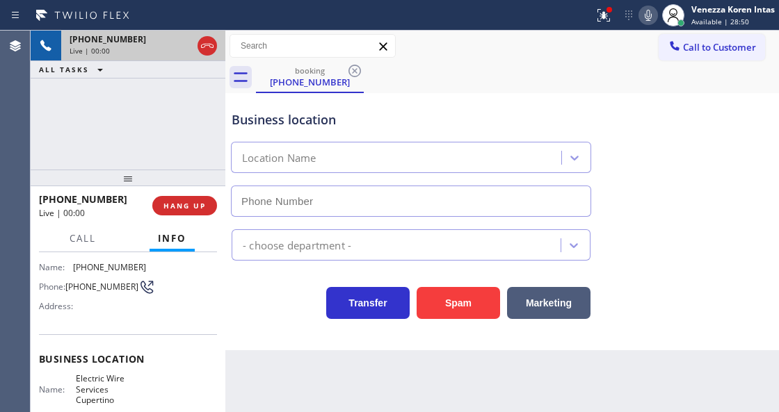
scroll to position [185, 0]
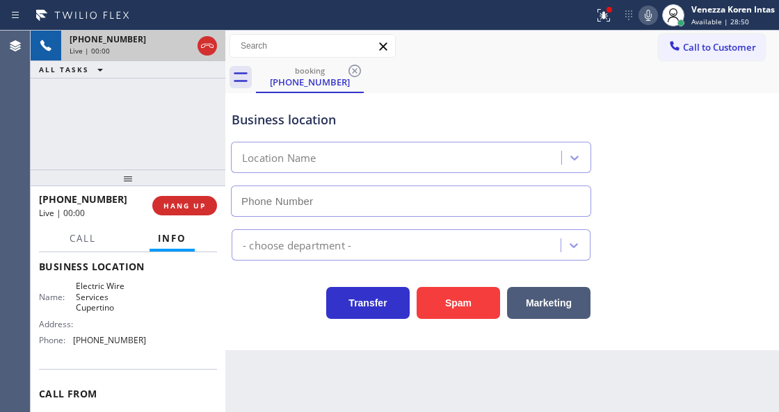
type input "[PHONE_NUMBER]"
click at [294, 298] on div "Transfer Spam Marketing" at bounding box center [411, 299] width 364 height 39
click at [643, 12] on icon at bounding box center [648, 15] width 17 height 17
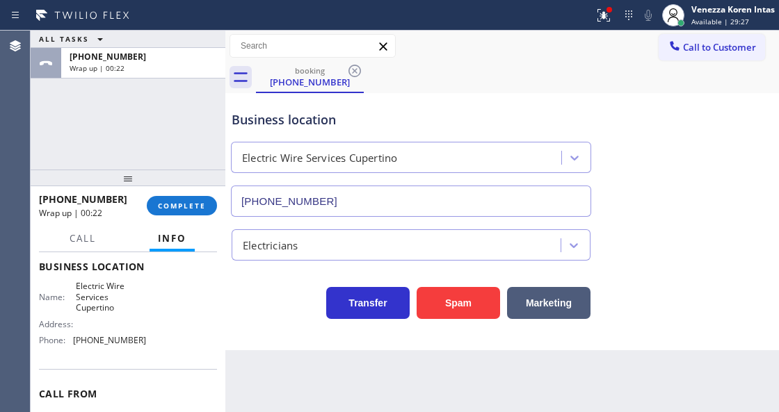
click at [370, 131] on div "Business location Electric Wire Services Cupertino [PHONE_NUMBER]" at bounding box center [411, 157] width 364 height 120
click at [593, 15] on div at bounding box center [603, 15] width 31 height 17
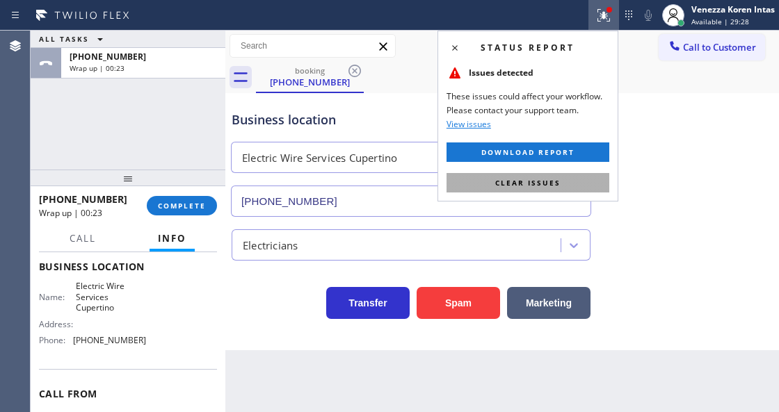
click at [555, 188] on button "Clear issues" at bounding box center [527, 182] width 163 height 19
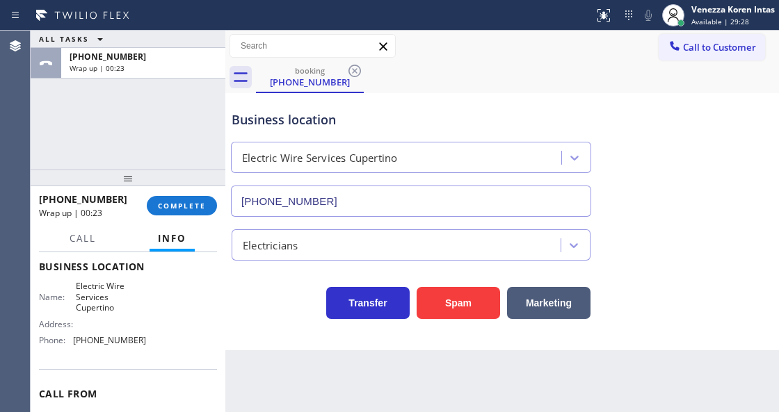
click at [670, 176] on div "Business location Electric Wire Services Cupertino [PHONE_NUMBER]" at bounding box center [502, 154] width 547 height 126
click at [188, 207] on span "COMPLETE" at bounding box center [182, 206] width 48 height 10
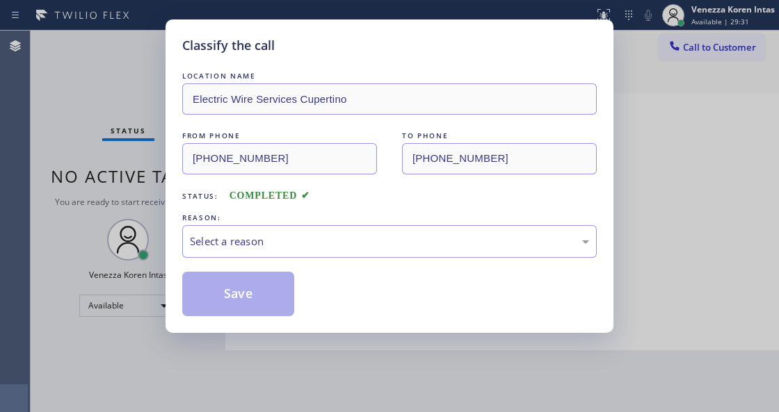
click at [280, 239] on div "Select a reason" at bounding box center [389, 242] width 399 height 16
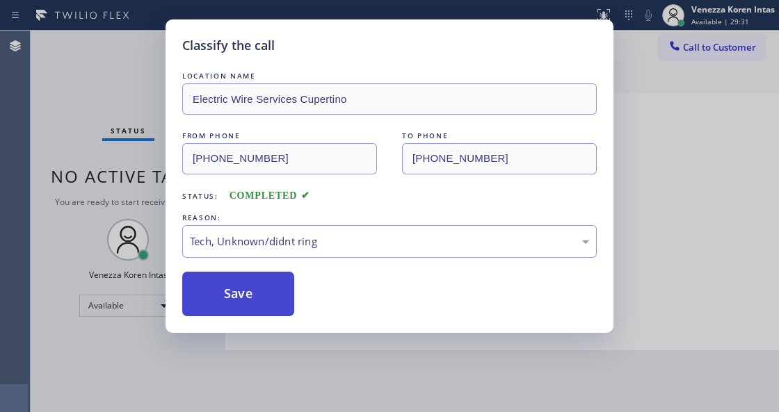
click at [261, 312] on button "Save" at bounding box center [238, 294] width 112 height 45
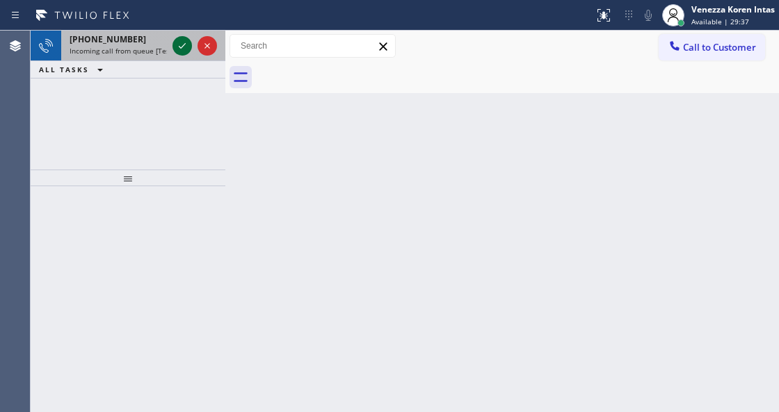
click at [184, 48] on icon at bounding box center [182, 46] width 17 height 17
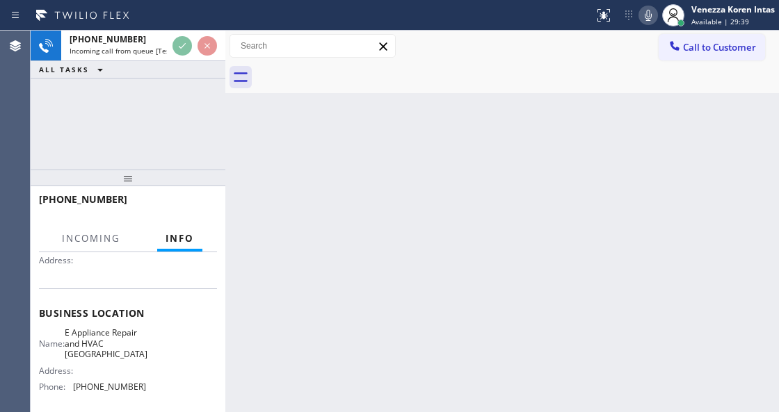
scroll to position [139, 0]
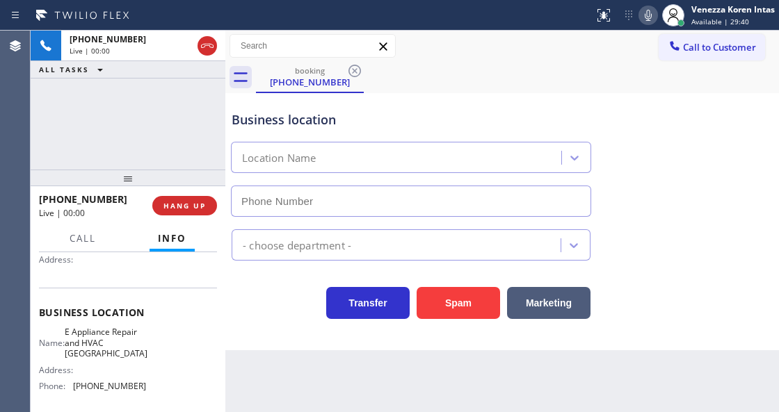
type input "[PHONE_NUMBER]"
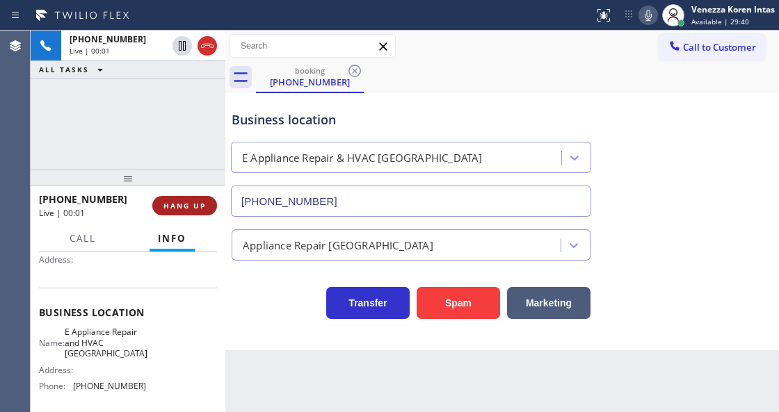
click at [188, 209] on span "HANG UP" at bounding box center [184, 206] width 42 height 10
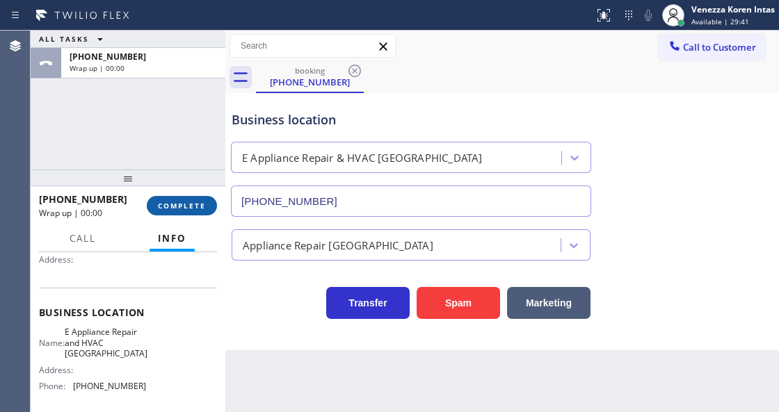
click at [188, 209] on span "COMPLETE" at bounding box center [182, 206] width 48 height 10
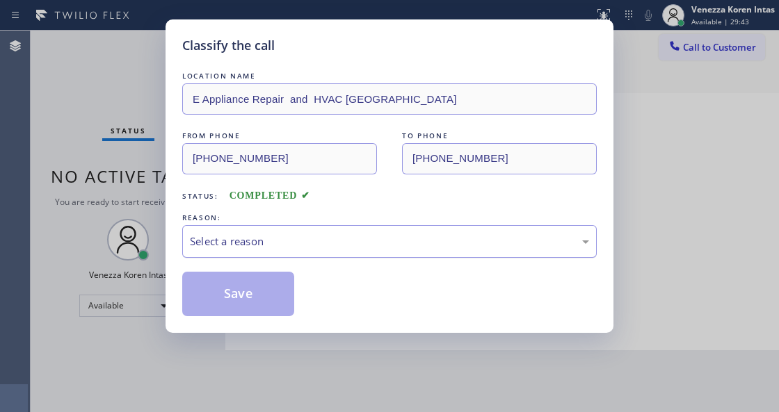
click at [285, 243] on div "Select a reason" at bounding box center [389, 242] width 399 height 16
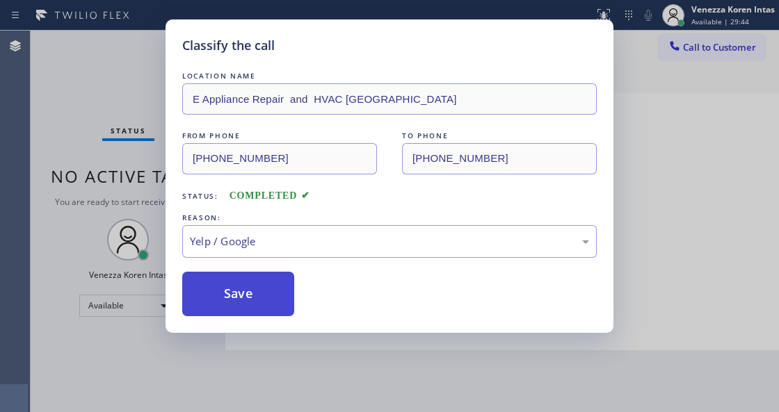
click at [261, 305] on button "Save" at bounding box center [238, 294] width 112 height 45
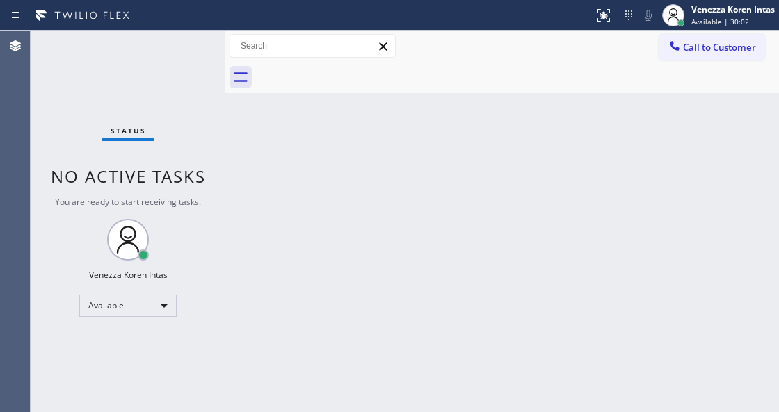
click at [236, 122] on div "Back to Dashboard Change Sender ID Customers Technicians Select a contact Outbo…" at bounding box center [501, 222] width 553 height 382
click at [288, 410] on div "Back to Dashboard Change Sender ID Customers Technicians Select a contact Outbo…" at bounding box center [501, 222] width 553 height 382
drag, startPoint x: 229, startPoint y: 193, endPoint x: 213, endPoint y: 151, distance: 44.9
click at [229, 193] on div "Back to Dashboard Change Sender ID Customers Technicians Select a contact Outbo…" at bounding box center [501, 222] width 553 height 382
click at [195, 109] on div "Status No active tasks You are ready to start receiving tasks. Venezza Koren In…" at bounding box center [128, 222] width 195 height 382
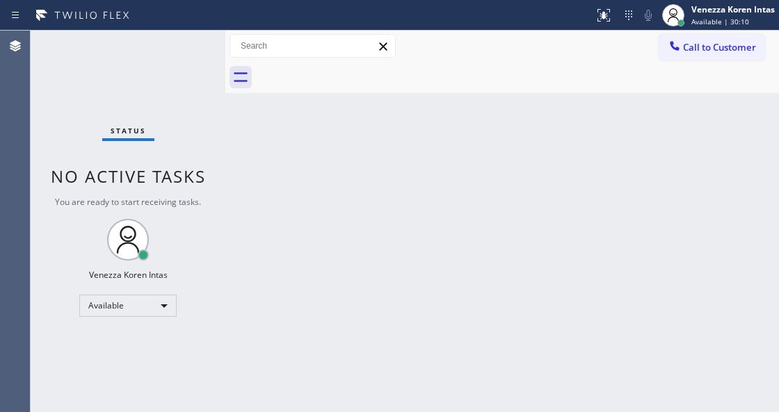
click at [181, 73] on div "Status No active tasks You are ready to start receiving tasks. Venezza Koren In…" at bounding box center [128, 222] width 195 height 382
click at [218, 148] on div "Status No active tasks You are ready to start receiving tasks. Venezza Koren In…" at bounding box center [128, 222] width 195 height 382
click at [200, 31] on div "Status No active tasks You are ready to start receiving tasks. Venezza Koren In…" at bounding box center [128, 222] width 195 height 382
click at [165, 52] on div "Status No active tasks You are ready to start receiving tasks. Venezza Koren In…" at bounding box center [128, 222] width 195 height 382
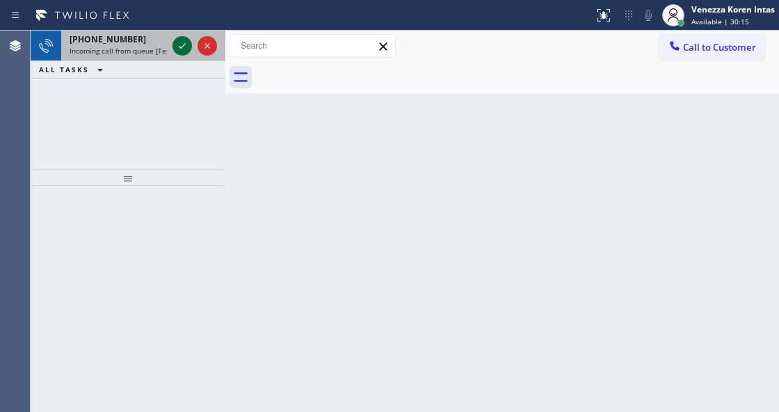
click at [185, 45] on icon at bounding box center [182, 46] width 17 height 17
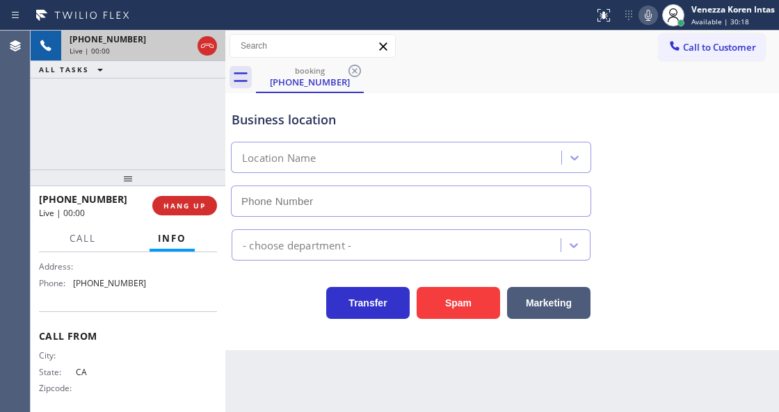
scroll to position [139, 0]
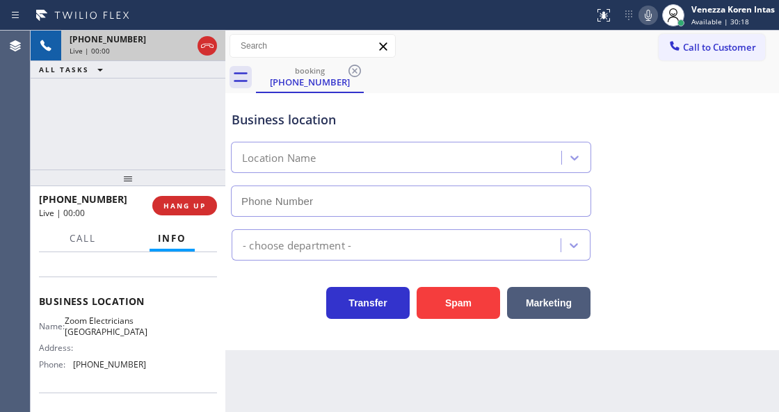
type input "[PHONE_NUMBER]"
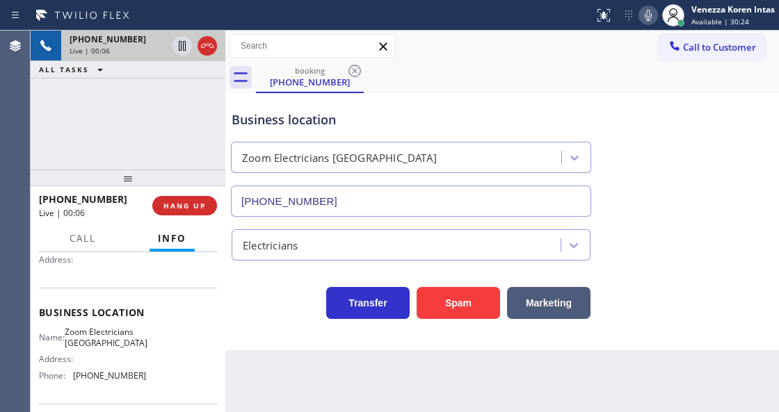
click at [677, 163] on div "Business location Zoom Electricians [GEOGRAPHIC_DATA] [PHONE_NUMBER]" at bounding box center [502, 154] width 547 height 126
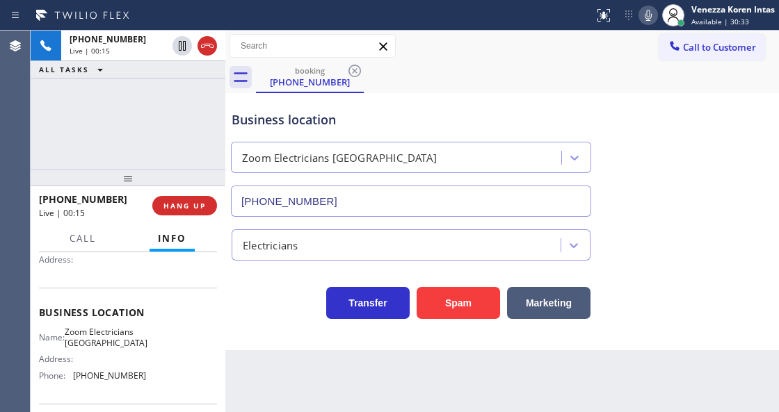
drag, startPoint x: 211, startPoint y: 46, endPoint x: 218, endPoint y: 75, distance: 30.0
click at [211, 47] on icon at bounding box center [207, 46] width 17 height 17
click at [202, 202] on span "HANG UP" at bounding box center [184, 206] width 42 height 10
click at [186, 196] on button "HANG UP" at bounding box center [184, 205] width 65 height 19
click at [214, 213] on div "[PHONE_NUMBER] Live | 00:18 HANG UP" at bounding box center [128, 205] width 195 height 39
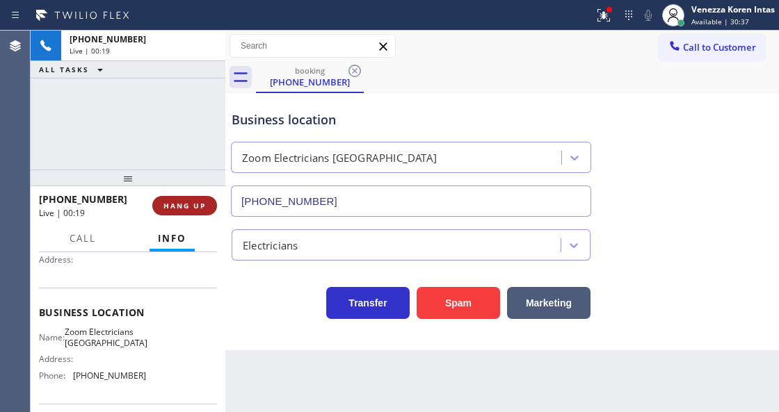
click at [195, 197] on button "HANG UP" at bounding box center [184, 205] width 65 height 19
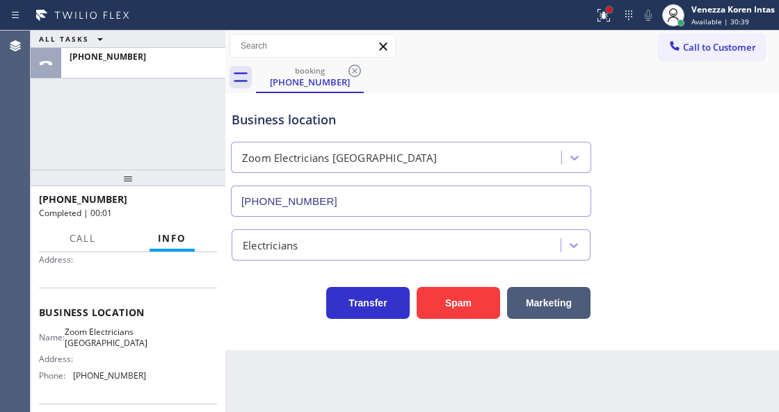
click at [606, 10] on div at bounding box center [609, 10] width 6 height 6
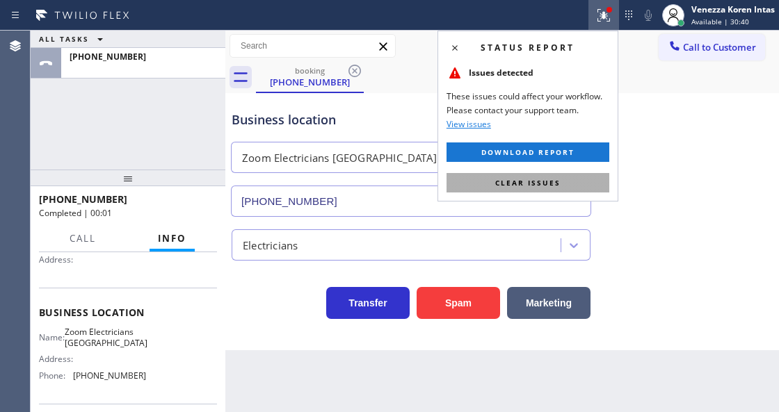
click at [575, 179] on button "Clear issues" at bounding box center [527, 182] width 163 height 19
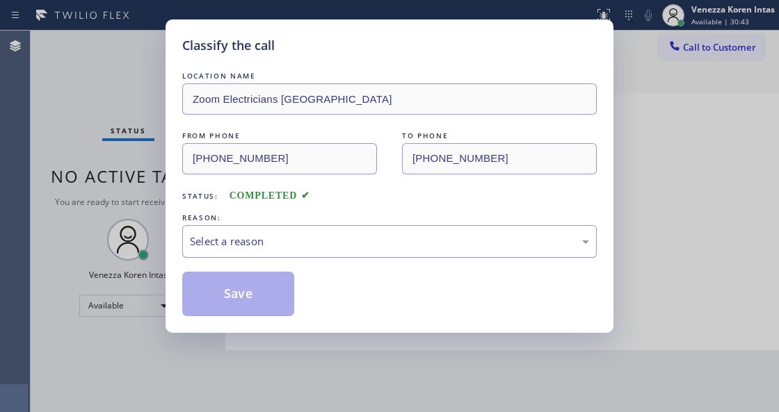
drag, startPoint x: 300, startPoint y: 242, endPoint x: 299, endPoint y: 254, distance: 12.6
click at [300, 242] on div "Select a reason" at bounding box center [389, 242] width 399 height 16
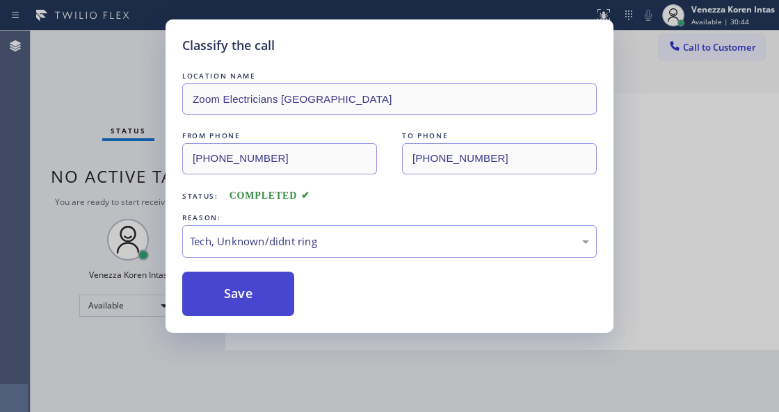
click at [284, 307] on button "Save" at bounding box center [238, 294] width 112 height 45
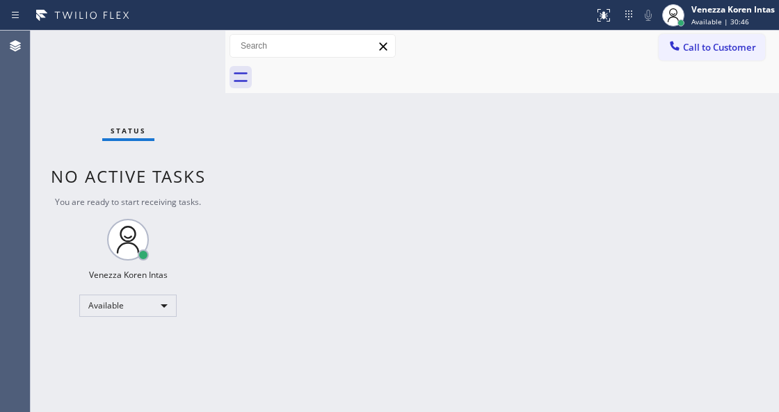
click at [285, 215] on div "Back to Dashboard Change Sender ID Customers Technicians Select a contact Outbo…" at bounding box center [501, 222] width 553 height 382
drag, startPoint x: 170, startPoint y: 95, endPoint x: 26, endPoint y: 99, distance: 144.7
click at [97, 100] on div "Status No active tasks You are ready to start receiving tasks. Venezza Koren In…" at bounding box center [128, 222] width 195 height 382
drag, startPoint x: 209, startPoint y: 80, endPoint x: 241, endPoint y: 115, distance: 47.3
click at [209, 80] on div "Status No active tasks You are ready to start receiving tasks. Venezza Koren In…" at bounding box center [128, 222] width 195 height 382
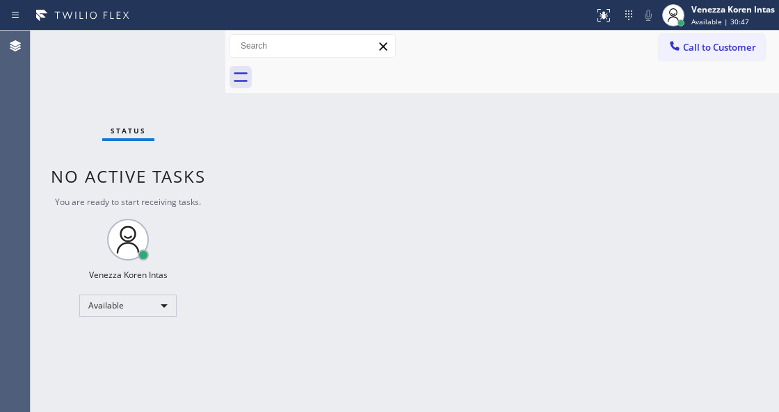
click at [322, 177] on div "Back to Dashboard Change Sender ID Customers Technicians Select a contact Outbo…" at bounding box center [501, 222] width 553 height 382
drag, startPoint x: 356, startPoint y: 196, endPoint x: 369, endPoint y: 161, distance: 37.0
click at [358, 186] on div "Back to Dashboard Change Sender ID Customers Technicians Select a contact Outbo…" at bounding box center [501, 222] width 553 height 382
click at [387, 152] on div "Back to Dashboard Change Sender ID Customers Technicians Select a contact Outbo…" at bounding box center [501, 222] width 553 height 382
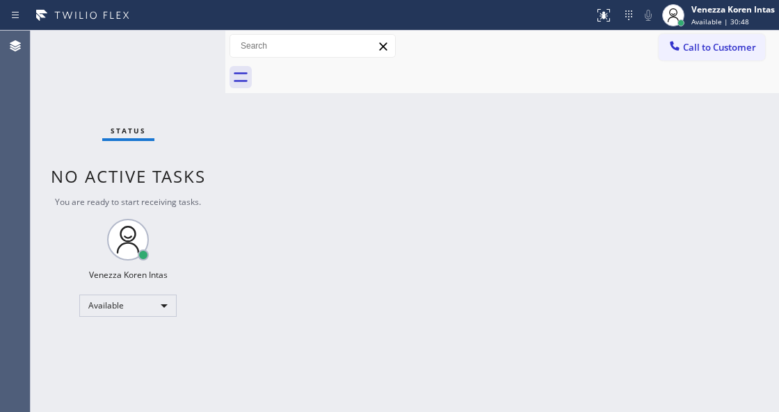
click at [387, 152] on div "Back to Dashboard Change Sender ID Customers Technicians Select a contact Outbo…" at bounding box center [501, 222] width 553 height 382
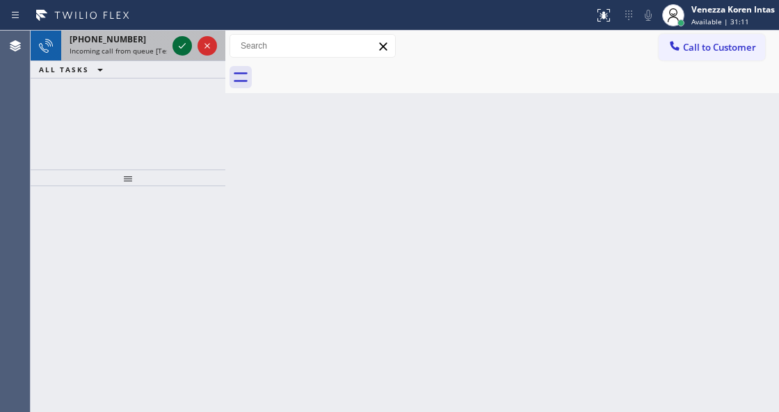
click at [182, 47] on icon at bounding box center [182, 46] width 17 height 17
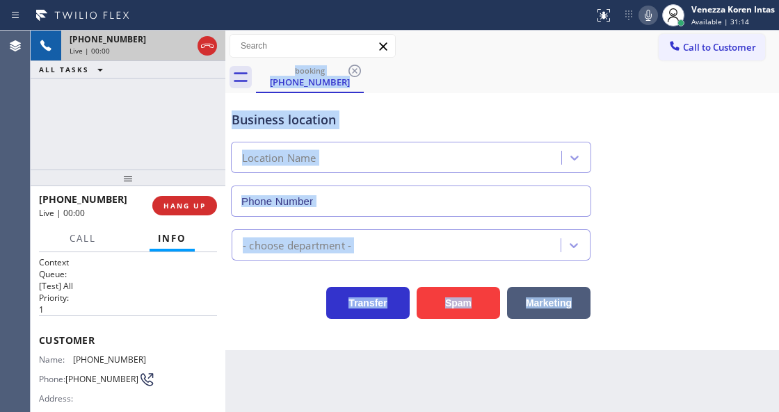
scroll to position [185, 0]
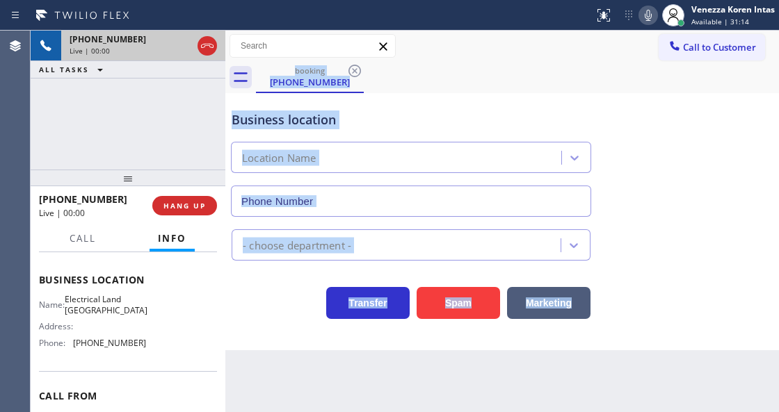
type input "[PHONE_NUMBER]"
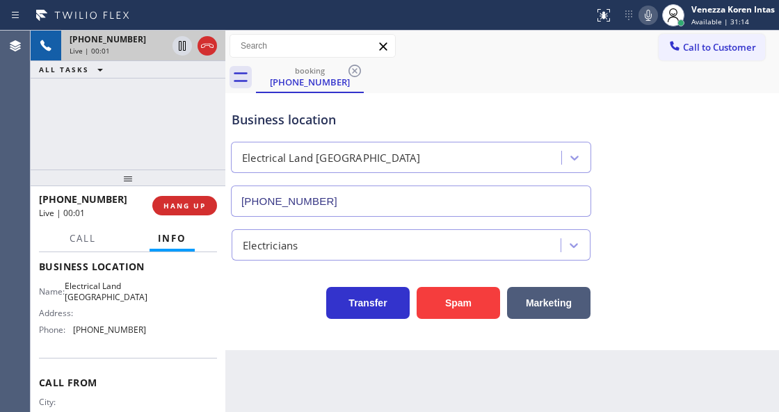
click at [178, 335] on div "Name: Electrical Land [GEOGRAPHIC_DATA] Address: Phone: [PHONE_NUMBER]" at bounding box center [128, 311] width 178 height 60
click at [94, 114] on div "[PHONE_NUMBER] Live | 00:01 ALL TASKS ALL TASKS ACTIVE TASKS TASKS IN WRAP UP" at bounding box center [128, 100] width 195 height 139
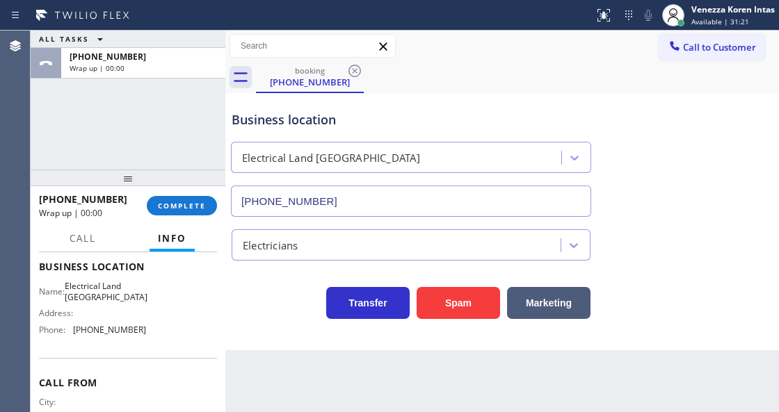
drag, startPoint x: 191, startPoint y: 209, endPoint x: 304, endPoint y: 241, distance: 116.9
click at [191, 209] on span "COMPLETE" at bounding box center [182, 206] width 48 height 10
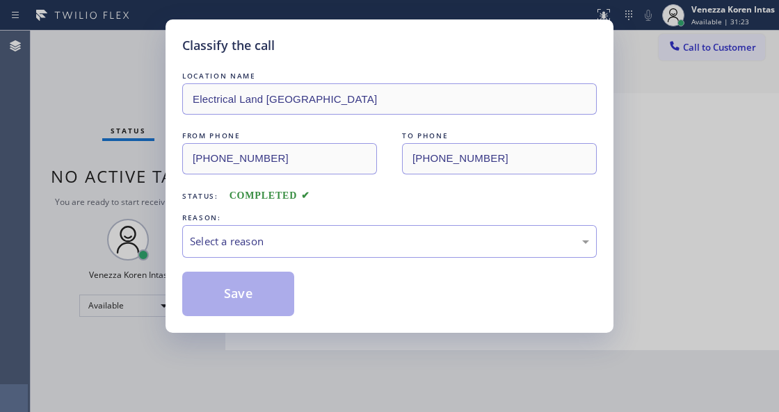
click at [304, 241] on div "Select a reason" at bounding box center [389, 242] width 399 height 16
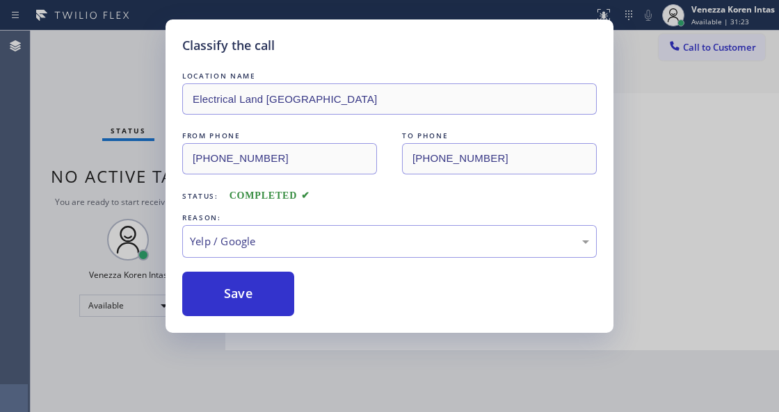
click at [254, 331] on div "Classify the call LOCATION NAME Electrical Land [GEOGRAPHIC_DATA] FROM PHONE [P…" at bounding box center [389, 176] width 448 height 314
click at [254, 289] on button "Save" at bounding box center [238, 294] width 112 height 45
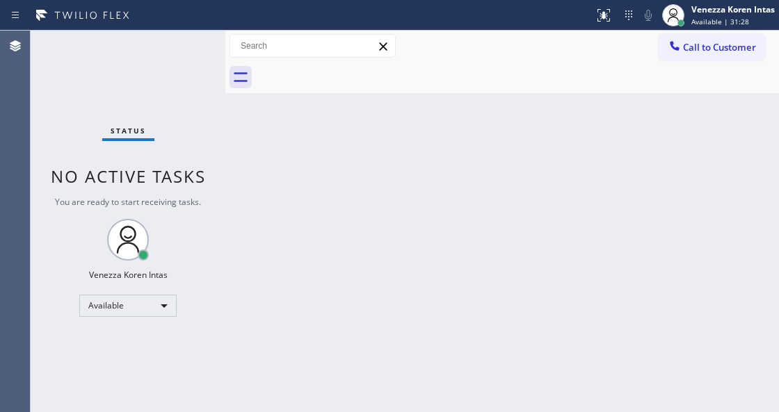
click at [408, 207] on div "Back to Dashboard Change Sender ID Customers Technicians Select a contact Outbo…" at bounding box center [501, 222] width 553 height 382
click at [499, 193] on div "Back to Dashboard Change Sender ID Customers Technicians Select a contact Outbo…" at bounding box center [501, 222] width 553 height 382
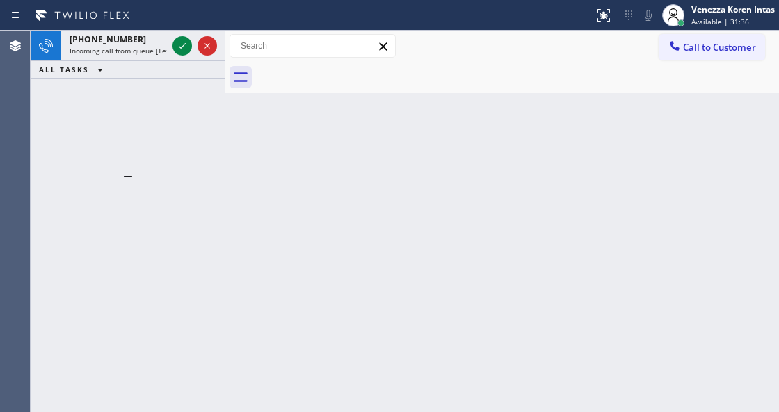
click at [270, 186] on div "Back to Dashboard Change Sender ID Customers Technicians Select a contact Outbo…" at bounding box center [501, 222] width 553 height 382
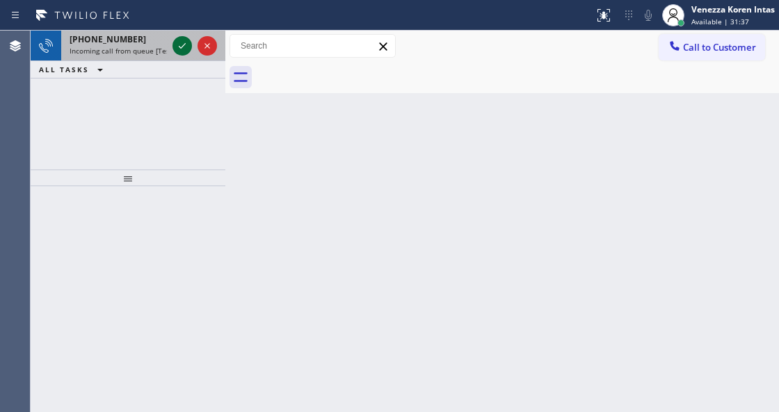
click at [175, 49] on icon at bounding box center [182, 46] width 17 height 17
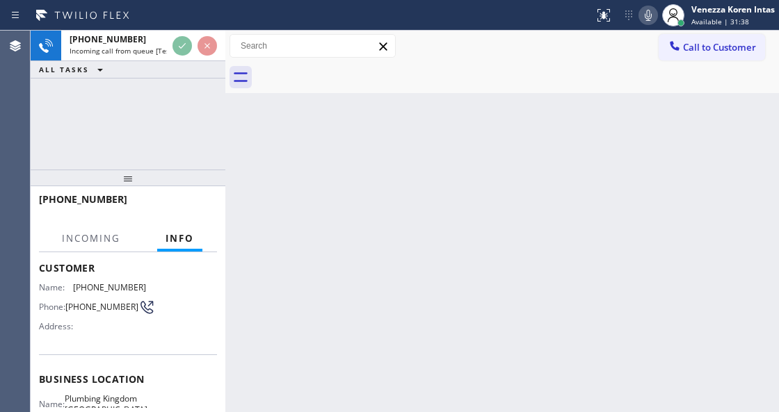
scroll to position [139, 0]
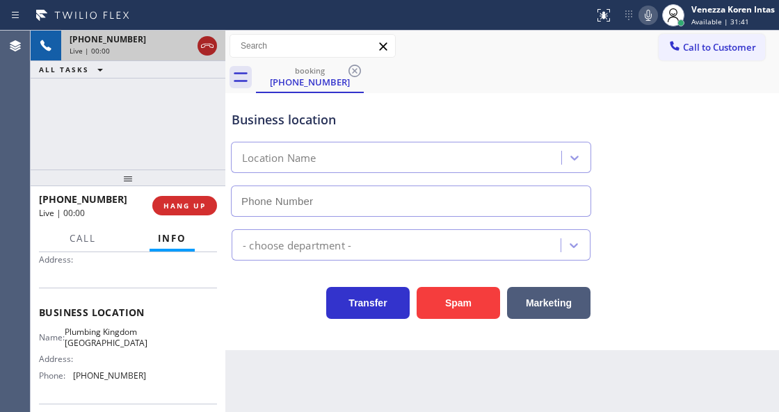
type input "[PHONE_NUMBER]"
click at [203, 49] on icon at bounding box center [207, 46] width 17 height 17
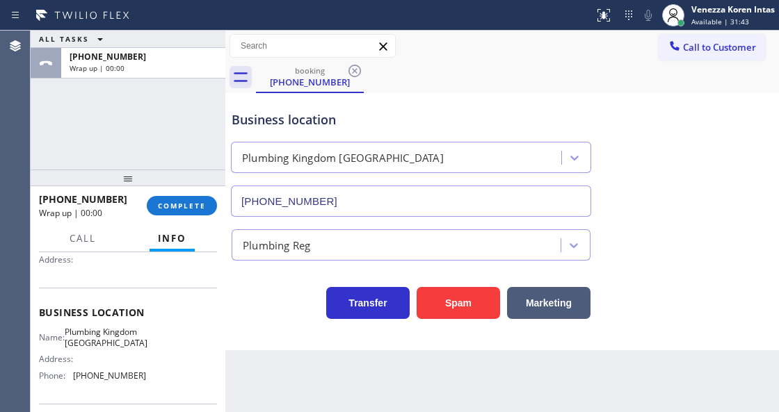
click at [97, 122] on div "ALL TASKS ALL TASKS ACTIVE TASKS TASKS IN WRAP UP [PHONE_NUMBER] Wrap up | 00:00" at bounding box center [128, 100] width 195 height 139
click at [186, 204] on span "COMPLETE" at bounding box center [182, 206] width 48 height 10
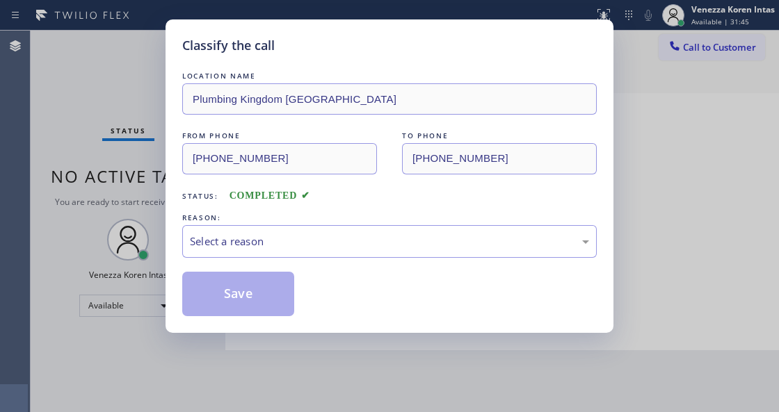
click at [327, 245] on div "Select a reason" at bounding box center [389, 242] width 399 height 16
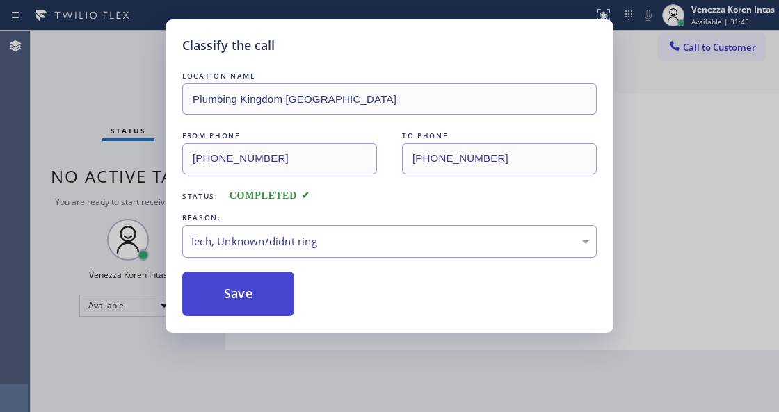
click at [284, 299] on button "Save" at bounding box center [238, 294] width 112 height 45
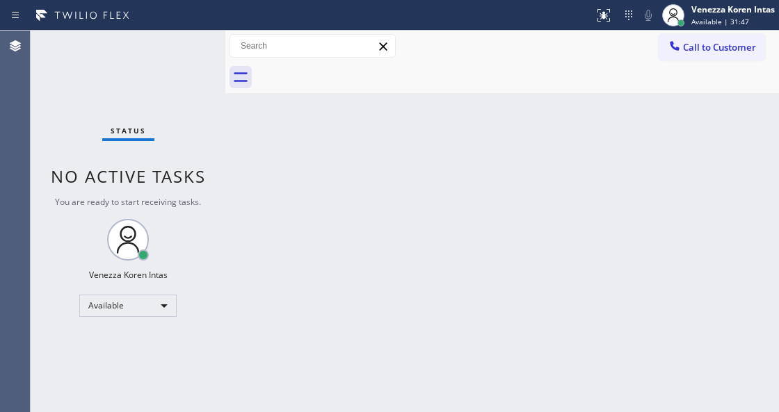
drag, startPoint x: 154, startPoint y: 83, endPoint x: 252, endPoint y: 118, distance: 104.3
click at [154, 83] on div "Status No active tasks You are ready to start receiving tasks. Venezza Koren In…" at bounding box center [128, 222] width 195 height 382
click at [197, 51] on div "Status No active tasks You are ready to start receiving tasks. Venezza Koren In…" at bounding box center [128, 222] width 195 height 382
drag, startPoint x: 419, startPoint y: 190, endPoint x: 455, endPoint y: 175, distance: 39.6
click at [420, 190] on div "Back to Dashboard Change Sender ID Customers Technicians Select a contact Outbo…" at bounding box center [501, 222] width 553 height 382
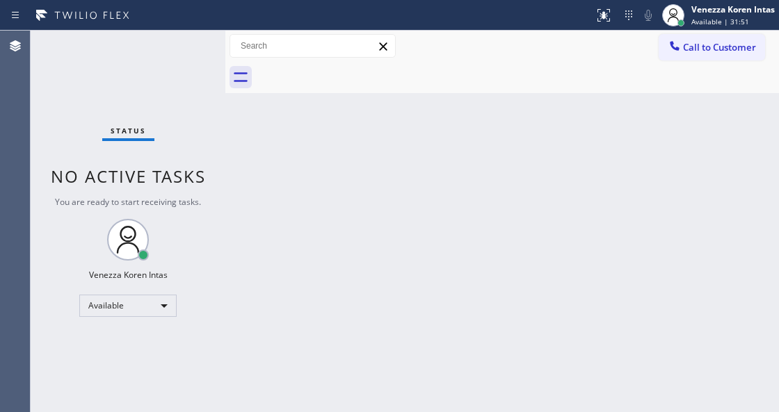
drag, startPoint x: 253, startPoint y: 213, endPoint x: 398, endPoint y: 48, distance: 219.7
click at [254, 211] on div "Back to Dashboard Change Sender ID Customers Technicians Select a contact Outbo…" at bounding box center [501, 222] width 553 height 382
click at [410, 263] on div "Back to Dashboard Change Sender ID Customers Technicians Select a contact Outbo…" at bounding box center [501, 222] width 553 height 382
click at [426, 277] on div "Back to Dashboard Change Sender ID Customers Technicians Select a contact Outbo…" at bounding box center [501, 222] width 553 height 382
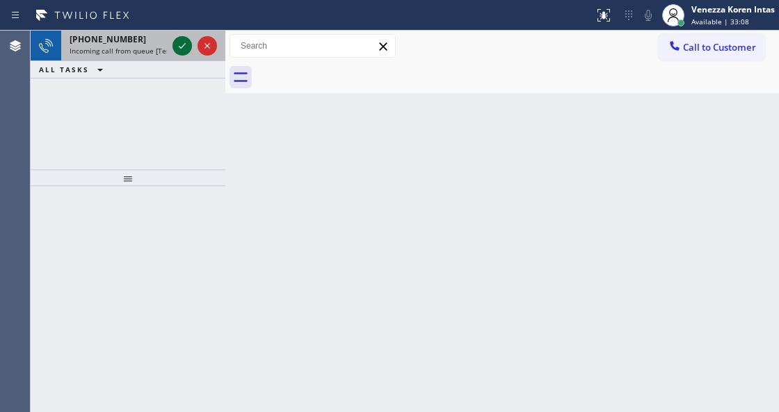
click at [181, 47] on icon at bounding box center [182, 46] width 17 height 17
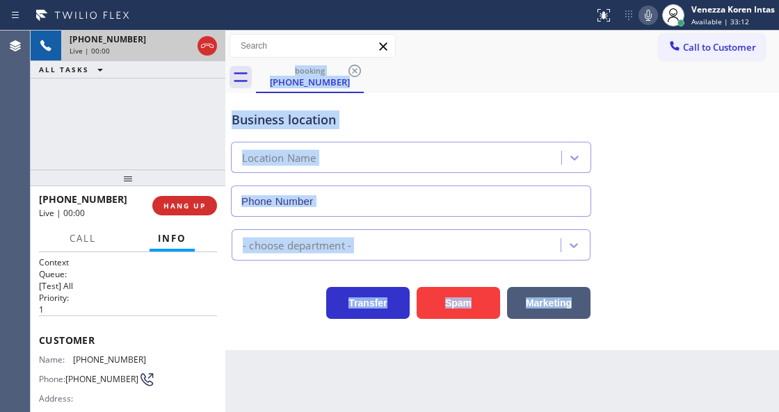
scroll to position [139, 0]
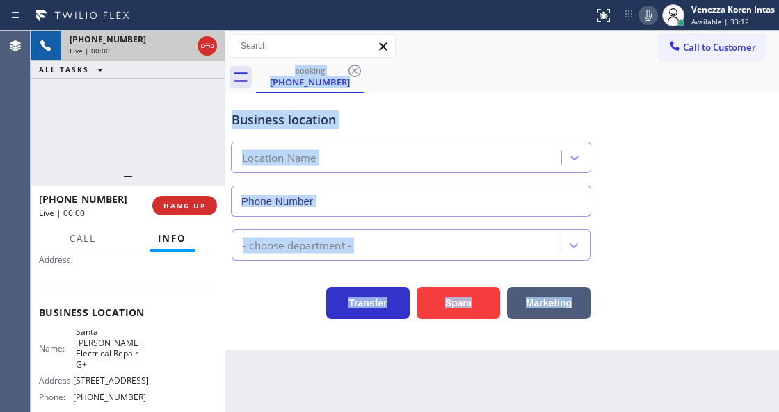
type input "[PHONE_NUMBER]"
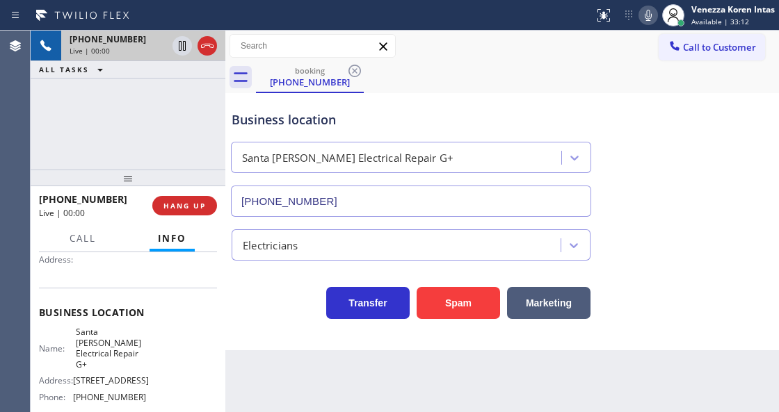
click at [174, 333] on div "Name: [GEOGRAPHIC_DATA][PERSON_NAME] Electrical Repair G+ Address: [STREET_ADDR…" at bounding box center [128, 367] width 178 height 81
click at [131, 149] on div "[PHONE_NUMBER] Live | 00:01 ALL TASKS ALL TASKS ACTIVE TASKS TASKS IN WRAP UP" at bounding box center [128, 100] width 195 height 139
click at [167, 93] on div "[PHONE_NUMBER] Live | 00:03 ALL TASKS ALL TASKS ACTIVE TASKS TASKS IN WRAP UP" at bounding box center [128, 100] width 195 height 139
drag, startPoint x: 218, startPoint y: 49, endPoint x: 211, endPoint y: 42, distance: 9.9
click at [217, 48] on div at bounding box center [195, 46] width 50 height 31
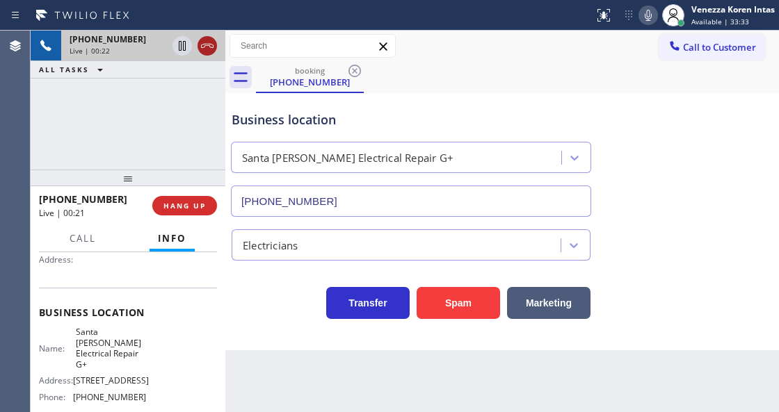
click at [211, 42] on icon at bounding box center [207, 46] width 17 height 17
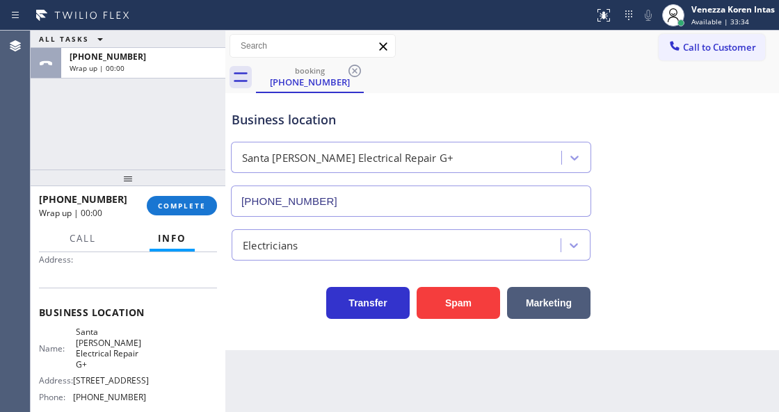
drag, startPoint x: 192, startPoint y: 207, endPoint x: 318, endPoint y: 243, distance: 130.8
click at [192, 207] on span "COMPLETE" at bounding box center [182, 206] width 48 height 10
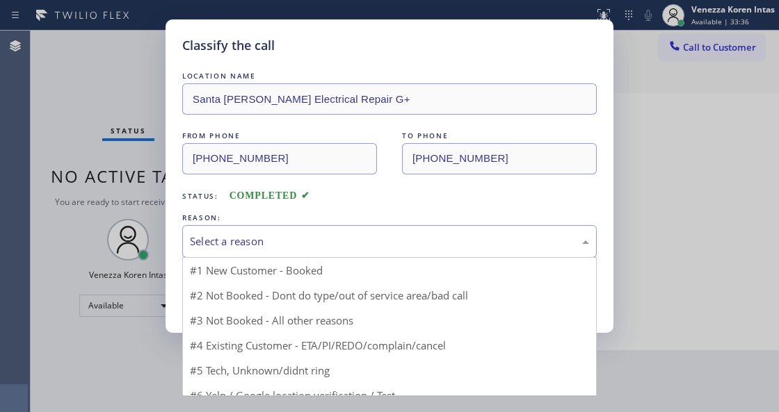
click at [317, 250] on div "Select a reason" at bounding box center [389, 242] width 399 height 16
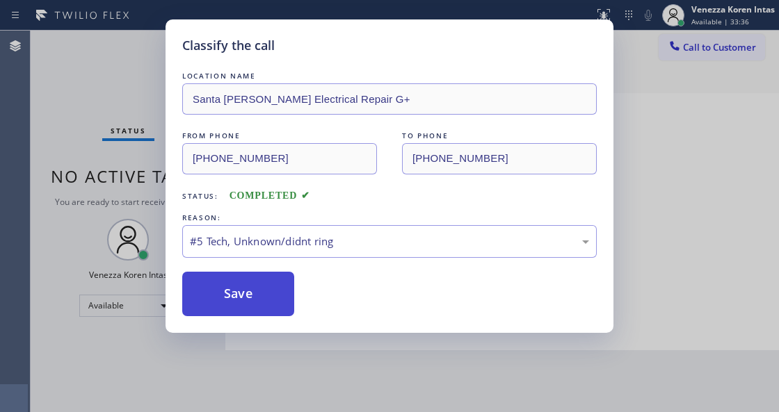
click at [275, 290] on button "Save" at bounding box center [238, 294] width 112 height 45
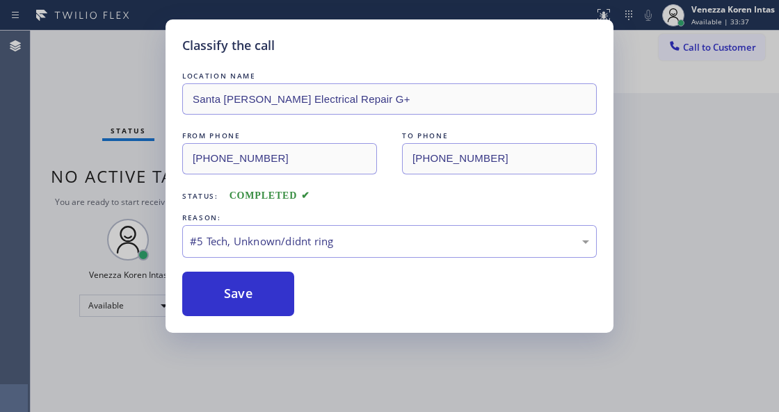
click at [155, 134] on div "Classify the call LOCATION NAME Thermador Repair Group [GEOGRAPHIC_DATA] FROM P…" at bounding box center [405, 222] width 748 height 382
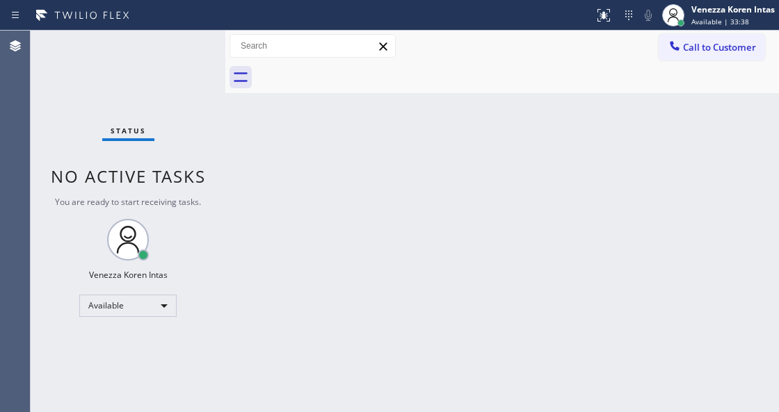
click at [325, 192] on div "Back to Dashboard Change Sender ID Customers Technicians Select a contact Outbo…" at bounding box center [501, 222] width 553 height 382
click at [407, 101] on div "Back to Dashboard Change Sender ID Customers Technicians Select a contact Outbo…" at bounding box center [501, 222] width 553 height 382
click at [152, 61] on div "Status No active tasks You are ready to start receiving tasks. Venezza Koren In…" at bounding box center [128, 222] width 195 height 382
click at [209, 60] on div "Status No active tasks You are ready to start receiving tasks. Venezza Koren In…" at bounding box center [128, 222] width 195 height 382
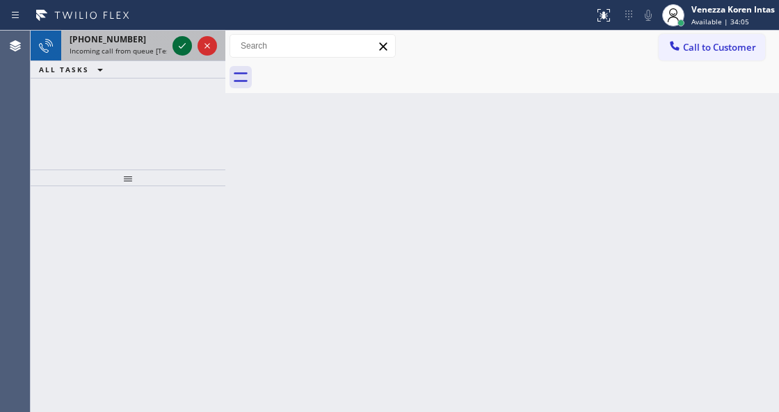
click at [184, 52] on div at bounding box center [181, 46] width 19 height 17
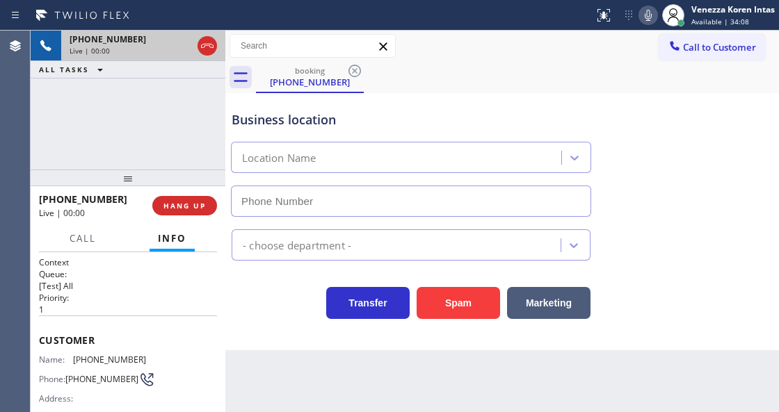
scroll to position [92, 0]
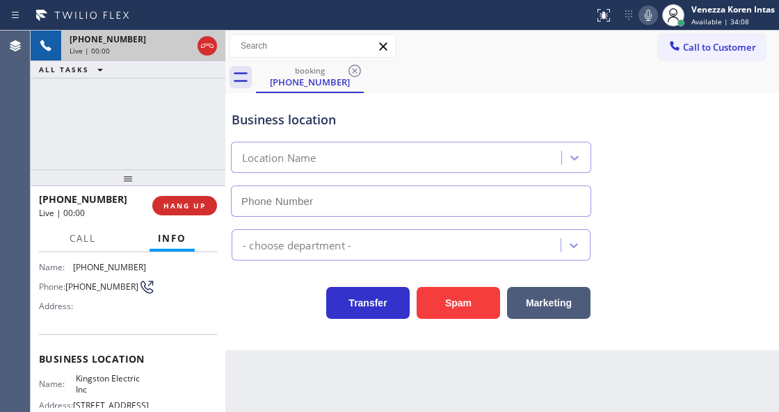
type input "[PHONE_NUMBER]"
click at [259, 313] on div "Transfer Spam Marketing" at bounding box center [411, 299] width 364 height 39
click at [377, 384] on div "Back to Dashboard Change Sender ID Customers Technicians Select a contact Outbo…" at bounding box center [501, 222] width 553 height 382
click at [243, 350] on div "Business location Kingston Electric Inc [PHONE_NUMBER] Electricians Transfer Sp…" at bounding box center [501, 221] width 553 height 257
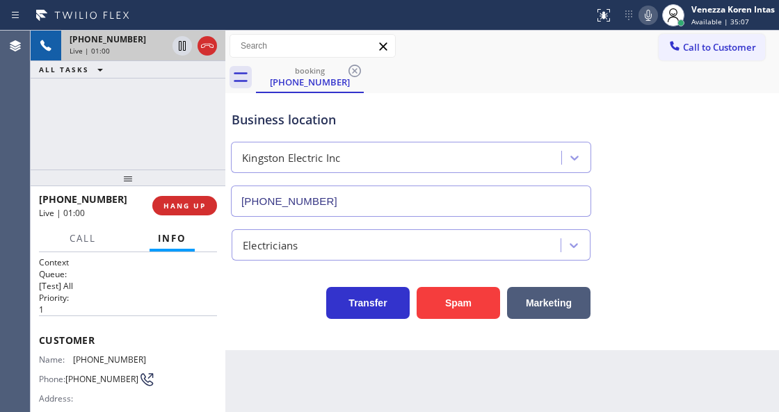
click at [490, 70] on div "booking [PHONE_NUMBER]" at bounding box center [517, 77] width 523 height 31
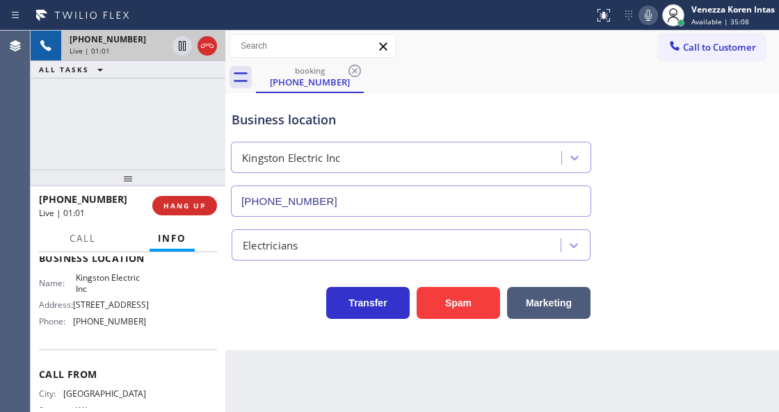
scroll to position [273, 0]
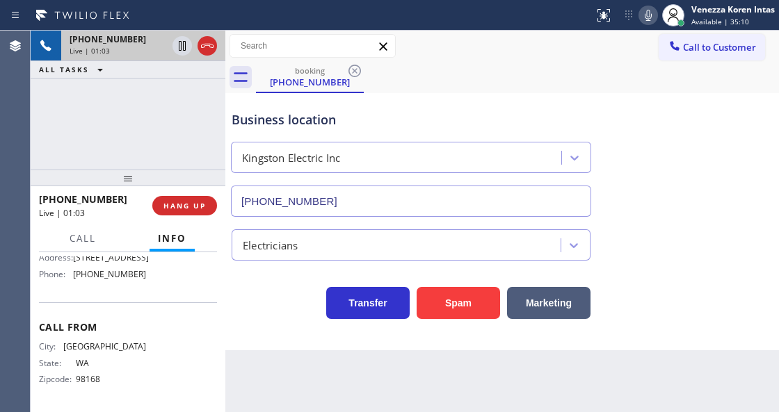
click at [196, 334] on div "Call From City: [GEOGRAPHIC_DATA]: [US_STATE] Zipcode: 98168" at bounding box center [128, 354] width 178 height 105
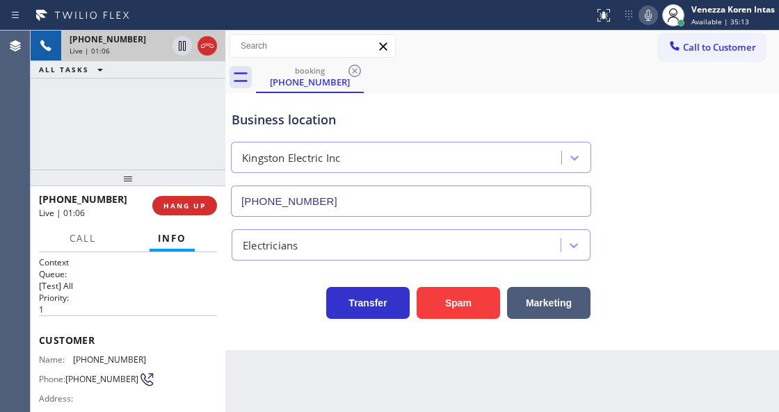
scroll to position [120, 0]
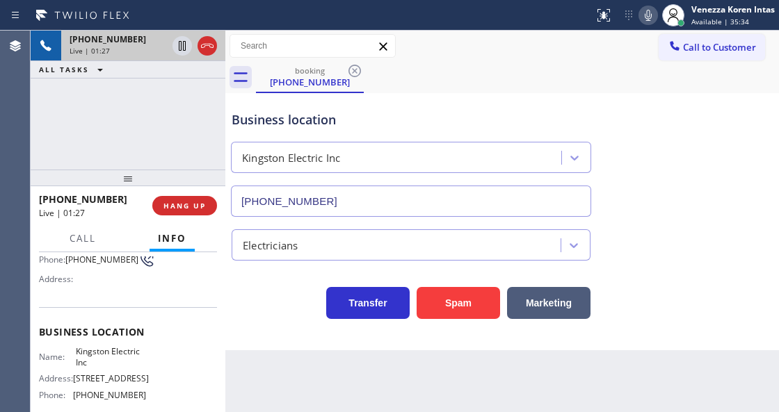
click at [262, 321] on div "Business location Kingston Electric Inc [PHONE_NUMBER] Electricians Transfer Sp…" at bounding box center [501, 221] width 553 height 257
click at [377, 352] on div "Back to Dashboard Change Sender ID Customers Technicians Select a contact Outbo…" at bounding box center [501, 222] width 553 height 382
click at [555, 156] on div "Kingston Electric Inc" at bounding box center [398, 158] width 326 height 24
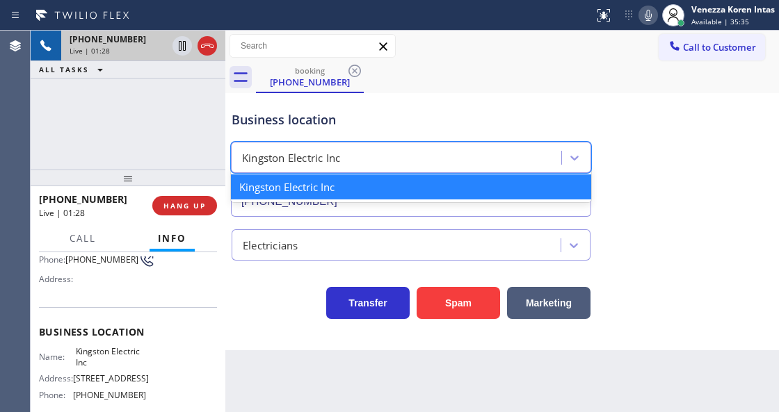
click at [553, 102] on div "Business location option Kingston Electric Inc focused, 1 of 1. 1 result availa…" at bounding box center [411, 157] width 364 height 120
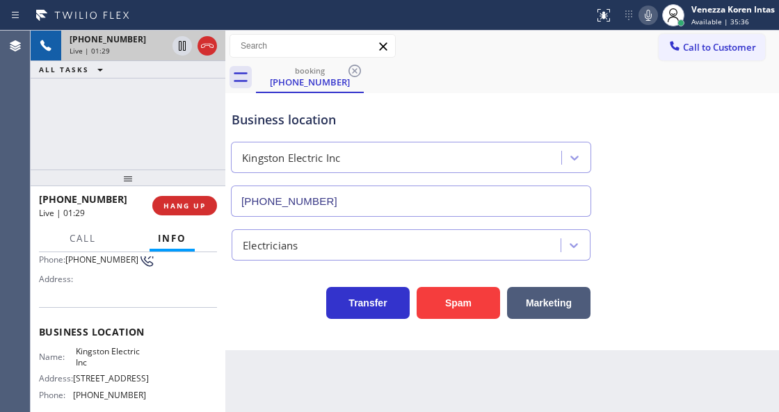
scroll to position [212, 0]
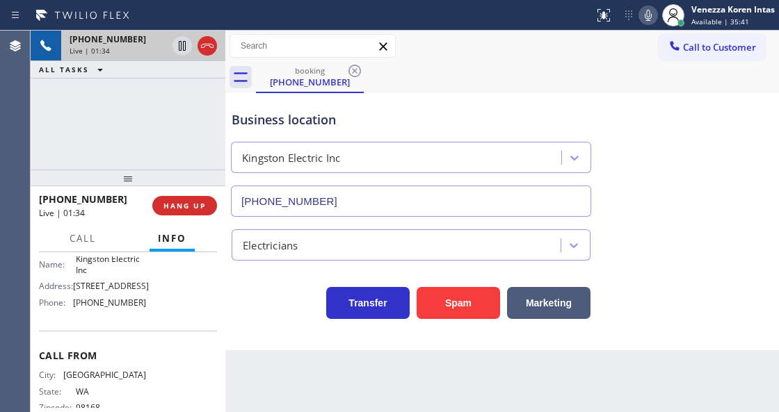
click at [166, 314] on div "Name: Kingston Electric Inc Address: [STREET_ADDRESS] Phone: [PHONE_NUMBER]" at bounding box center [128, 284] width 178 height 60
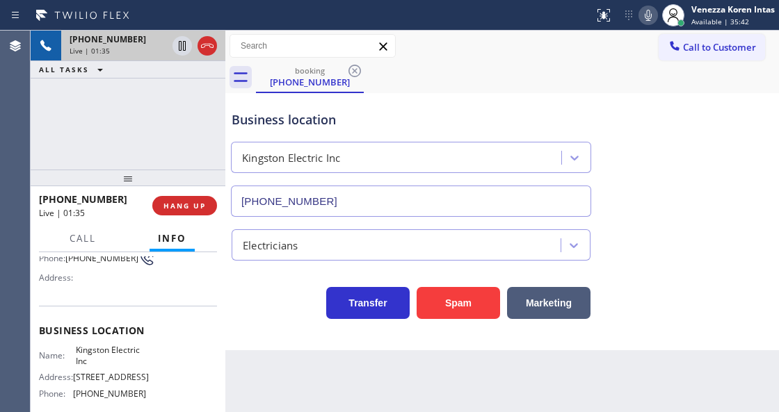
scroll to position [120, 0]
click at [419, 122] on div "Business location" at bounding box center [411, 120] width 359 height 19
click at [658, 114] on div "Business location Kingston Electric Inc [PHONE_NUMBER]" at bounding box center [502, 154] width 547 height 126
click at [506, 97] on div "Business location Kingston Electric Inc [PHONE_NUMBER]" at bounding box center [411, 157] width 364 height 120
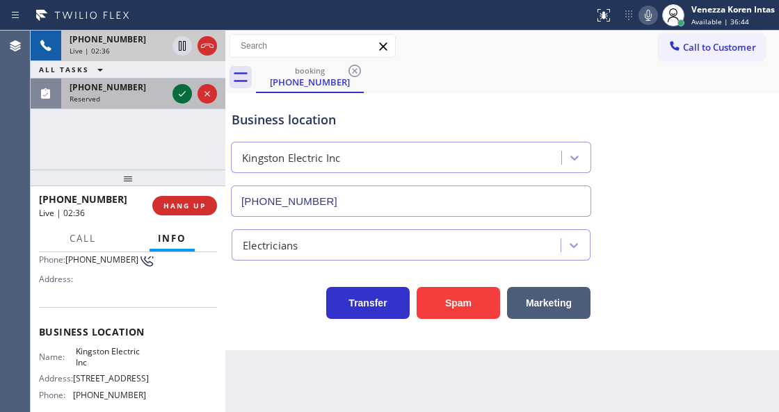
click at [184, 86] on icon at bounding box center [182, 94] width 17 height 17
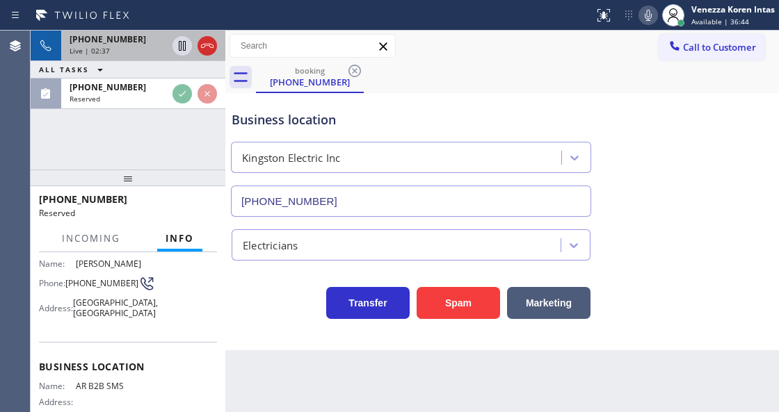
scroll to position [142, 0]
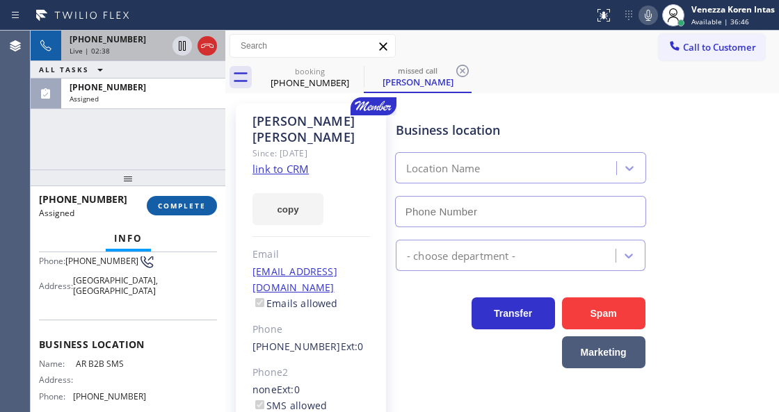
click at [188, 204] on span "COMPLETE" at bounding box center [182, 206] width 48 height 10
type input "[PHONE_NUMBER]"
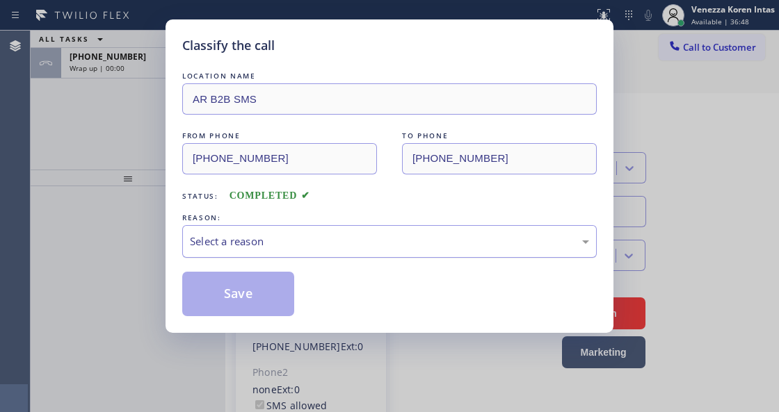
click at [330, 247] on div "Select a reason" at bounding box center [389, 242] width 399 height 16
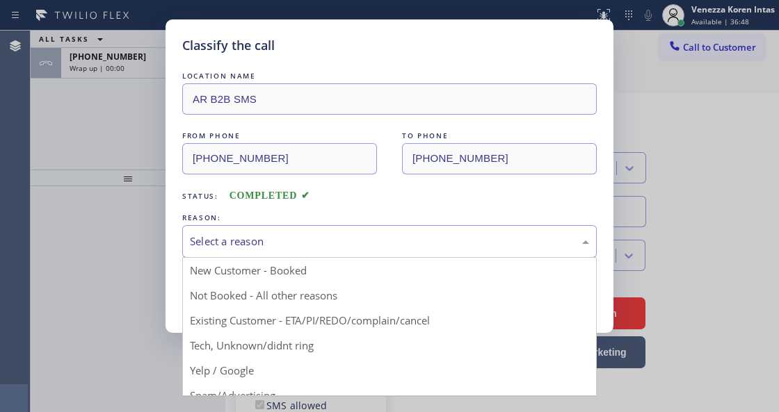
drag, startPoint x: 323, startPoint y: 349, endPoint x: 298, endPoint y: 319, distance: 38.6
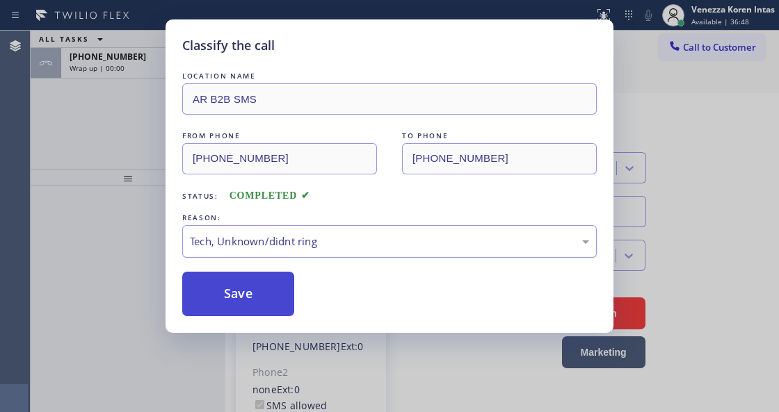
click at [278, 299] on button "Save" at bounding box center [238, 294] width 112 height 45
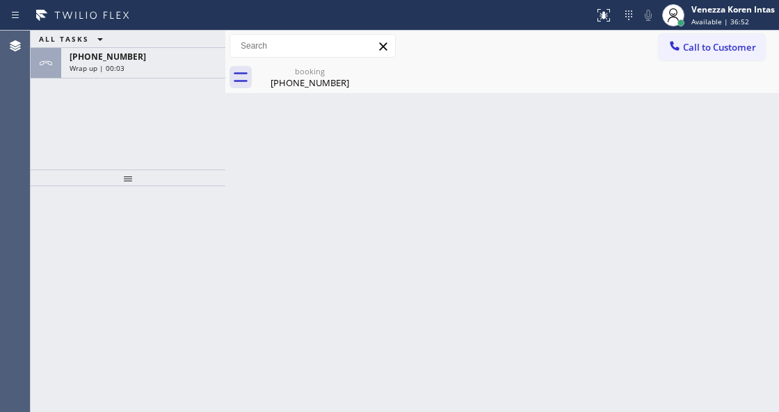
click at [431, 107] on div "Back to Dashboard Change Sender ID Customers Technicians Select a contact Outbo…" at bounding box center [501, 222] width 553 height 382
click at [129, 63] on div "Wrap up | 00:04" at bounding box center [143, 68] width 147 height 10
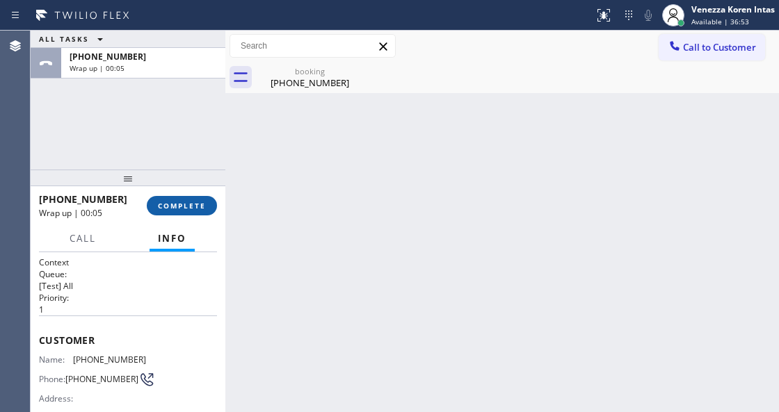
click at [184, 209] on span "COMPLETE" at bounding box center [182, 206] width 48 height 10
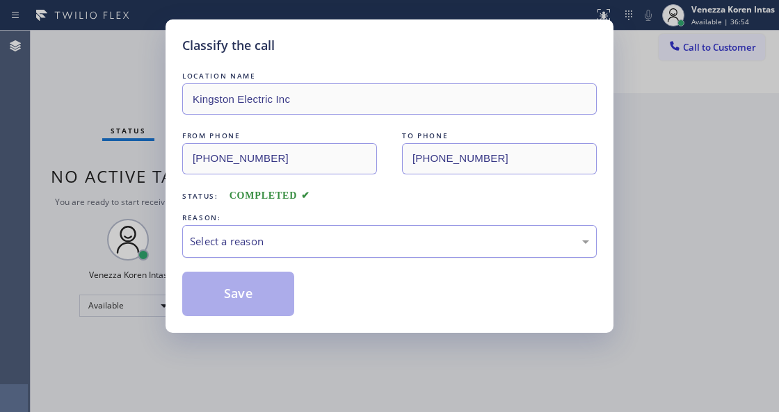
click at [339, 248] on div "Select a reason" at bounding box center [389, 242] width 399 height 16
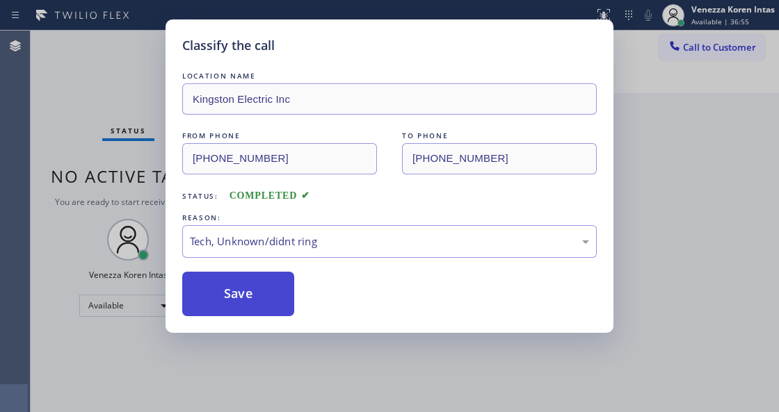
click at [262, 309] on button "Save" at bounding box center [238, 294] width 112 height 45
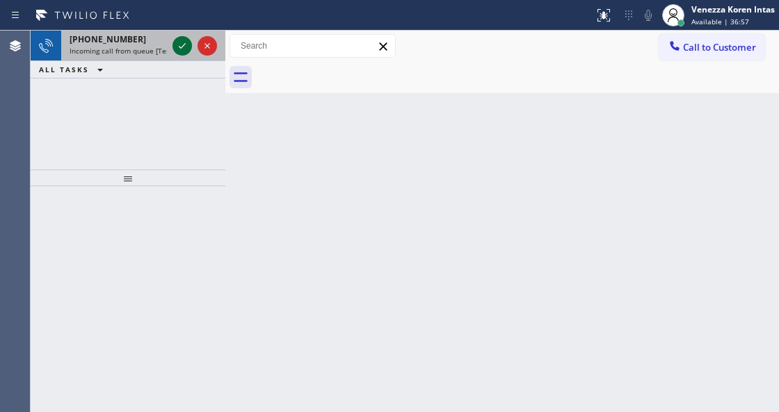
click at [184, 47] on icon at bounding box center [182, 46] width 17 height 17
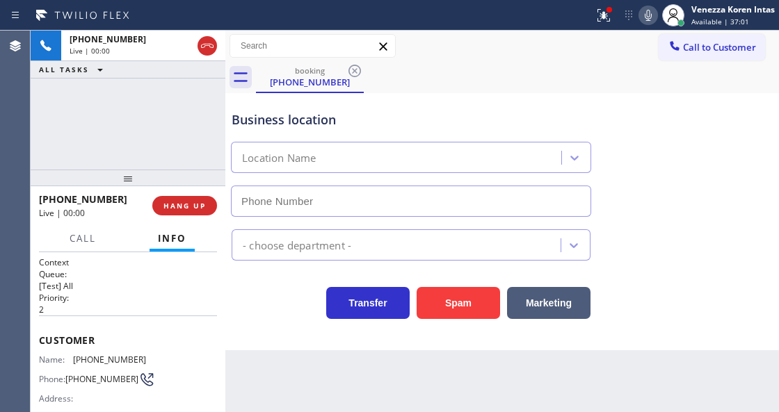
type input "[PHONE_NUMBER]"
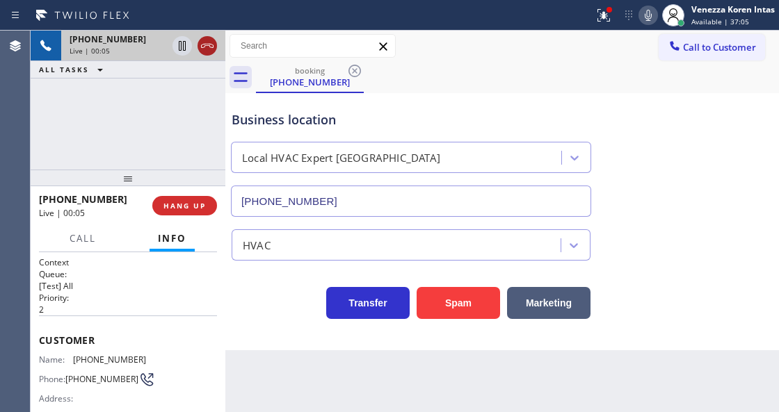
click at [213, 49] on icon at bounding box center [207, 46] width 17 height 17
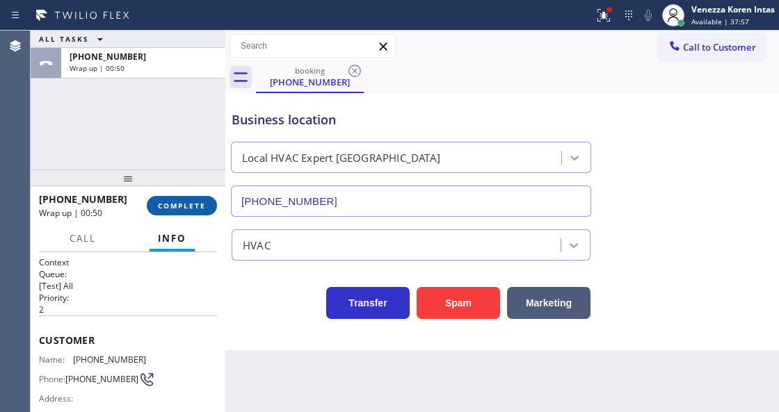
click at [200, 198] on button "COMPLETE" at bounding box center [182, 205] width 70 height 19
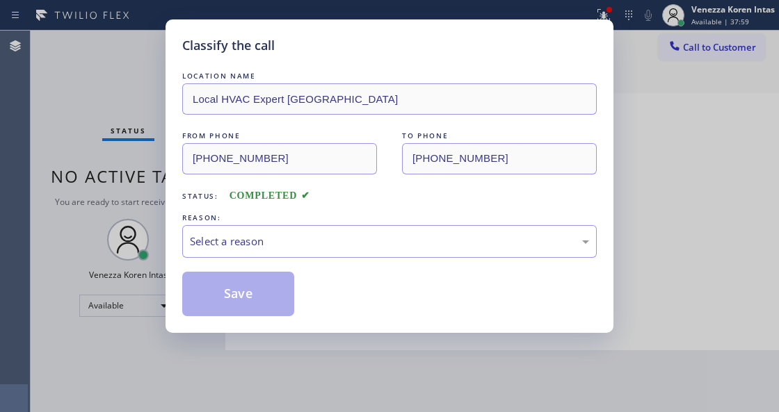
click at [299, 246] on div "Select a reason" at bounding box center [389, 242] width 399 height 16
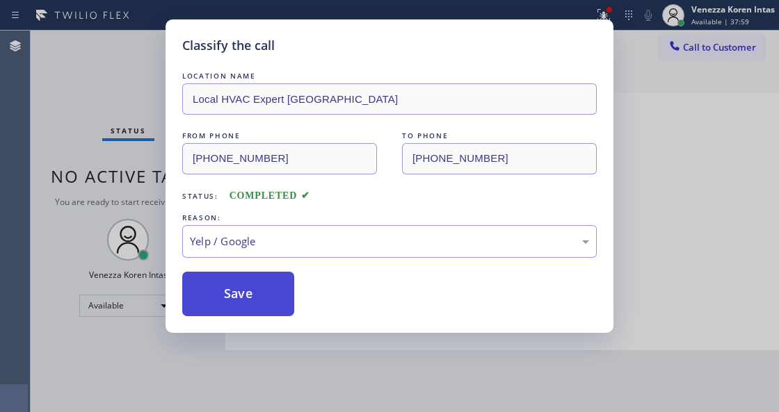
click at [257, 280] on button "Save" at bounding box center [238, 294] width 112 height 45
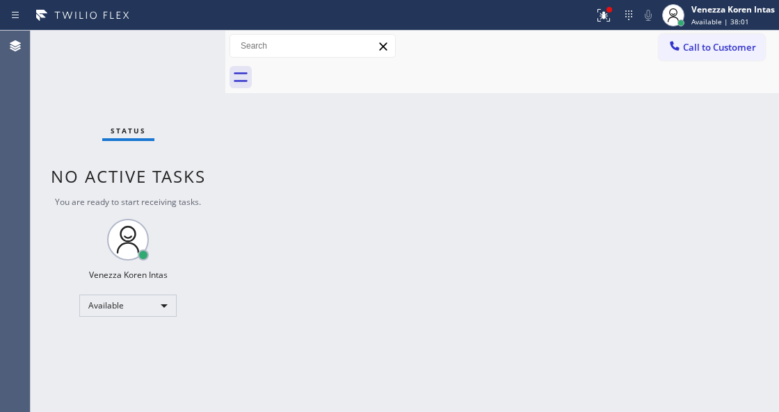
click at [191, 47] on div "Status No active tasks You are ready to start receiving tasks. Venezza Koren In…" at bounding box center [128, 222] width 195 height 382
drag, startPoint x: 604, startPoint y: 11, endPoint x: 590, endPoint y: 159, distance: 148.8
click at [605, 48] on div "Status report Issue detected This issue could affect your workflow. Please cont…" at bounding box center [389, 206] width 779 height 412
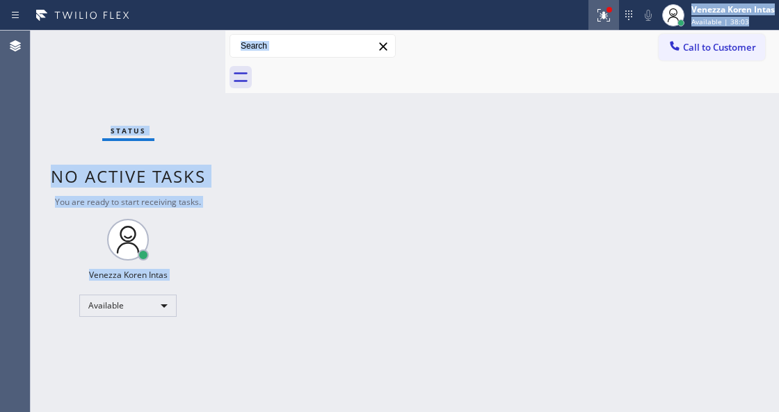
click at [607, 21] on icon at bounding box center [603, 15] width 17 height 17
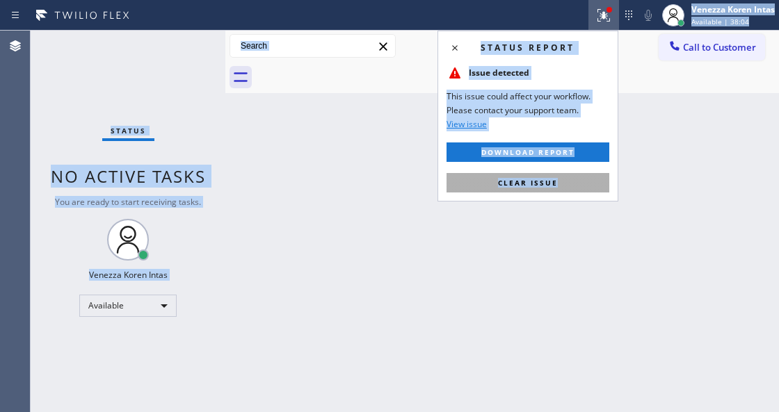
click at [579, 177] on button "Clear issue" at bounding box center [527, 182] width 163 height 19
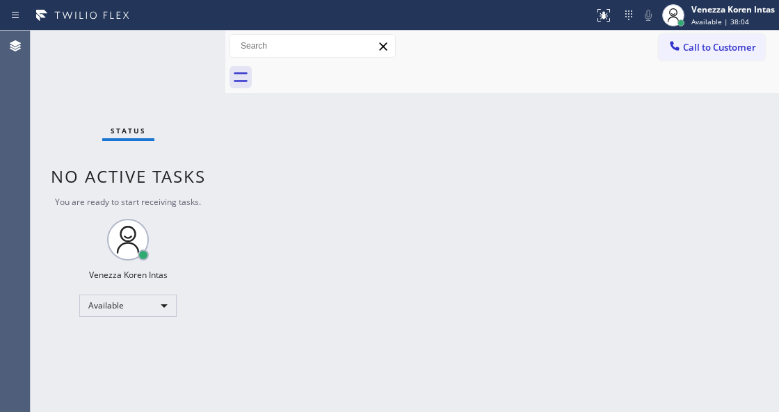
click at [710, 192] on div "Back to Dashboard Change Sender ID Customers Technicians Select a contact Outbo…" at bounding box center [501, 222] width 553 height 382
click at [170, 35] on div "Status No active tasks You are ready to start receiving tasks. Venezza Koren In…" at bounding box center [128, 222] width 195 height 382
click at [170, 39] on div "Status No active tasks You are ready to start receiving tasks. Venezza Koren In…" at bounding box center [128, 222] width 195 height 382
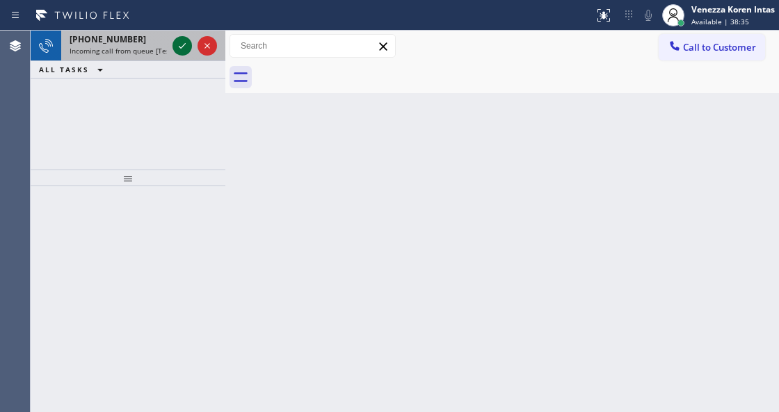
click at [175, 47] on icon at bounding box center [182, 46] width 17 height 17
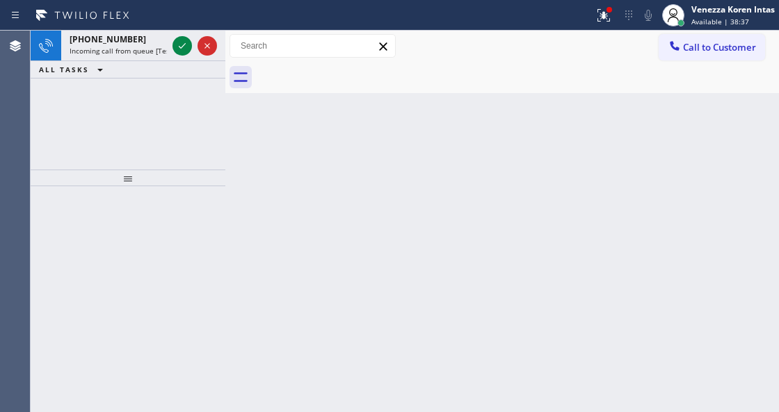
click at [175, 47] on icon at bounding box center [182, 46] width 17 height 17
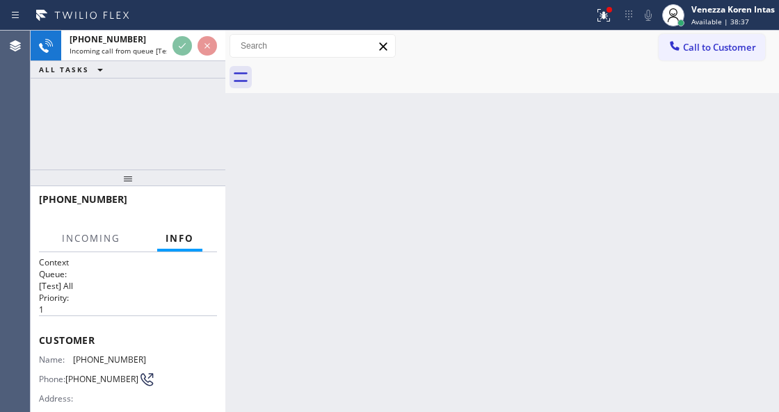
scroll to position [185, 0]
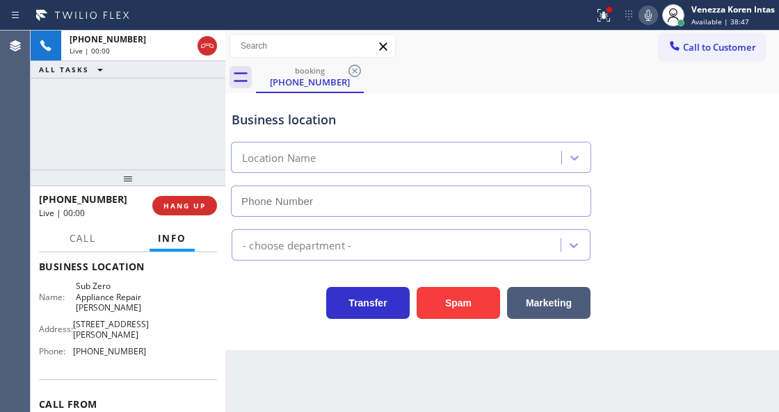
type input "[PHONE_NUMBER]"
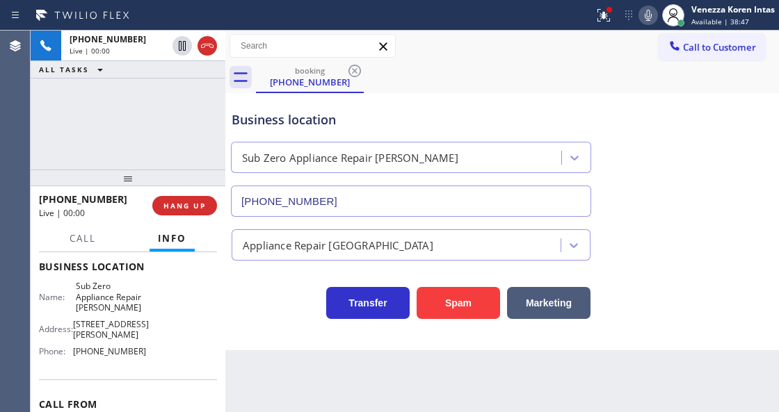
scroll to position [261, 0]
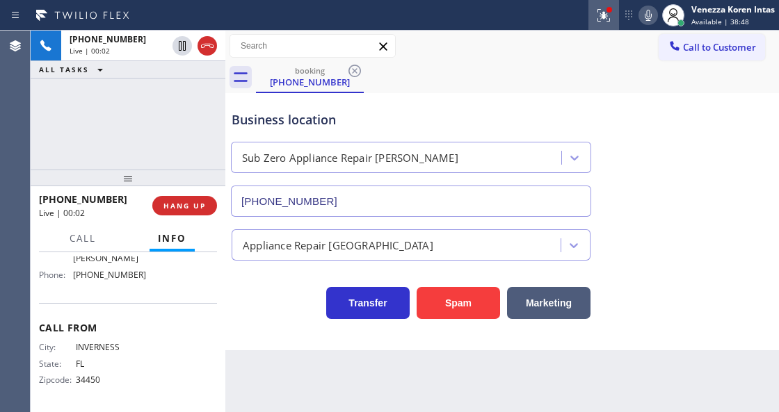
click at [611, 19] on div at bounding box center [603, 15] width 31 height 17
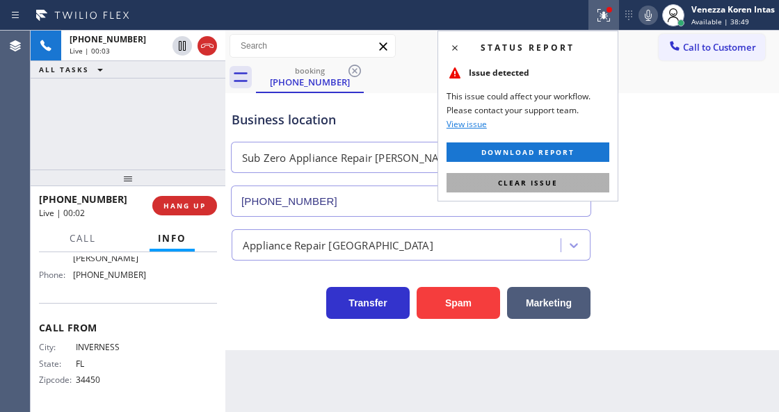
click at [562, 181] on button "Clear issue" at bounding box center [527, 182] width 163 height 19
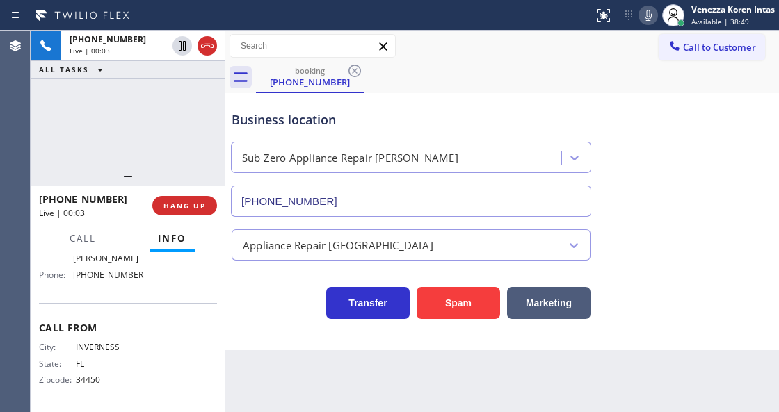
drag, startPoint x: 674, startPoint y: 220, endPoint x: 342, endPoint y: 377, distance: 366.7
click at [673, 220] on div "Appliance Repair [GEOGRAPHIC_DATA]" at bounding box center [502, 239] width 547 height 44
drag, startPoint x: 198, startPoint y: 205, endPoint x: 235, endPoint y: 217, distance: 38.7
click at [198, 205] on span "HANG UP" at bounding box center [184, 206] width 42 height 10
click at [195, 211] on button "HANG UP" at bounding box center [184, 205] width 65 height 19
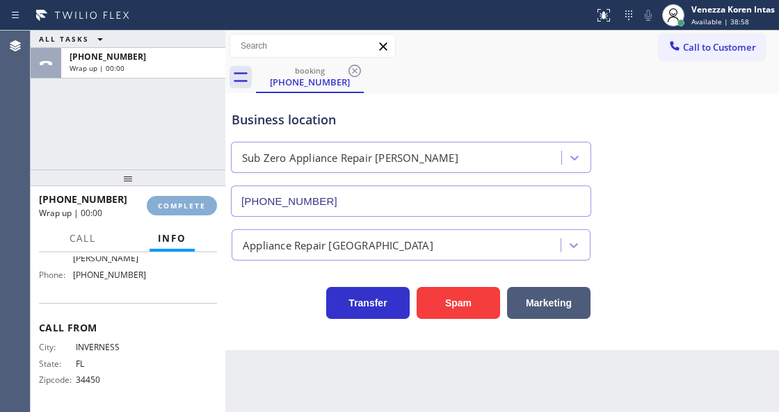
click at [195, 211] on button "COMPLETE" at bounding box center [182, 205] width 70 height 19
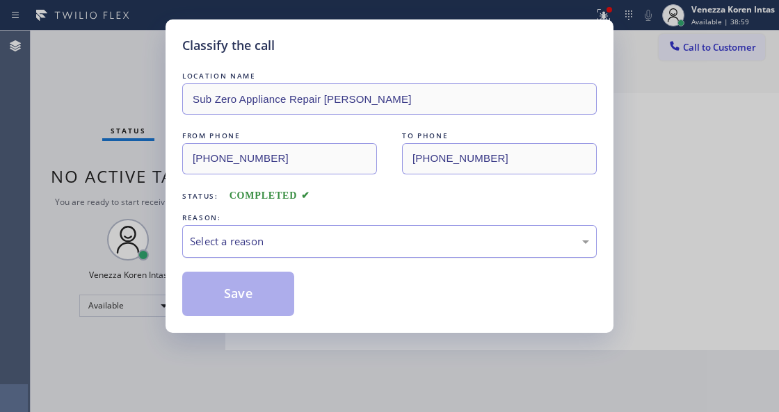
click at [306, 249] on div "Select a reason" at bounding box center [389, 242] width 399 height 16
click at [309, 246] on div "Select a reason" at bounding box center [389, 242] width 399 height 16
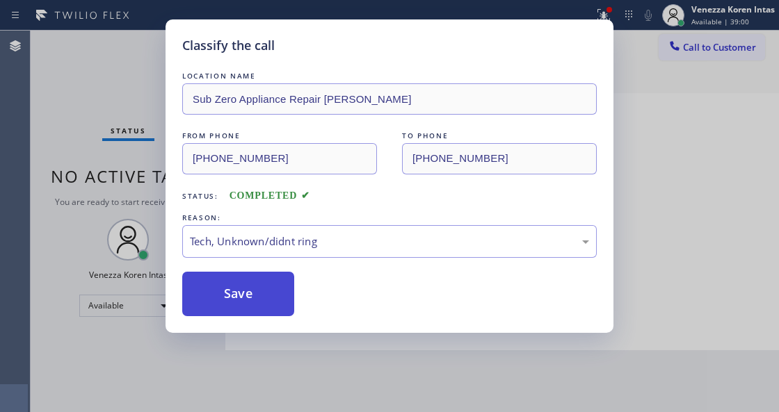
click at [280, 289] on button "Save" at bounding box center [238, 294] width 112 height 45
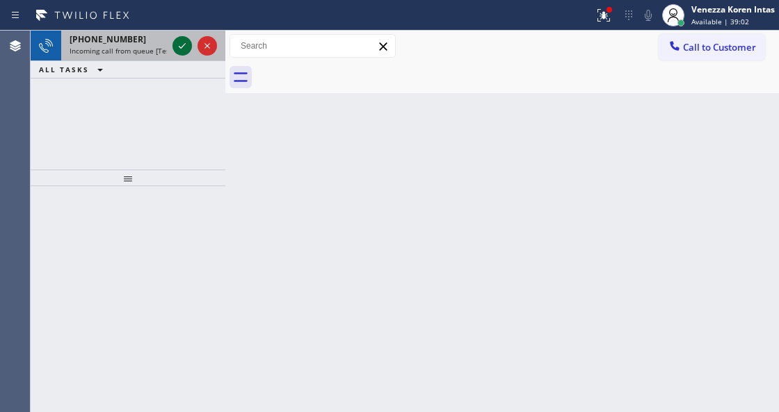
click at [180, 47] on icon at bounding box center [182, 46] width 17 height 17
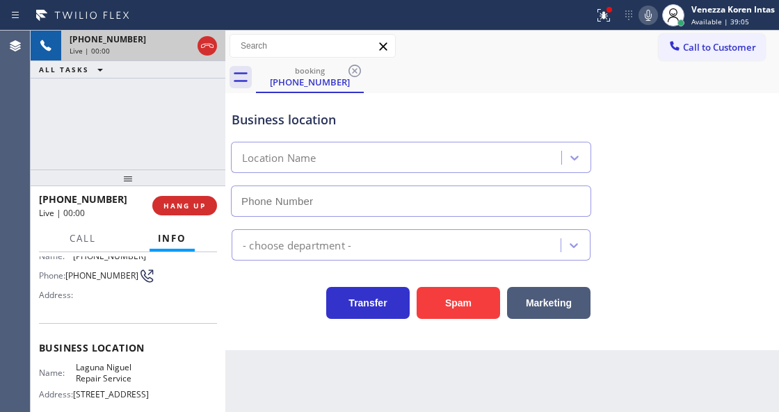
scroll to position [185, 0]
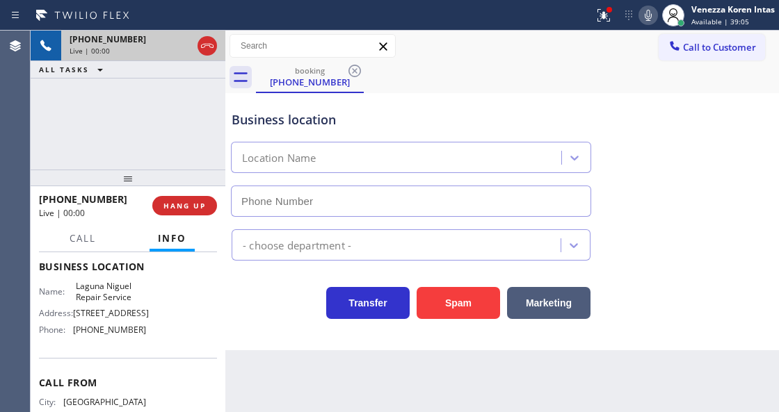
type input "[PHONE_NUMBER]"
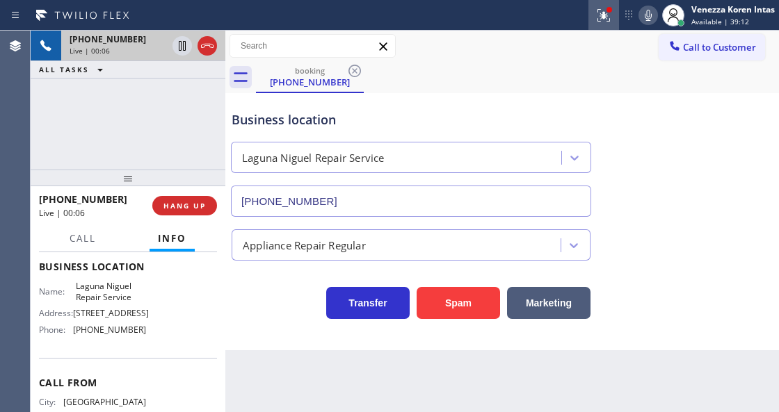
click at [604, 21] on icon at bounding box center [603, 15] width 17 height 17
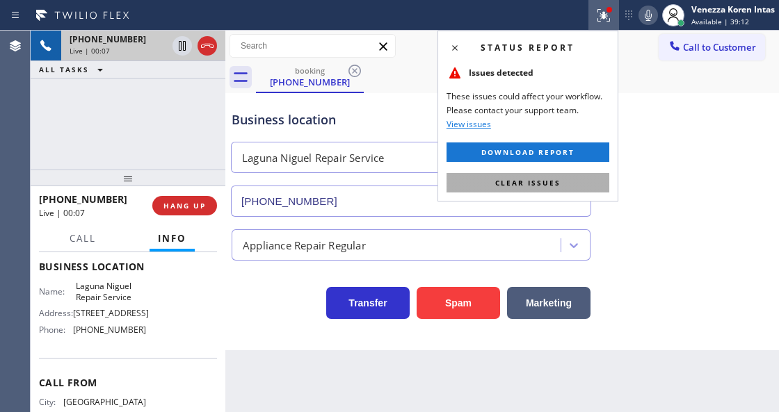
click at [570, 188] on button "Clear issues" at bounding box center [527, 182] width 163 height 19
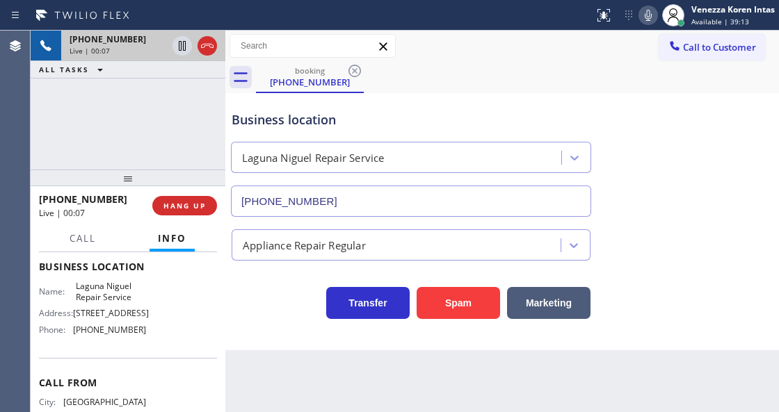
click at [685, 200] on div "Business location [GEOGRAPHIC_DATA] Repair Service [PHONE_NUMBER]" at bounding box center [502, 154] width 547 height 126
drag, startPoint x: 74, startPoint y: 284, endPoint x: 136, endPoint y: 295, distance: 63.6
click at [136, 295] on div "Name: Laguna Niguel Repair Service" at bounding box center [92, 292] width 107 height 22
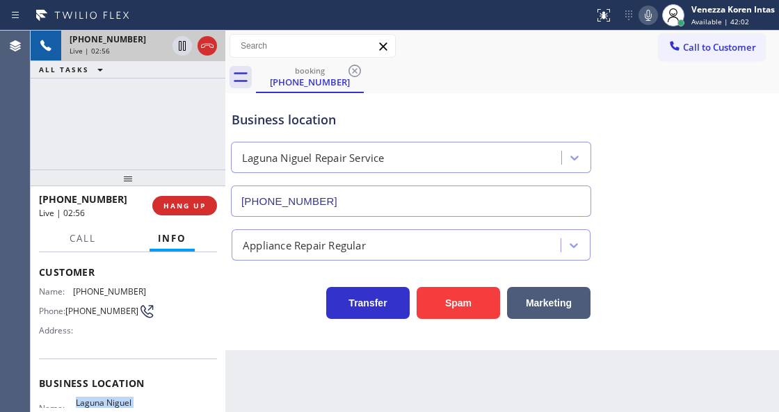
scroll to position [46, 0]
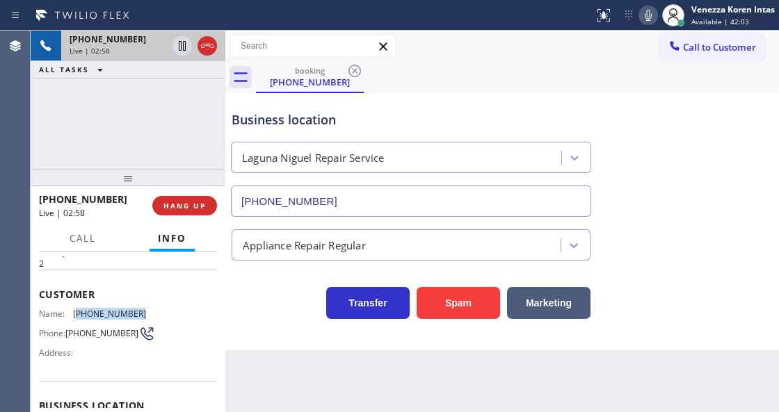
drag, startPoint x: 142, startPoint y: 314, endPoint x: 76, endPoint y: 307, distance: 66.5
click at [76, 309] on div "Name: [PHONE_NUMBER] Phone: [PHONE_NUMBER] Address:" at bounding box center [128, 336] width 178 height 55
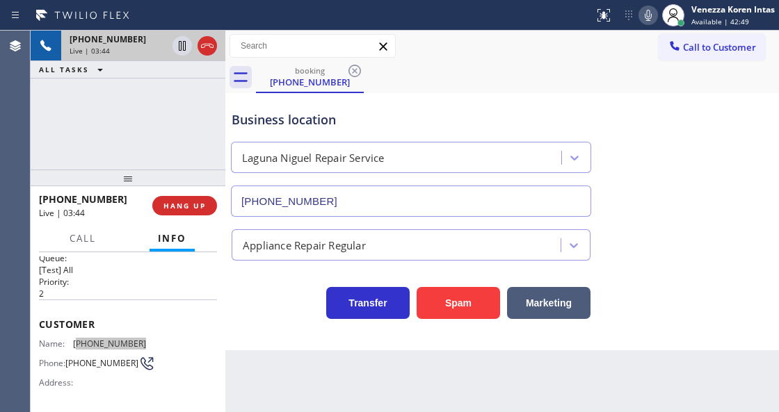
scroll to position [0, 0]
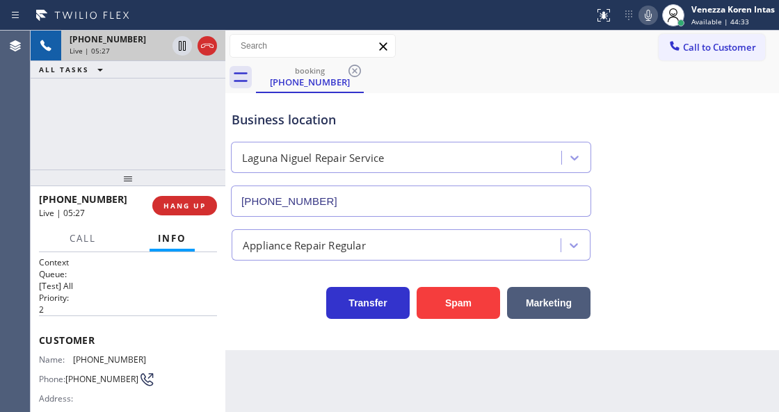
click at [416, 99] on div "Business location [GEOGRAPHIC_DATA] Repair Service [PHONE_NUMBER]" at bounding box center [411, 157] width 364 height 120
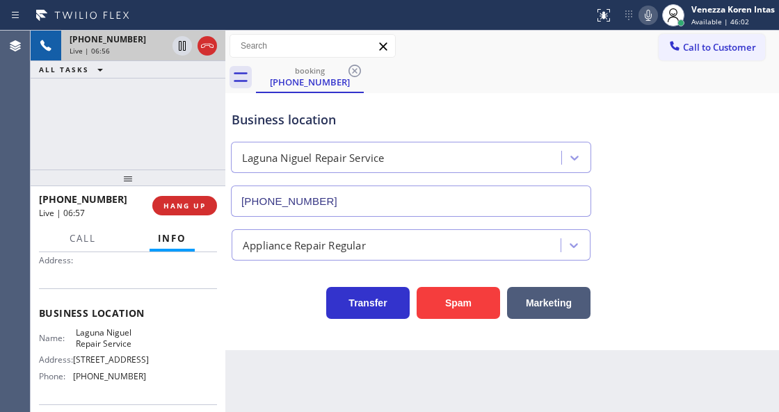
scroll to position [139, 0]
drag, startPoint x: 141, startPoint y: 381, endPoint x: 72, endPoint y: 388, distance: 69.2
click at [72, 387] on div "Name: [GEOGRAPHIC_DATA] Repair Service Address: [STREET_ADDRESS] Phone: [PHONE_…" at bounding box center [128, 357] width 178 height 60
click at [454, 102] on div "Business location [GEOGRAPHIC_DATA] Repair Service [PHONE_NUMBER]" at bounding box center [411, 157] width 364 height 120
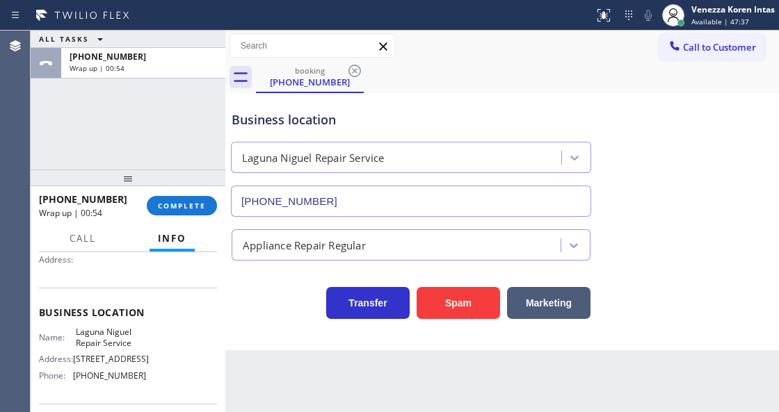
click at [155, 190] on div "[PHONE_NUMBER] Wrap up | 00:54 COMPLETE" at bounding box center [128, 206] width 178 height 36
click at [175, 209] on span "COMPLETE" at bounding box center [182, 206] width 48 height 10
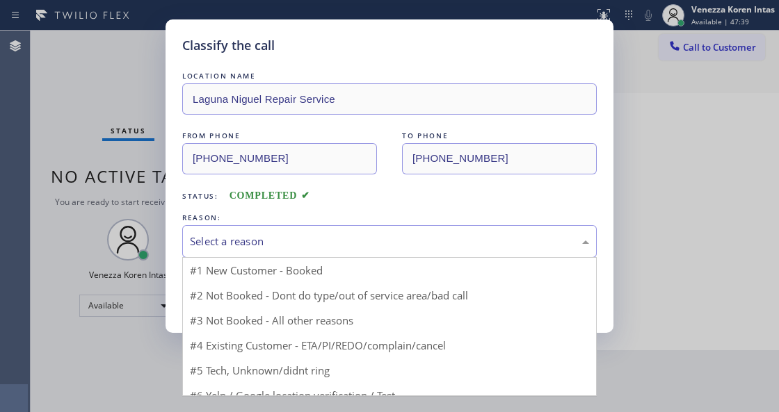
click at [318, 236] on div "Select a reason" at bounding box center [389, 242] width 399 height 16
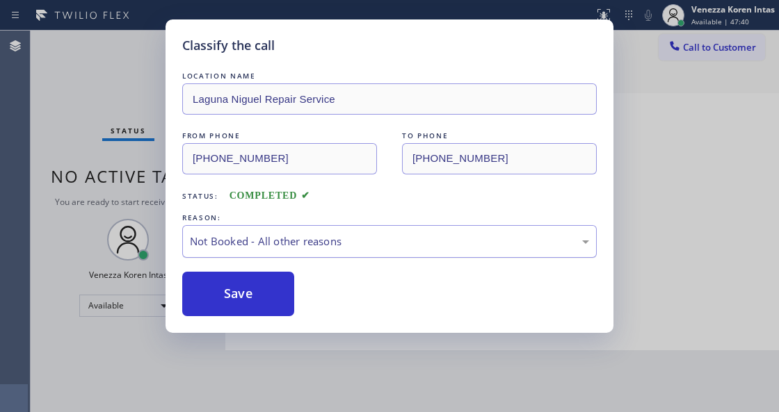
click at [290, 236] on div "Not Booked - All other reasons" at bounding box center [389, 242] width 399 height 16
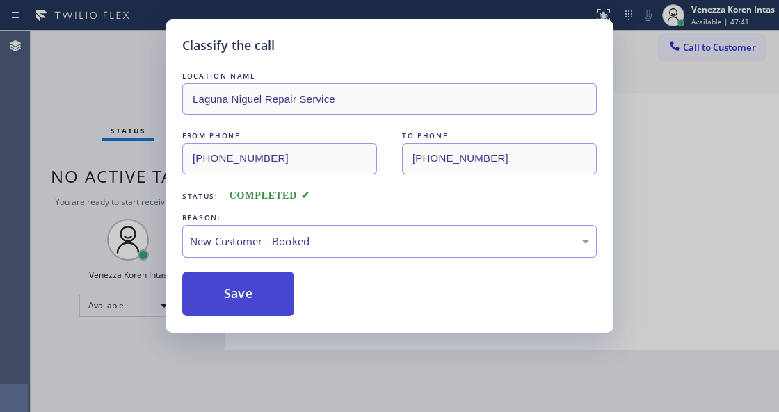
click at [282, 283] on button "Save" at bounding box center [238, 294] width 112 height 45
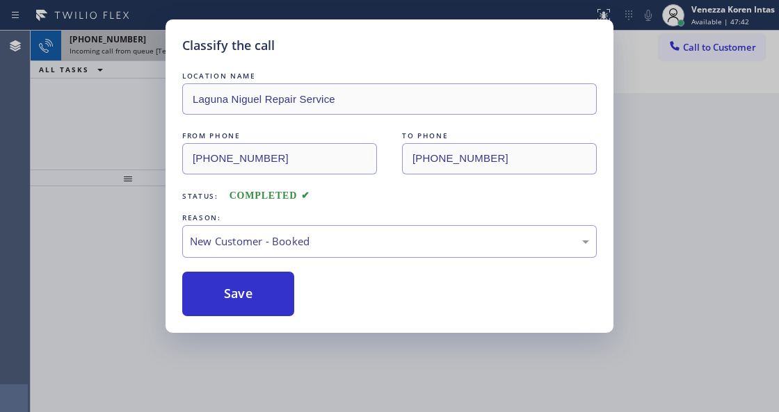
click at [176, 45] on icon at bounding box center [182, 46] width 17 height 17
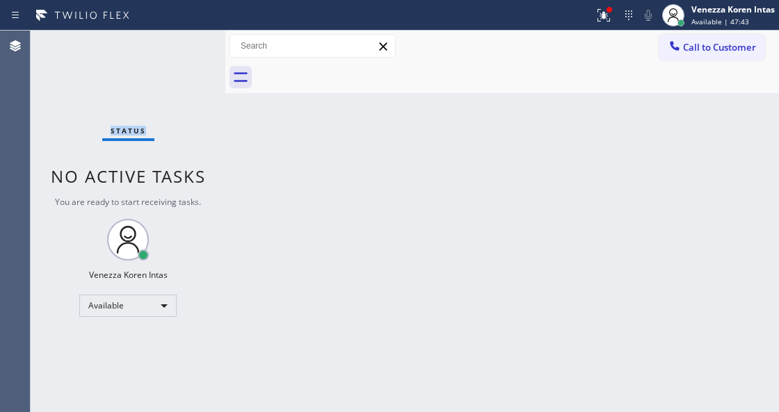
click at [176, 45] on div "Status No active tasks You are ready to start receiving tasks. Venezza Koren In…" at bounding box center [128, 222] width 195 height 382
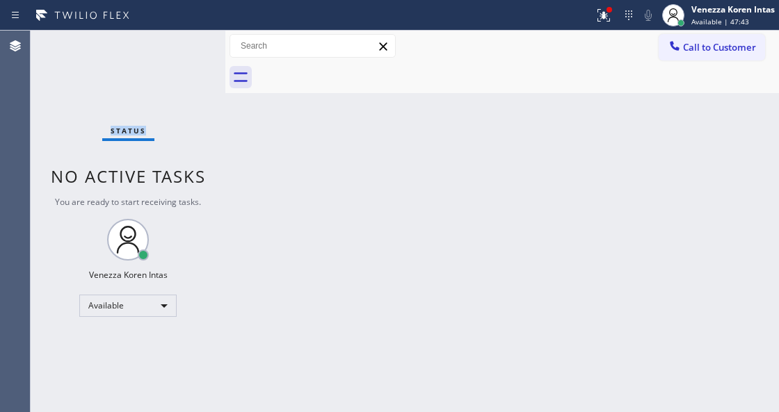
click at [176, 45] on div "Status No active tasks You are ready to start receiving tasks. Venezza Koren In…" at bounding box center [128, 222] width 195 height 382
click at [608, 7] on div at bounding box center [609, 10] width 6 height 6
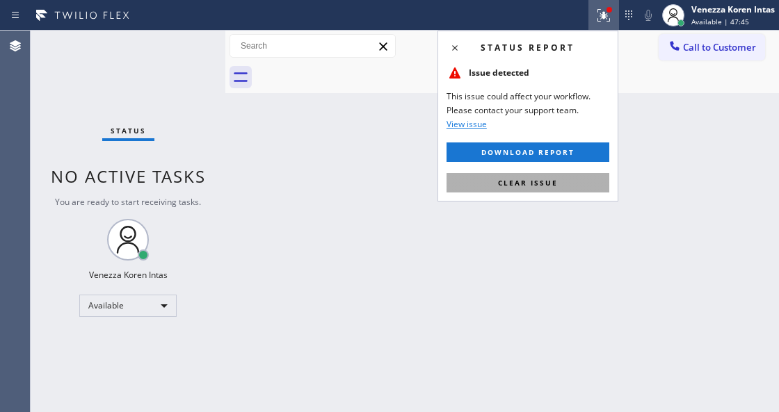
click at [566, 174] on button "Clear issue" at bounding box center [527, 182] width 163 height 19
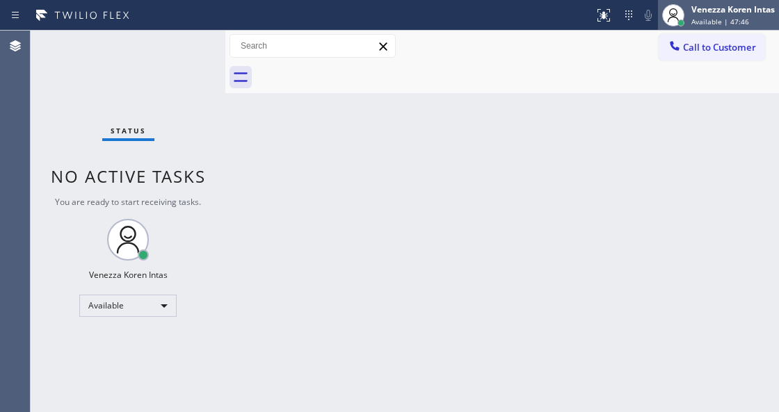
click at [702, 18] on span "Available | 47:46" at bounding box center [720, 22] width 58 height 10
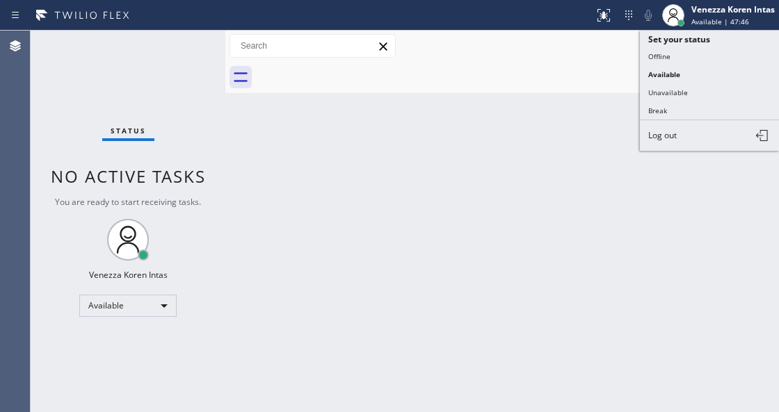
click at [684, 89] on button "Unavailable" at bounding box center [709, 92] width 139 height 18
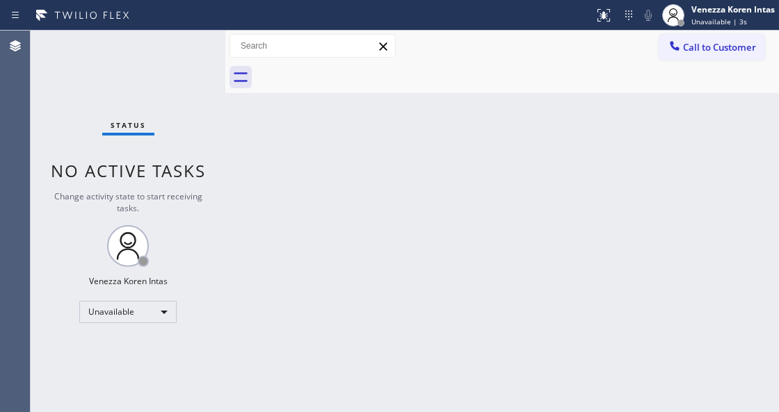
click at [270, 240] on div "Back to Dashboard Change Sender ID Customers Technicians Select a contact Outbo…" at bounding box center [501, 222] width 553 height 382
click at [168, 309] on div "Unavailable" at bounding box center [127, 312] width 97 height 22
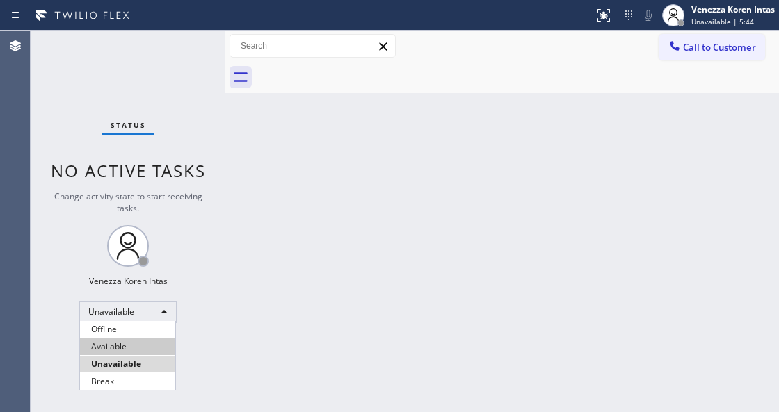
click at [155, 353] on li "Available" at bounding box center [127, 347] width 95 height 17
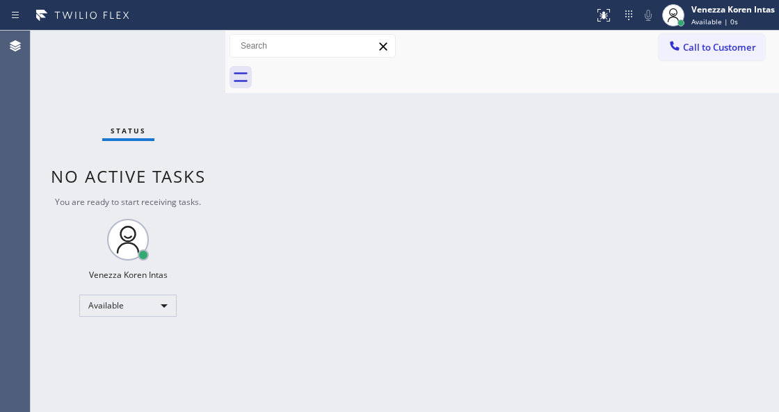
click at [170, 167] on span "No active tasks" at bounding box center [128, 176] width 155 height 23
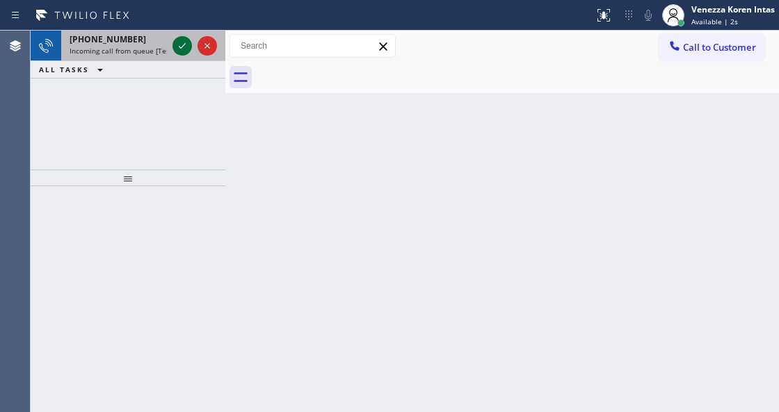
click at [184, 49] on icon at bounding box center [182, 46] width 17 height 17
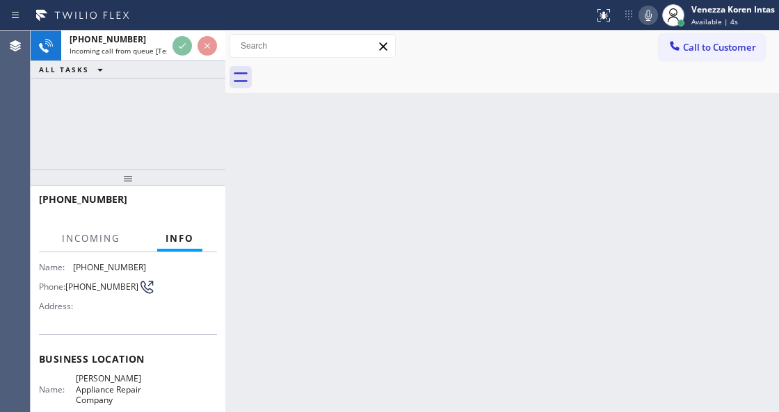
scroll to position [185, 0]
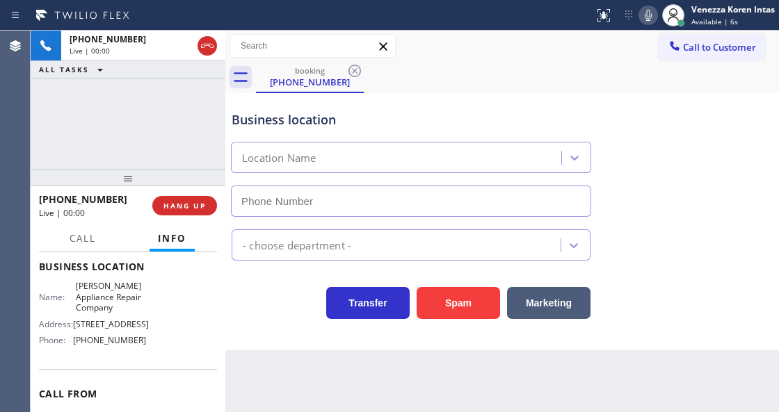
type input "[PHONE_NUMBER]"
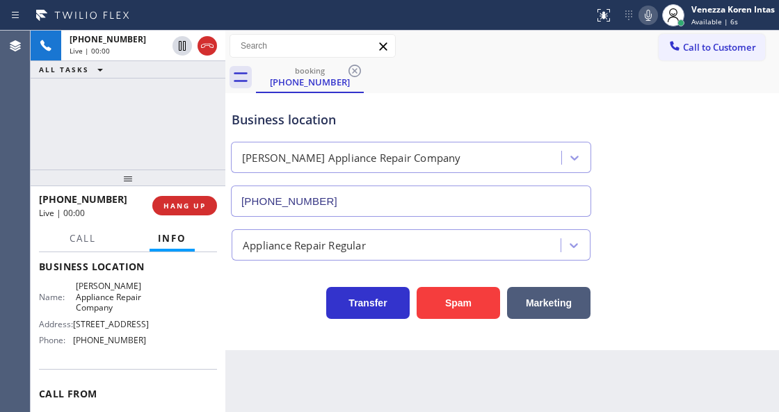
drag, startPoint x: 260, startPoint y: 306, endPoint x: 289, endPoint y: 311, distance: 29.6
click at [260, 306] on div "Transfer Spam Marketing" at bounding box center [411, 299] width 364 height 39
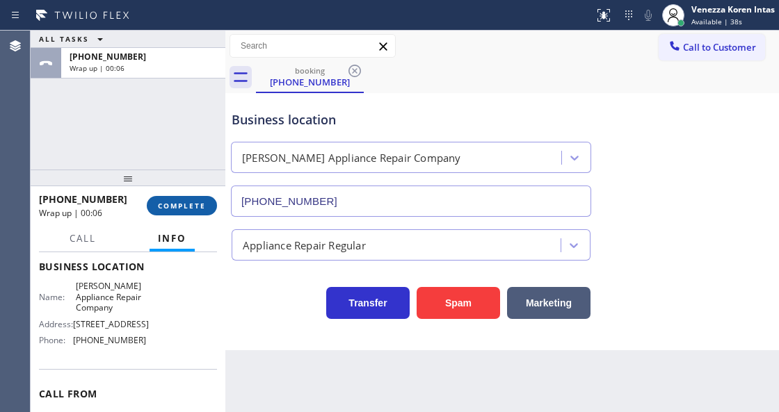
click at [198, 204] on span "COMPLETE" at bounding box center [182, 206] width 48 height 10
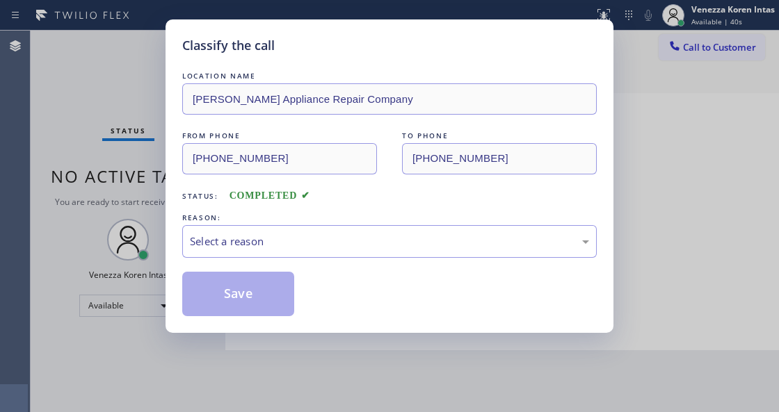
click at [333, 251] on div "Select a reason" at bounding box center [389, 241] width 414 height 33
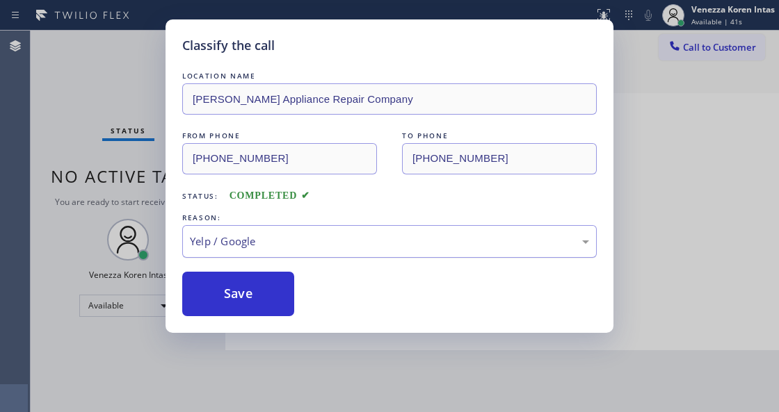
click at [285, 257] on div "Yelp / Google" at bounding box center [389, 241] width 414 height 33
click at [264, 285] on button "Save" at bounding box center [238, 294] width 112 height 45
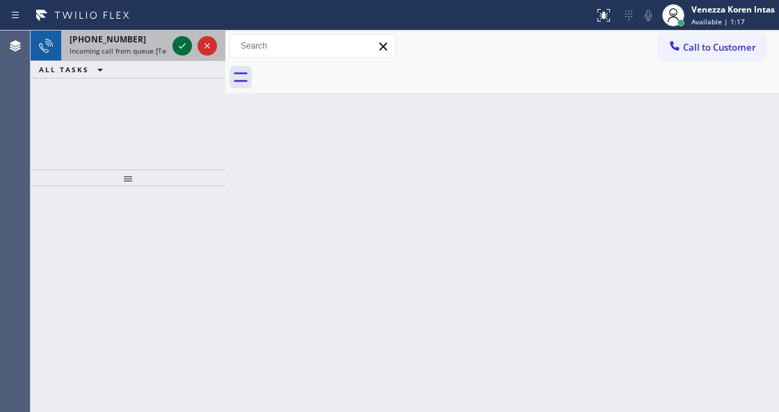
click at [177, 45] on icon at bounding box center [182, 46] width 17 height 17
click at [181, 43] on icon at bounding box center [182, 46] width 17 height 17
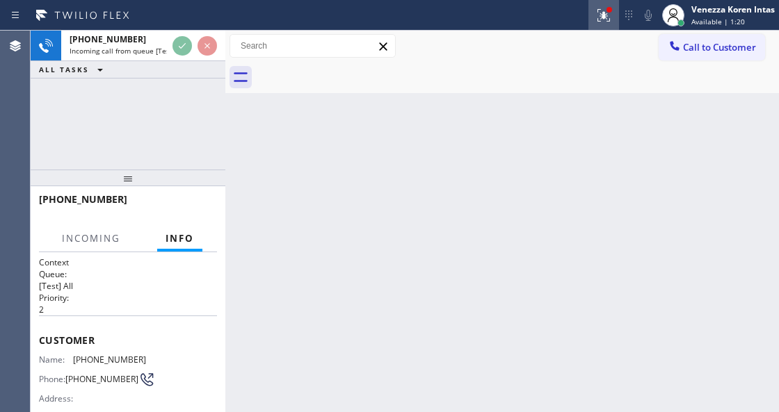
click at [610, 20] on icon at bounding box center [603, 15] width 17 height 17
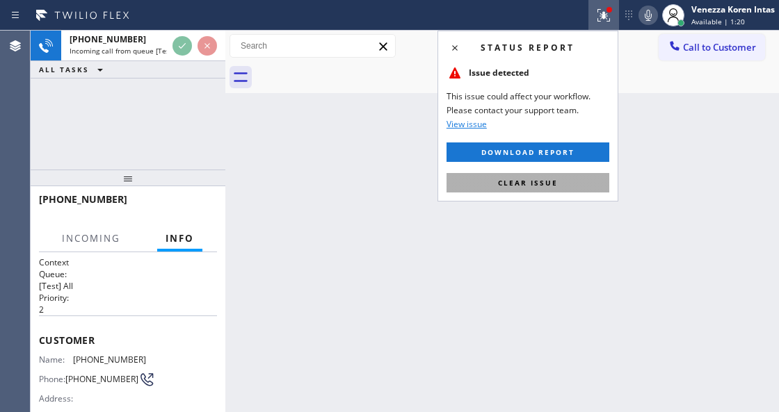
click at [551, 165] on div "Status report Issue detected This issue could affect your workflow. Please cont…" at bounding box center [527, 116] width 181 height 171
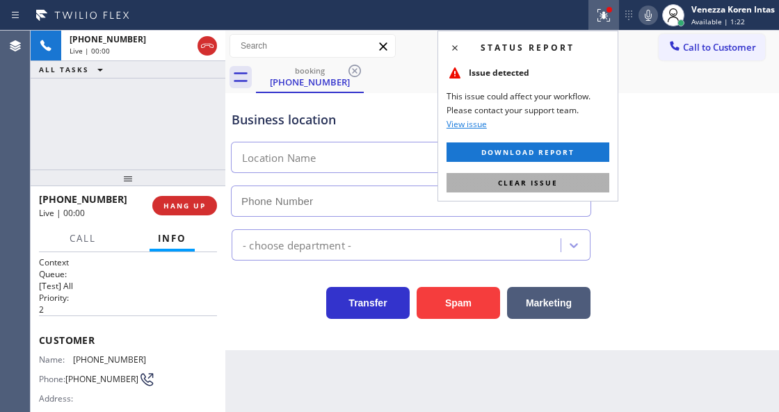
click at [555, 174] on button "Clear issue" at bounding box center [527, 182] width 163 height 19
type input "[PHONE_NUMBER]"
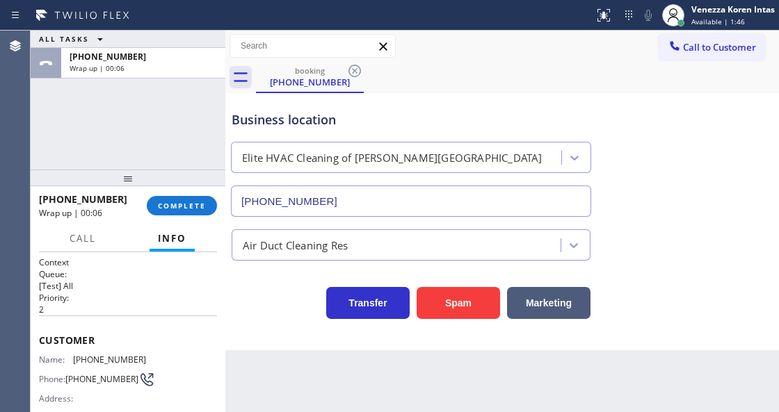
click at [185, 216] on div "[PHONE_NUMBER] Wrap up | 00:06 COMPLETE" at bounding box center [128, 206] width 178 height 36
click at [172, 200] on button "COMPLETE" at bounding box center [182, 205] width 70 height 19
click at [115, 153] on div "ALL TASKS ALL TASKS ACTIVE TASKS TASKS IN WRAP UP [PHONE_NUMBER] Wrap up | 00:09" at bounding box center [128, 100] width 195 height 139
click at [164, 209] on span "COMPLETE" at bounding box center [182, 206] width 48 height 10
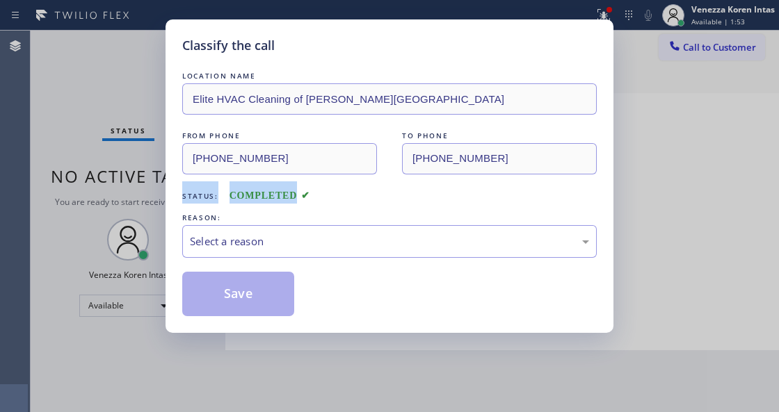
click at [165, 204] on div "Classify the call LOCATION NAME Elite HVAC Cleaning of [PERSON_NAME][GEOGRAPHIC…" at bounding box center [389, 206] width 779 height 412
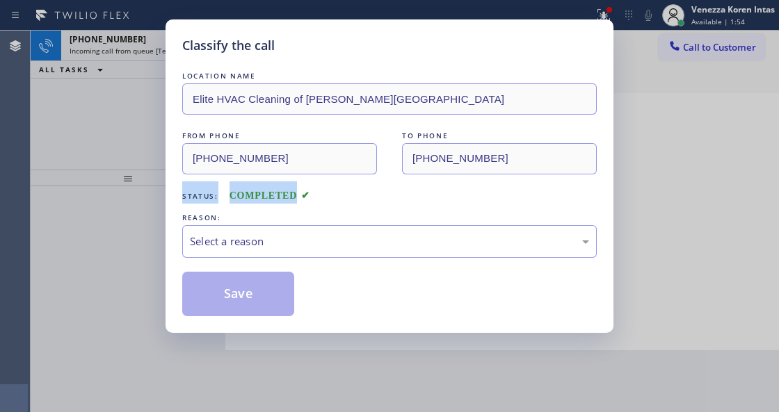
click at [165, 204] on div "Classify the call LOCATION NAME Elite HVAC Cleaning of [PERSON_NAME][GEOGRAPHIC…" at bounding box center [389, 206] width 779 height 412
click at [165, 203] on div "Classify the call LOCATION NAME Elite HVAC Cleaning of [PERSON_NAME][GEOGRAPHIC…" at bounding box center [389, 206] width 779 height 412
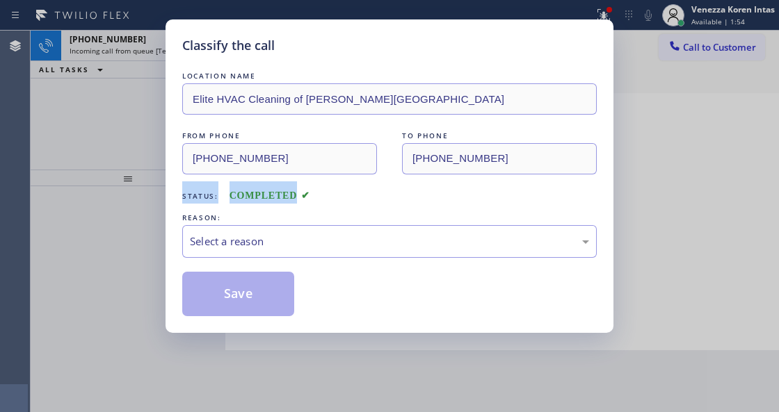
click at [165, 203] on div "Classify the call LOCATION NAME Elite HVAC Cleaning of [PERSON_NAME][GEOGRAPHIC…" at bounding box center [389, 206] width 779 height 412
click at [224, 243] on div "Select a reason" at bounding box center [389, 242] width 399 height 16
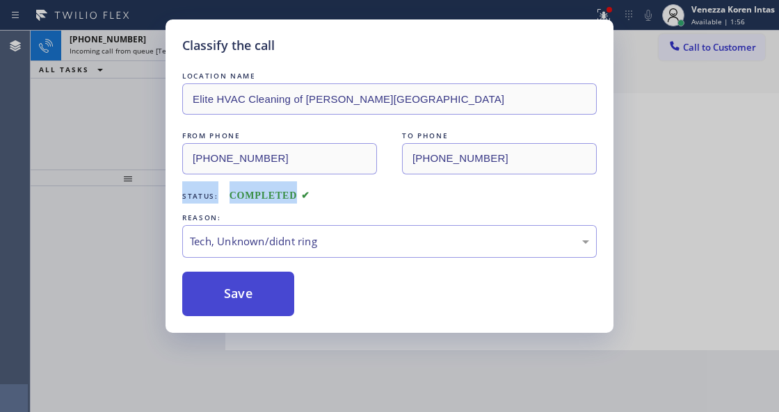
click at [245, 299] on button "Save" at bounding box center [238, 294] width 112 height 45
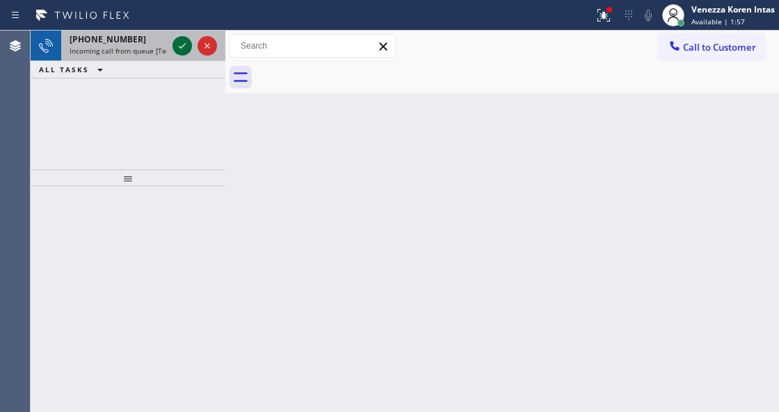
click at [179, 49] on icon at bounding box center [182, 46] width 17 height 17
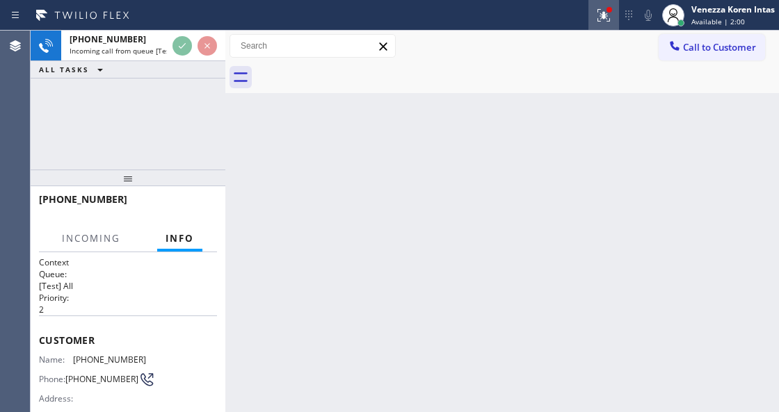
click at [610, 22] on icon at bounding box center [603, 15] width 17 height 17
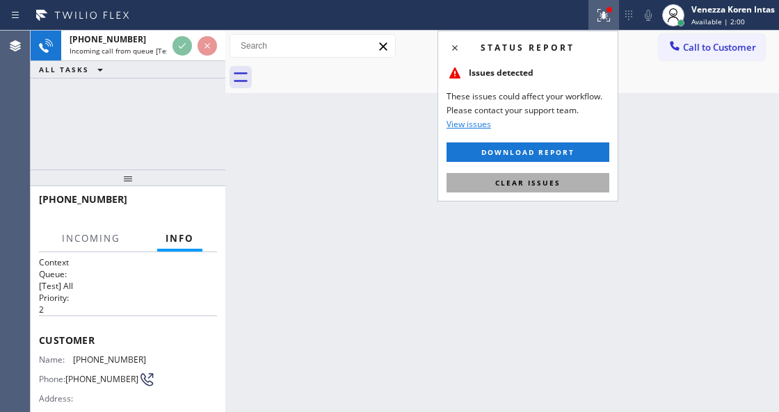
drag, startPoint x: 580, startPoint y: 182, endPoint x: 484, endPoint y: 175, distance: 96.2
click at [580, 183] on button "Clear issues" at bounding box center [527, 182] width 163 height 19
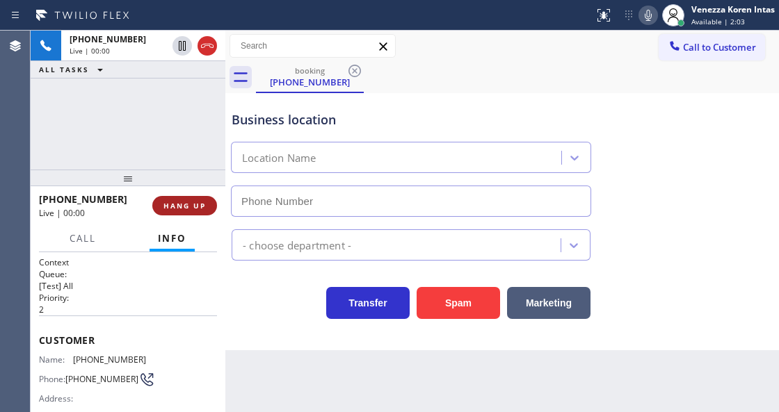
click at [213, 202] on button "HANG UP" at bounding box center [184, 205] width 65 height 19
type input "[PHONE_NUMBER]"
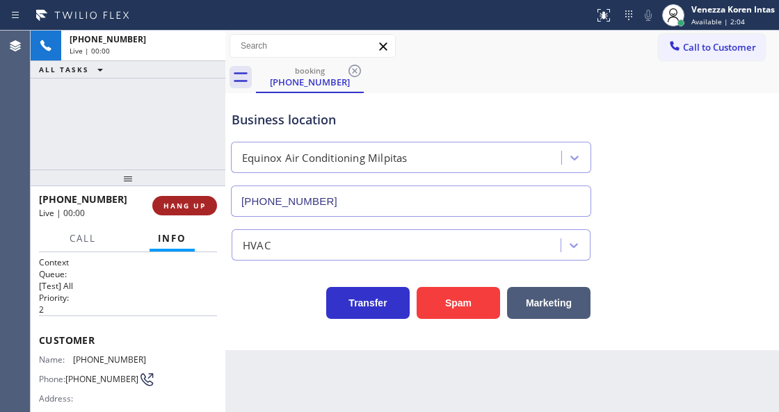
click at [208, 204] on button "HANG UP" at bounding box center [184, 205] width 65 height 19
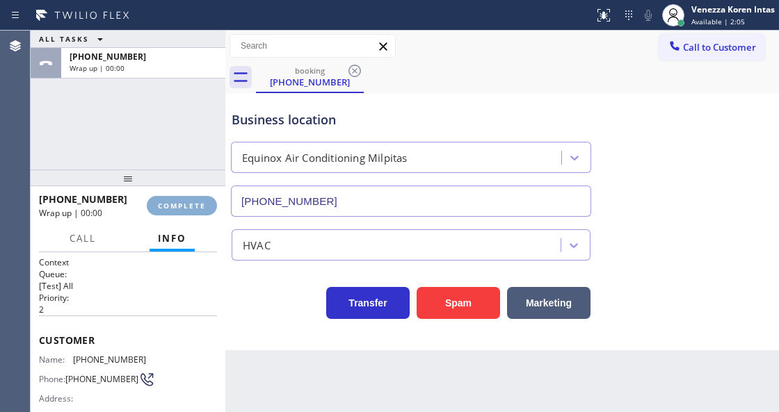
click at [208, 204] on button "COMPLETE" at bounding box center [182, 205] width 70 height 19
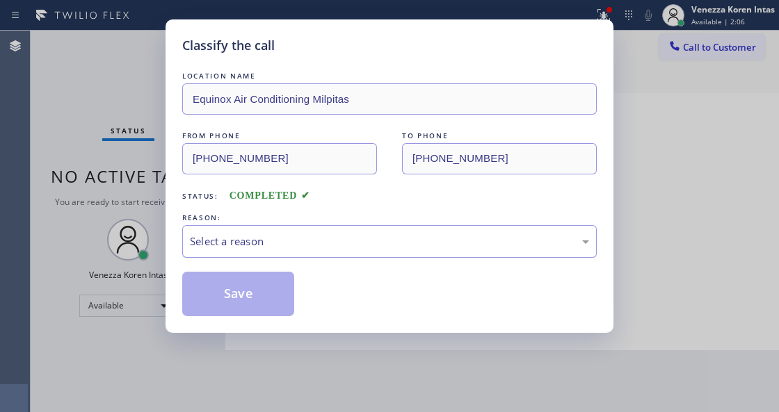
click at [303, 231] on div "Select a reason" at bounding box center [389, 241] width 414 height 33
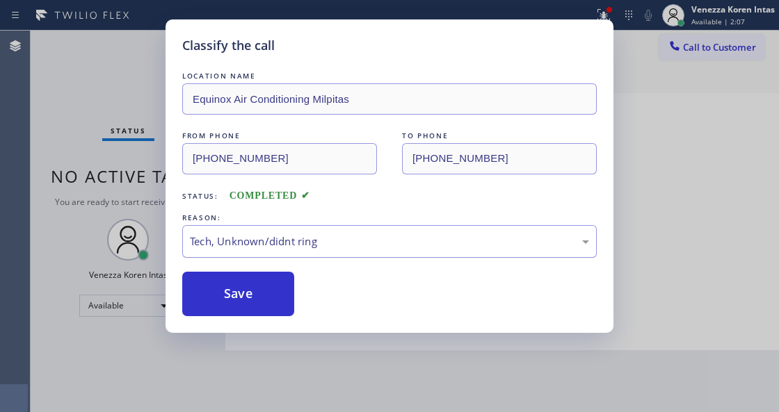
click at [279, 252] on div "Tech, Unknown/didnt ring" at bounding box center [389, 241] width 414 height 33
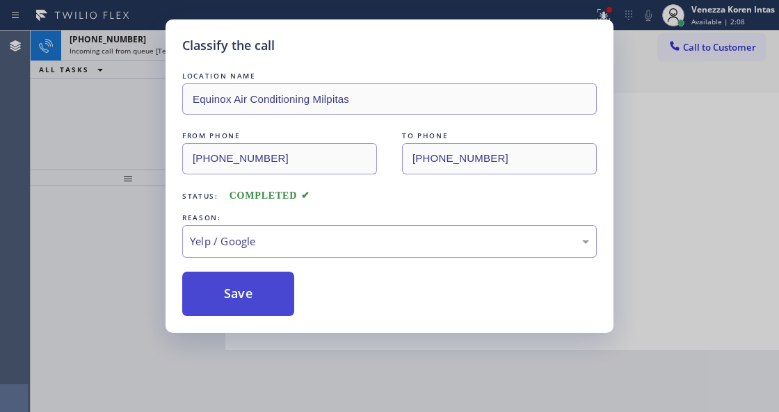
click at [252, 284] on button "Save" at bounding box center [238, 294] width 112 height 45
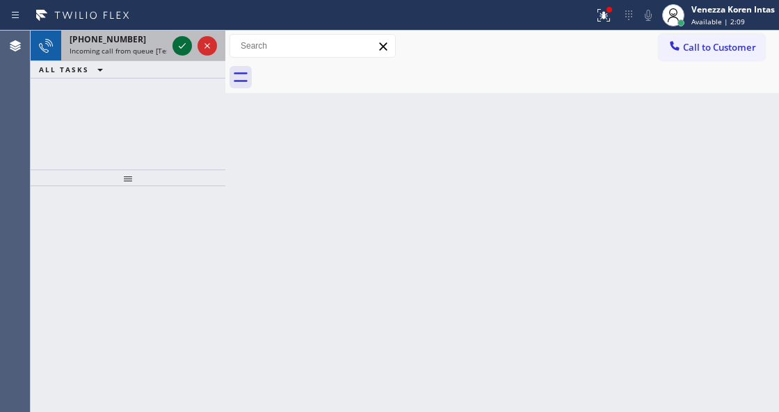
click at [186, 47] on icon at bounding box center [182, 46] width 17 height 17
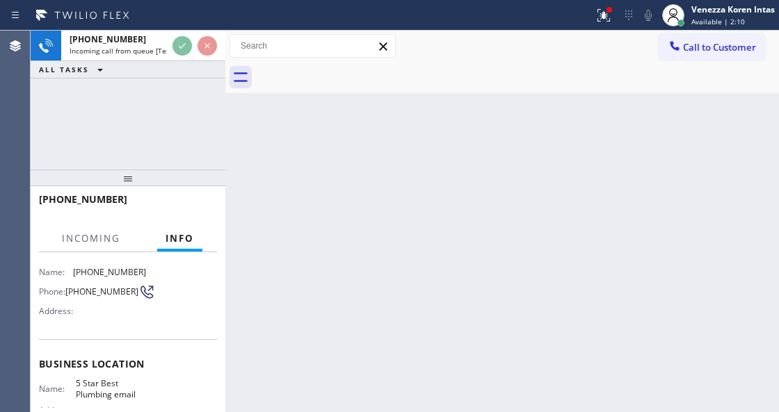
scroll to position [139, 0]
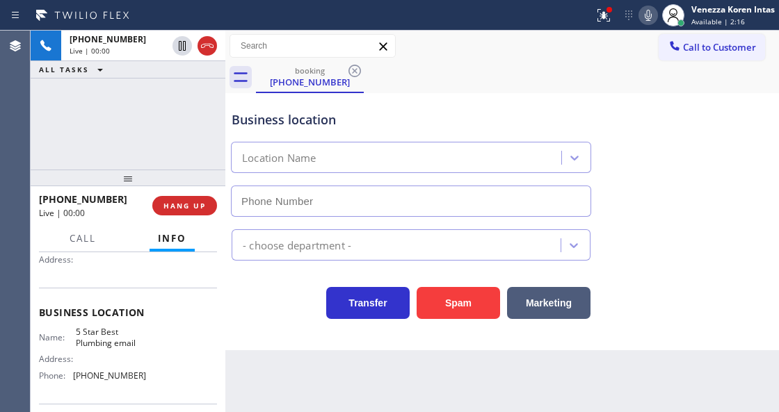
click at [184, 157] on div "[PHONE_NUMBER] Live | 00:00 ALL TASKS ALL TASKS ACTIVE TASKS TASKS IN WRAP UP" at bounding box center [128, 100] width 195 height 139
type input "[PHONE_NUMBER]"
click at [599, 19] on icon at bounding box center [603, 15] width 13 height 13
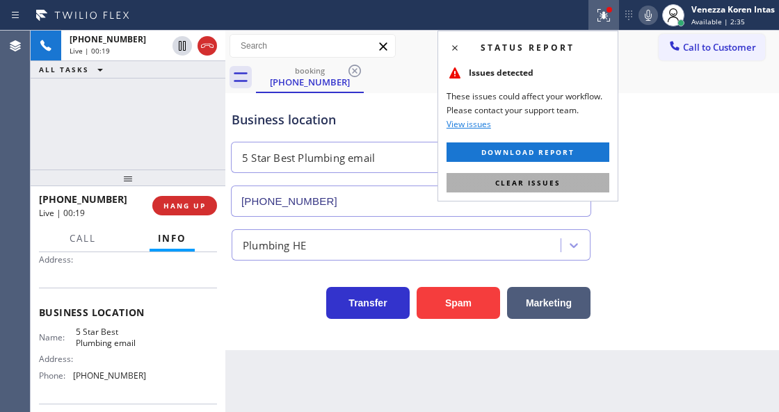
click at [569, 189] on button "Clear issues" at bounding box center [527, 182] width 163 height 19
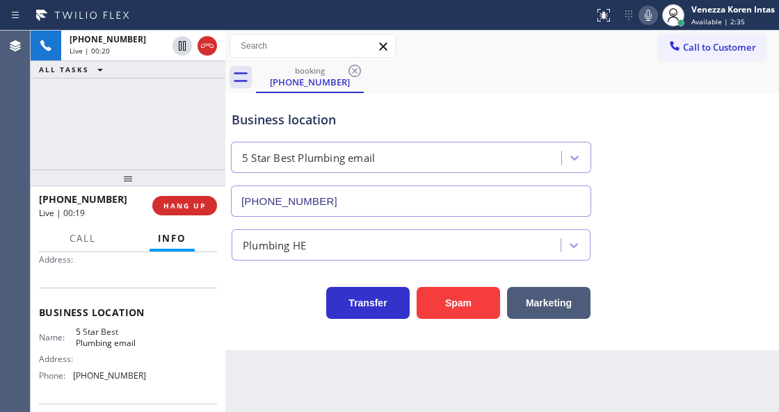
click at [663, 199] on div "Business location 5 Star Best Plumbing email [PHONE_NUMBER]" at bounding box center [502, 154] width 547 height 126
click at [286, 125] on div "Business location" at bounding box center [411, 120] width 359 height 19
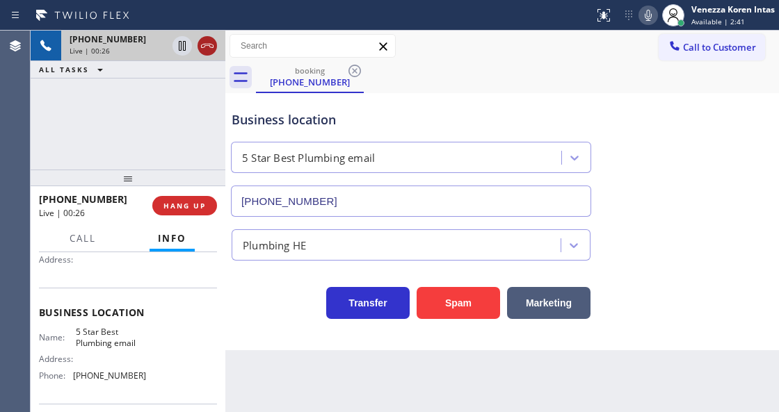
click at [209, 43] on icon at bounding box center [207, 46] width 17 height 17
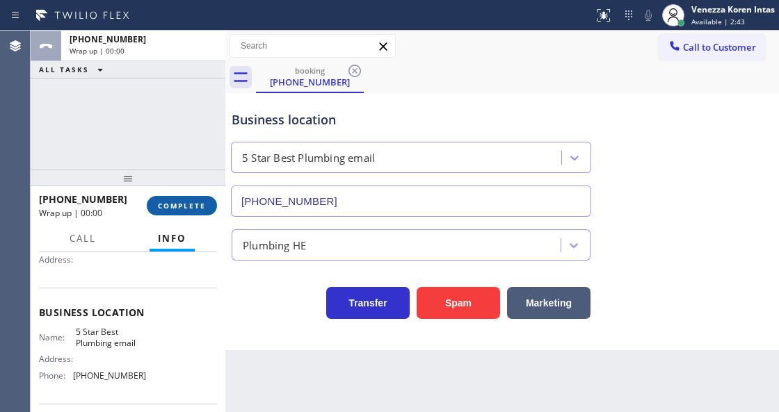
click at [194, 207] on span "COMPLETE" at bounding box center [182, 206] width 48 height 10
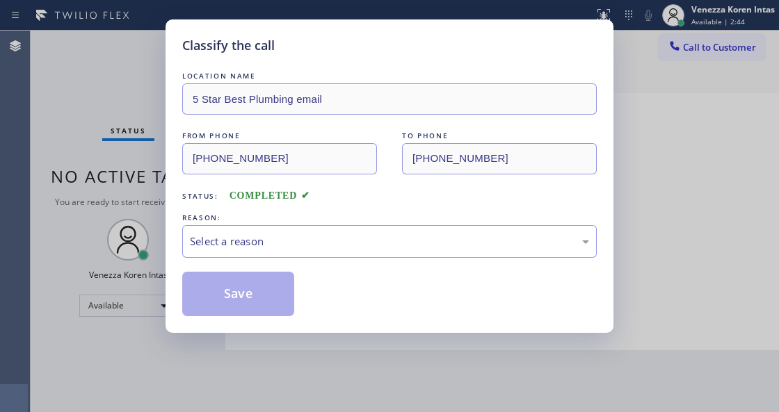
click at [286, 238] on div "Select a reason" at bounding box center [389, 242] width 399 height 16
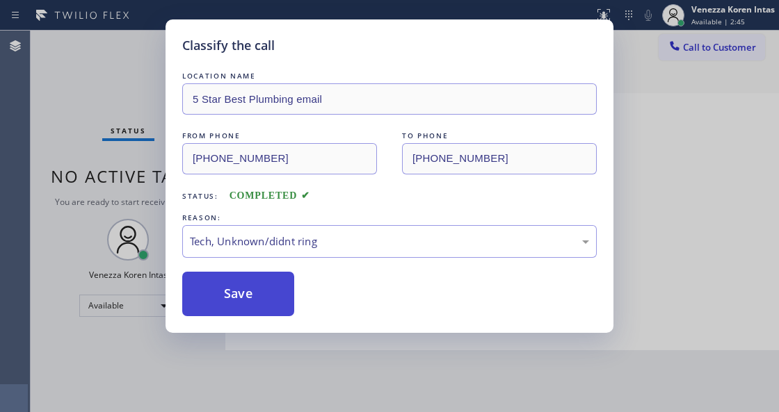
click at [256, 292] on button "Save" at bounding box center [238, 294] width 112 height 45
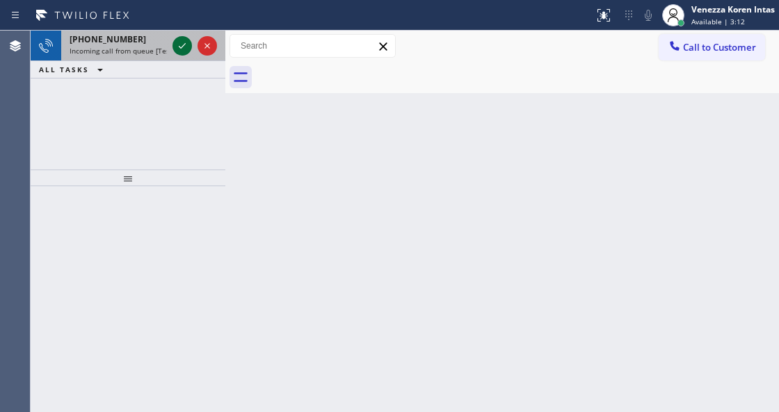
click at [185, 47] on icon at bounding box center [182, 46] width 17 height 17
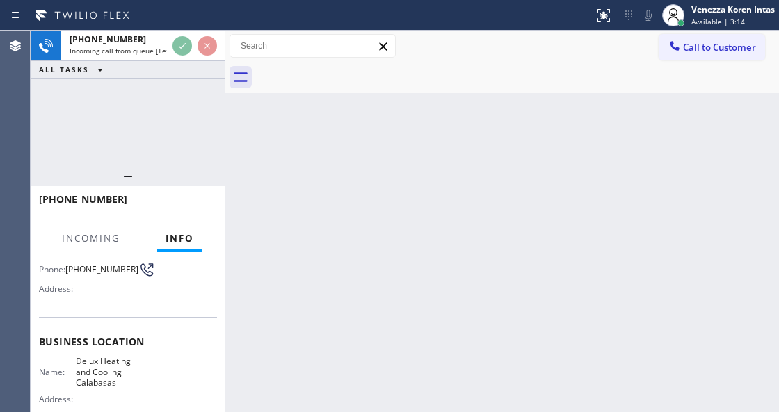
scroll to position [139, 0]
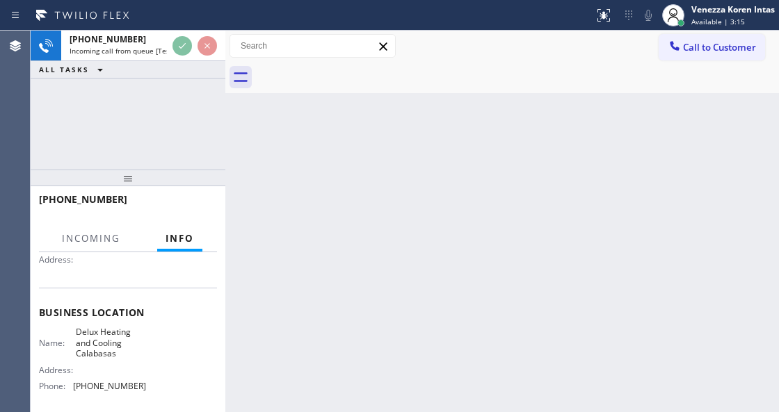
drag, startPoint x: 222, startPoint y: 155, endPoint x: 286, endPoint y: 182, distance: 70.1
click at [225, 155] on div at bounding box center [225, 222] width 0 height 382
click at [289, 412] on html "Status report No issues detected If you experience an issue, please download th…" at bounding box center [389, 206] width 779 height 412
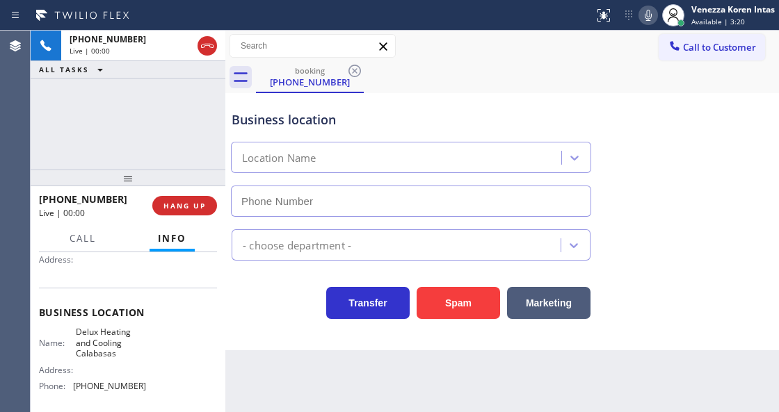
type input "[PHONE_NUMBER]"
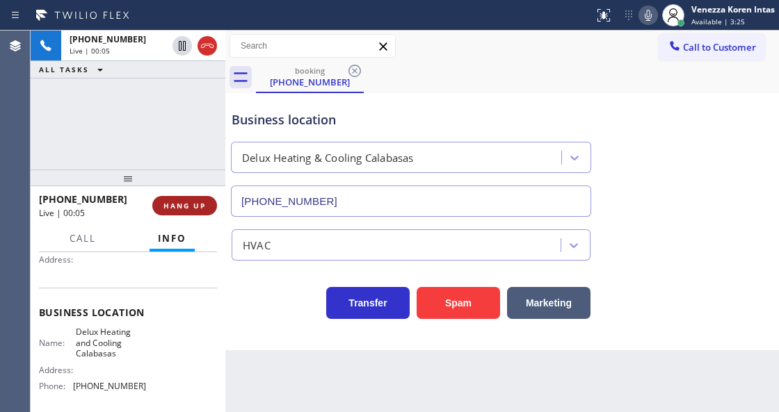
click at [188, 203] on span "HANG UP" at bounding box center [184, 206] width 42 height 10
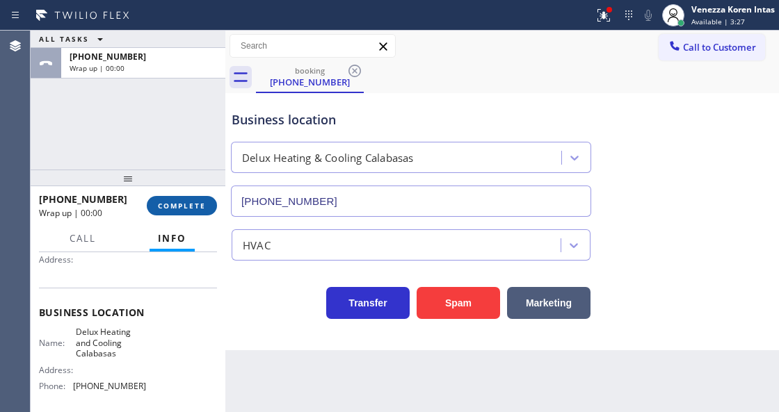
click at [191, 207] on span "COMPLETE" at bounding box center [182, 206] width 48 height 10
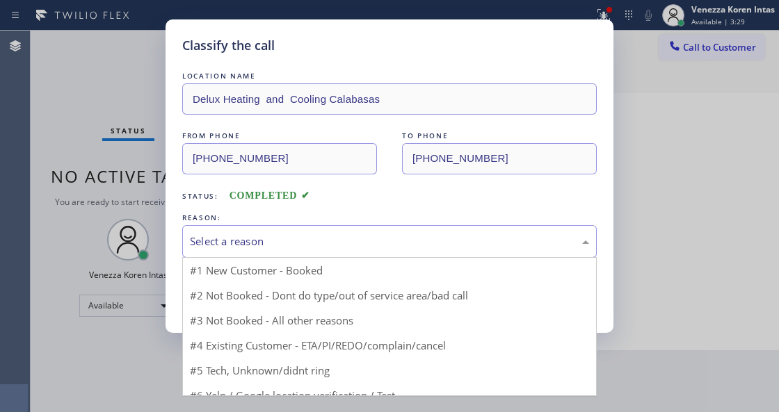
click at [332, 242] on div "Select a reason" at bounding box center [389, 242] width 399 height 16
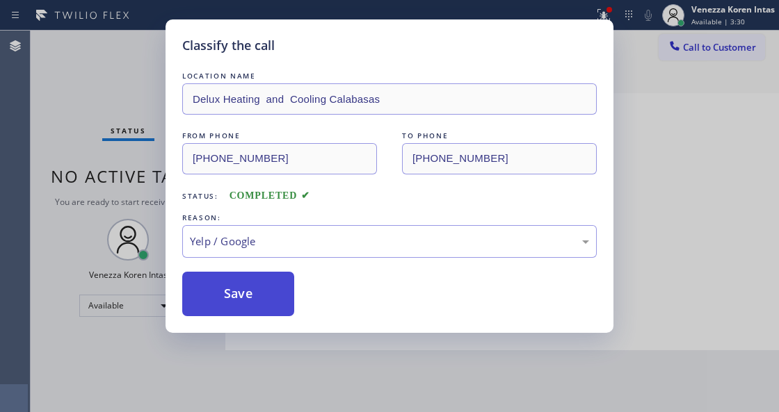
click at [255, 288] on button "Save" at bounding box center [238, 294] width 112 height 45
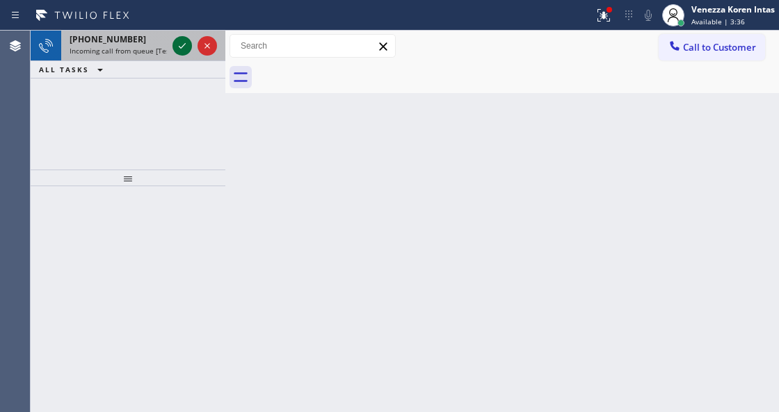
click at [184, 47] on icon at bounding box center [182, 46] width 17 height 17
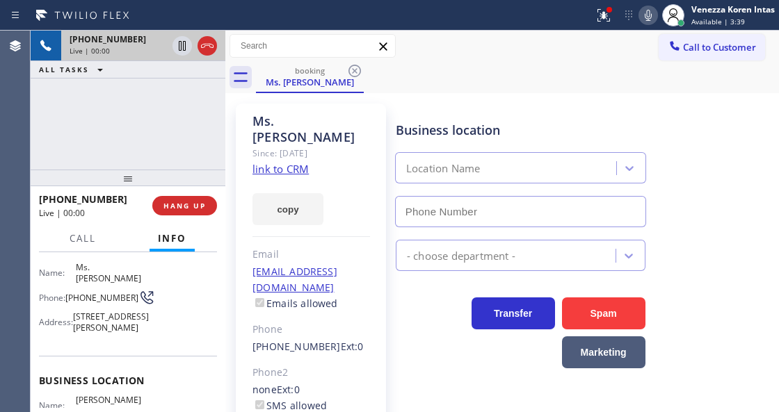
scroll to position [139, 0]
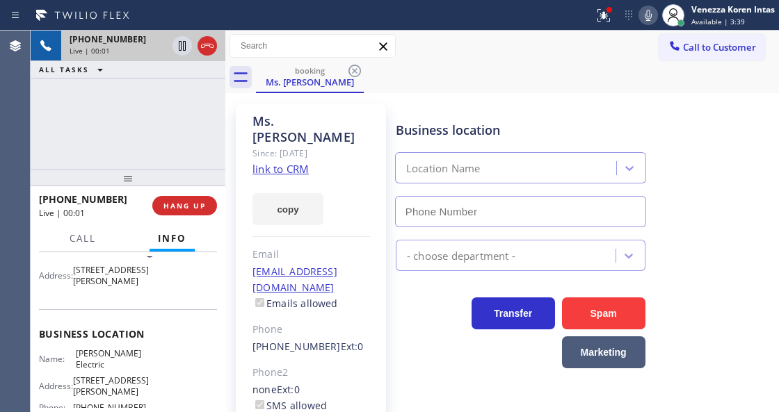
type input "[PHONE_NUMBER]"
click at [292, 162] on link "link to CRM" at bounding box center [280, 169] width 56 height 14
click at [610, 13] on div at bounding box center [609, 10] width 8 height 8
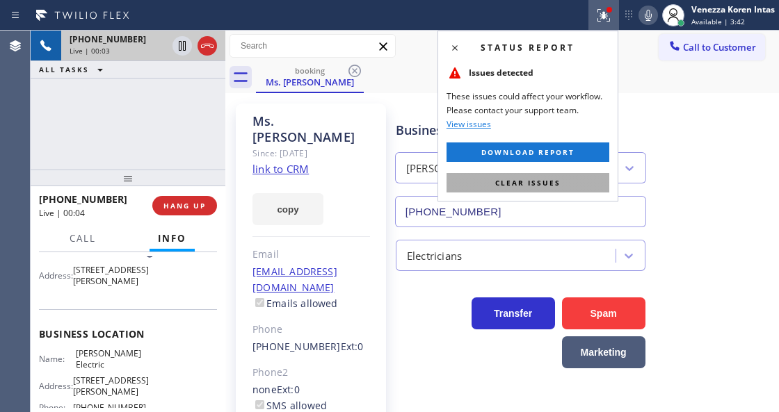
click at [583, 177] on button "Clear issues" at bounding box center [527, 182] width 163 height 19
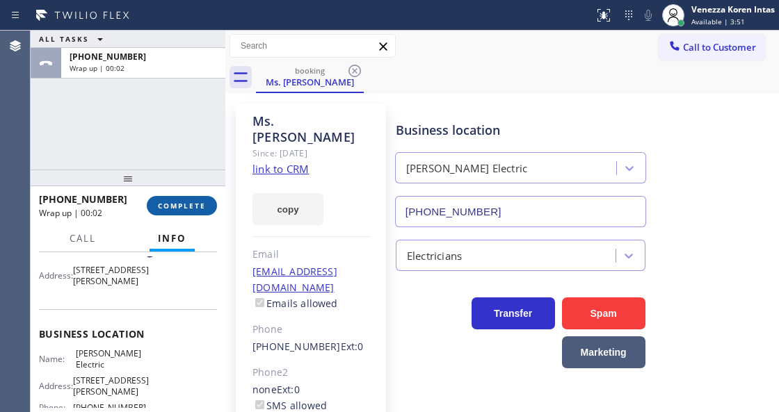
drag, startPoint x: 167, startPoint y: 195, endPoint x: 185, endPoint y: 207, distance: 22.0
click at [169, 197] on div "[PHONE_NUMBER] Wrap up | 00:02 COMPLETE" at bounding box center [128, 206] width 178 height 36
click at [202, 207] on span "COMPLETE" at bounding box center [182, 206] width 48 height 10
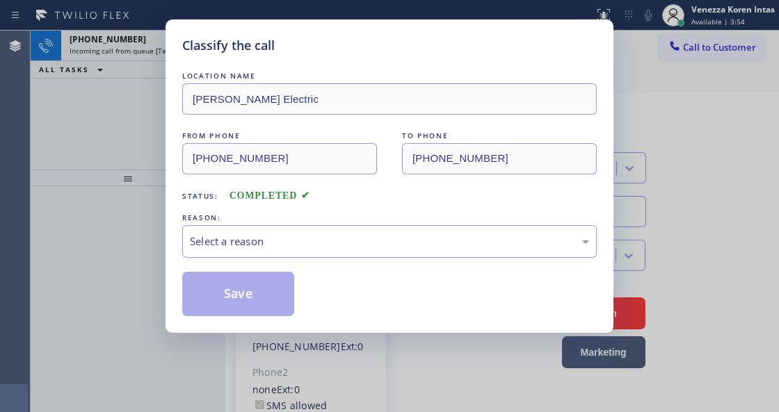
click at [354, 240] on div "Select a reason" at bounding box center [389, 242] width 399 height 16
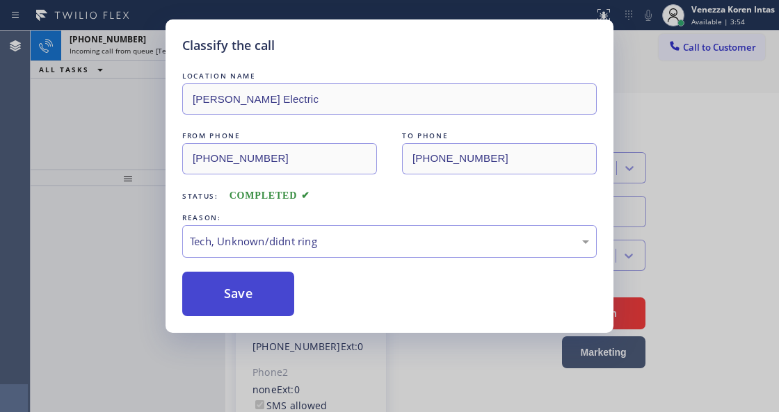
click at [281, 303] on button "Save" at bounding box center [238, 294] width 112 height 45
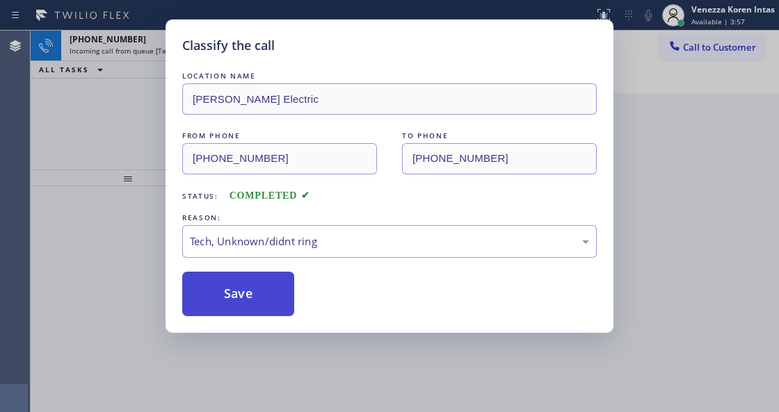
click at [268, 310] on button "Save" at bounding box center [238, 294] width 112 height 45
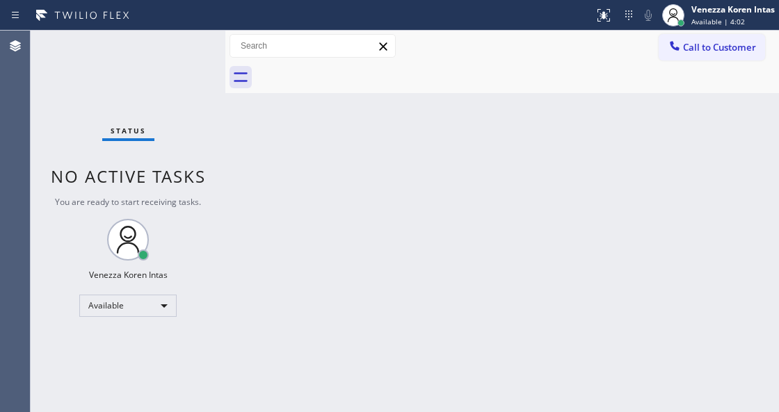
click at [181, 48] on div "Status No active tasks You are ready to start receiving tasks. Venezza Koren In…" at bounding box center [128, 222] width 195 height 382
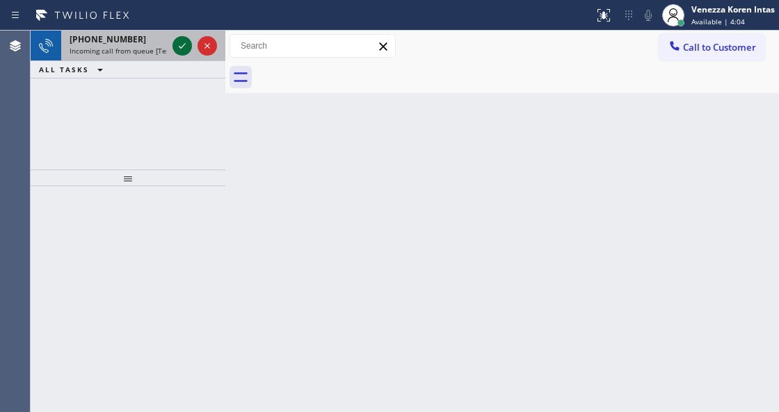
click at [175, 40] on icon at bounding box center [182, 46] width 17 height 17
click at [193, 55] on div at bounding box center [195, 46] width 50 height 31
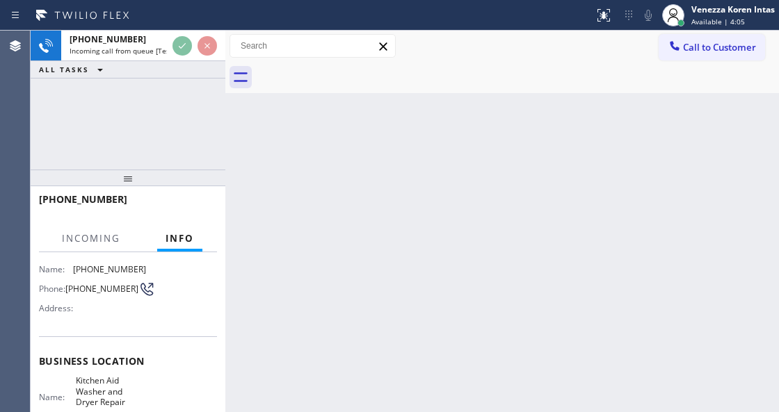
scroll to position [139, 0]
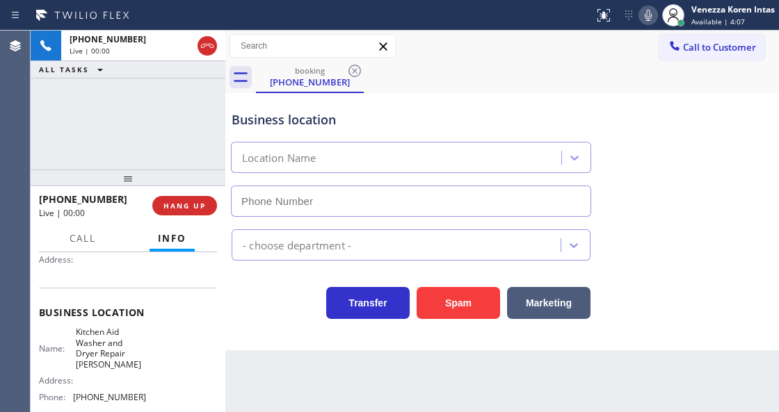
type input "[PHONE_NUMBER]"
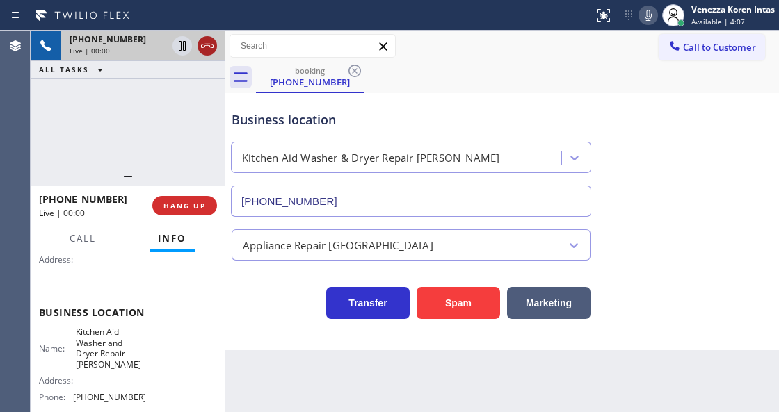
click at [207, 50] on icon at bounding box center [207, 46] width 17 height 17
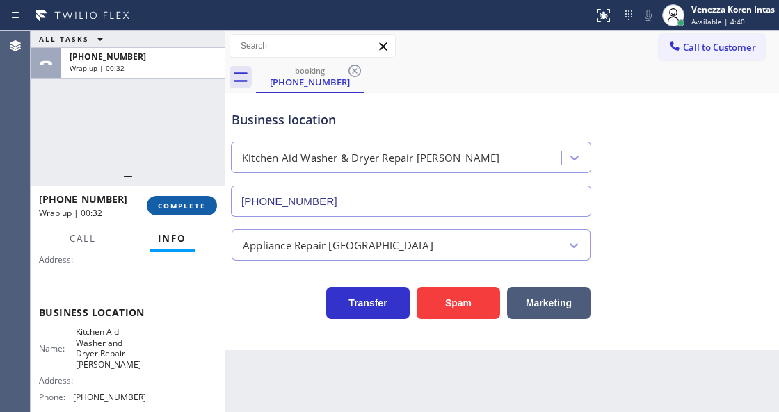
click at [207, 210] on button "COMPLETE" at bounding box center [182, 205] width 70 height 19
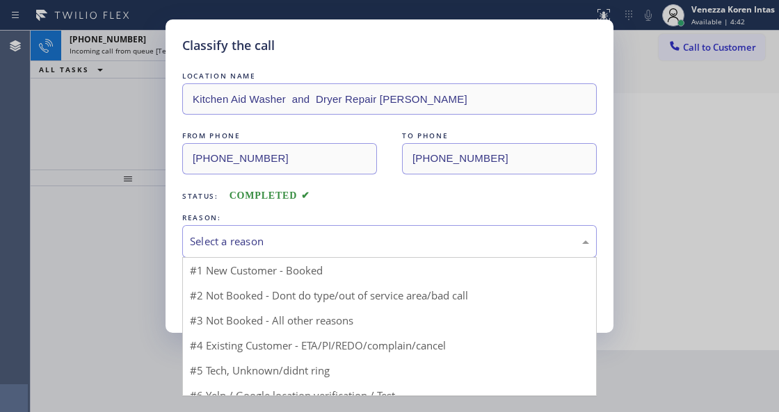
click at [365, 248] on div "Select a reason" at bounding box center [389, 242] width 399 height 16
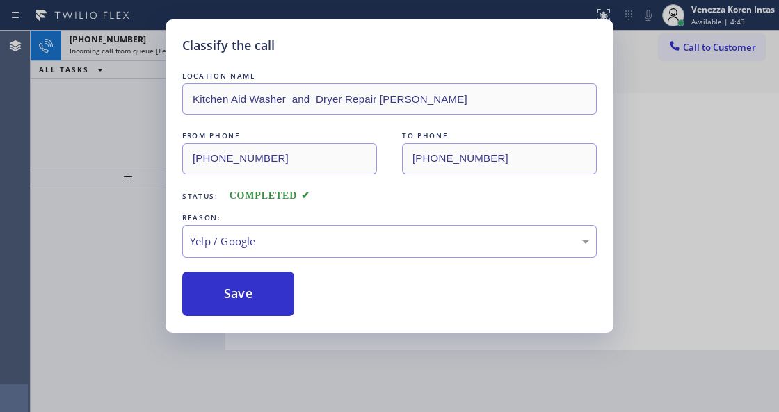
click at [277, 261] on div "LOCATION NAME Kitchen Aid Washer and Dryer Repair [PERSON_NAME] FROM PHONE [PHO…" at bounding box center [389, 193] width 414 height 248
click at [292, 227] on div "Yelp / Google" at bounding box center [389, 241] width 414 height 33
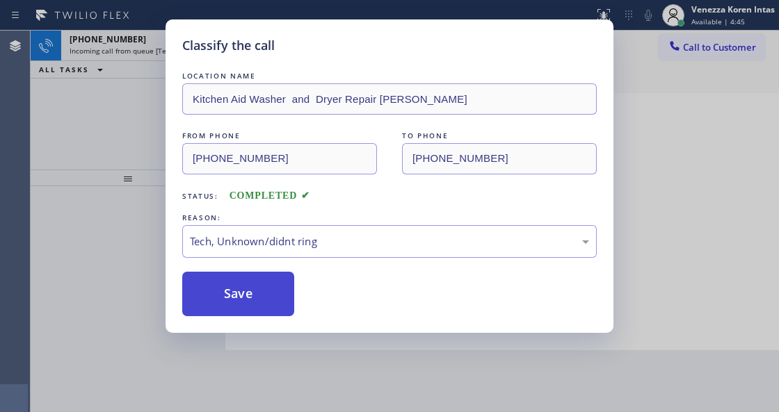
click at [263, 307] on button "Save" at bounding box center [238, 294] width 112 height 45
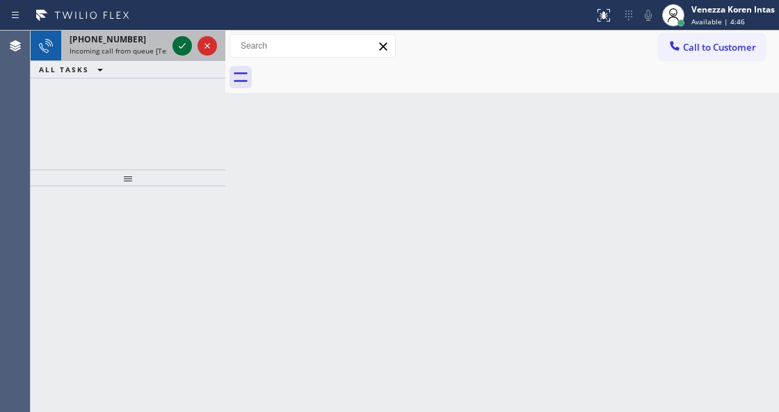
click at [177, 51] on icon at bounding box center [182, 46] width 17 height 17
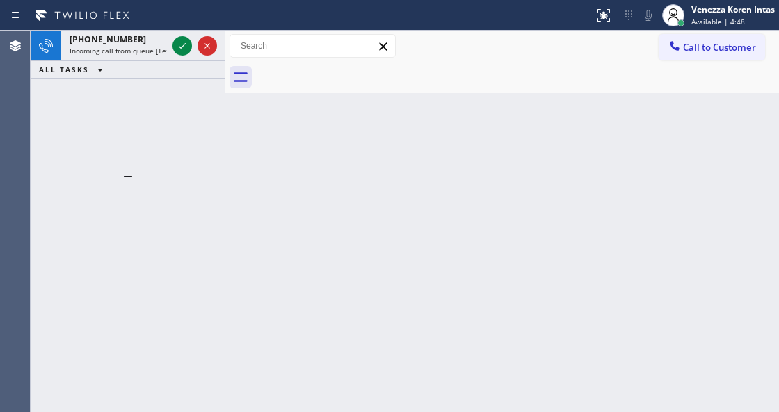
click at [177, 50] on icon at bounding box center [182, 46] width 17 height 17
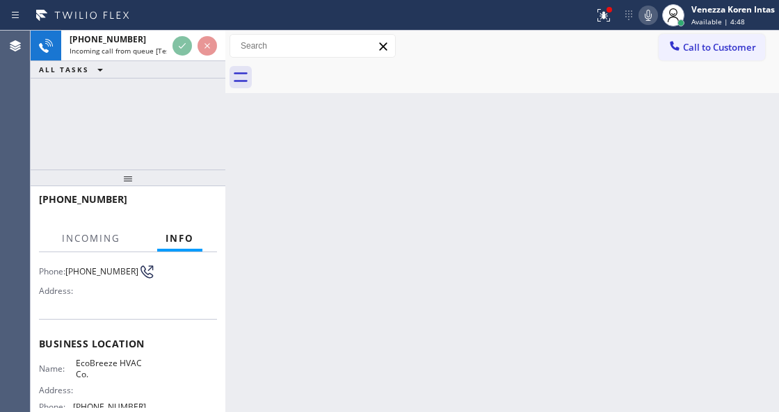
scroll to position [185, 0]
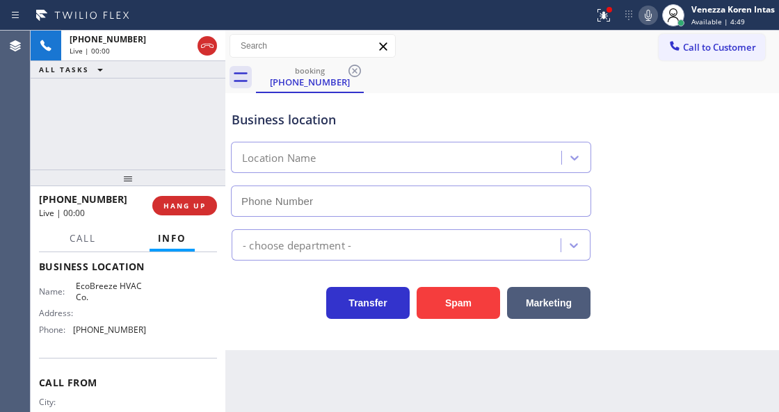
type input "[PHONE_NUMBER]"
drag, startPoint x: 614, startPoint y: 10, endPoint x: 615, endPoint y: 55, distance: 45.2
click at [613, 10] on div at bounding box center [603, 15] width 31 height 17
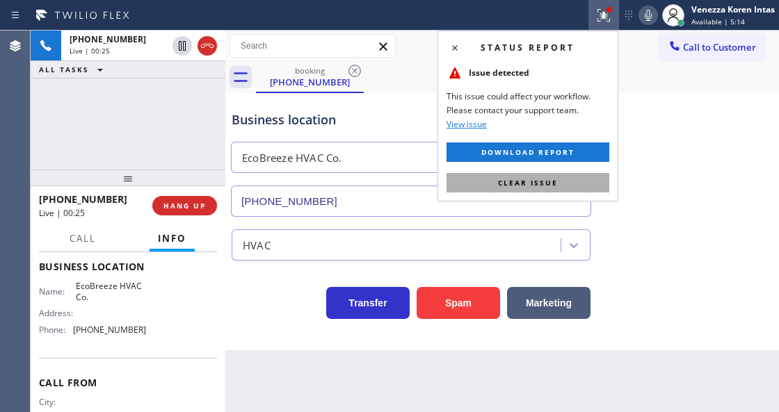
click at [565, 182] on button "Clear issue" at bounding box center [527, 182] width 163 height 19
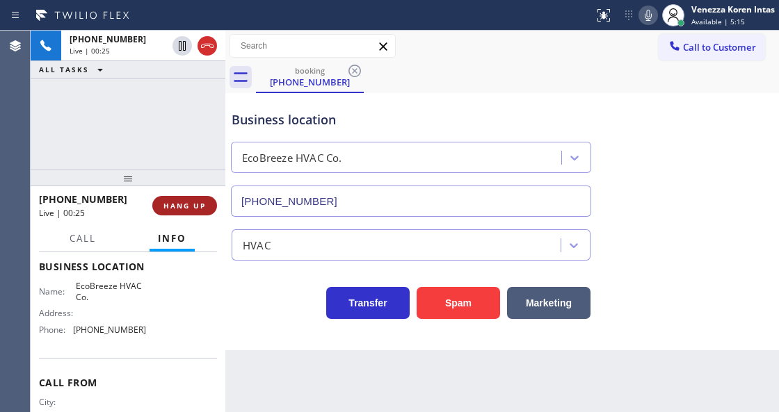
drag, startPoint x: 164, startPoint y: 196, endPoint x: 181, endPoint y: 205, distance: 19.0
click at [169, 202] on button "HANG UP" at bounding box center [184, 205] width 65 height 19
click at [181, 205] on span "HANG UP" at bounding box center [184, 206] width 42 height 10
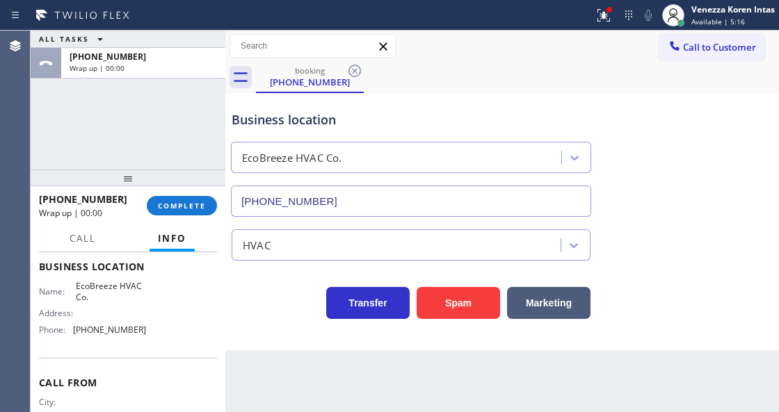
click at [215, 216] on div "[PHONE_NUMBER] Wrap up | 00:00 COMPLETE" at bounding box center [128, 206] width 178 height 36
click at [174, 186] on div at bounding box center [128, 178] width 195 height 17
click at [191, 211] on button "COMPLETE" at bounding box center [182, 205] width 70 height 19
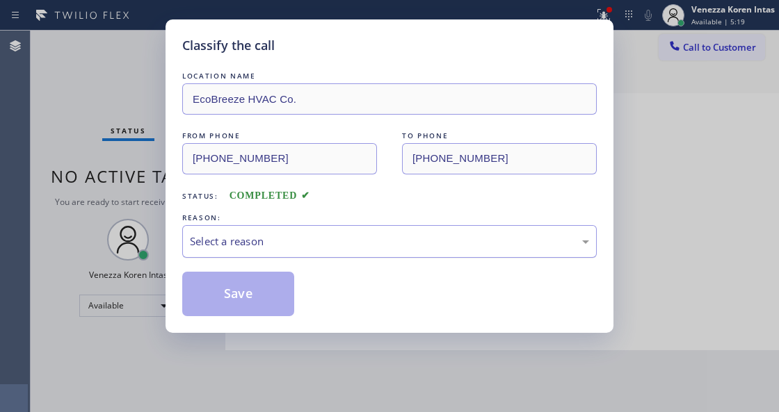
click at [316, 232] on div "Select a reason" at bounding box center [389, 241] width 414 height 33
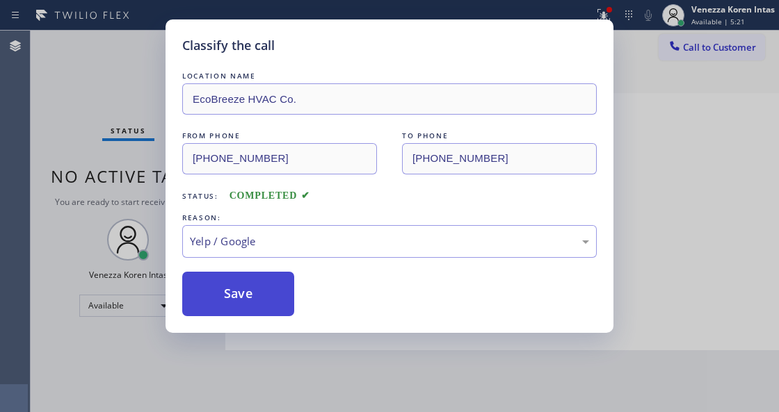
click at [243, 301] on button "Save" at bounding box center [238, 294] width 112 height 45
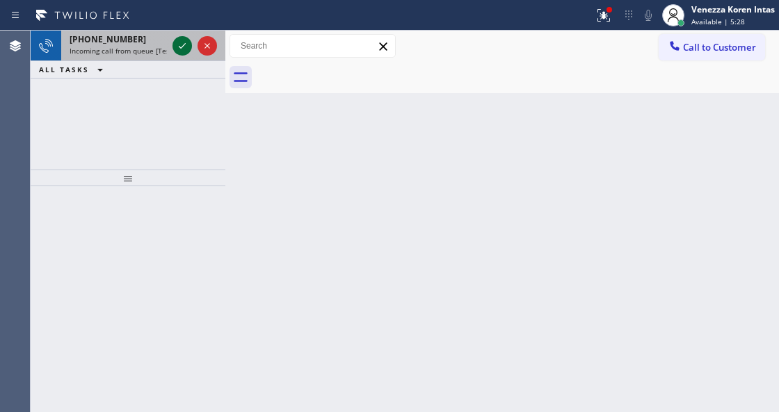
click at [184, 49] on icon at bounding box center [182, 46] width 17 height 17
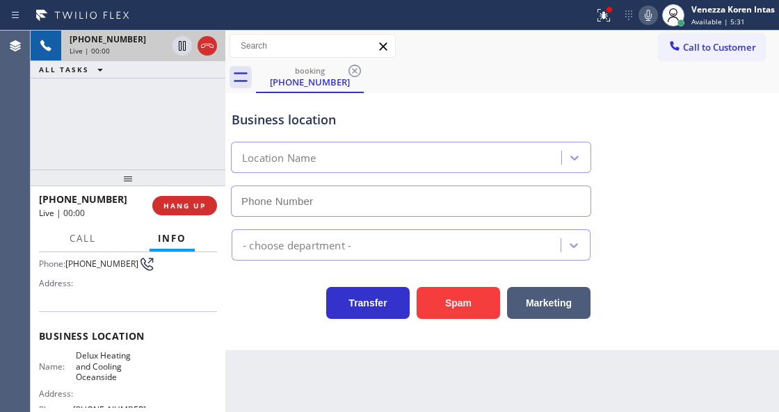
type input "[PHONE_NUMBER]"
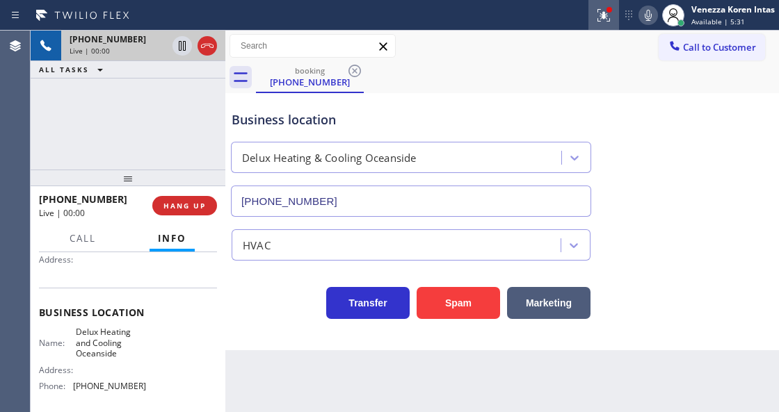
click at [599, 17] on icon at bounding box center [603, 15] width 17 height 17
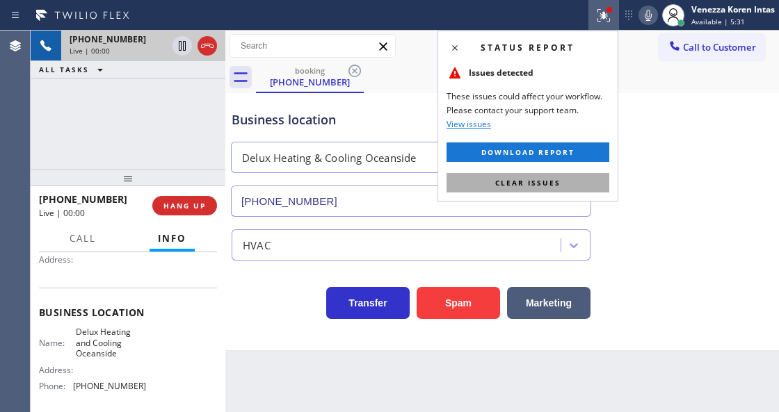
click at [579, 177] on button "Clear issues" at bounding box center [527, 182] width 163 height 19
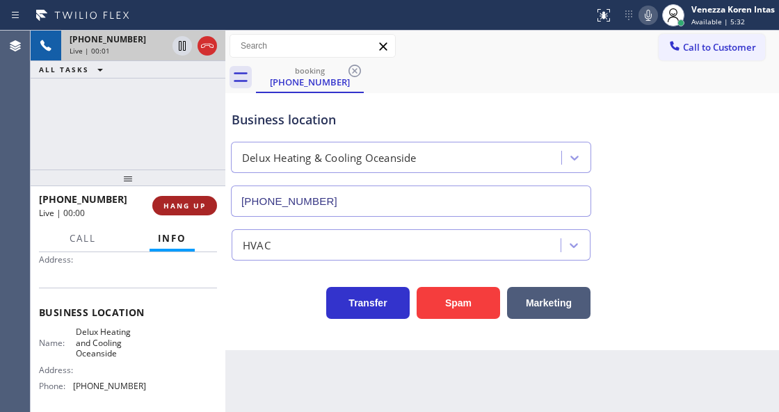
click at [181, 206] on span "HANG UP" at bounding box center [184, 206] width 42 height 10
click at [193, 207] on span "HANG UP" at bounding box center [184, 206] width 42 height 10
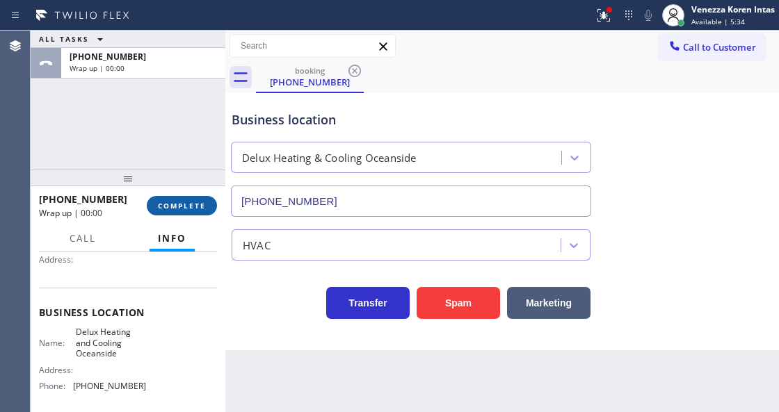
click at [193, 207] on span "COMPLETE" at bounding box center [182, 206] width 48 height 10
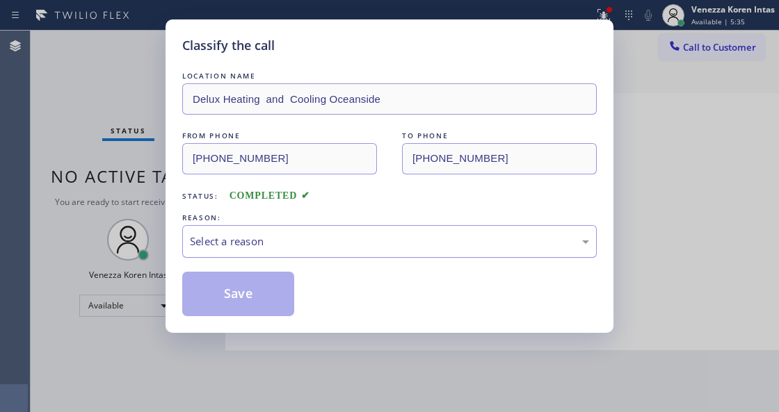
click at [321, 241] on div "Select a reason" at bounding box center [389, 242] width 399 height 16
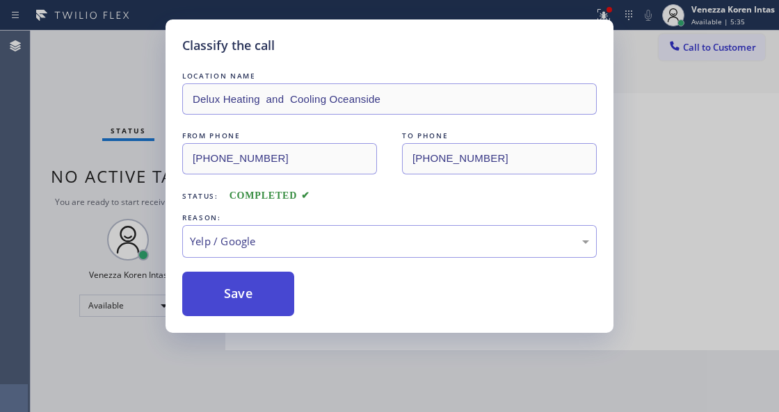
click at [241, 314] on button "Save" at bounding box center [238, 294] width 112 height 45
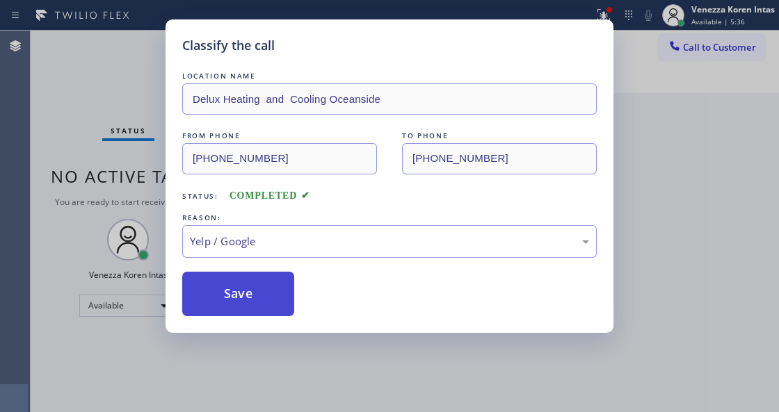
click at [252, 314] on button "Save" at bounding box center [238, 294] width 112 height 45
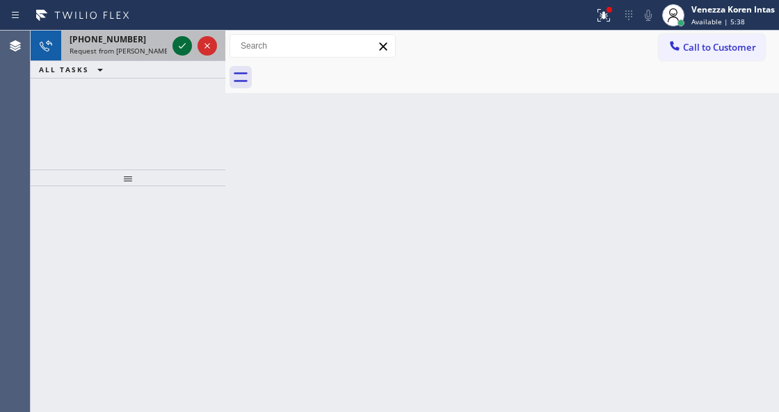
click at [179, 45] on icon at bounding box center [182, 46] width 17 height 17
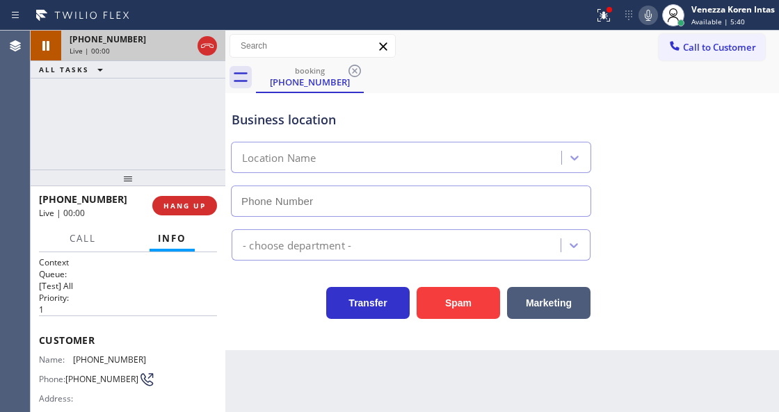
scroll to position [185, 0]
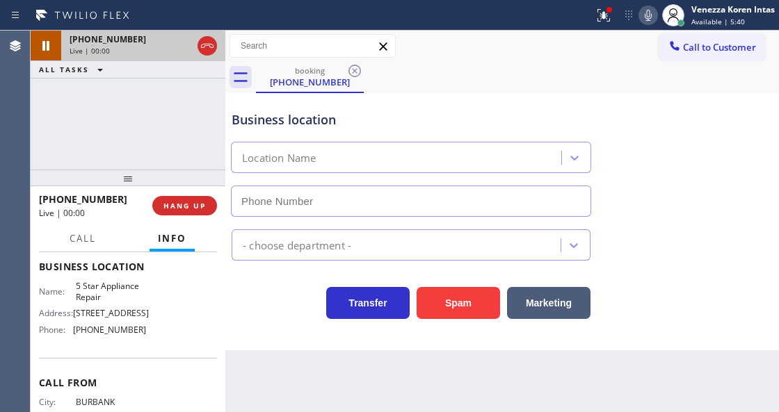
type input "[PHONE_NUMBER]"
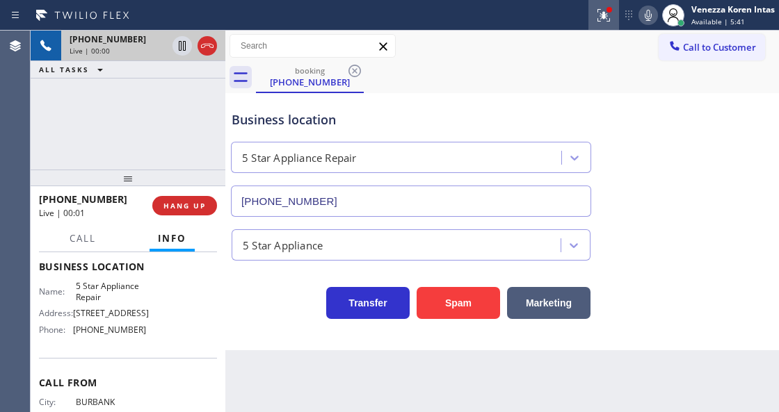
click at [617, 2] on button at bounding box center [603, 15] width 31 height 31
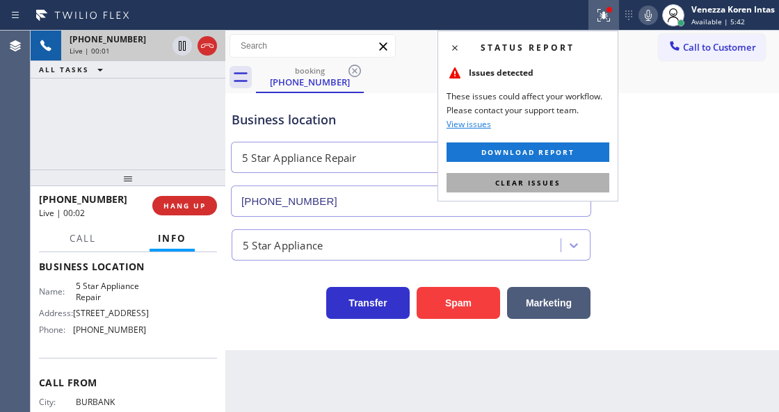
click at [585, 181] on button "Clear issues" at bounding box center [527, 182] width 163 height 19
click at [651, 175] on div "Business location 5 Star Appliance Repair [PHONE_NUMBER]" at bounding box center [502, 154] width 547 height 126
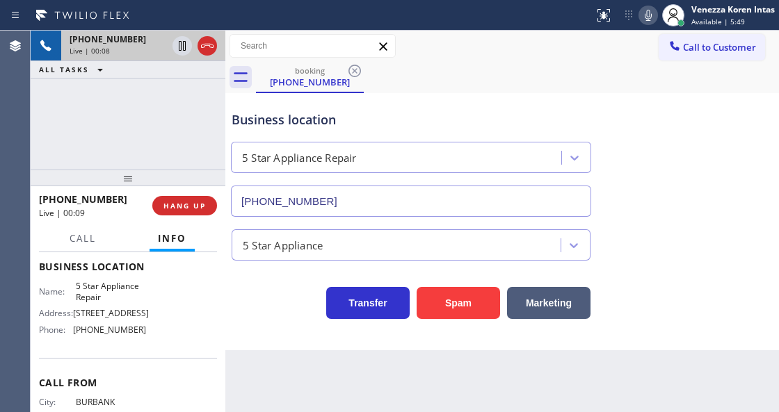
click at [430, 121] on div "Business location" at bounding box center [411, 120] width 359 height 19
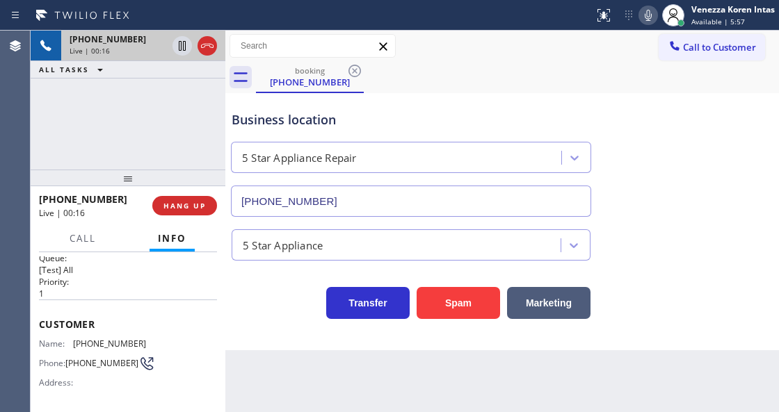
scroll to position [0, 0]
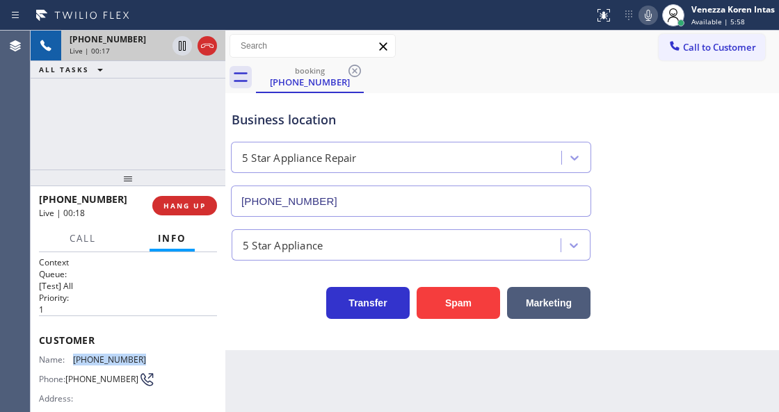
drag, startPoint x: 130, startPoint y: 355, endPoint x: 71, endPoint y: 361, distance: 59.4
click at [71, 361] on div "Name: [PHONE_NUMBER] Phone: [PHONE_NUMBER] Address:" at bounding box center [128, 382] width 178 height 55
click at [280, 122] on div "Business location" at bounding box center [411, 120] width 359 height 19
click at [484, 22] on div at bounding box center [297, 15] width 583 height 22
click at [652, 14] on icon at bounding box center [648, 15] width 17 height 17
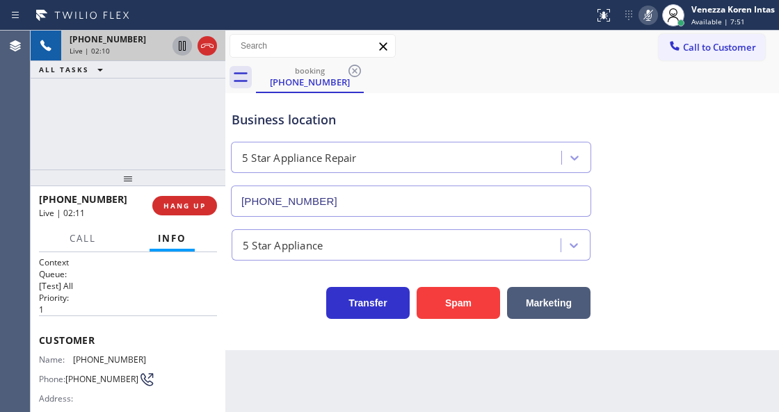
click at [183, 50] on icon at bounding box center [182, 46] width 7 height 10
click at [648, 18] on icon at bounding box center [648, 15] width 17 height 17
click at [181, 46] on icon at bounding box center [182, 46] width 17 height 17
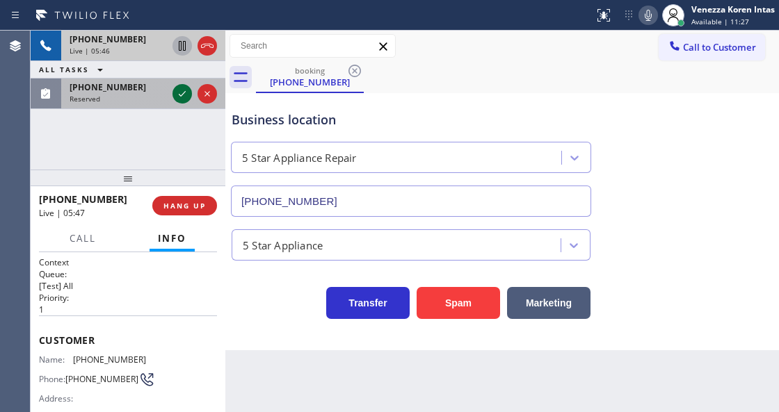
click at [179, 95] on icon at bounding box center [182, 94] width 17 height 17
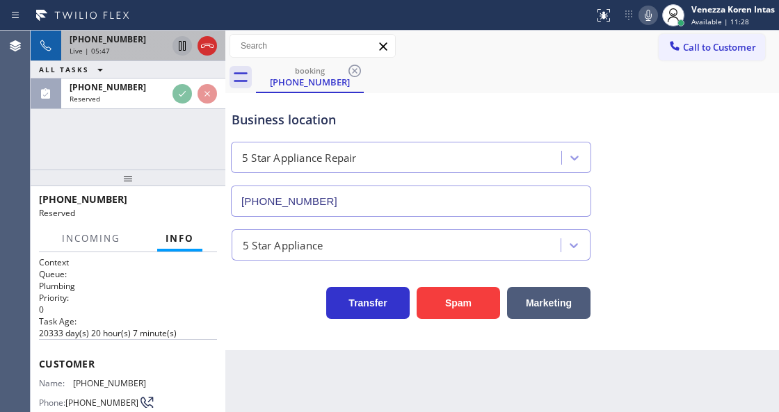
scroll to position [139, 0]
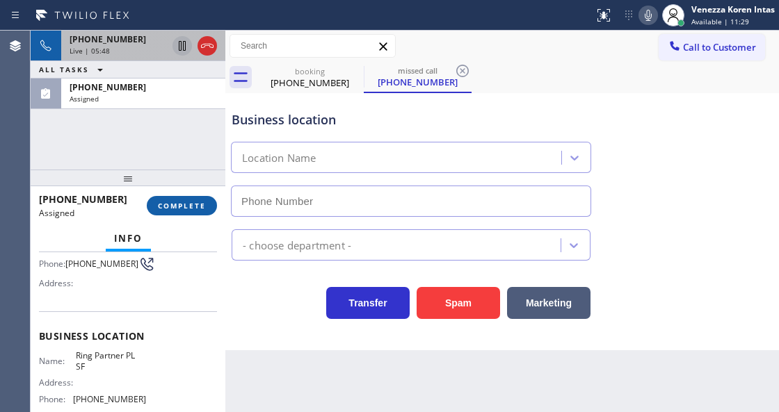
type input "[PHONE_NUMBER]"
click at [189, 206] on span "COMPLETE" at bounding box center [182, 206] width 48 height 10
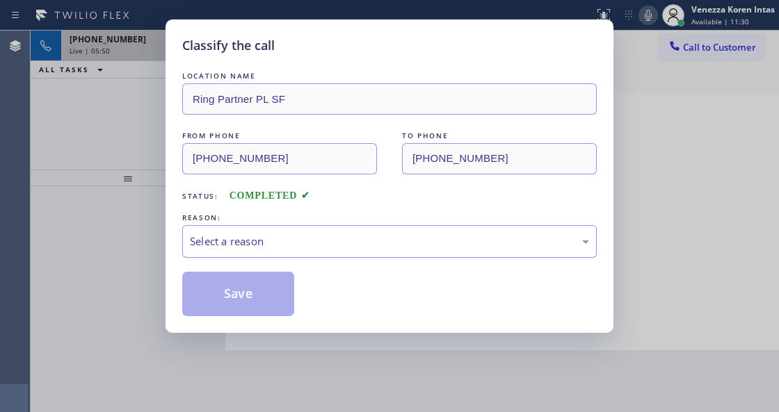
click at [306, 228] on div "Select a reason" at bounding box center [389, 241] width 414 height 33
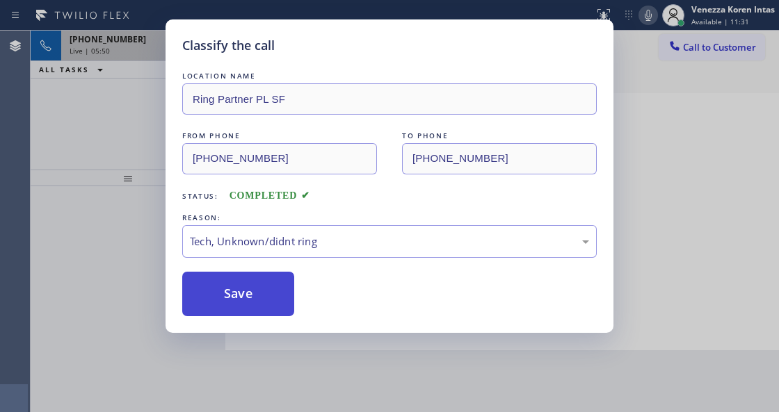
click at [260, 291] on button "Save" at bounding box center [238, 294] width 112 height 45
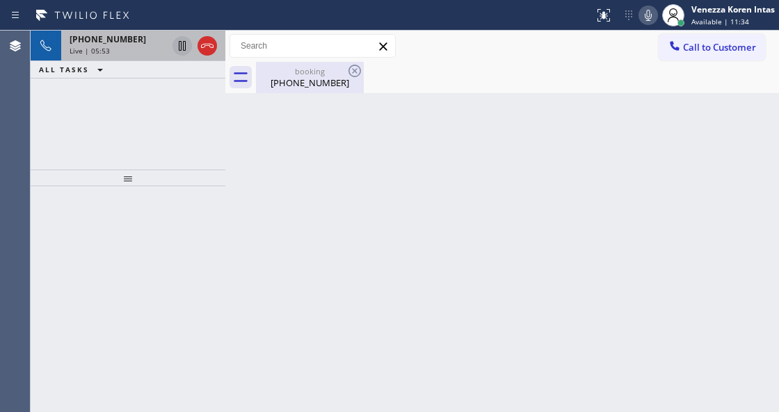
click at [291, 66] on div "booking" at bounding box center [309, 71] width 105 height 10
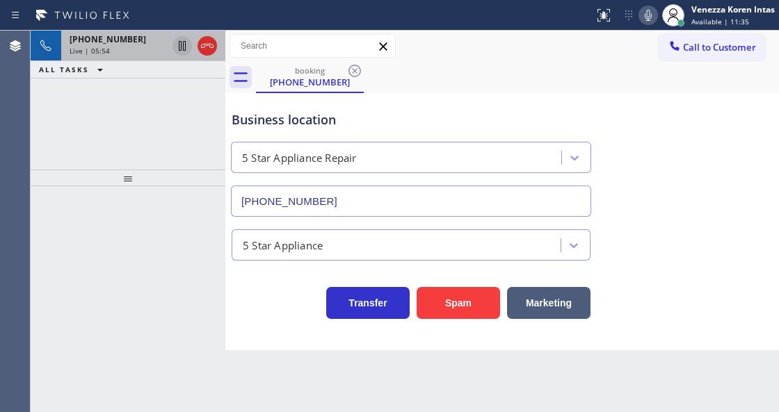
click at [120, 47] on div "Live | 05:54" at bounding box center [118, 51] width 97 height 10
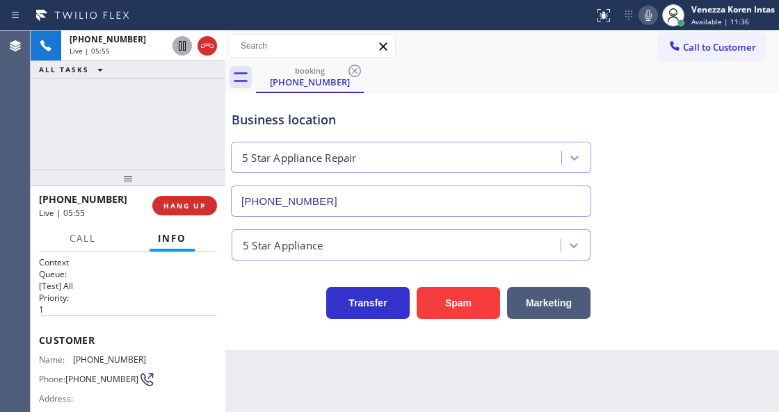
click at [442, 92] on div "Business location 5 Star Appliance Repair [PHONE_NUMBER]" at bounding box center [502, 154] width 547 height 126
click at [652, 15] on icon at bounding box center [648, 15] width 17 height 17
click at [417, 157] on div "5 Star Appliance Repair" at bounding box center [398, 158] width 326 height 24
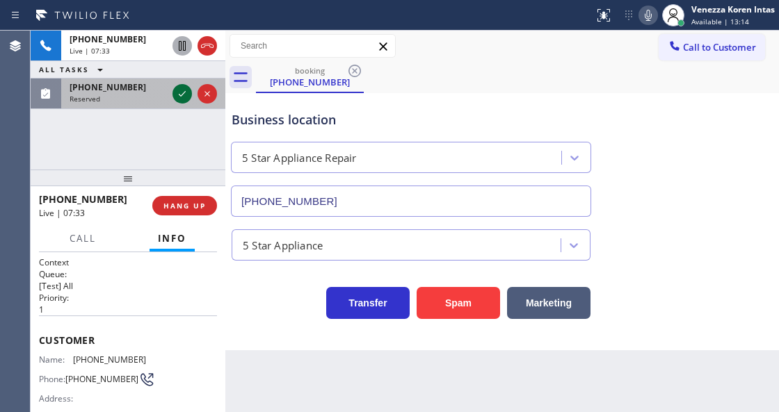
click at [181, 90] on icon at bounding box center [182, 94] width 17 height 17
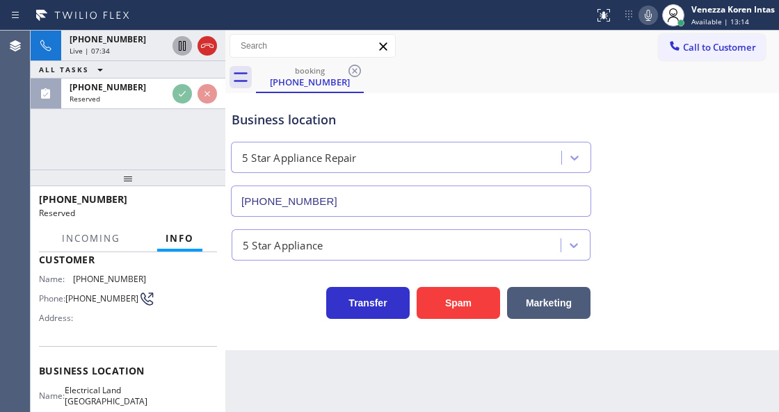
scroll to position [81, 0]
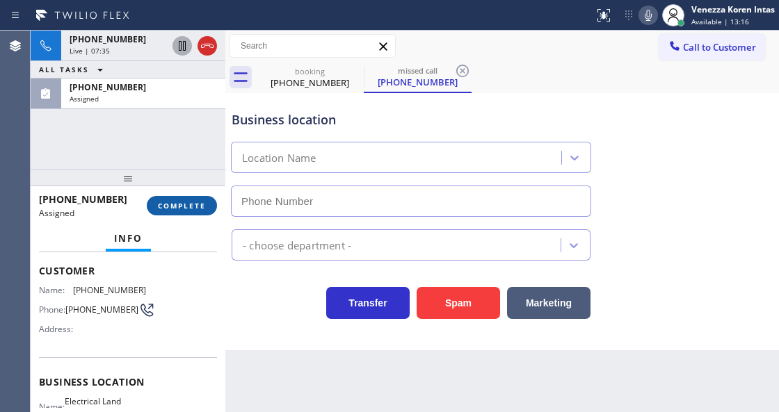
click at [193, 203] on span "COMPLETE" at bounding box center [182, 206] width 48 height 10
type input "[PHONE_NUMBER]"
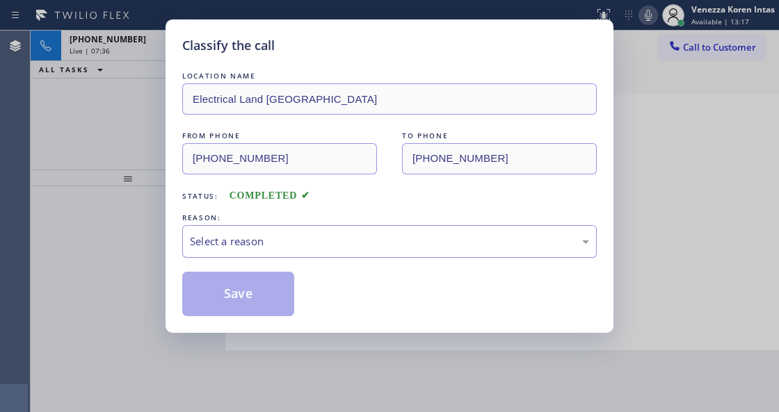
click at [347, 249] on div "Select a reason" at bounding box center [389, 242] width 399 height 16
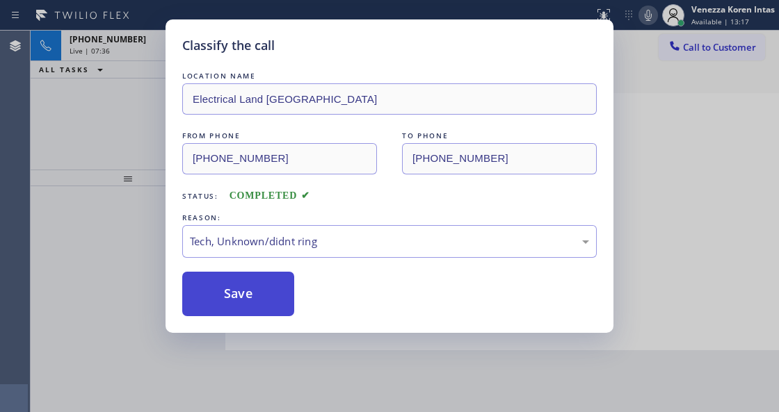
click at [268, 296] on button "Save" at bounding box center [238, 294] width 112 height 45
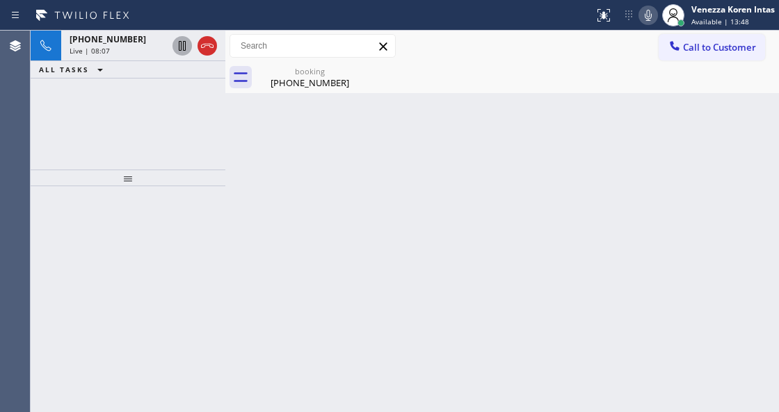
click at [647, 12] on icon at bounding box center [648, 15] width 17 height 17
click at [648, 17] on icon at bounding box center [648, 15] width 7 height 11
click at [281, 165] on div "Back to Dashboard Change Sender ID Customers Technicians Select a contact Outbo…" at bounding box center [501, 222] width 553 height 382
click at [307, 72] on div "booking" at bounding box center [309, 71] width 105 height 10
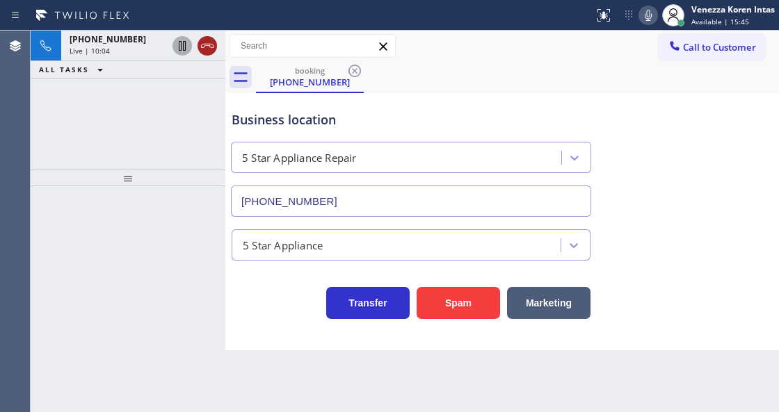
click at [202, 46] on icon at bounding box center [207, 46] width 17 height 17
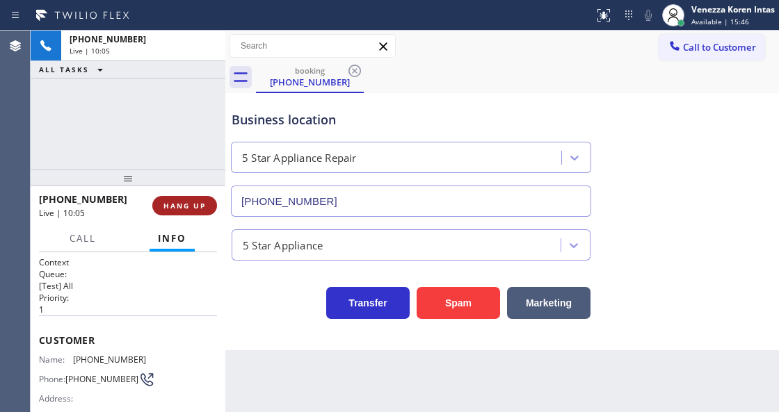
click at [174, 209] on span "HANG UP" at bounding box center [184, 206] width 42 height 10
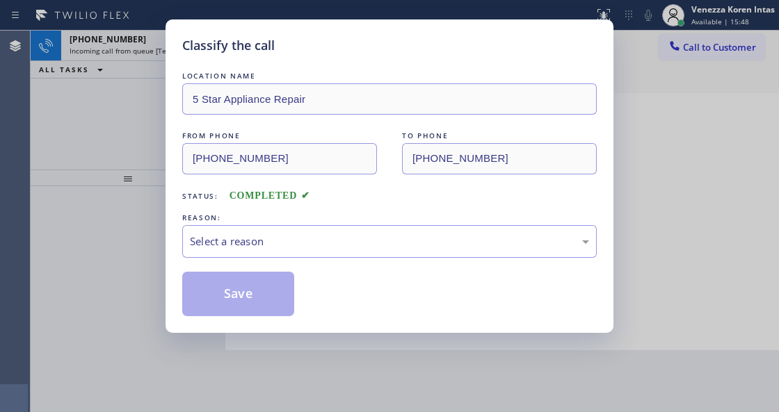
click at [276, 223] on div "REASON:" at bounding box center [389, 218] width 414 height 15
click at [280, 251] on div "Select a reason" at bounding box center [389, 241] width 414 height 33
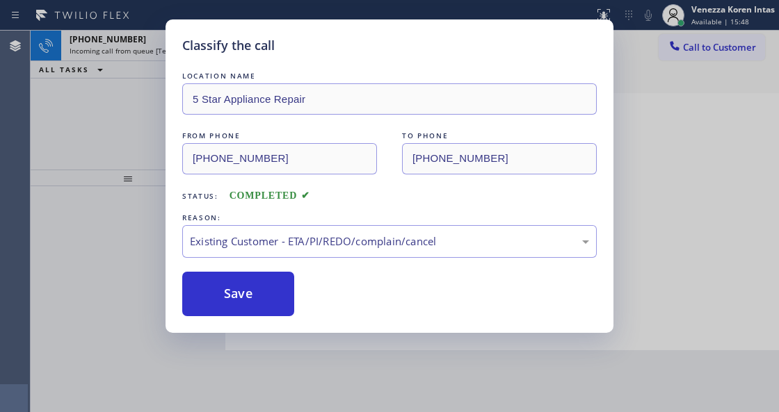
click at [295, 299] on div "Save" at bounding box center [389, 294] width 414 height 45
click at [256, 280] on button "Save" at bounding box center [238, 294] width 112 height 45
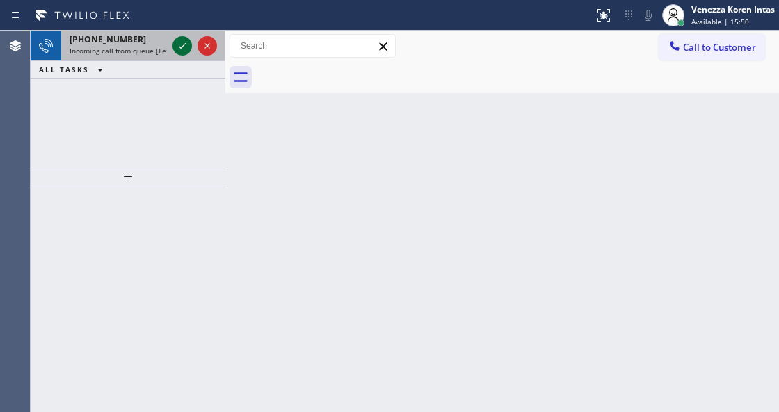
click at [177, 47] on icon at bounding box center [182, 46] width 17 height 17
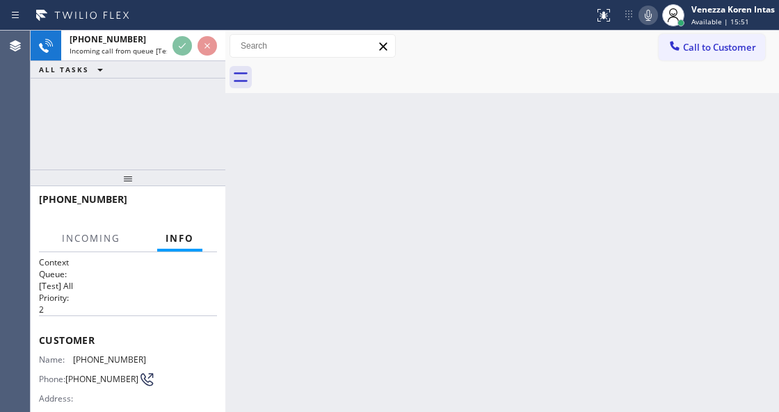
scroll to position [139, 0]
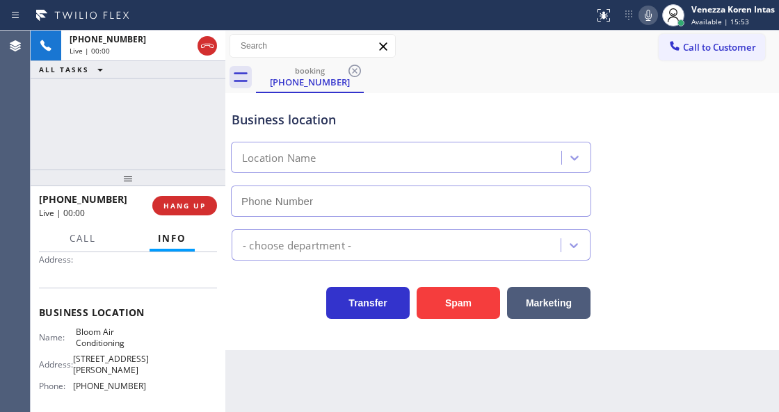
type input "[PHONE_NUMBER]"
click at [175, 88] on div "[PHONE_NUMBER] Live | 00:01 ALL TASKS ALL TASKS ACTIVE TASKS TASKS IN WRAP UP" at bounding box center [128, 100] width 195 height 139
click at [447, 119] on div "Business location" at bounding box center [411, 120] width 359 height 19
click at [642, 26] on div "Status report No issues detected If you experience an issue, please download th…" at bounding box center [683, 15] width 191 height 31
click at [654, 19] on icon at bounding box center [648, 15] width 17 height 17
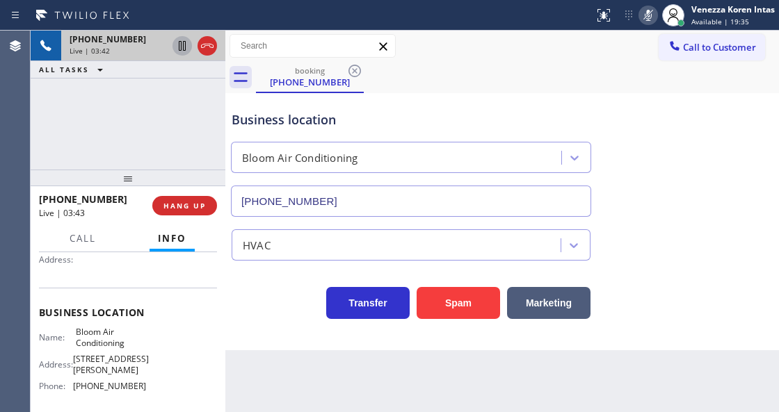
click at [183, 48] on icon at bounding box center [182, 46] width 7 height 10
drag, startPoint x: 651, startPoint y: 17, endPoint x: 597, endPoint y: 49, distance: 63.0
click at [651, 17] on icon at bounding box center [648, 15] width 17 height 17
click at [181, 46] on icon at bounding box center [182, 46] width 17 height 17
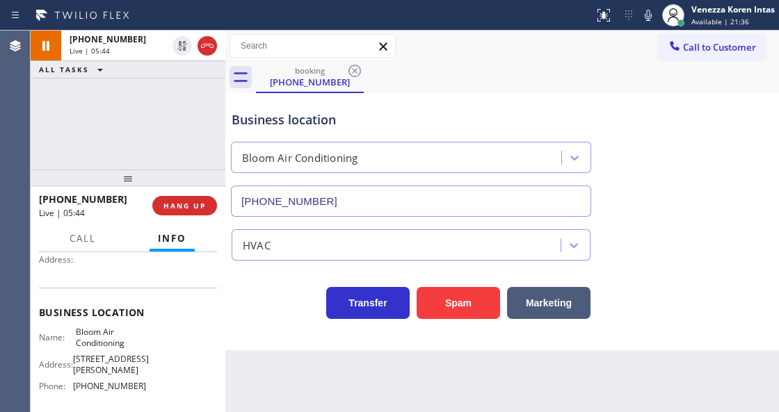
click at [424, 121] on div "Business location" at bounding box center [411, 120] width 359 height 19
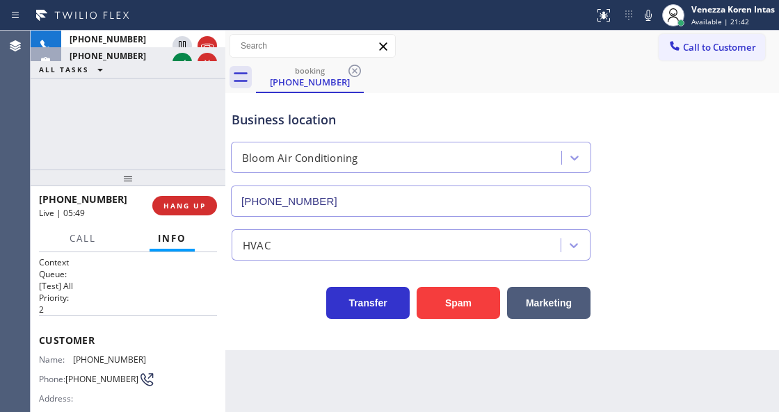
scroll to position [139, 0]
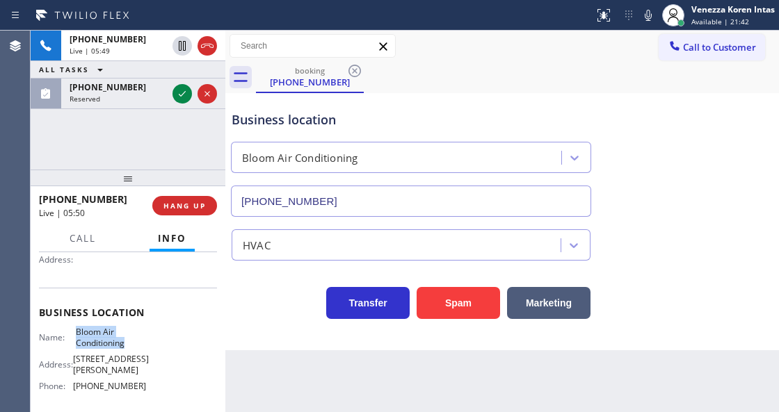
drag, startPoint x: 76, startPoint y: 330, endPoint x: 134, endPoint y: 345, distance: 59.0
click at [134, 345] on span "Bloom Air Conditioning" at bounding box center [111, 338] width 70 height 22
copy span "Bloom Air Conditioning"
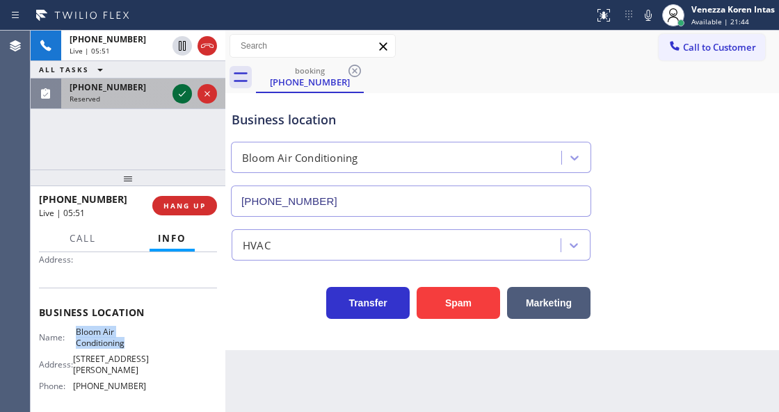
click at [181, 89] on icon at bounding box center [182, 94] width 17 height 17
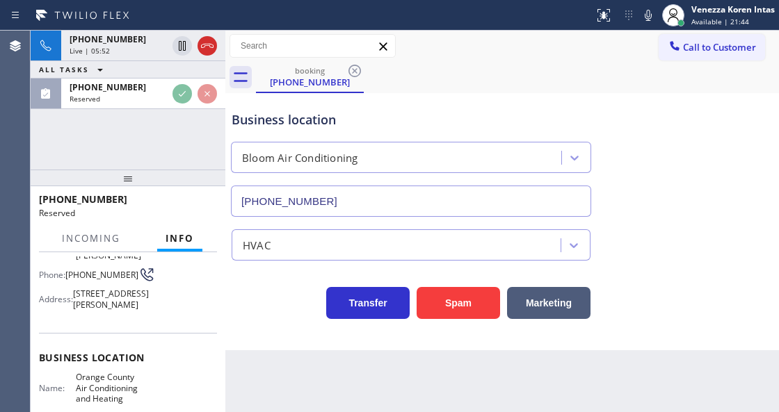
scroll to position [172, 0]
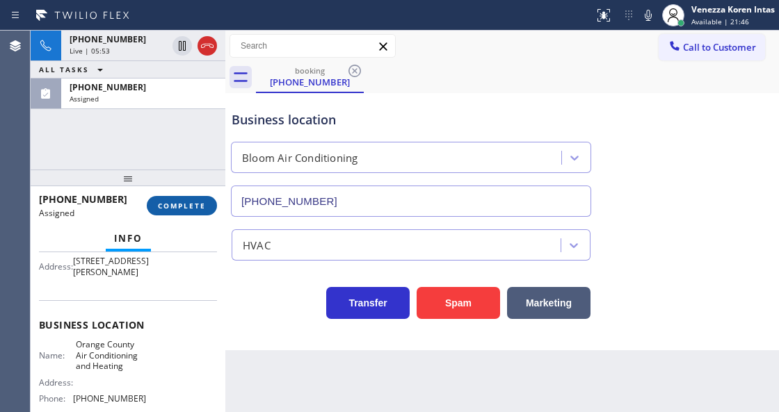
click at [186, 200] on button "COMPLETE" at bounding box center [182, 205] width 70 height 19
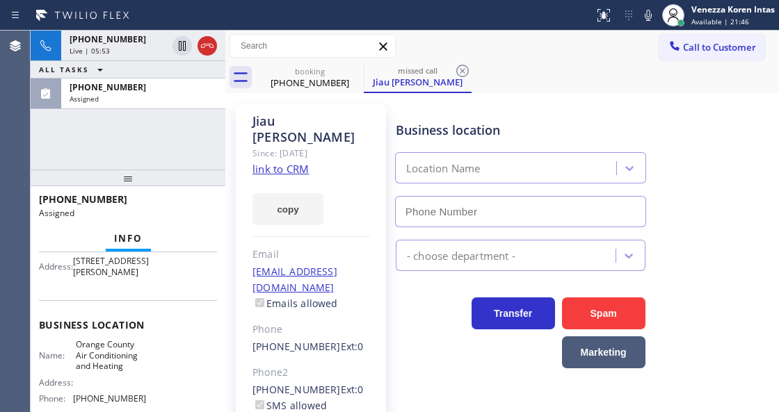
type input "(657) 888-9757"
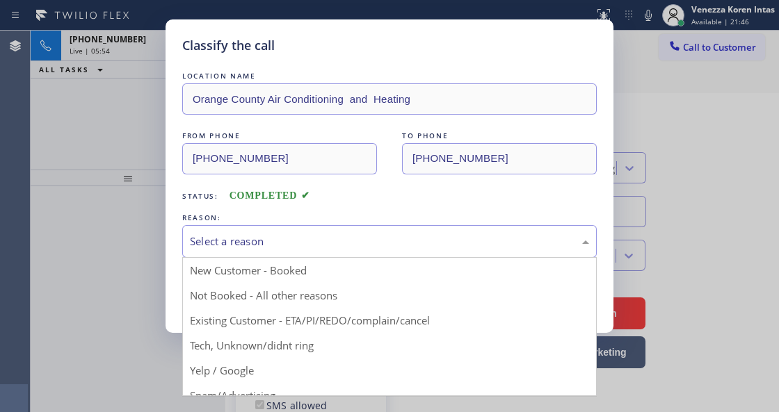
click at [316, 243] on div "Select a reason" at bounding box center [389, 242] width 399 height 16
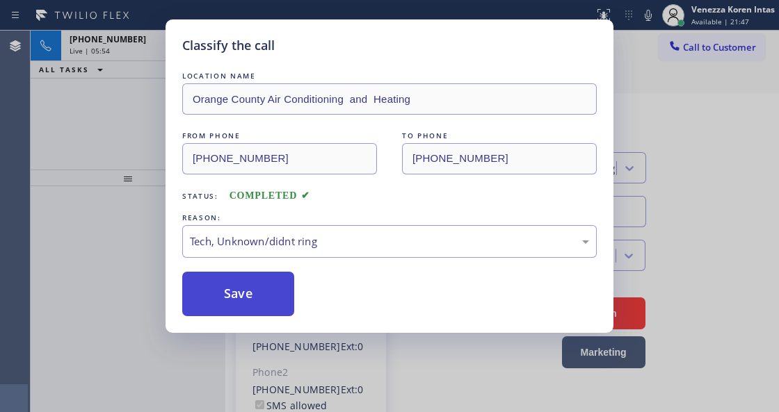
click at [276, 298] on button "Save" at bounding box center [238, 294] width 112 height 45
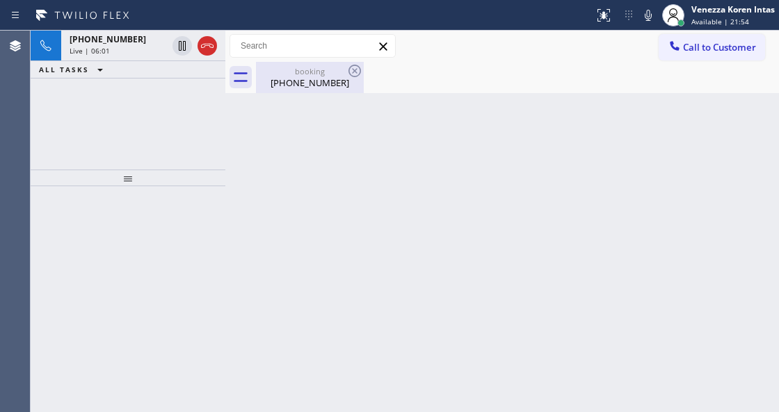
click at [283, 62] on div "booking (949) 560-3561" at bounding box center [309, 77] width 105 height 31
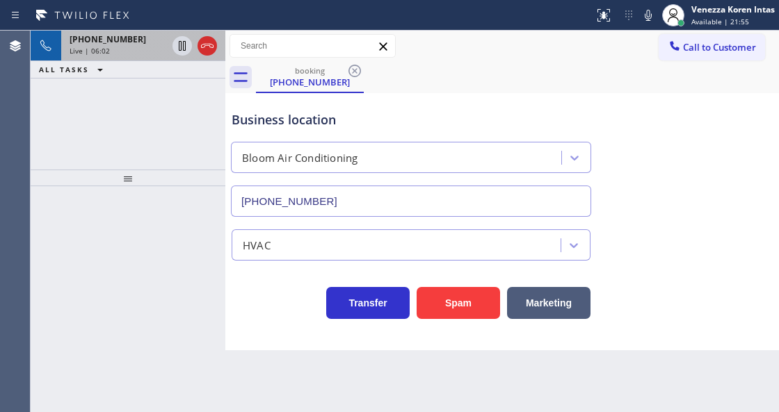
click at [147, 54] on div "Live | 06:02" at bounding box center [118, 51] width 97 height 10
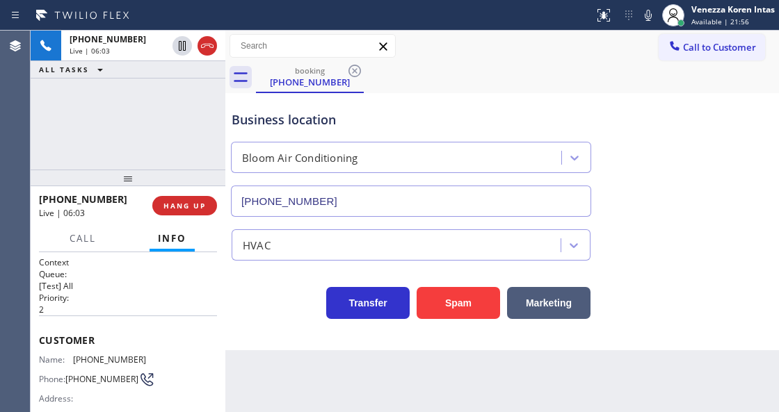
click at [471, 99] on div "Business location Bloom Air Conditioning (855) 904-2231" at bounding box center [411, 157] width 364 height 120
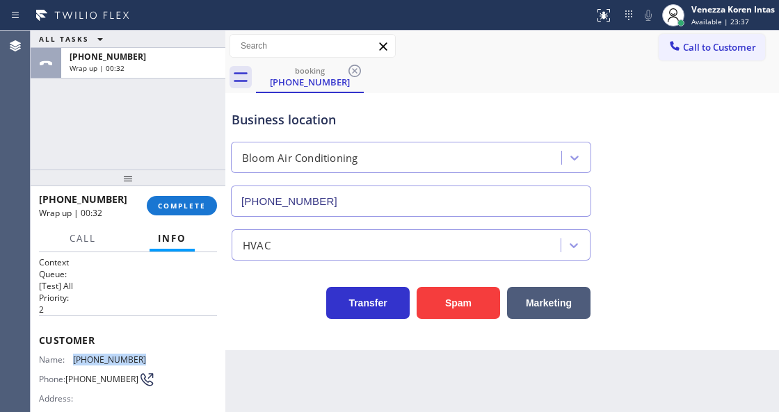
drag, startPoint x: 141, startPoint y: 357, endPoint x: 72, endPoint y: 360, distance: 69.6
click at [72, 360] on div "Name: (949) 560-3561" at bounding box center [92, 360] width 107 height 10
copy div "[PHONE_NUMBER]"
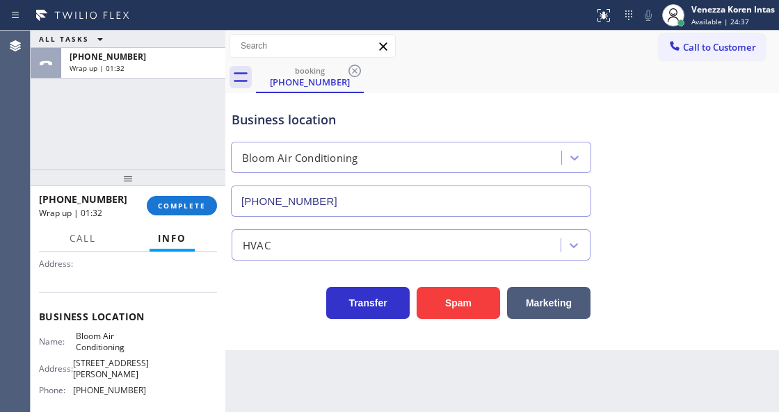
scroll to position [185, 0]
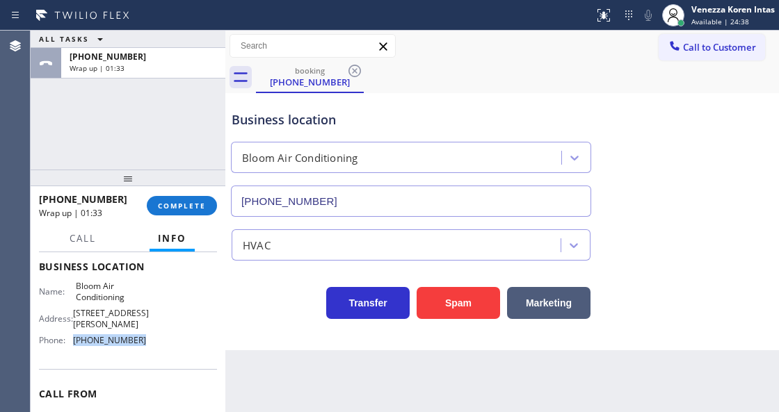
drag, startPoint x: 150, startPoint y: 330, endPoint x: 70, endPoint y: 330, distance: 80.7
click at [70, 330] on div "Name: Bloom Air Conditioning Address: 2245 Griffin Ave Phone: (855) 904-2231" at bounding box center [128, 316] width 178 height 70
copy div "[PHONE_NUMBER]"
click at [205, 203] on span "COMPLETE" at bounding box center [182, 206] width 48 height 10
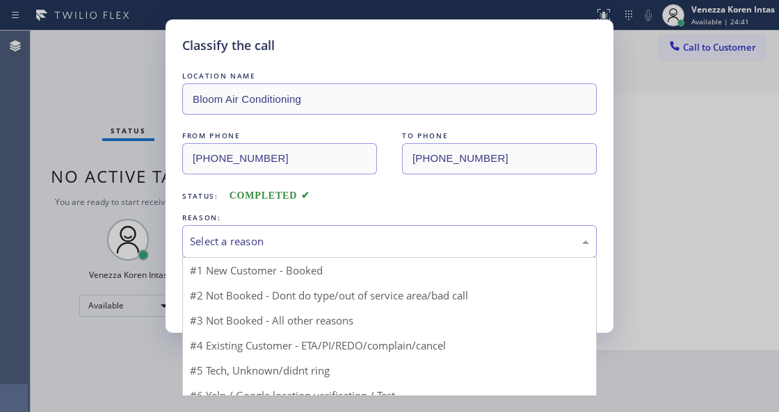
click at [305, 234] on div "Select a reason" at bounding box center [389, 241] width 414 height 33
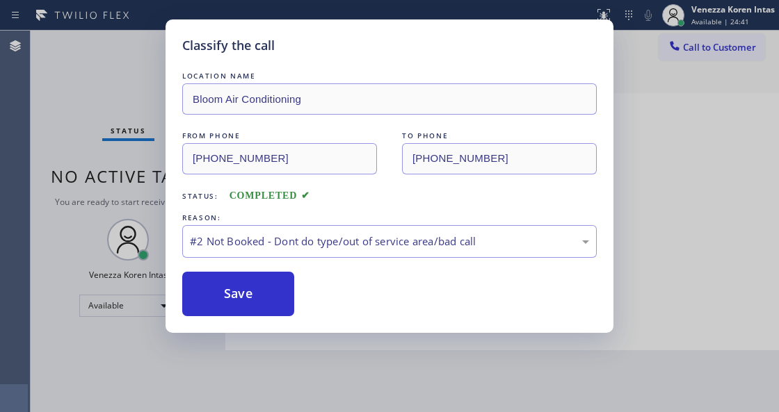
click at [266, 302] on button "Save" at bounding box center [238, 294] width 112 height 45
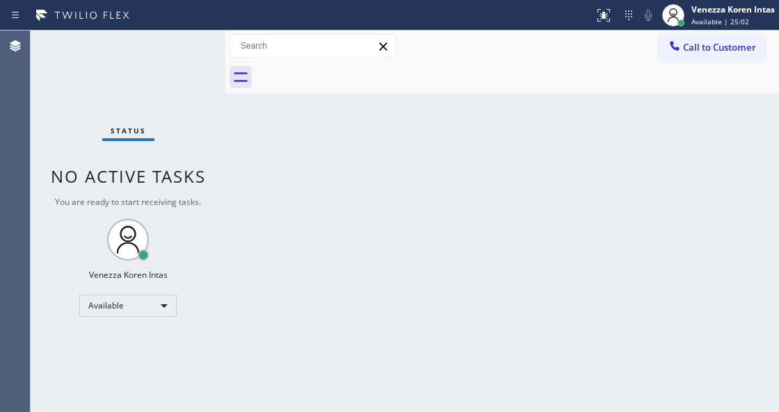
click at [187, 44] on div "Status No active tasks You are ready to start receiving tasks. Venezza Koren In…" at bounding box center [128, 222] width 195 height 382
click at [186, 44] on div "Status No active tasks You are ready to start receiving tasks. Venezza Koren In…" at bounding box center [128, 222] width 195 height 382
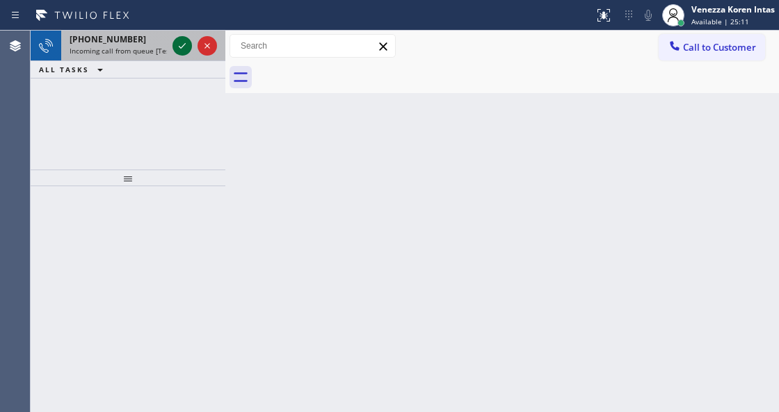
click at [187, 44] on icon at bounding box center [182, 46] width 17 height 17
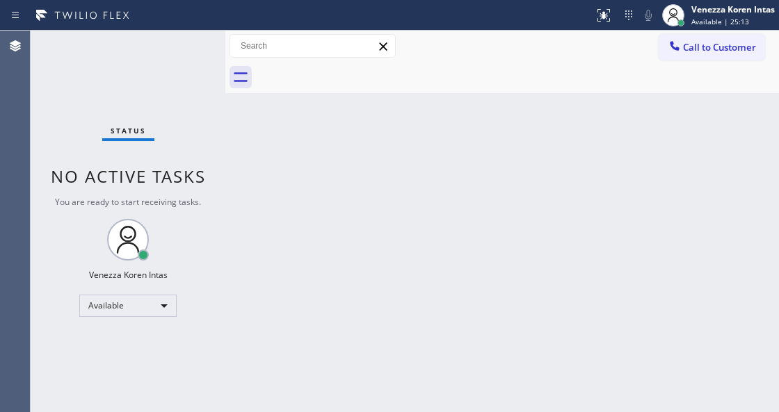
click at [184, 45] on div "Status No active tasks You are ready to start receiving tasks. Venezza Koren In…" at bounding box center [128, 222] width 195 height 382
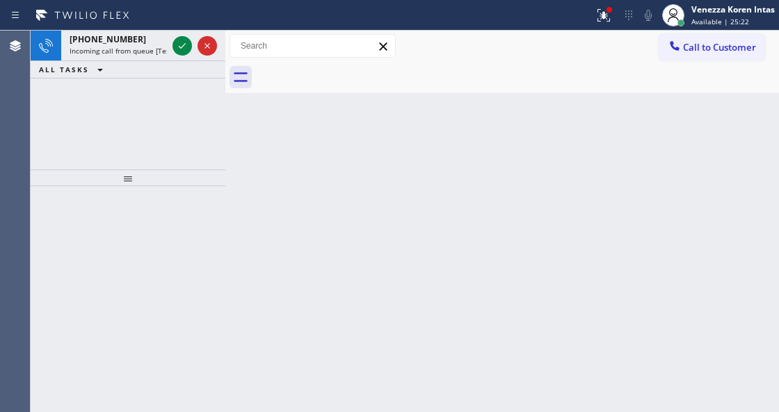
click at [244, 193] on div "Back to Dashboard Change Sender ID Customers Technicians Select a contact Outbo…" at bounding box center [501, 222] width 553 height 382
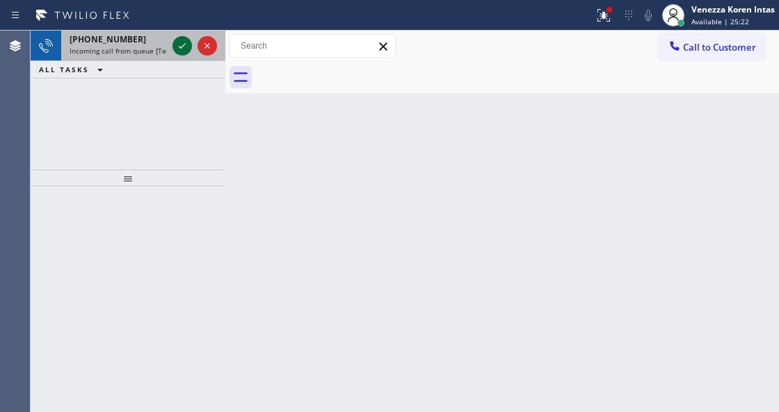
click at [181, 47] on icon at bounding box center [182, 46] width 17 height 17
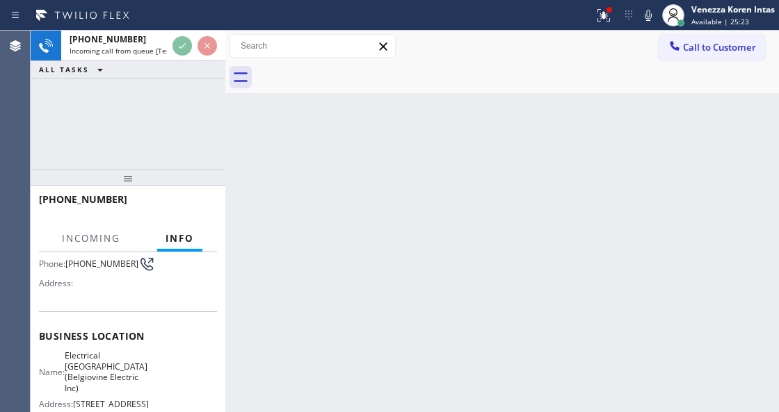
scroll to position [139, 0]
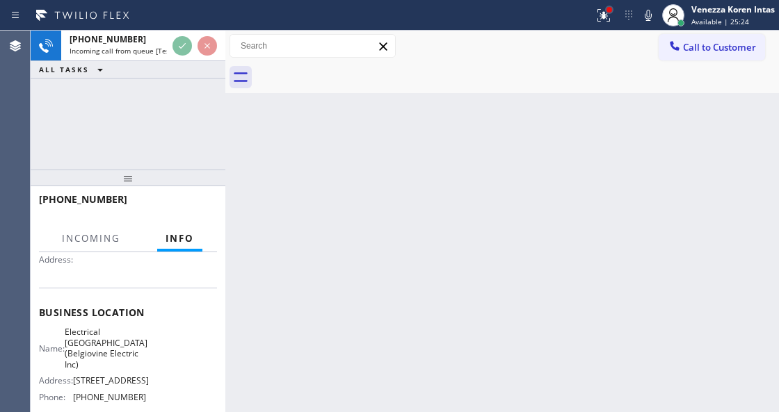
click at [605, 13] on div at bounding box center [609, 10] width 8 height 8
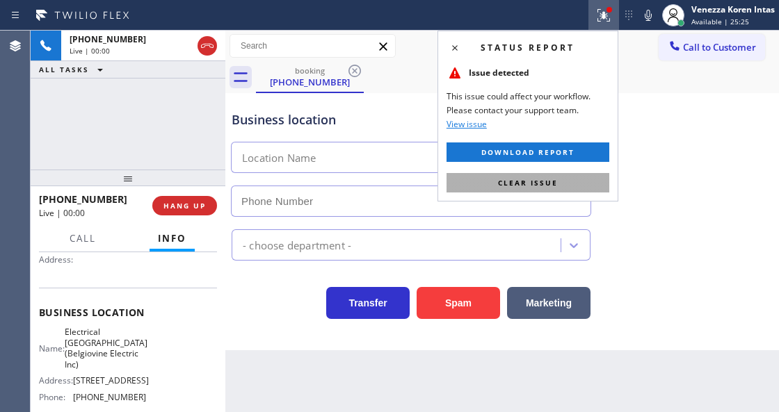
click at [585, 173] on button "Clear issue" at bounding box center [527, 182] width 163 height 19
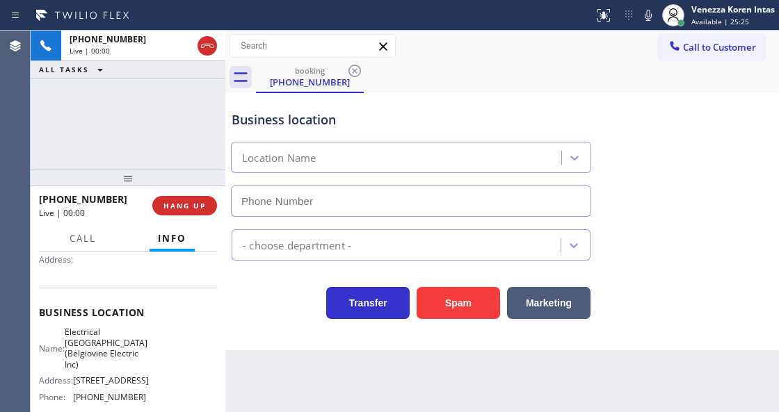
type input "(551) 550-9365"
click at [670, 182] on div "Business location Location Name (551) 550-9365" at bounding box center [502, 154] width 547 height 126
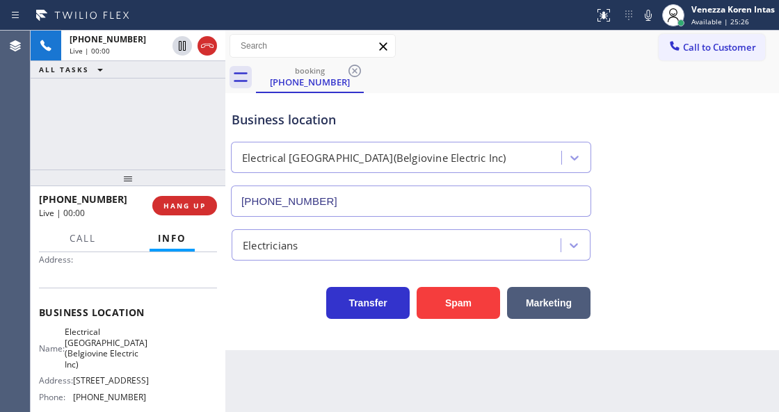
click at [504, 56] on div "Call to Customer Outbound call Location Electricians Team Hollywood Your caller…" at bounding box center [501, 46] width 553 height 24
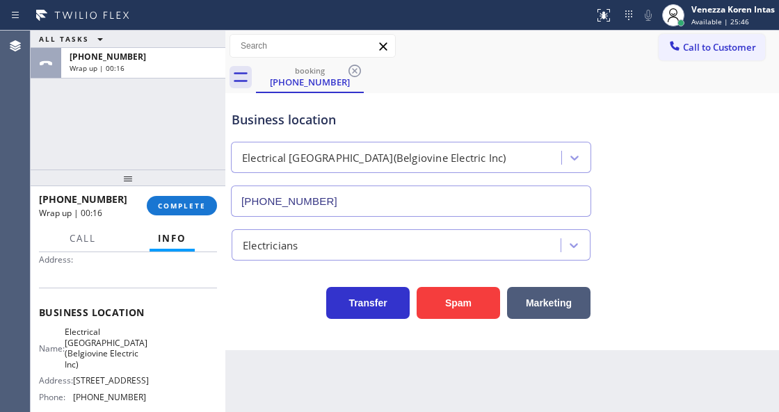
click at [437, 117] on div "Business location" at bounding box center [411, 120] width 359 height 19
click at [196, 202] on span "COMPLETE" at bounding box center [182, 206] width 48 height 10
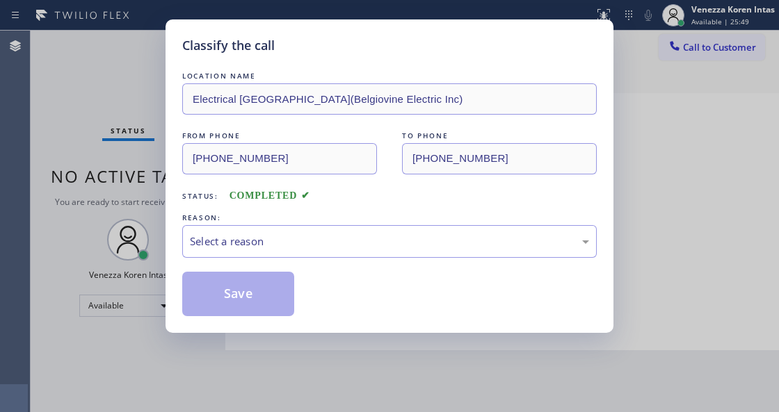
click at [306, 241] on div "Select a reason" at bounding box center [389, 242] width 399 height 16
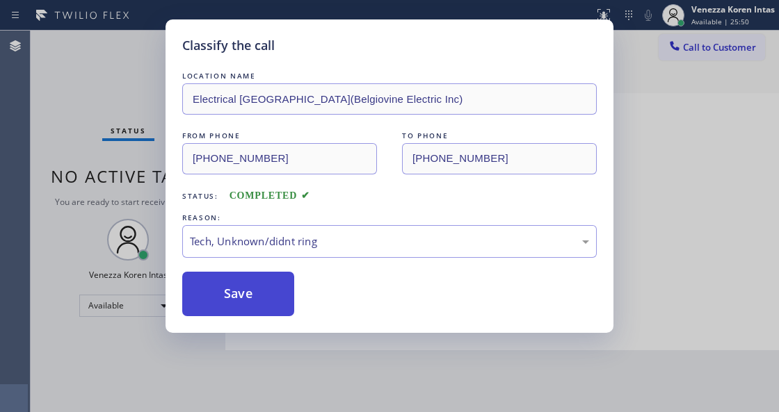
click at [275, 292] on button "Save" at bounding box center [238, 294] width 112 height 45
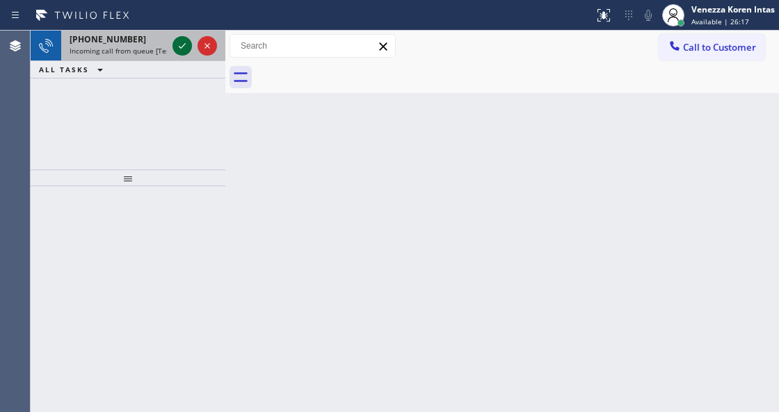
click at [179, 49] on icon at bounding box center [182, 46] width 17 height 17
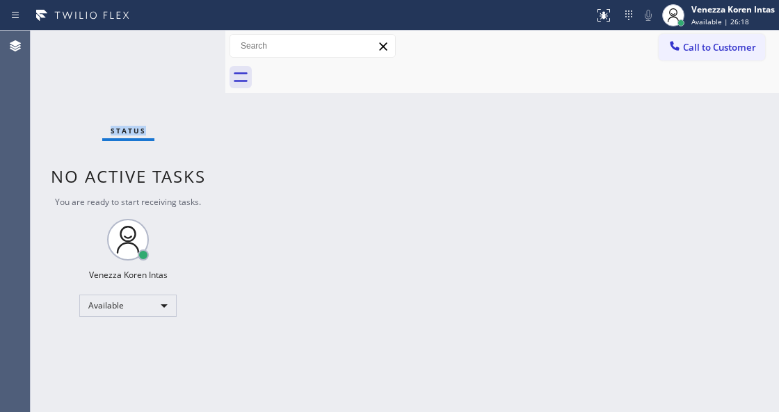
click at [179, 49] on div "Status No active tasks You are ready to start receiving tasks. Venezza Koren In…" at bounding box center [128, 222] width 195 height 382
click at [602, 17] on g at bounding box center [603, 15] width 13 height 13
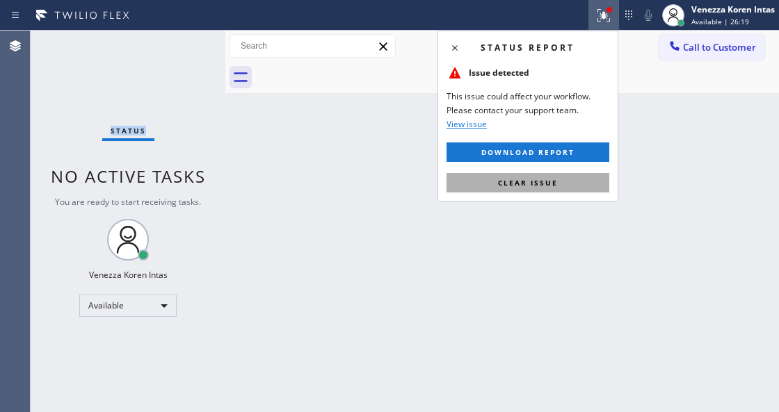
click at [567, 183] on button "Clear issue" at bounding box center [527, 182] width 163 height 19
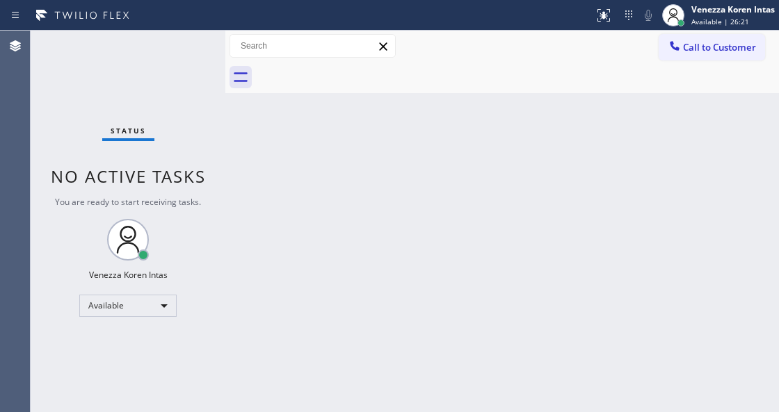
drag, startPoint x: 407, startPoint y: 171, endPoint x: 334, endPoint y: 322, distance: 167.6
click at [407, 172] on div "Back to Dashboard Change Sender ID Customers Technicians Select a contact Outbo…" at bounding box center [501, 222] width 553 height 382
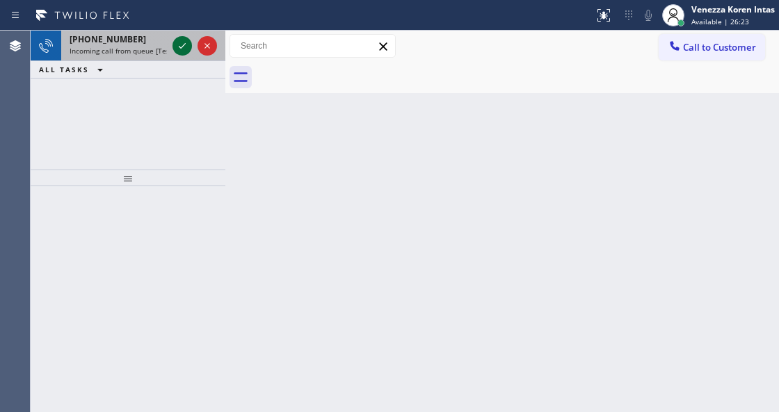
click at [184, 43] on icon at bounding box center [182, 46] width 17 height 17
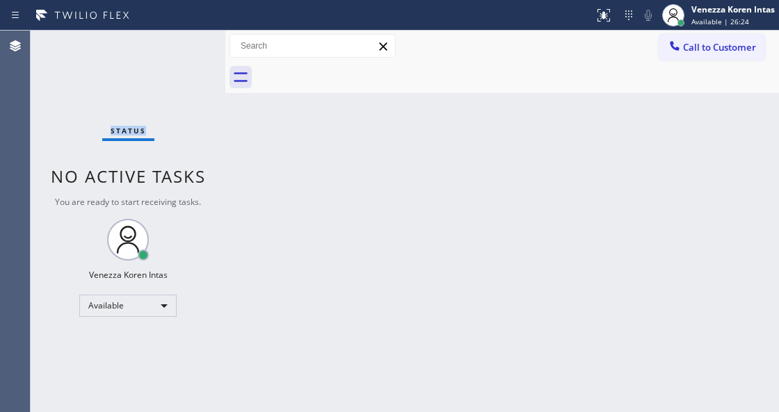
click at [184, 43] on div "Status No active tasks You are ready to start receiving tasks. Venezza Koren In…" at bounding box center [128, 222] width 195 height 382
click at [272, 135] on div "Back to Dashboard Change Sender ID Customers Technicians Select a contact Outbo…" at bounding box center [501, 222] width 553 height 382
click at [225, 118] on div at bounding box center [225, 222] width 0 height 382
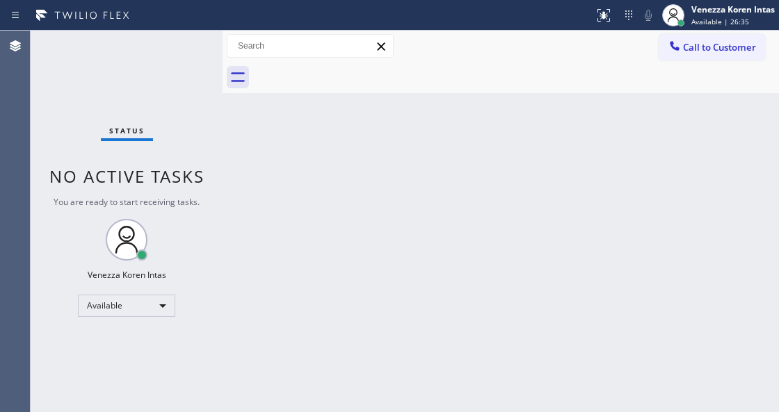
drag, startPoint x: 202, startPoint y: 111, endPoint x: 196, endPoint y: 119, distance: 9.5
click at [199, 113] on div "Status No active tasks You are ready to start receiving tasks. Venezza Koren In…" at bounding box center [127, 222] width 192 height 382
click at [84, 120] on div "Status No active tasks You are ready to start receiving tasks. Venezza Koren In…" at bounding box center [127, 222] width 192 height 382
drag, startPoint x: 242, startPoint y: 196, endPoint x: 291, endPoint y: 384, distance: 193.9
click at [243, 199] on div "Back to Dashboard Change Sender ID Customers Technicians Select a contact Outbo…" at bounding box center [501, 222] width 556 height 382
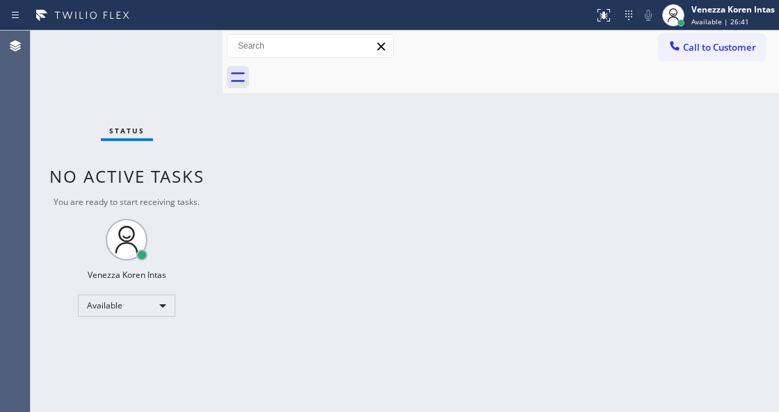
click at [201, 191] on div "Status No active tasks You are ready to start receiving tasks. Venezza Koren In…" at bounding box center [127, 222] width 192 height 382
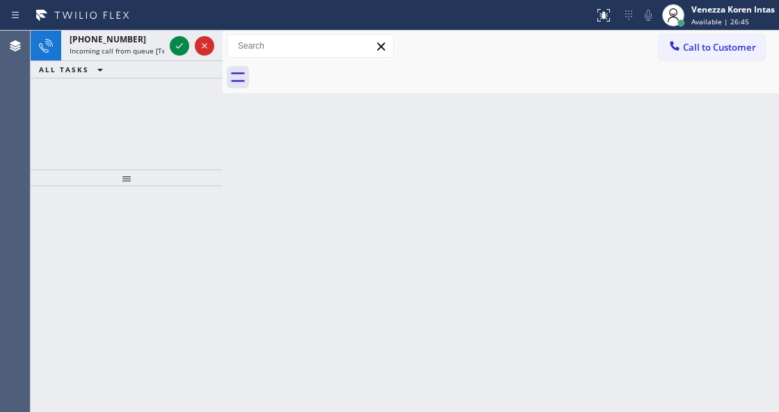
click at [467, 67] on div at bounding box center [516, 77] width 526 height 31
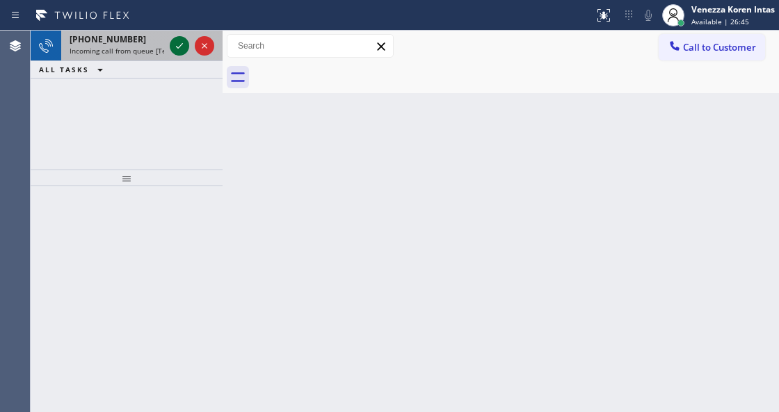
click at [177, 51] on icon at bounding box center [179, 46] width 17 height 17
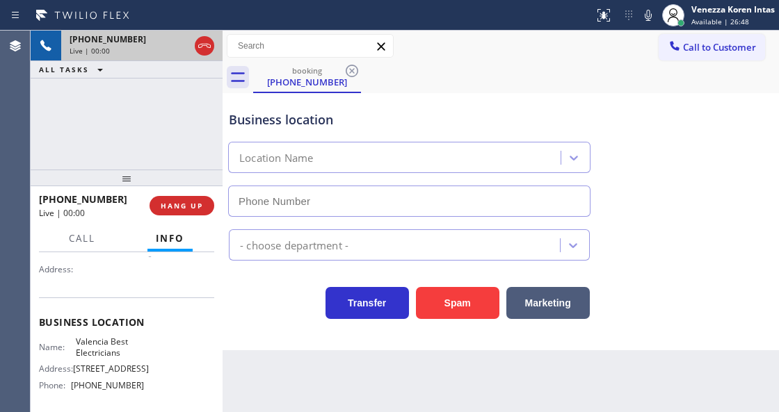
scroll to position [139, 0]
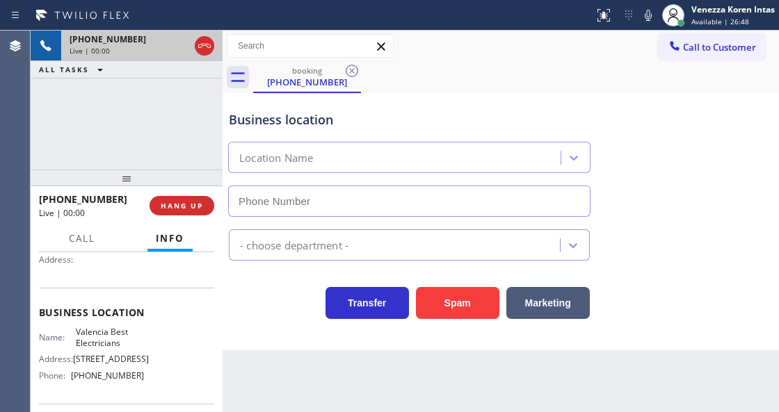
type input "(661) 579-4492"
click at [279, 349] on div "Business location Valencia Best Electricians (661) 579-4492 Electricians Transf…" at bounding box center [501, 221] width 556 height 257
click at [424, 410] on div "Back to Dashboard Change Sender ID Customers Technicians Select a contact Outbo…" at bounding box center [501, 222] width 556 height 382
click at [303, 277] on div "Transfer Spam Marketing" at bounding box center [500, 297] width 549 height 45
click at [580, 58] on div "Call to Customer Outbound call Location Electricians Team Hollywood Your caller…" at bounding box center [501, 46] width 556 height 31
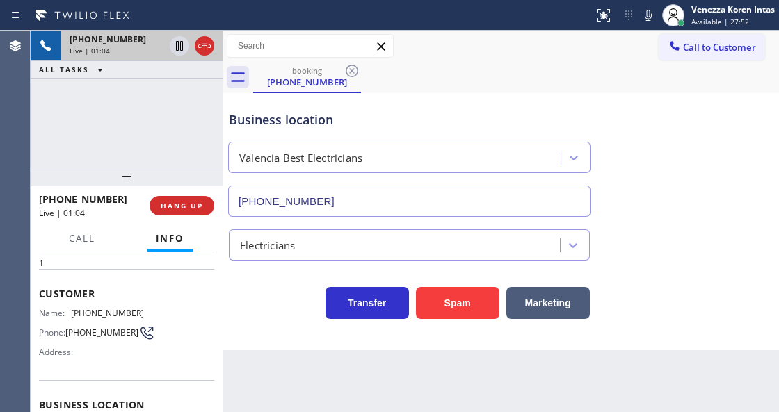
scroll to position [46, 0]
drag, startPoint x: 140, startPoint y: 315, endPoint x: 74, endPoint y: 307, distance: 65.9
click at [74, 309] on div "Name: (818) 310-8991 Phone: (818) 310-8991 Address:" at bounding box center [126, 336] width 175 height 55
copy span "(818) 310-8991"
drag, startPoint x: 496, startPoint y: 120, endPoint x: 474, endPoint y: 209, distance: 90.9
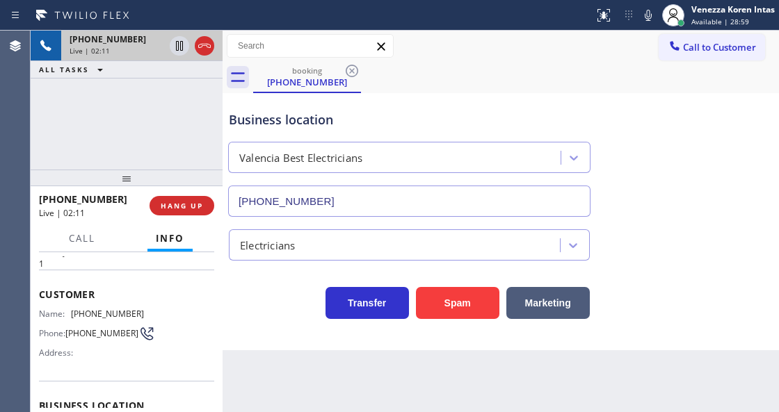
click at [496, 120] on div "Business location" at bounding box center [409, 120] width 361 height 19
click at [399, 104] on div "Business location Valencia Best Electricians (661) 579-4492" at bounding box center [409, 157] width 366 height 120
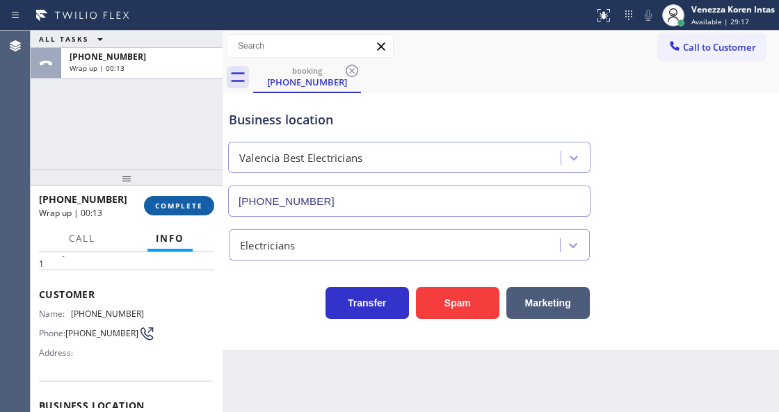
click at [184, 204] on span "COMPLETE" at bounding box center [179, 206] width 48 height 10
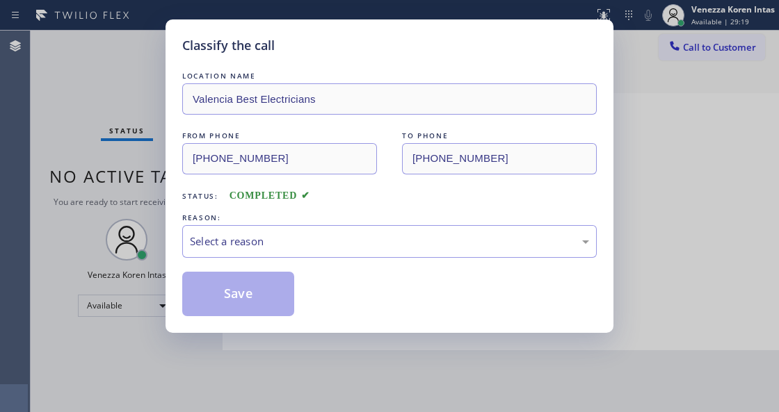
click at [312, 241] on div "Select a reason" at bounding box center [389, 242] width 399 height 16
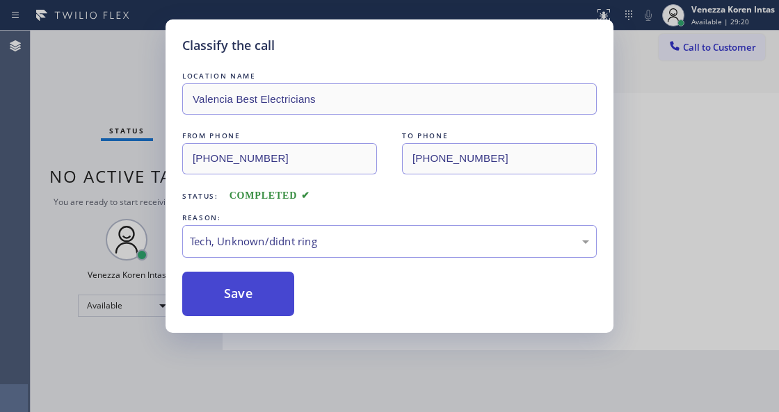
click at [269, 310] on button "Save" at bounding box center [238, 294] width 112 height 45
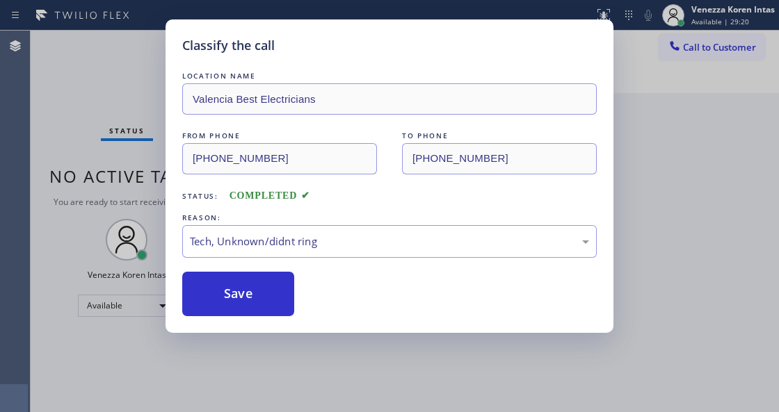
click at [60, 202] on div "Classify the call LOCATION NAME Valencia Best Electricians FROM PHONE (818) 310…" at bounding box center [389, 206] width 779 height 412
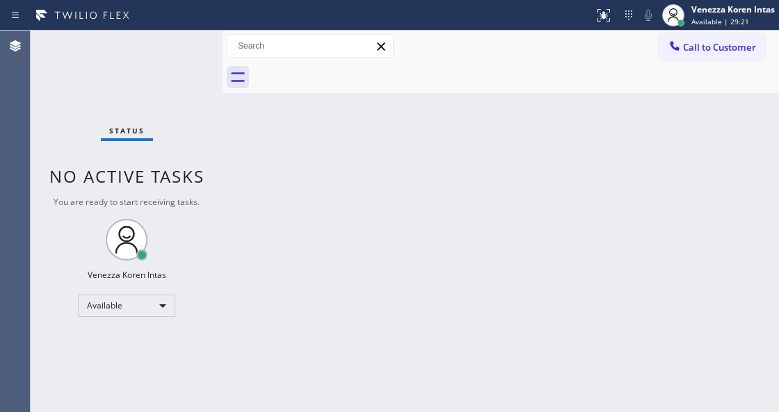
drag, startPoint x: 54, startPoint y: 124, endPoint x: 176, endPoint y: 224, distance: 158.1
click at [54, 124] on div "Status No active tasks You are ready to start receiving tasks. Venezza Koren In…" at bounding box center [127, 222] width 192 height 382
click at [261, 245] on div "Back to Dashboard Change Sender ID Customers Technicians Select a contact Outbo…" at bounding box center [501, 222] width 556 height 382
click at [355, 260] on div "Back to Dashboard Change Sender ID Customers Technicians Select a contact Outbo…" at bounding box center [501, 222] width 556 height 382
click at [493, 268] on div "Back to Dashboard Change Sender ID Customers Technicians Select a contact Outbo…" at bounding box center [501, 222] width 556 height 382
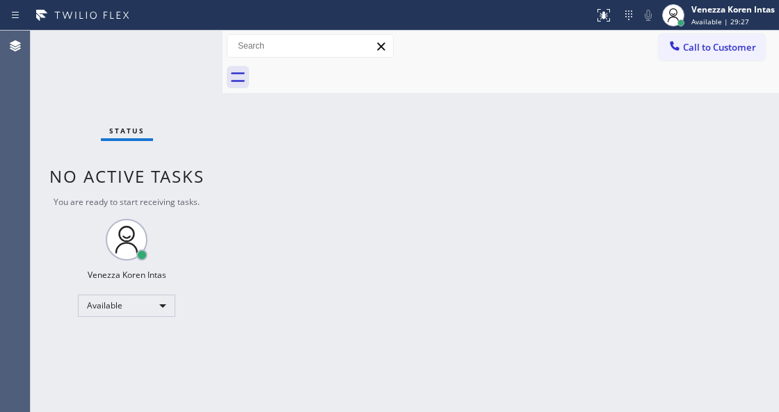
click at [501, 264] on div "Back to Dashboard Change Sender ID Customers Technicians Select a contact Outbo…" at bounding box center [501, 222] width 556 height 382
drag, startPoint x: 464, startPoint y: 167, endPoint x: 451, endPoint y: 218, distance: 53.1
click at [463, 178] on div "Back to Dashboard Change Sender ID Customers Technicians Select a contact Outbo…" at bounding box center [501, 222] width 556 height 382
click at [293, 409] on div "Back to Dashboard Change Sender ID Customers Technicians Select a contact Outbo…" at bounding box center [501, 222] width 556 height 382
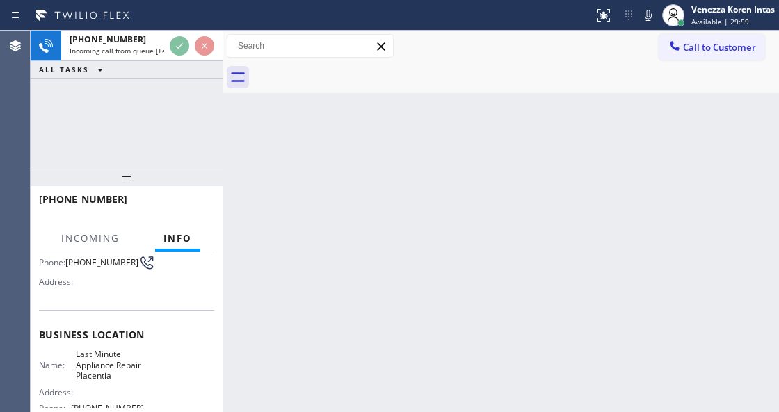
scroll to position [185, 0]
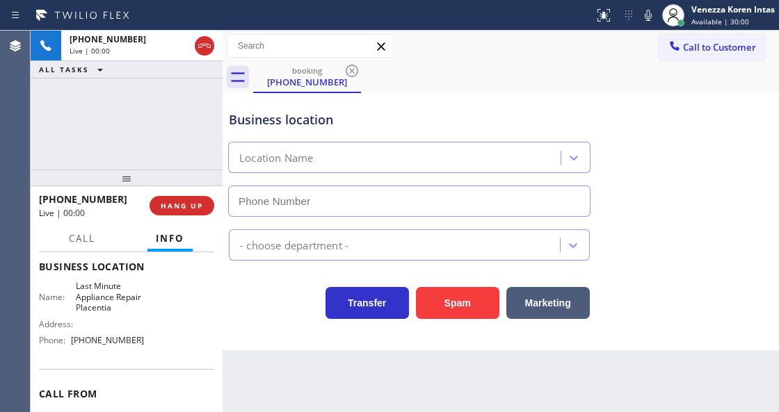
type input "(714) 278-3771"
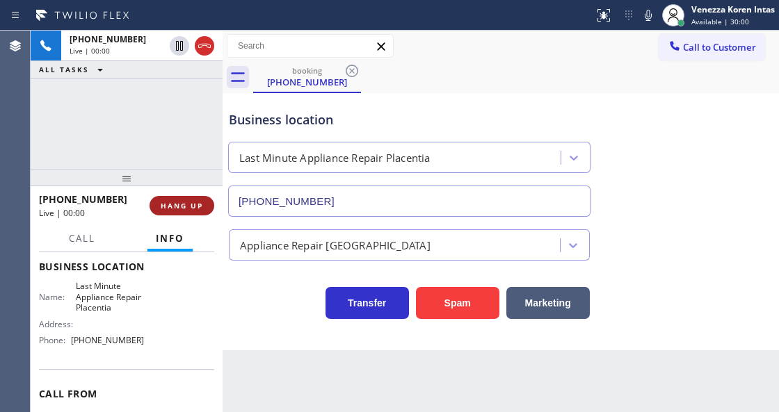
click at [207, 196] on button "HANG UP" at bounding box center [181, 205] width 65 height 19
click at [204, 197] on button "HANG UP" at bounding box center [181, 205] width 65 height 19
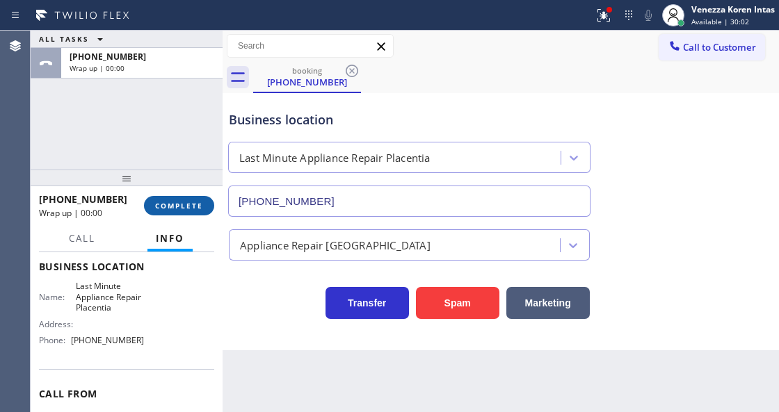
click at [204, 197] on button "COMPLETE" at bounding box center [179, 205] width 70 height 19
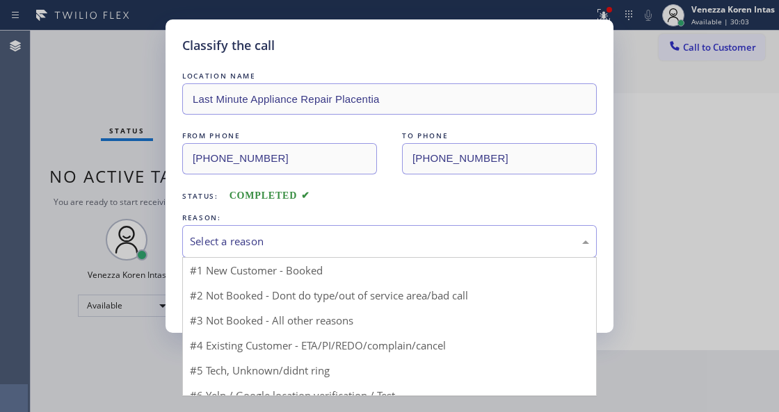
click at [245, 232] on div "Select a reason" at bounding box center [389, 241] width 414 height 33
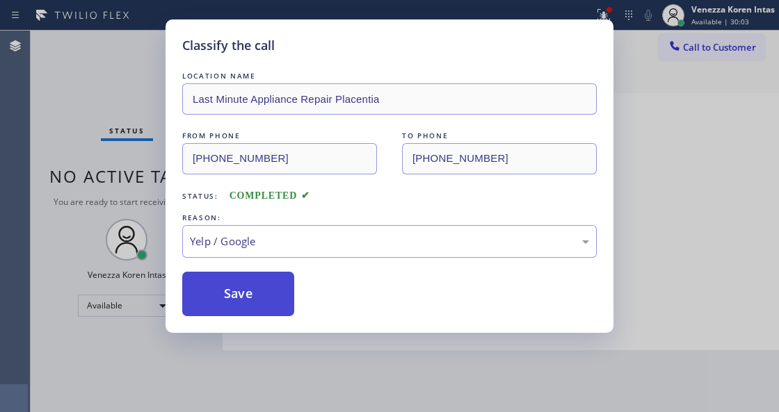
drag, startPoint x: 254, startPoint y: 300, endPoint x: 256, endPoint y: 312, distance: 11.2
click at [254, 300] on button "Save" at bounding box center [238, 294] width 112 height 45
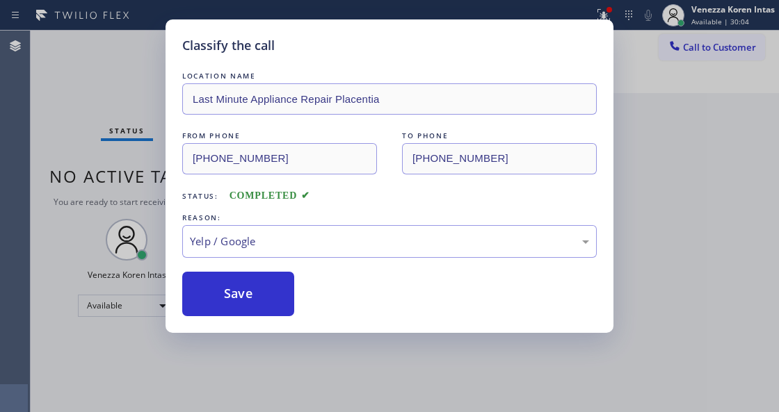
drag, startPoint x: 122, startPoint y: 108, endPoint x: 220, endPoint y: 153, distance: 107.7
click at [122, 108] on div "Status No active tasks You are ready to start receiving tasks. Venezza Koren In…" at bounding box center [127, 222] width 192 height 382
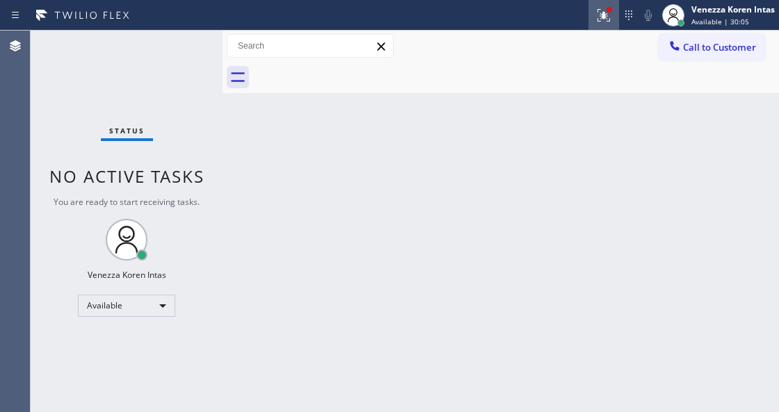
click at [612, 18] on div at bounding box center [603, 15] width 31 height 17
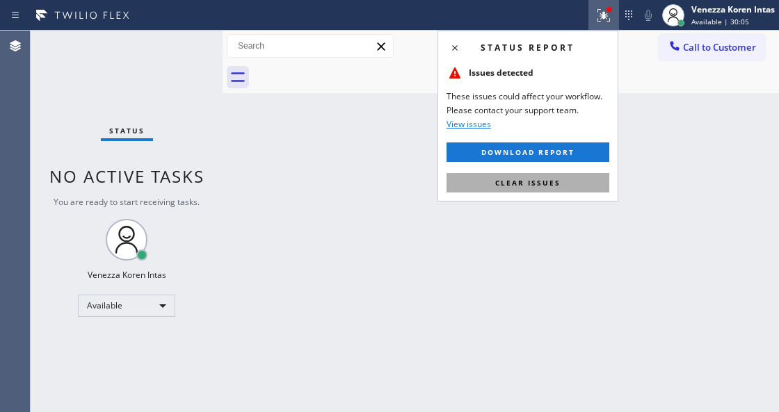
drag, startPoint x: 583, startPoint y: 173, endPoint x: 743, endPoint y: 190, distance: 160.8
click at [585, 177] on button "Clear issues" at bounding box center [527, 182] width 163 height 19
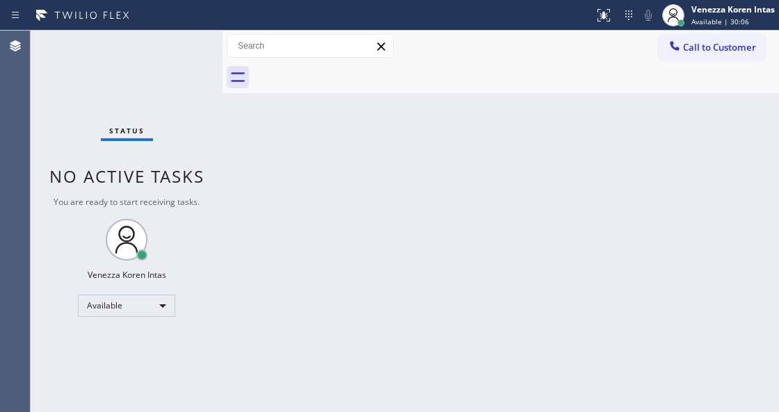
drag, startPoint x: 743, startPoint y: 190, endPoint x: 578, endPoint y: 4, distance: 248.2
click at [743, 189] on div "Back to Dashboard Change Sender ID Customers Technicians Select a contact Outbo…" at bounding box center [501, 222] width 556 height 382
drag, startPoint x: 451, startPoint y: 131, endPoint x: 381, endPoint y: 295, distance: 178.5
click at [451, 131] on div "Back to Dashboard Change Sender ID Customers Technicians Select a contact Outbo…" at bounding box center [501, 222] width 556 height 382
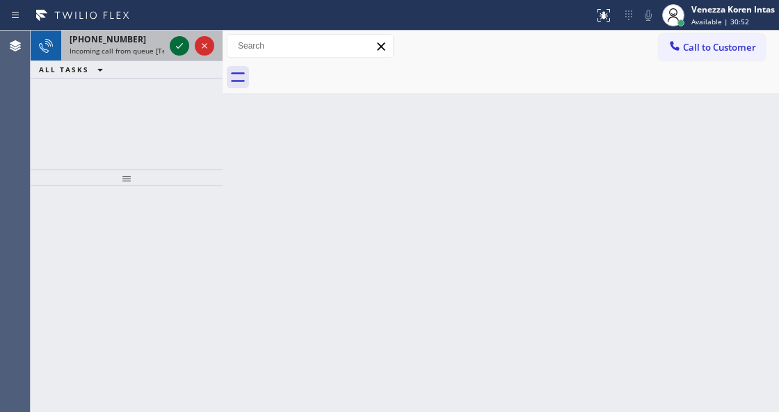
click at [183, 47] on icon at bounding box center [179, 46] width 17 height 17
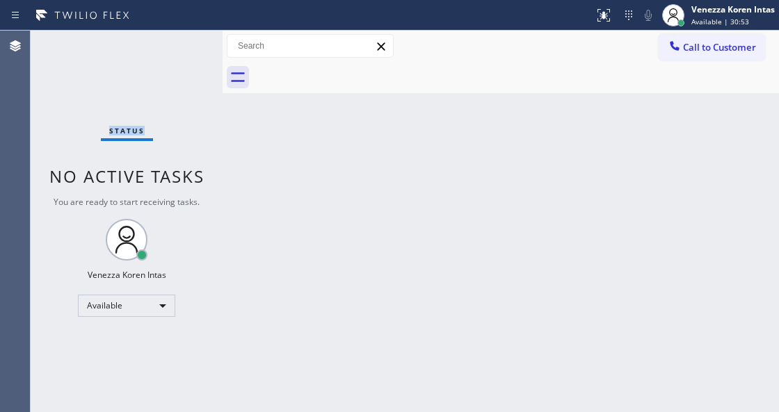
click at [183, 47] on div "Status No active tasks You are ready to start receiving tasks. Venezza Koren In…" at bounding box center [127, 222] width 192 height 382
click at [594, 15] on div at bounding box center [603, 15] width 31 height 17
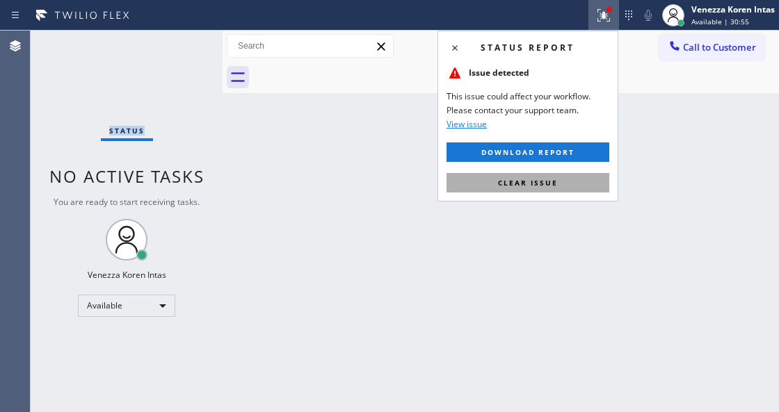
click at [545, 187] on button "Clear issue" at bounding box center [527, 182] width 163 height 19
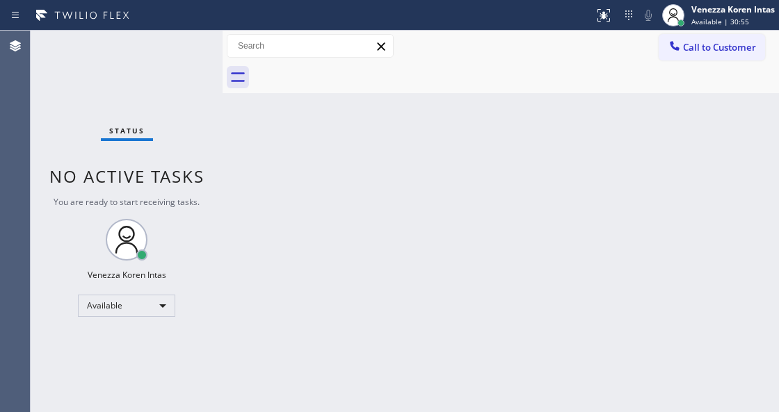
click at [545, 187] on div "Back to Dashboard Change Sender ID Customers Technicians Select a contact Outbo…" at bounding box center [501, 222] width 556 height 382
click at [13, 64] on div "Agent Desktop" at bounding box center [15, 222] width 30 height 382
click at [195, 47] on div "Status No active tasks You are ready to start receiving tasks. Venezza Koren In…" at bounding box center [127, 222] width 192 height 382
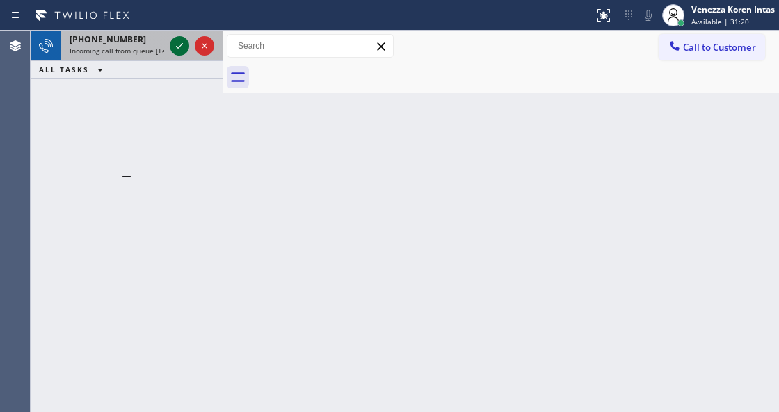
click at [179, 44] on icon at bounding box center [179, 46] width 17 height 17
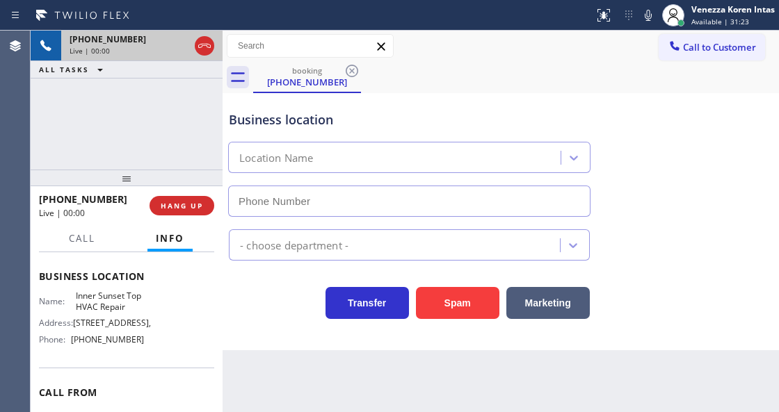
scroll to position [185, 0]
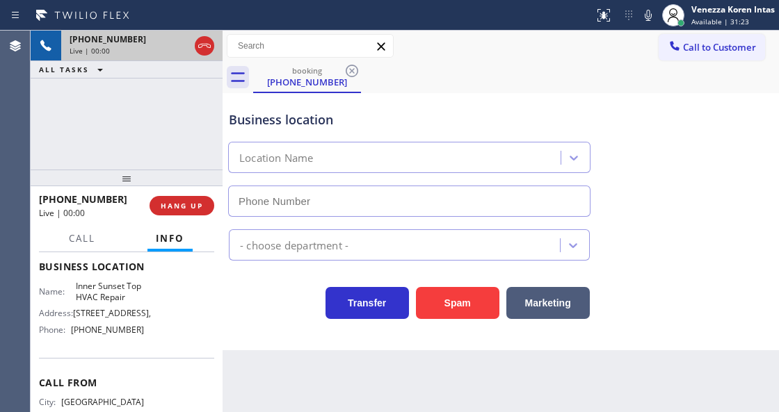
type input "(415) 592-6313"
click at [309, 334] on div "Business location Inner Sunset Top HVAC Repair (415) 592-6313 HVAC Transfer Spa…" at bounding box center [501, 221] width 556 height 257
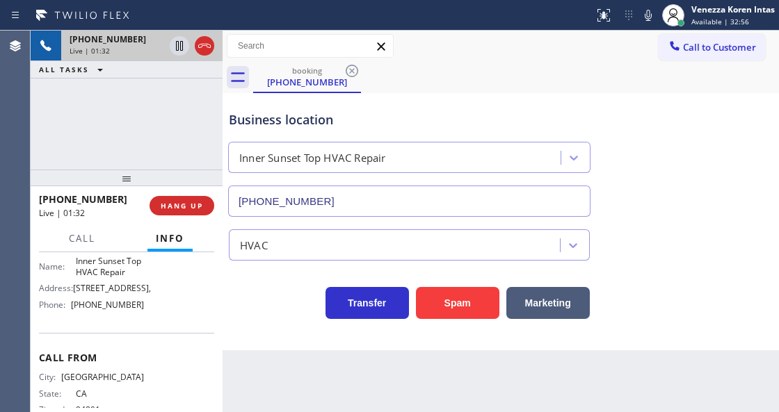
scroll to position [194, 0]
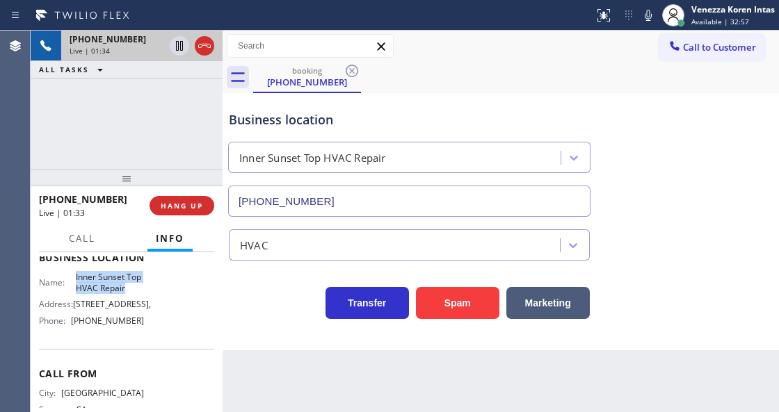
drag, startPoint x: 72, startPoint y: 275, endPoint x: 127, endPoint y: 291, distance: 57.0
click at [127, 291] on div "Name: Inner Sunset Top HVAC Repair" at bounding box center [91, 283] width 105 height 22
copy span "Inner Sunset Top HVAC Repair"
drag, startPoint x: 647, startPoint y: 18, endPoint x: 570, endPoint y: 76, distance: 96.4
click at [647, 18] on icon at bounding box center [648, 15] width 17 height 17
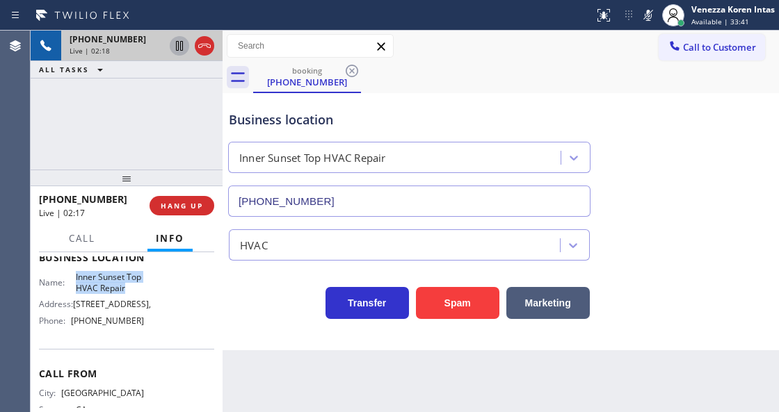
click at [177, 46] on icon at bounding box center [179, 46] width 17 height 17
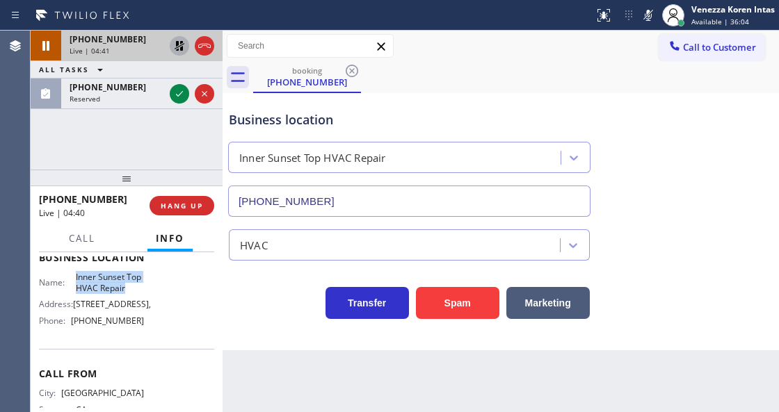
drag, startPoint x: 179, startPoint y: 91, endPoint x: 179, endPoint y: 223, distance: 132.1
click at [179, 91] on icon at bounding box center [179, 94] width 17 height 17
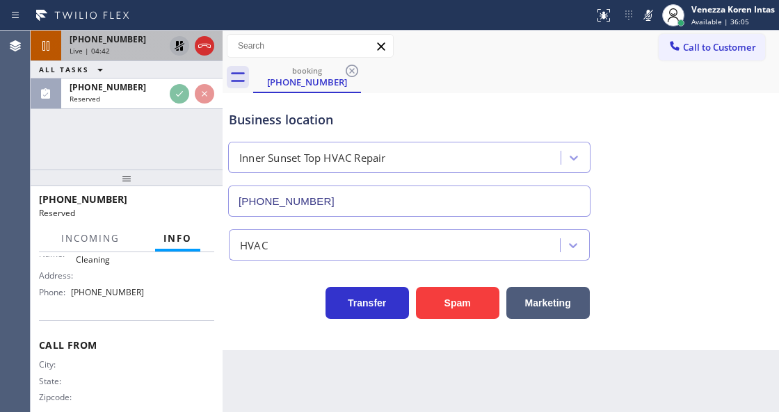
scroll to position [263, 0]
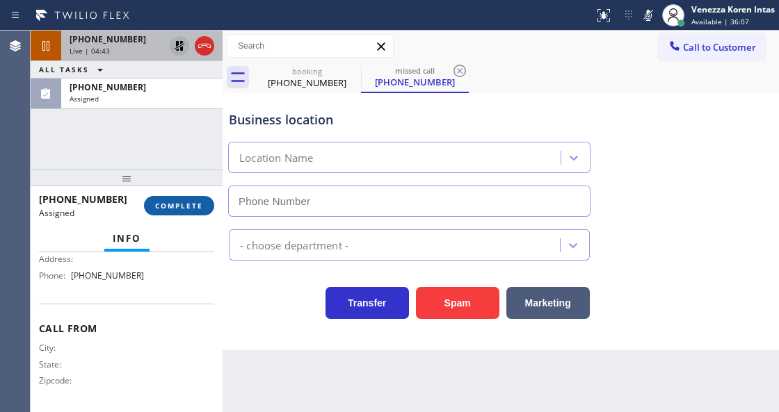
type input "[PHONE_NUMBER]"
click at [186, 201] on span "COMPLETE" at bounding box center [179, 206] width 48 height 10
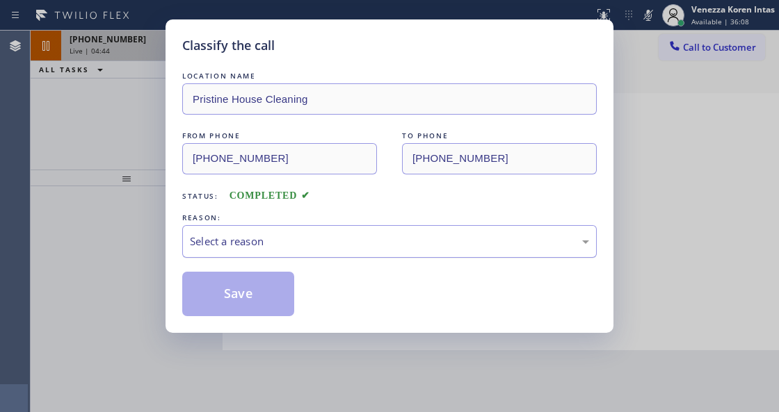
click at [289, 232] on div "Select a reason" at bounding box center [389, 241] width 414 height 33
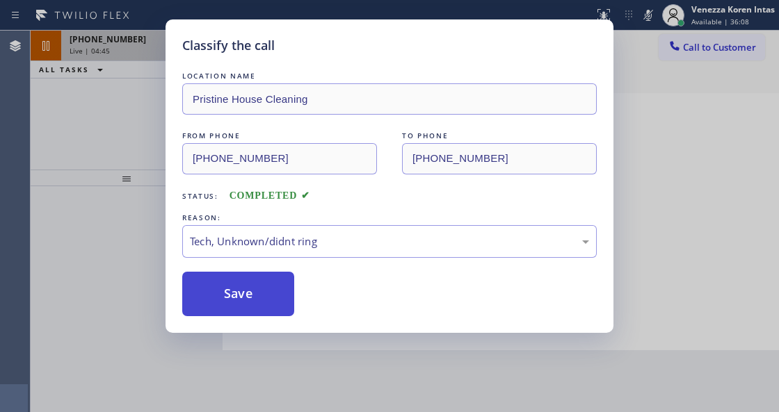
click at [248, 293] on button "Save" at bounding box center [238, 294] width 112 height 45
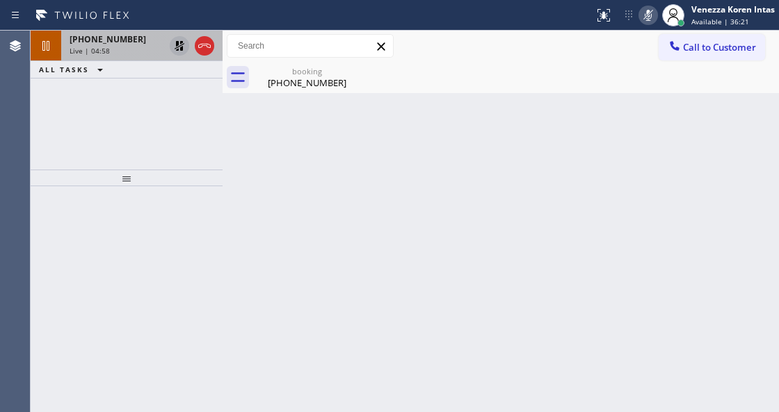
click at [645, 18] on icon at bounding box center [648, 15] width 7 height 11
drag, startPoint x: 184, startPoint y: 49, endPoint x: 294, endPoint y: 58, distance: 111.0
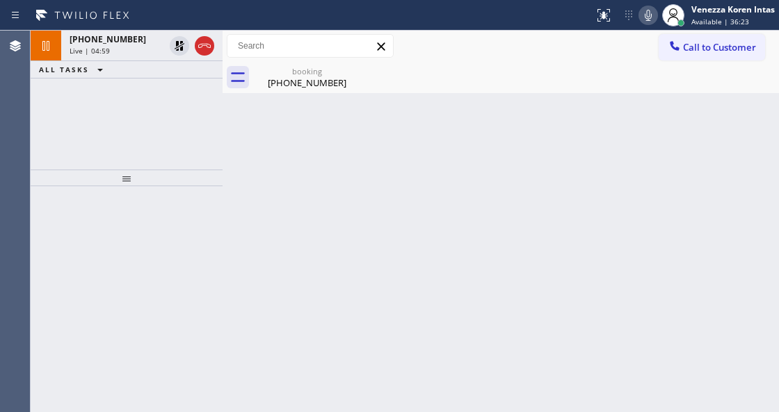
click at [183, 49] on icon at bounding box center [179, 46] width 17 height 17
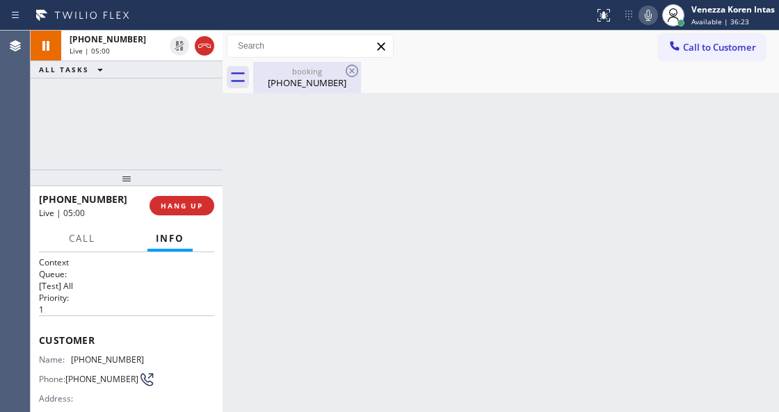
click at [330, 69] on div "booking" at bounding box center [306, 71] width 105 height 10
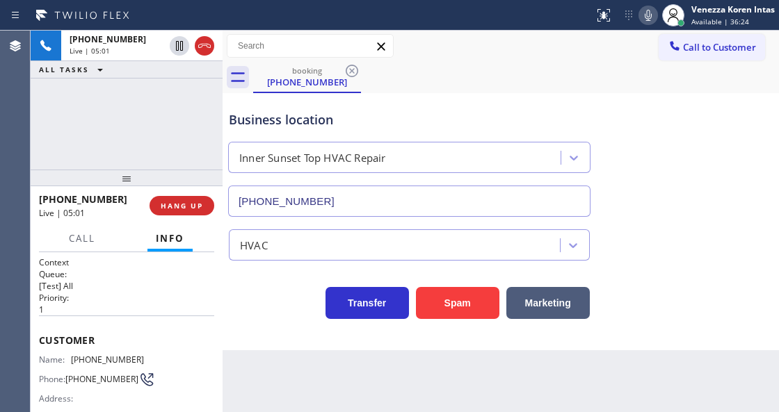
click at [462, 411] on div "Back to Dashboard Change Sender ID Customers Technicians Select a contact Outbo…" at bounding box center [501, 222] width 556 height 382
click at [535, 86] on div "booking (510) 672-2460" at bounding box center [516, 77] width 526 height 31
click at [640, 17] on icon at bounding box center [648, 15] width 17 height 17
click at [638, 11] on div at bounding box center [647, 15] width 19 height 17
drag, startPoint x: 139, startPoint y: 355, endPoint x: 72, endPoint y: 356, distance: 66.8
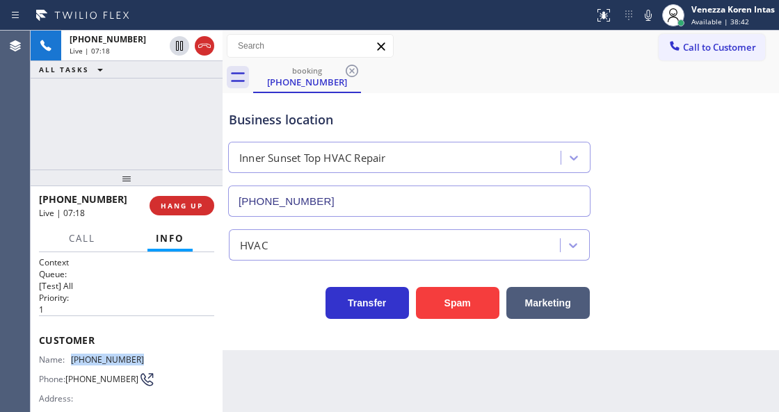
click at [72, 356] on div "Name: (510) 672-2460" at bounding box center [91, 360] width 105 height 10
copy div "(510) 672-2460"
click at [223, 314] on div at bounding box center [223, 222] width 0 height 382
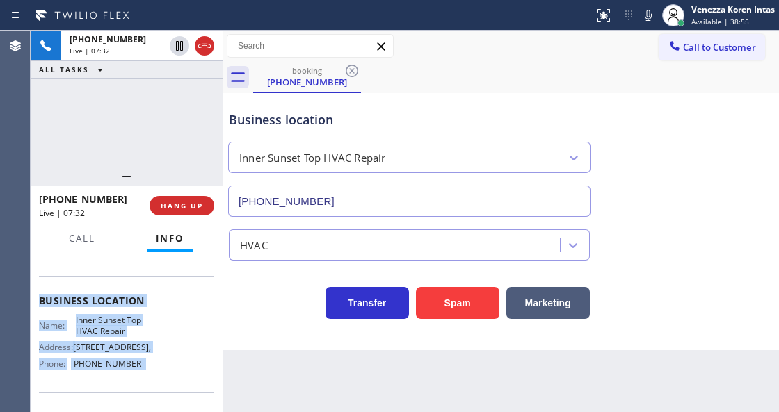
scroll to position [241, 0]
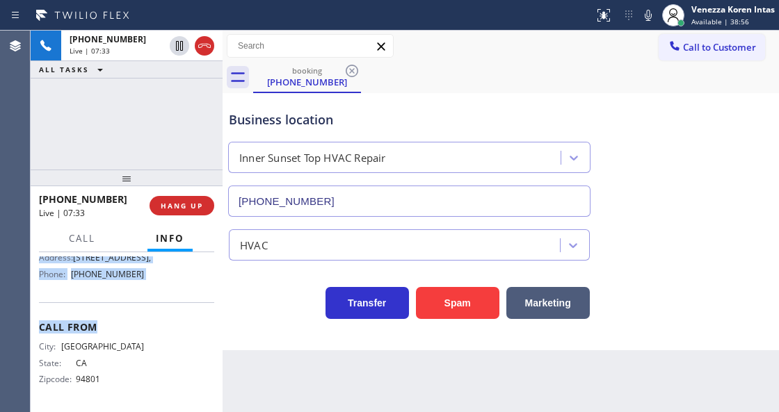
drag, startPoint x: 39, startPoint y: 332, endPoint x: 167, endPoint y: 323, distance: 128.3
click at [167, 323] on div "Context Queue: [Test] All Priority: 1 Customer Name: (510) 672-2460 Phone: (510…" at bounding box center [126, 211] width 175 height 391
click at [170, 321] on span "Call From" at bounding box center [126, 327] width 175 height 13
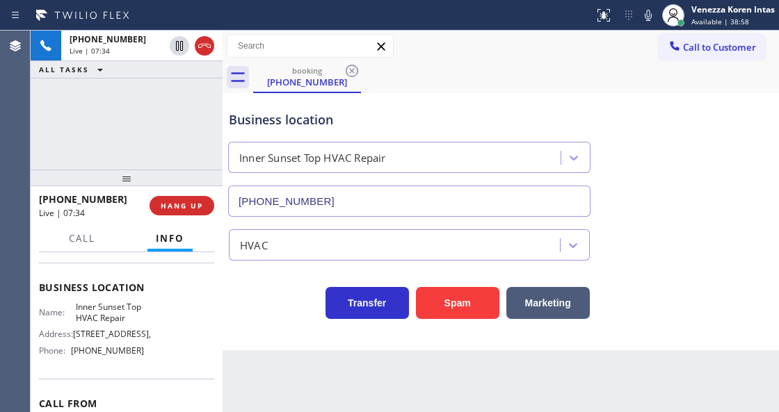
scroll to position [147, 0]
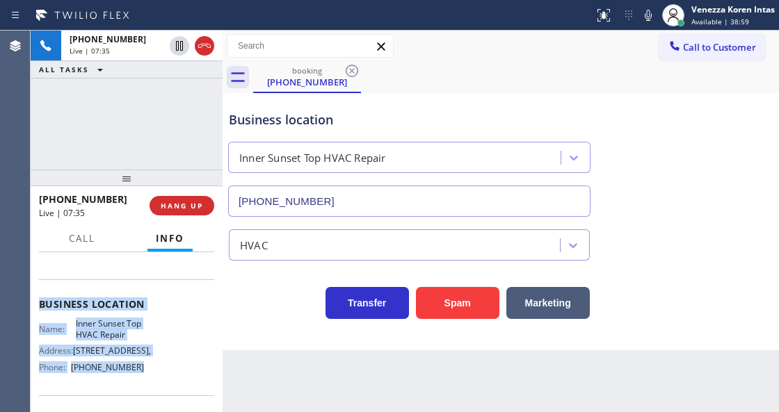
drag, startPoint x: 38, startPoint y: 303, endPoint x: 151, endPoint y: 377, distance: 135.2
click at [151, 377] on div "Context Queue: [Test] All Priority: 1 Customer Name: (510) 672-2460 Phone: (510…" at bounding box center [127, 331] width 192 height 159
copy div "Business location Name: Inner Sunset Top HVAC Repair Address: 2151 Irving st, P…"
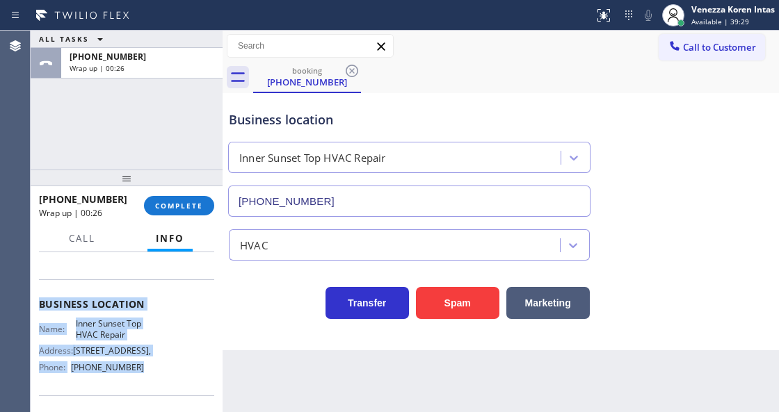
click at [194, 135] on div "ALL TASKS ALL TASKS ACTIVE TASKS TASKS IN WRAP UP +15106722460 Wrap up | 00:26" at bounding box center [127, 100] width 192 height 139
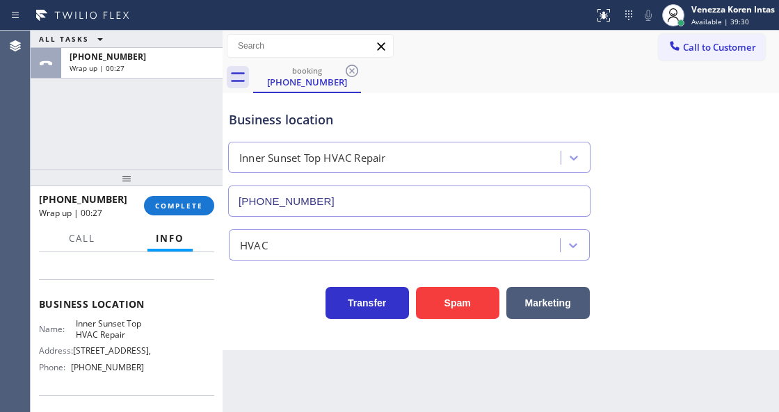
click at [305, 410] on div "Back to Dashboard Change Sender ID Customers Technicians Select a contact Outbo…" at bounding box center [501, 222] width 556 height 382
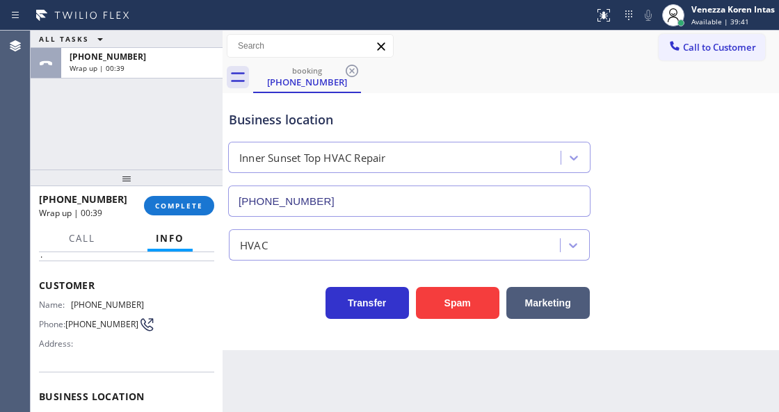
scroll to position [8, 0]
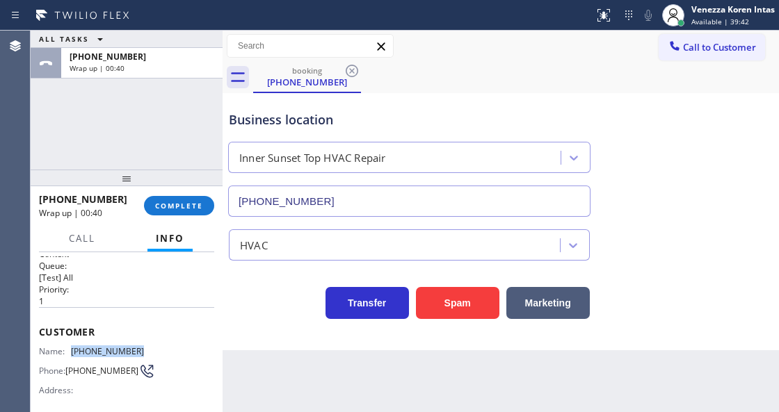
drag, startPoint x: 140, startPoint y: 345, endPoint x: 65, endPoint y: 348, distance: 75.1
click at [65, 348] on div "Name: (510) 672-2460 Phone: (510) 672-2460 Address:" at bounding box center [126, 373] width 175 height 55
copy div "(510) 672-2460"
drag, startPoint x: 439, startPoint y: 70, endPoint x: 472, endPoint y: 4, distance: 73.7
click at [440, 70] on div "booking (510) 672-2460" at bounding box center [516, 77] width 526 height 31
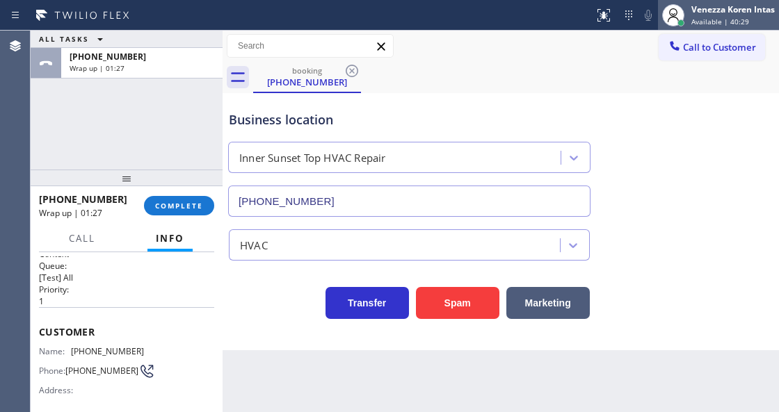
click at [723, 21] on span "Available | 40:29" at bounding box center [720, 22] width 58 height 10
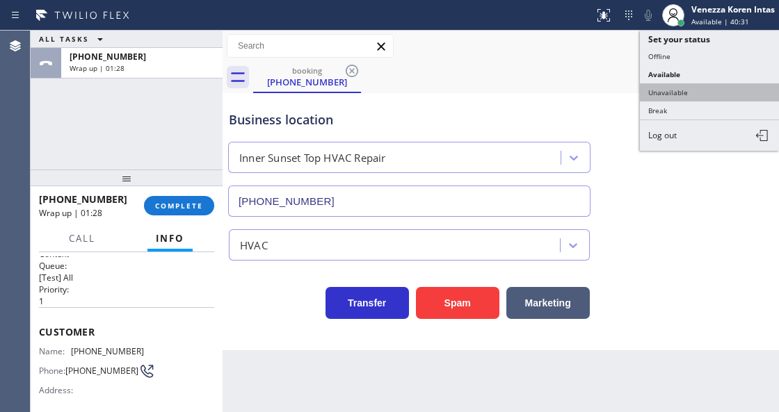
click at [712, 83] on button "Unavailable" at bounding box center [709, 92] width 139 height 18
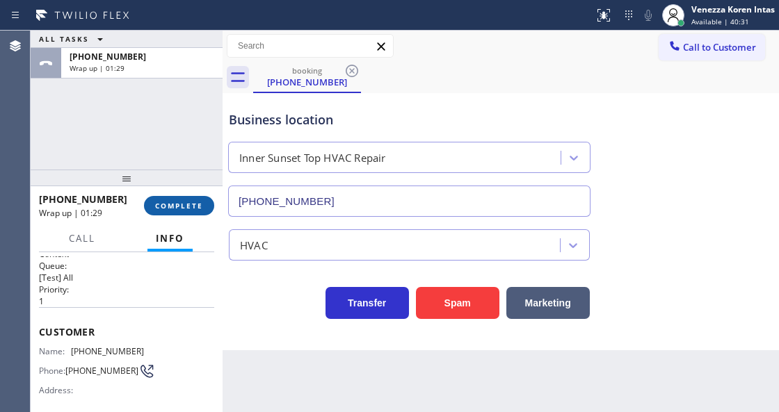
click at [163, 197] on button "COMPLETE" at bounding box center [179, 205] width 70 height 19
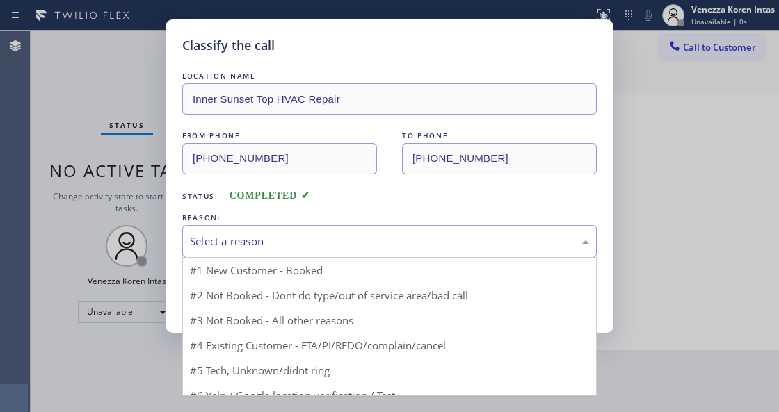
drag, startPoint x: 299, startPoint y: 243, endPoint x: 295, endPoint y: 319, distance: 76.6
click at [299, 243] on div "Select a reason" at bounding box center [389, 242] width 399 height 16
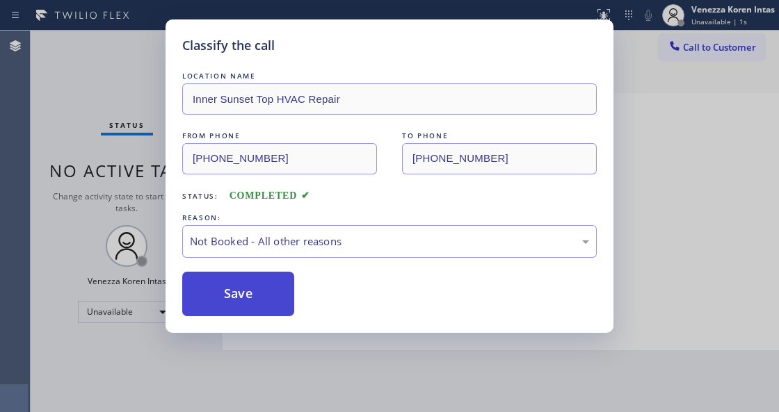
click at [267, 298] on button "Save" at bounding box center [238, 294] width 112 height 45
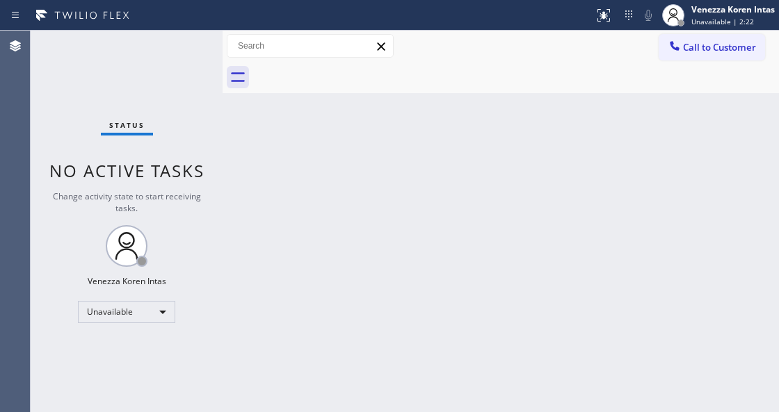
drag, startPoint x: 471, startPoint y: 132, endPoint x: 685, endPoint y: 63, distance: 224.5
click at [472, 133] on div "Back to Dashboard Change Sender ID Customers Technicians Select a contact Outbo…" at bounding box center [501, 222] width 556 height 382
click at [717, 17] on span "Unavailable | 2:22" at bounding box center [722, 22] width 63 height 10
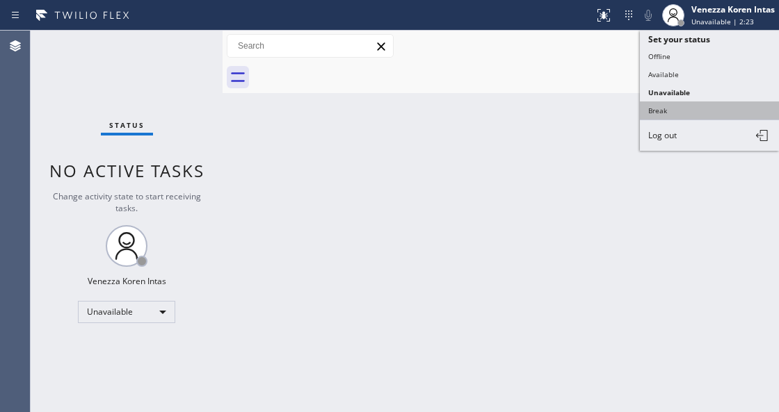
click at [686, 111] on button "Break" at bounding box center [709, 111] width 139 height 18
